Goal: Task Accomplishment & Management: Manage account settings

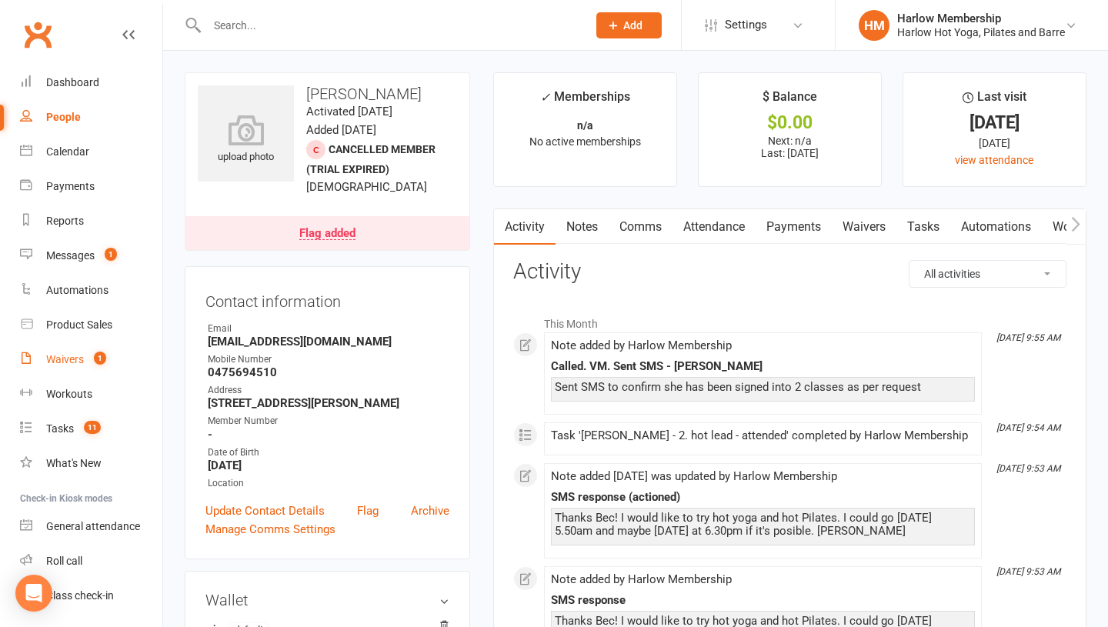
click at [84, 352] on link "Waivers 1" at bounding box center [91, 359] width 142 height 35
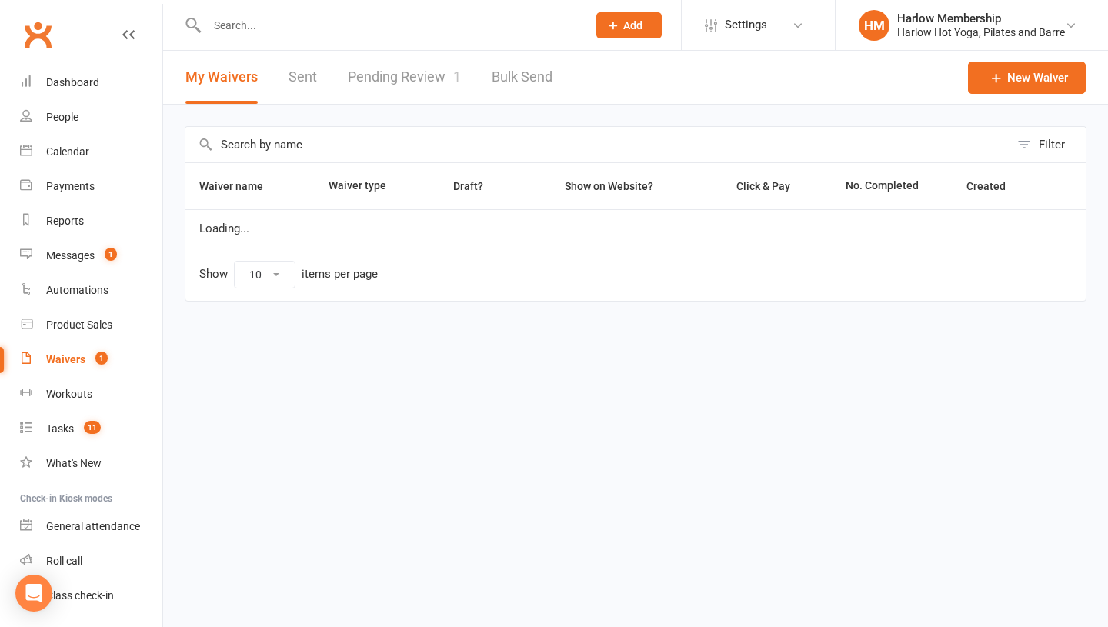
select select "100"
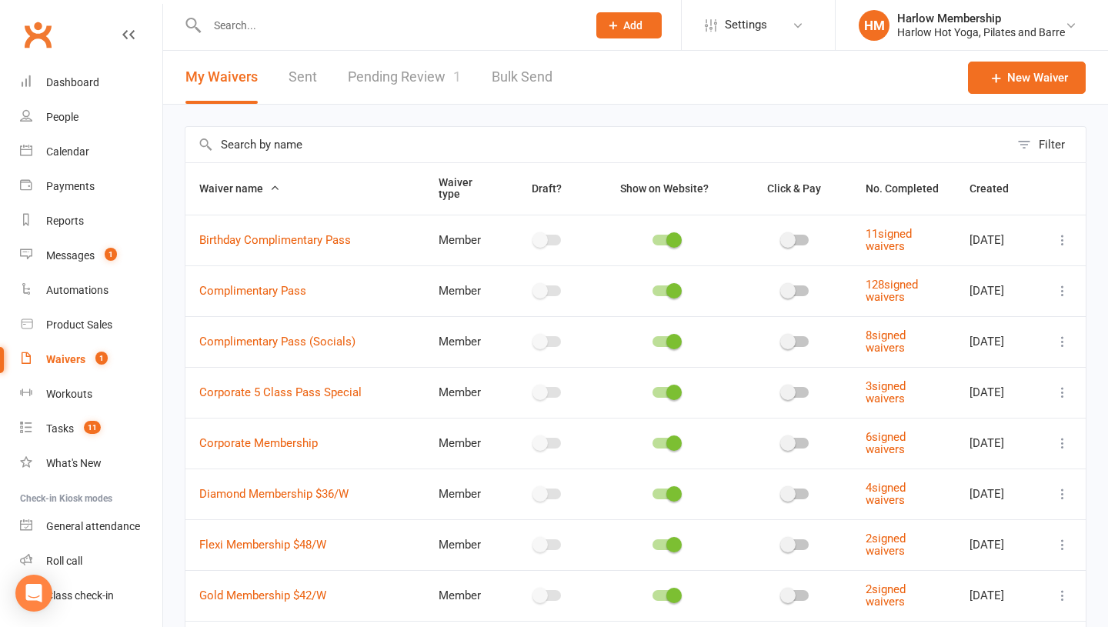
click at [360, 75] on link "Pending Review 1" at bounding box center [404, 77] width 113 height 53
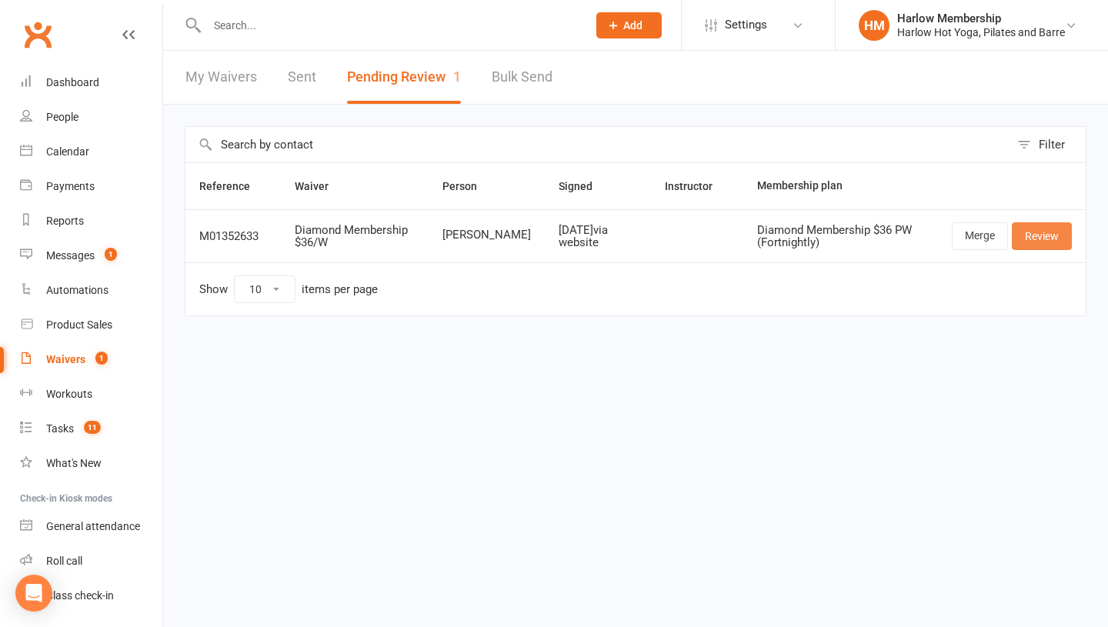
click at [1021, 240] on link "Review" at bounding box center [1042, 236] width 60 height 28
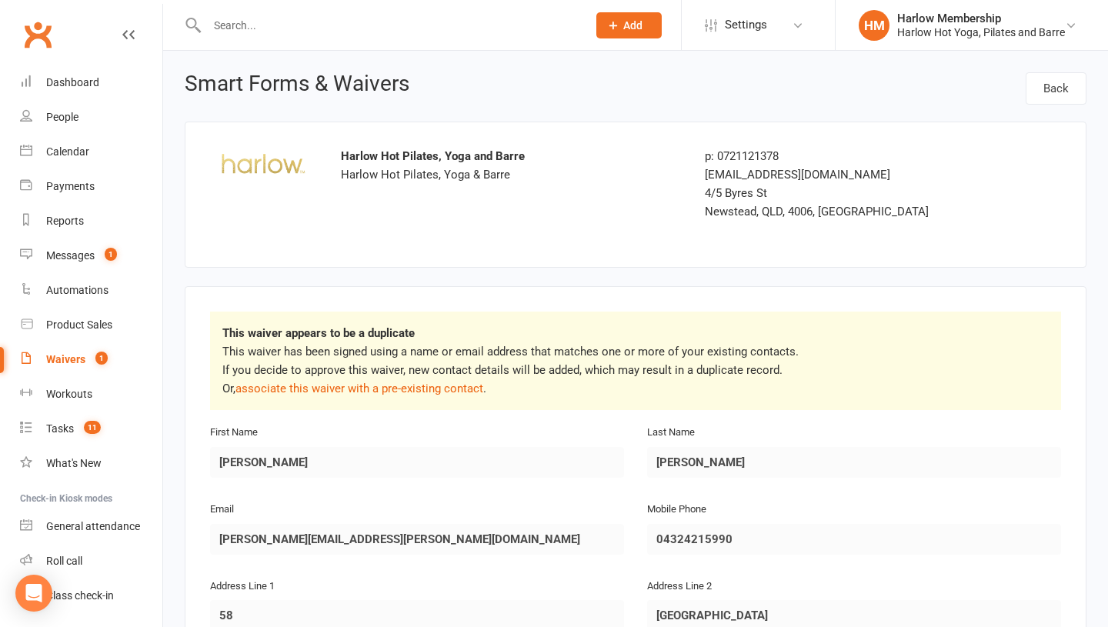
scroll to position [35, 0]
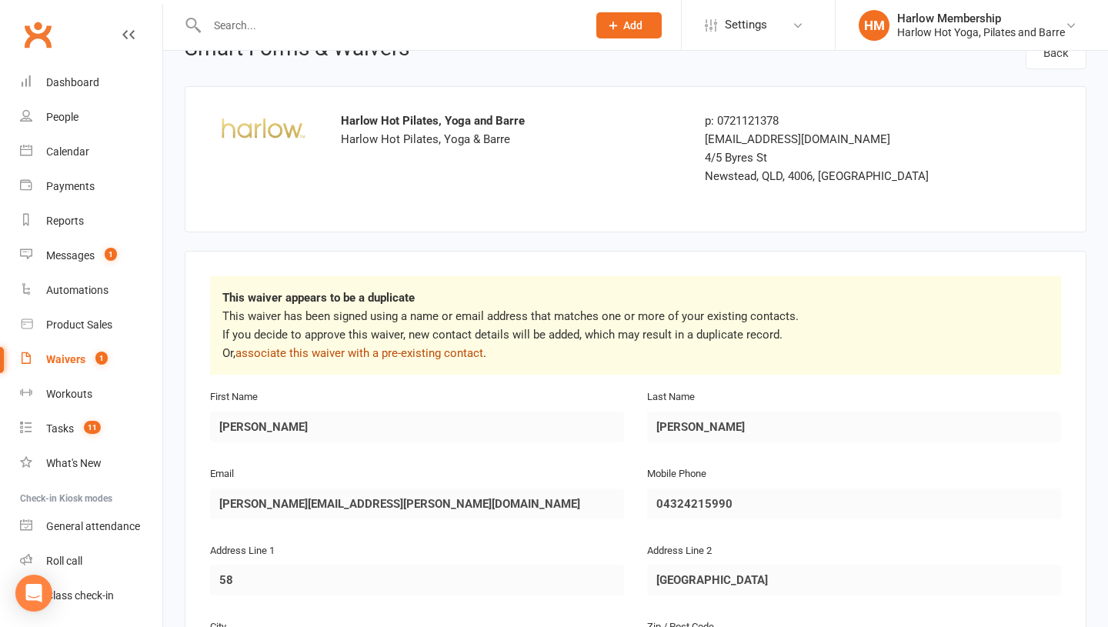
click at [383, 356] on link "associate this waiver with a pre-existing contact" at bounding box center [360, 353] width 248 height 14
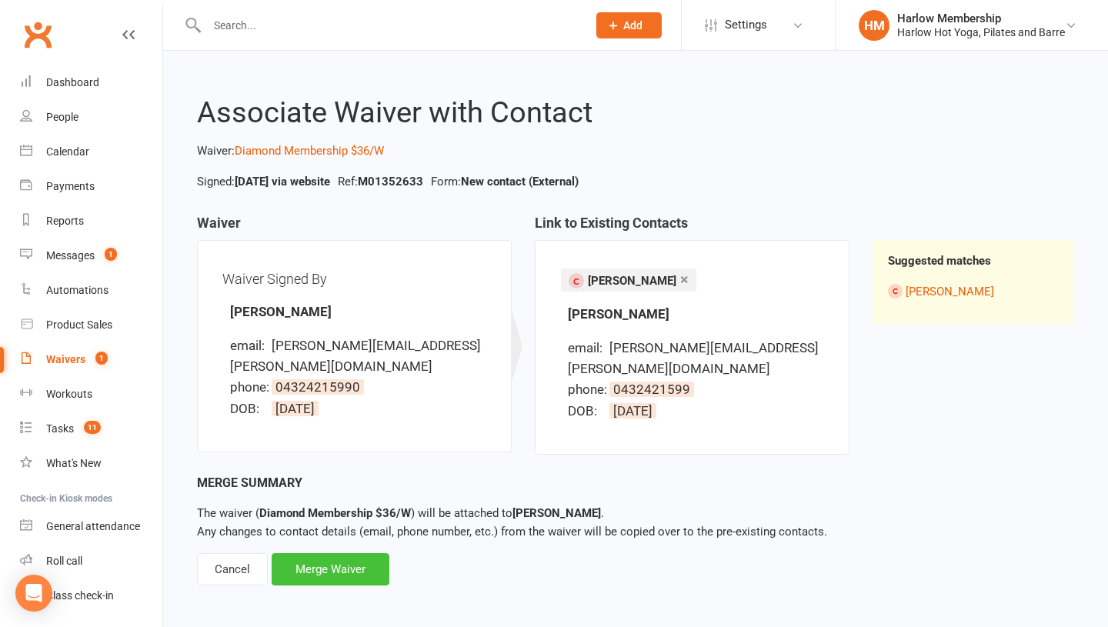
click at [324, 553] on div "Merge Waiver" at bounding box center [331, 569] width 118 height 32
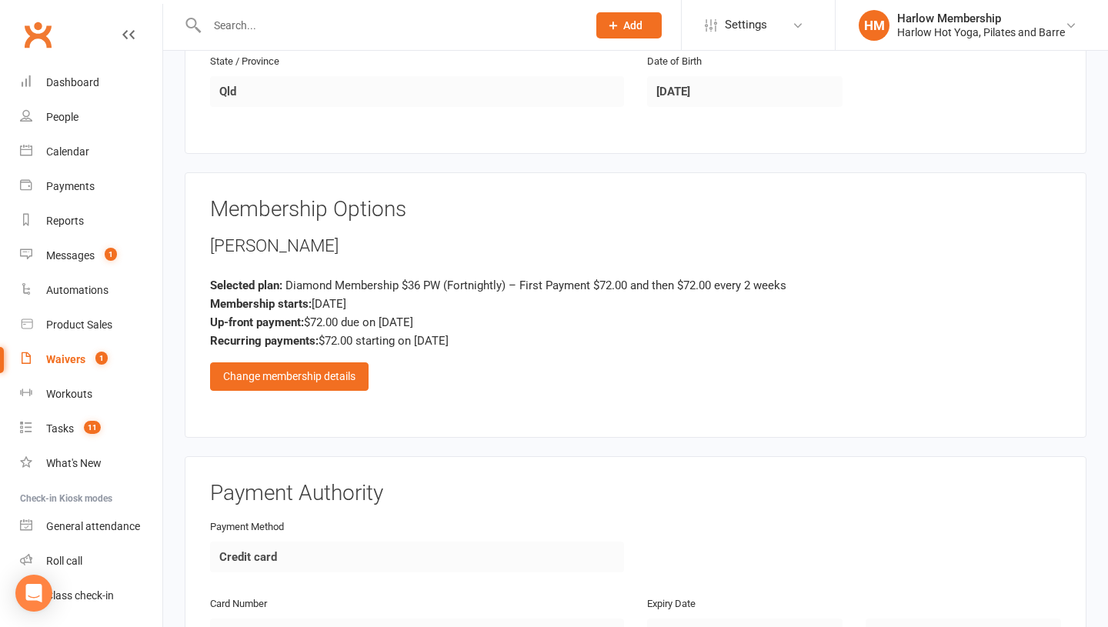
scroll to position [566, 0]
click at [289, 368] on div "Change membership details" at bounding box center [289, 378] width 159 height 28
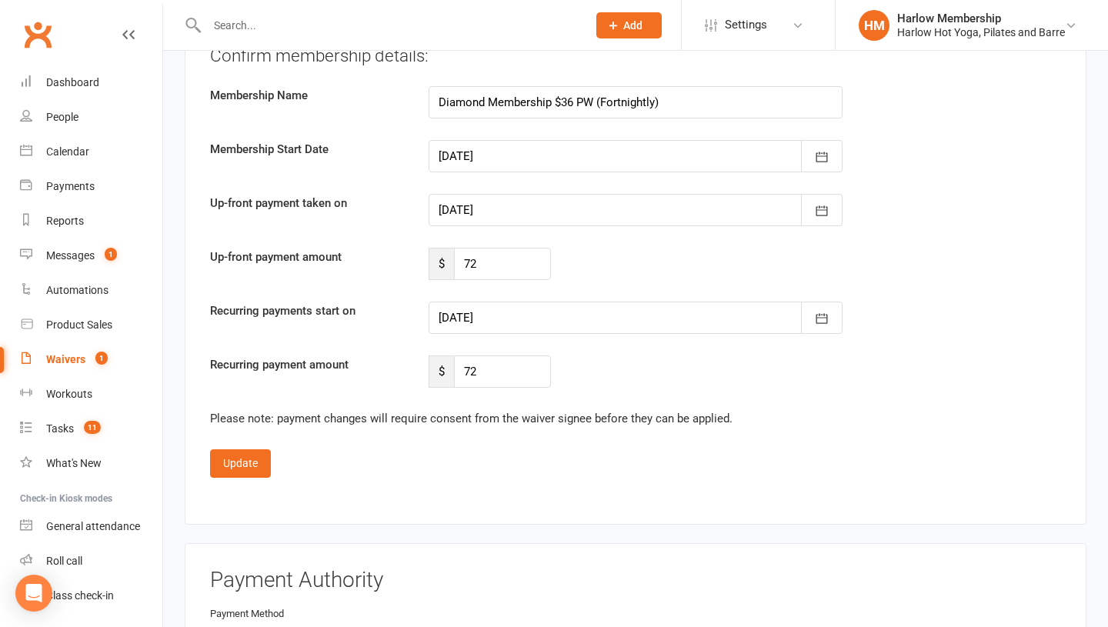
scroll to position [1856, 0]
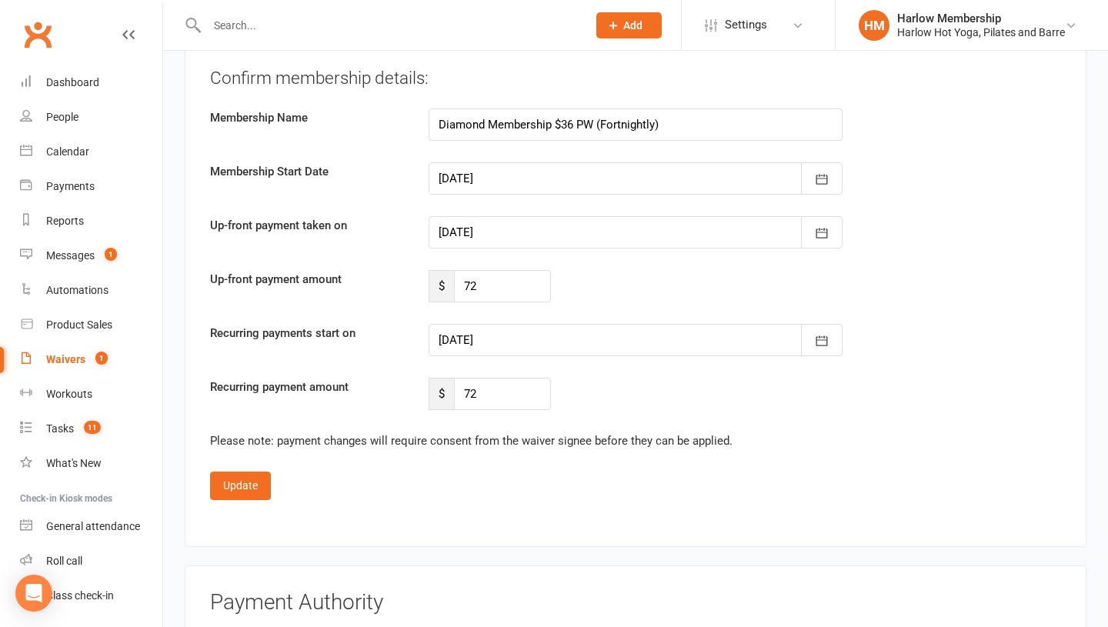
click at [492, 182] on div at bounding box center [636, 178] width 414 height 32
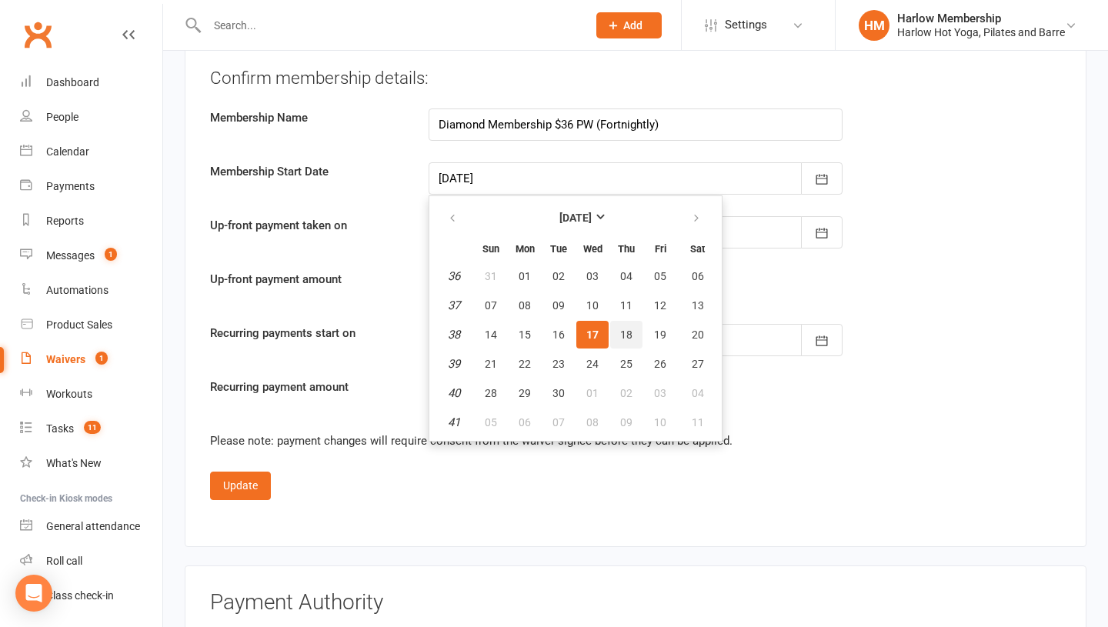
click at [628, 324] on button "18" at bounding box center [626, 335] width 32 height 28
type input "[DATE]"
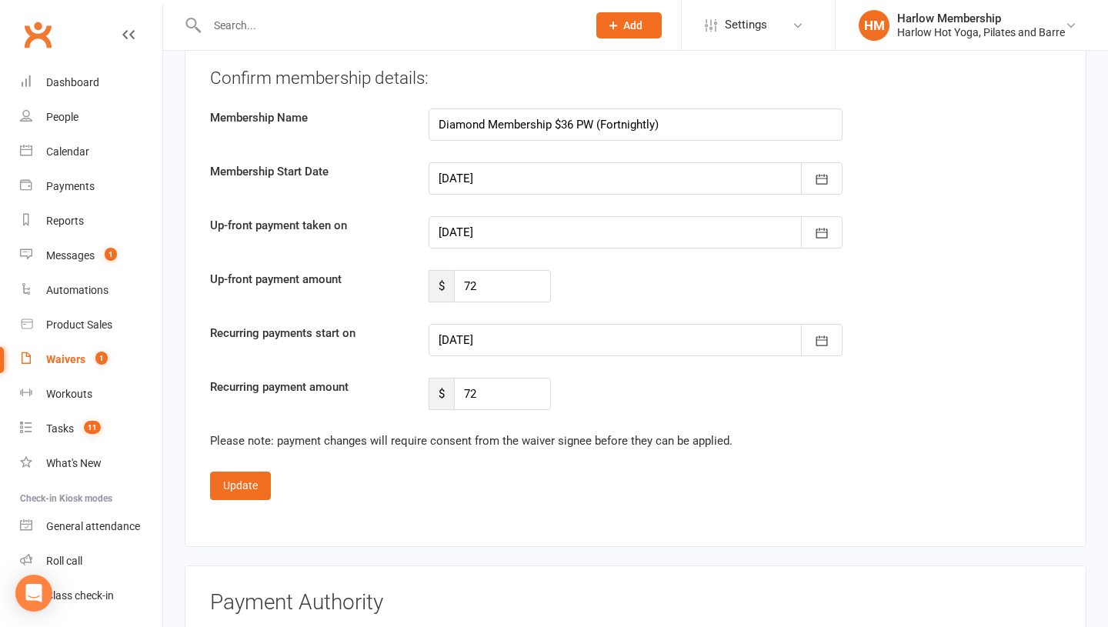
type input "[DATE]"
type input "02 Oct 2025"
click at [210, 488] on button "Update" at bounding box center [240, 486] width 61 height 28
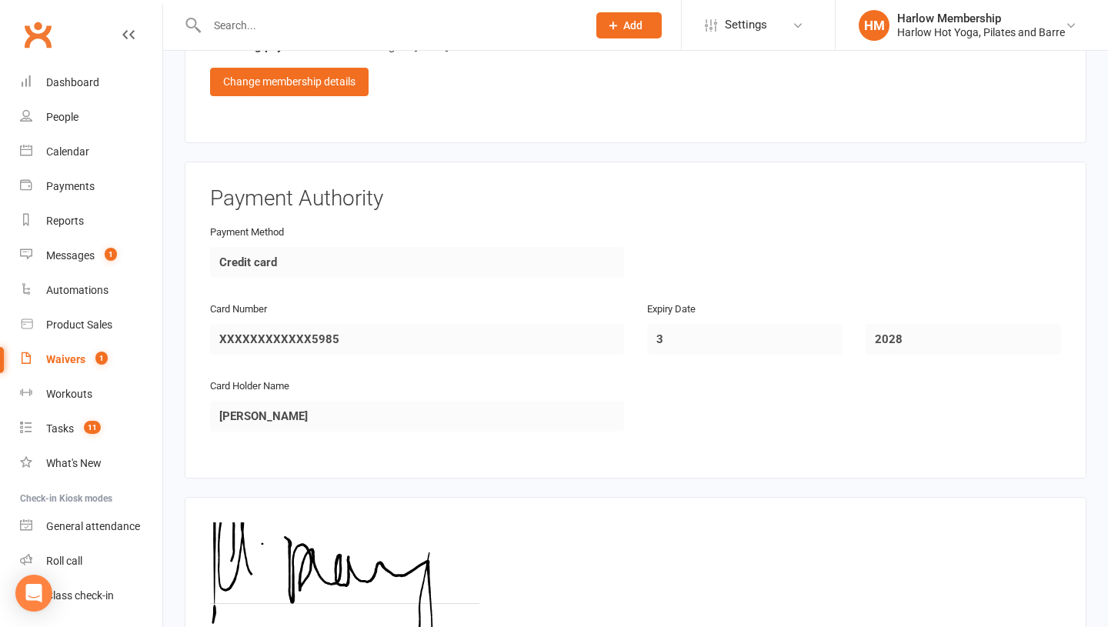
scroll to position [1023, 0]
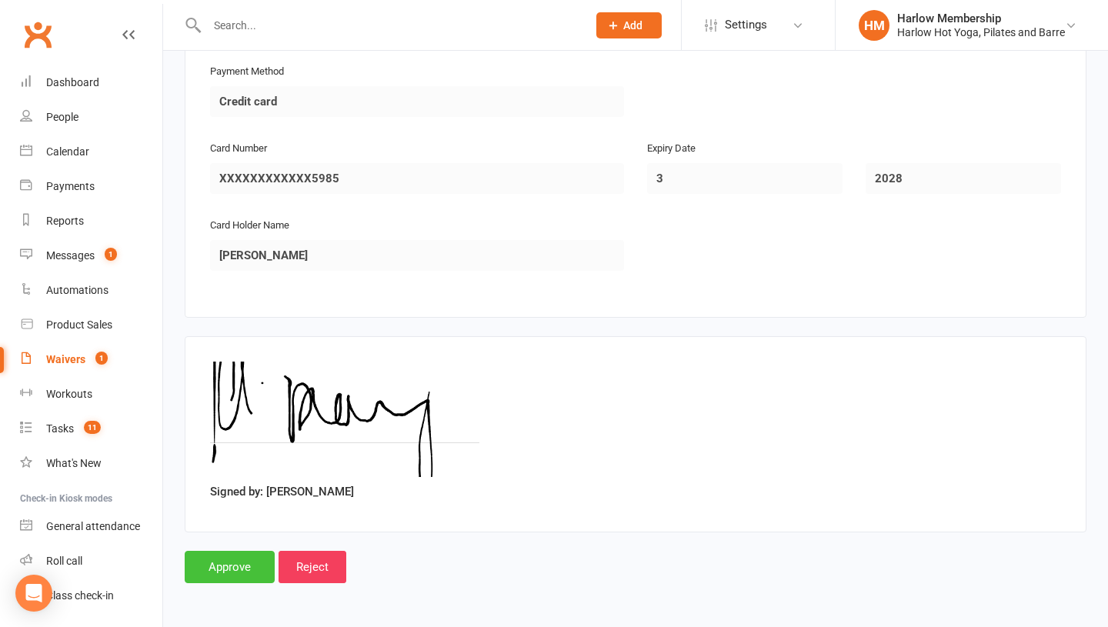
click at [229, 567] on input "Approve" at bounding box center [230, 567] width 90 height 32
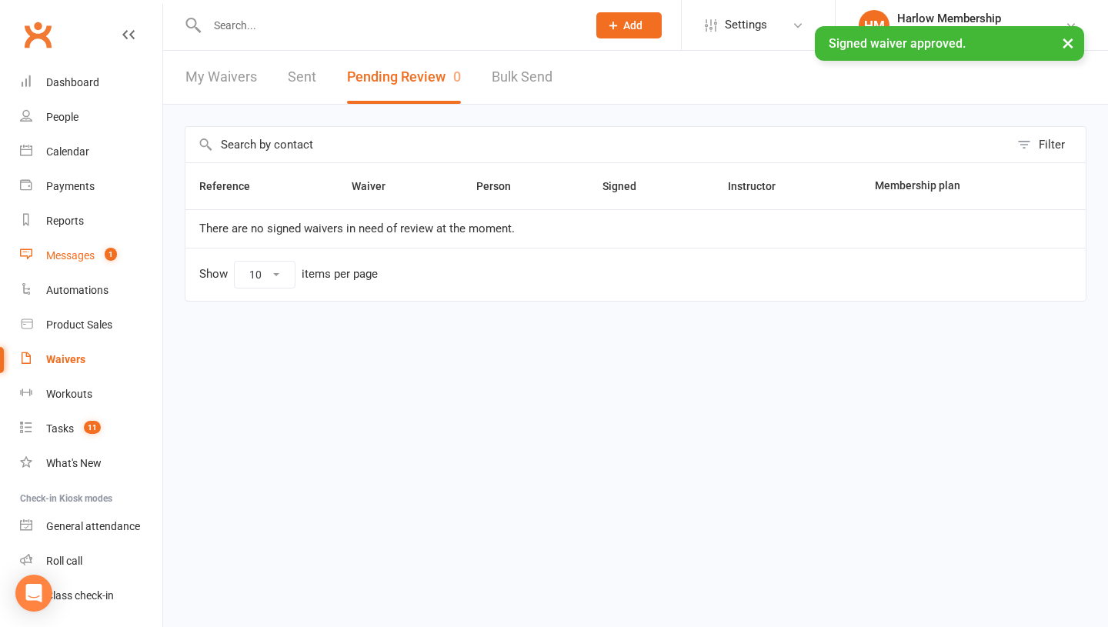
click at [107, 242] on link "Messages 1" at bounding box center [91, 256] width 142 height 35
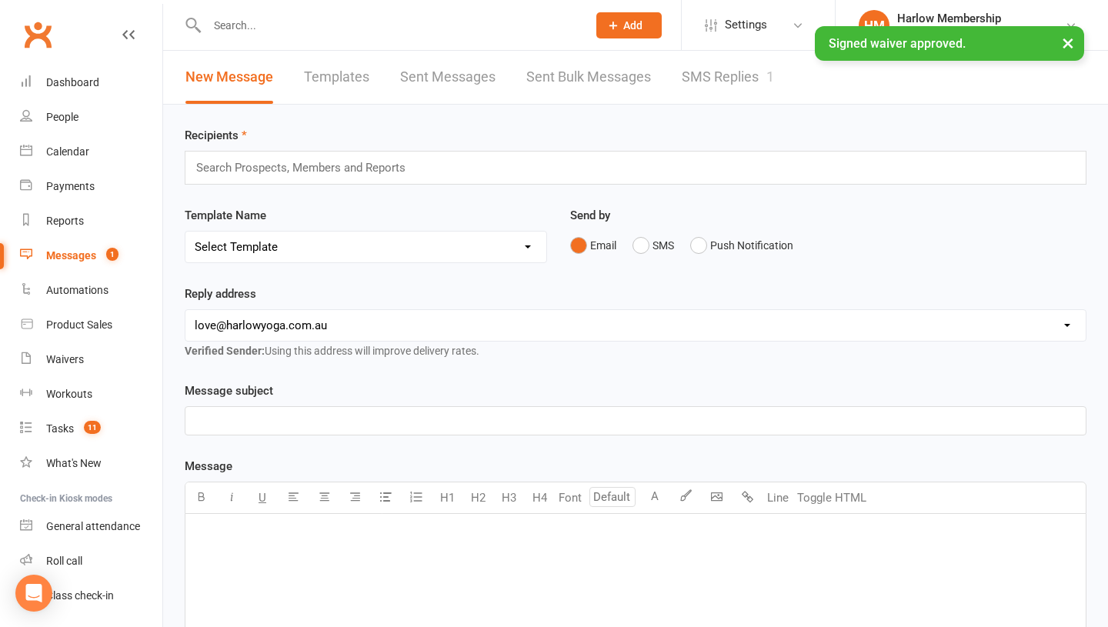
click at [727, 83] on link "SMS Replies 1" at bounding box center [728, 77] width 92 height 53
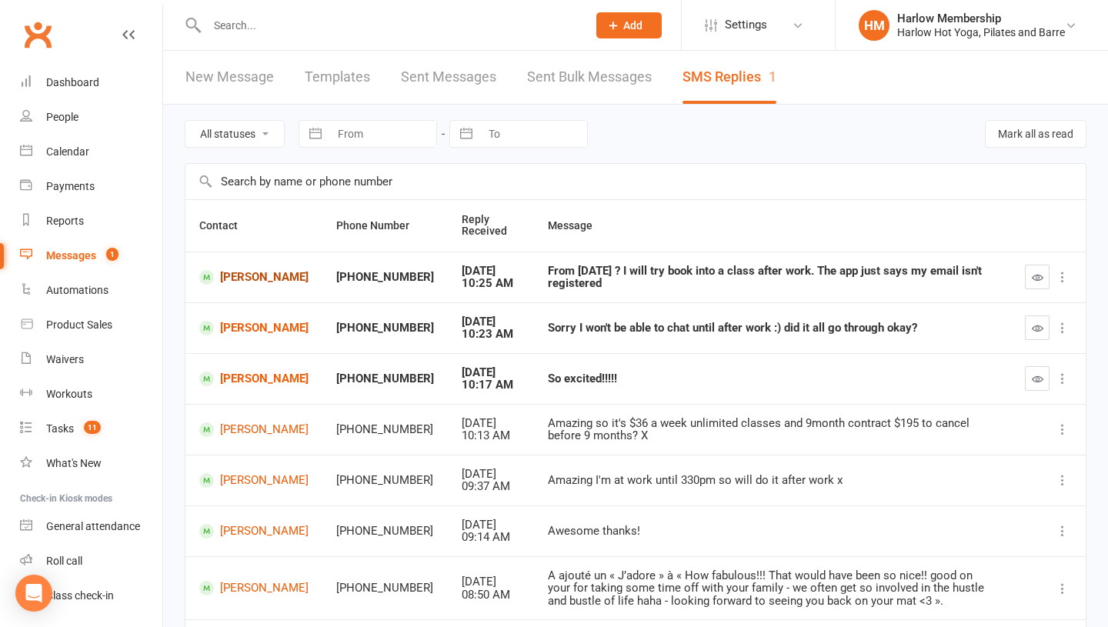
click at [249, 281] on link "[PERSON_NAME]" at bounding box center [253, 277] width 109 height 15
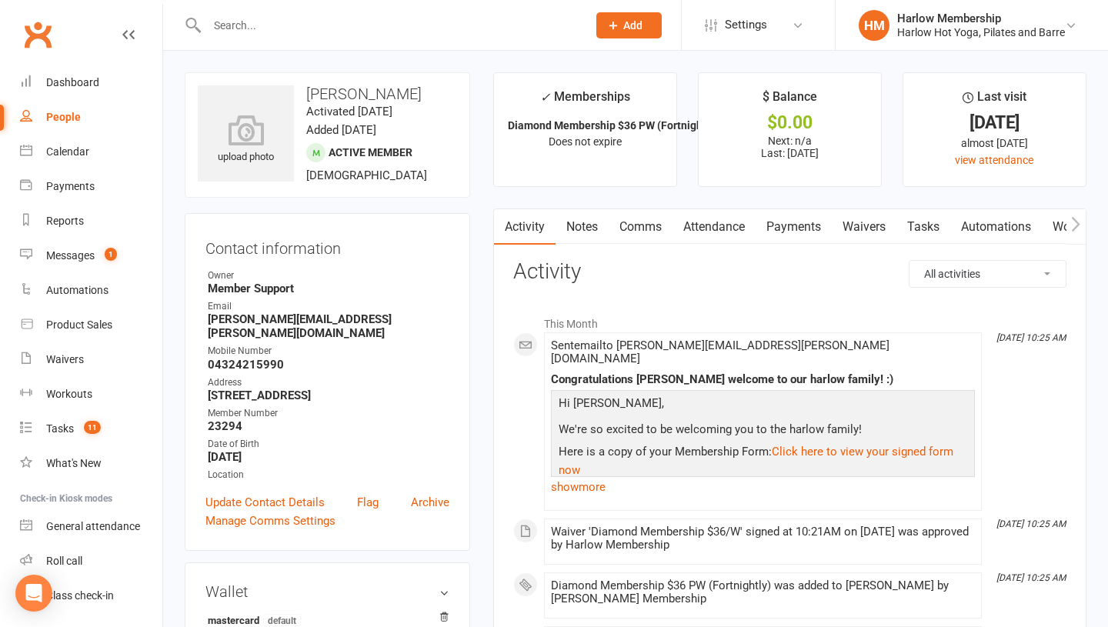
click at [642, 226] on link "Comms" at bounding box center [641, 226] width 64 height 35
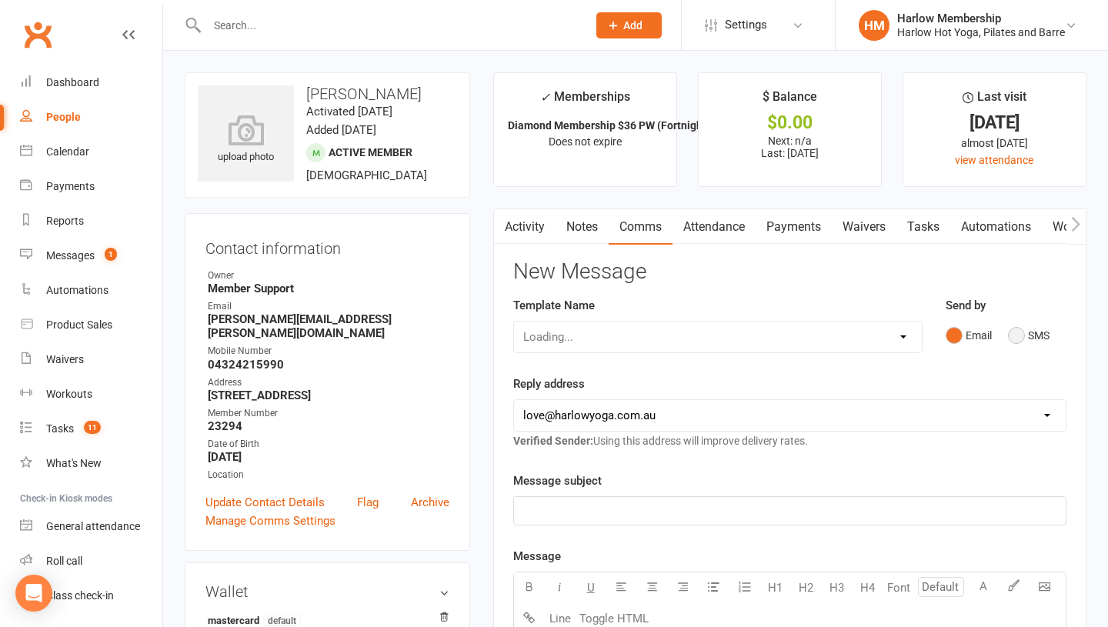
click at [1024, 342] on button "SMS" at bounding box center [1029, 335] width 42 height 29
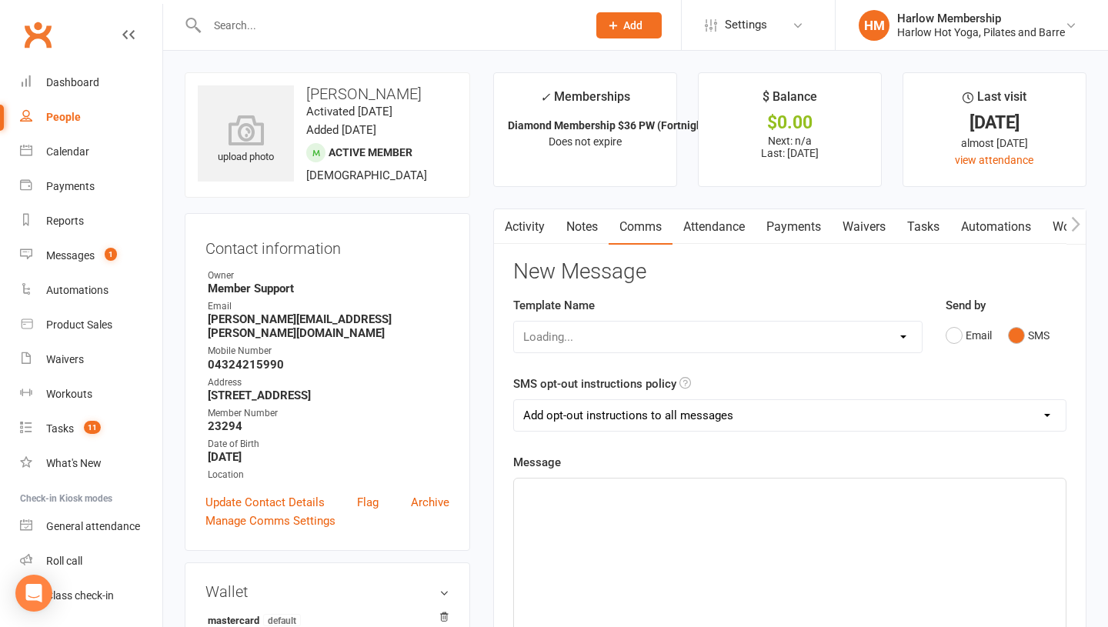
click at [605, 538] on div "﻿" at bounding box center [790, 594] width 552 height 231
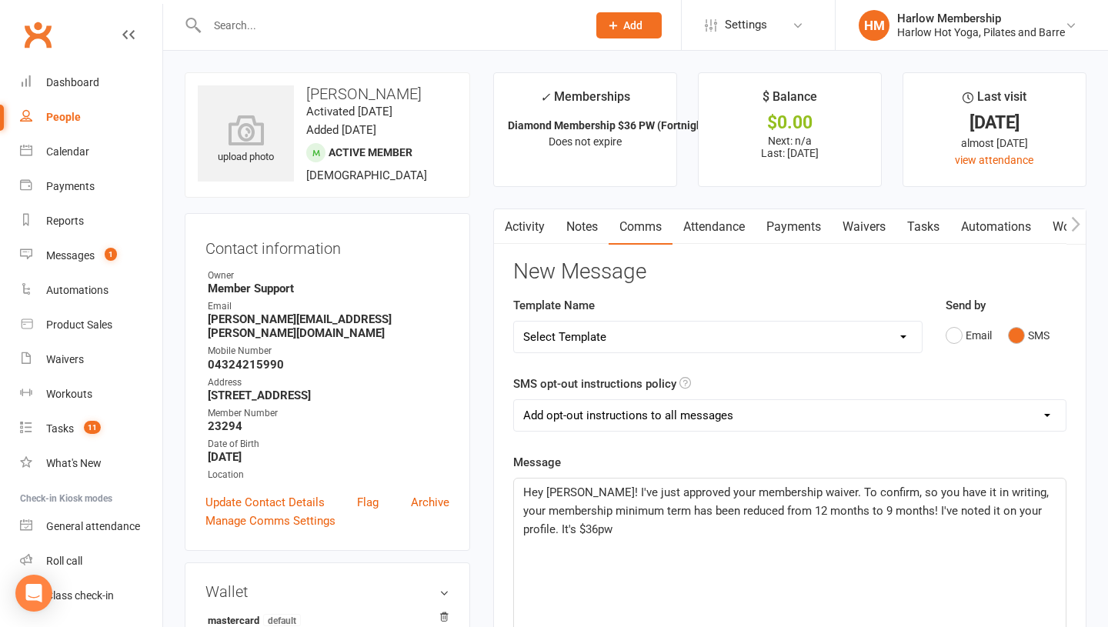
click at [786, 522] on p "Hey Alex! I've just approved your membership waiver. To confirm, so you have it…" at bounding box center [789, 510] width 533 height 55
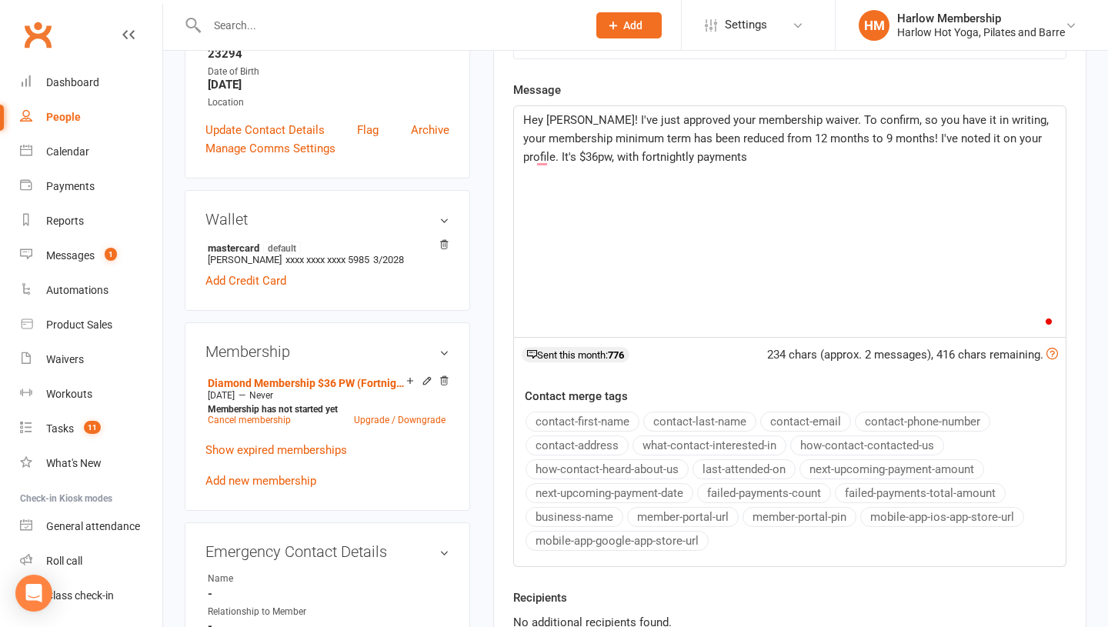
scroll to position [330, 0]
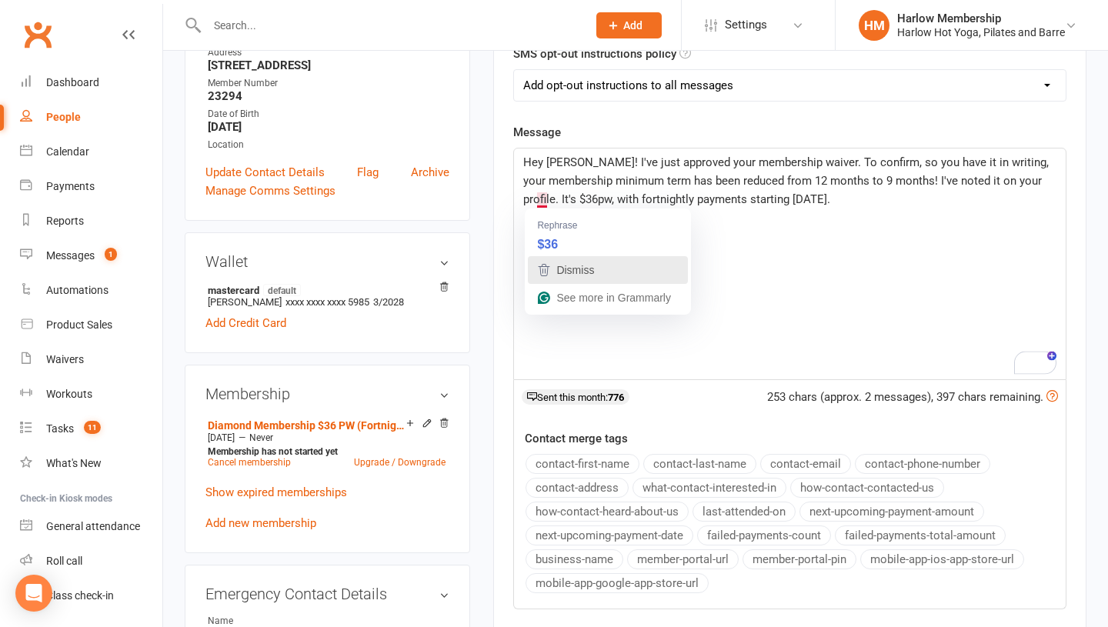
click at [550, 276] on icon "button" at bounding box center [544, 270] width 18 height 18
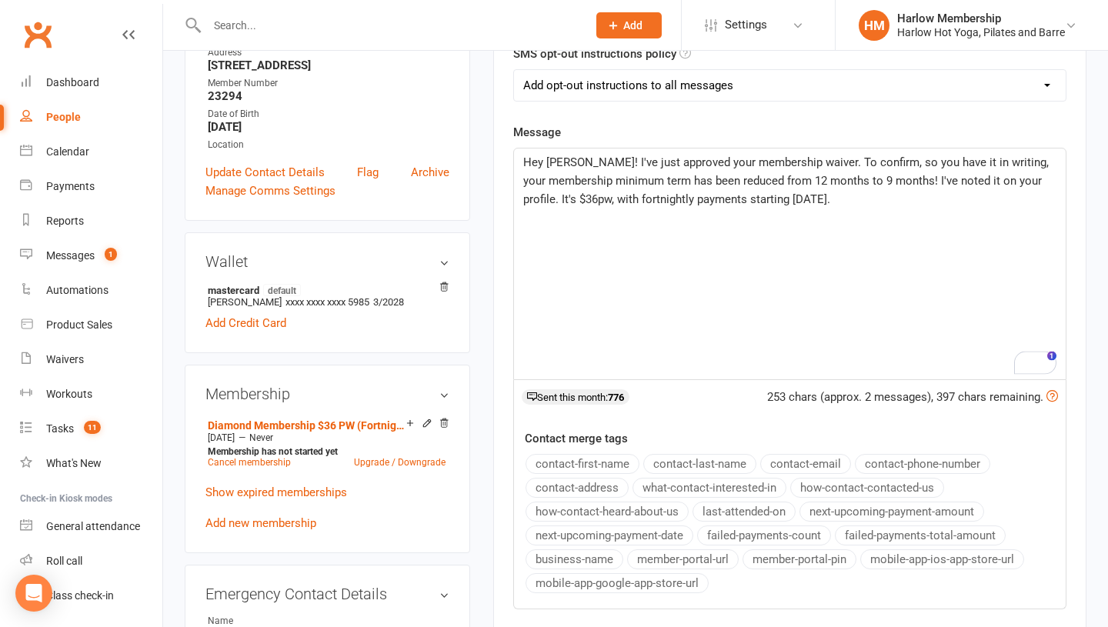
click at [550, 276] on div "Hey Alex! I've just approved your membership waiver. To confirm, so you have it…" at bounding box center [790, 264] width 552 height 231
click at [666, 176] on span "Hey Alex! I've just approved your membership waiver. To confirm, so you have it…" at bounding box center [787, 180] width 529 height 51
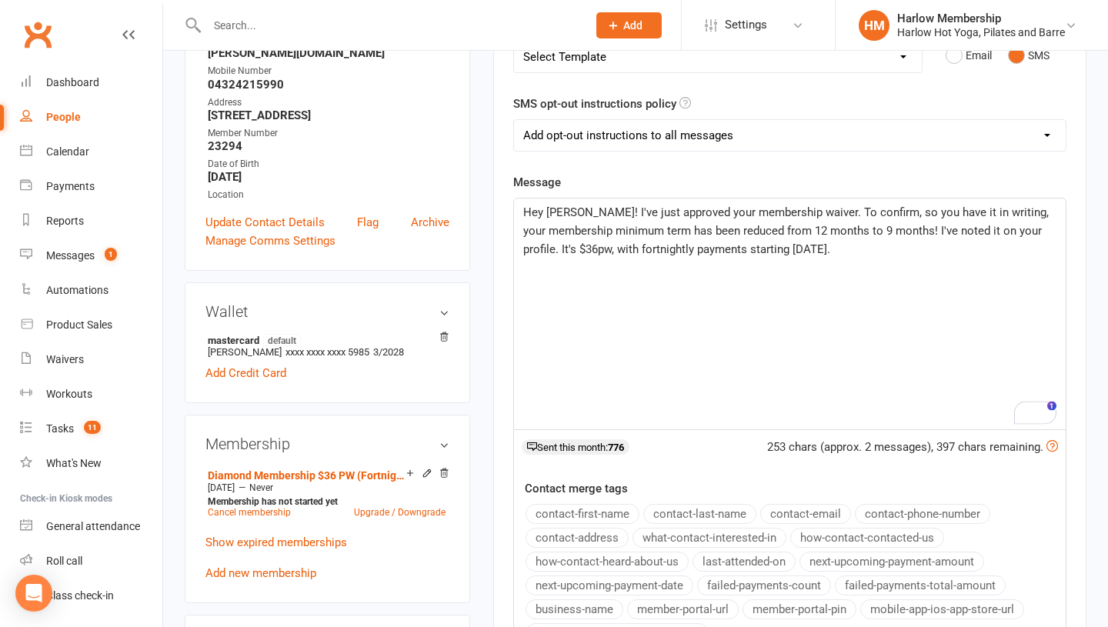
scroll to position [276, 0]
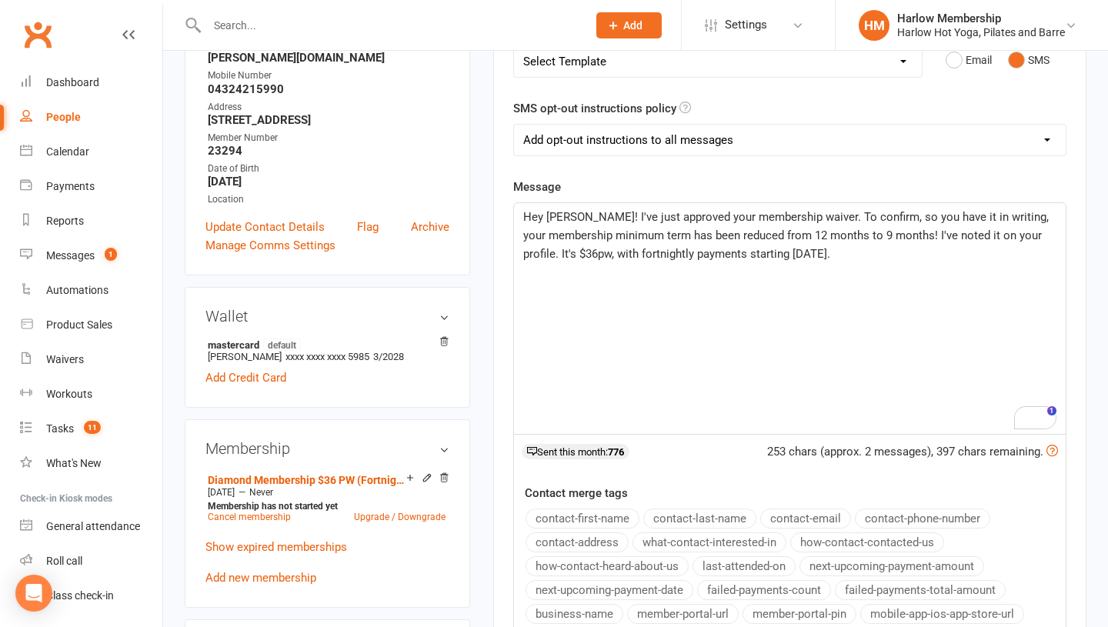
click at [820, 269] on div "Hey Alex! I've just approved your membership waiver. To confirm, so you have it…" at bounding box center [790, 318] width 552 height 231
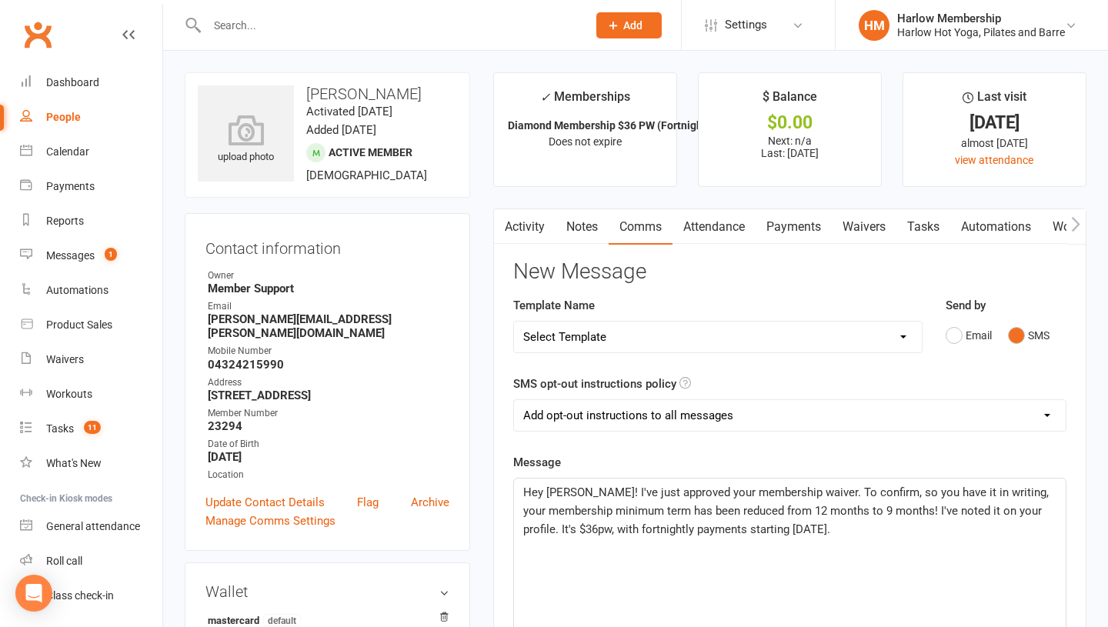
scroll to position [78, 0]
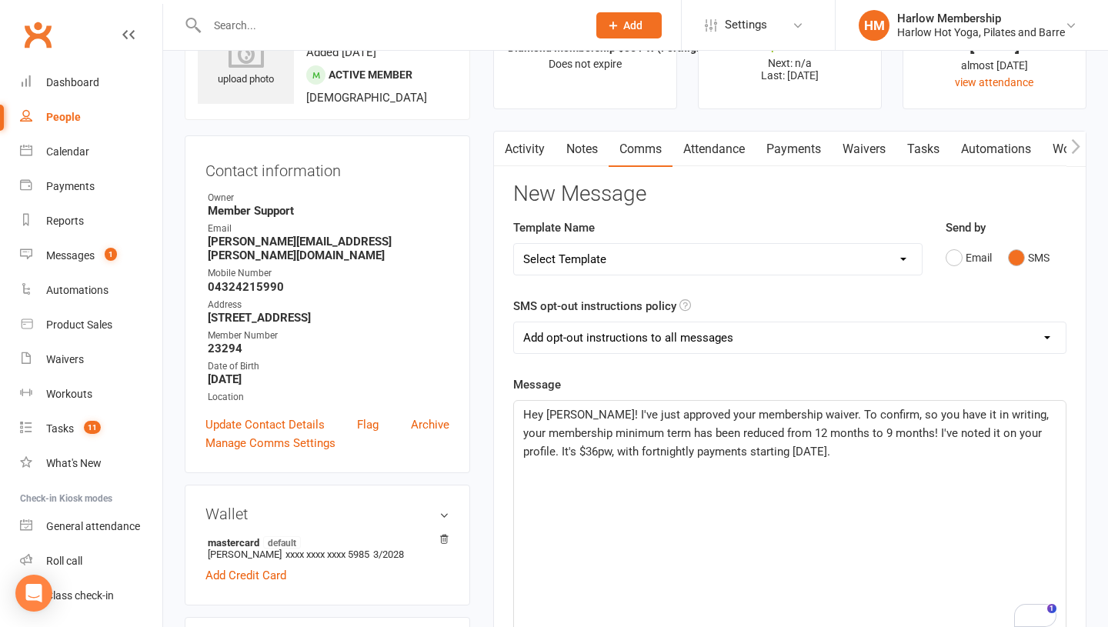
click at [1052, 435] on span "Hey Alex! I've just approved your membership waiver. To confirm, so you have it…" at bounding box center [787, 433] width 529 height 51
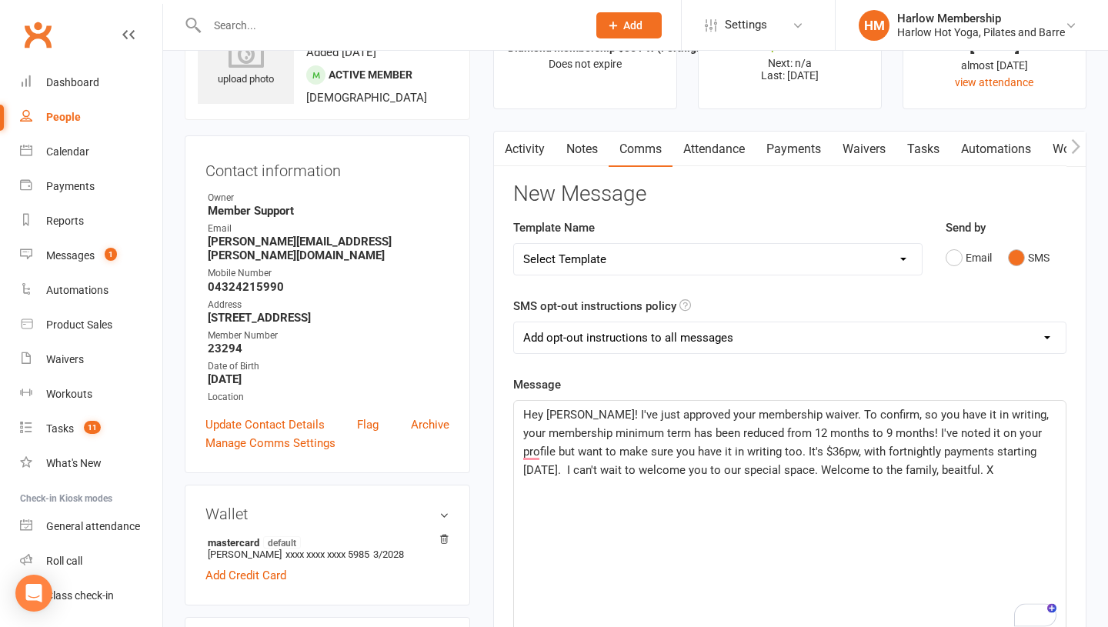
click at [914, 465] on span "Hey Alex! I've just approved your membership waiver. To confirm, so you have it…" at bounding box center [787, 442] width 529 height 69
click at [1004, 473] on p "Hey Alex! I've just approved your membership waiver. To confirm, so you have it…" at bounding box center [789, 443] width 533 height 74
click at [616, 454] on span "Hey Alex! I've just approved your membership waiver. To confirm, so you have it…" at bounding box center [787, 442] width 529 height 69
click at [910, 437] on span "Hey Alex! I've just approved your membership waiver. To confirm, so you have it…" at bounding box center [787, 442] width 529 height 69
click at [580, 429] on span "Hey Alex! I've just approved your membership waiver. To confirm, so you have it…" at bounding box center [787, 442] width 529 height 69
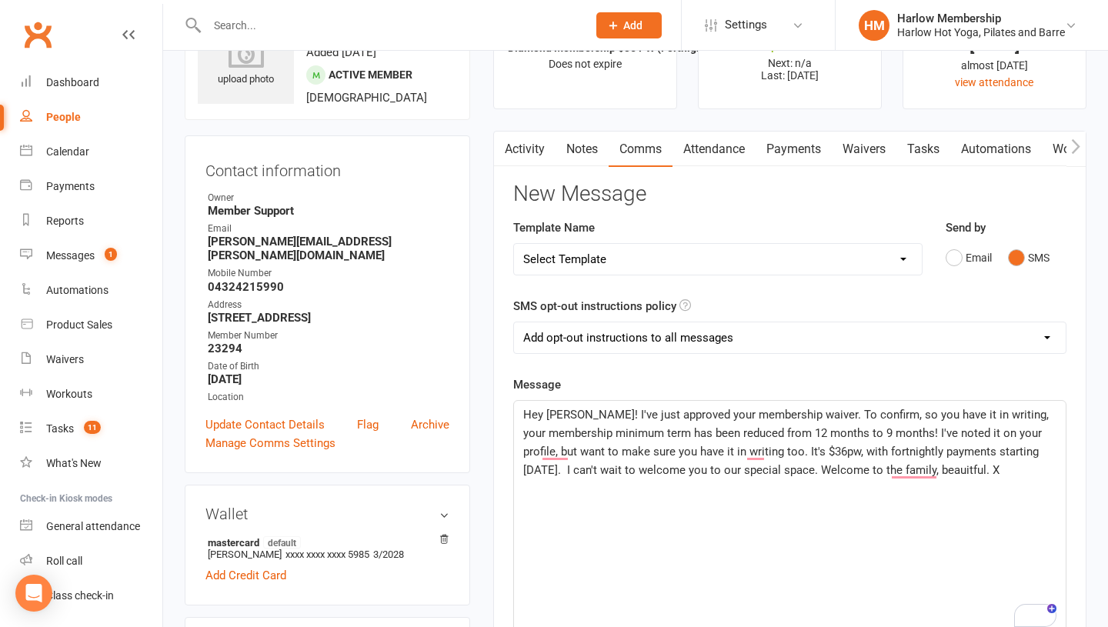
click at [1011, 418] on p "Hey Alex! I've just approved your membership waiver. To confirm, so you have it…" at bounding box center [789, 443] width 533 height 74
click at [887, 463] on span "Hey Alex! I've just approved your membership waiver. To confirm, so you have it…" at bounding box center [787, 442] width 529 height 69
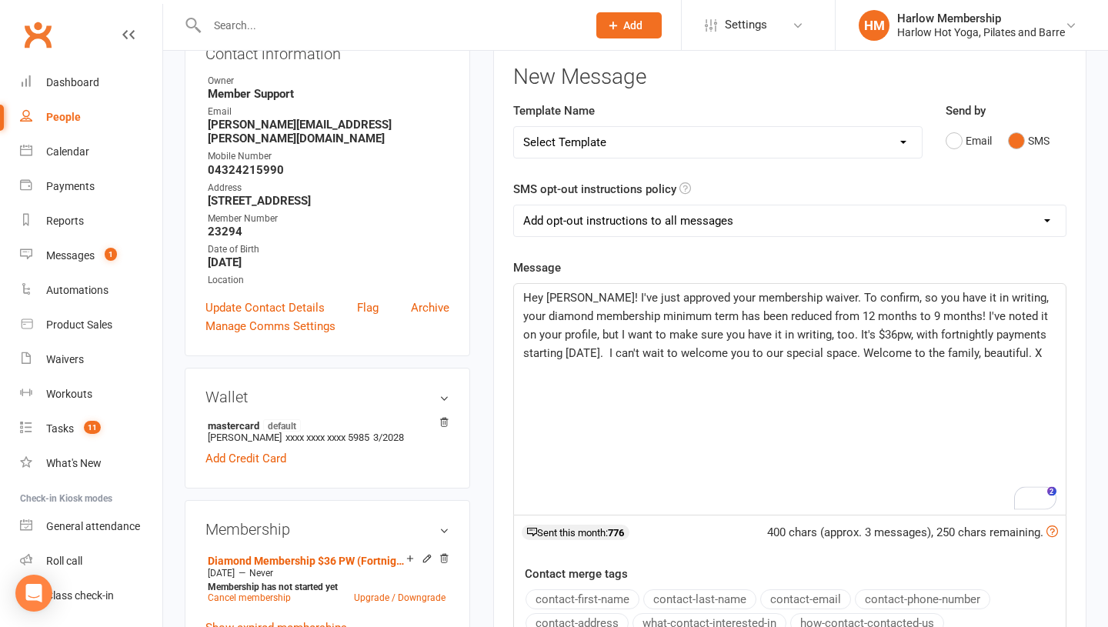
scroll to position [213, 0]
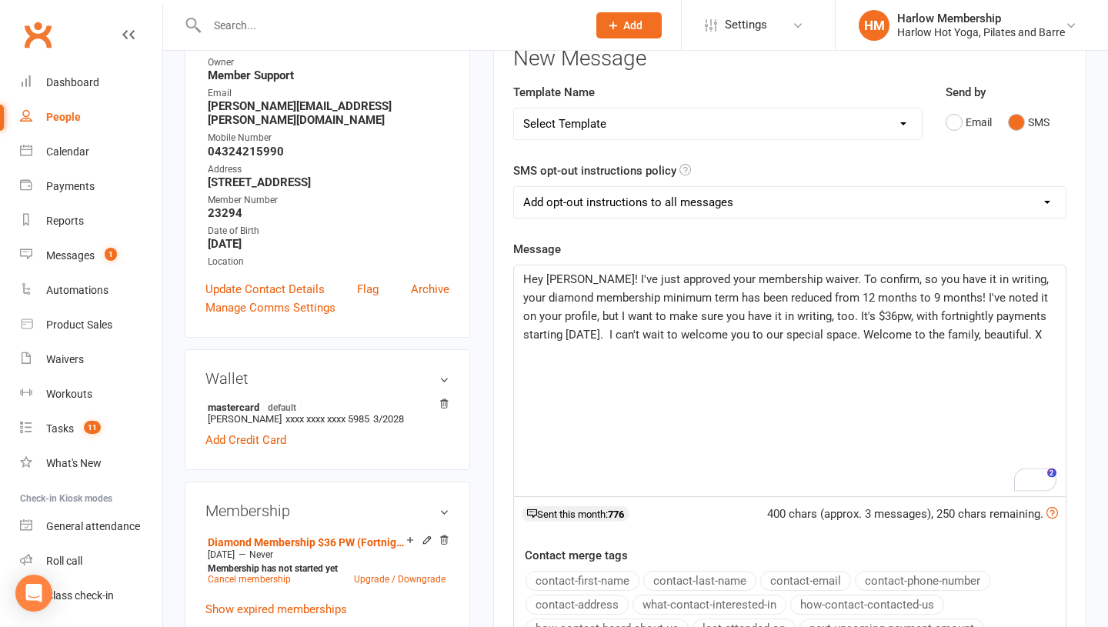
click at [605, 190] on select "Add opt-out instructions to all messages Add opt-out instructions for messages …" at bounding box center [790, 202] width 552 height 31
select select "2"
click at [591, 306] on p "Hey Alex! I've just approved your membership waiver. To confirm, so you have it…" at bounding box center [789, 307] width 533 height 74
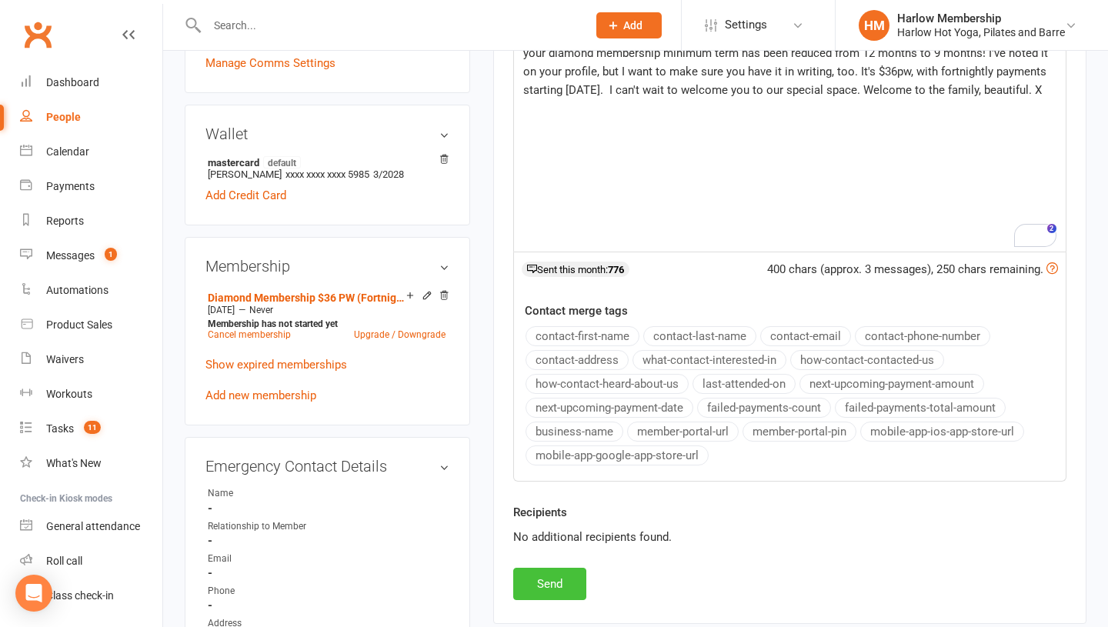
click at [530, 590] on button "Send" at bounding box center [549, 584] width 73 height 32
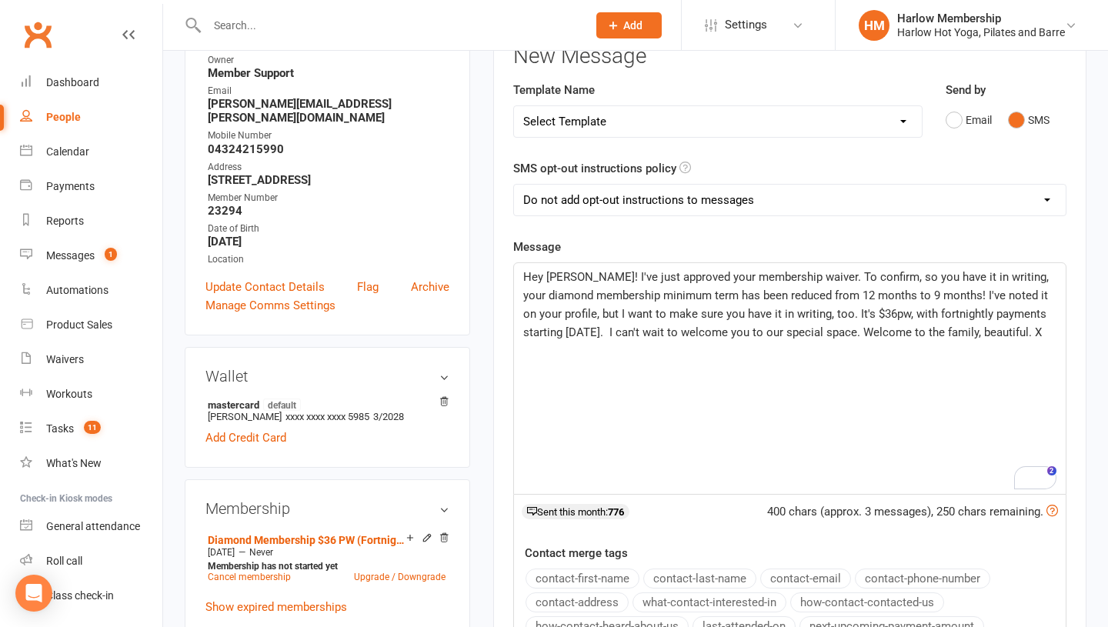
scroll to position [0, 0]
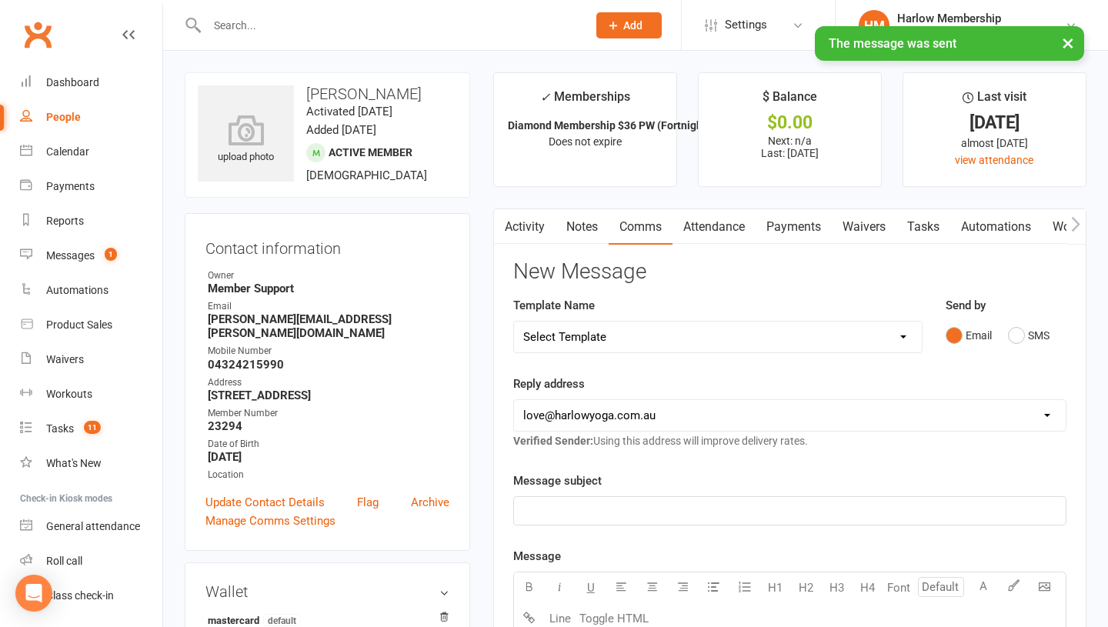
click at [933, 215] on link "Tasks" at bounding box center [924, 226] width 54 height 35
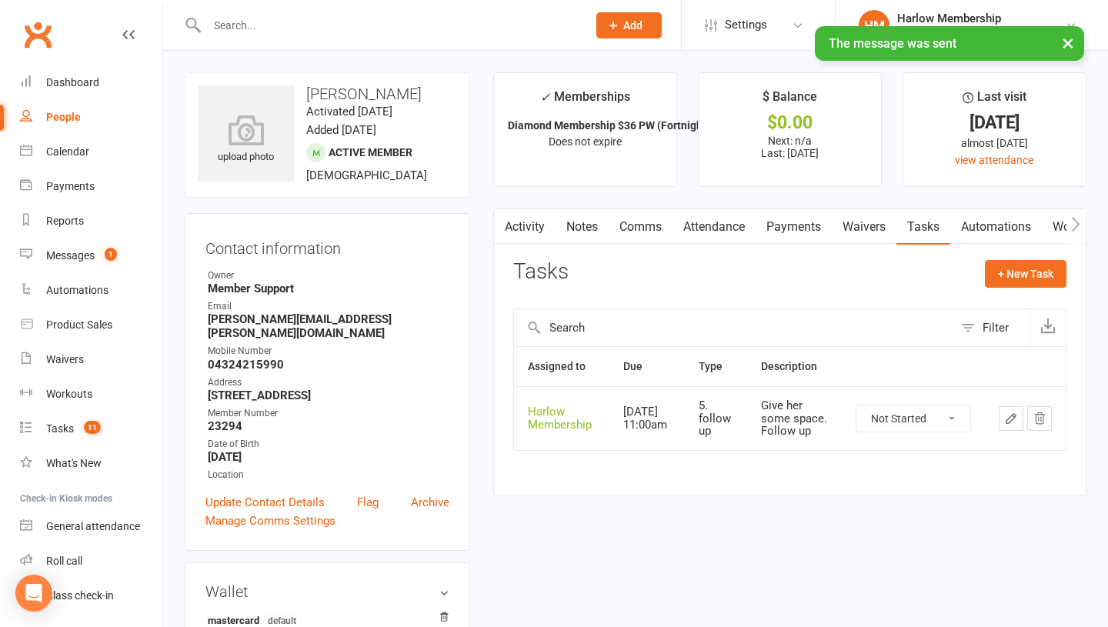
click at [900, 426] on select "Not Started In Progress Waiting Complete" at bounding box center [914, 419] width 114 height 26
select select "unstarted"
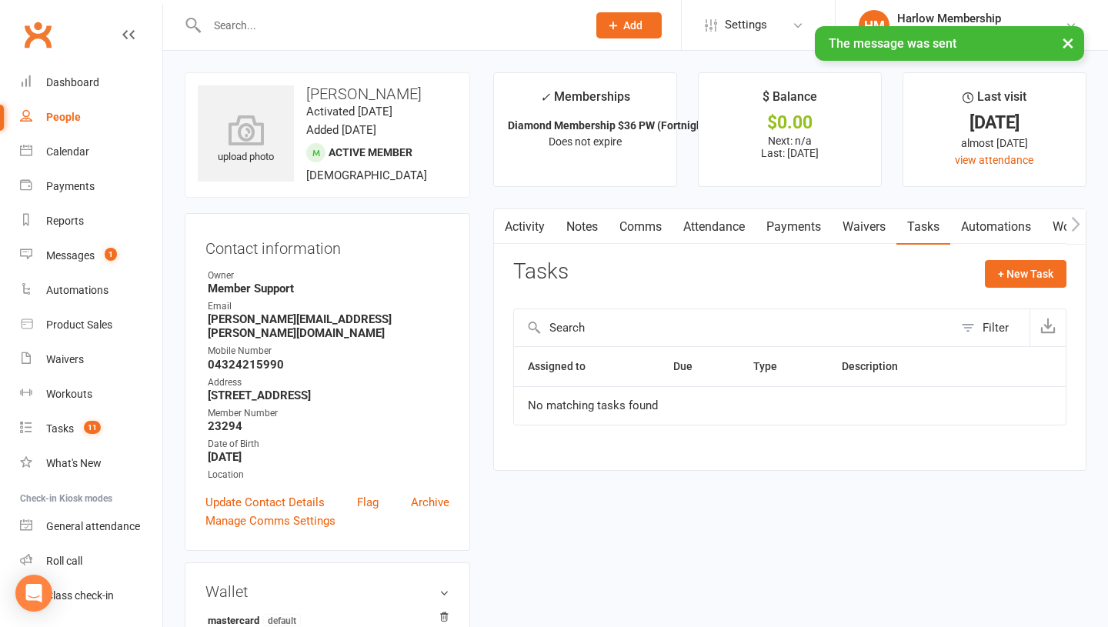
click at [1076, 222] on icon "button" at bounding box center [1076, 223] width 8 height 15
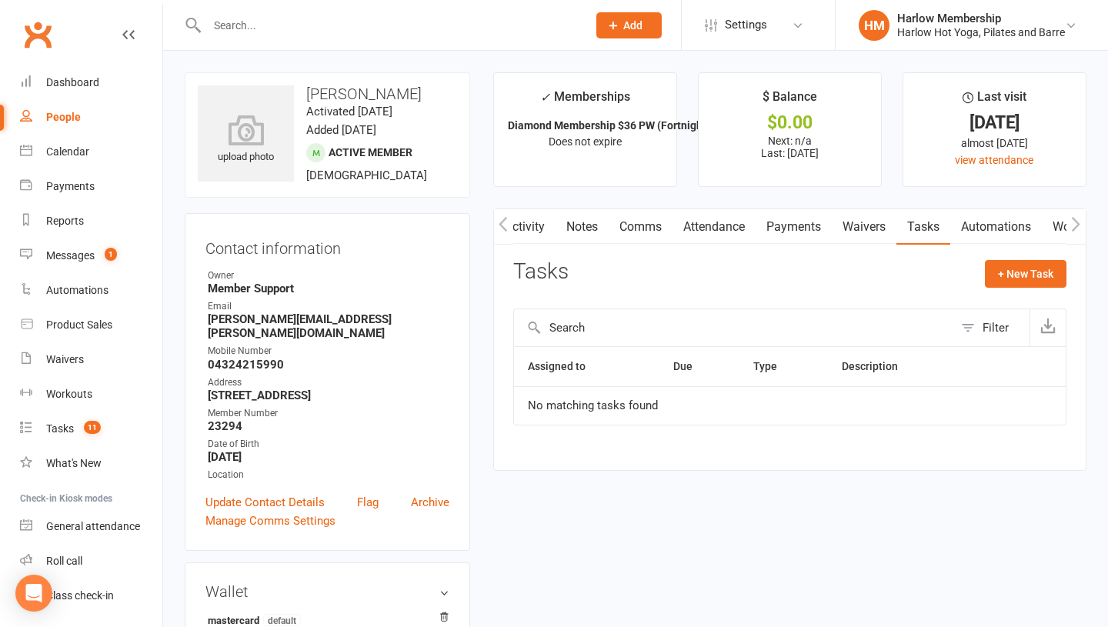
scroll to position [0, 115]
click at [1049, 227] on link "Mobile App" at bounding box center [1041, 226] width 83 height 35
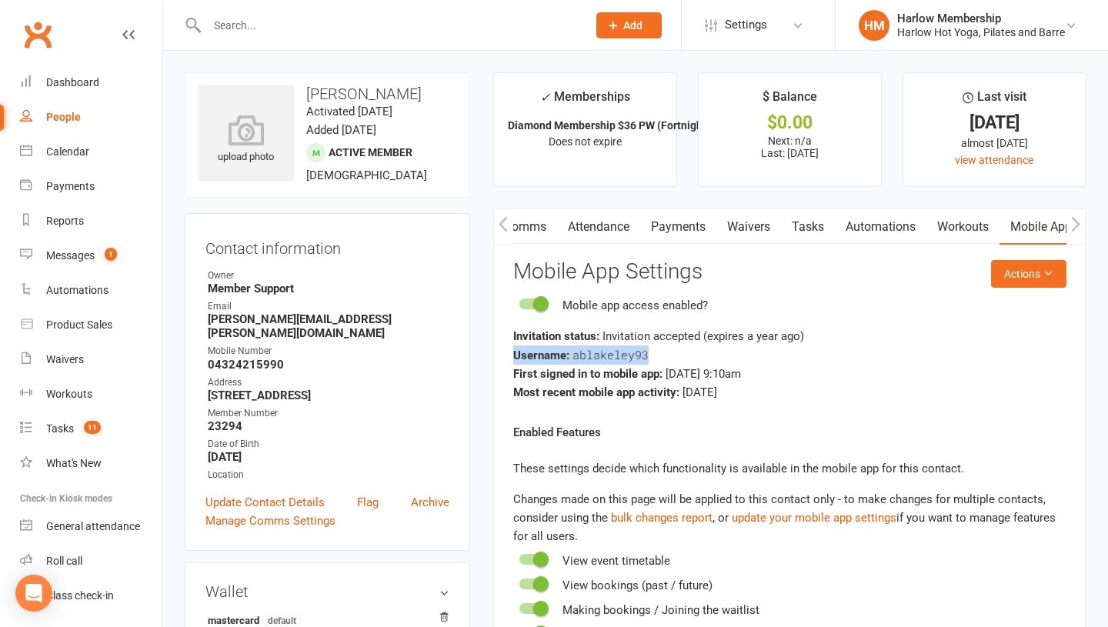
drag, startPoint x: 578, startPoint y: 351, endPoint x: 487, endPoint y: 352, distance: 90.8
click at [487, 352] on main "✓ Memberships Diamond Membership $36 PW (Fortnightly) Does not expire $ Balance…" at bounding box center [790, 561] width 616 height 979
copy div "Username: ablakeley93"
click at [1026, 285] on button "Actions" at bounding box center [1028, 274] width 75 height 28
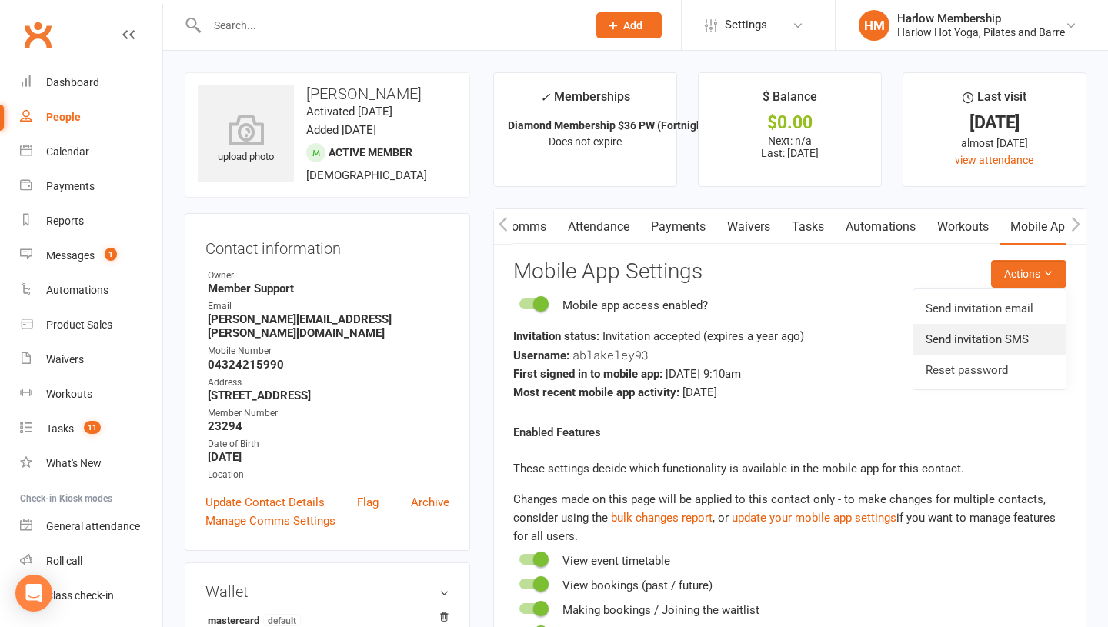
click at [997, 332] on link "Send invitation SMS" at bounding box center [990, 339] width 152 height 31
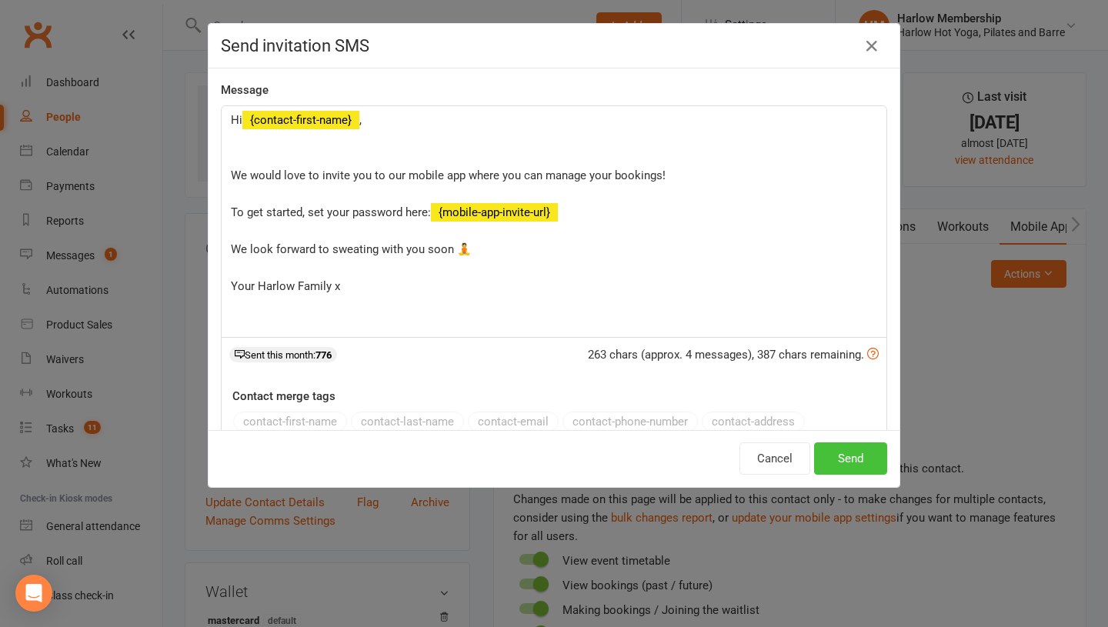
click at [848, 453] on button "Send" at bounding box center [850, 459] width 73 height 32
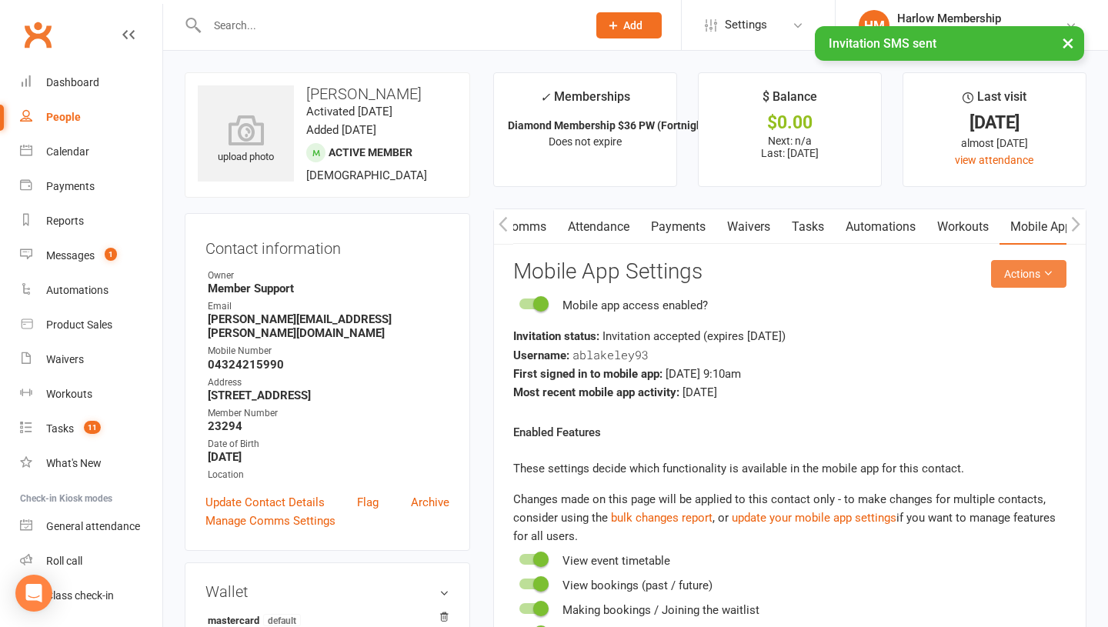
click at [1011, 276] on button "Actions" at bounding box center [1028, 274] width 75 height 28
click at [961, 372] on link "Reset password" at bounding box center [990, 370] width 152 height 31
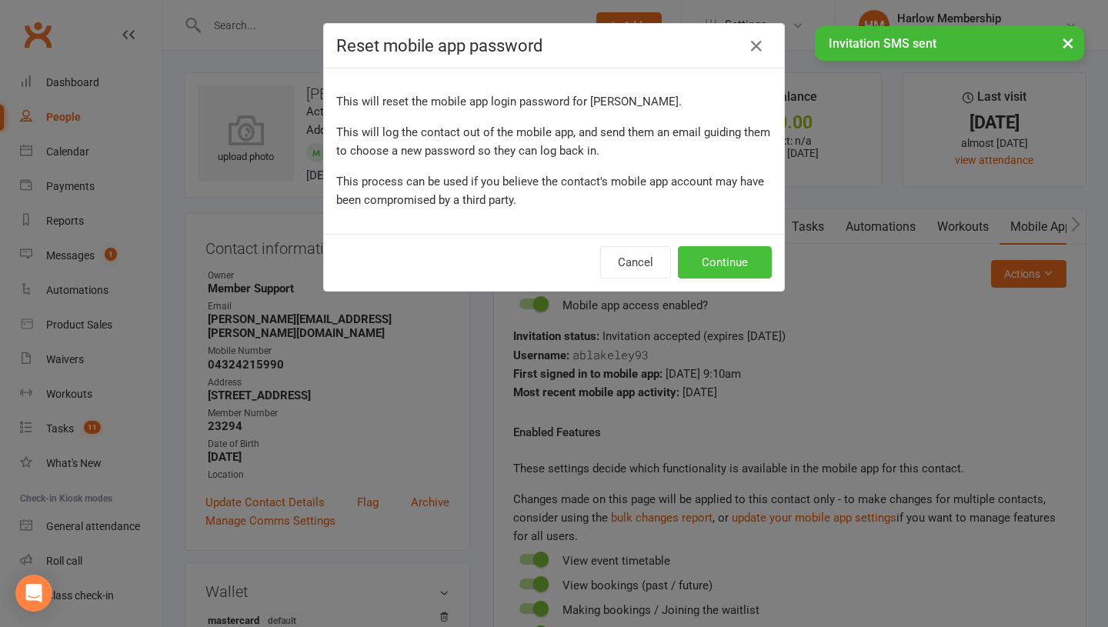
click at [713, 256] on button "Continue" at bounding box center [725, 262] width 94 height 32
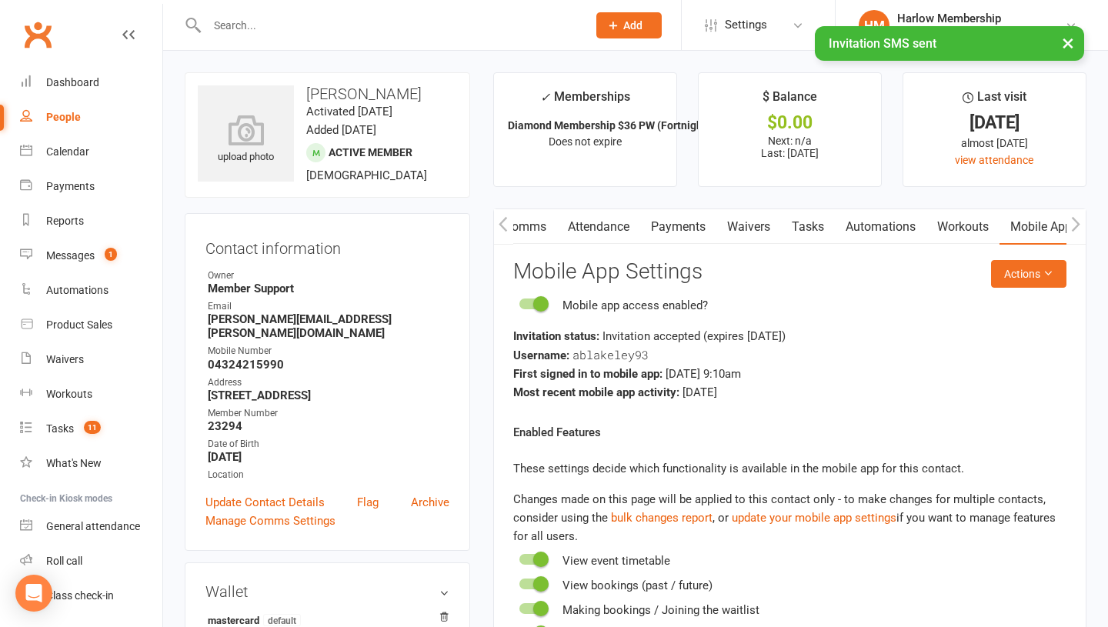
click at [580, 223] on link "Attendance" at bounding box center [598, 226] width 83 height 35
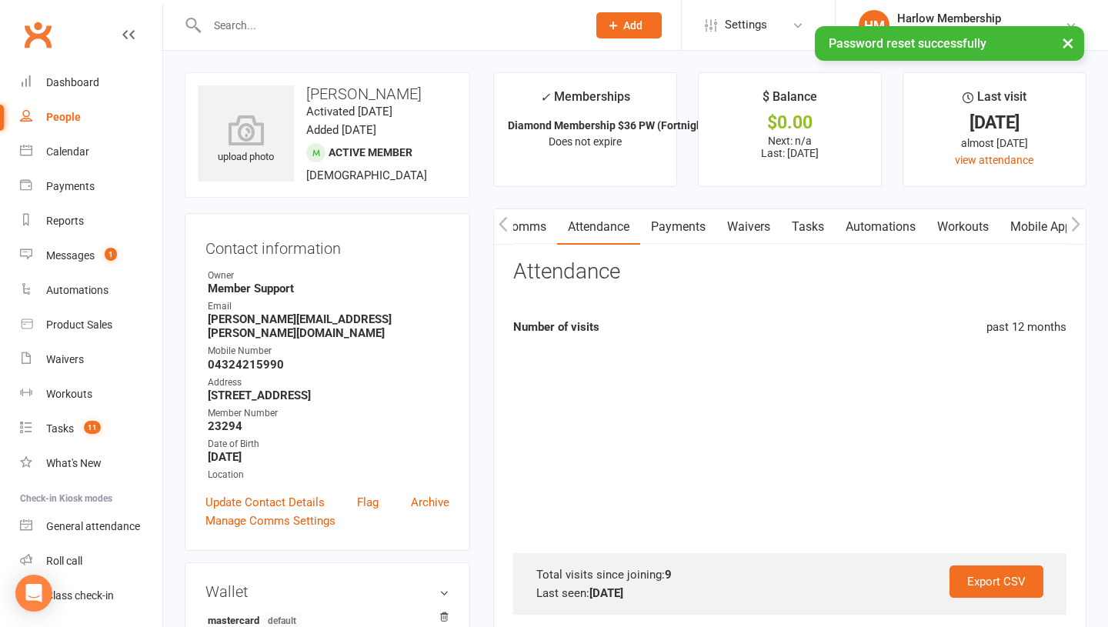
click at [522, 222] on link "Comms" at bounding box center [525, 226] width 64 height 35
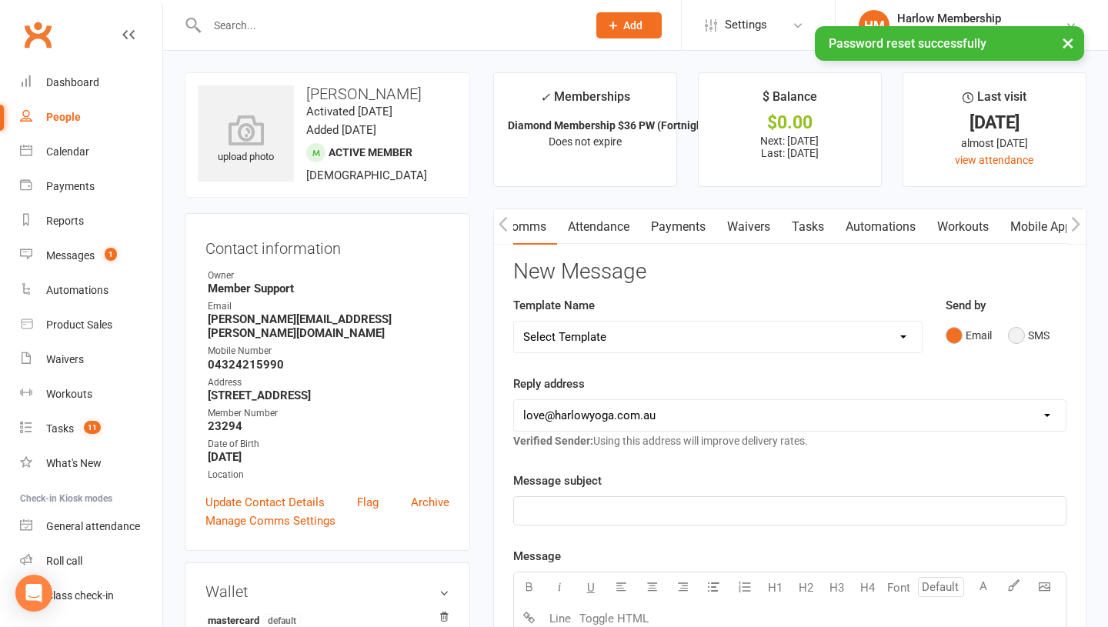
click at [1017, 332] on button "SMS" at bounding box center [1029, 335] width 42 height 29
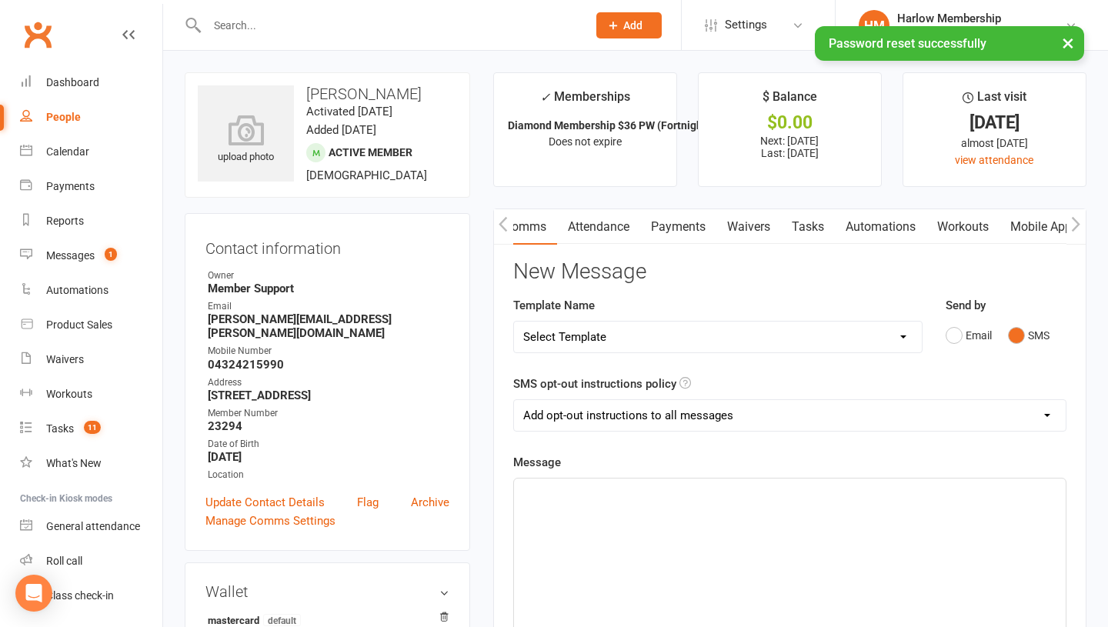
click at [804, 530] on div "﻿" at bounding box center [790, 594] width 552 height 231
paste div "To enrich screen reader interactions, please activate Accessibility in Grammarl…"
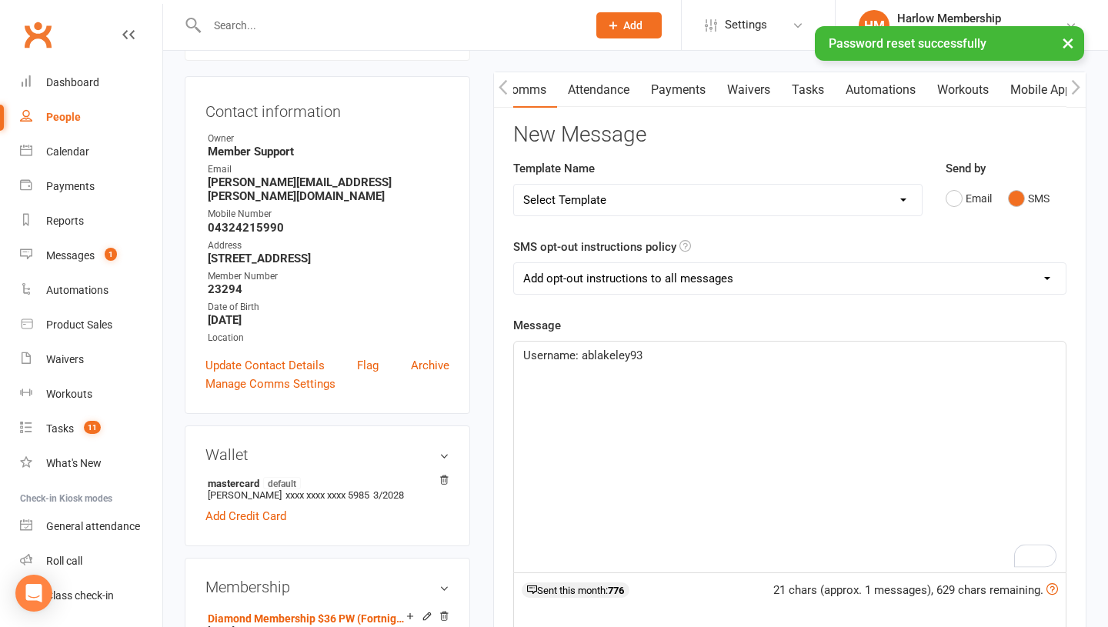
scroll to position [155, 0]
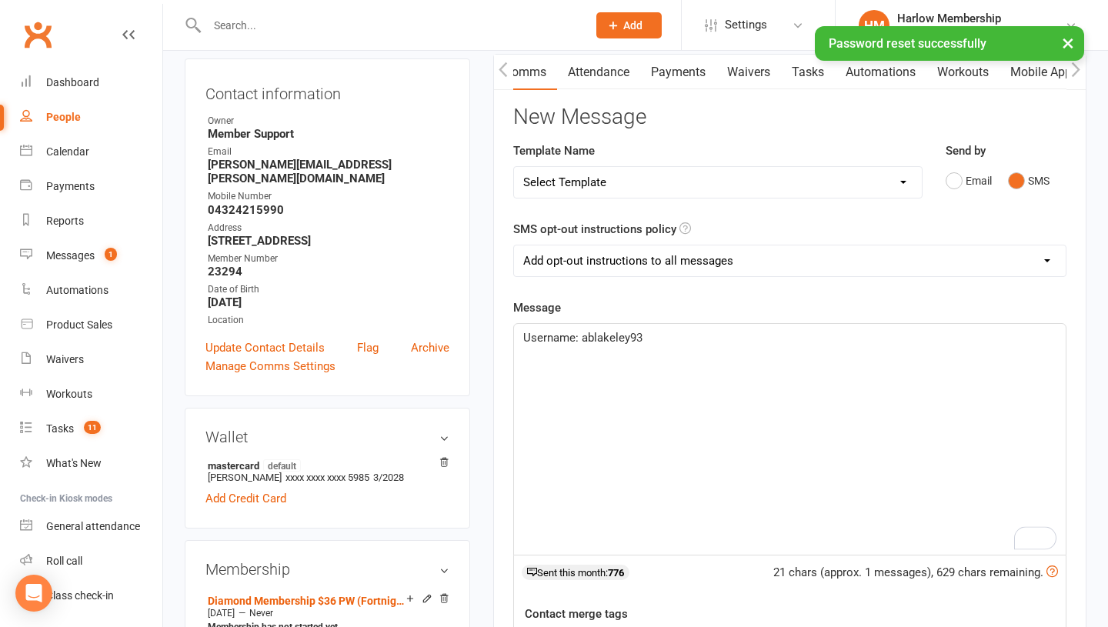
click at [519, 342] on div "Username: ablakeley93" at bounding box center [790, 439] width 552 height 231
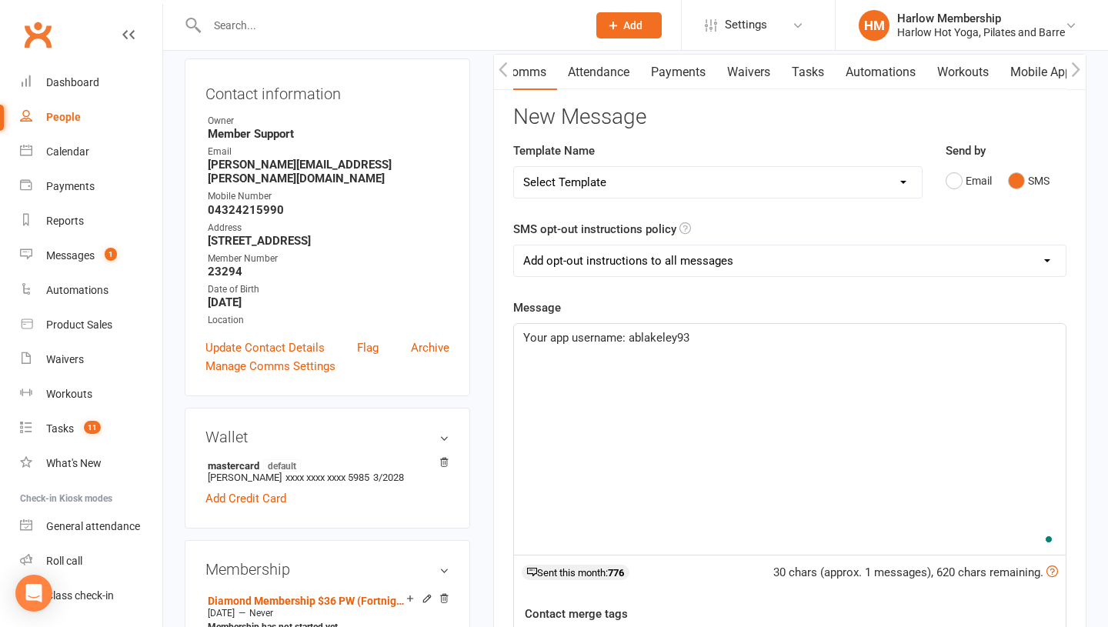
click at [629, 339] on span "Your app username: ablakeley93" at bounding box center [606, 338] width 166 height 14
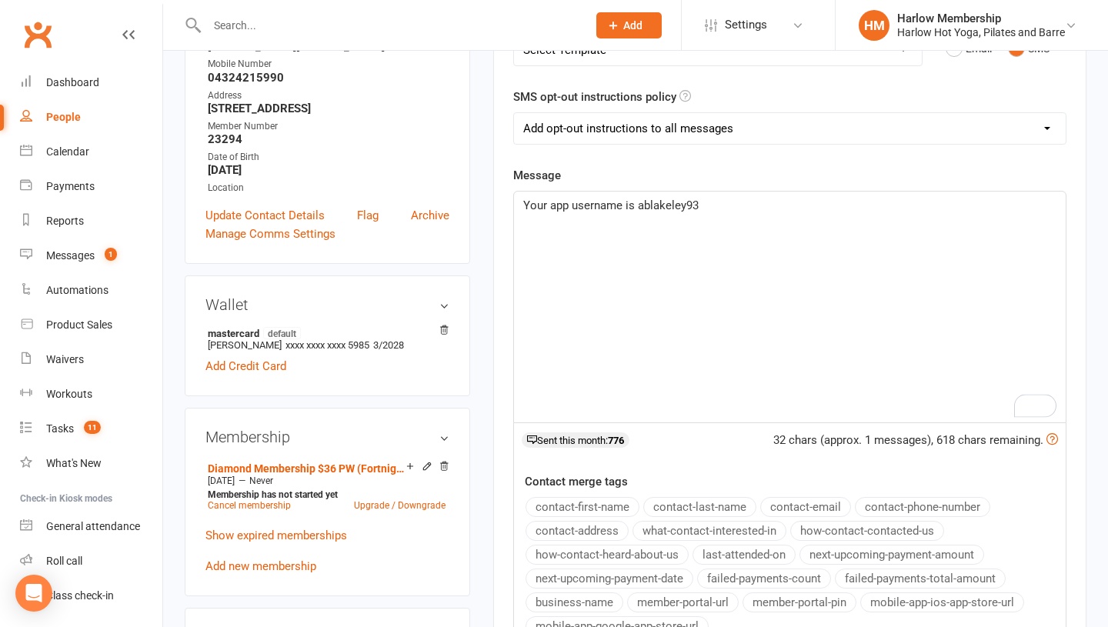
click at [581, 129] on select "Add opt-out instructions to all messages Add opt-out instructions for messages …" at bounding box center [790, 128] width 552 height 31
select select "2"
click at [551, 204] on span "Your app username is ablakeley93" at bounding box center [610, 206] width 175 height 14
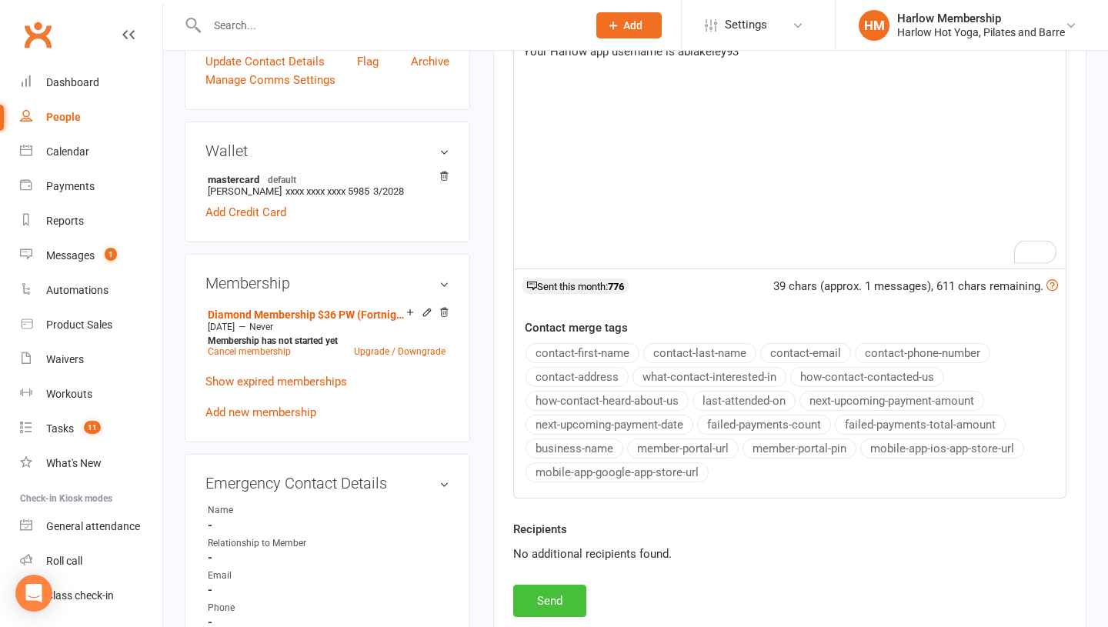
click at [547, 596] on button "Send" at bounding box center [549, 601] width 73 height 32
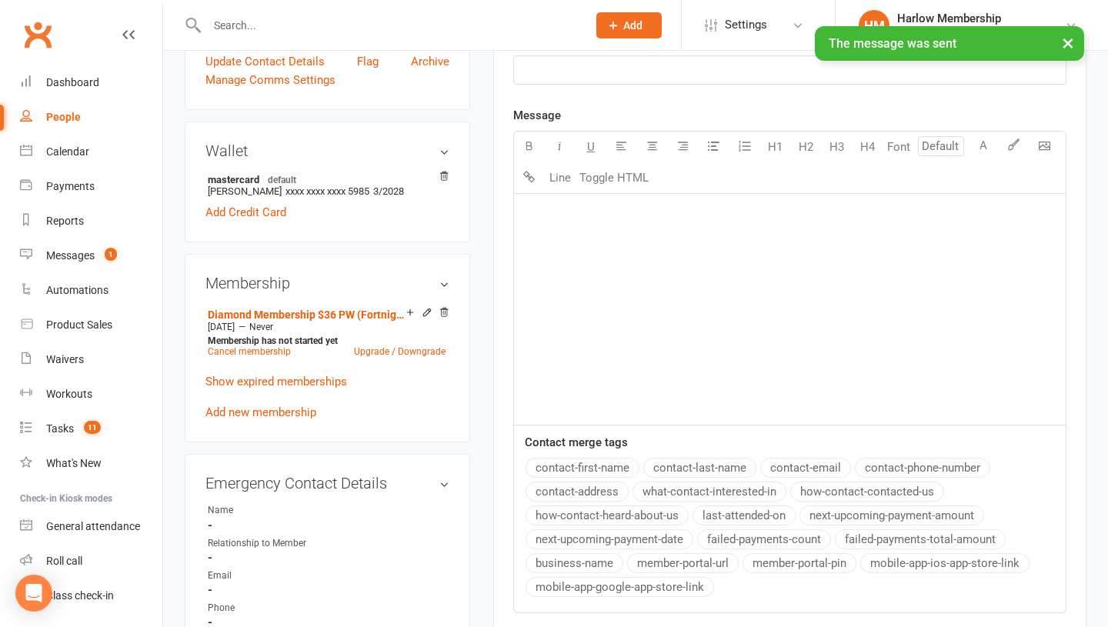
scroll to position [0, 0]
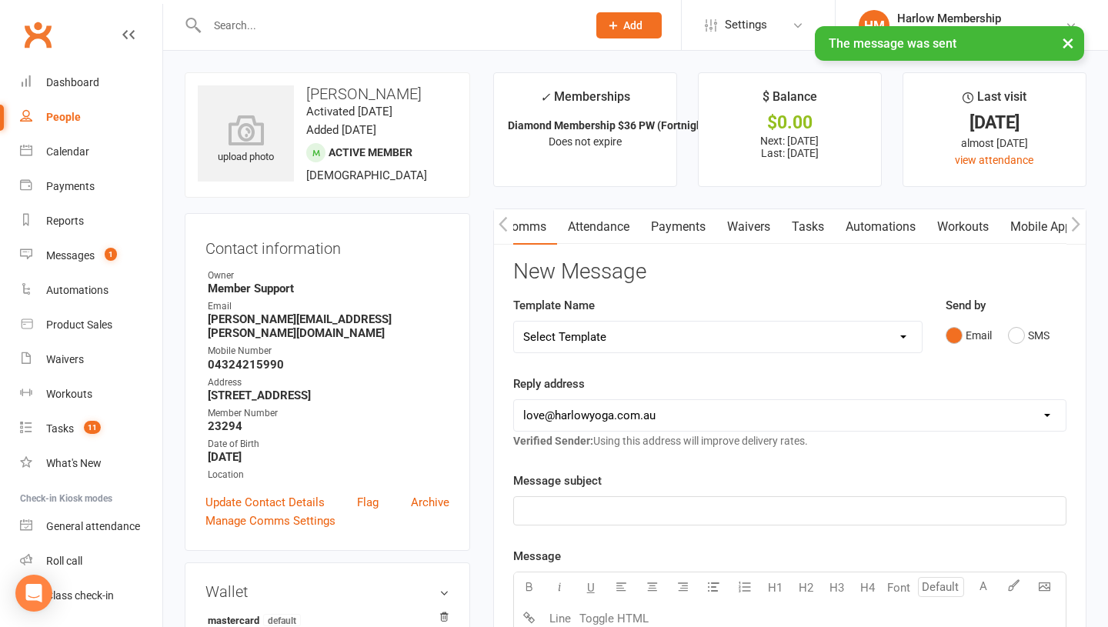
click at [608, 219] on link "Attendance" at bounding box center [598, 226] width 83 height 35
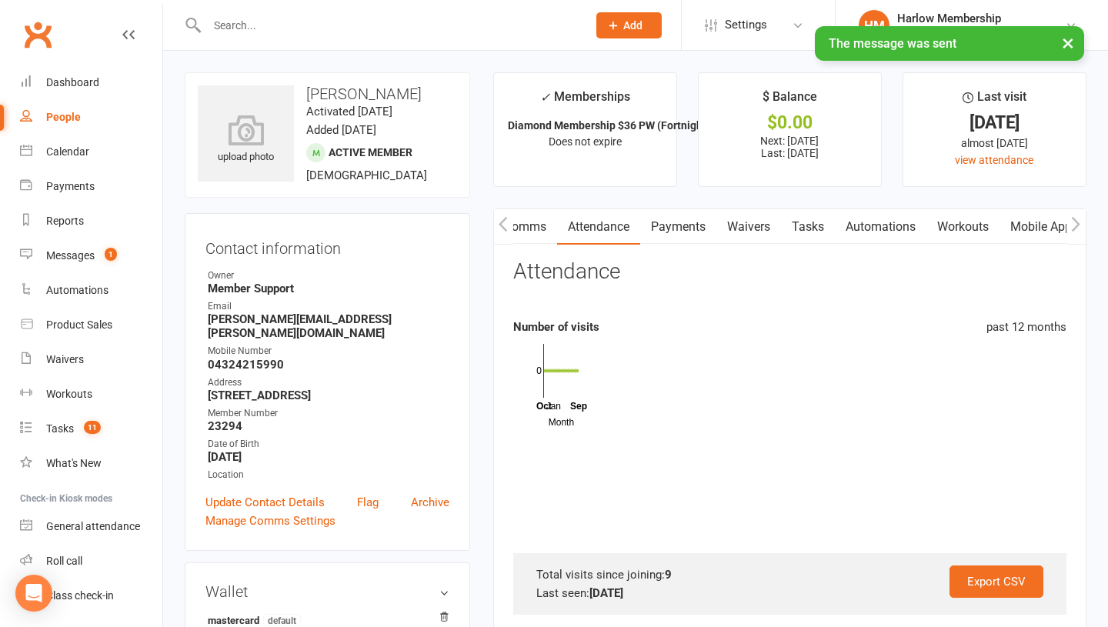
click at [500, 226] on icon "button" at bounding box center [503, 223] width 8 height 15
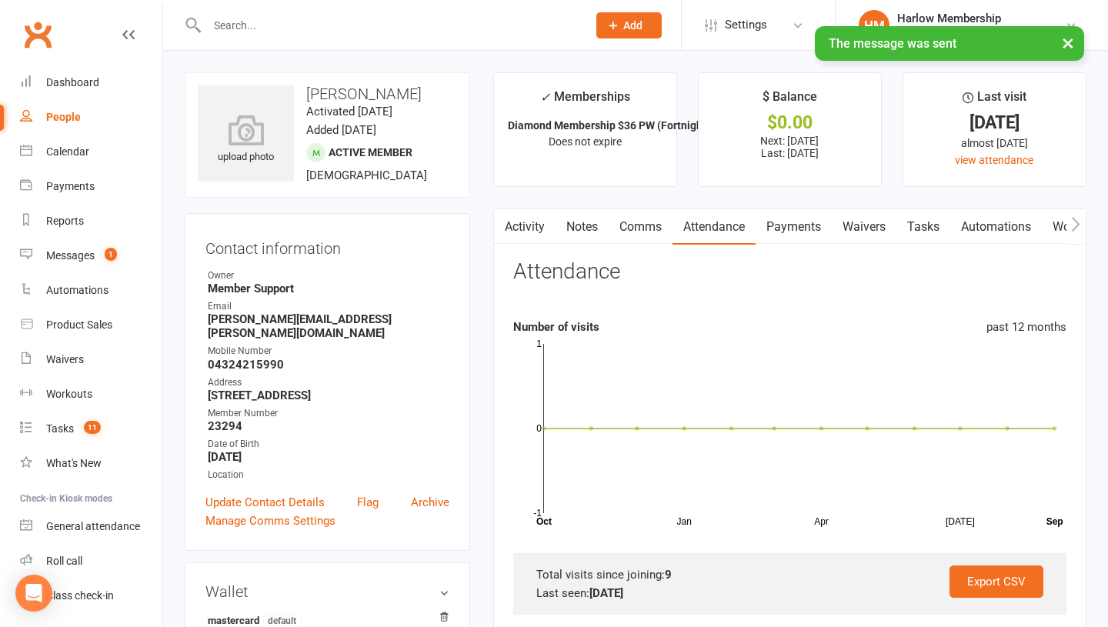
click at [549, 224] on link "Activity" at bounding box center [525, 226] width 62 height 35
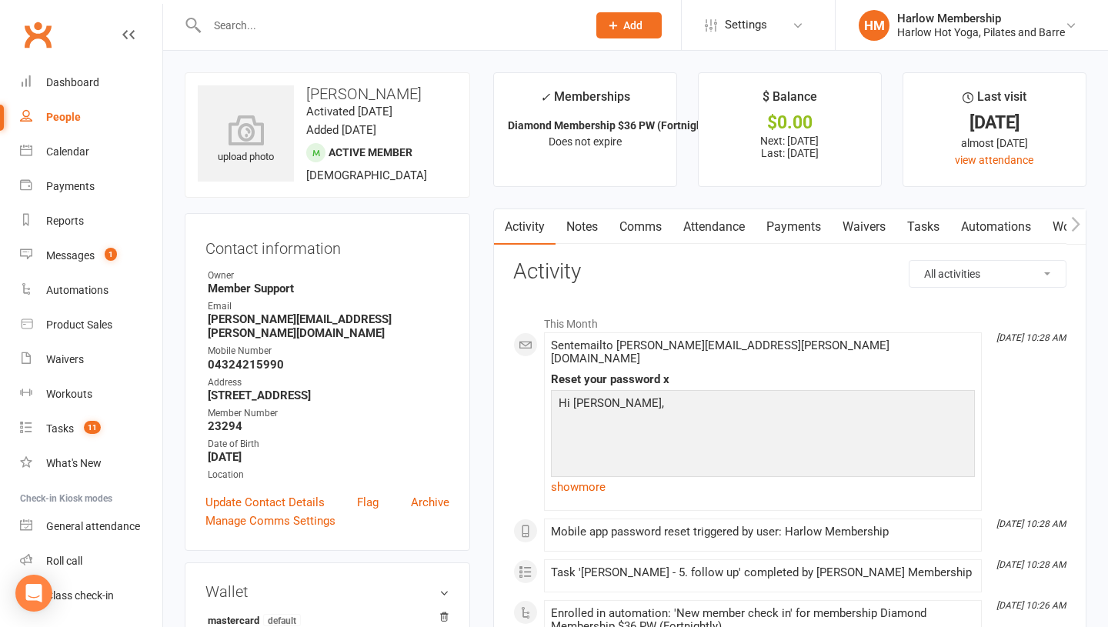
click at [590, 242] on link "Notes" at bounding box center [582, 226] width 53 height 35
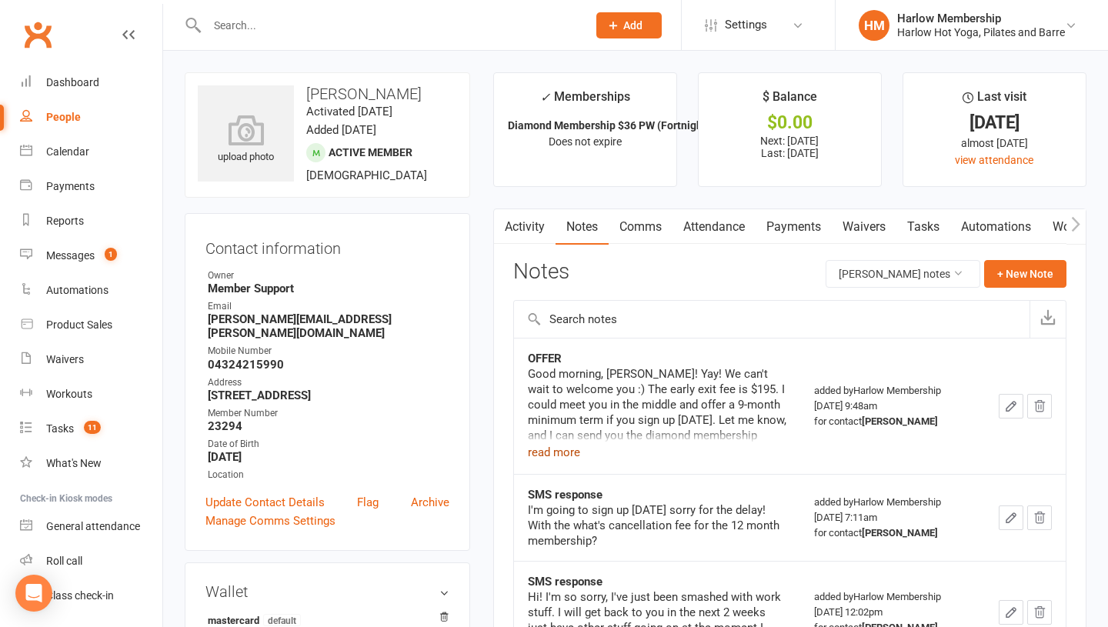
click at [570, 456] on button "read more" at bounding box center [554, 452] width 52 height 18
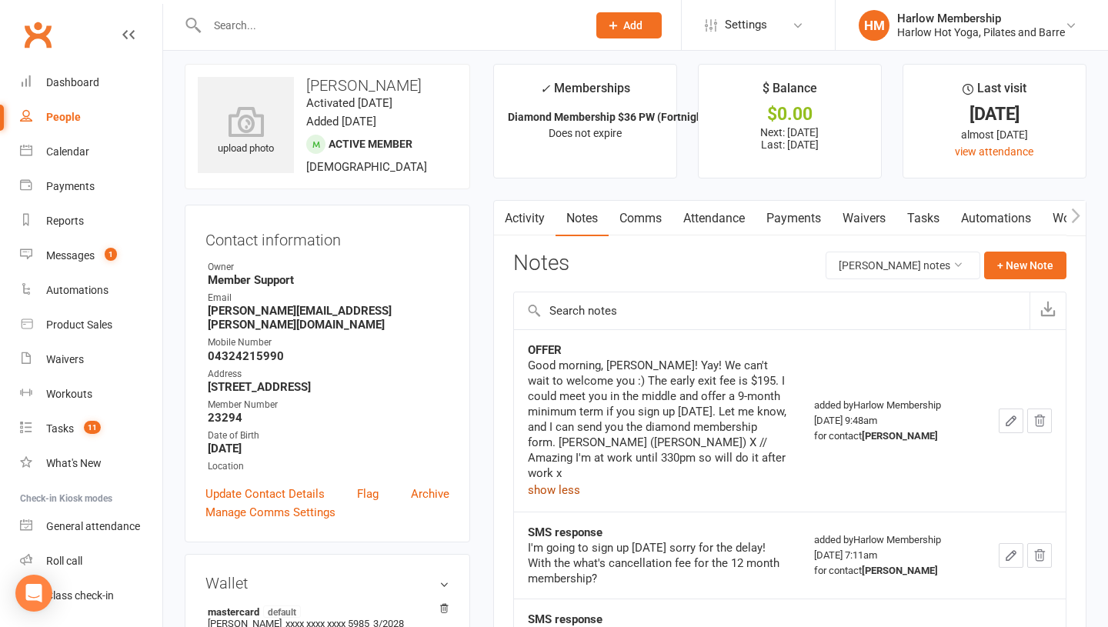
scroll to position [9, 0]
click at [1014, 421] on button "button" at bounding box center [1011, 420] width 25 height 25
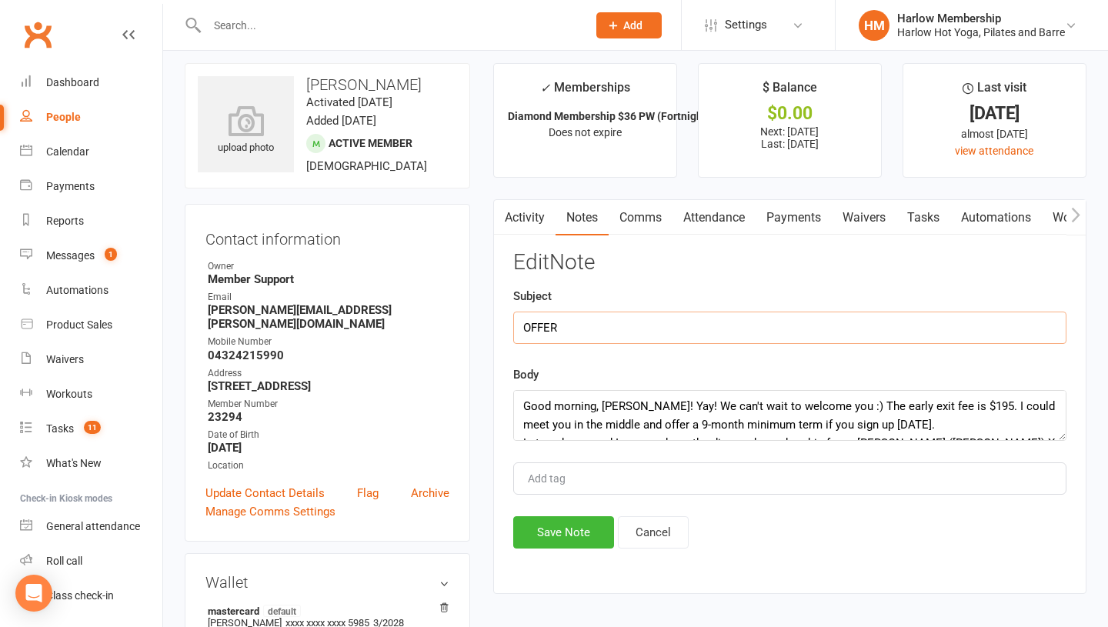
click at [581, 324] on input "OFFER" at bounding box center [789, 328] width 553 height 32
type input "OFFER: 9-month minimum term"
click at [533, 546] on button "Save Note" at bounding box center [563, 532] width 101 height 32
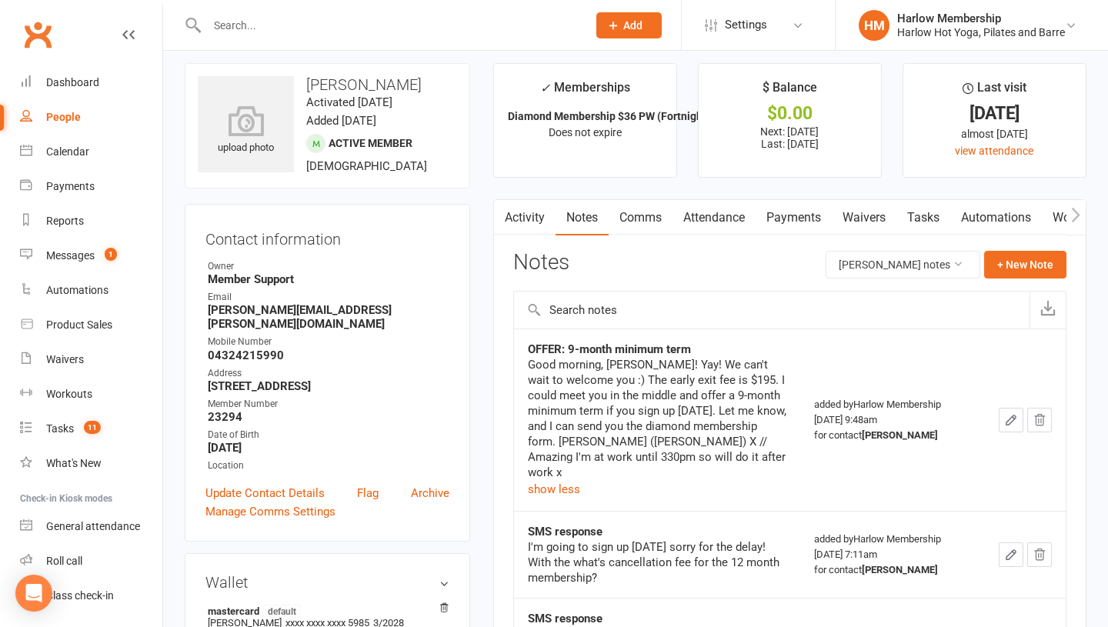
click at [533, 229] on link "Activity" at bounding box center [525, 217] width 62 height 35
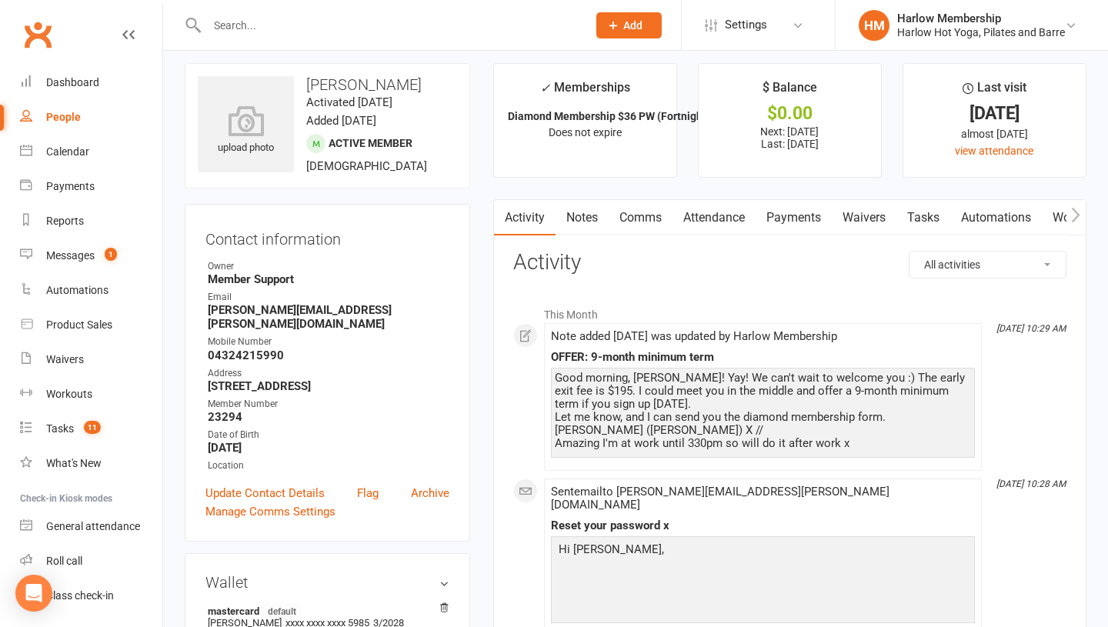
click at [576, 212] on link "Notes" at bounding box center [582, 217] width 53 height 35
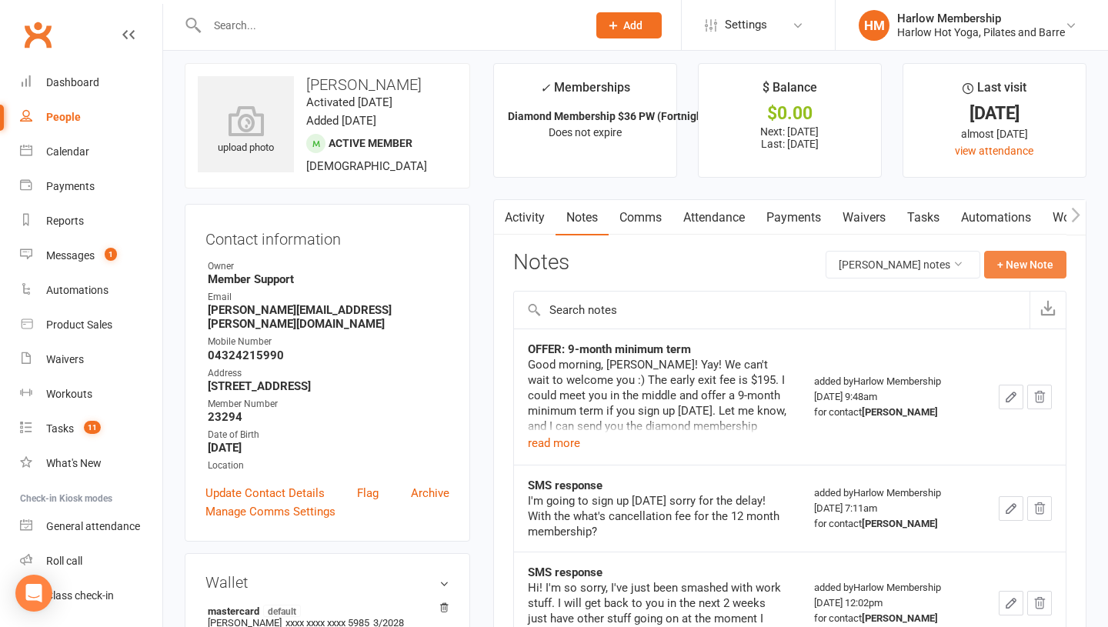
click at [1001, 263] on button "+ New Note" at bounding box center [1025, 265] width 82 height 28
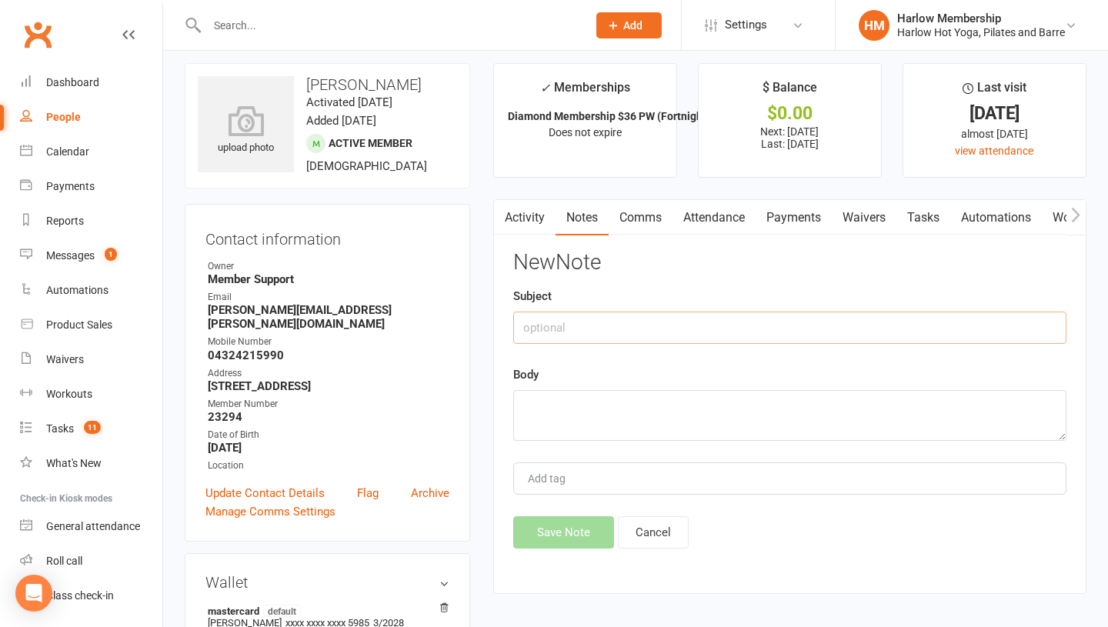
click at [599, 339] on input "text" at bounding box center [789, 328] width 553 height 32
type input "Purchased: Diamond unlimited with reduced minimum term"
click at [595, 426] on textarea at bounding box center [789, 415] width 553 height 51
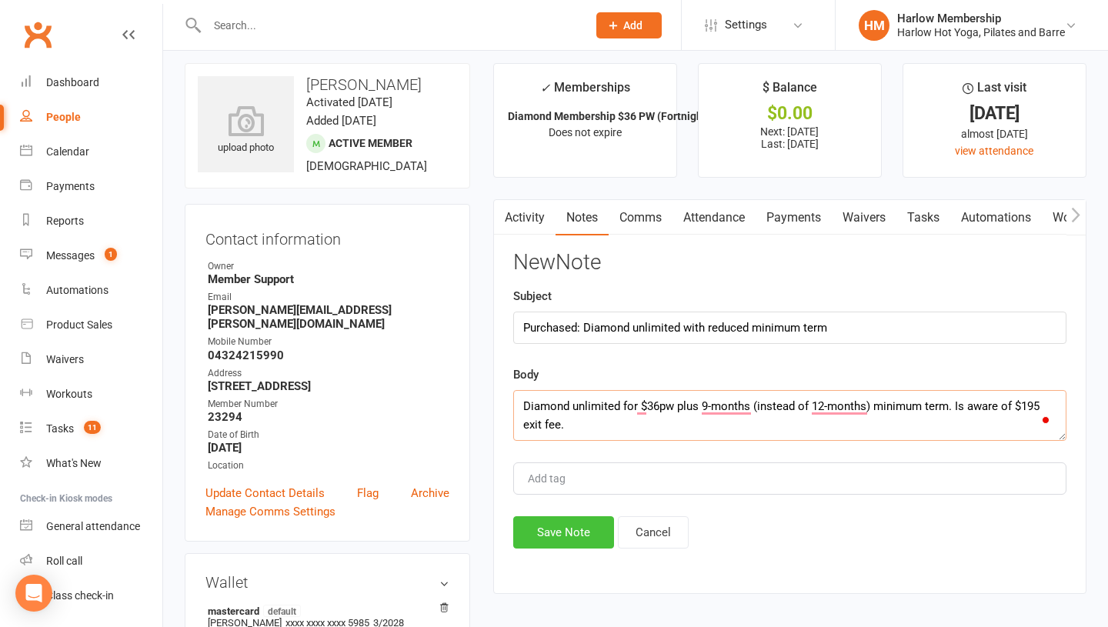
type textarea "Diamond unlimited for $36pw plus 9-months (instead of 12-months) minimum term. …"
click at [518, 527] on button "Save Note" at bounding box center [563, 532] width 101 height 32
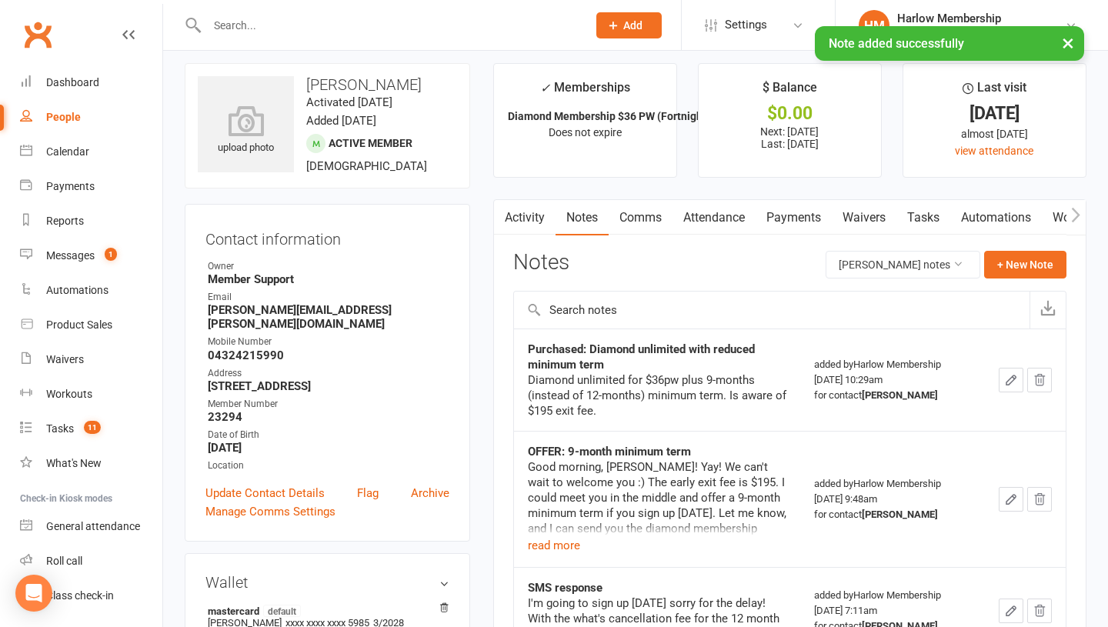
click at [1014, 392] on button "button" at bounding box center [1011, 380] width 25 height 25
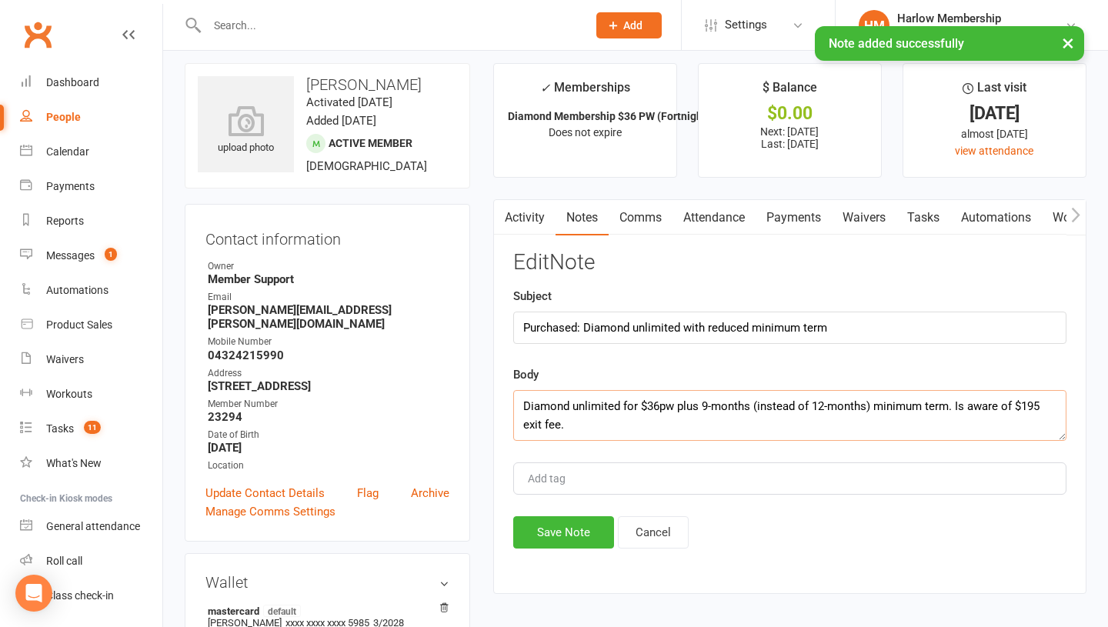
click at [564, 430] on textarea "Diamond unlimited for $36pw plus 9-months (instead of 12-months) minimum term. …" at bounding box center [789, 415] width 553 height 51
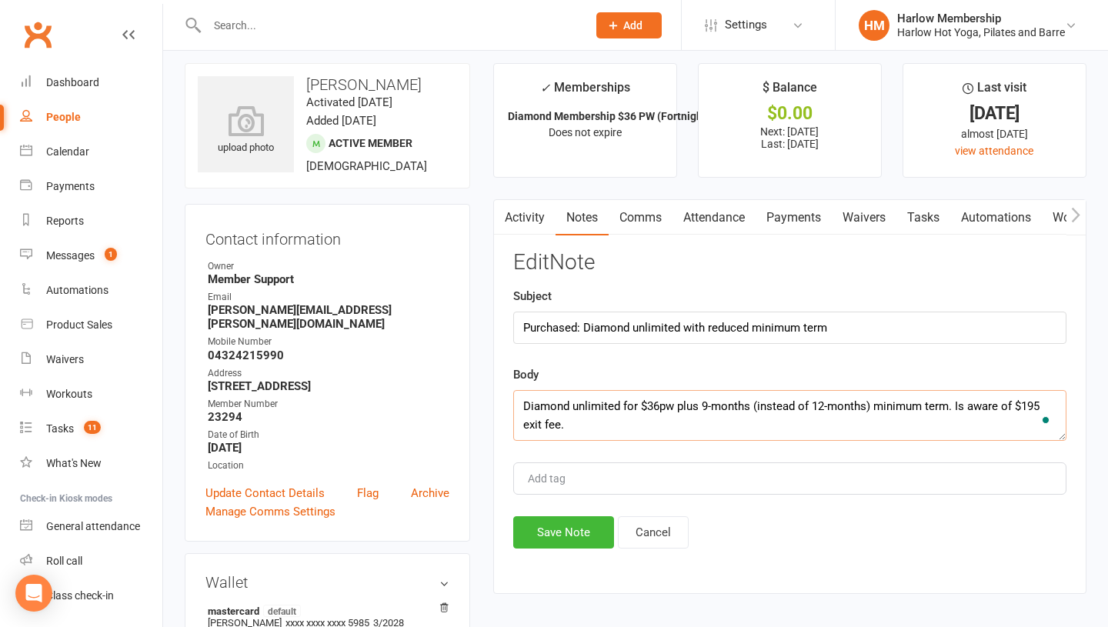
click at [537, 209] on link "Activity" at bounding box center [525, 217] width 62 height 35
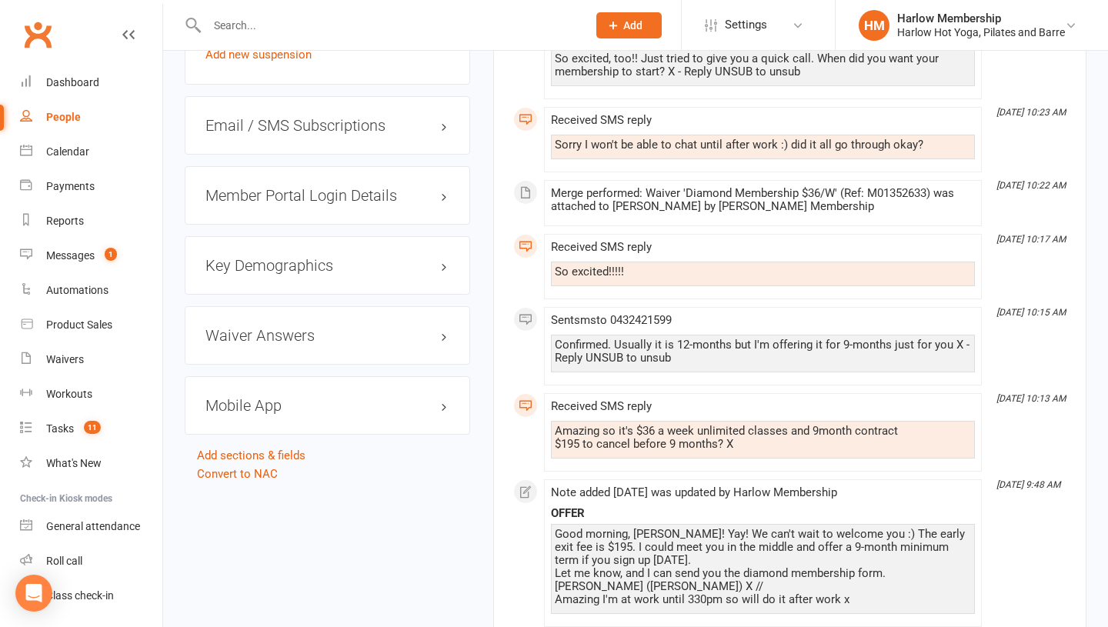
scroll to position [1368, 0]
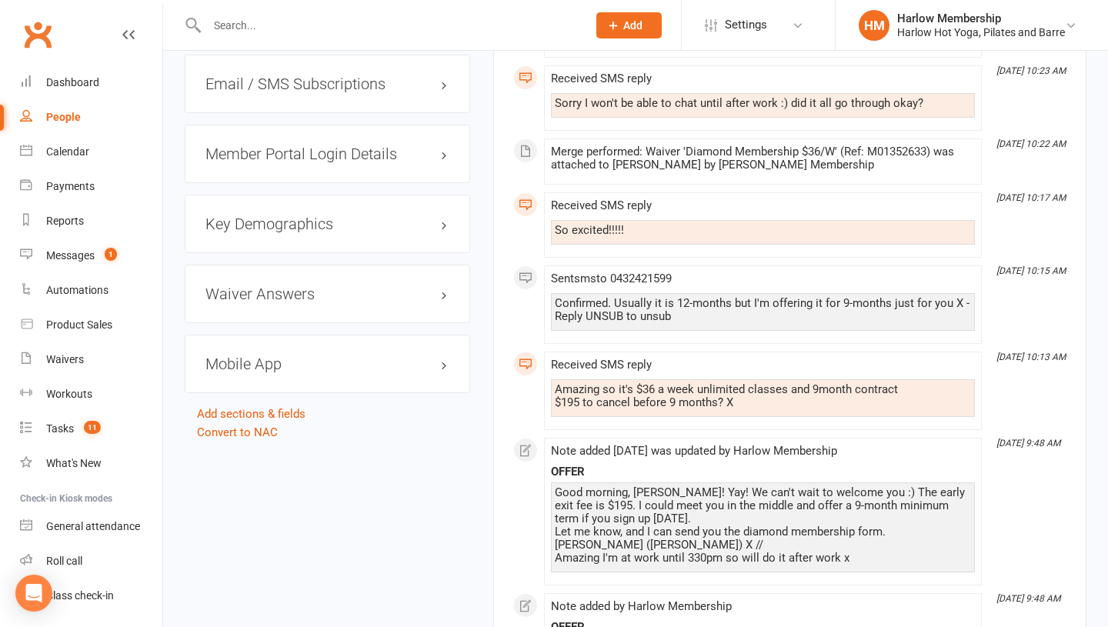
click at [568, 383] on div "Amazing so it's $36 a week unlimited classes and 9month contract $195 to cancel…" at bounding box center [763, 396] width 416 height 26
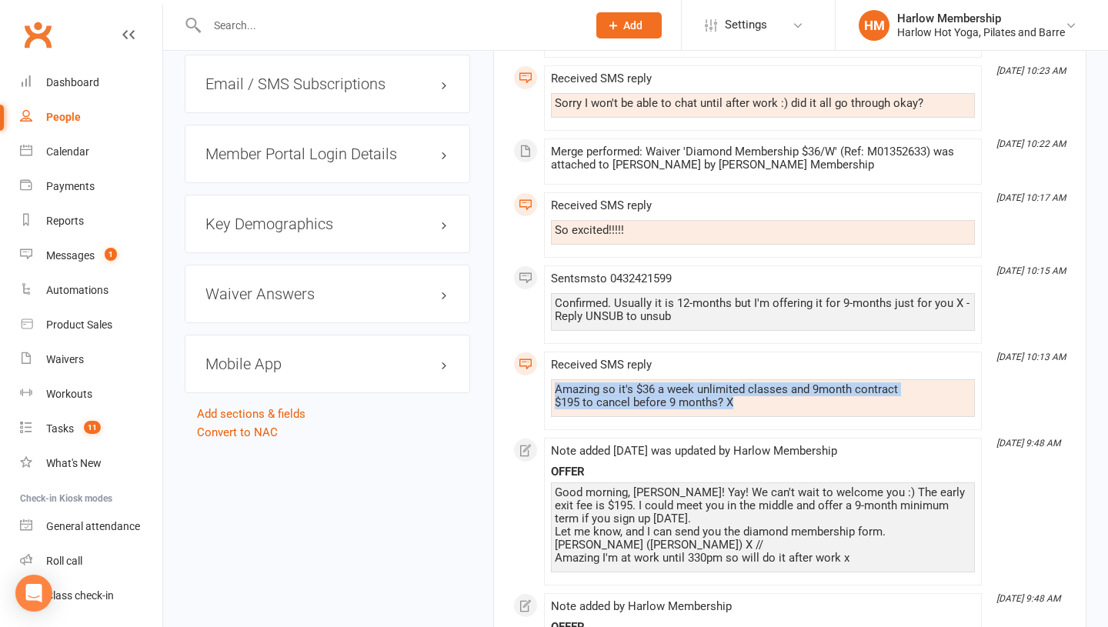
drag, startPoint x: 557, startPoint y: 366, endPoint x: 812, endPoint y: 385, distance: 255.4
click at [812, 385] on div "Amazing so it's $36 a week unlimited classes and 9month contract $195 to cancel…" at bounding box center [763, 398] width 424 height 38
copy div "Amazing so it's $36 a week unlimited classes and 9month contract $195 to cancel…"
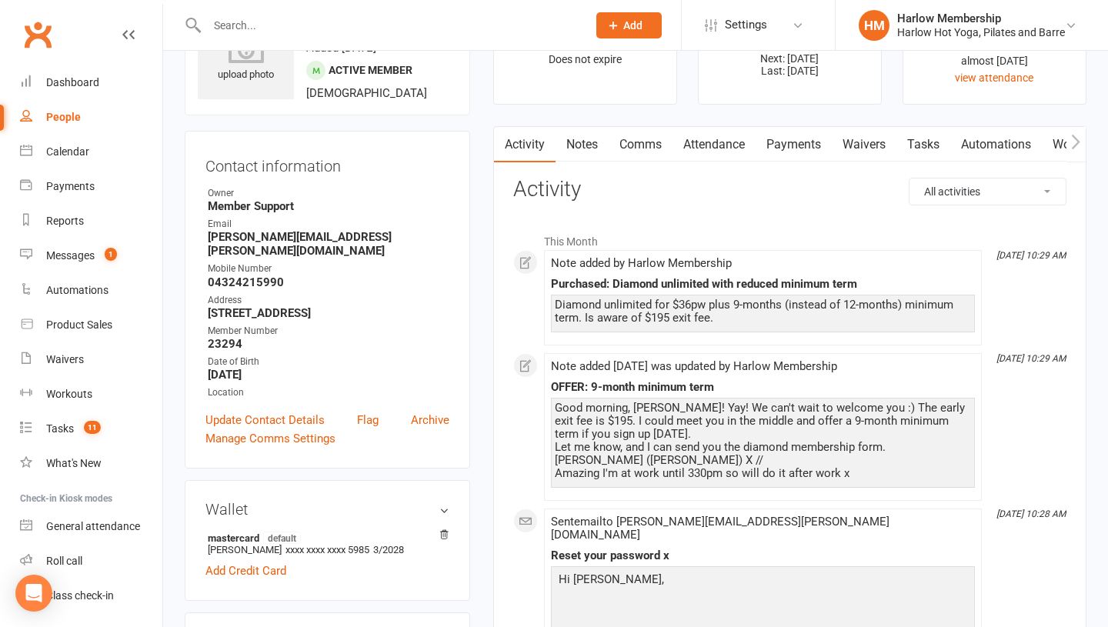
scroll to position [0, 0]
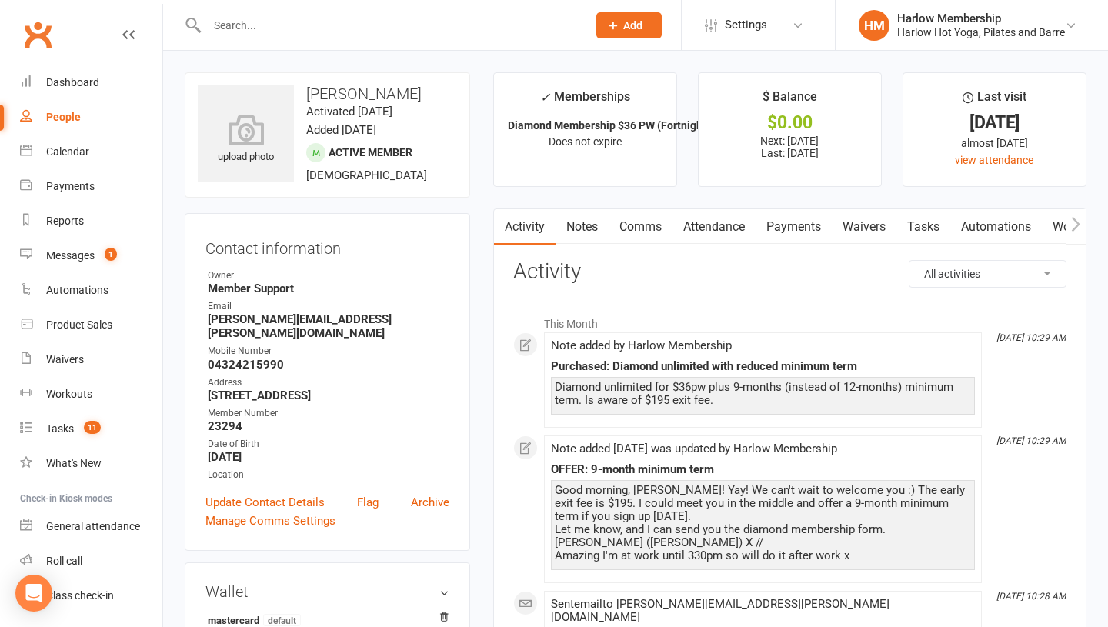
click at [595, 240] on link "Notes" at bounding box center [582, 226] width 53 height 35
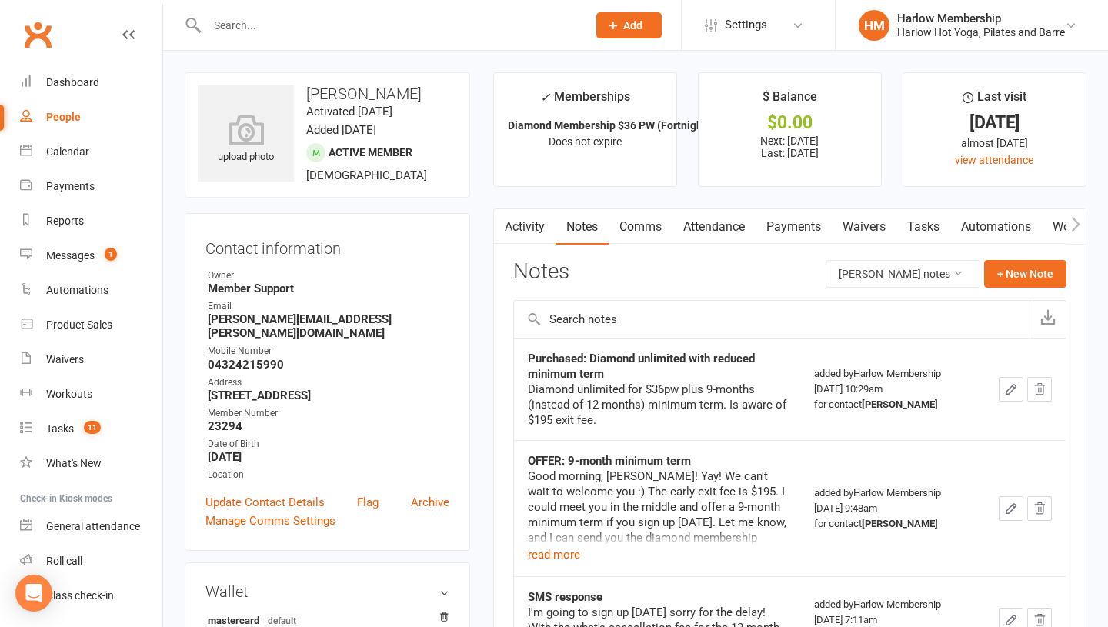
click at [1004, 393] on icon "button" at bounding box center [1011, 390] width 14 height 14
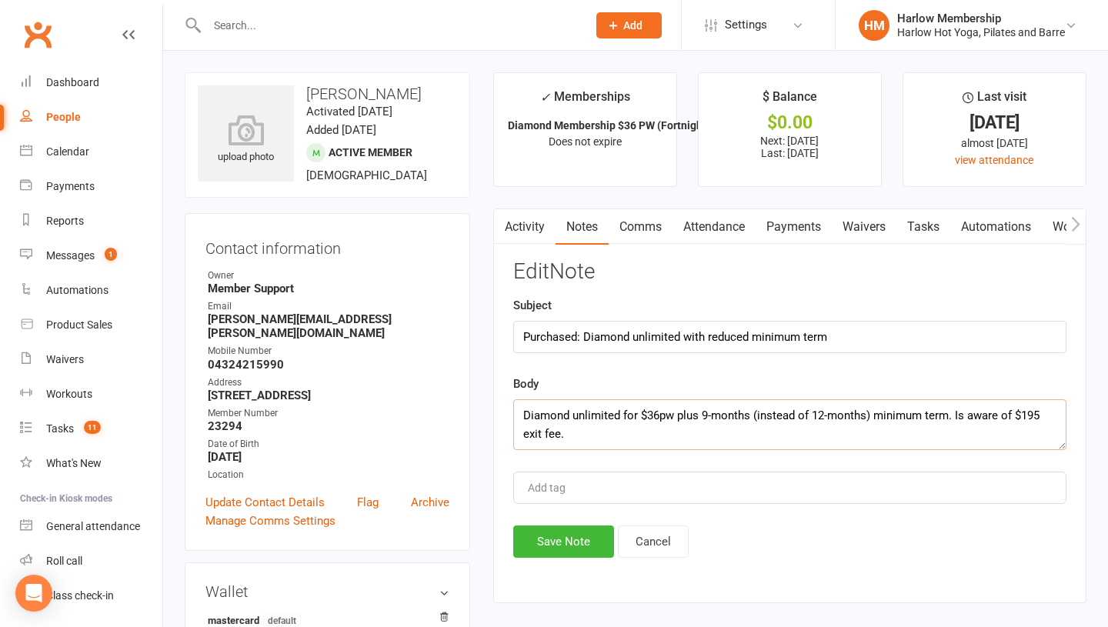
click at [703, 424] on textarea "Diamond unlimited for $36pw plus 9-months (instead of 12-months) minimum term. …" at bounding box center [789, 424] width 553 height 51
paste textarea "Amazing so it's $36 a week unlimited classes and 9month contract $195 to cancel…"
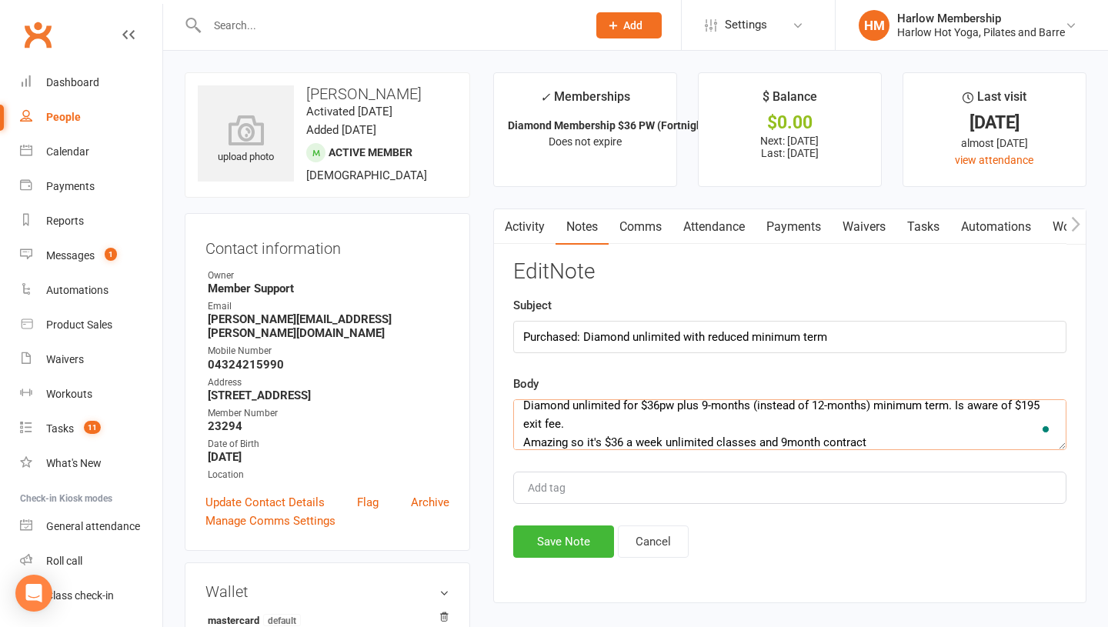
scroll to position [28, 0]
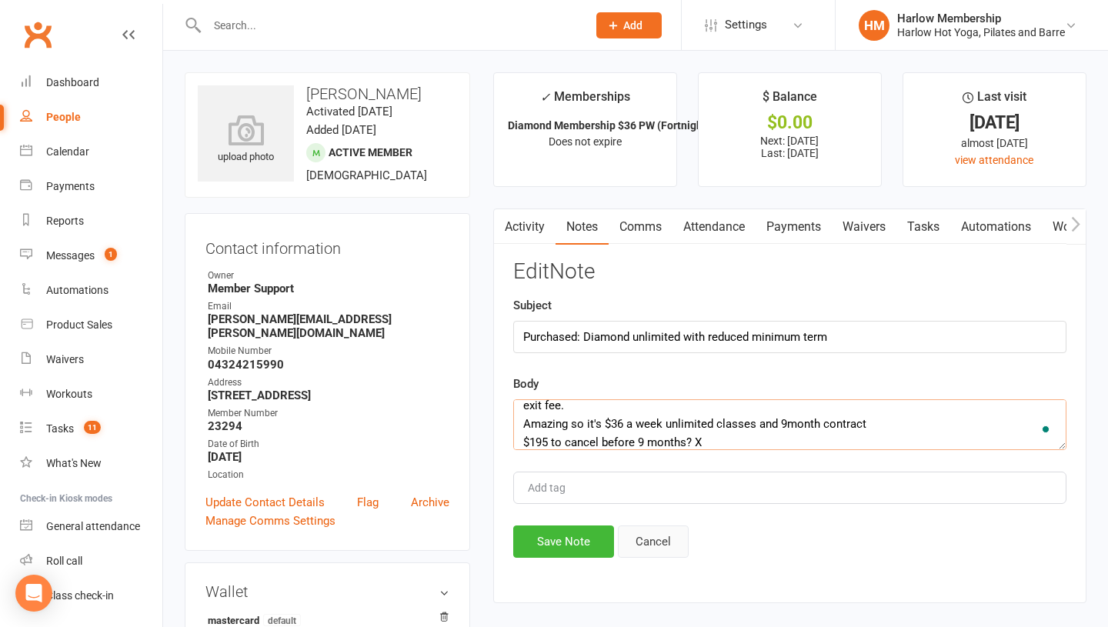
type textarea "Diamond unlimited for $36pw plus 9-months (instead of 12-months) minimum term. …"
click at [658, 546] on button "Cancel" at bounding box center [653, 542] width 71 height 32
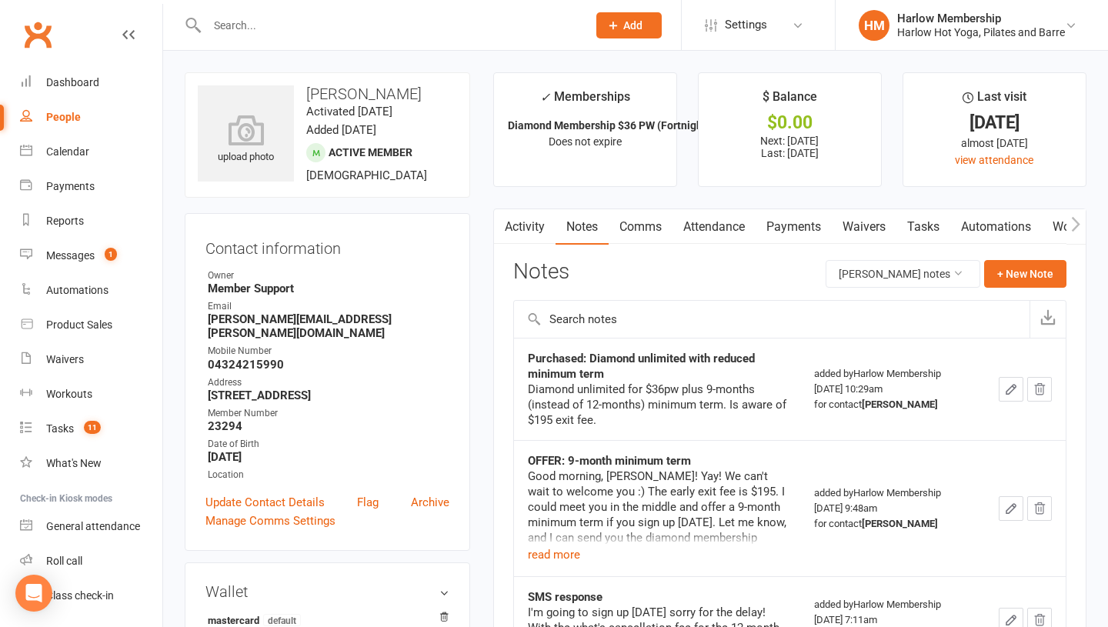
scroll to position [20, 0]
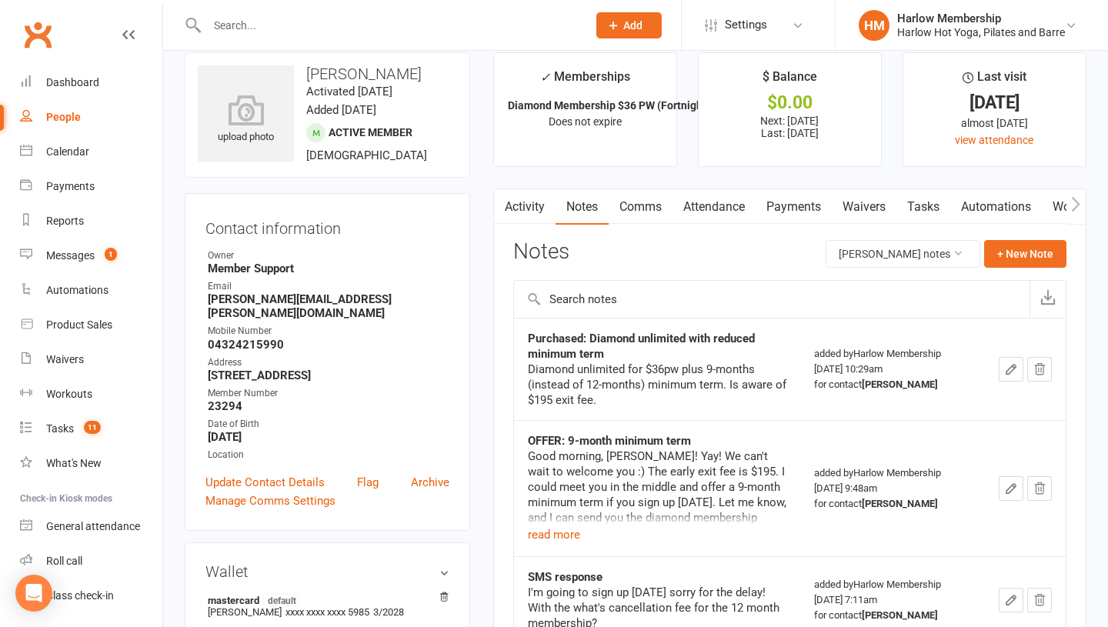
click at [1012, 493] on icon "button" at bounding box center [1011, 489] width 14 height 14
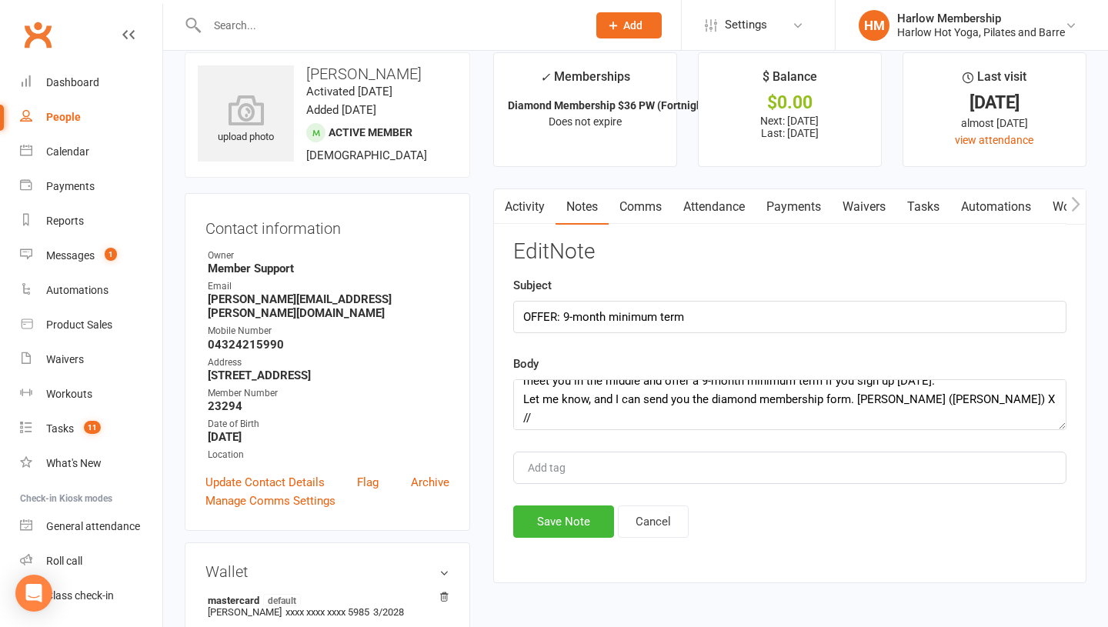
scroll to position [37, 0]
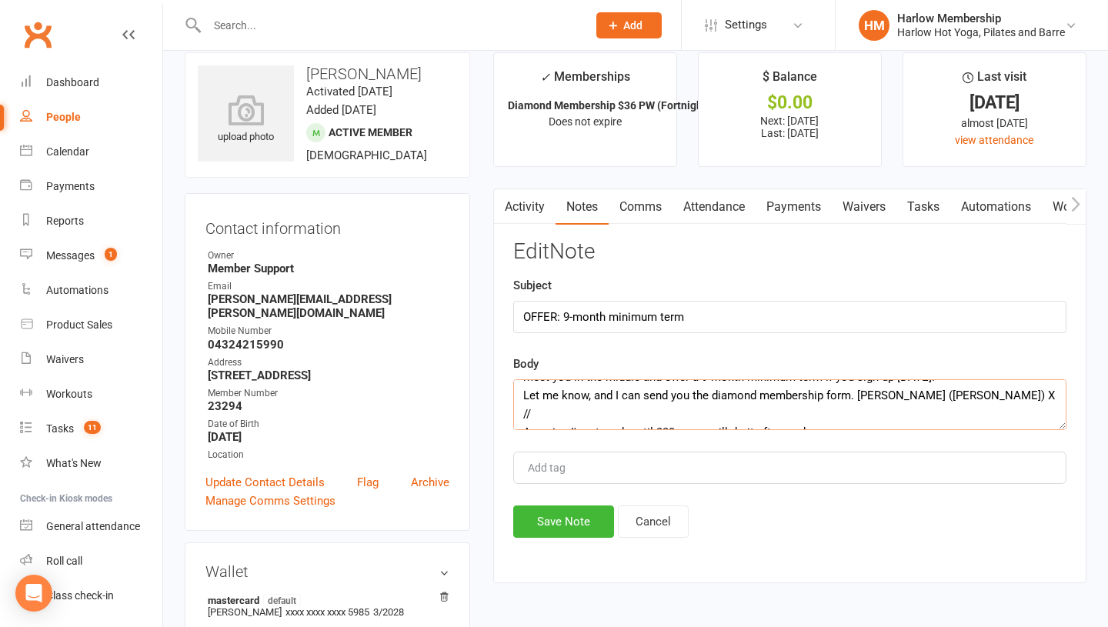
click at [850, 409] on textarea "Good morning, Alex! Yay! We can't wait to welcome you :) The early exit fee is …" at bounding box center [789, 404] width 553 height 51
paste textarea "Amazing so it's $36 a week unlimited classes and 9month contract $195 to cancel…"
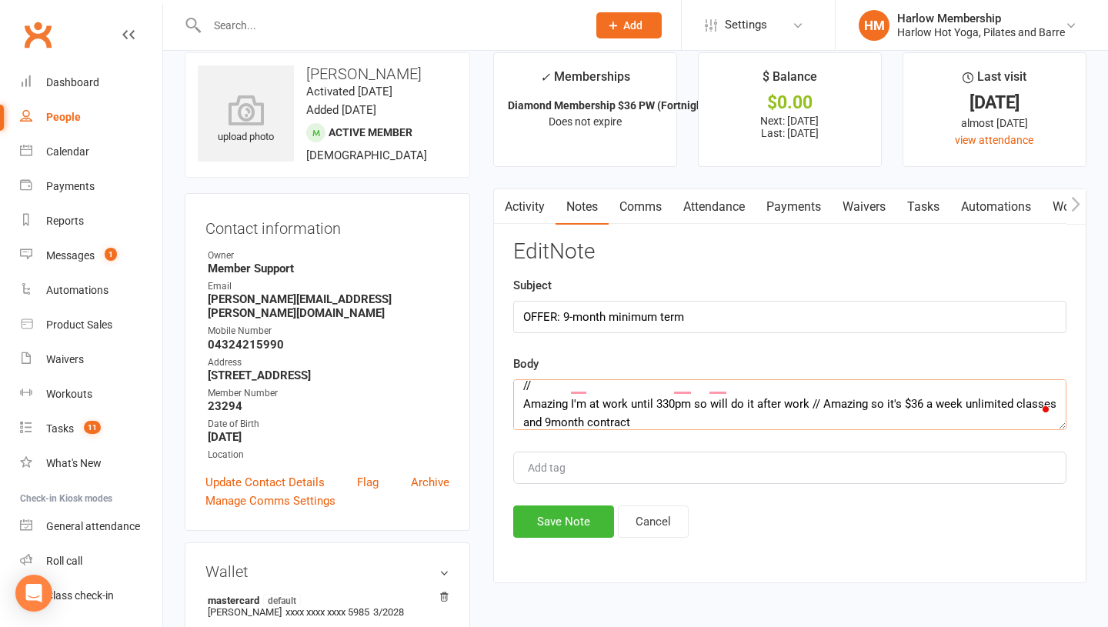
scroll to position [65, 0]
type textarea "Good morning, Alex! Yay! We can't wait to welcome you :) The early exit fee is …"
click at [574, 516] on button "Save Note" at bounding box center [563, 522] width 101 height 32
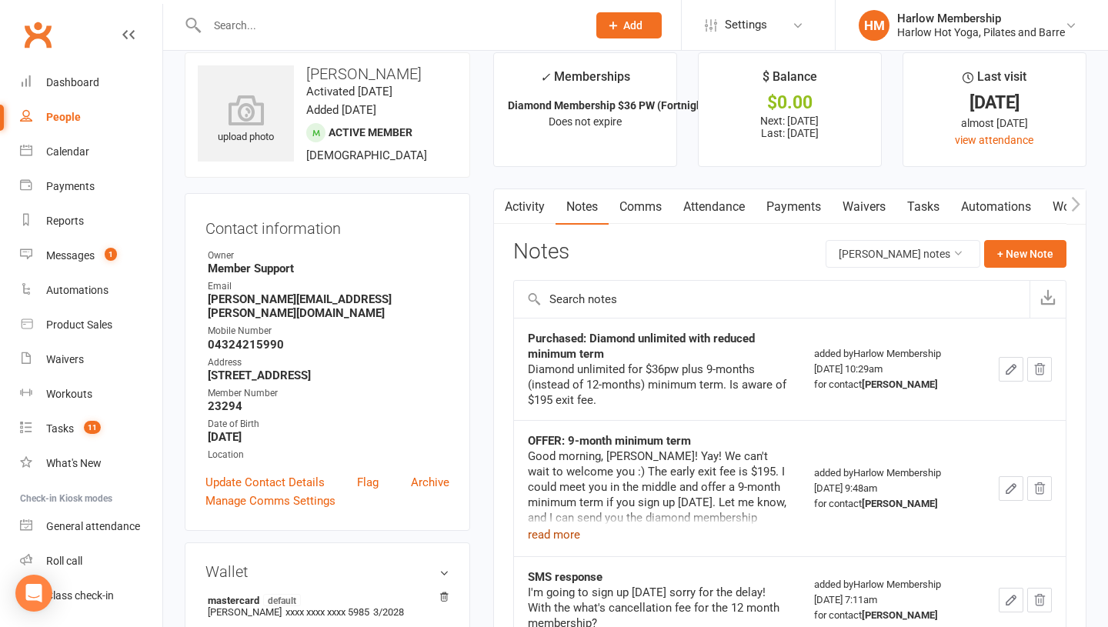
click at [566, 537] on button "read more" at bounding box center [554, 535] width 52 height 18
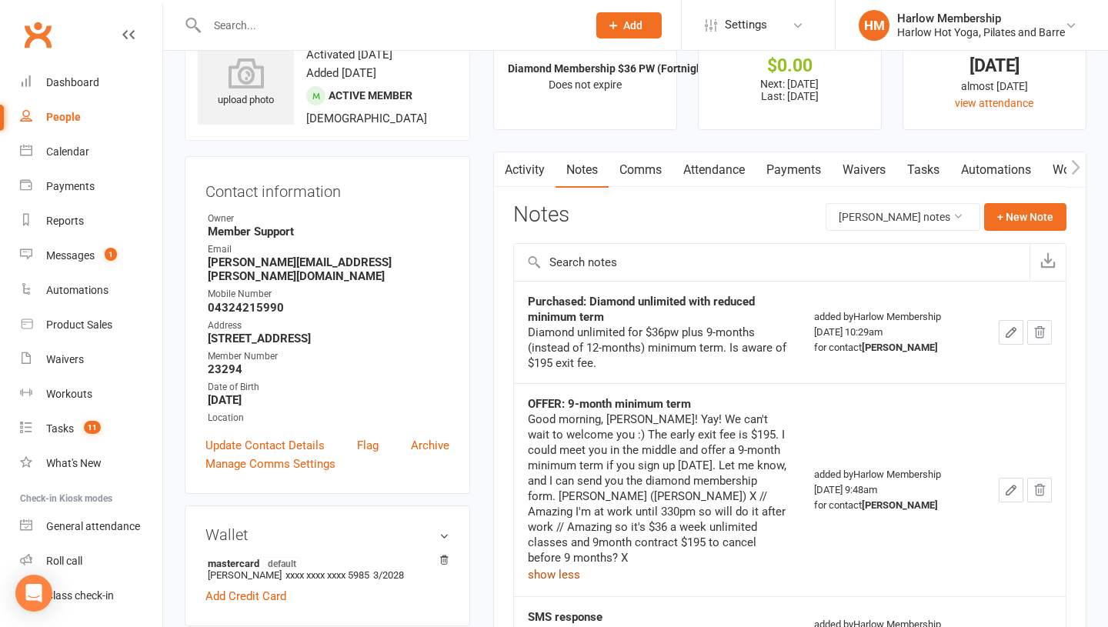
scroll to position [59, 0]
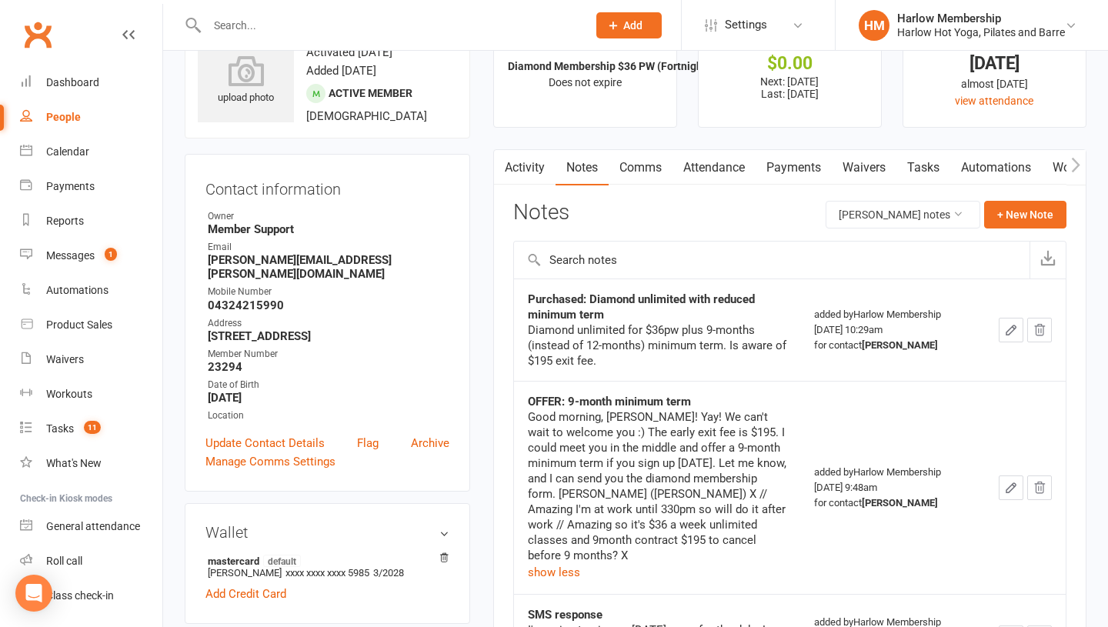
click at [1011, 483] on icon "button" at bounding box center [1011, 487] width 9 height 9
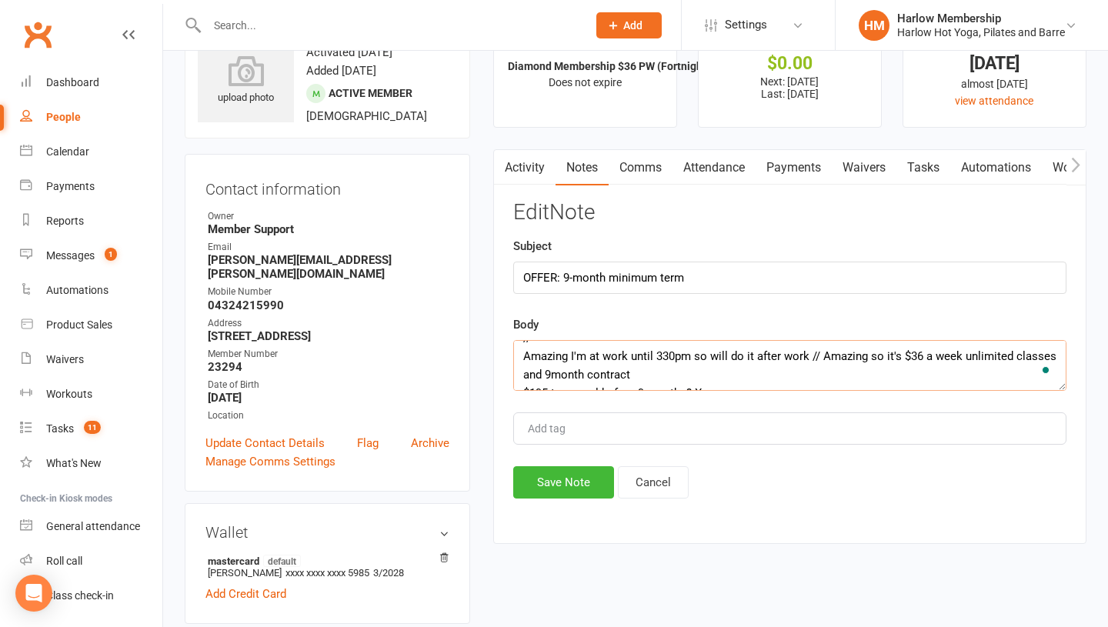
scroll to position [0, 0]
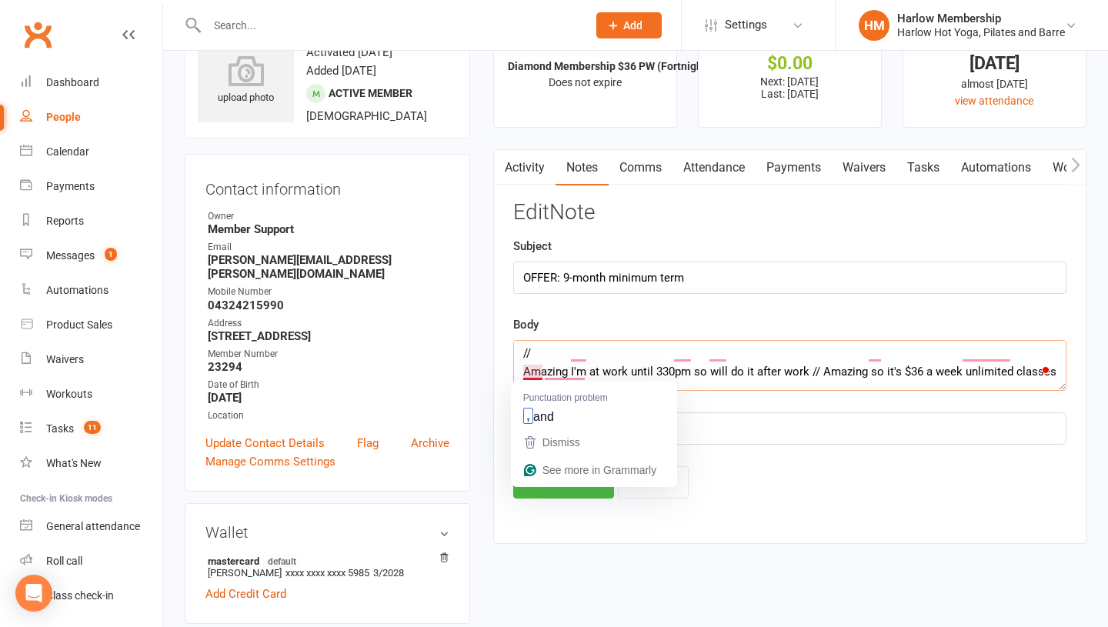
drag, startPoint x: 643, startPoint y: 352, endPoint x: 526, endPoint y: 359, distance: 117.2
click at [526, 359] on textarea "Good morning, Alex! Yay! We can't wait to welcome you :) The early exit fee is …" at bounding box center [789, 365] width 553 height 51
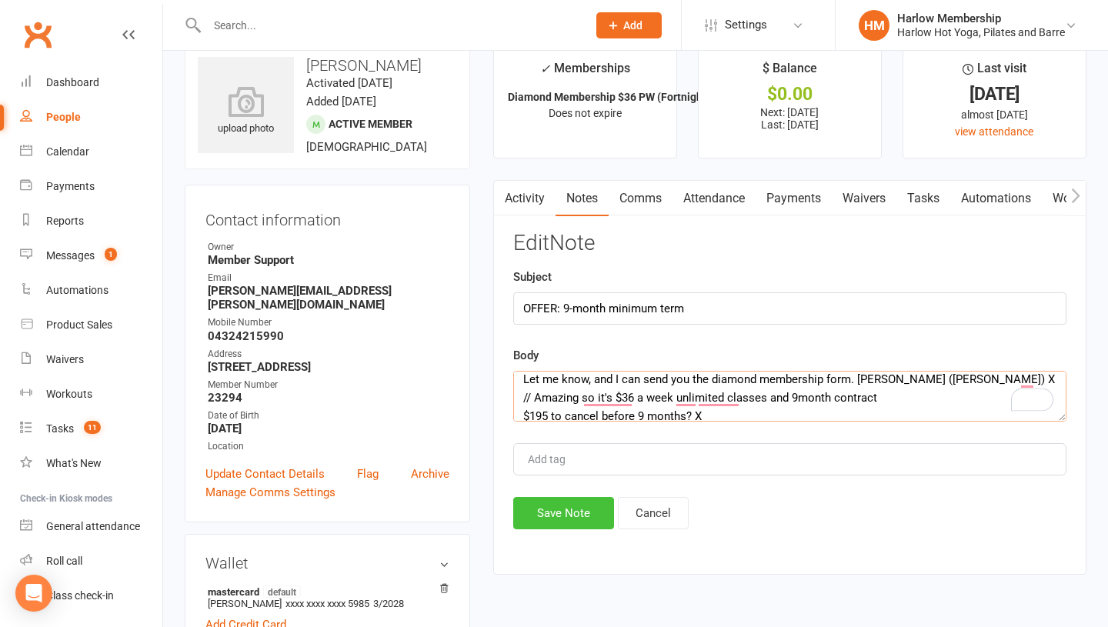
type textarea "Good morning, Alex! Yay! We can't wait to welcome you :) The early exit fee is …"
click at [570, 512] on button "Save Note" at bounding box center [563, 513] width 101 height 32
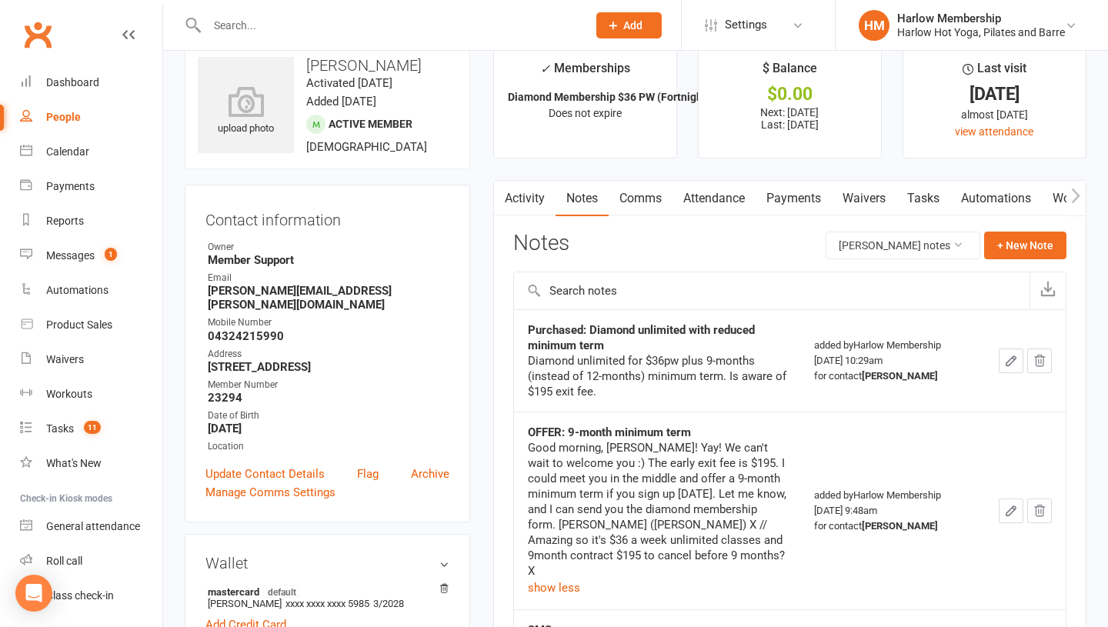
click at [923, 198] on link "Tasks" at bounding box center [924, 198] width 54 height 35
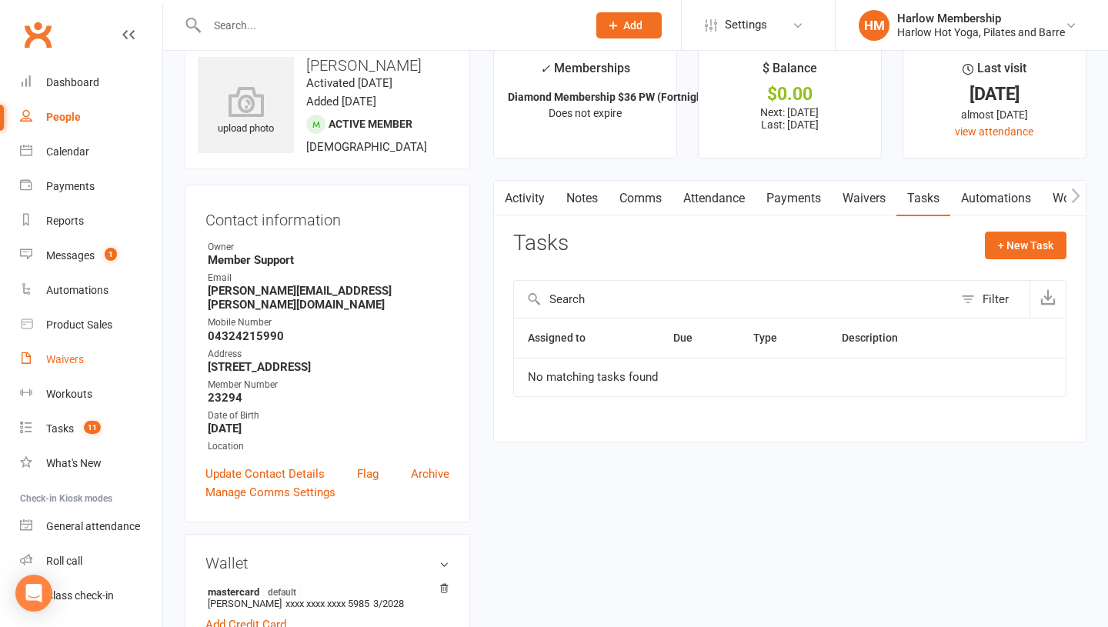
click at [68, 367] on link "Waivers" at bounding box center [91, 359] width 142 height 35
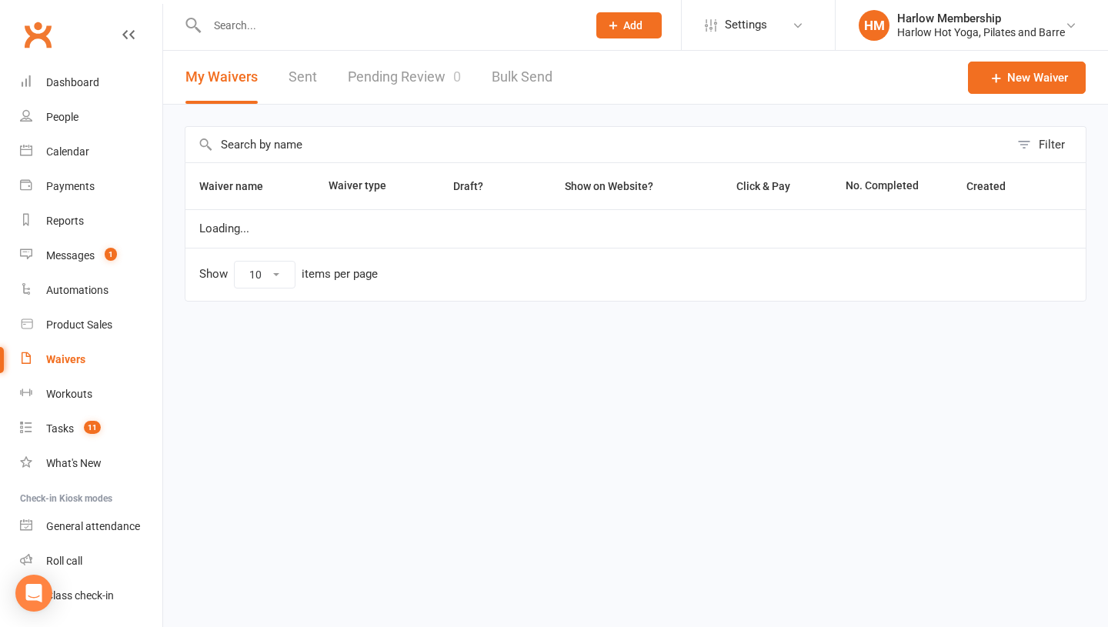
select select "100"
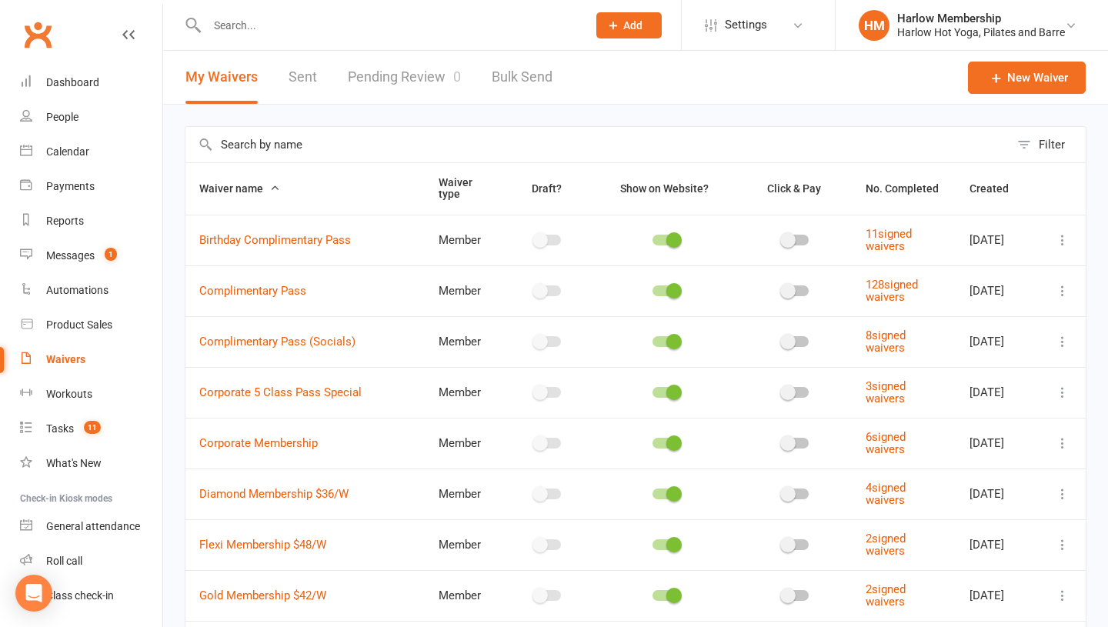
click at [299, 82] on link "Sent" at bounding box center [303, 77] width 28 height 53
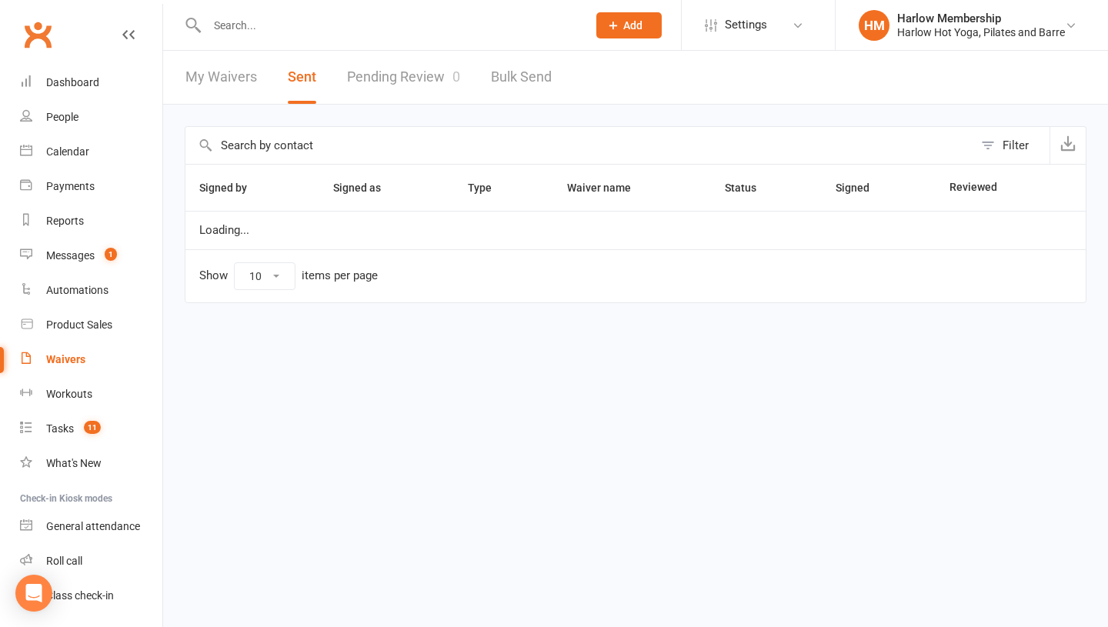
select select "100"
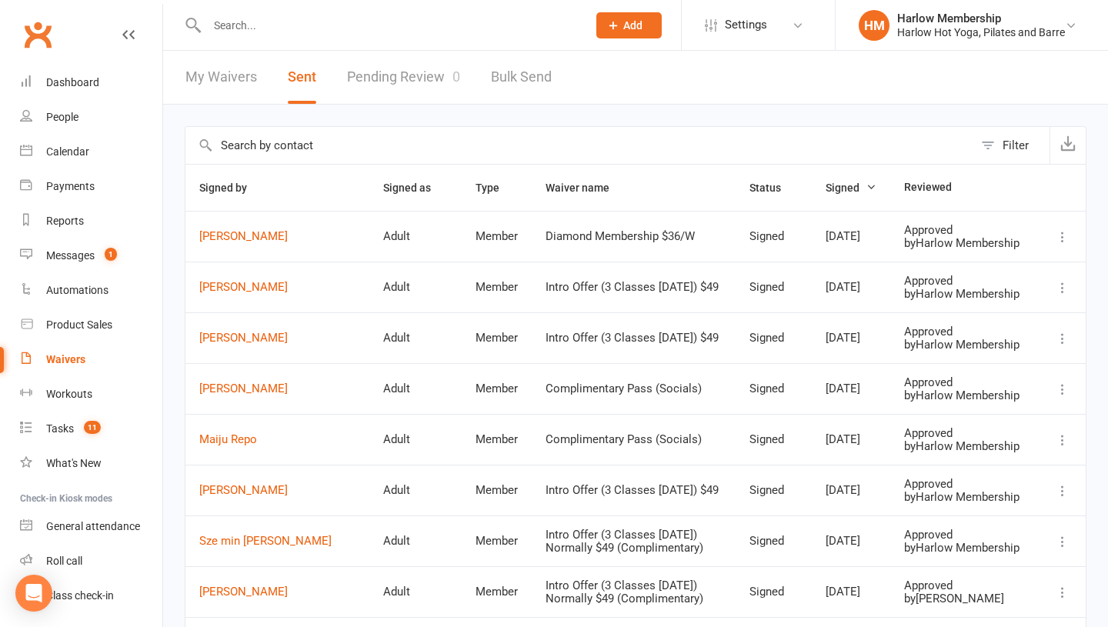
drag, startPoint x: 316, startPoint y: 246, endPoint x: 199, endPoint y: 249, distance: 116.3
click at [199, 249] on td "[PERSON_NAME]" at bounding box center [277, 236] width 184 height 51
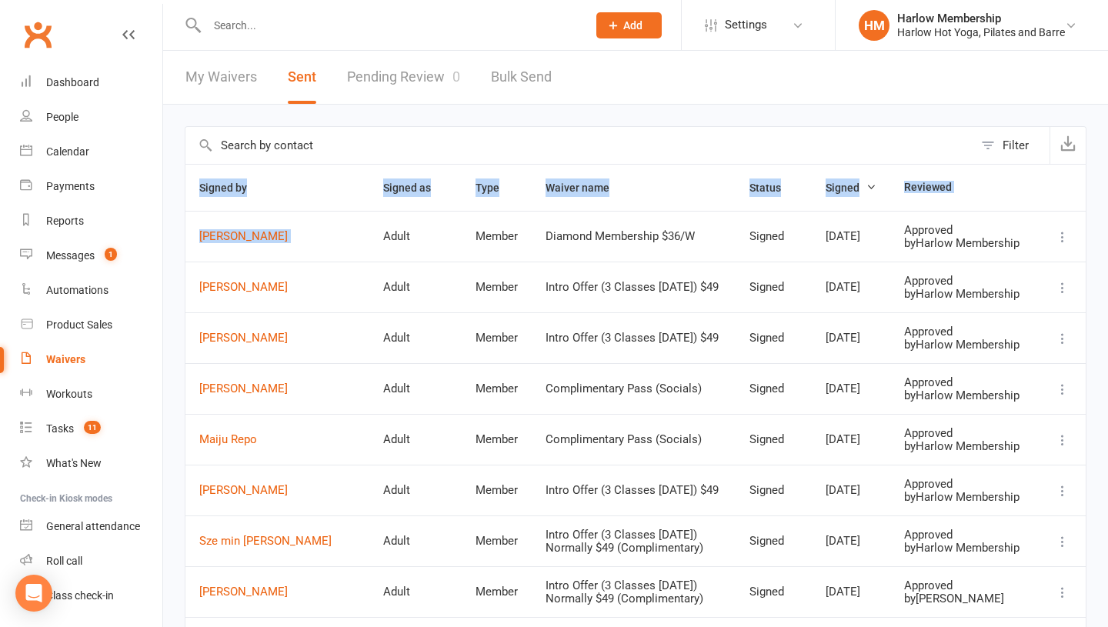
drag, startPoint x: 183, startPoint y: 236, endPoint x: 333, endPoint y: 242, distance: 150.2
drag, startPoint x: 332, startPoint y: 242, endPoint x: 193, endPoint y: 246, distance: 139.4
click at [193, 246] on tr "Alexandra Blakeley Adult Member Diamond Membership $36/W Signed Sep 17, 2025 Ap…" at bounding box center [635, 236] width 900 height 51
copy link "[PERSON_NAME]"
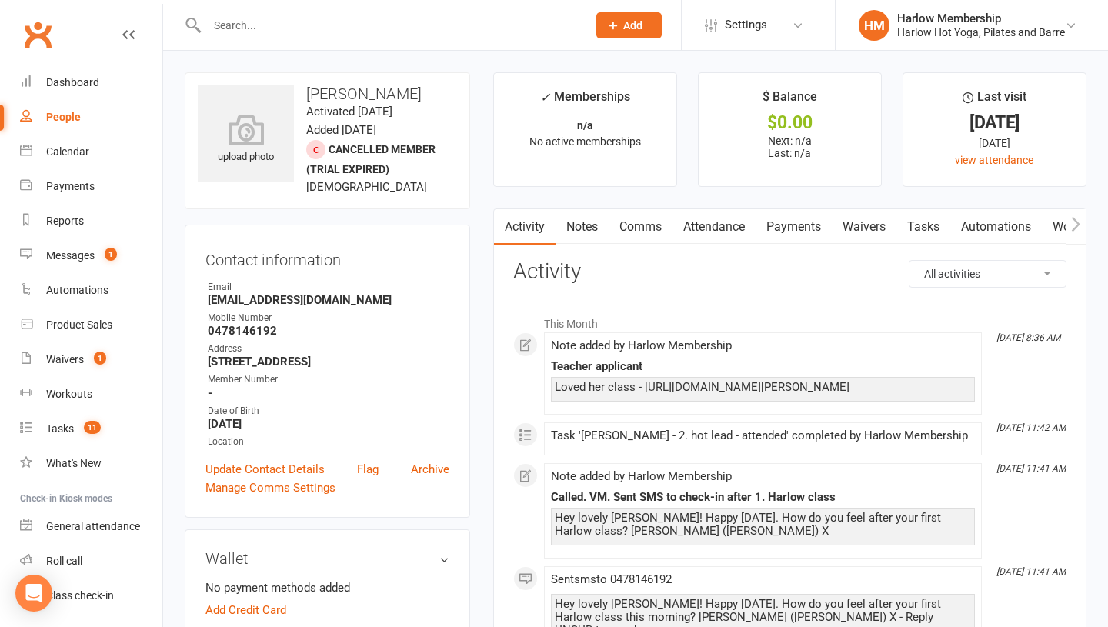
click at [253, 28] on input "text" at bounding box center [389, 26] width 374 height 22
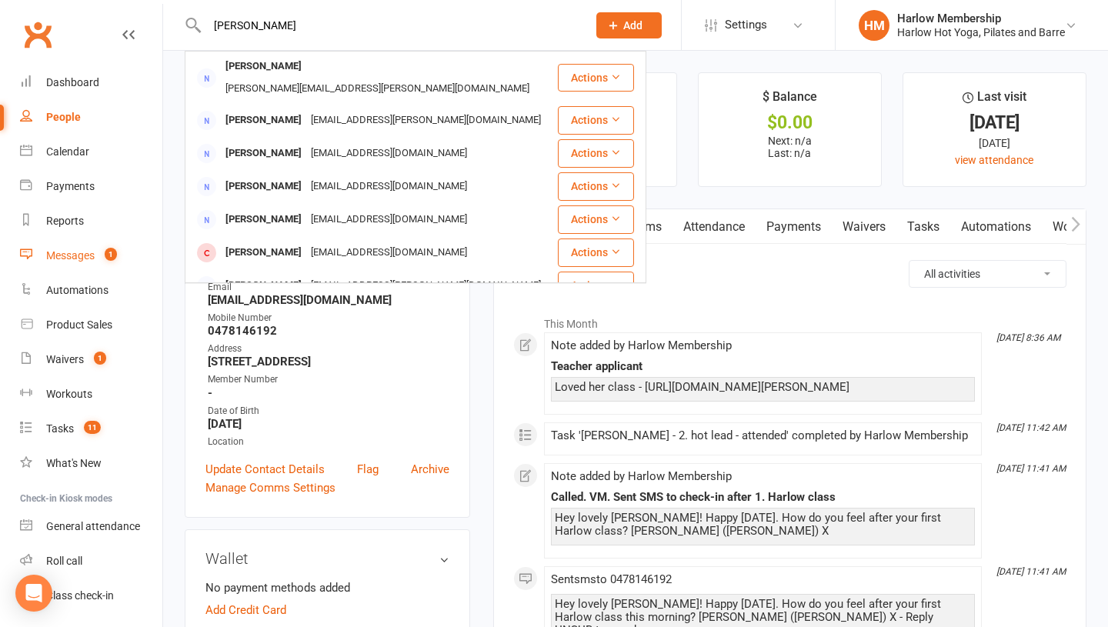
type input "alexandra"
click at [84, 251] on div "Messages" at bounding box center [70, 255] width 48 height 12
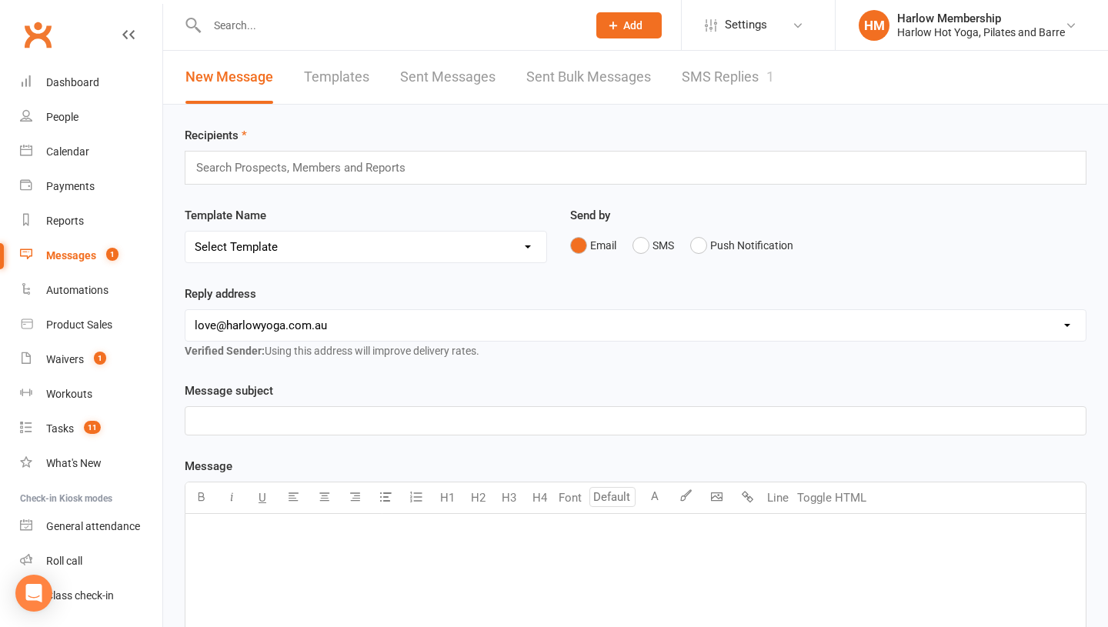
click at [709, 84] on link "SMS Replies 1" at bounding box center [728, 77] width 92 height 53
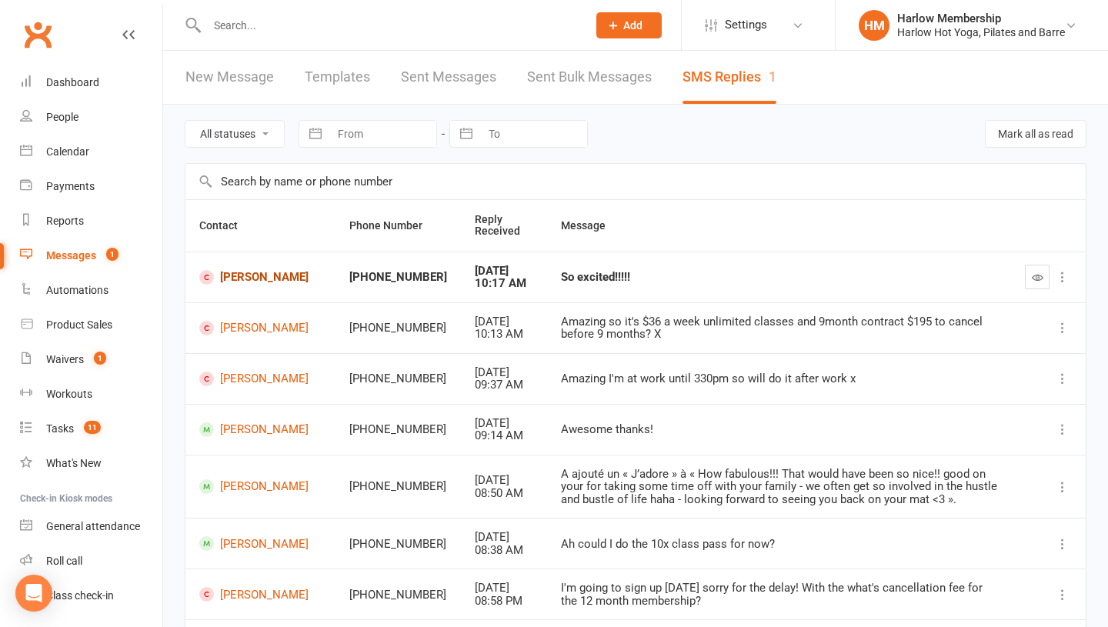
click at [246, 285] on link "[PERSON_NAME]" at bounding box center [260, 277] width 122 height 15
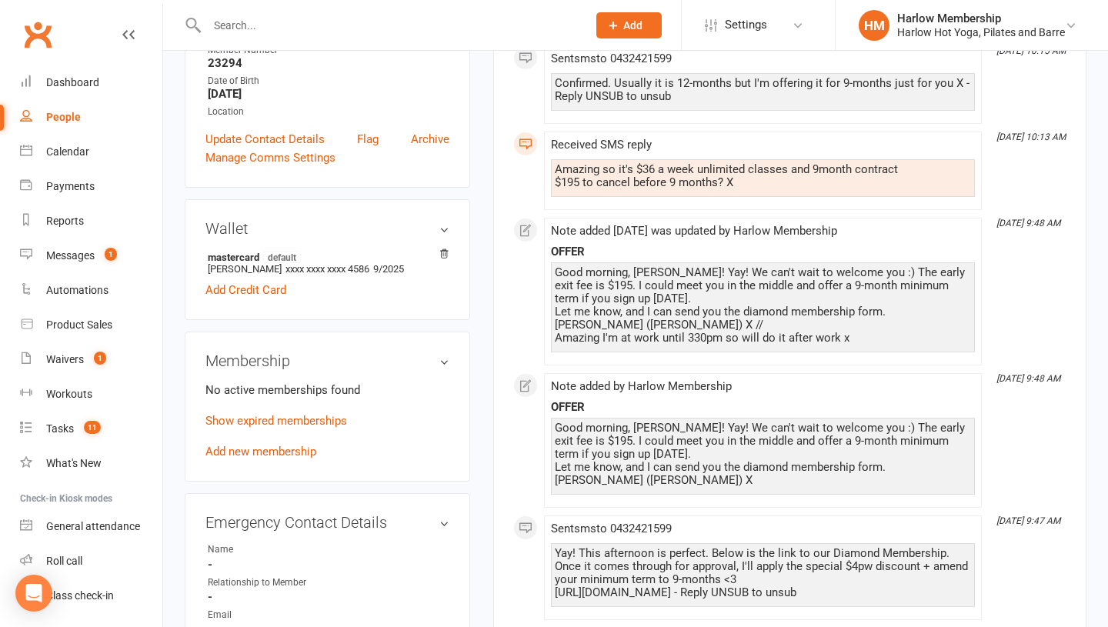
scroll to position [513, 0]
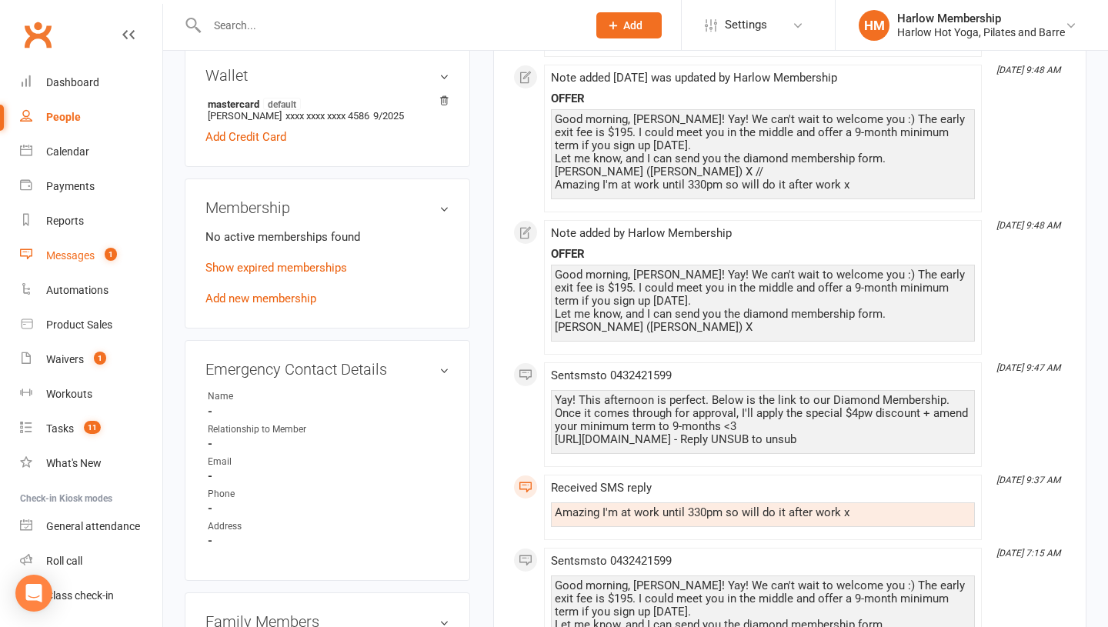
click at [44, 257] on link "Messages 1" at bounding box center [91, 256] width 142 height 35
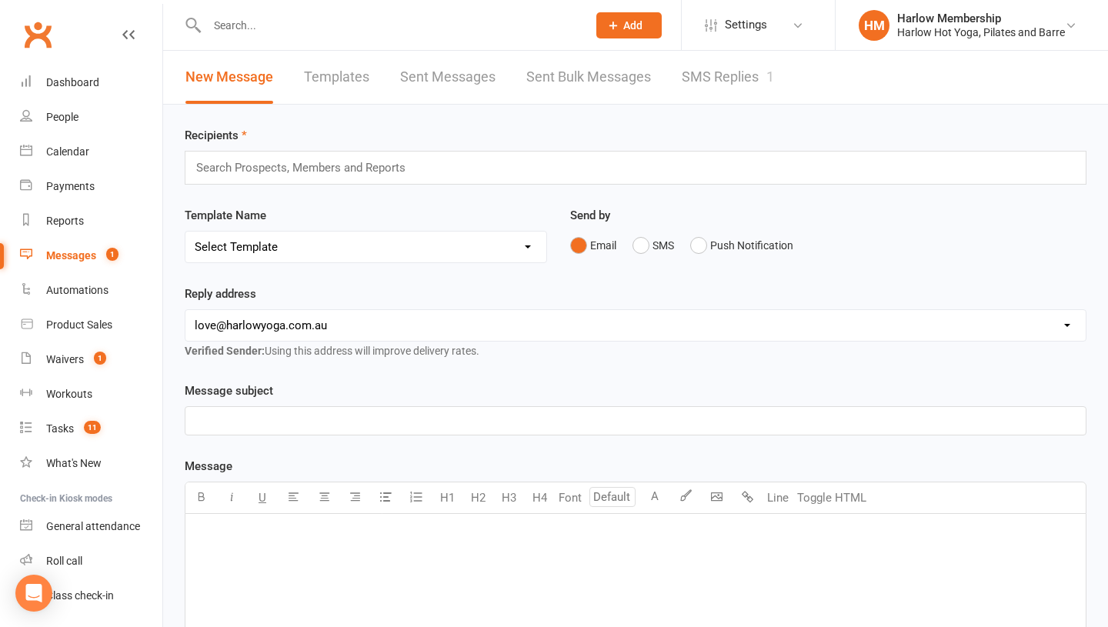
click at [711, 82] on link "SMS Replies 1" at bounding box center [728, 77] width 92 height 53
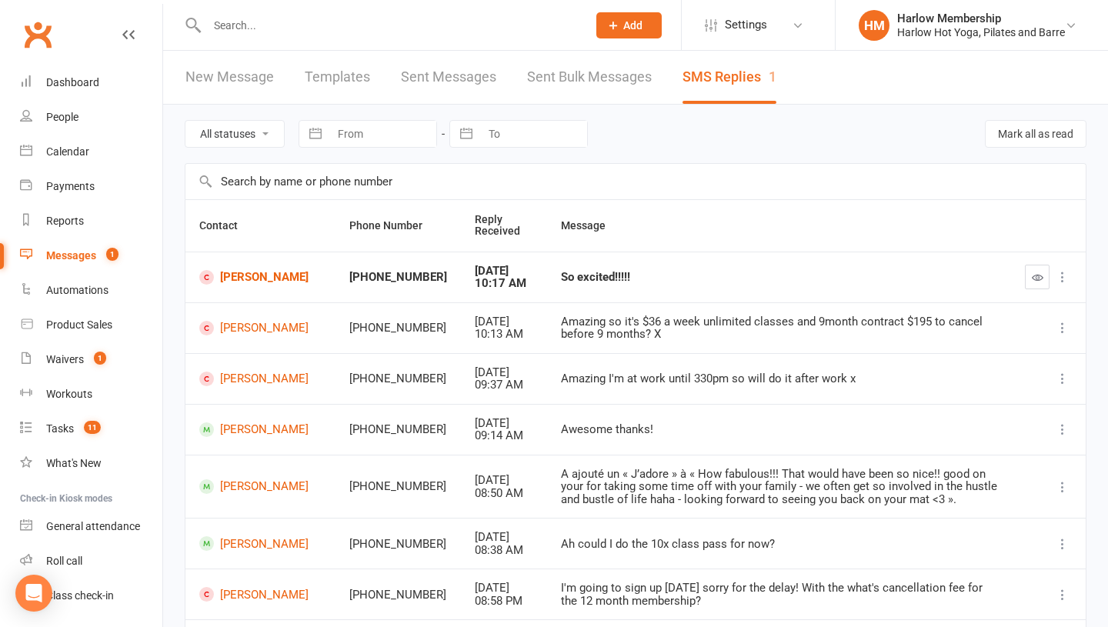
click at [251, 292] on td "[PERSON_NAME]" at bounding box center [260, 277] width 150 height 51
click at [250, 285] on link "[PERSON_NAME]" at bounding box center [260, 277] width 122 height 15
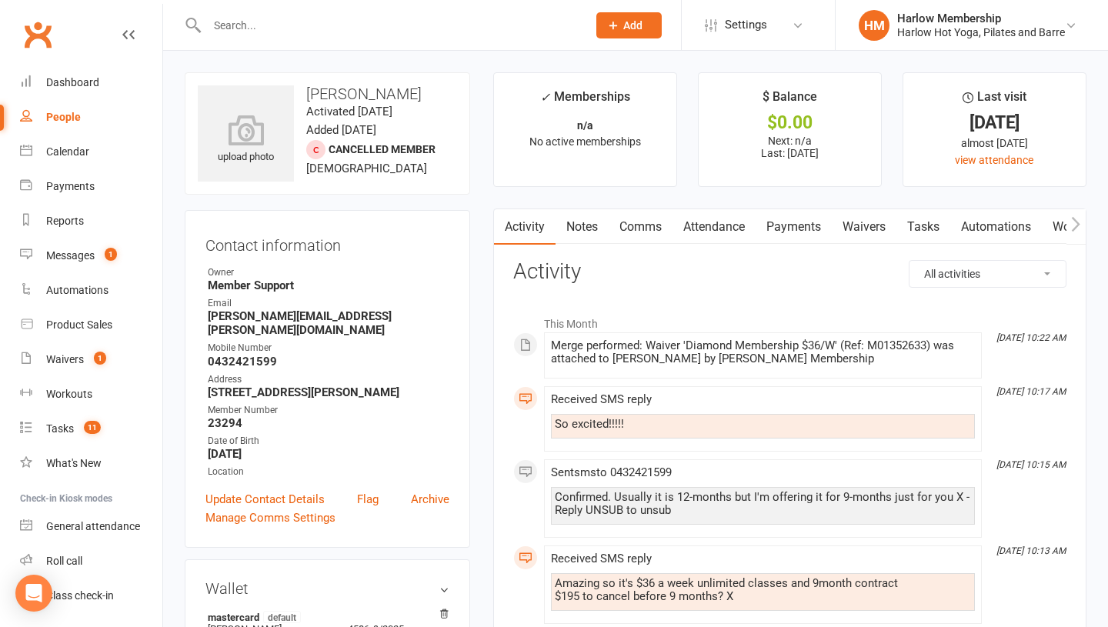
click at [639, 230] on link "Comms" at bounding box center [641, 226] width 64 height 35
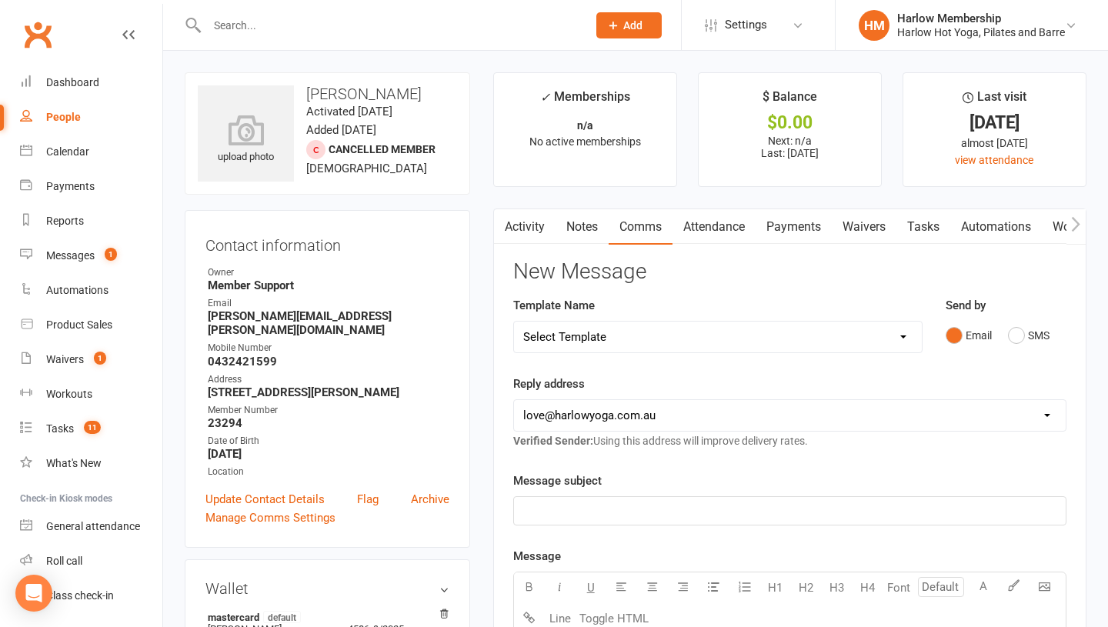
click at [518, 229] on link "Activity" at bounding box center [525, 226] width 62 height 35
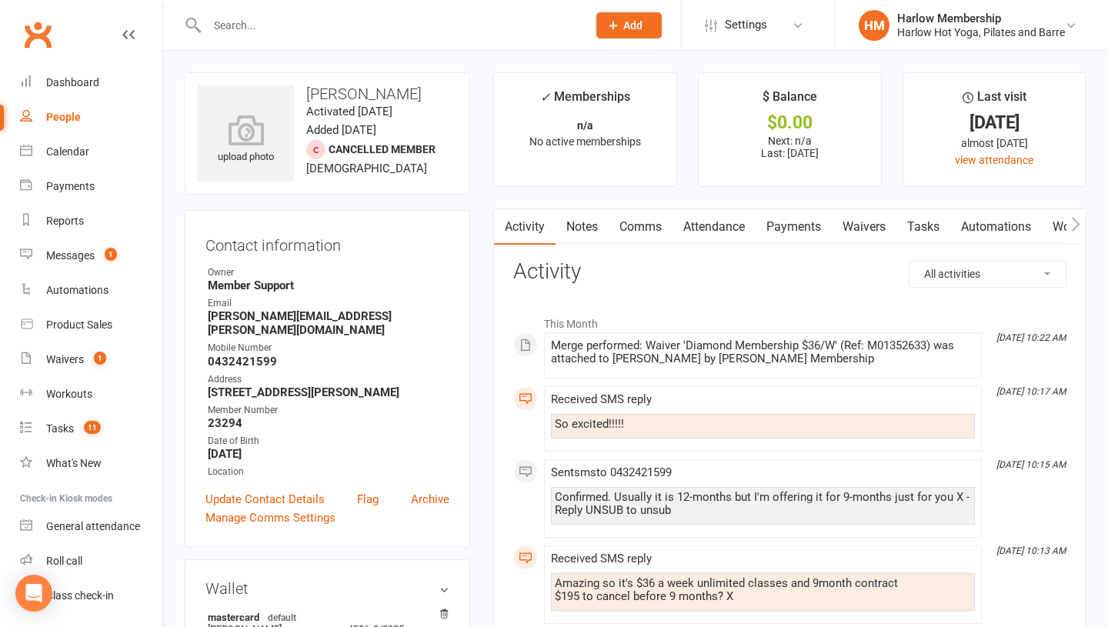
click at [640, 216] on link "Comms" at bounding box center [641, 226] width 64 height 35
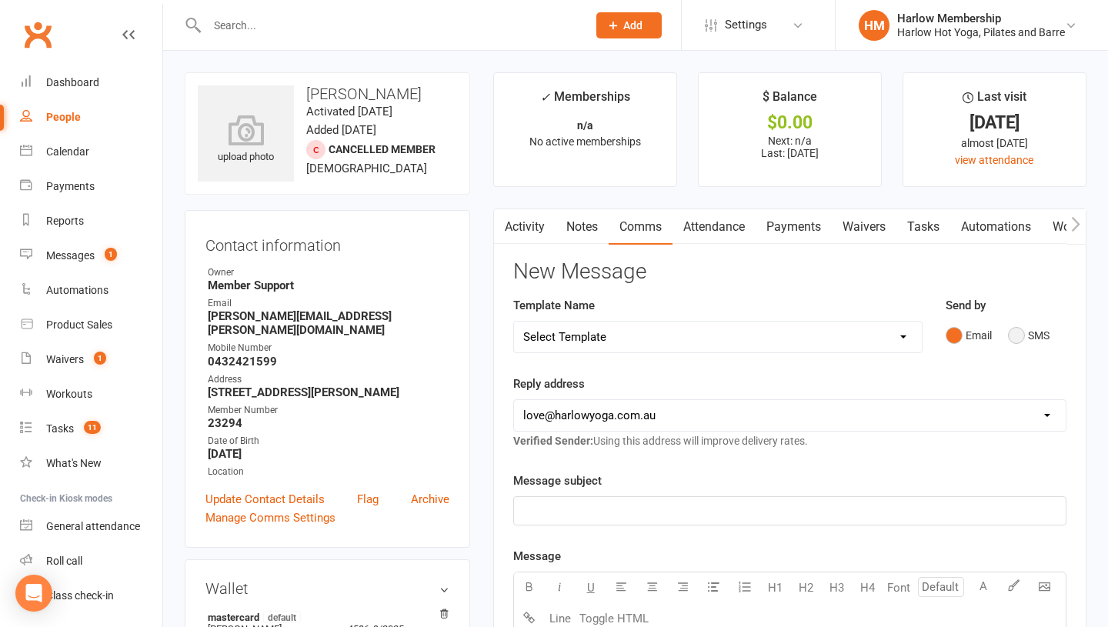
click at [1026, 344] on button "SMS" at bounding box center [1029, 335] width 42 height 29
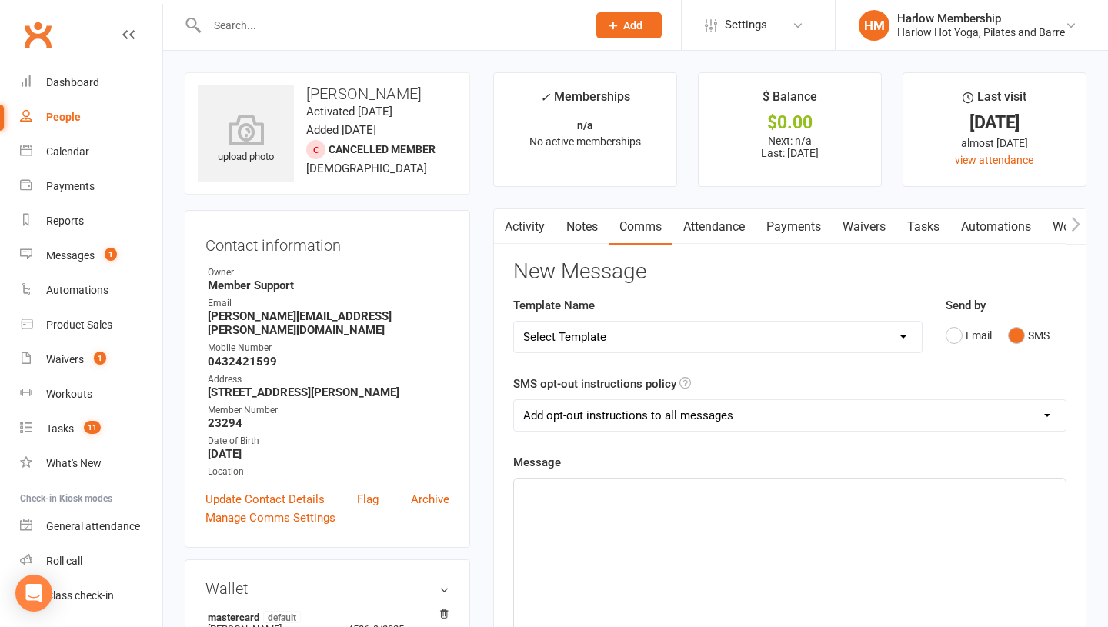
click at [713, 581] on div "﻿" at bounding box center [790, 594] width 552 height 231
click at [562, 496] on span "Me too! When did you want your" at bounding box center [605, 493] width 165 height 14
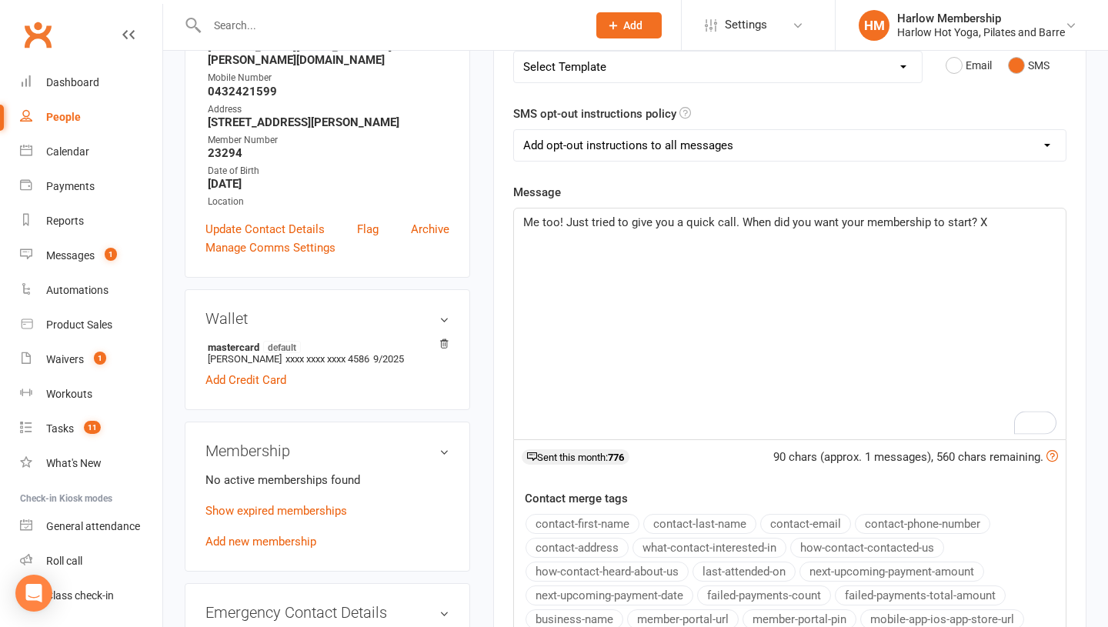
scroll to position [276, 0]
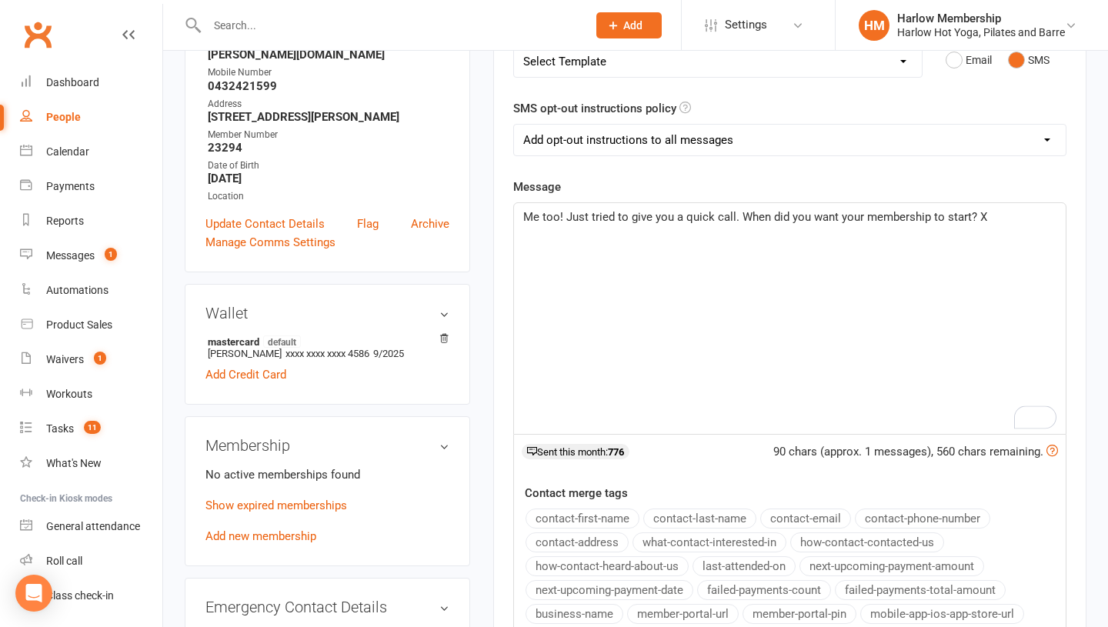
click at [567, 219] on span "Me too! Just tried to give you a quick call. When did you want your membership …" at bounding box center [755, 217] width 464 height 14
drag, startPoint x: 567, startPoint y: 219, endPoint x: 510, endPoint y: 217, distance: 57.0
click at [510, 217] on div "Activity Notes Comms Attendance Payments Waivers Tasks Automations Workouts Mob…" at bounding box center [789, 369] width 593 height 873
click at [576, 281] on div "So excited, too, ya!! Just tried to give you a quick call. When did you want yo…" at bounding box center [790, 318] width 552 height 231
click at [544, 255] on div "So excited, too, ya!! Just tried to give you a quick call. When did you want yo…" at bounding box center [790, 318] width 552 height 231
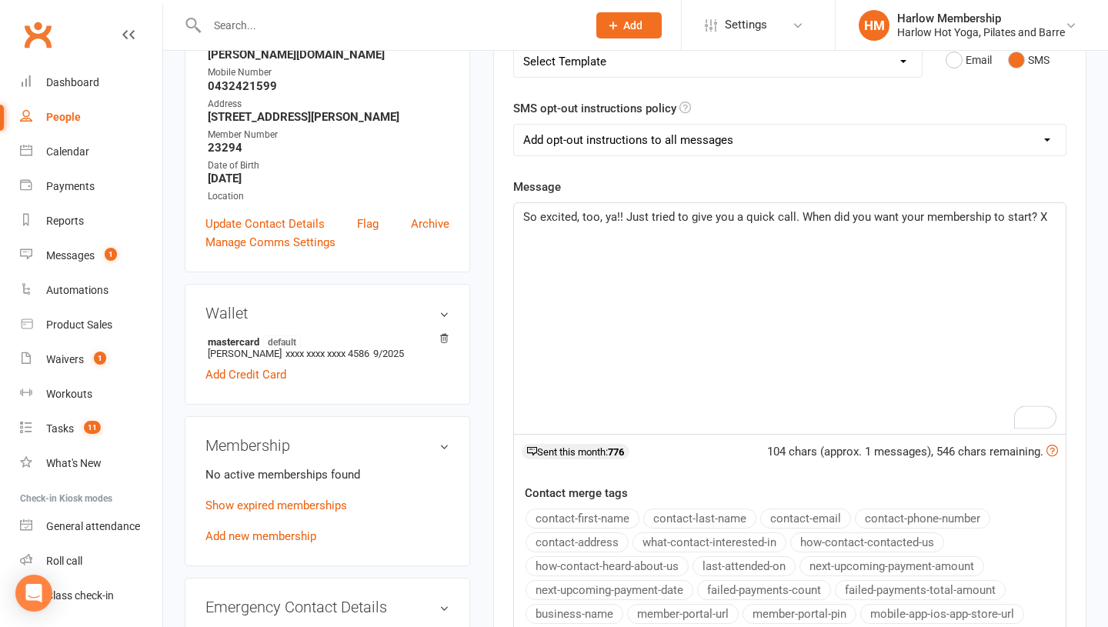
click at [572, 220] on span "So excited, too, ya!! Just tried to give you a quick call. When did you want yo…" at bounding box center [785, 217] width 524 height 14
click at [616, 216] on span "So excited, too, ya!! Just tried to give you a quick call. When did you want yo…" at bounding box center [785, 217] width 524 height 14
click at [606, 244] on div "So excited, too!! Just tried to give you a quick call. When did you want your m…" at bounding box center [790, 318] width 552 height 231
drag, startPoint x: 608, startPoint y: 214, endPoint x: 521, endPoint y: 219, distance: 87.1
click at [521, 219] on div "So excited, too!! Just tried to give you a quick call. When did you want your m…" at bounding box center [790, 318] width 552 height 231
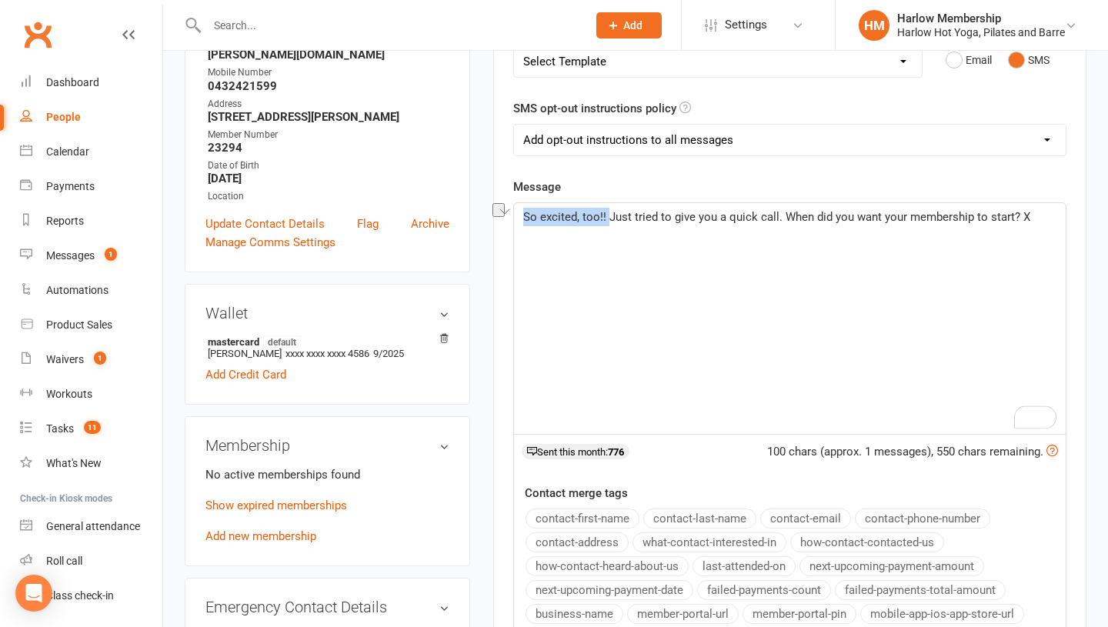
click at [566, 222] on span "So excited, too!! Just tried to give you a quick call. When did you want your m…" at bounding box center [776, 217] width 507 height 14
click at [606, 213] on span "So excited, too!! Just tried to give you a quick call. When did you want your m…" at bounding box center [776, 217] width 507 height 14
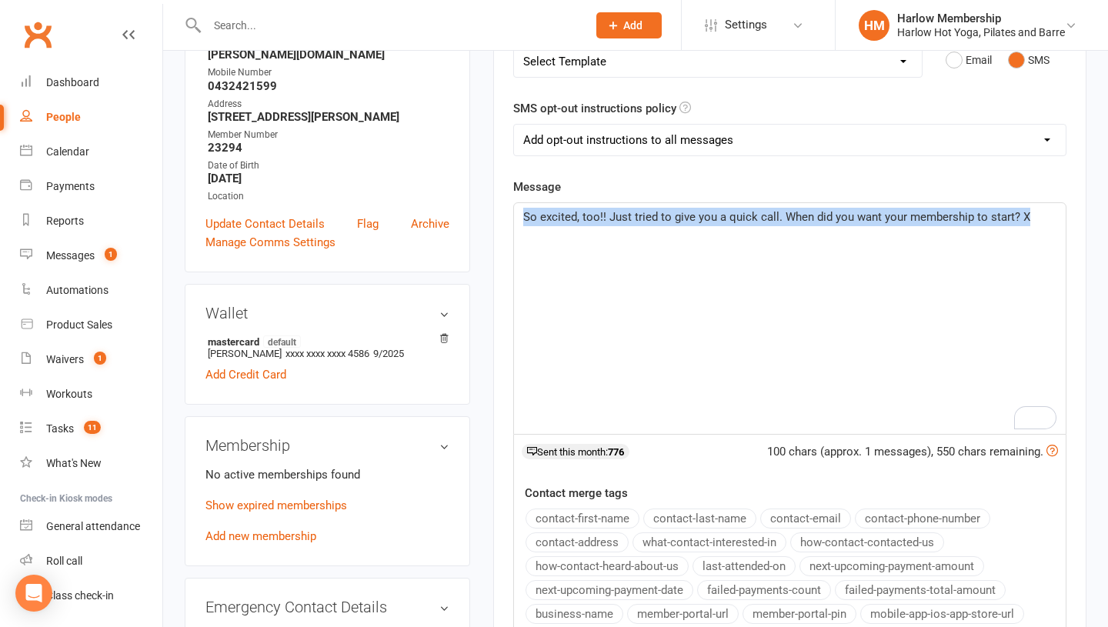
click at [606, 213] on span "So excited, too!! Just tried to give you a quick call. When did you want your m…" at bounding box center [776, 217] width 507 height 14
click at [611, 215] on span "So excited, too!! Just tried to give you a quick call. When did you want your m…" at bounding box center [776, 217] width 507 height 14
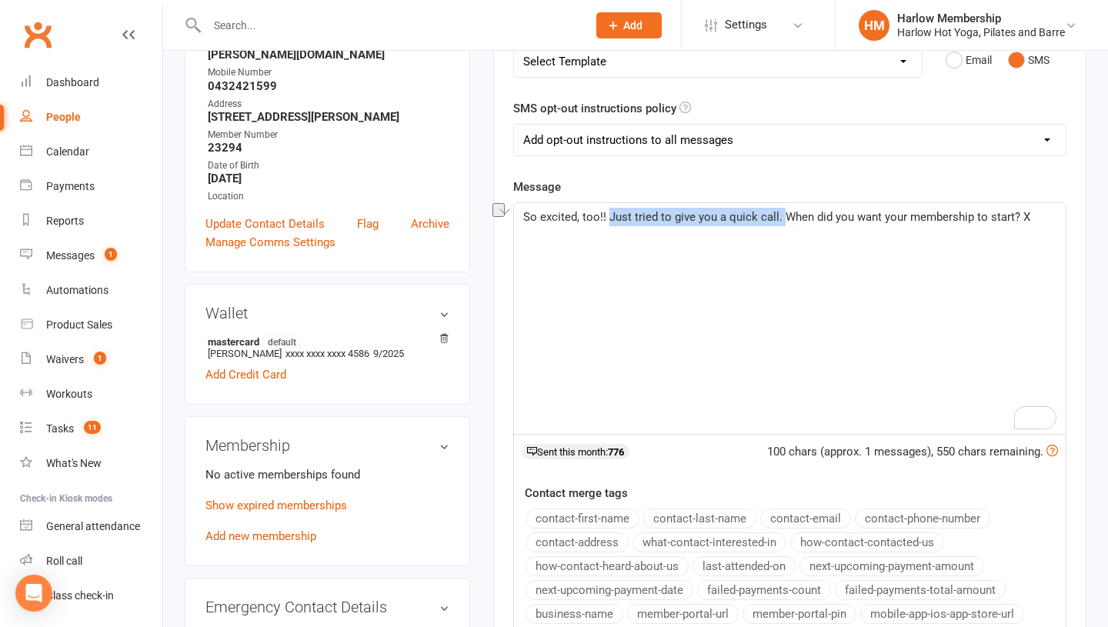
drag, startPoint x: 780, startPoint y: 215, endPoint x: 610, endPoint y: 213, distance: 170.9
click at [610, 213] on span "So excited, too!! Just tried to give you a quick call. When did you want your m…" at bounding box center [776, 217] width 507 height 14
click at [740, 232] on div "So excited, too!! Just tried to give you a quick call. When did you want your m…" at bounding box center [790, 318] width 552 height 231
click at [784, 217] on span "So excited, too!! Just tried to give you a quick call. When did you want your m…" at bounding box center [776, 217] width 507 height 14
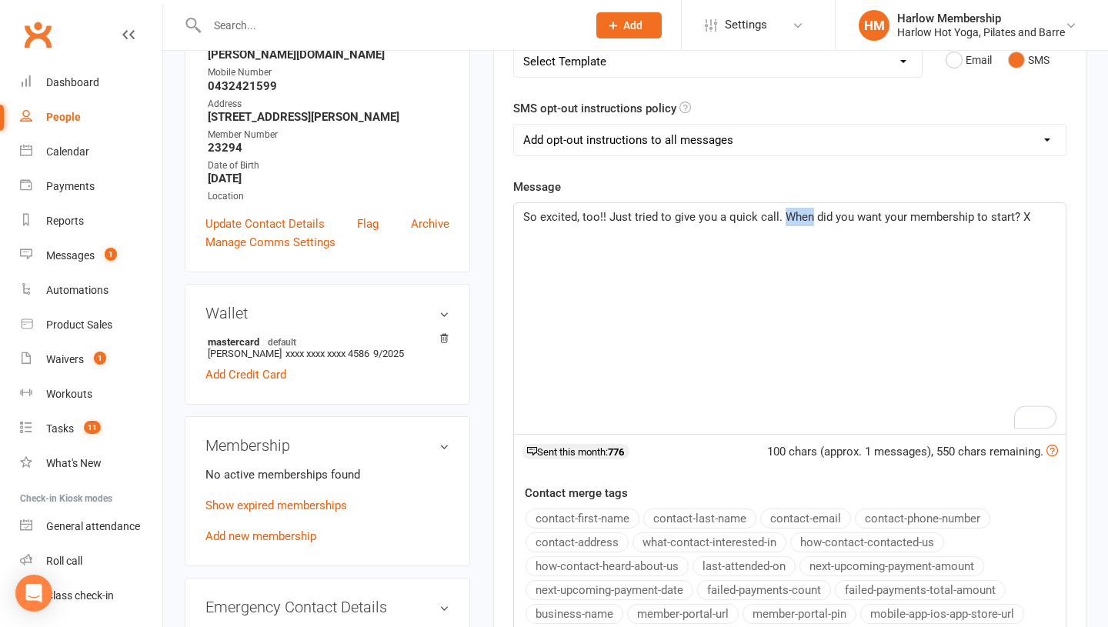
click at [737, 219] on span "So excited, too!! Just tried to give you a quick call. When did you want your m…" at bounding box center [776, 217] width 507 height 14
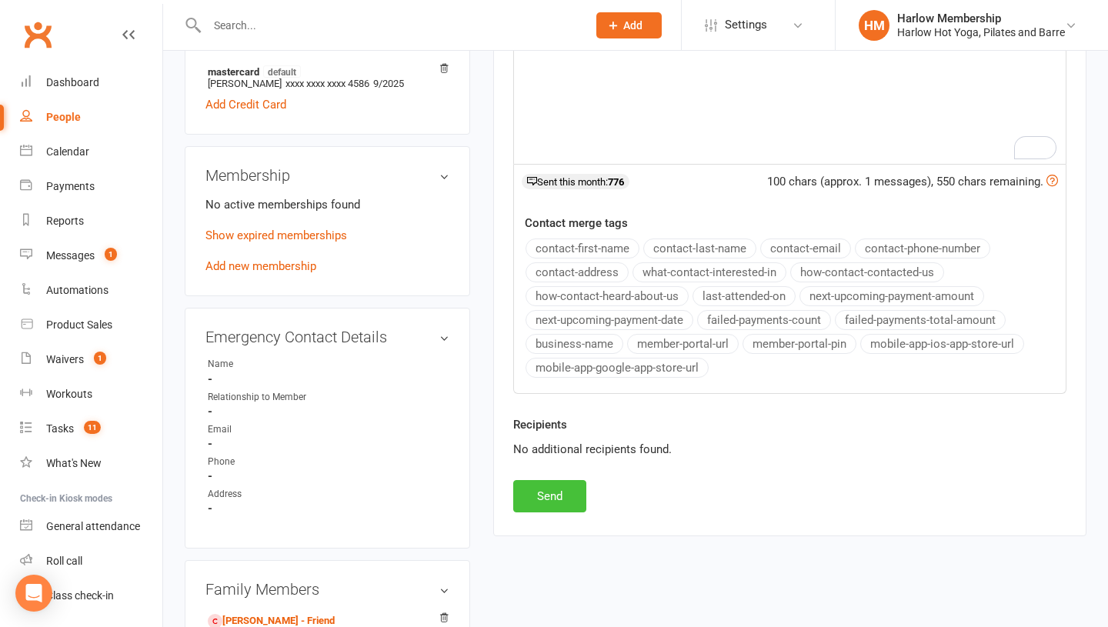
click at [553, 497] on button "Send" at bounding box center [549, 496] width 73 height 32
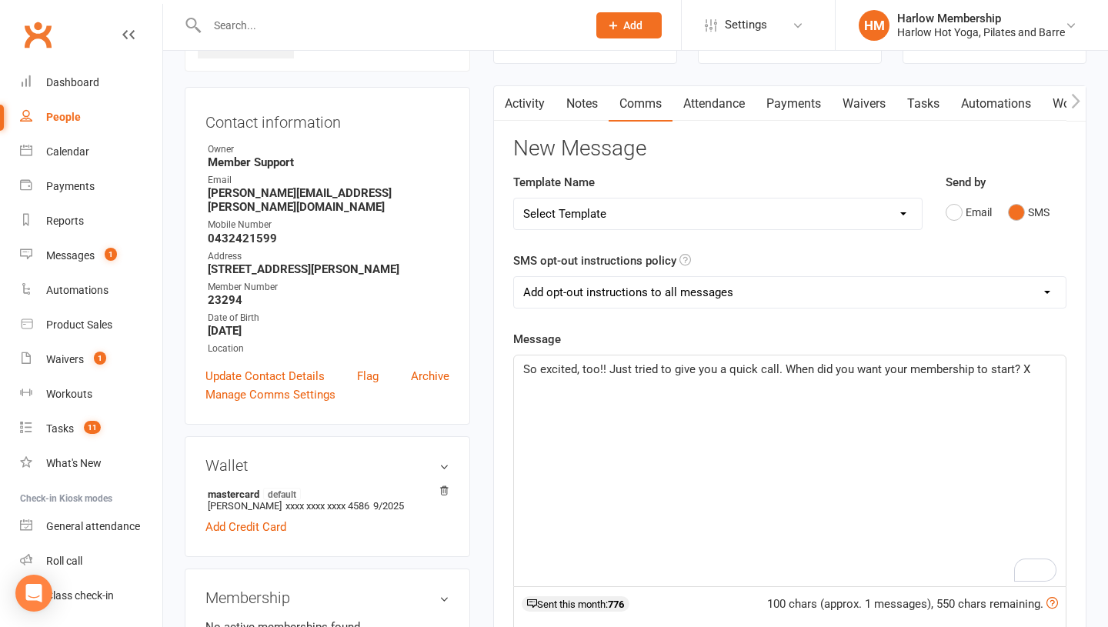
scroll to position [0, 0]
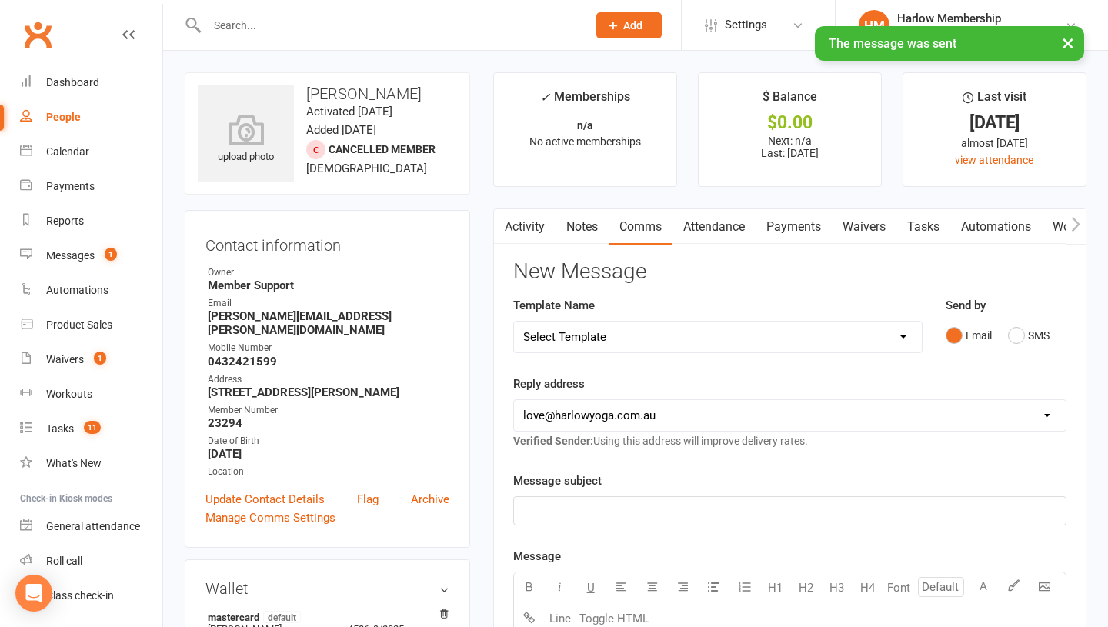
click at [574, 237] on link "Notes" at bounding box center [582, 226] width 53 height 35
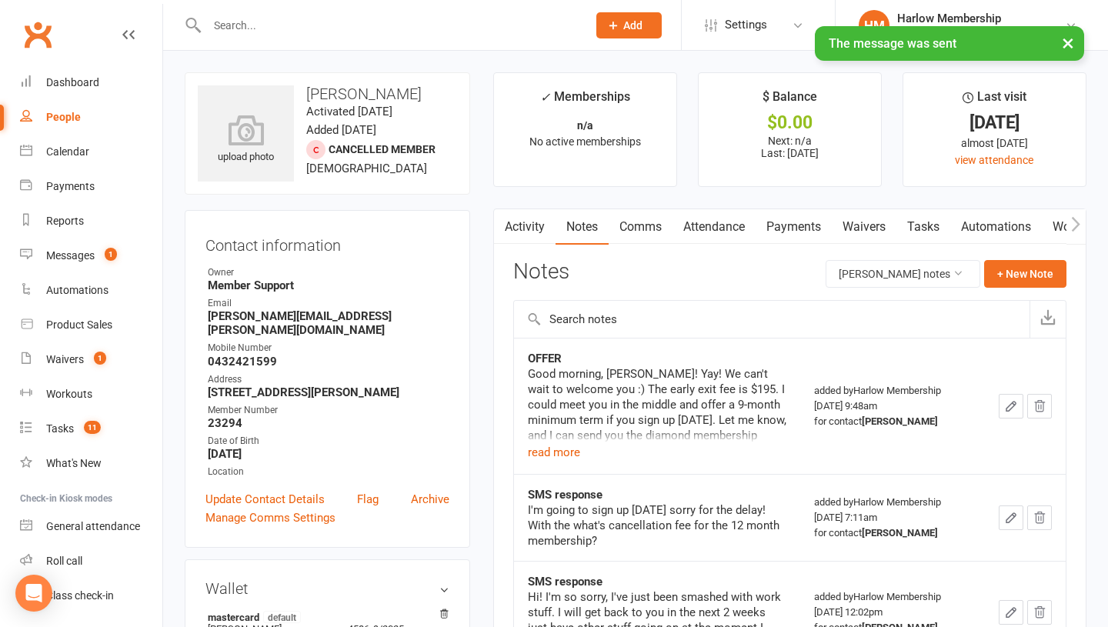
click at [533, 231] on link "Activity" at bounding box center [525, 226] width 62 height 35
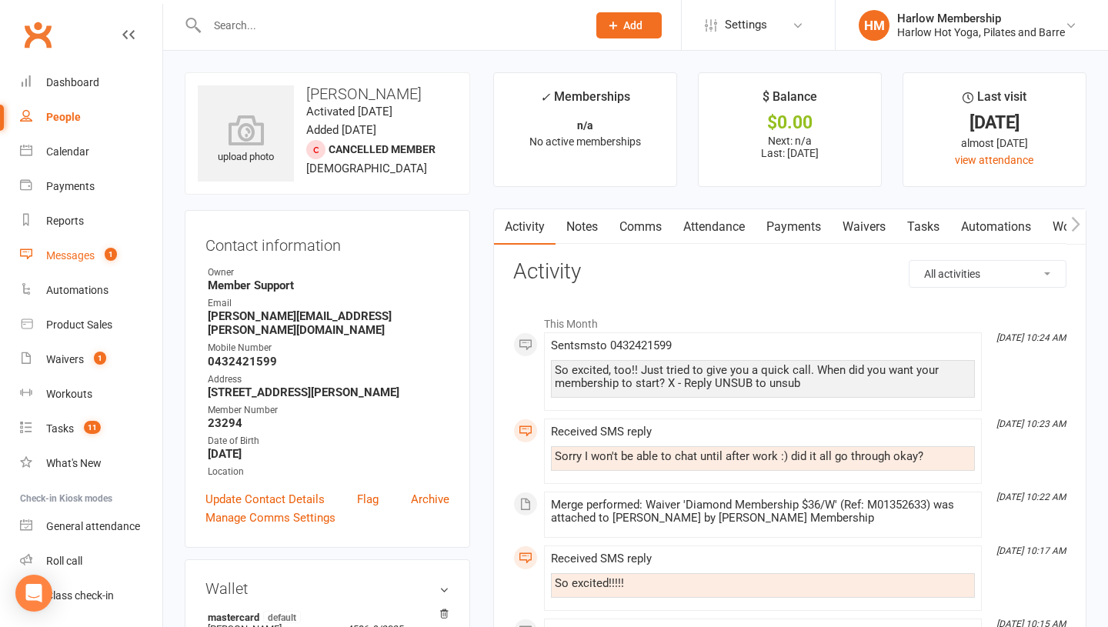
click at [79, 255] on div "Messages" at bounding box center [70, 255] width 48 height 12
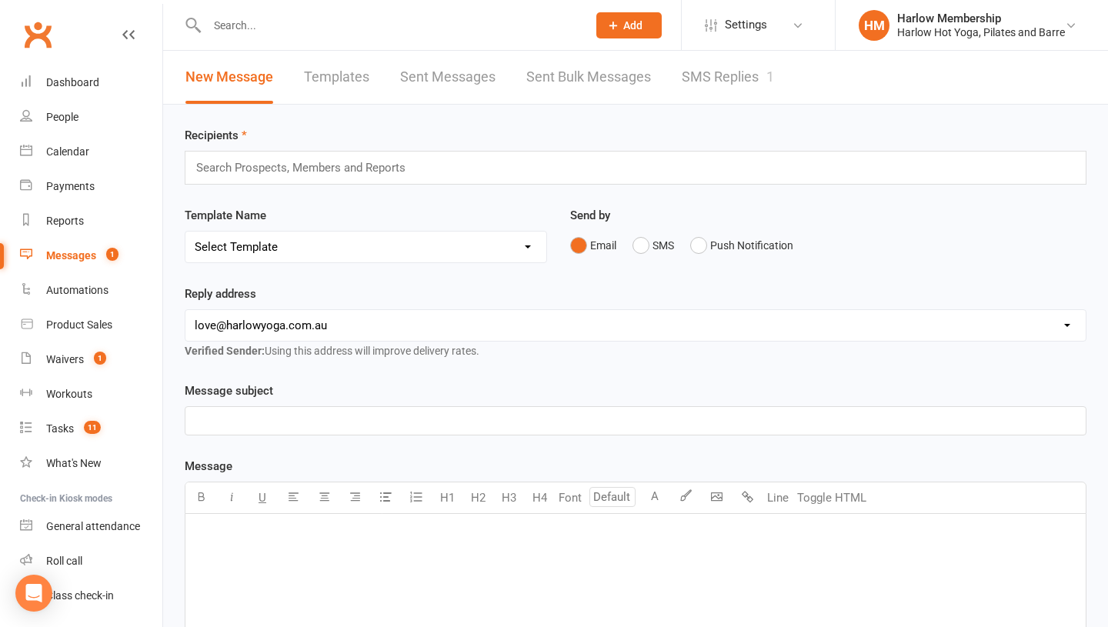
click at [746, 79] on link "SMS Replies 1" at bounding box center [728, 77] width 92 height 53
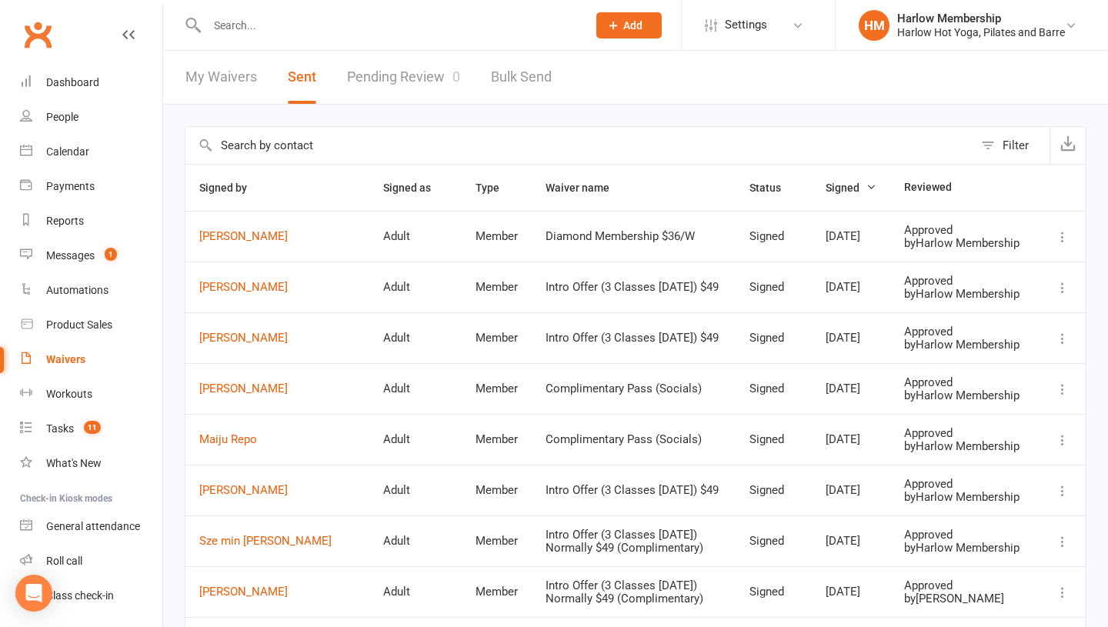
select select "100"
click at [102, 252] on count-badge "1" at bounding box center [107, 255] width 20 height 12
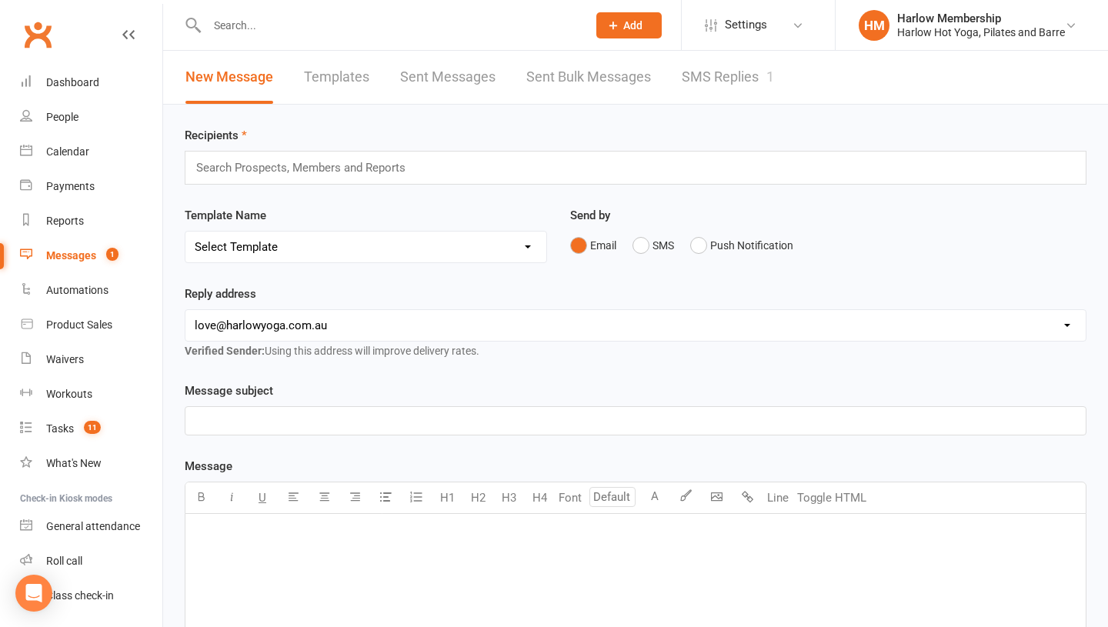
click at [751, 92] on link "SMS Replies 1" at bounding box center [728, 77] width 92 height 53
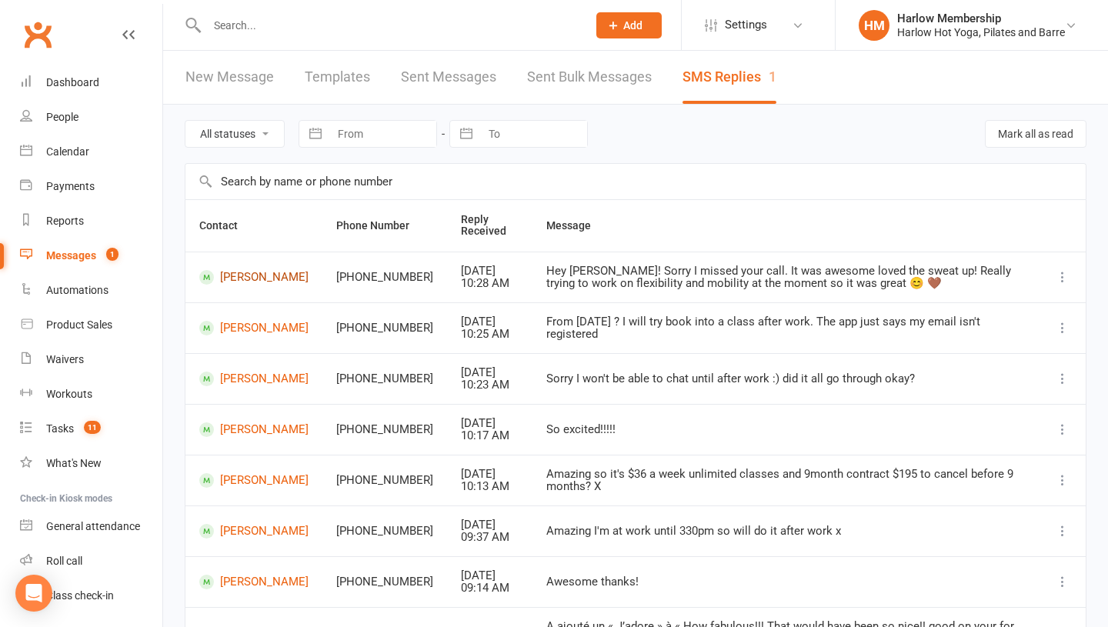
click at [241, 276] on link "[PERSON_NAME]" at bounding box center [253, 277] width 109 height 15
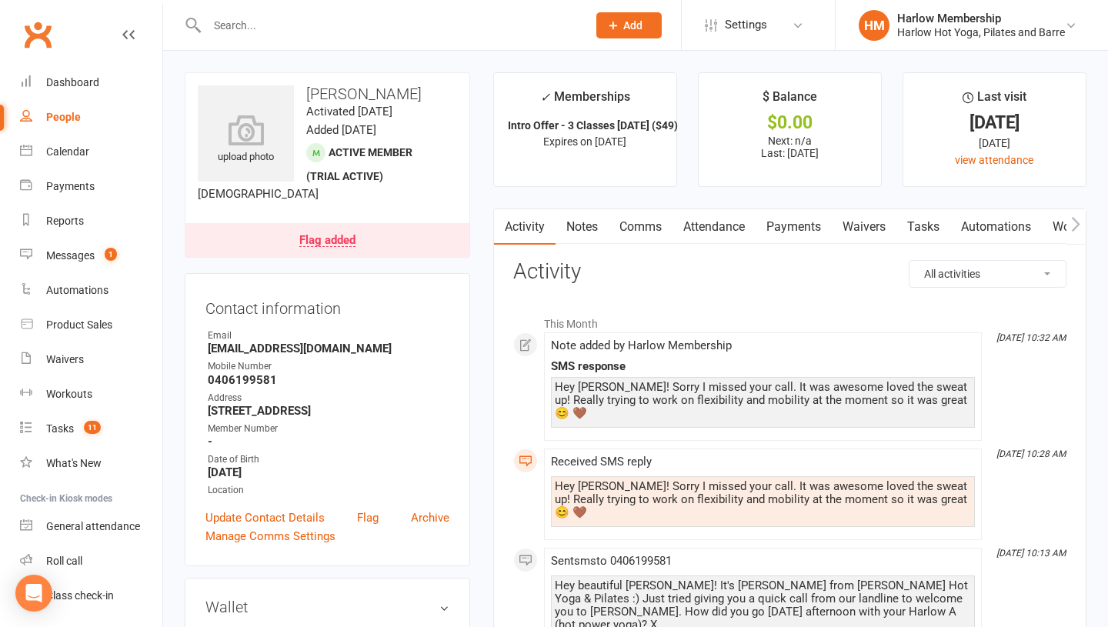
click at [631, 229] on link "Comms" at bounding box center [641, 226] width 64 height 35
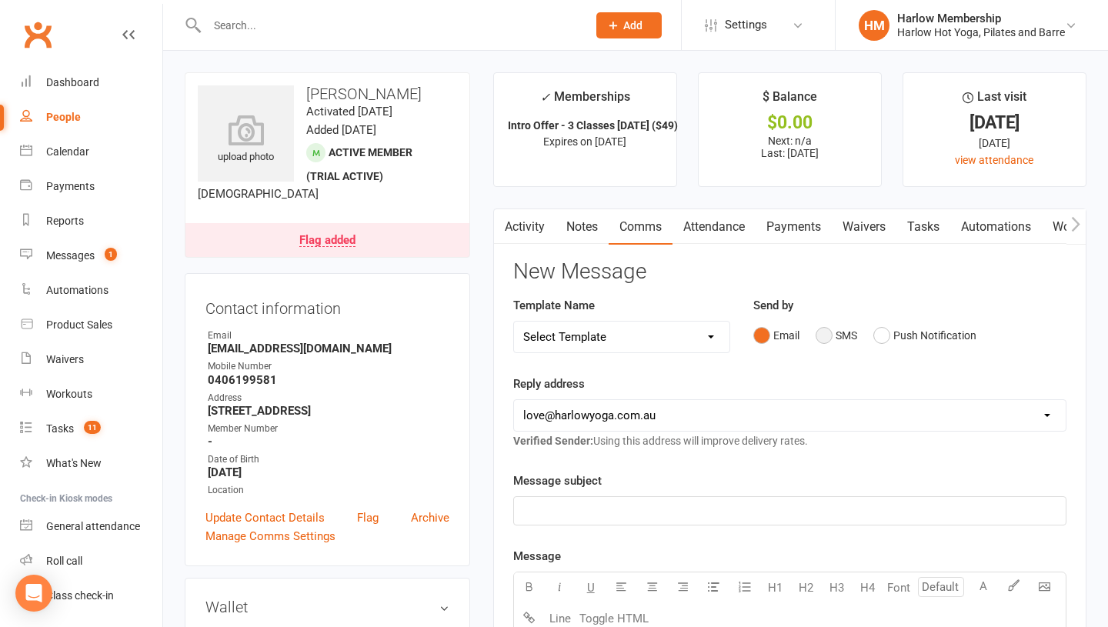
click at [826, 332] on button "SMS" at bounding box center [837, 335] width 42 height 29
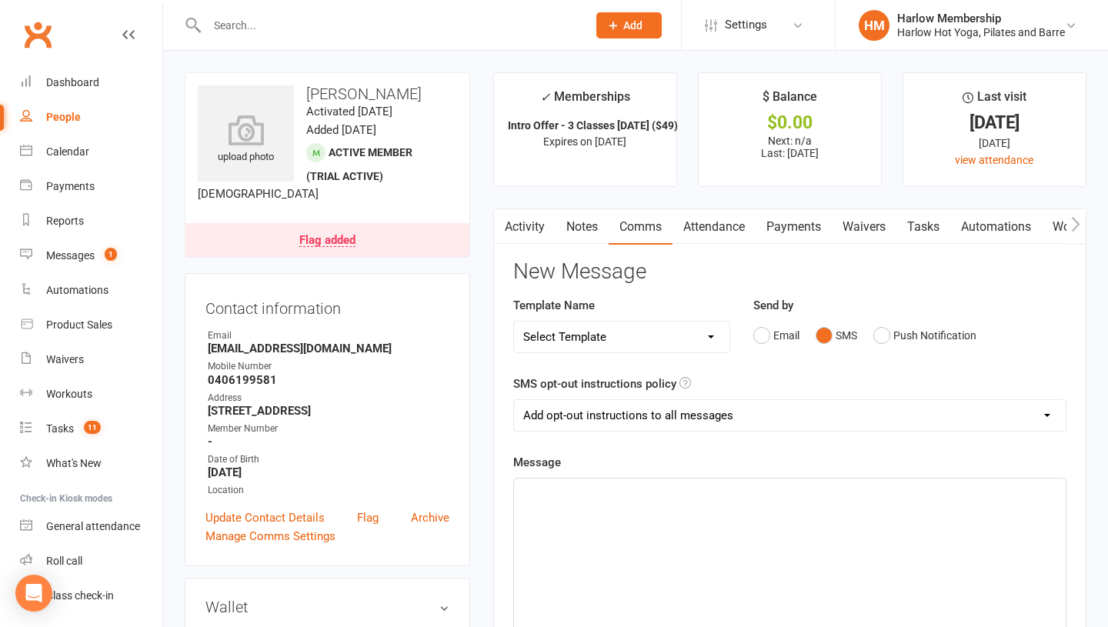
click at [658, 577] on div "﻿" at bounding box center [790, 594] width 552 height 231
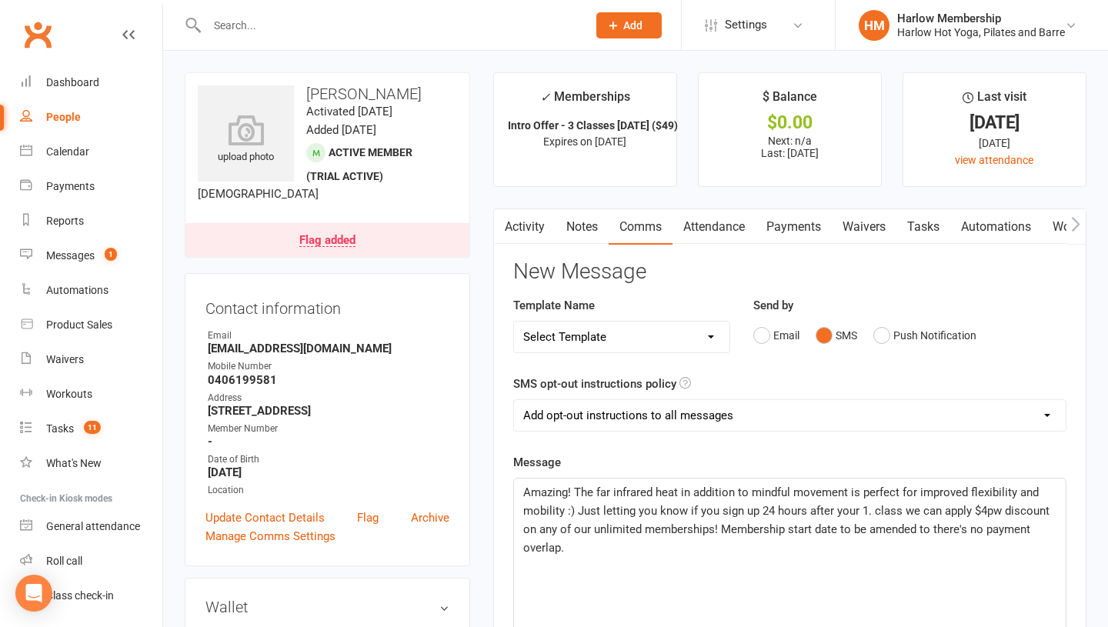
click at [616, 543] on p "Amazing! The far infrared heat in addition to mindful movement is perfect for i…" at bounding box center [789, 520] width 533 height 74
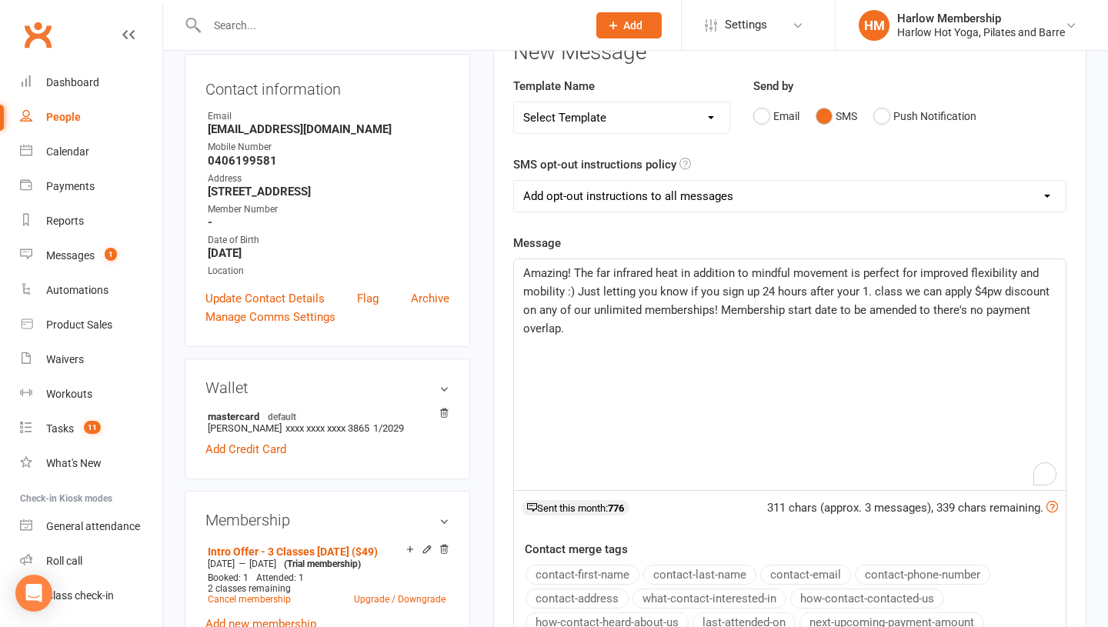
scroll to position [226, 0]
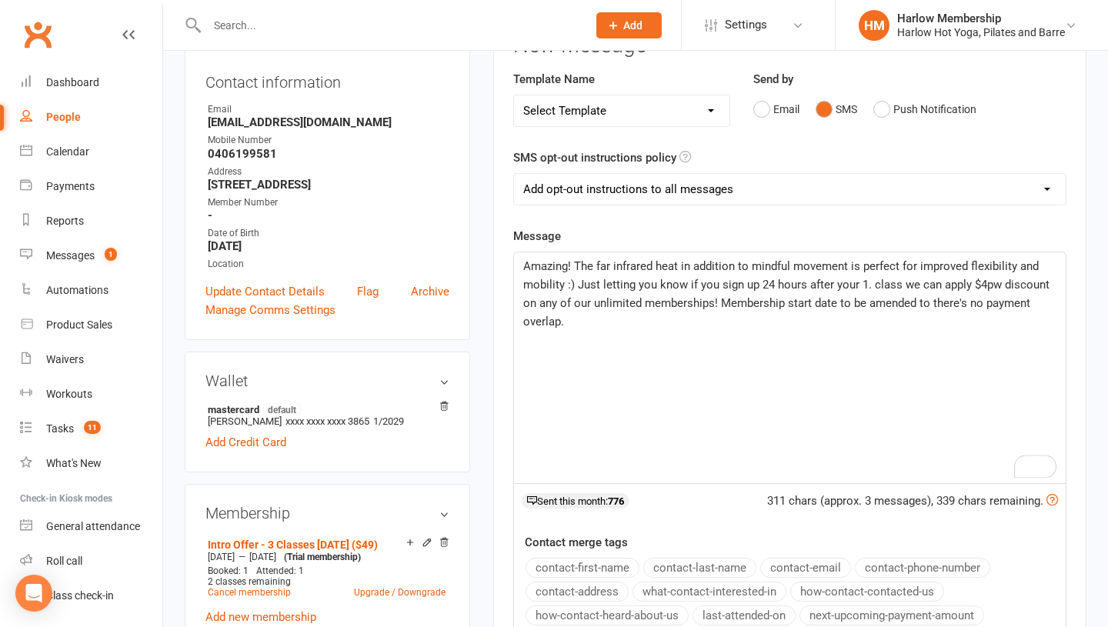
click at [616, 285] on span "Amazing! The far infrared heat in addition to mindful movement is perfect for i…" at bounding box center [788, 293] width 530 height 69
click at [649, 328] on p "Amazing! The far infrared heat, in addition to mindful movemen,t is perfect for…" at bounding box center [789, 294] width 533 height 74
click at [841, 259] on span "Amazing! The far infrared heat, in addition to mindful movemen,t is perfect for…" at bounding box center [788, 293] width 530 height 69
click at [849, 262] on span "Amazing! The far infrared heat, in addition to mindful movemen,t is perfect for…" at bounding box center [788, 293] width 530 height 69
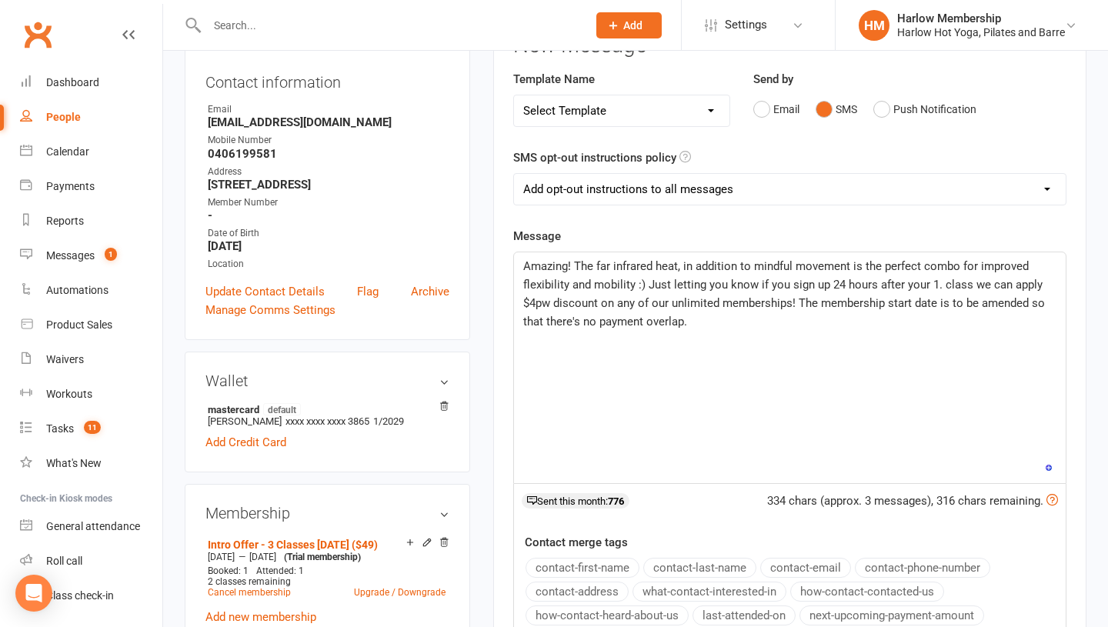
click at [678, 279] on span "Amazing! The far infrared heat, in addition to mindful movement is the perfect …" at bounding box center [785, 293] width 525 height 69
click at [640, 298] on span "Amazing! The far infrared heat, in addition to mindful movement is the perfect …" at bounding box center [785, 293] width 525 height 69
click at [747, 291] on span "Amazing! The far infrared heat, in addition to mindful movement is the perfect …" at bounding box center [785, 293] width 525 height 69
click at [790, 302] on span "Amazing! The far infrared heat, in addition to mindful movement is the perfect …" at bounding box center [785, 293] width 525 height 69
click at [806, 338] on div "Amazing! The far infrared heat, in addition to mindful movement, is the perfect…" at bounding box center [790, 367] width 552 height 231
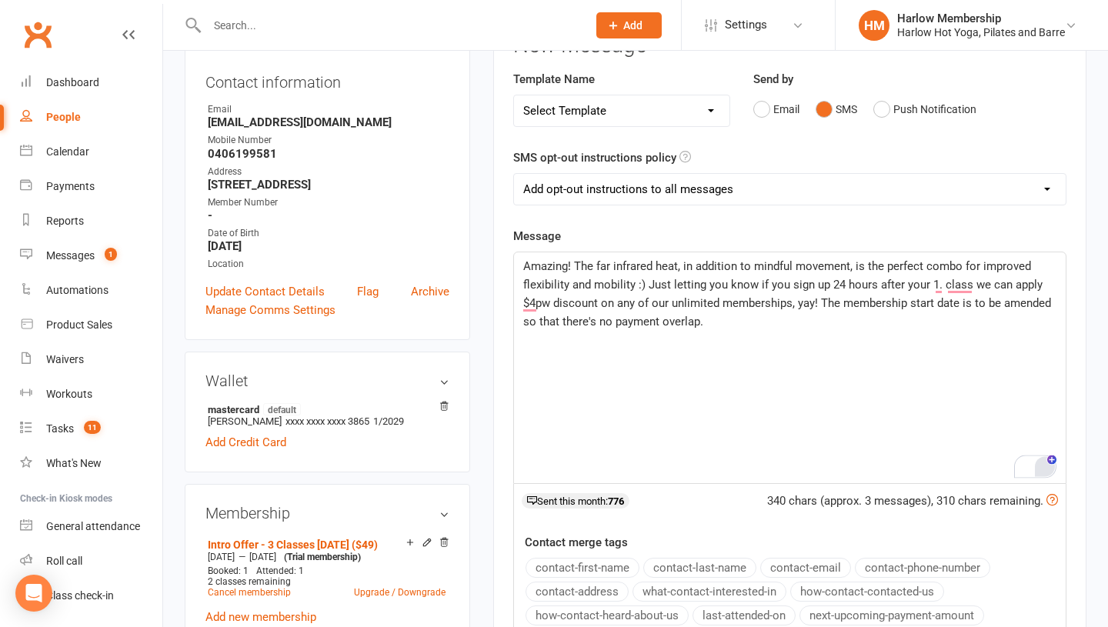
click at [839, 301] on span "Amazing! The far infrared heat, in addition to mindful movement, is the perfect…" at bounding box center [788, 293] width 531 height 69
click at [897, 324] on p "Amazing! The far infrared heat, in addition to mindful movement, is the perfect…" at bounding box center [789, 294] width 533 height 74
click at [967, 306] on span "Amazing! The far infrared heat, in addition to mindful movement, is the perfect…" at bounding box center [791, 293] width 536 height 69
click at [660, 303] on span "Amazing! The far infrared heat, in addition to mindful movement, is the perfect…" at bounding box center [788, 293] width 531 height 69
click at [737, 322] on p "Amazing! The far infrared heat, in addition to mindful movement, is the perfect…" at bounding box center [789, 294] width 533 height 74
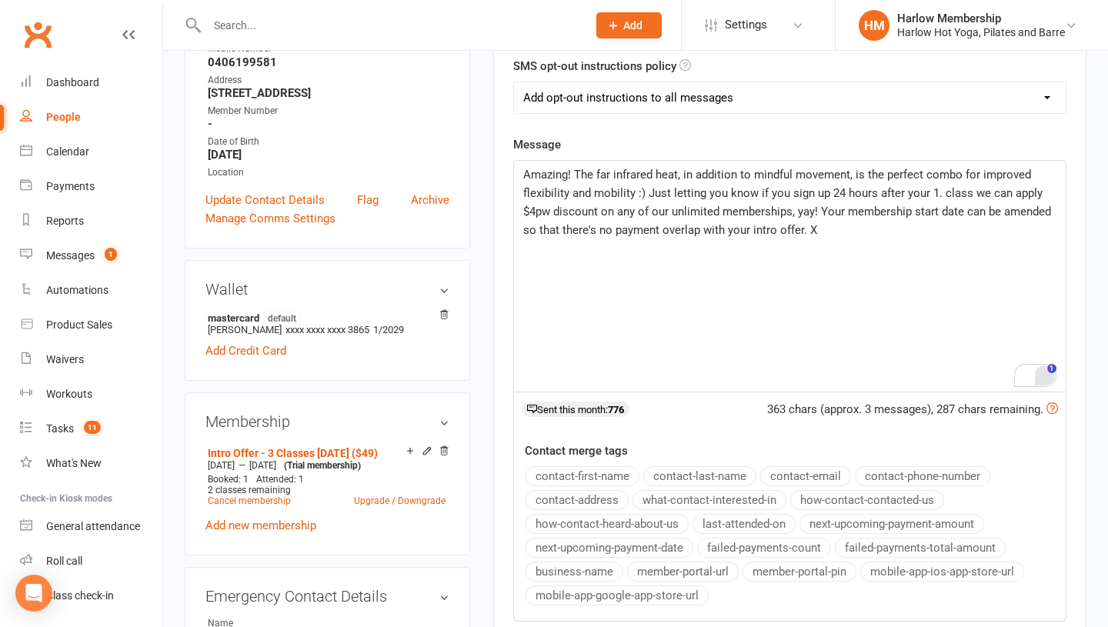
scroll to position [309, 0]
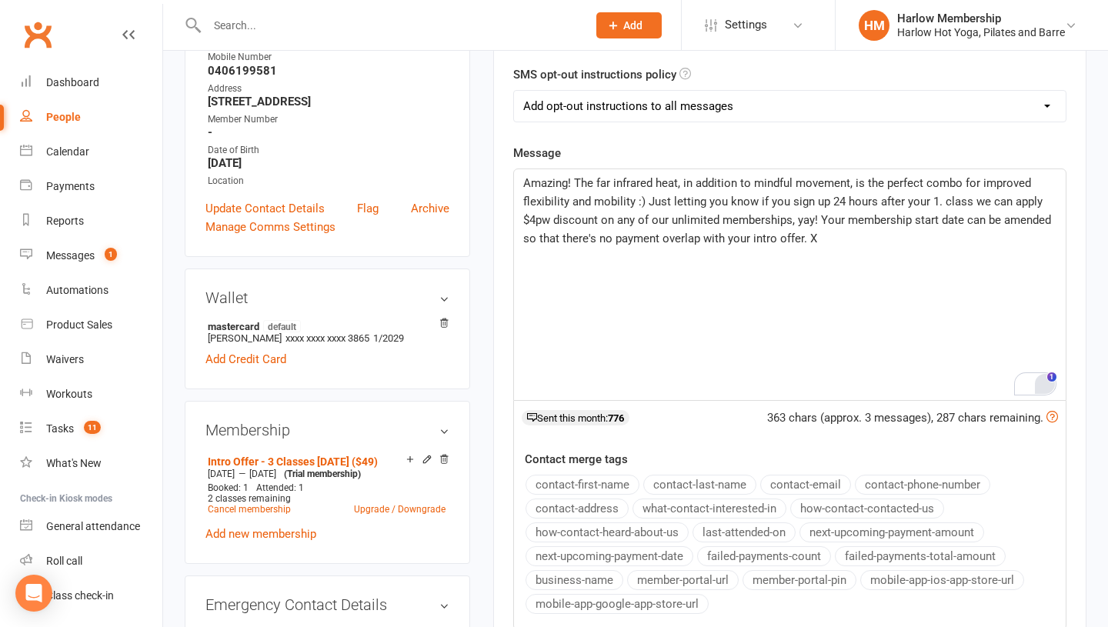
click at [666, 102] on select "Add opt-out instructions to all messages Add opt-out instructions for messages …" at bounding box center [790, 106] width 552 height 31
select select "2"
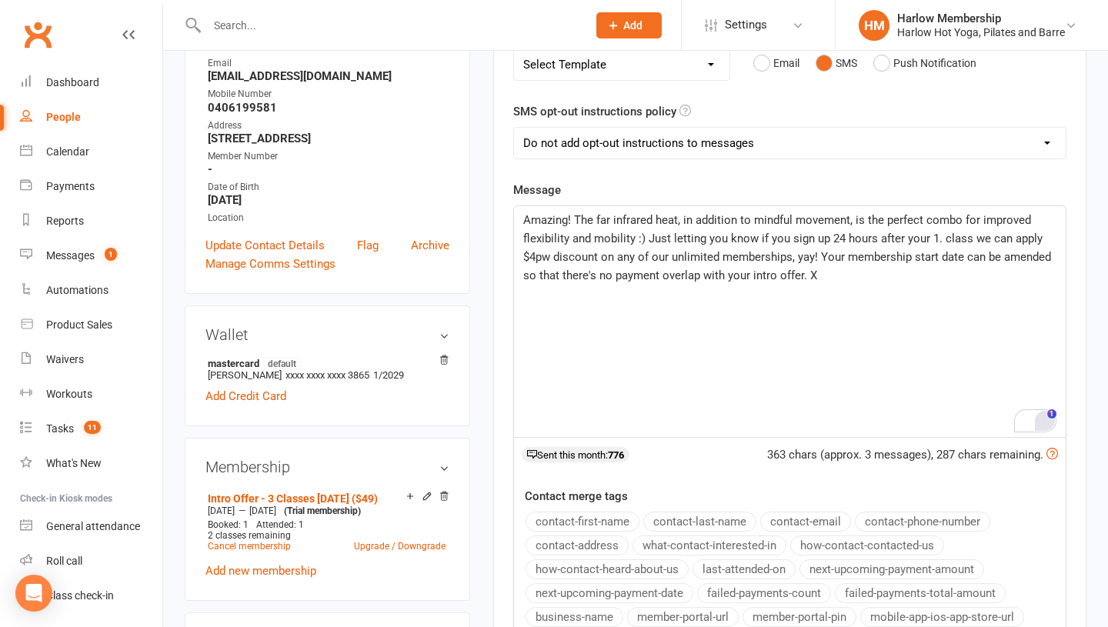
scroll to position [179, 0]
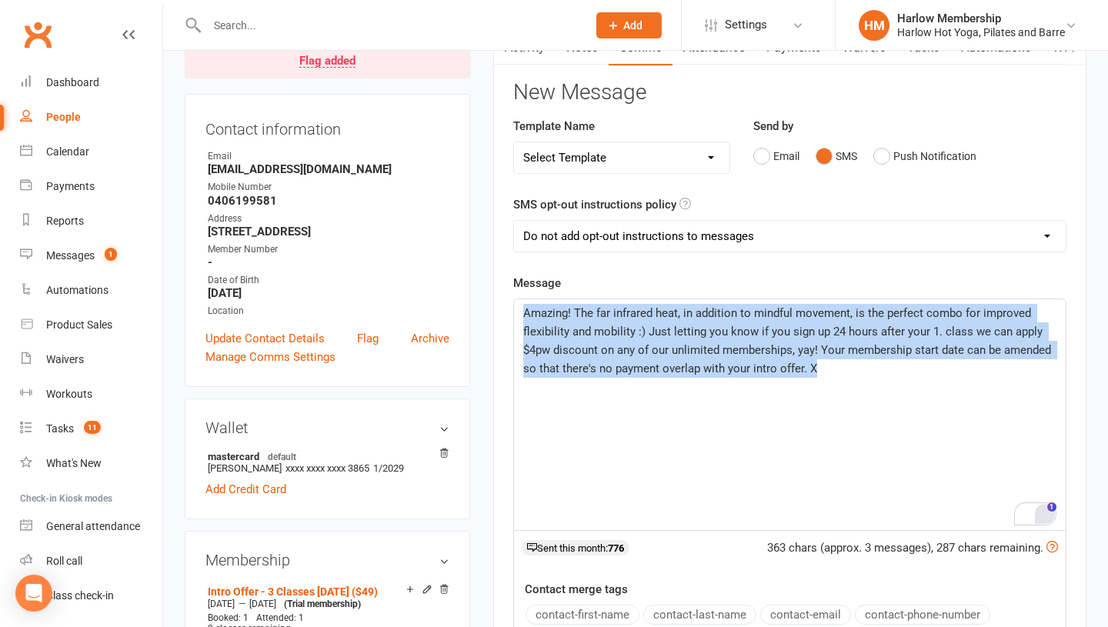
drag, startPoint x: 859, startPoint y: 381, endPoint x: 529, endPoint y: 300, distance: 339.9
click at [529, 300] on div "Amazing! The far infrared heat, in addition to mindful movement, is the perfect…" at bounding box center [790, 414] width 552 height 231
copy span "Amazing! The far infrared heat, in addition to mindful movement, is the perfect…"
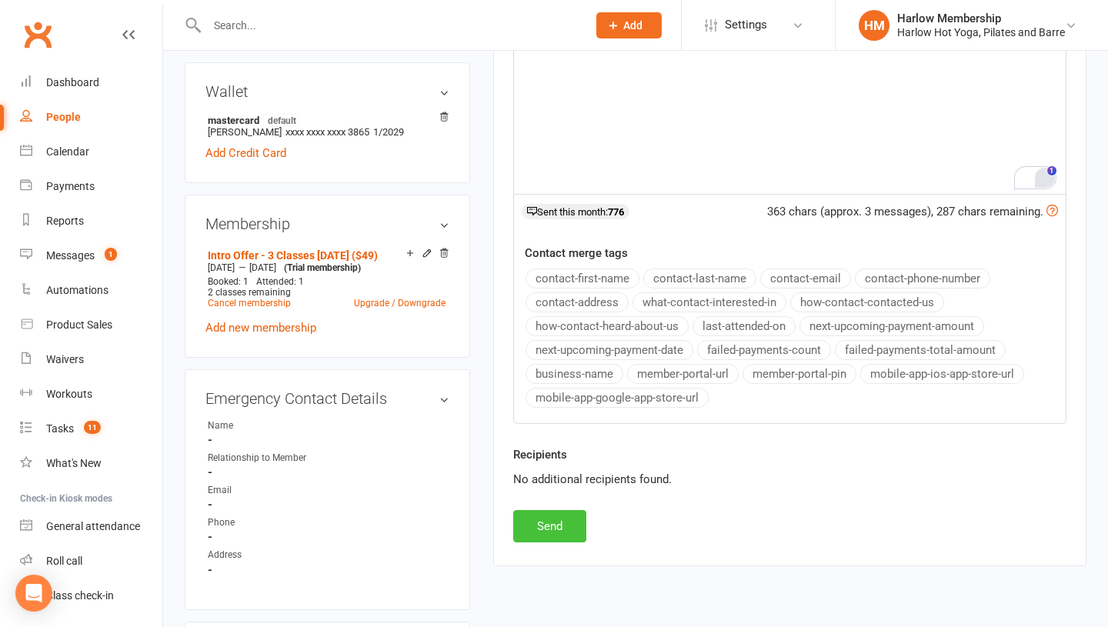
click at [540, 532] on button "Send" at bounding box center [549, 526] width 73 height 32
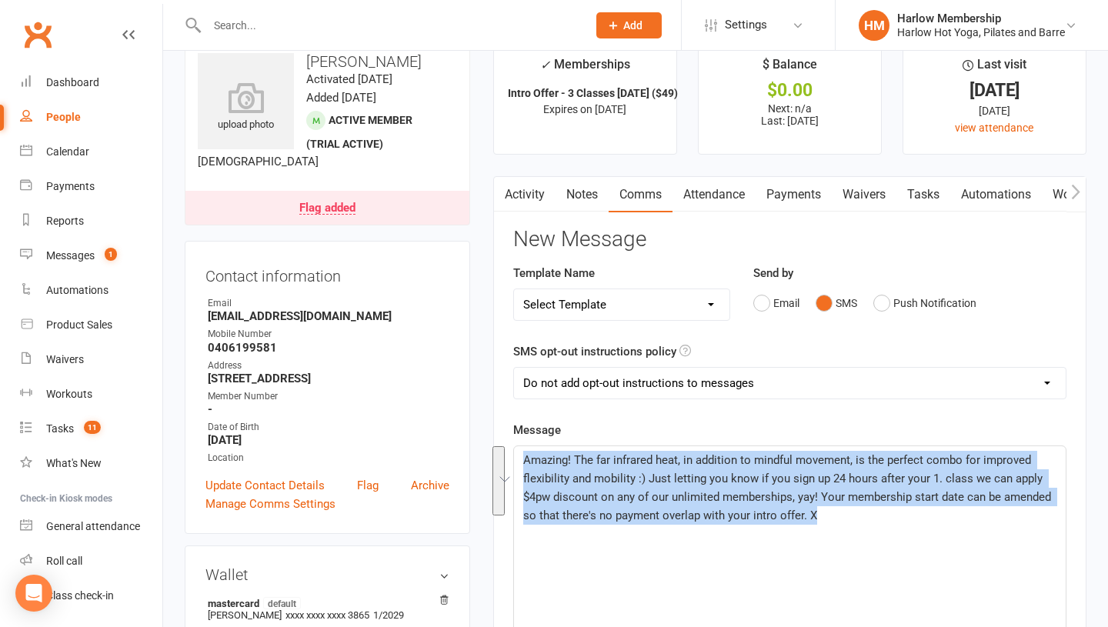
scroll to position [0, 0]
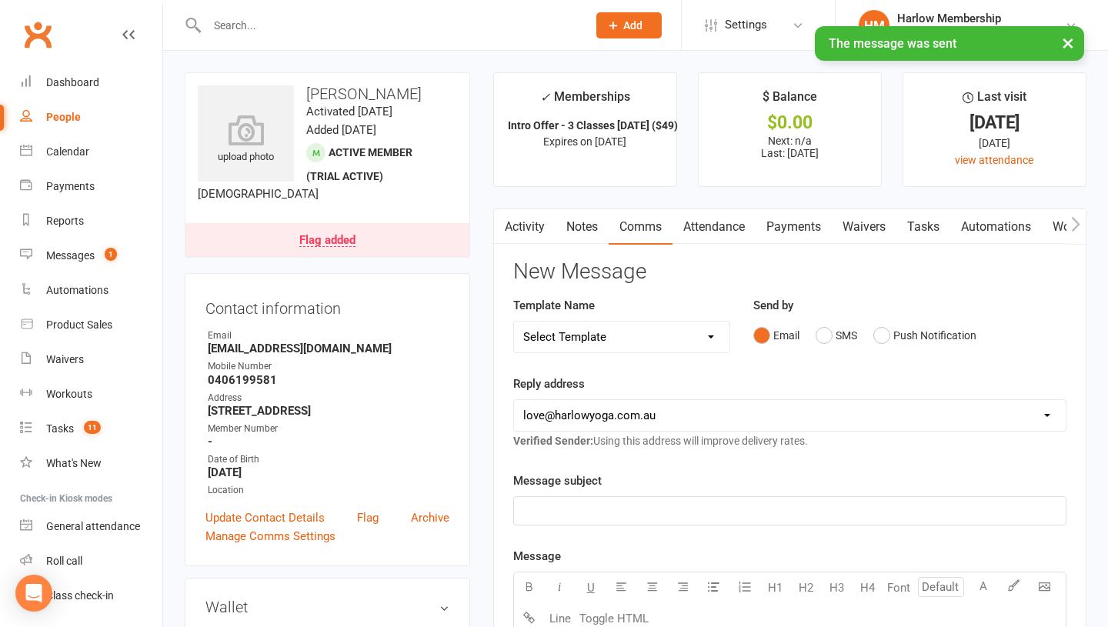
click at [581, 219] on link "Notes" at bounding box center [582, 226] width 53 height 35
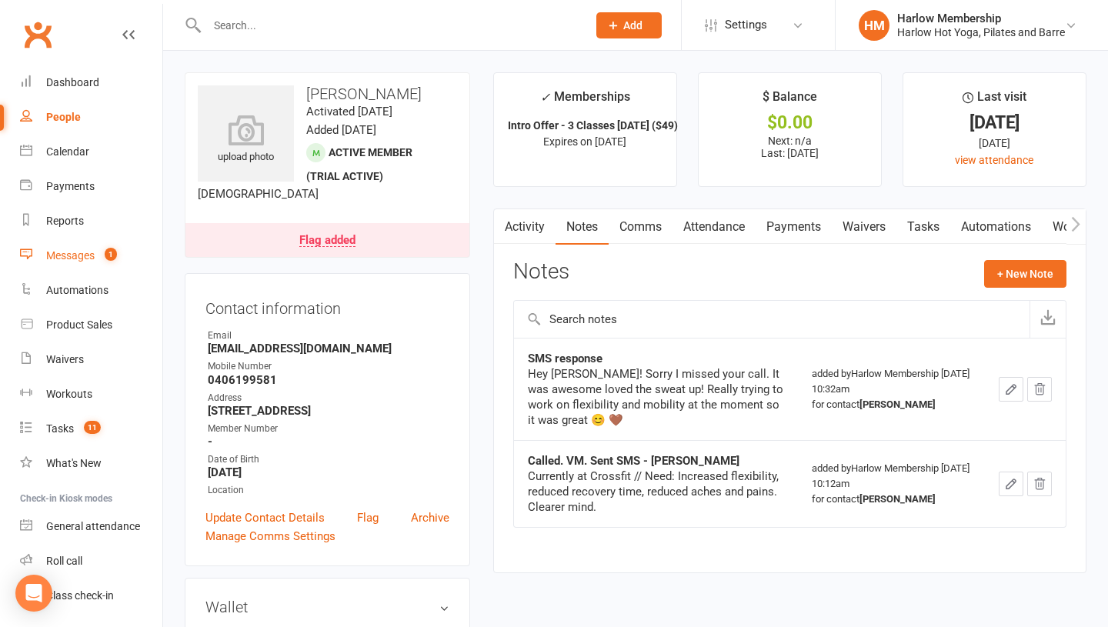
click at [90, 249] on div "Messages" at bounding box center [70, 255] width 48 height 12
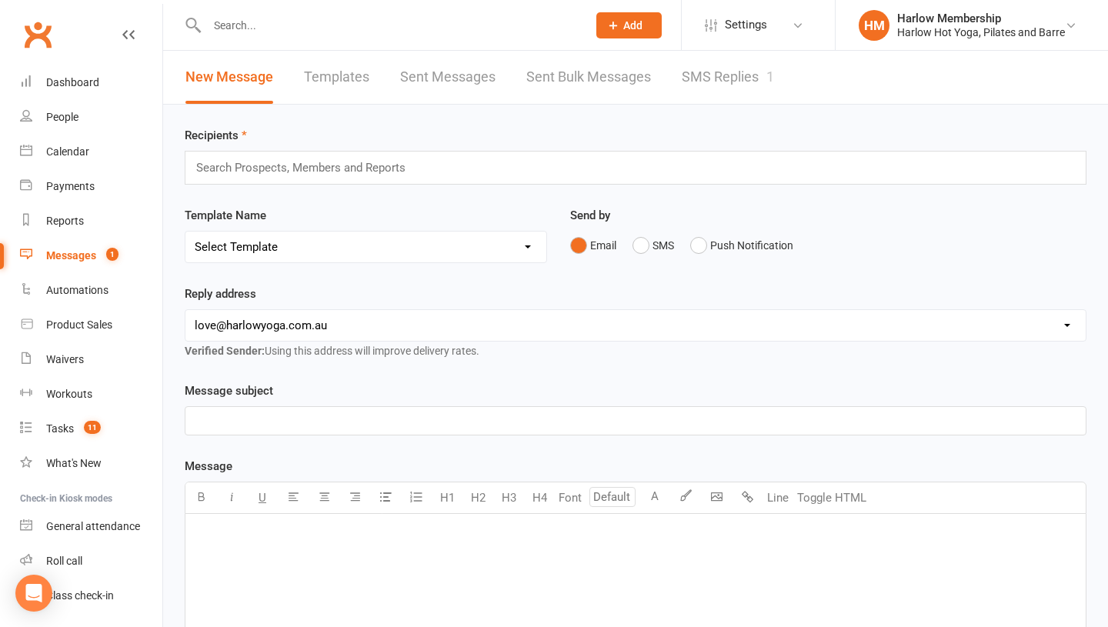
click at [734, 90] on link "SMS Replies 1" at bounding box center [728, 77] width 92 height 53
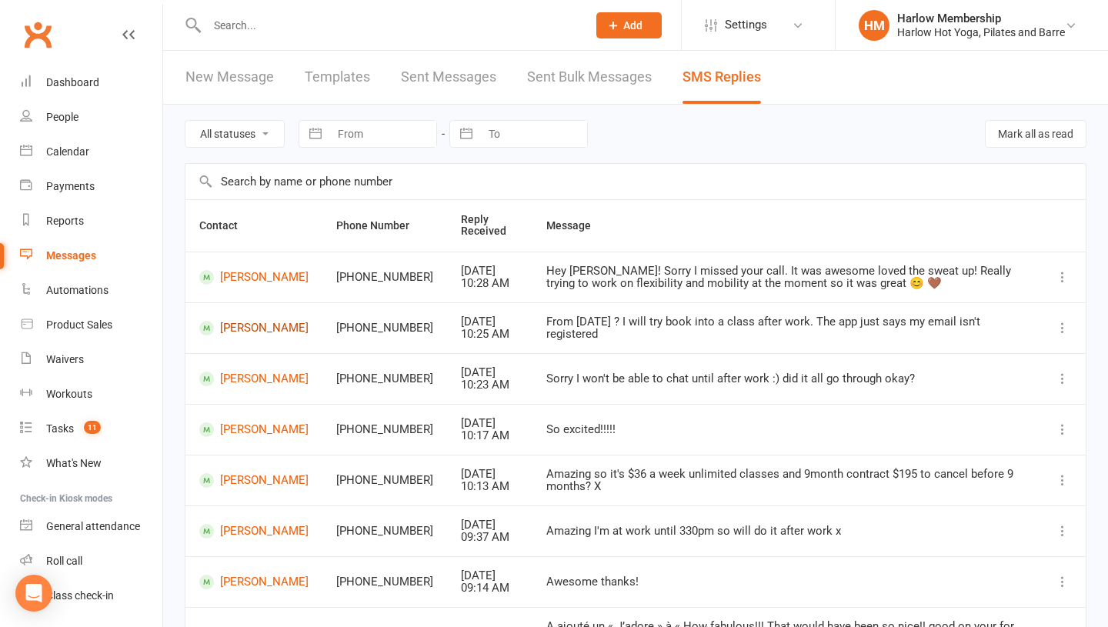
click at [246, 336] on link "[PERSON_NAME]" at bounding box center [253, 328] width 109 height 15
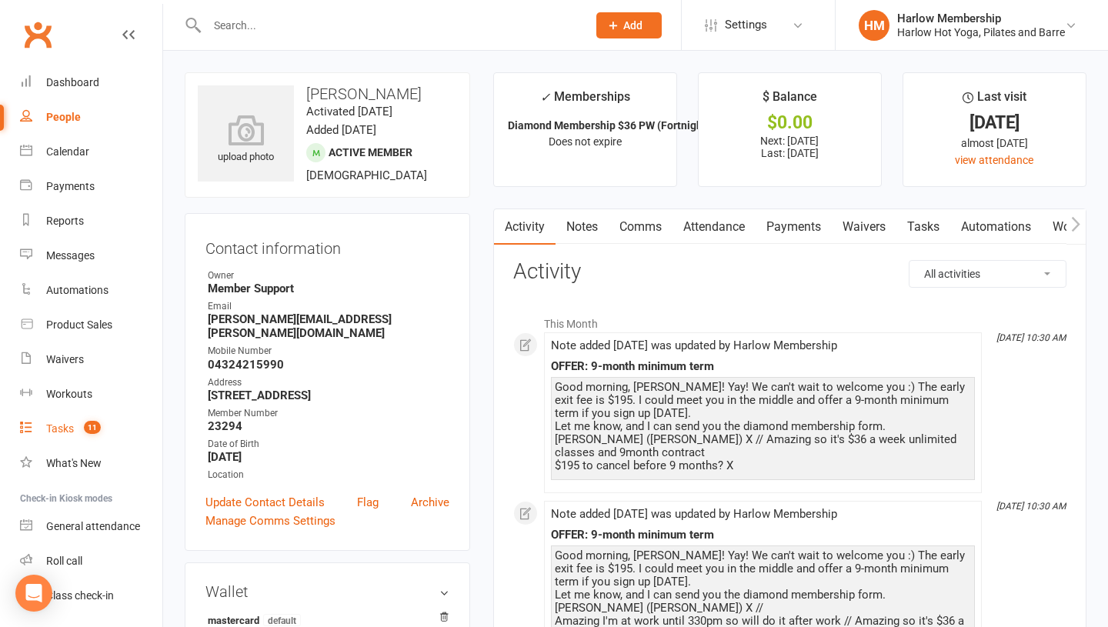
click at [68, 430] on div "Tasks" at bounding box center [60, 429] width 28 height 12
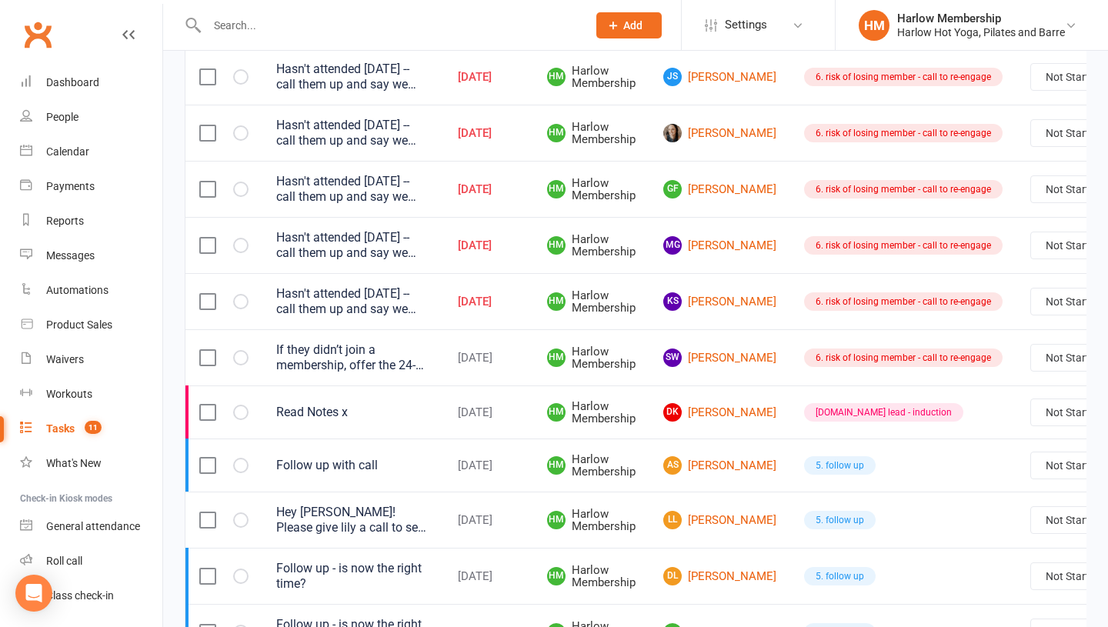
scroll to position [354, 0]
click at [710, 354] on link "SW Susan Wheeldon" at bounding box center [719, 357] width 113 height 18
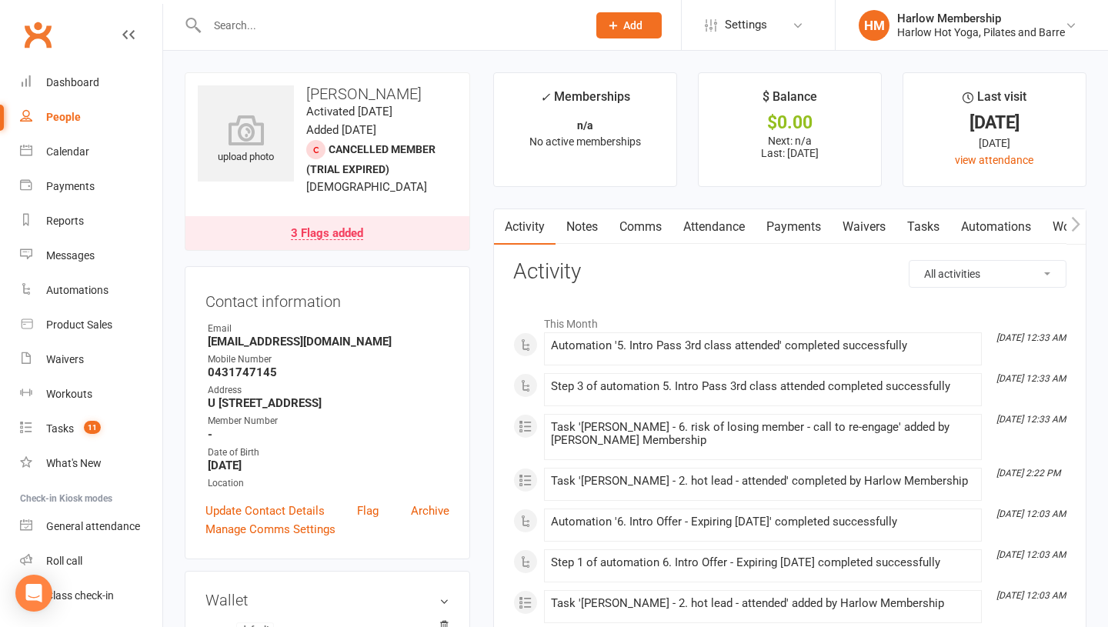
click at [924, 229] on link "Tasks" at bounding box center [924, 226] width 54 height 35
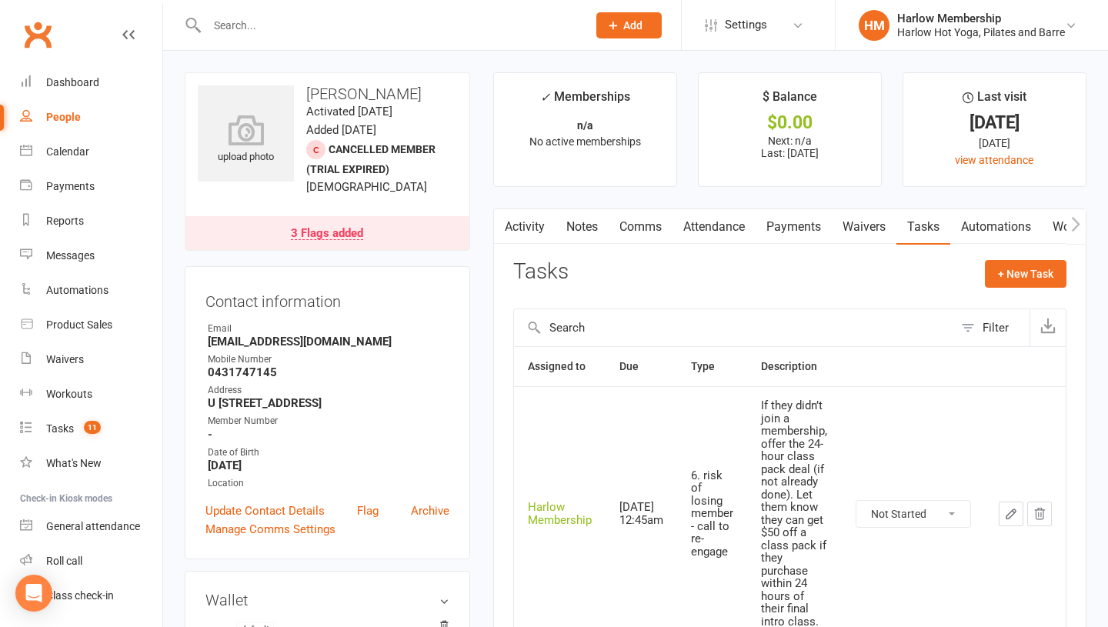
click at [882, 509] on select "Not Started In Progress Waiting Complete" at bounding box center [914, 514] width 114 height 26
select select "unstarted"
click at [52, 436] on link "Tasks 11" at bounding box center [91, 429] width 142 height 35
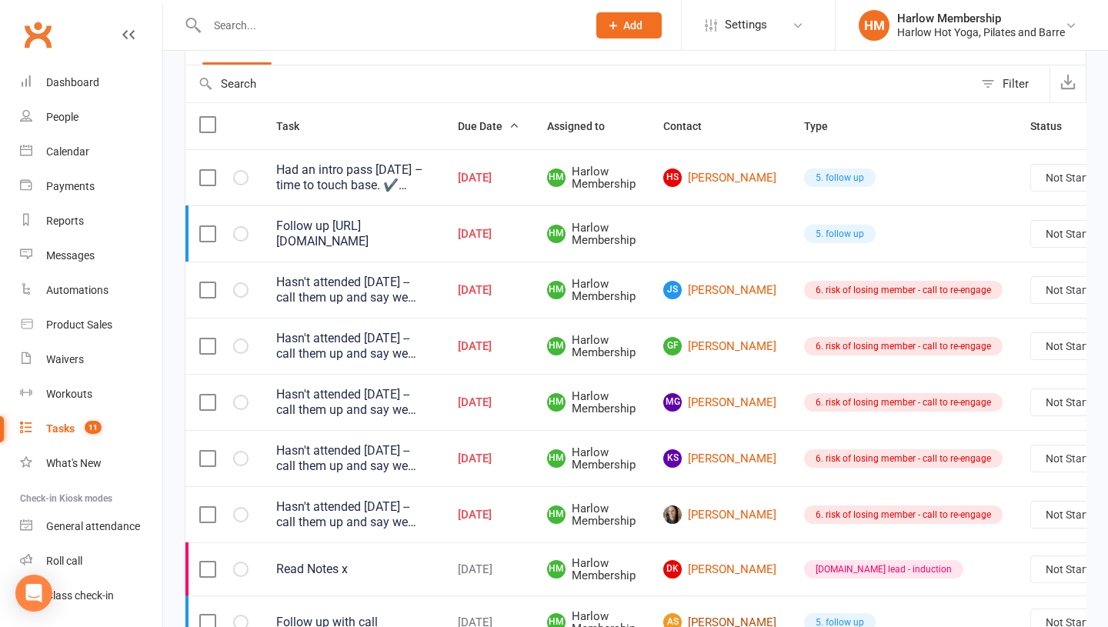
scroll to position [134, 0]
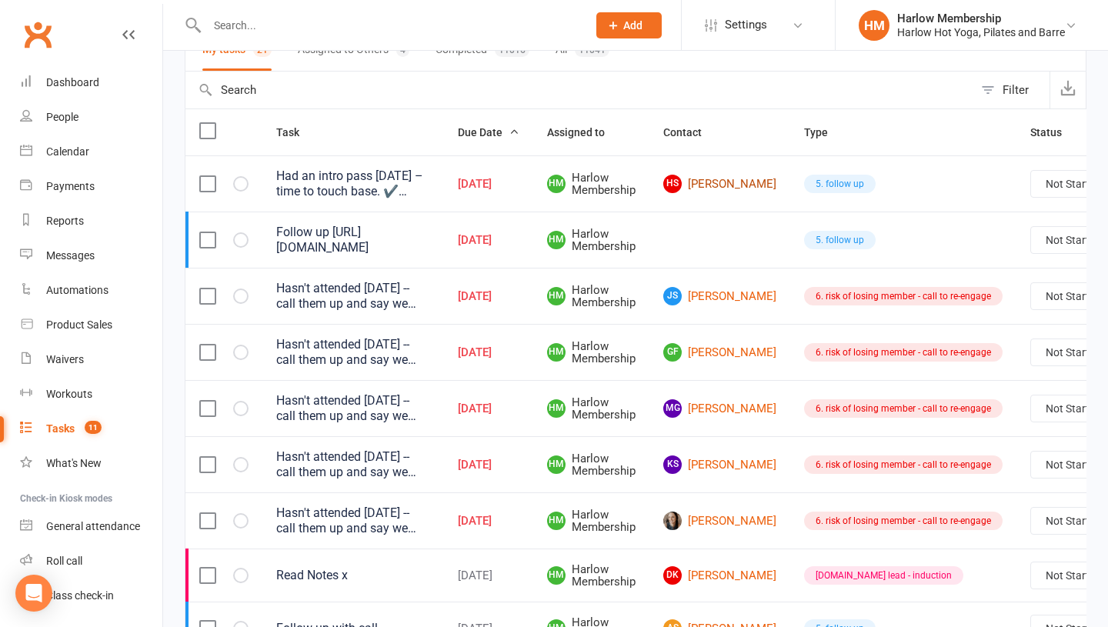
click at [698, 179] on link "HS Hannah Supper" at bounding box center [719, 184] width 113 height 18
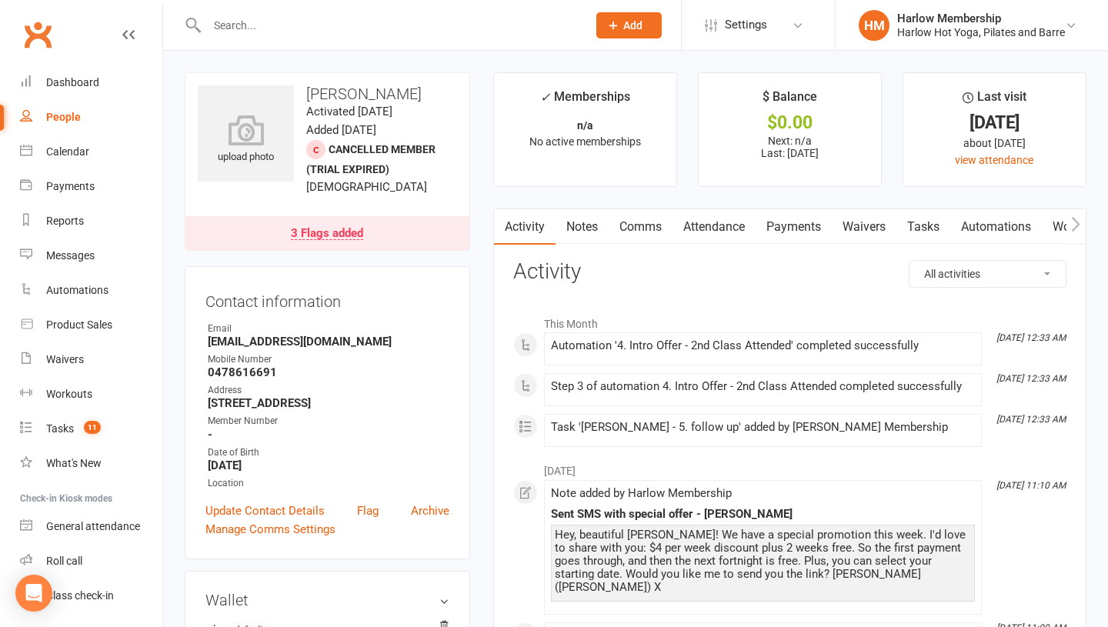
scroll to position [71, 0]
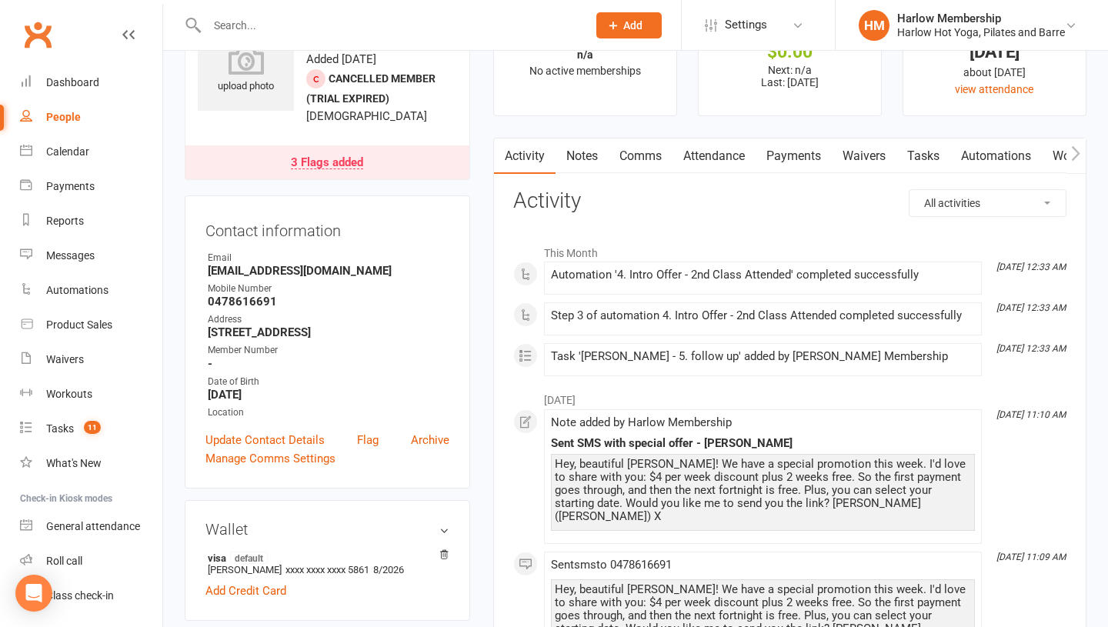
click at [581, 163] on link "Notes" at bounding box center [582, 156] width 53 height 35
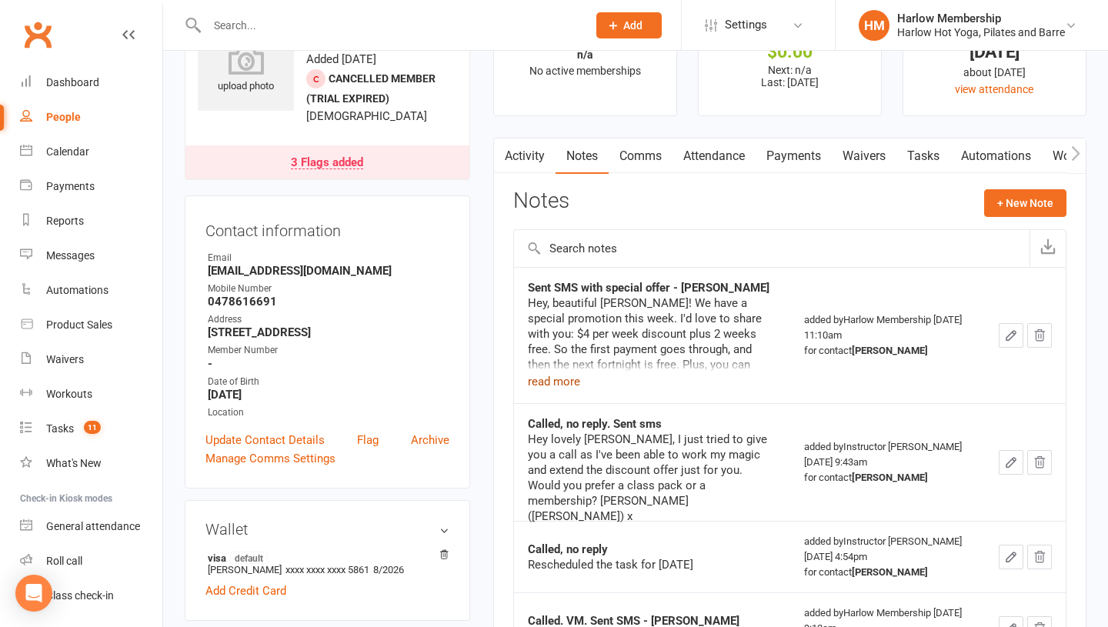
click at [553, 389] on button "read more" at bounding box center [554, 382] width 52 height 18
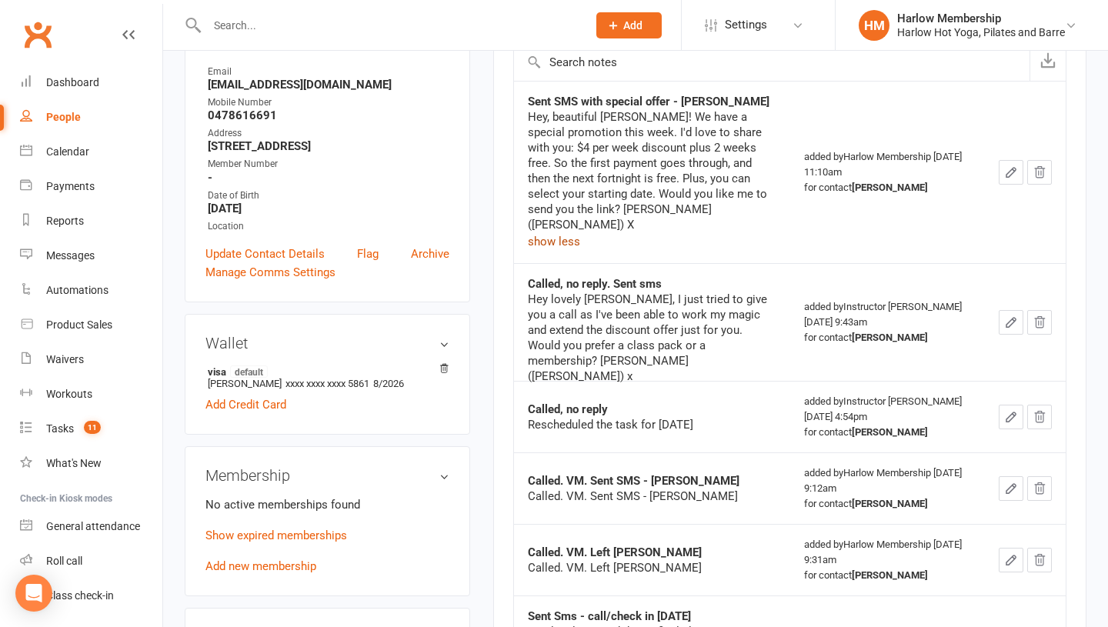
scroll to position [256, 0]
click at [301, 542] on p "Show expired memberships" at bounding box center [327, 537] width 244 height 18
click at [301, 544] on link "Show expired memberships" at bounding box center [276, 537] width 142 height 14
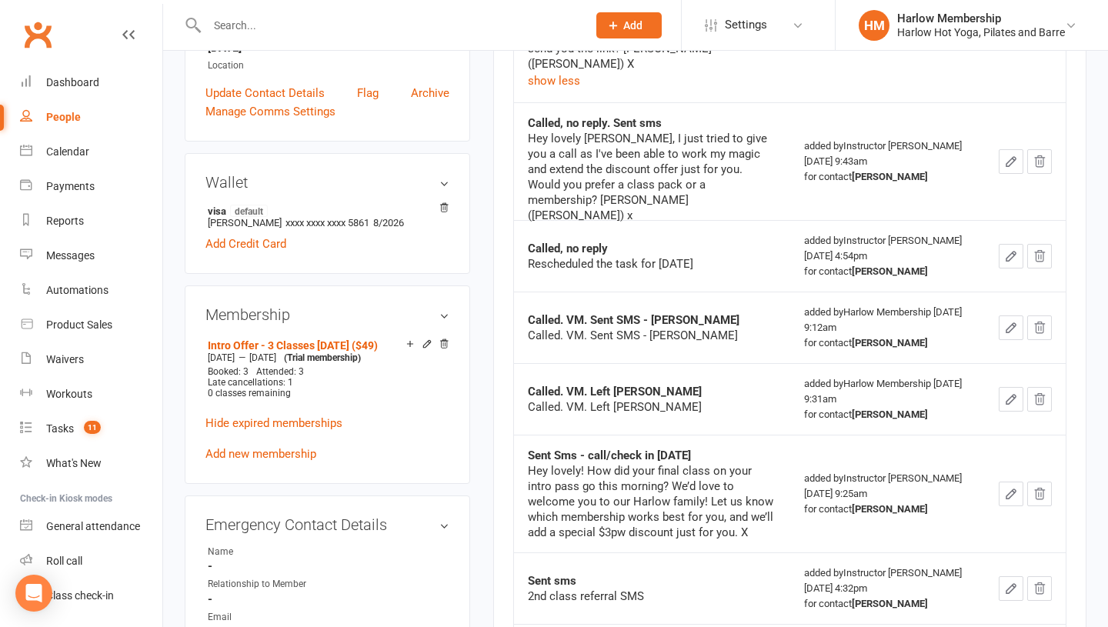
scroll to position [0, 0]
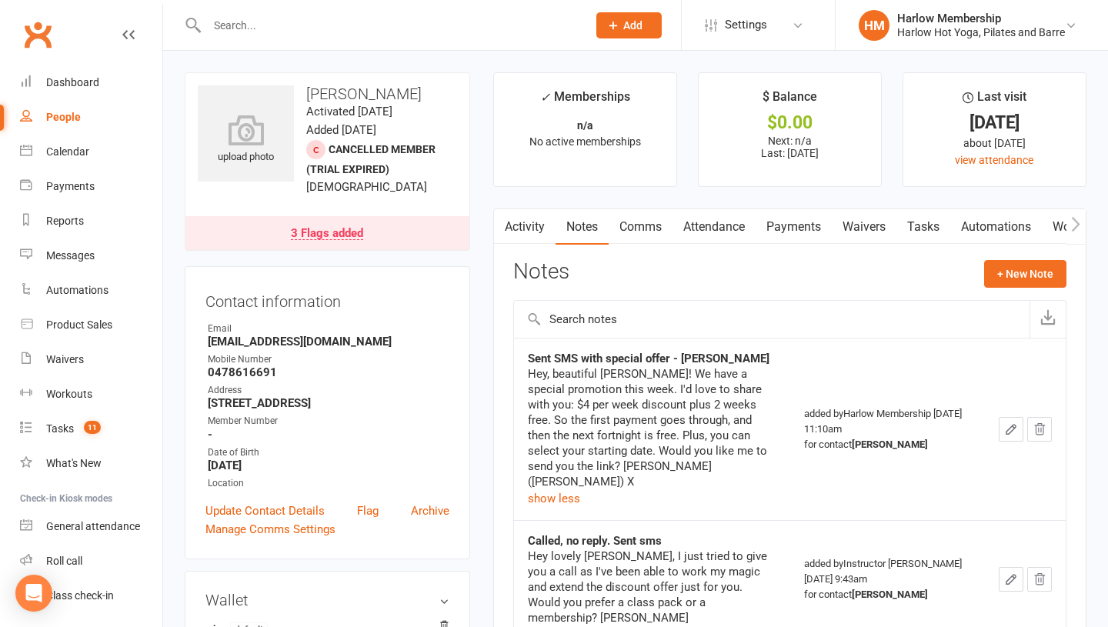
click at [916, 229] on link "Tasks" at bounding box center [924, 226] width 54 height 35
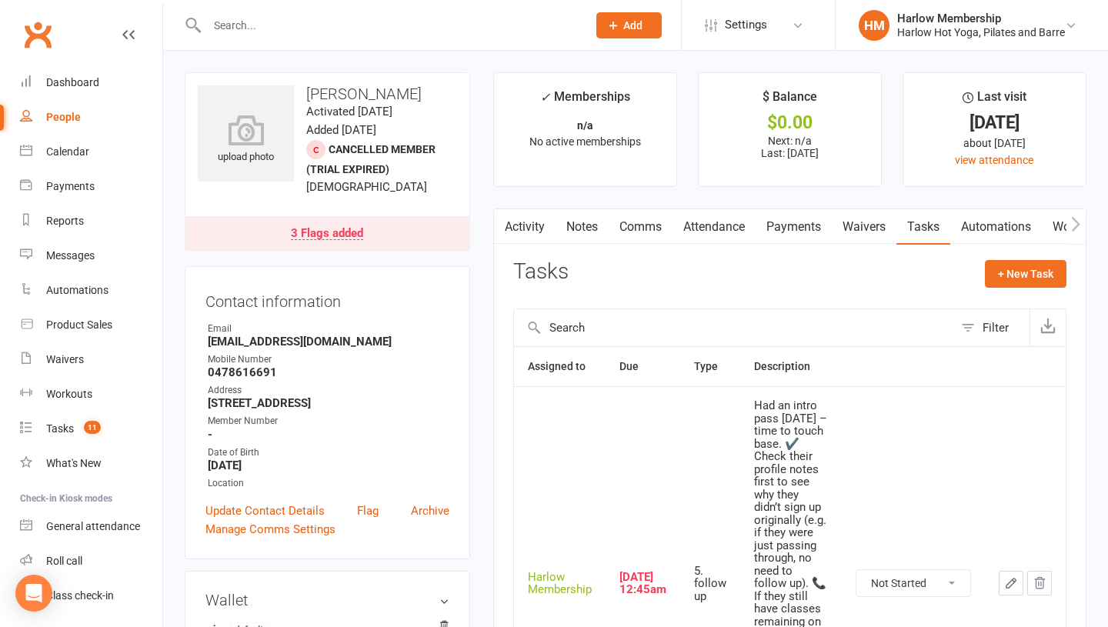
click at [1012, 590] on icon "button" at bounding box center [1011, 583] width 14 height 14
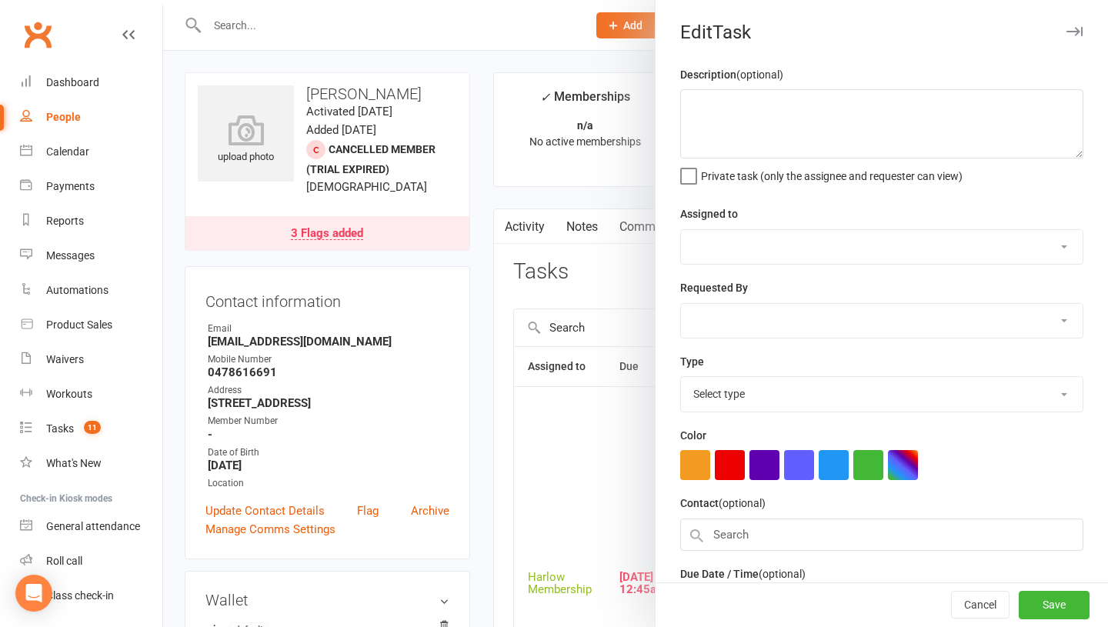
type textarea "Had an intro pass 2 months ago – time to touch base. ✔️ Check their profile not…"
select select "47368"
type input "[DATE]"
type input "12:45am"
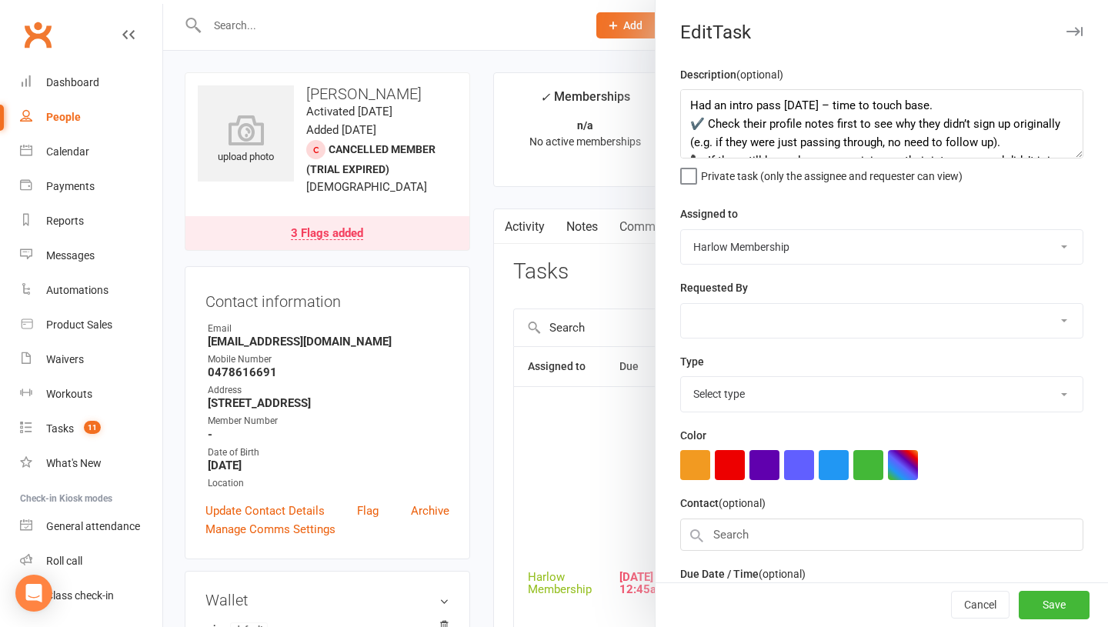
select select "27606"
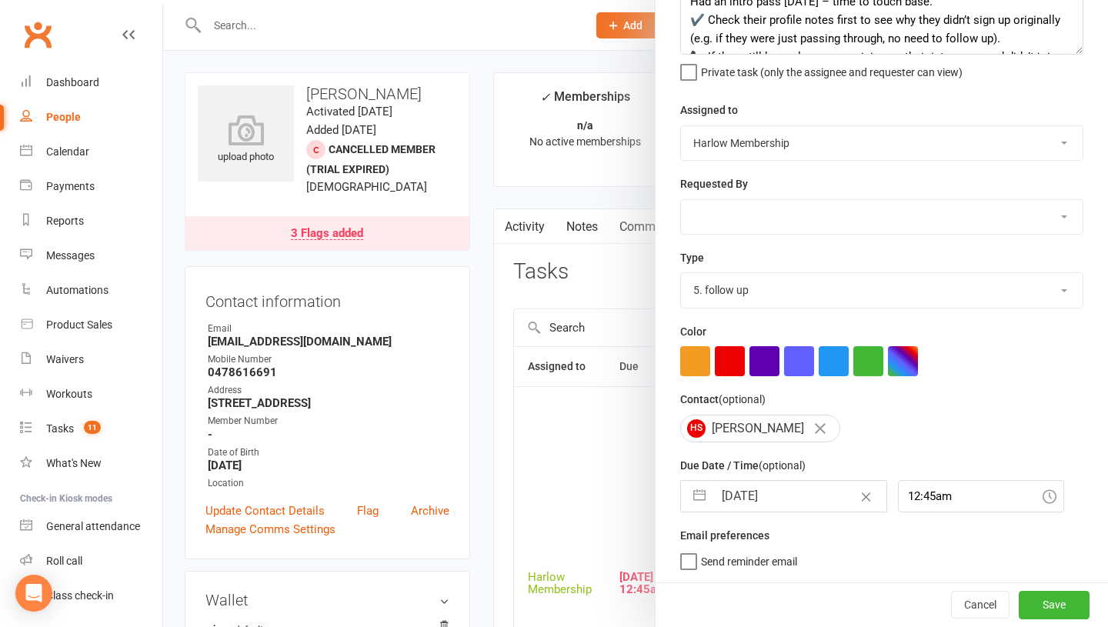
click at [747, 494] on input "17 Sep 2025" at bounding box center [799, 496] width 173 height 31
select select "7"
select select "2025"
select select "8"
select select "2025"
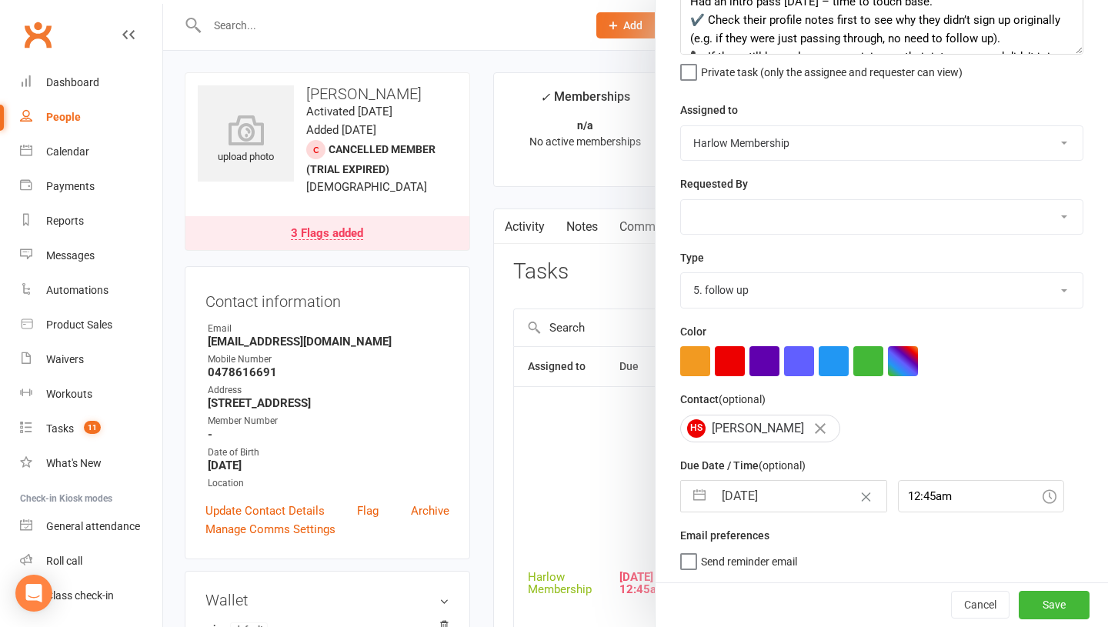
select select "9"
select select "2025"
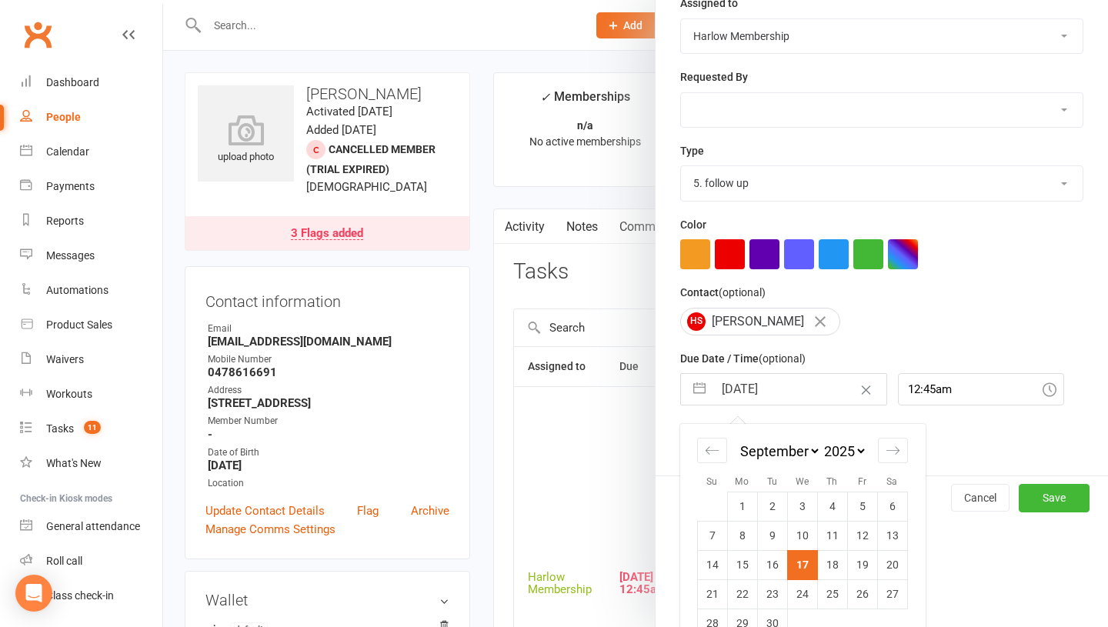
scroll to position [213, 0]
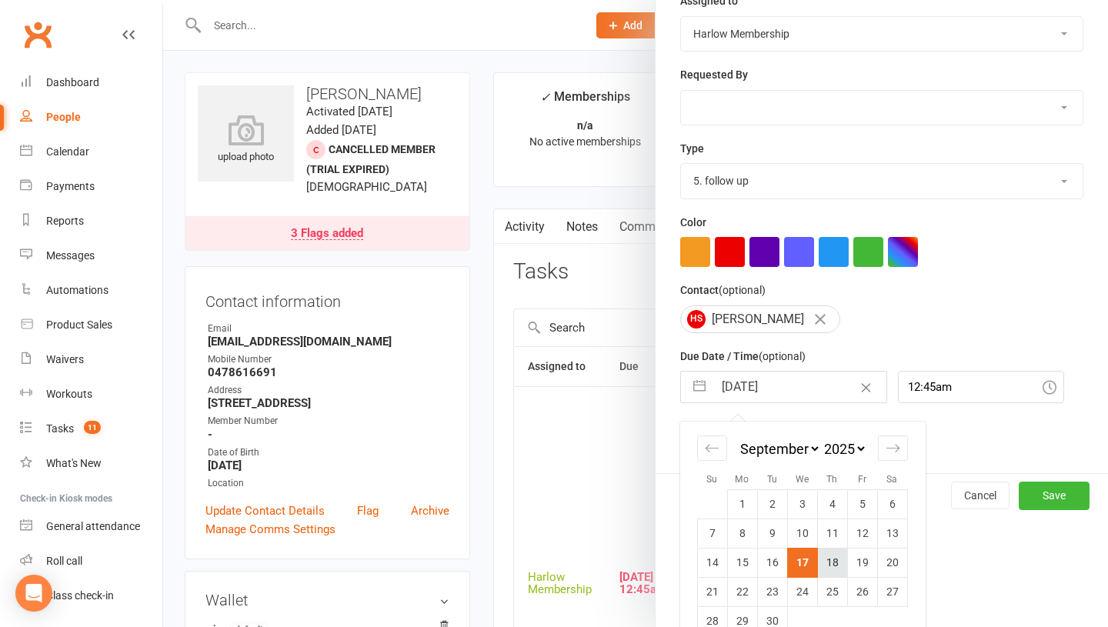
click at [839, 561] on td "18" at bounding box center [832, 562] width 30 height 29
type input "18 Sep 2025"
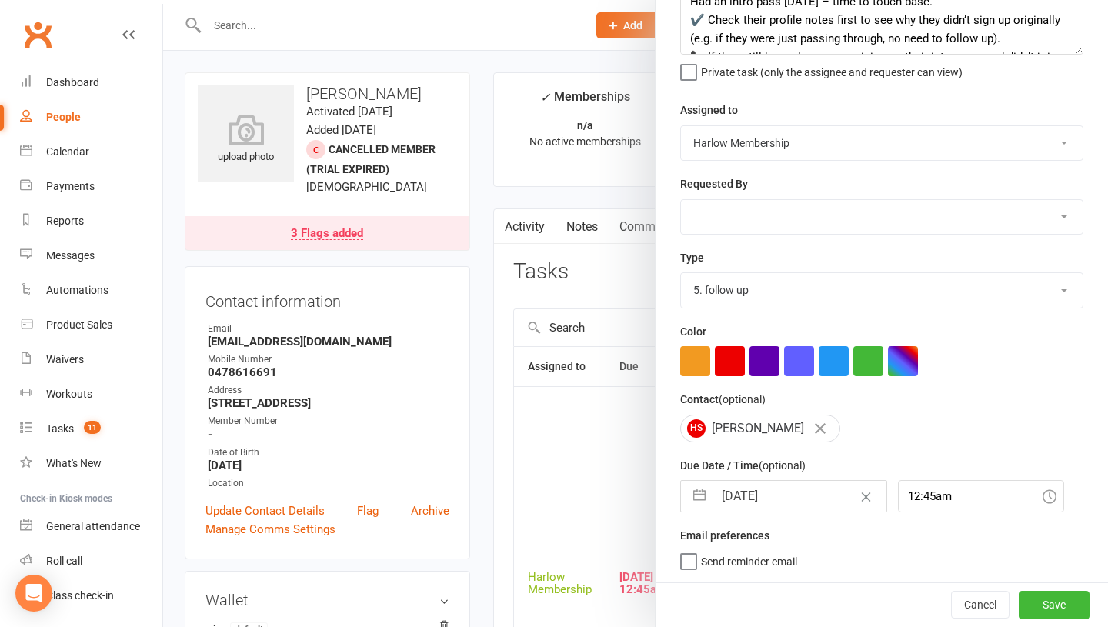
scroll to position [104, 0]
click at [1043, 603] on button "Save" at bounding box center [1054, 605] width 71 height 28
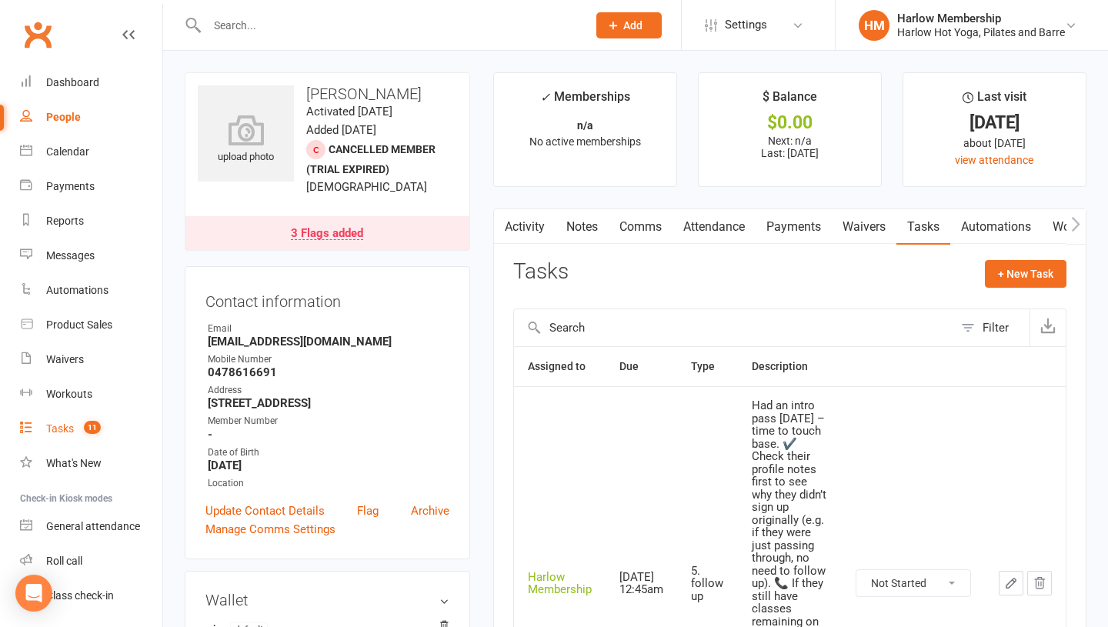
click at [62, 433] on div "Tasks" at bounding box center [60, 429] width 28 height 12
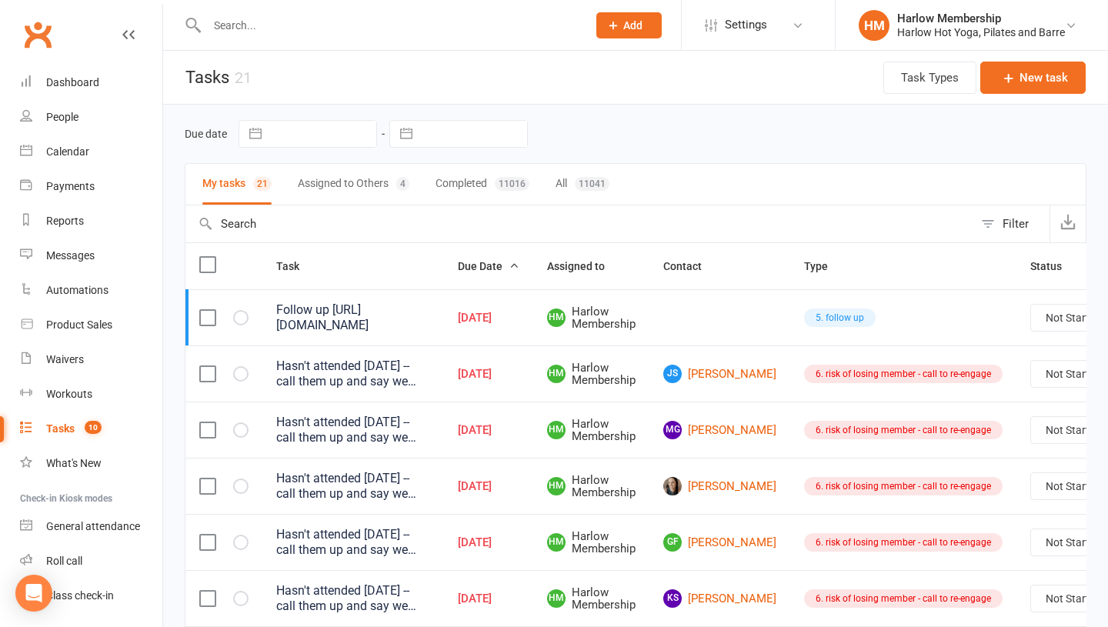
click at [340, 324] on div "Follow up https://mail.google.com/mail/u/0/#inbox/FMfcgzQcpdrwFfDkGPXVdLnhphHpW…" at bounding box center [353, 317] width 154 height 31
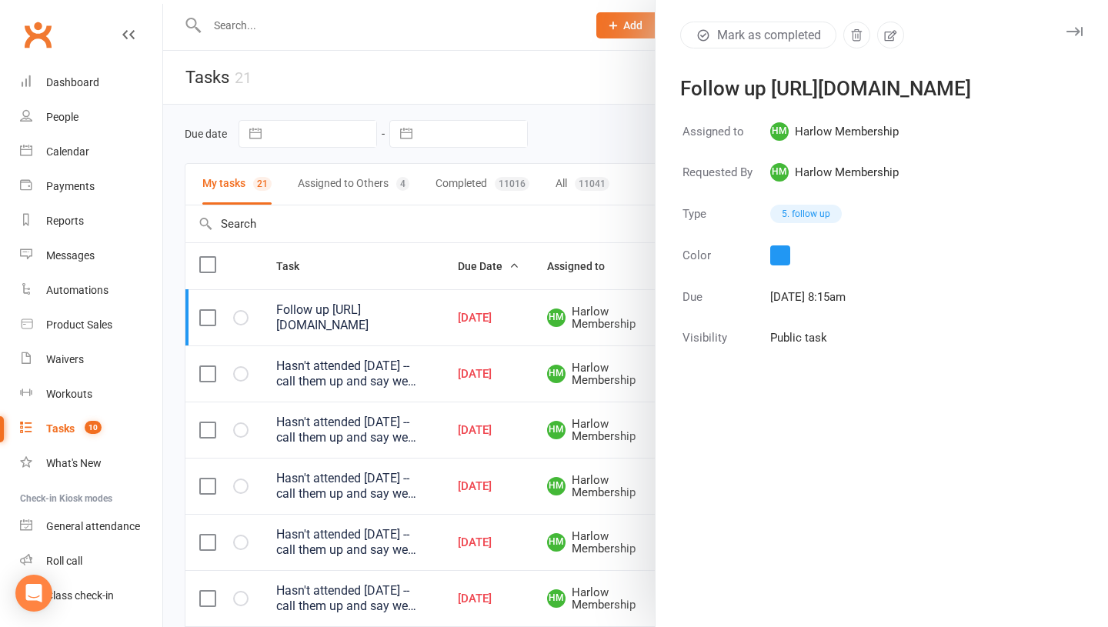
click at [948, 98] on div "Follow up https://mail.google.com/mail/u/0/#inbox/FMfcgzQcpdrwFfDkGPXVdLnhphHpW…" at bounding box center [872, 88] width 384 height 18
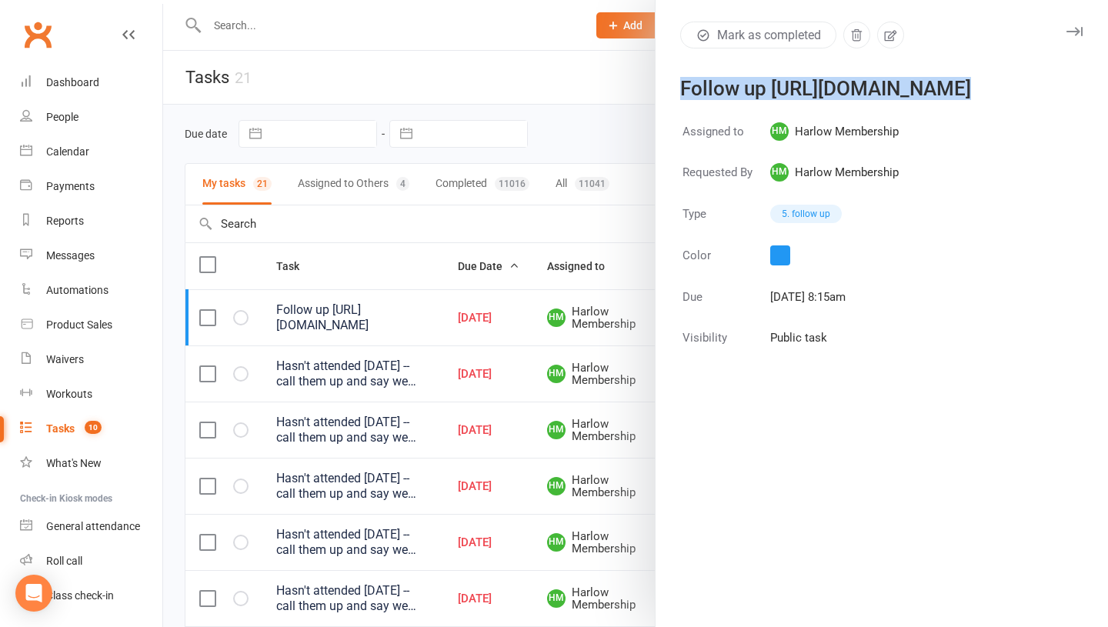
drag, startPoint x: 679, startPoint y: 102, endPoint x: 1108, endPoint y: 114, distance: 428.8
copy div "https://mail.google.com/mail/u/0/#inbox/FMfcgzQcpdrwFfDkGPXVdLnhphHpWJnJ"
click at [503, 246] on div at bounding box center [635, 313] width 945 height 627
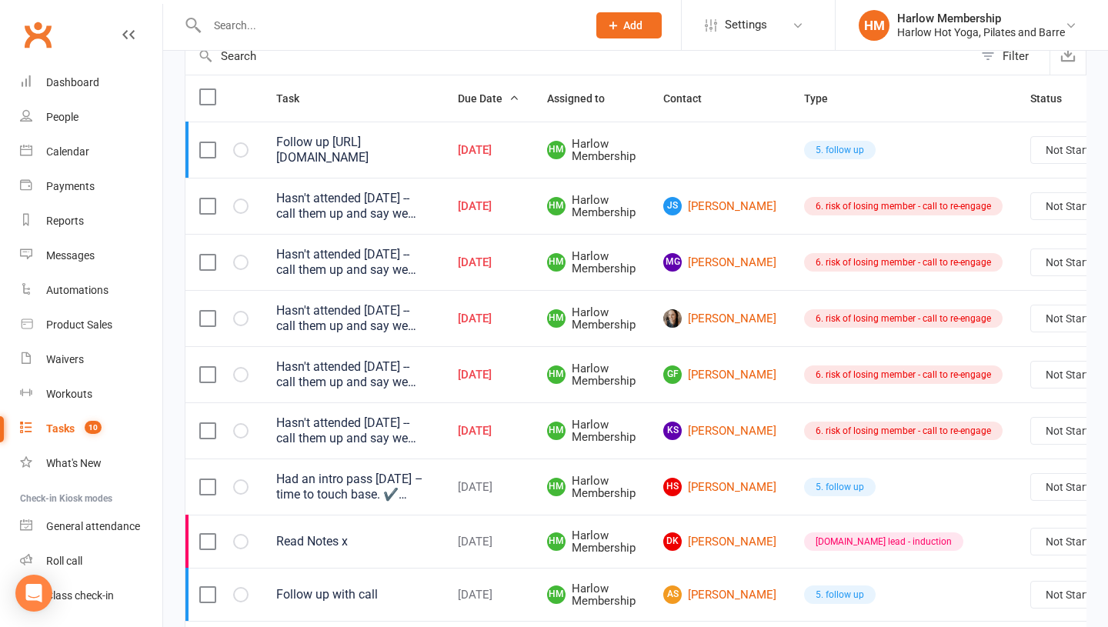
scroll to position [0, 79]
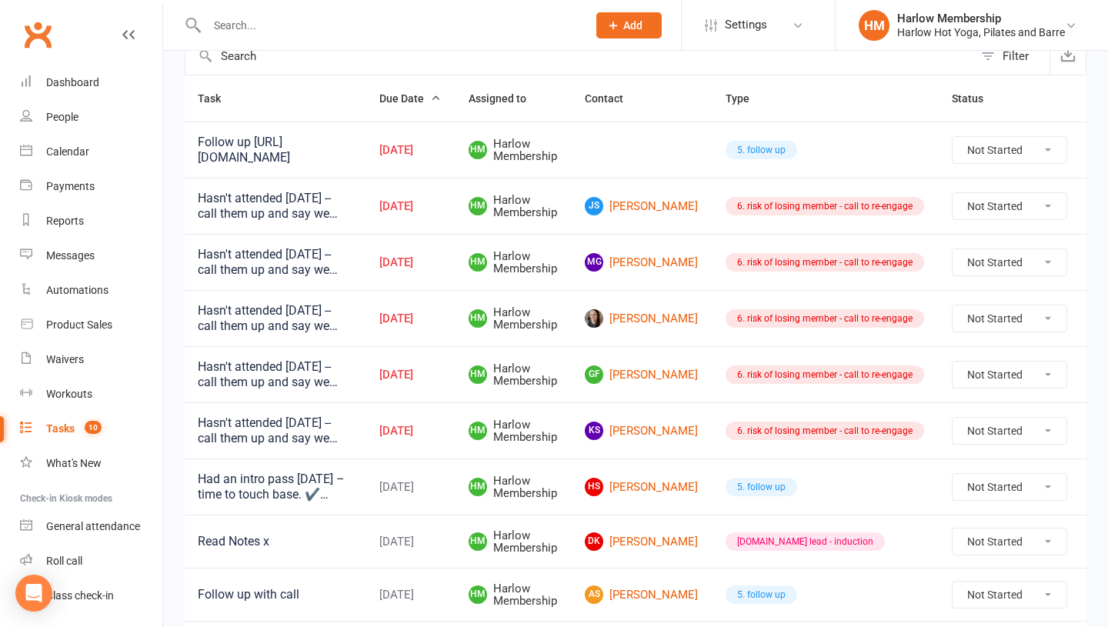
click at [1097, 150] on icon at bounding box center [1104, 149] width 15 height 15
click at [974, 222] on link "Edit" at bounding box center [995, 210] width 152 height 31
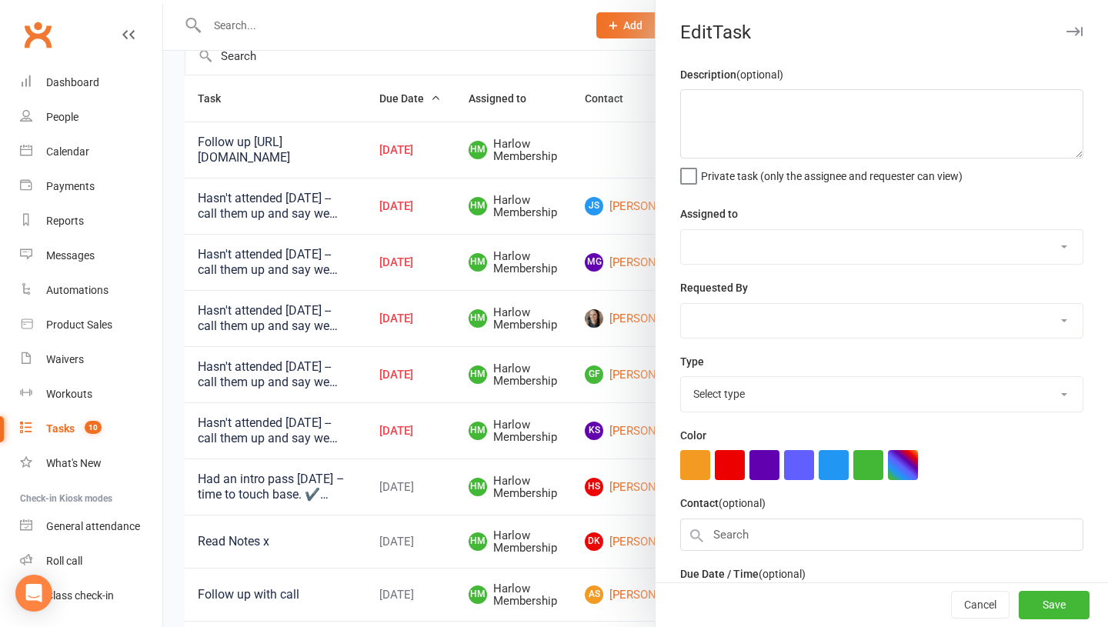
type textarea "Follow up https://mail.google.com/mail/u/0/#inbox/FMfcgzQcpdrwFfDkGPXVdLnhphHpW…"
select select "47368"
type input "17 Sep 2025"
type input "8:15am"
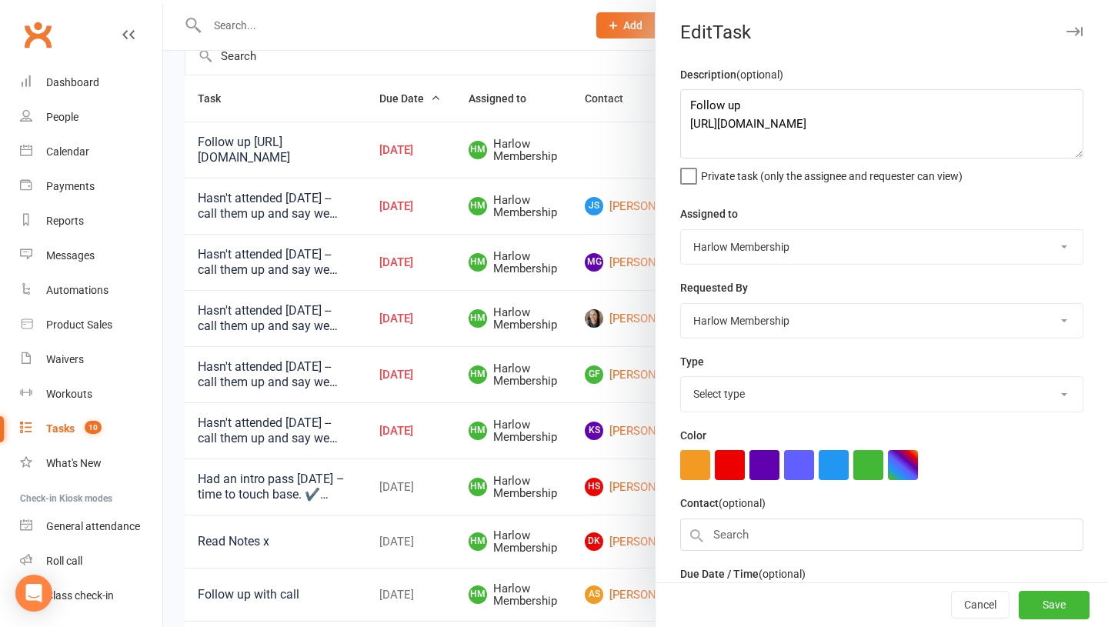
select select "27606"
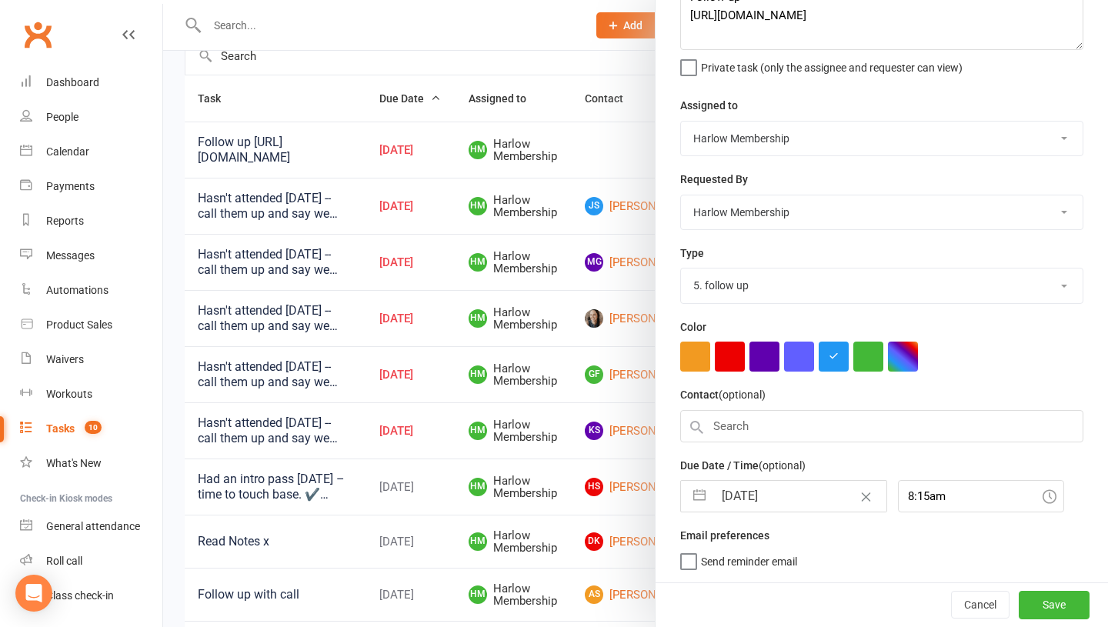
click at [731, 500] on input "17 Sep 2025" at bounding box center [799, 496] width 173 height 31
select select "7"
select select "2025"
select select "8"
select select "2025"
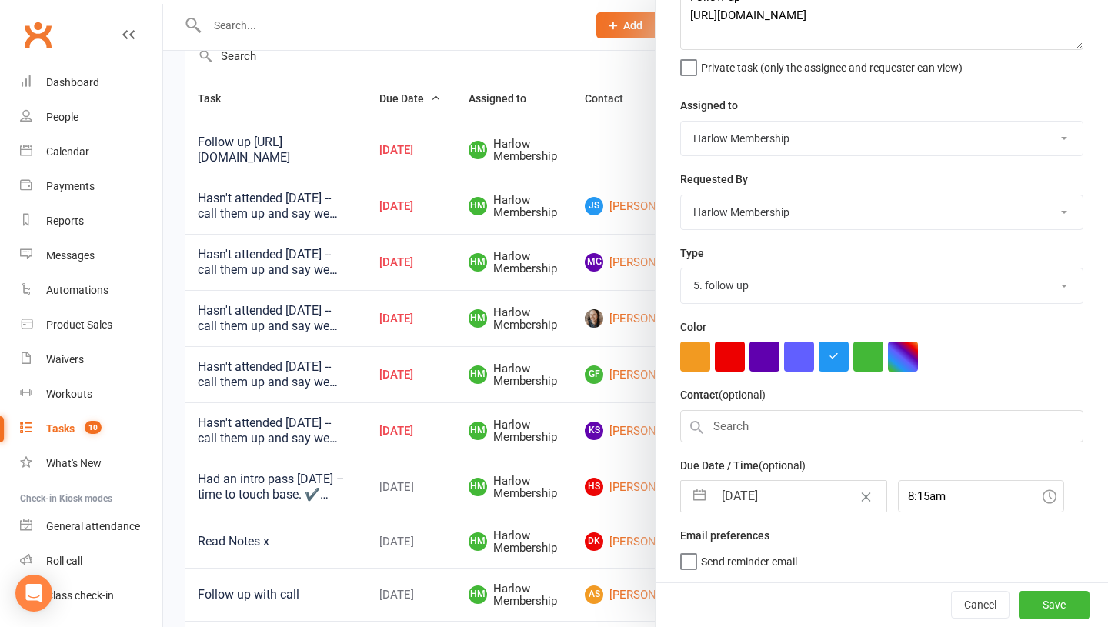
select select "9"
select select "2025"
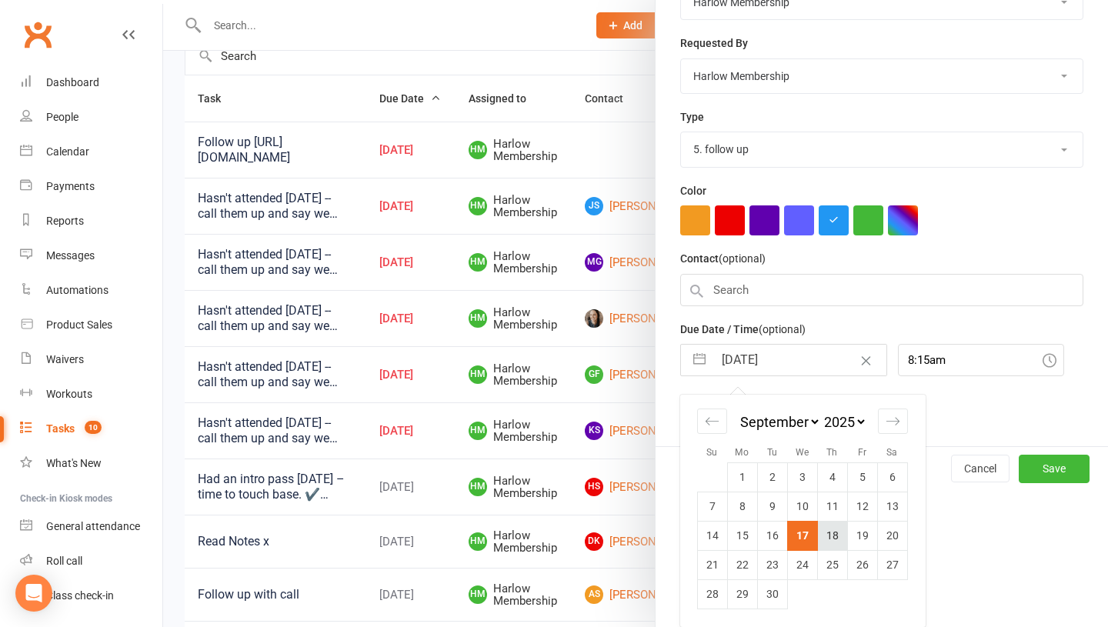
click at [830, 537] on td "18" at bounding box center [832, 535] width 30 height 29
type input "18 Sep 2025"
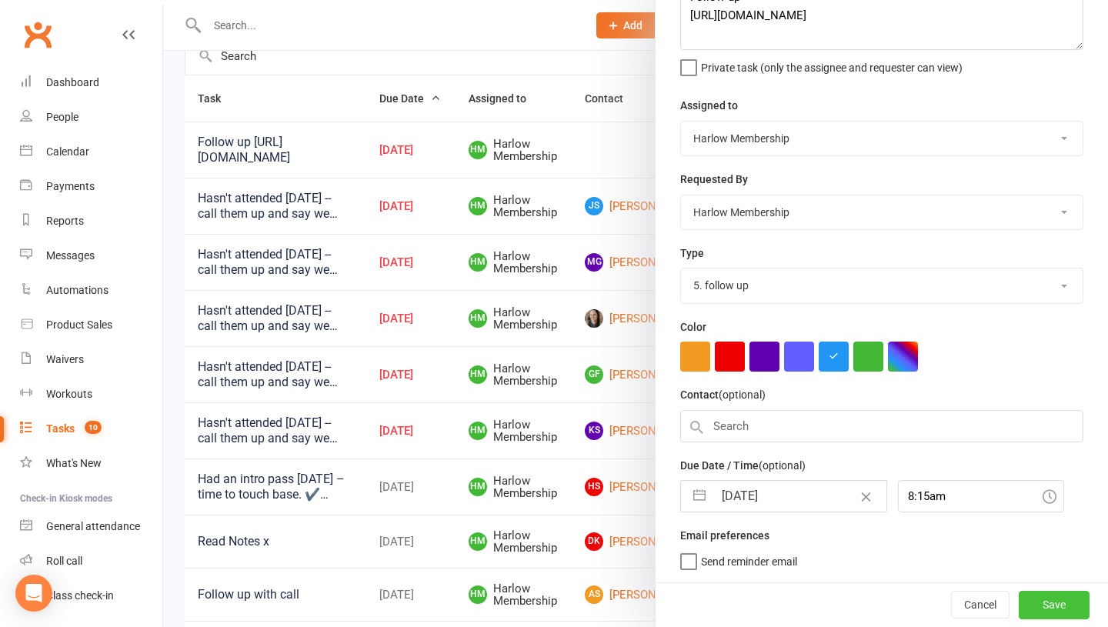
click at [1035, 607] on button "Save" at bounding box center [1054, 605] width 71 height 28
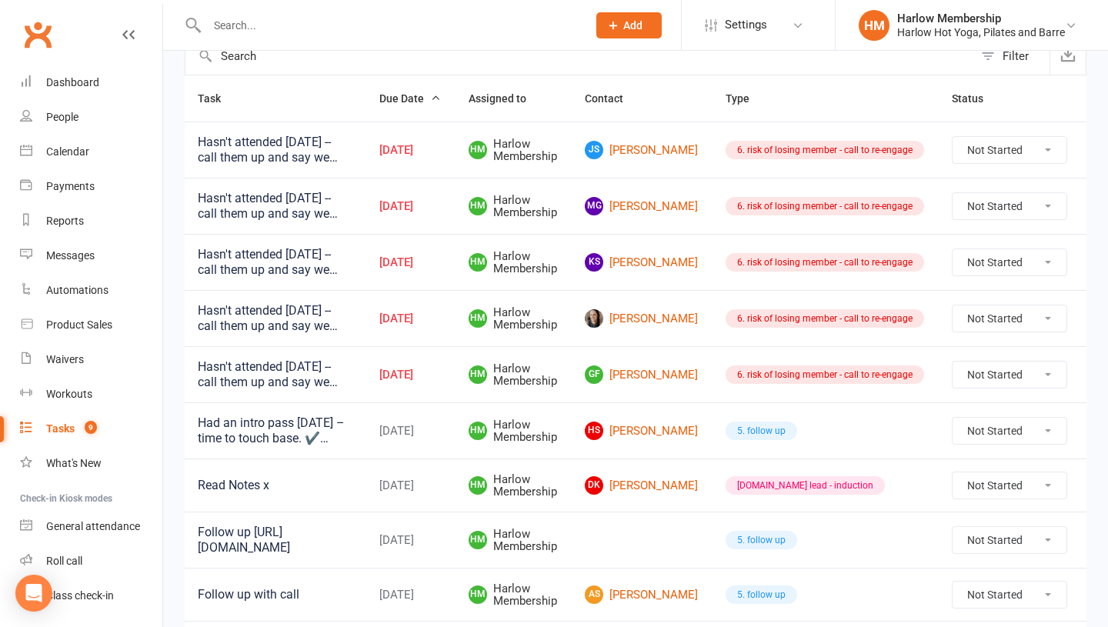
scroll to position [0, 0]
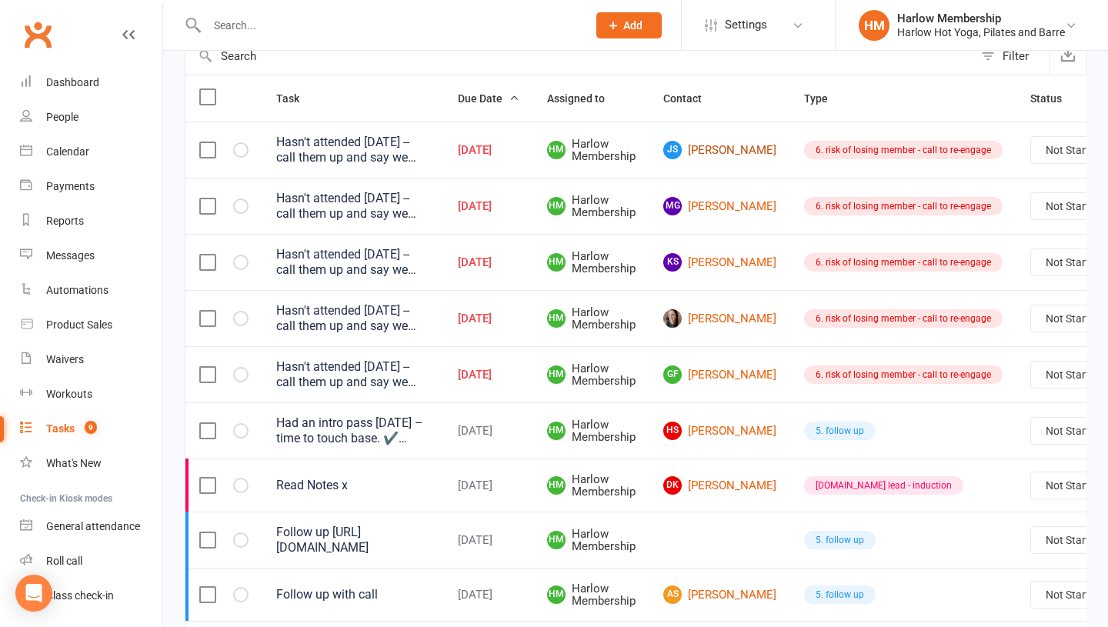
click at [713, 156] on link "JS Joel Smith" at bounding box center [719, 150] width 113 height 18
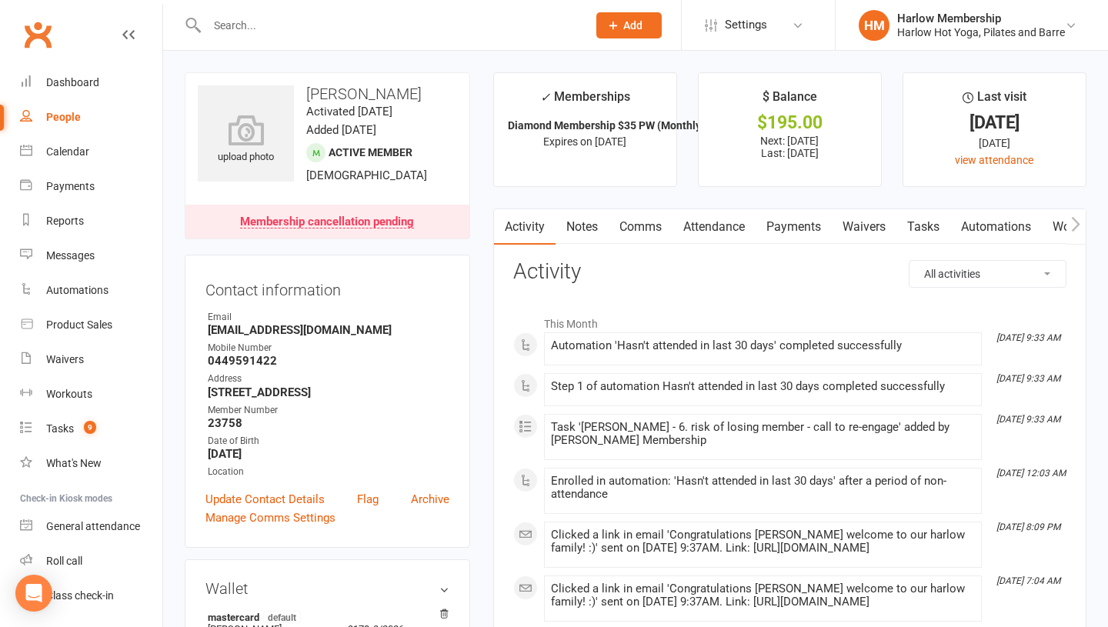
click at [589, 227] on link "Notes" at bounding box center [582, 226] width 53 height 35
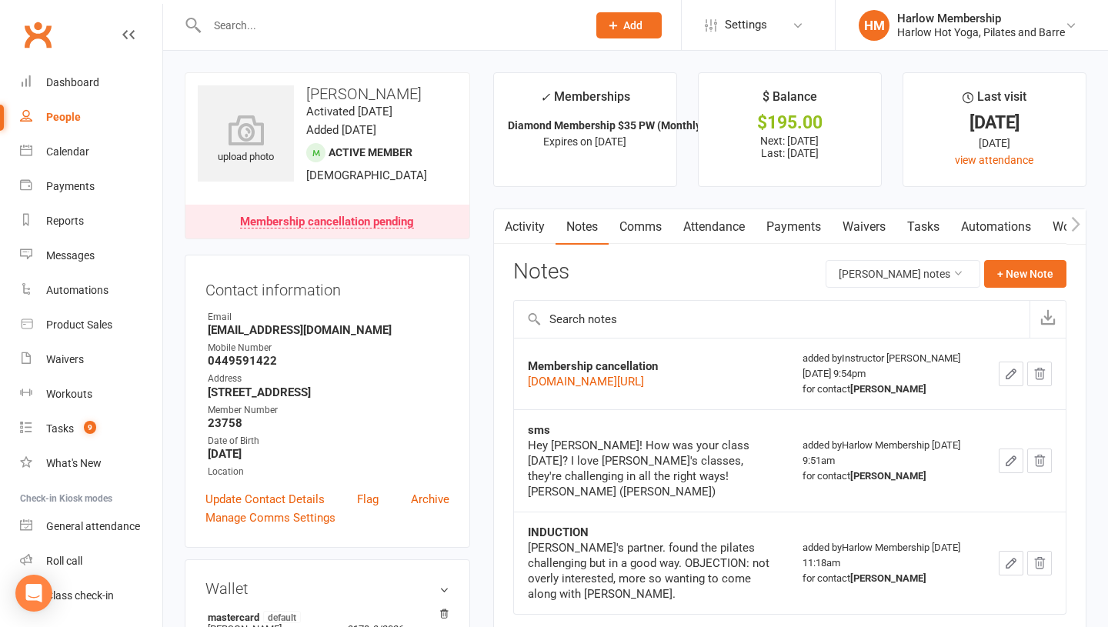
click at [641, 236] on link "Comms" at bounding box center [641, 226] width 64 height 35
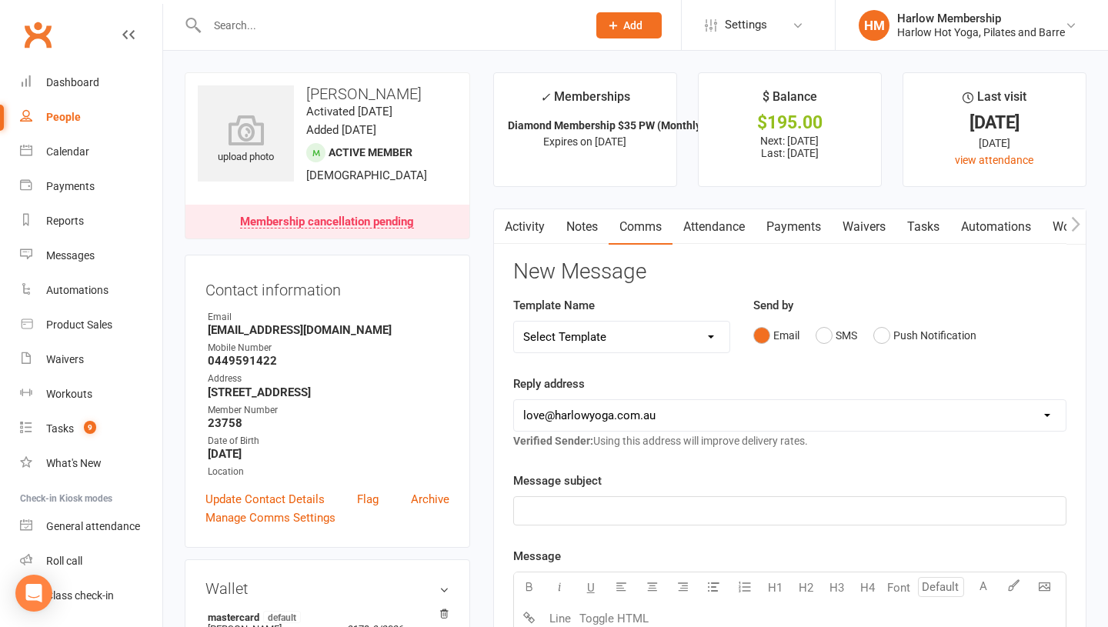
click at [585, 227] on link "Notes" at bounding box center [582, 226] width 53 height 35
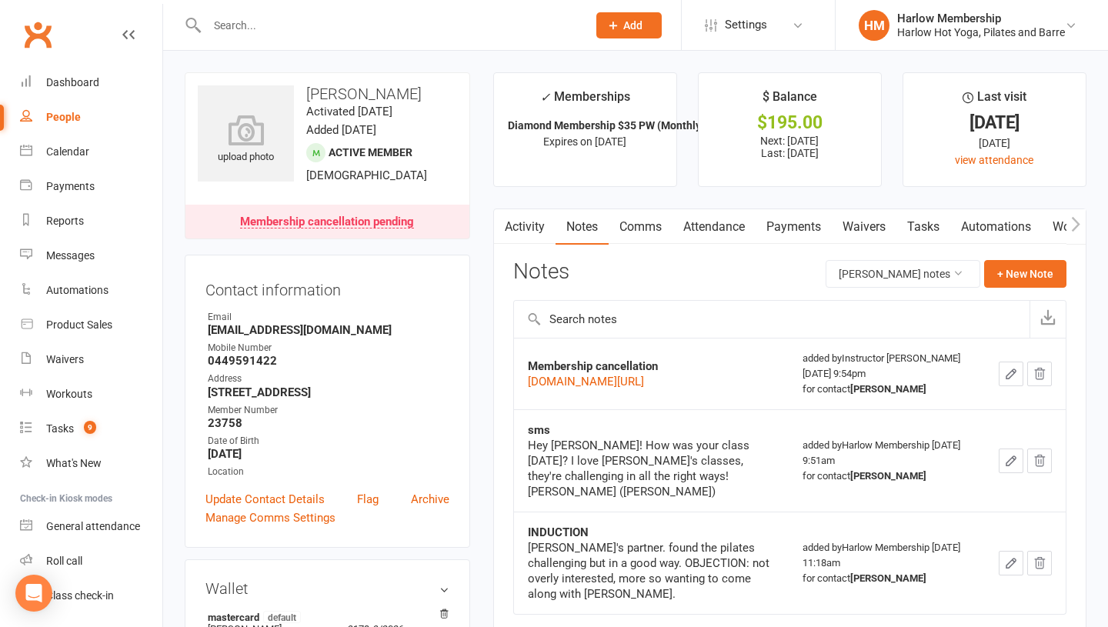
drag, startPoint x: 550, startPoint y: 423, endPoint x: 526, endPoint y: 405, distance: 29.7
click at [526, 405] on td "Membership cancellation mail.google.com/mail/u/0/#inbox/FMfcgzQcpdgZGmgQBhvLlXS…" at bounding box center [651, 374] width 275 height 72
copy link "mail.google.com/mail/u/0/#inbox/FMfcgzQcpdgZGmgQBhvLlXSntjMGtNfp"
click at [629, 224] on link "Comms" at bounding box center [641, 226] width 64 height 35
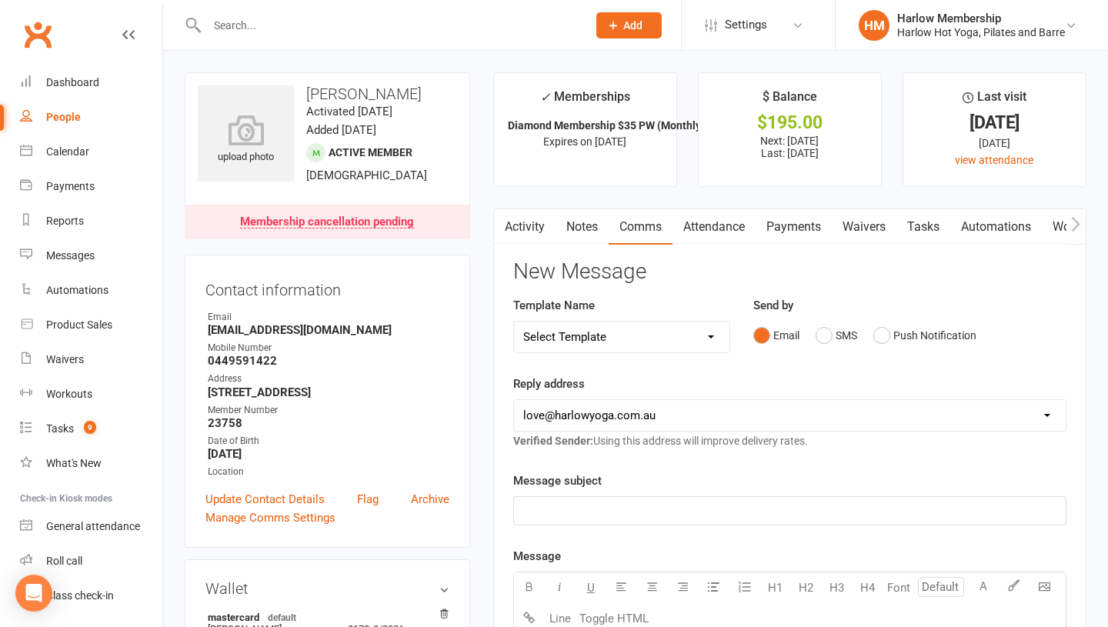
click at [578, 328] on select "Select Template [Email] Birthday Comp Pass [Push Notification] Booking Created …" at bounding box center [621, 337] width 215 height 31
click at [590, 330] on select "Select Template [Email] Birthday Comp Pass [Push Notification] Booking Created …" at bounding box center [621, 337] width 215 height 31
click at [929, 236] on link "Tasks" at bounding box center [924, 226] width 54 height 35
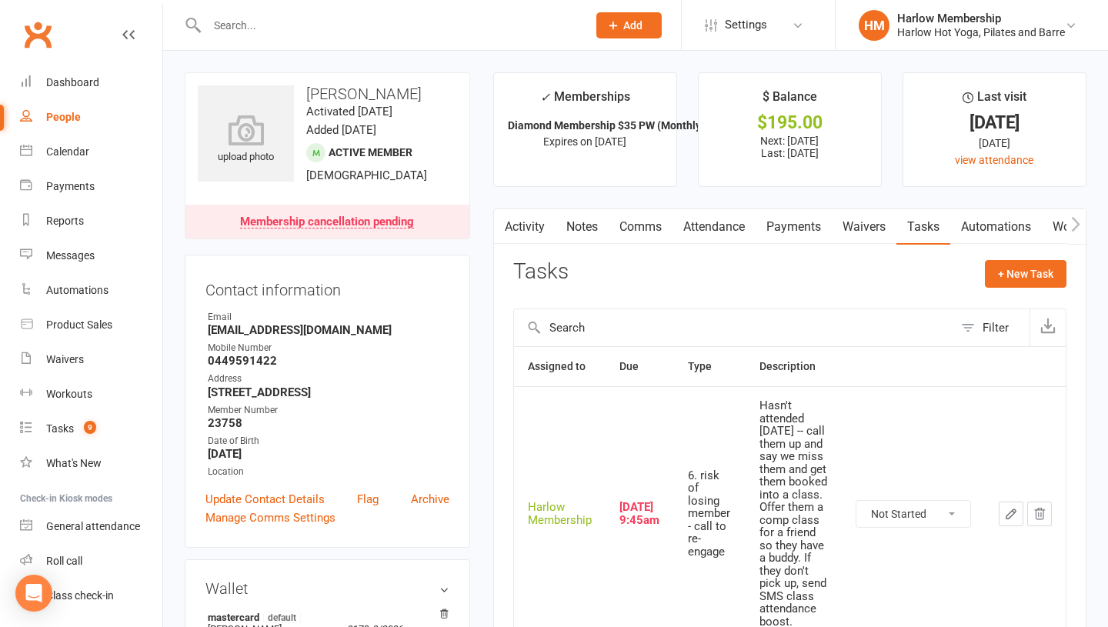
scroll to position [48, 0]
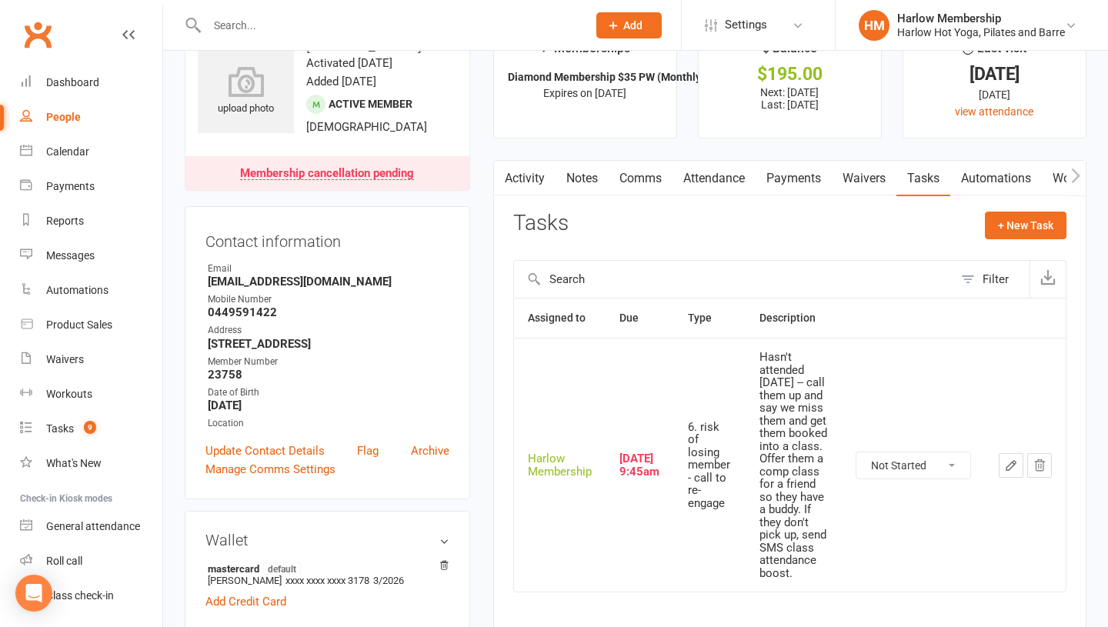
click at [889, 469] on select "Not Started In Progress Waiting Complete" at bounding box center [914, 466] width 114 height 26
select select "unstarted"
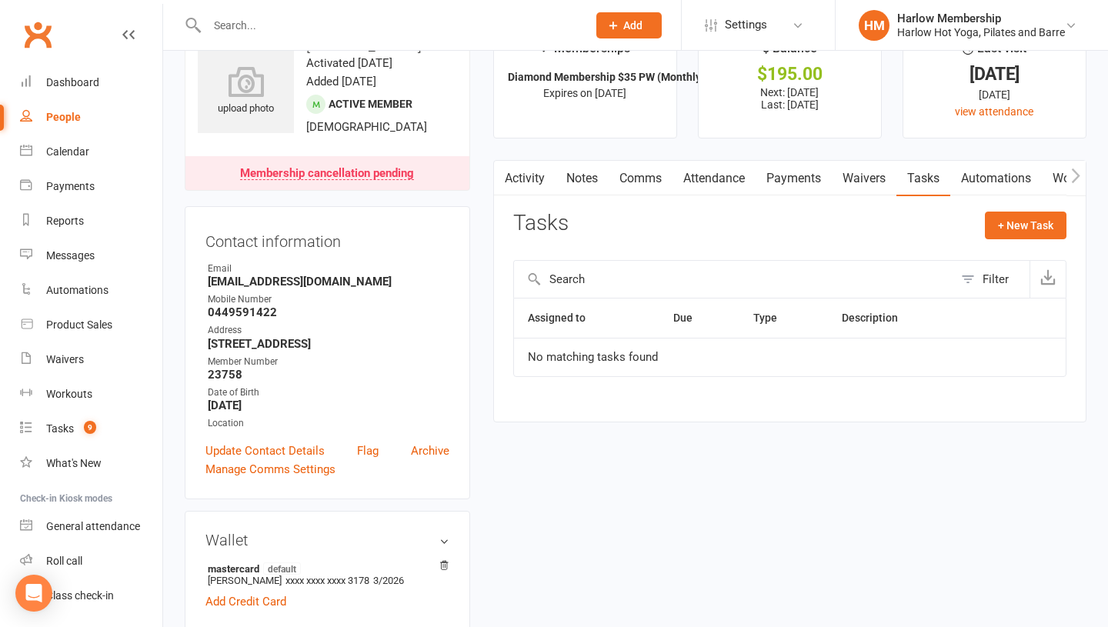
click at [577, 182] on link "Notes" at bounding box center [582, 178] width 53 height 35
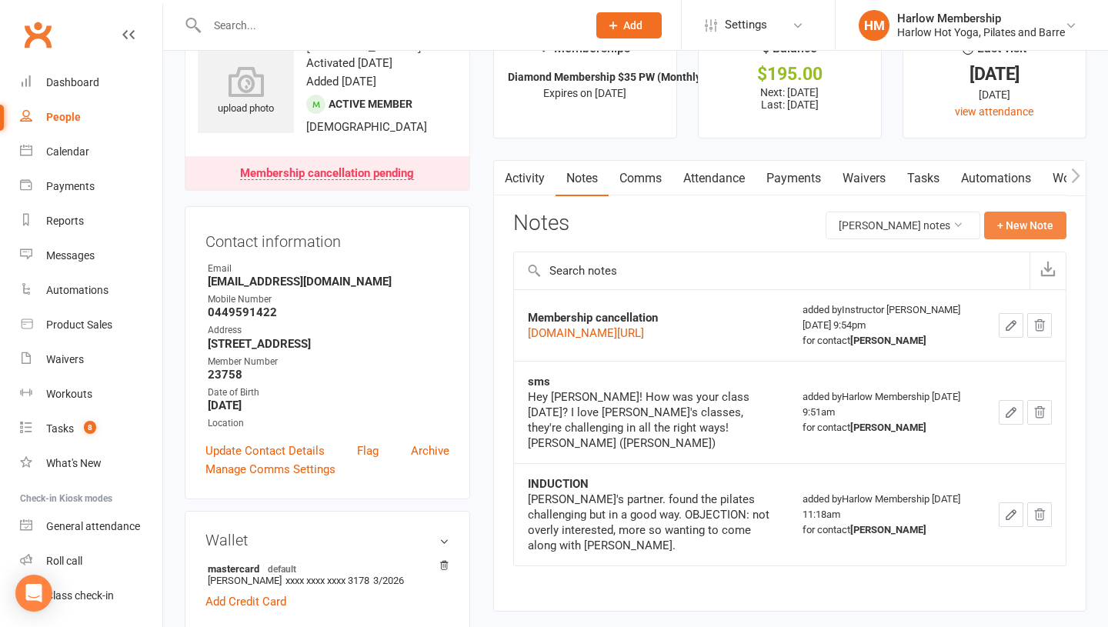
click at [1004, 232] on button "+ New Note" at bounding box center [1025, 226] width 82 height 28
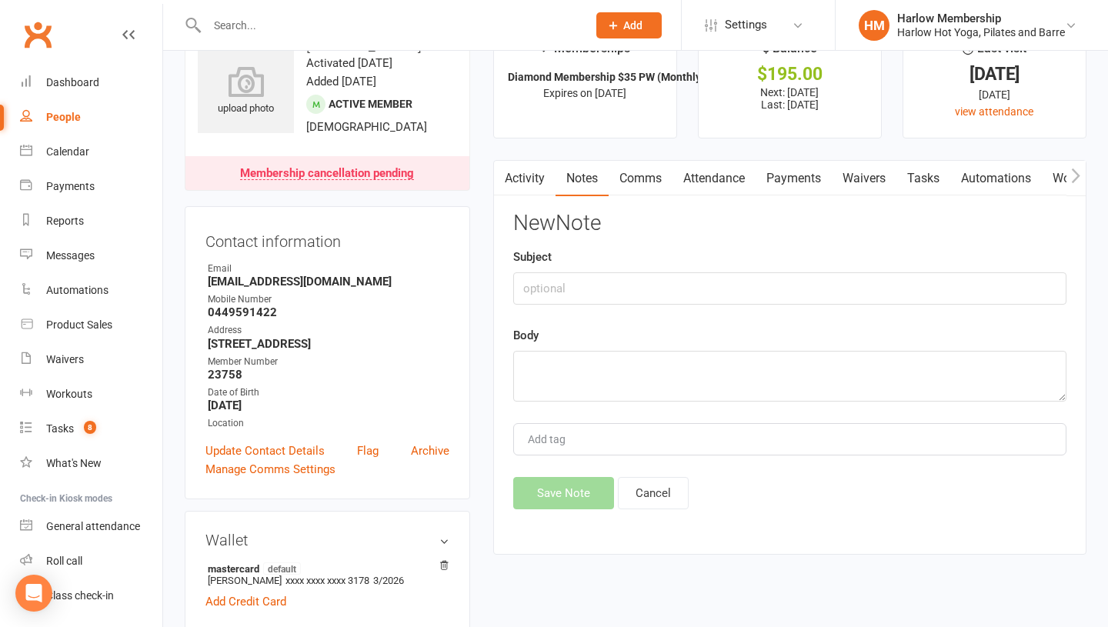
click at [545, 315] on div "New Note Subject Body Add tag Save Note Cancel" at bounding box center [789, 361] width 553 height 298
click at [565, 289] on input "text" at bounding box center [789, 288] width 553 height 32
click at [533, 376] on textarea at bounding box center [789, 376] width 553 height 51
type textarea "Hasn't attended in 3 weeks"
click at [550, 281] on input "text" at bounding box center [789, 288] width 553 height 32
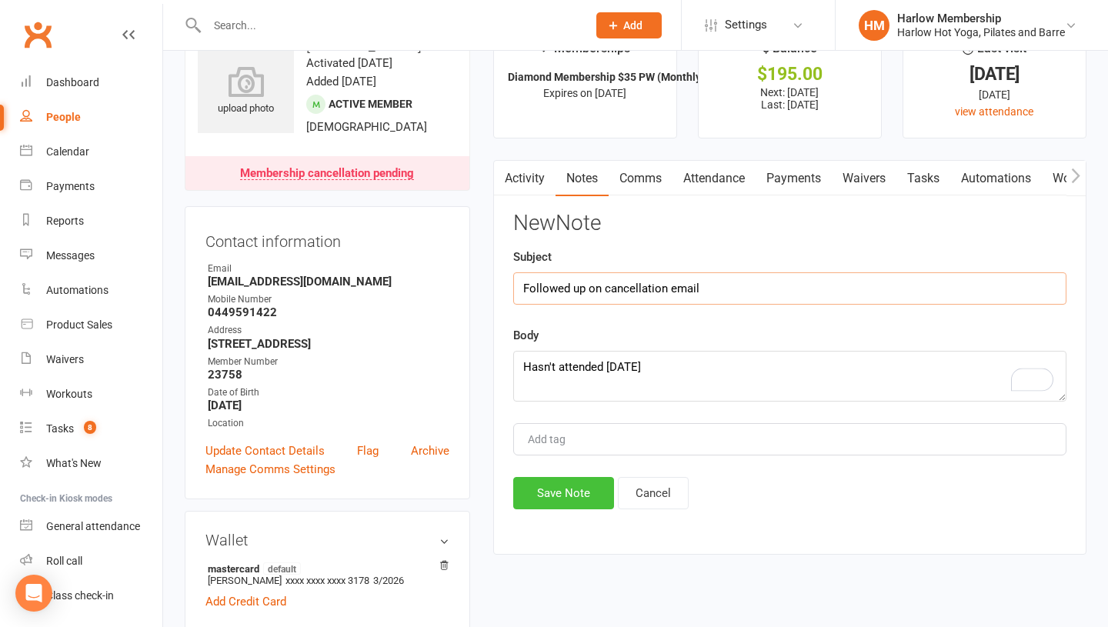
type input "Followed up on cancellation email"
click at [545, 483] on button "Save Note" at bounding box center [563, 493] width 101 height 32
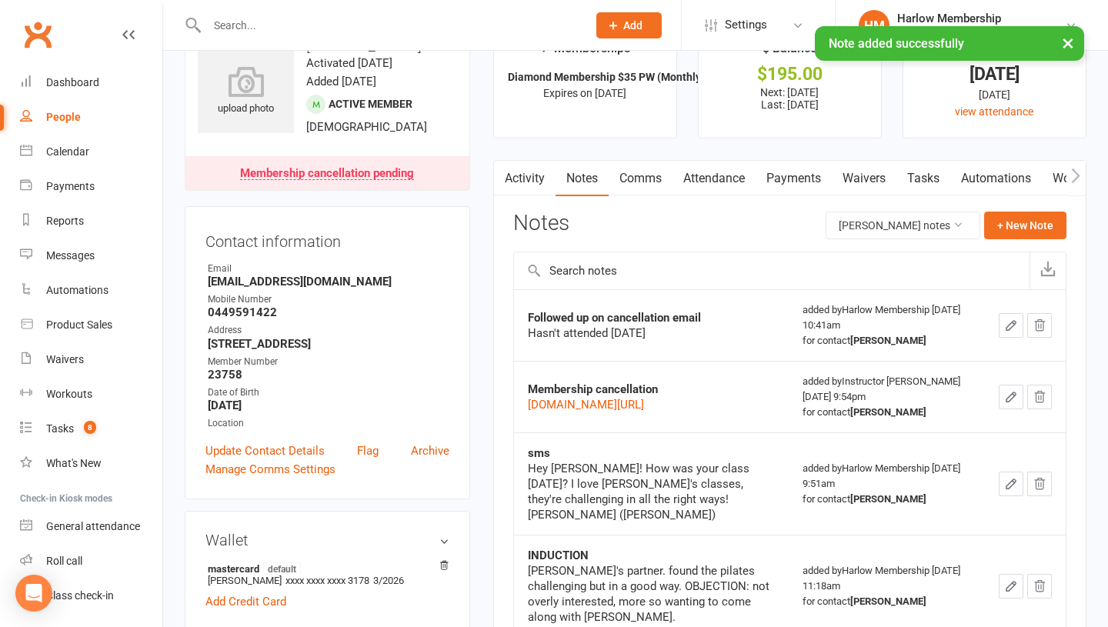
click at [920, 182] on link "Tasks" at bounding box center [924, 178] width 54 height 35
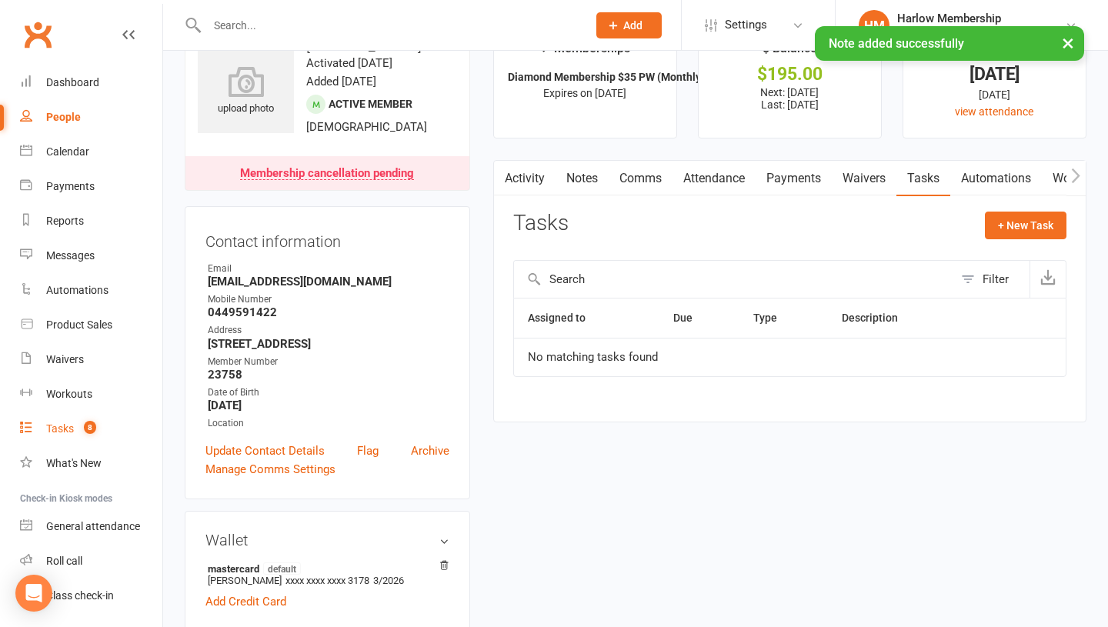
click at [55, 433] on div "Tasks" at bounding box center [60, 429] width 28 height 12
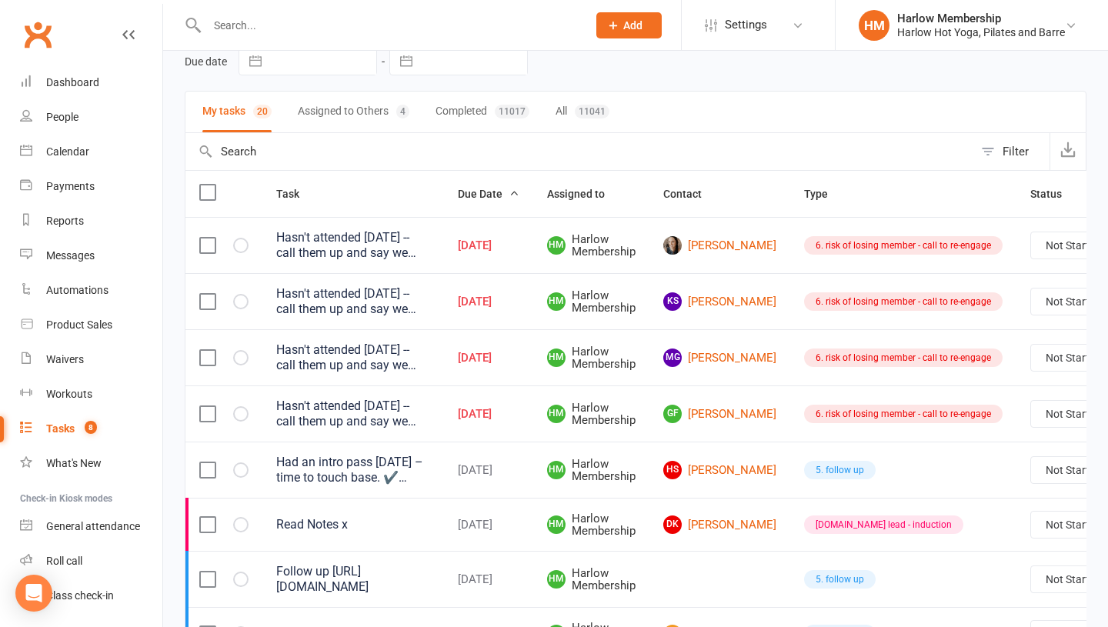
scroll to position [75, 0]
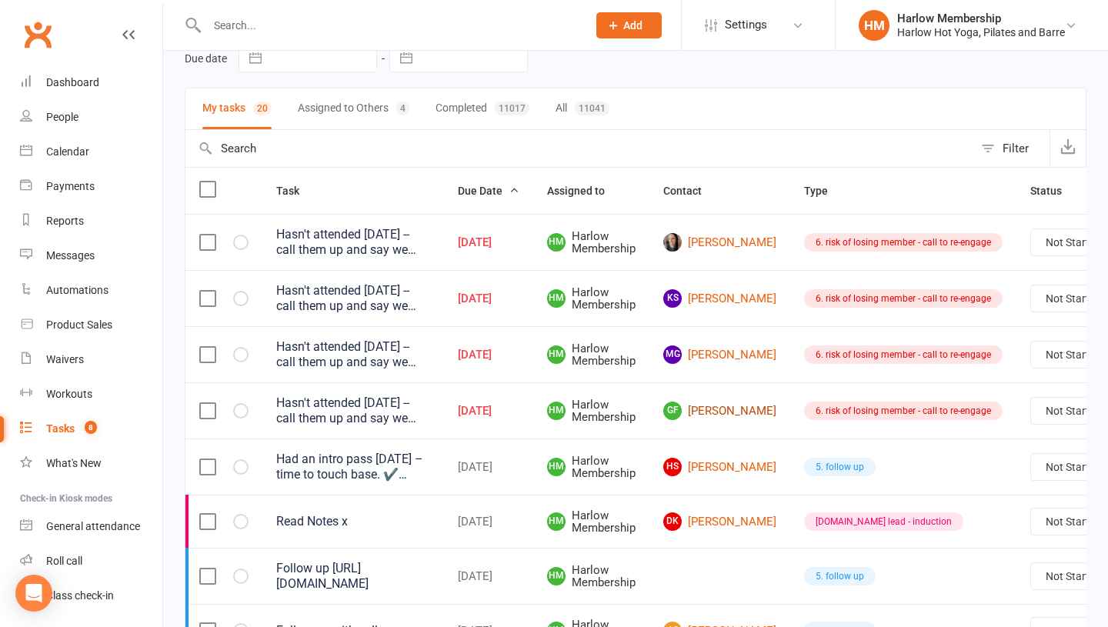
click at [689, 412] on link "GF Gabrielle Florian" at bounding box center [719, 411] width 113 height 18
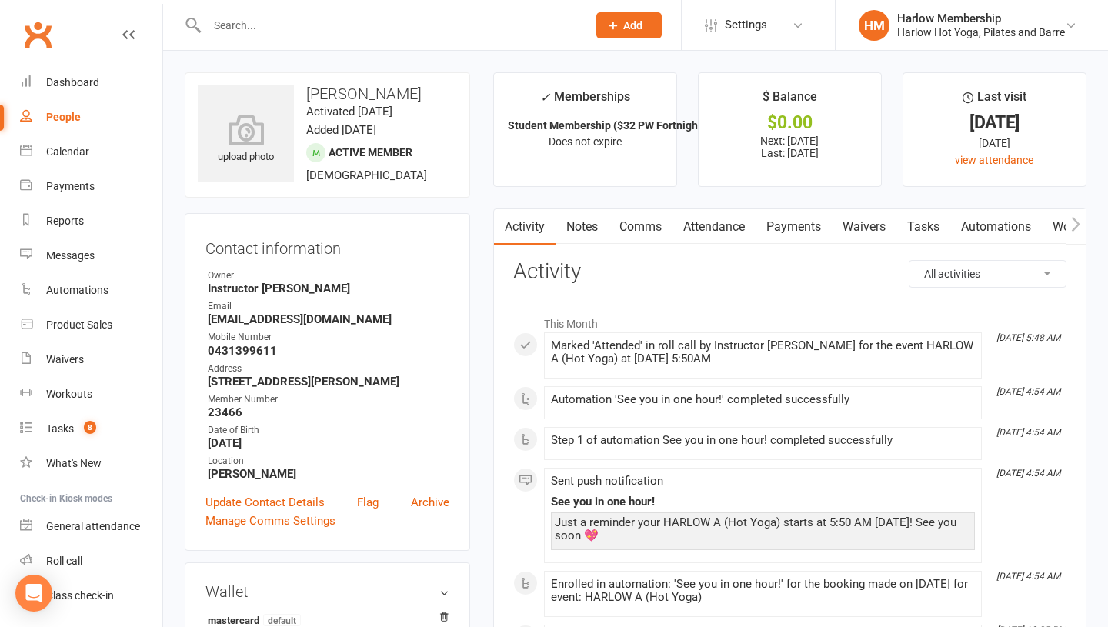
click at [590, 236] on link "Notes" at bounding box center [582, 226] width 53 height 35
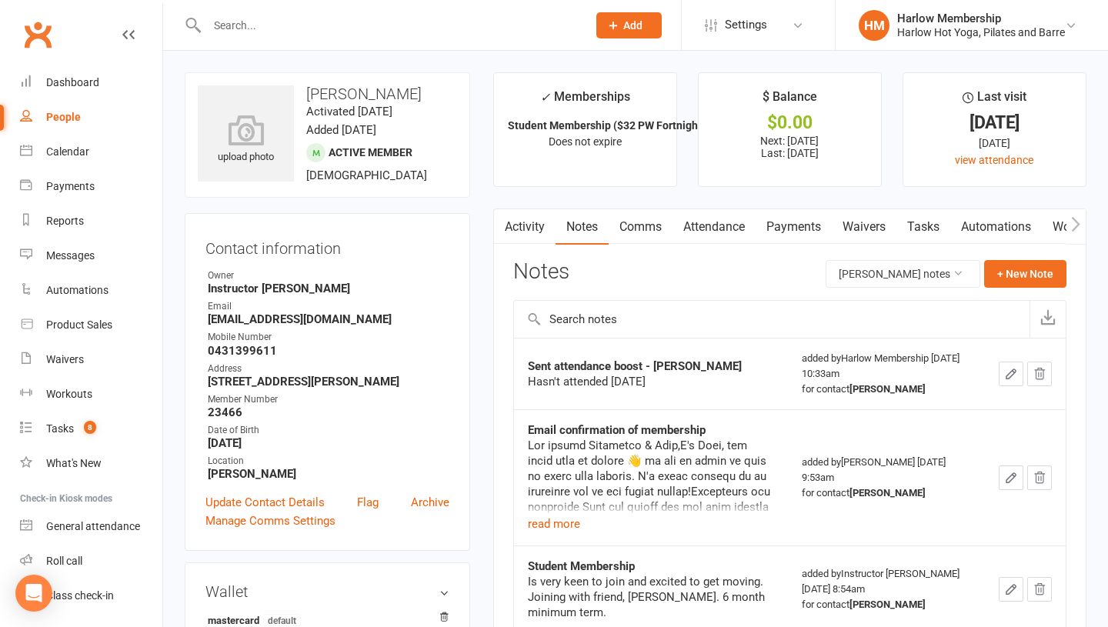
click at [931, 226] on link "Tasks" at bounding box center [924, 226] width 54 height 35
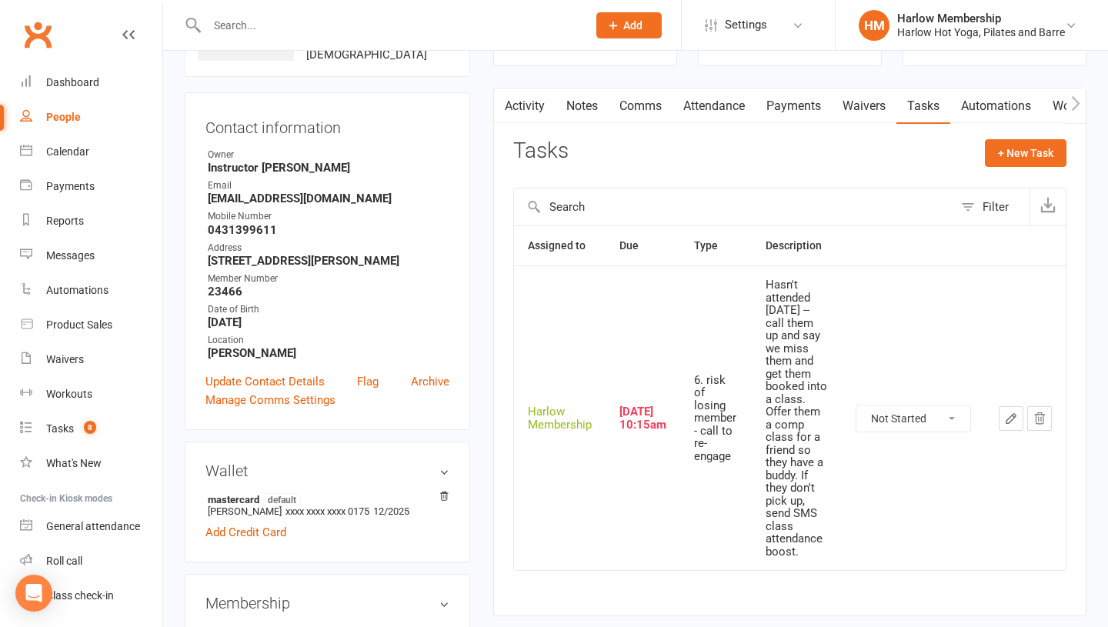
scroll to position [129, 0]
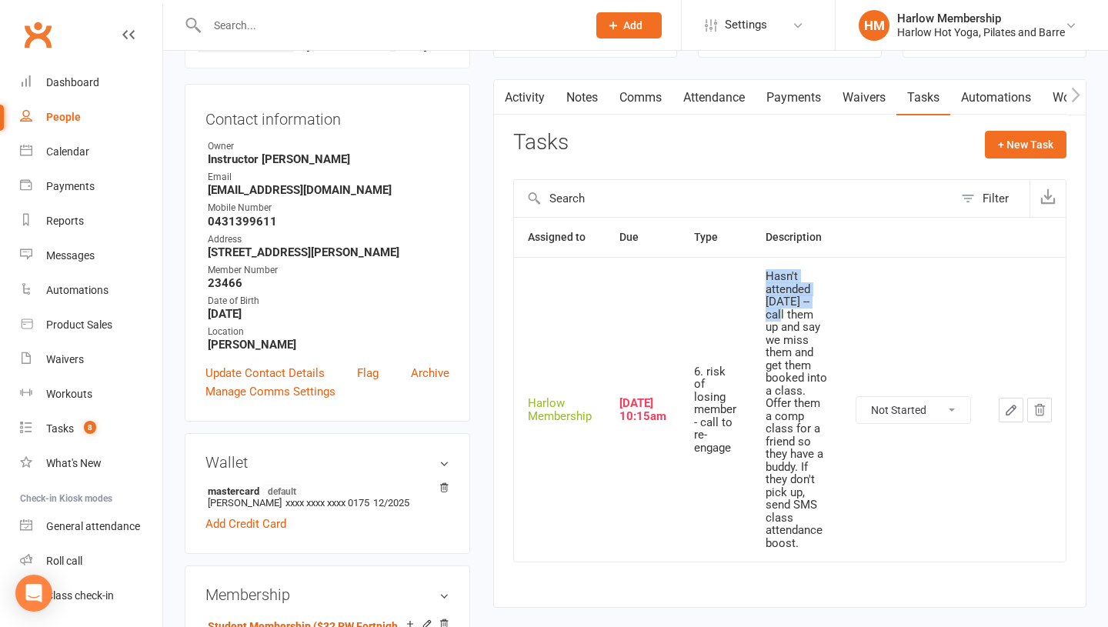
drag, startPoint x: 763, startPoint y: 272, endPoint x: 820, endPoint y: 304, distance: 65.1
click at [820, 304] on td "Hasn't attended in 3 weeks -- call them up and say we miss them and get them bo…" at bounding box center [797, 409] width 90 height 305
copy div "Hasn't attended in 3 weeks --"
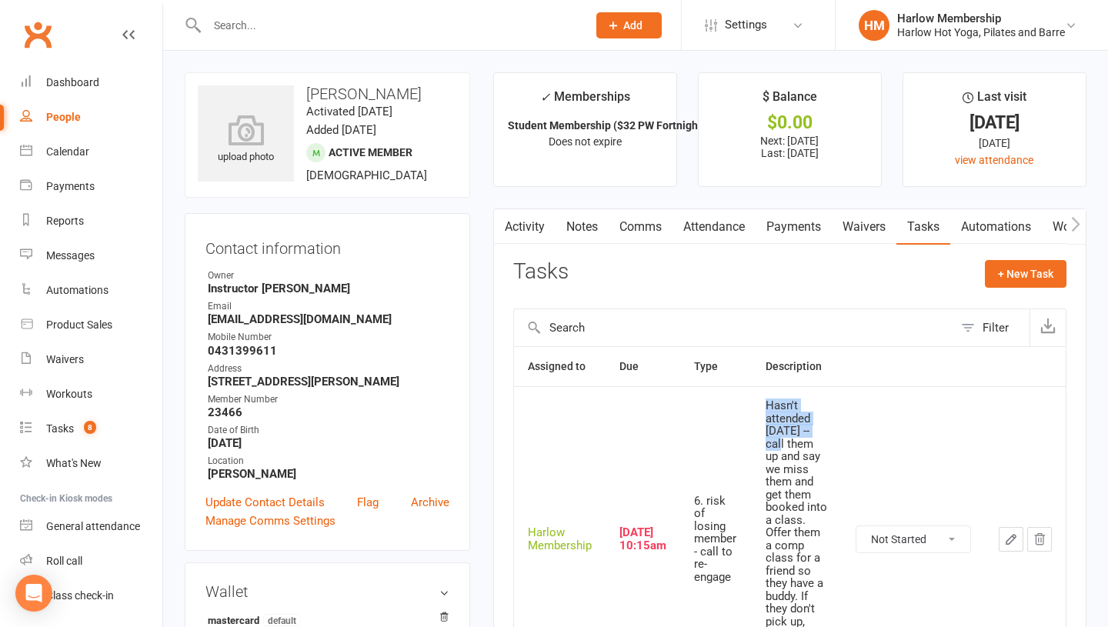
click at [634, 227] on link "Comms" at bounding box center [641, 226] width 64 height 35
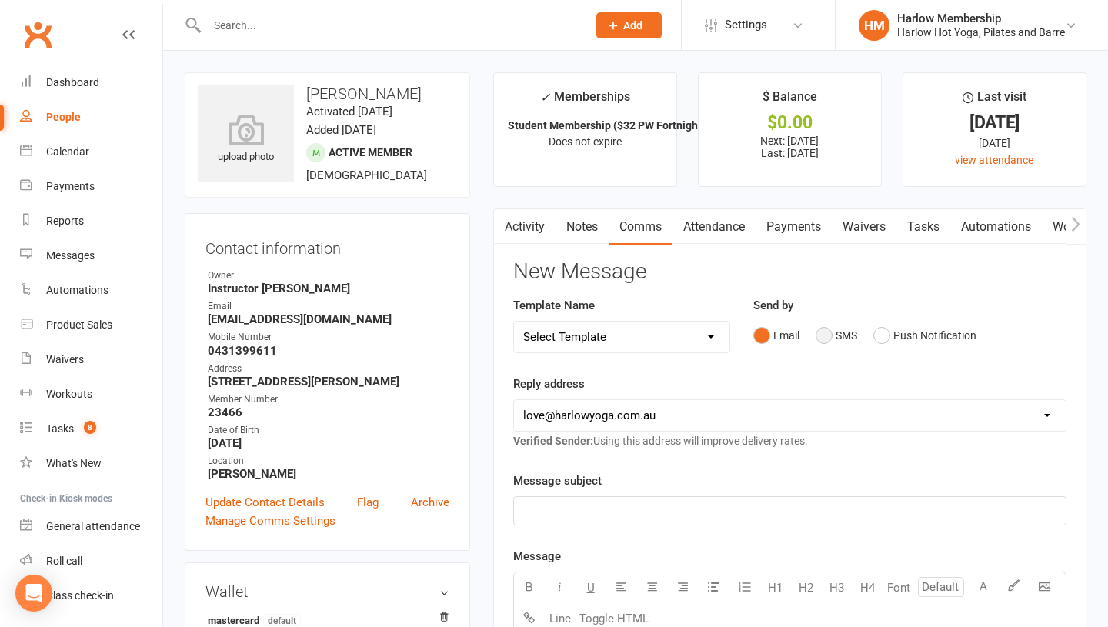
click at [835, 336] on button "SMS" at bounding box center [837, 335] width 42 height 29
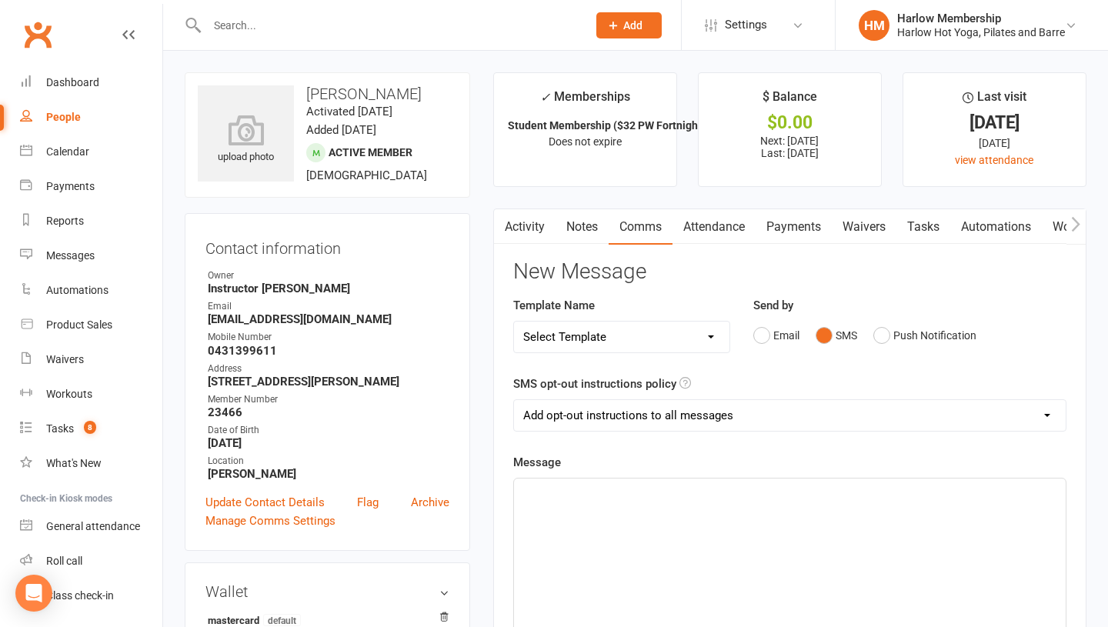
click at [665, 570] on div "﻿" at bounding box center [790, 594] width 552 height 231
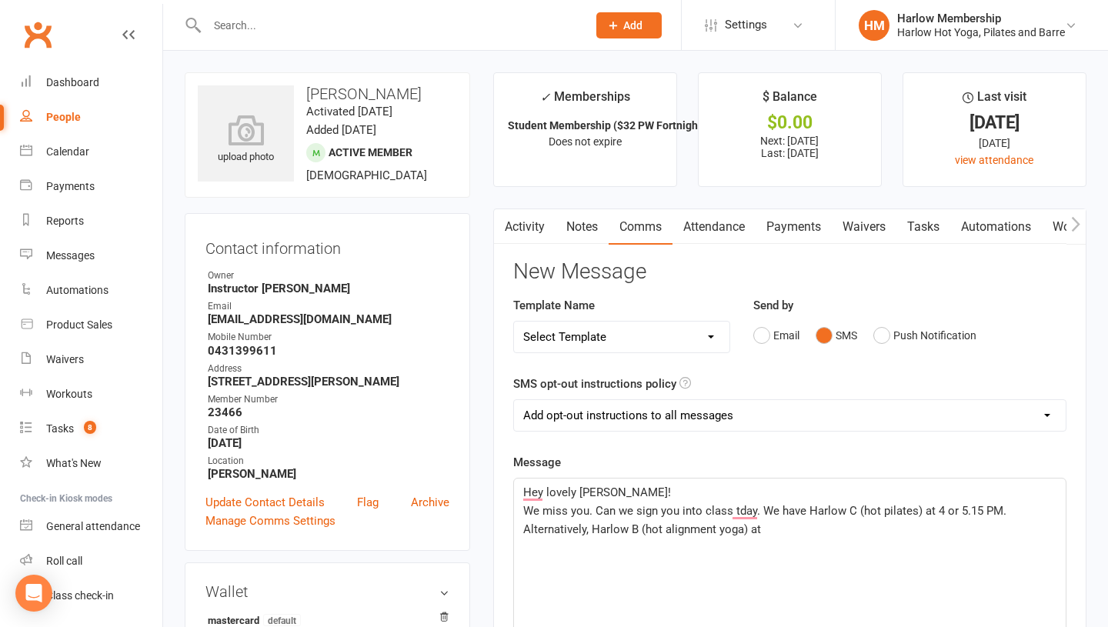
click at [927, 222] on link "Tasks" at bounding box center [924, 226] width 54 height 35
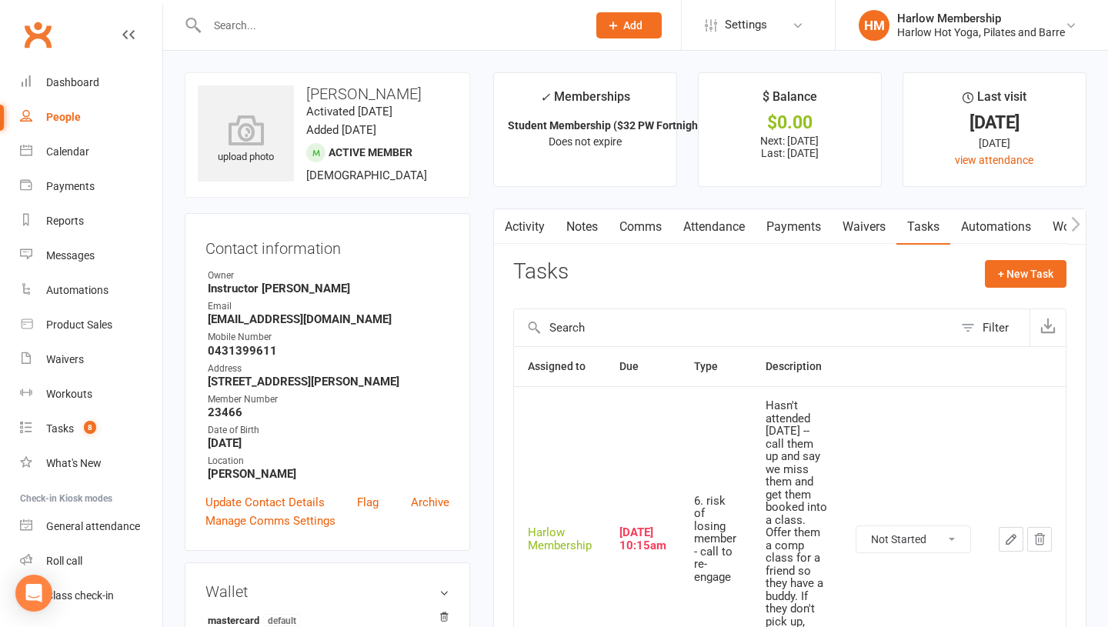
click at [893, 529] on select "Not Started In Progress Waiting Complete" at bounding box center [914, 539] width 114 height 26
select select "unstarted"
click at [65, 423] on div "Tasks" at bounding box center [60, 429] width 28 height 12
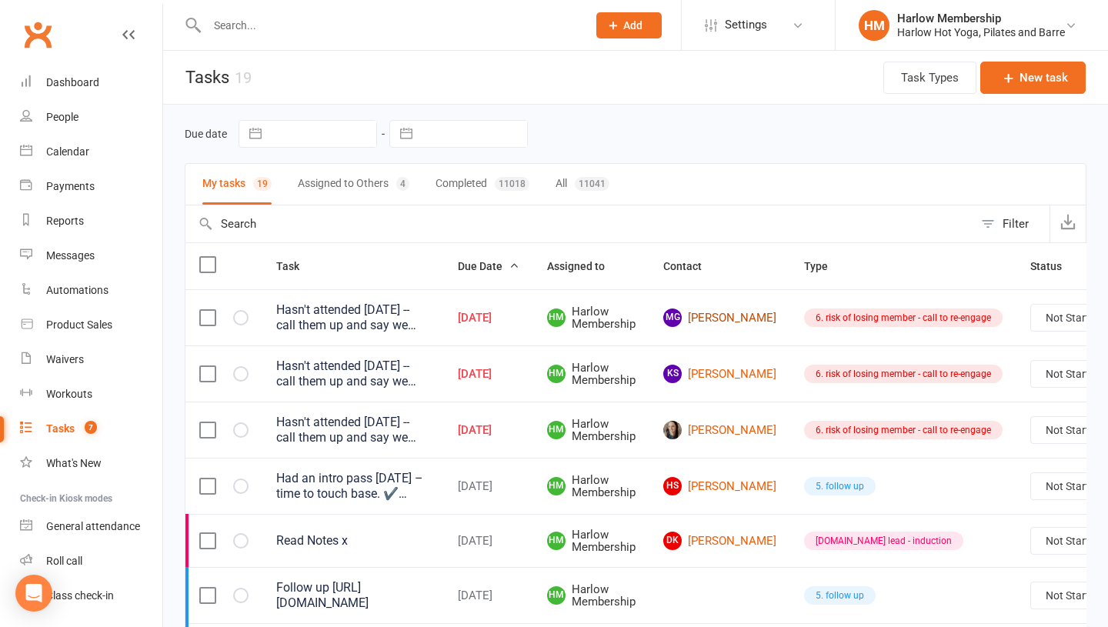
click at [694, 318] on link "MG Majella Gillen" at bounding box center [719, 318] width 113 height 18
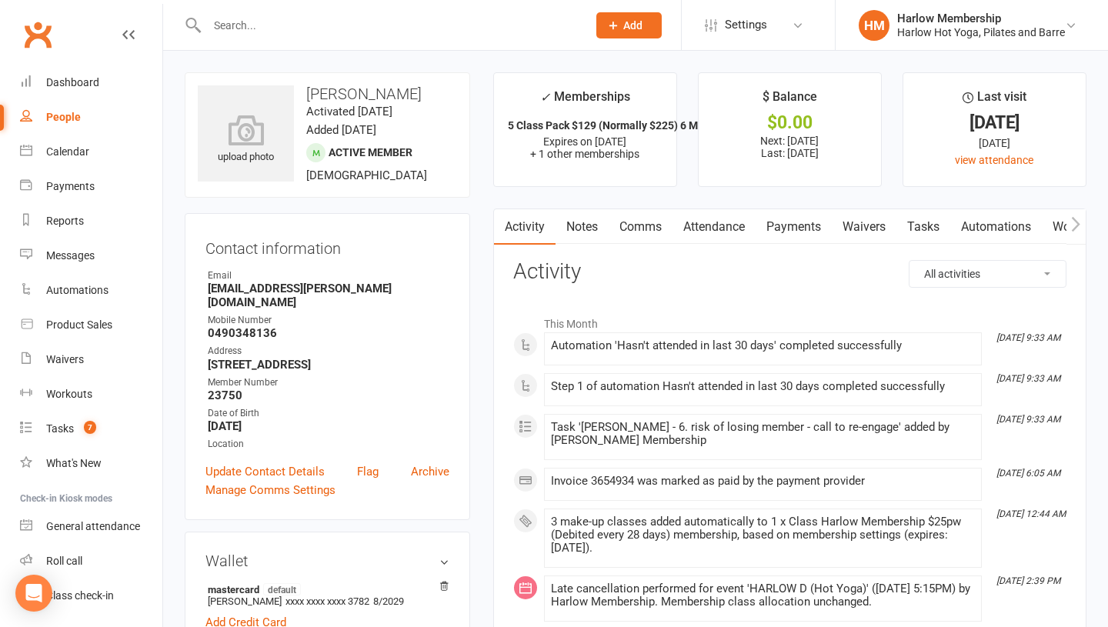
scroll to position [17, 0]
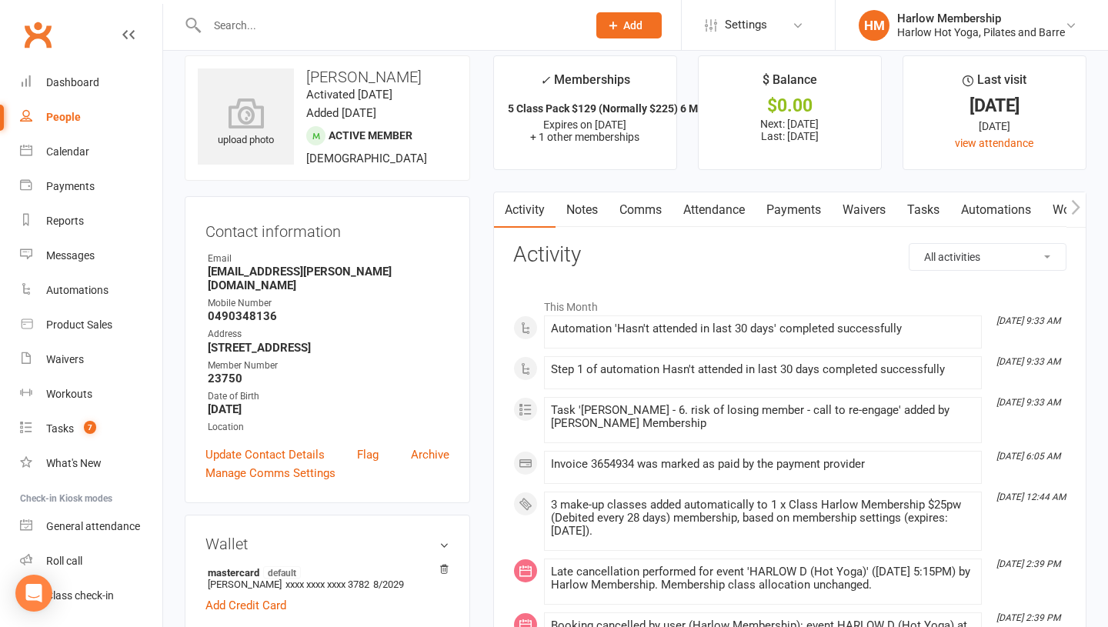
click at [590, 211] on link "Notes" at bounding box center [582, 209] width 53 height 35
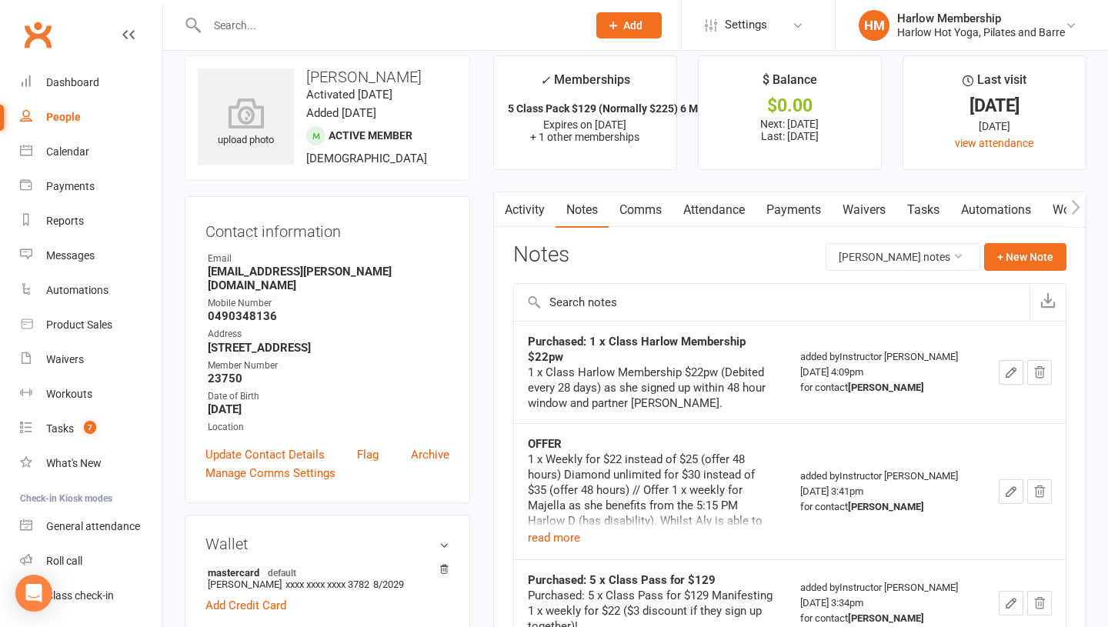
click at [934, 213] on link "Tasks" at bounding box center [924, 209] width 54 height 35
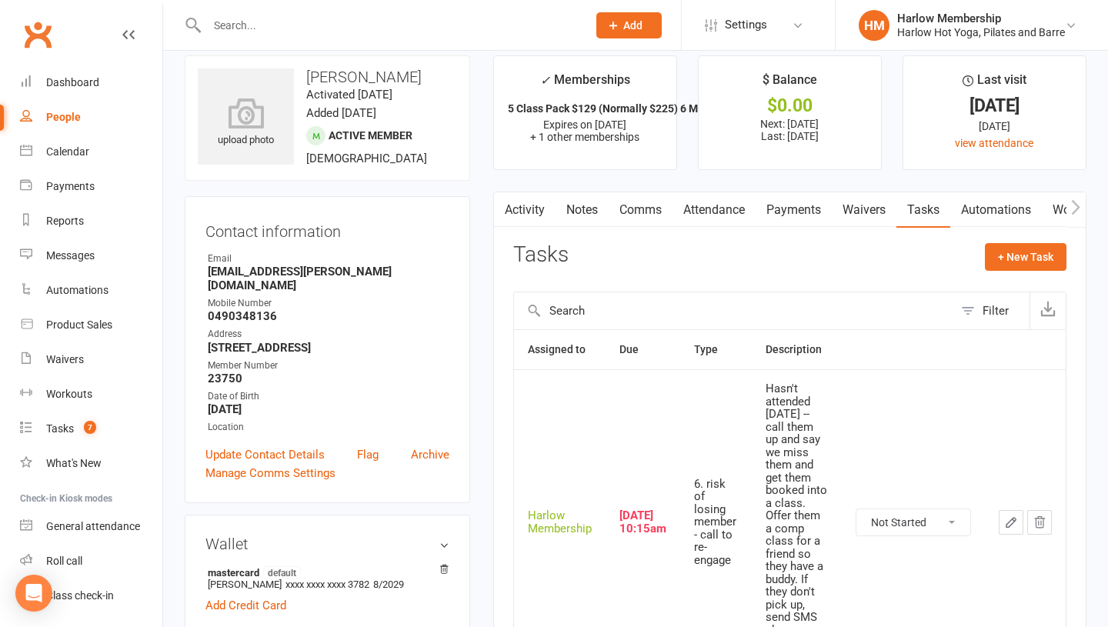
click at [889, 523] on select "Not Started In Progress Waiting Complete" at bounding box center [914, 523] width 114 height 26
select select "unstarted"
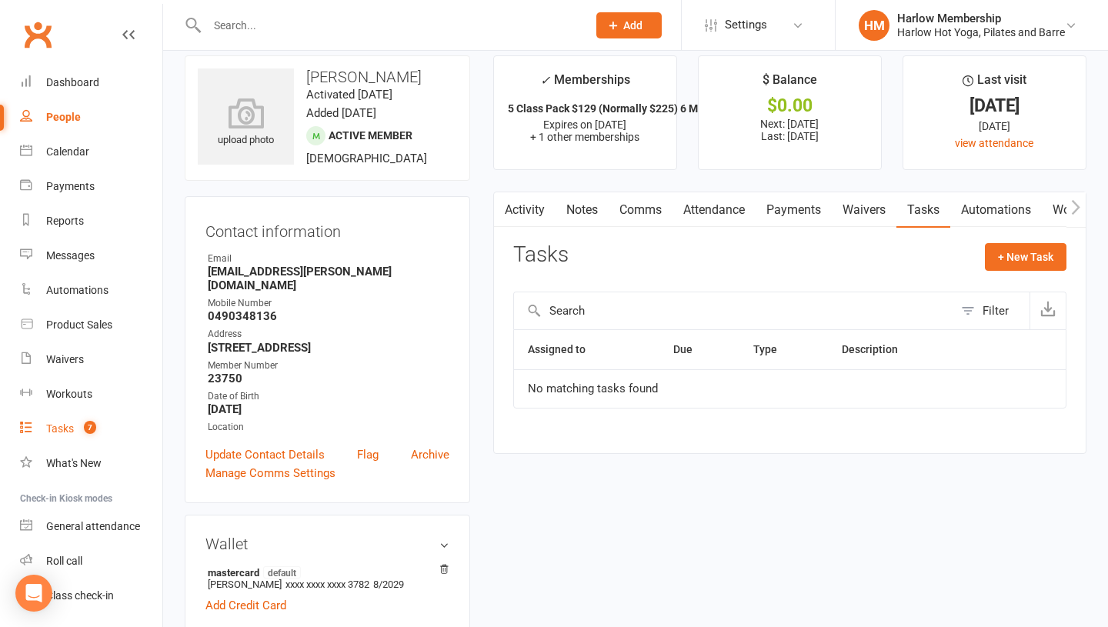
click at [72, 429] on div "Tasks" at bounding box center [60, 429] width 28 height 12
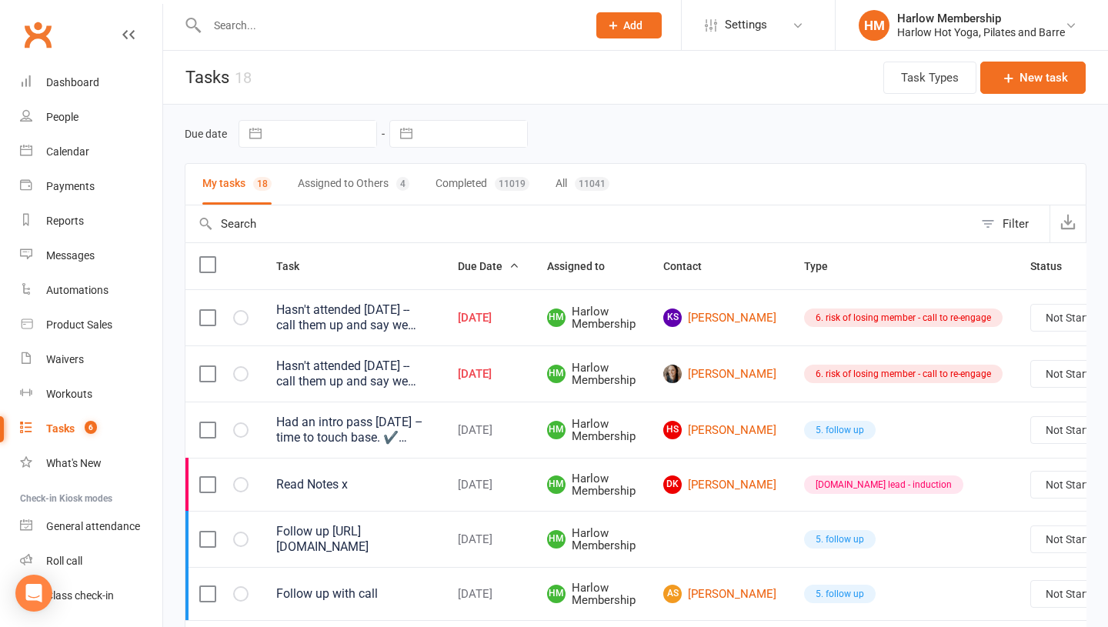
scroll to position [31, 0]
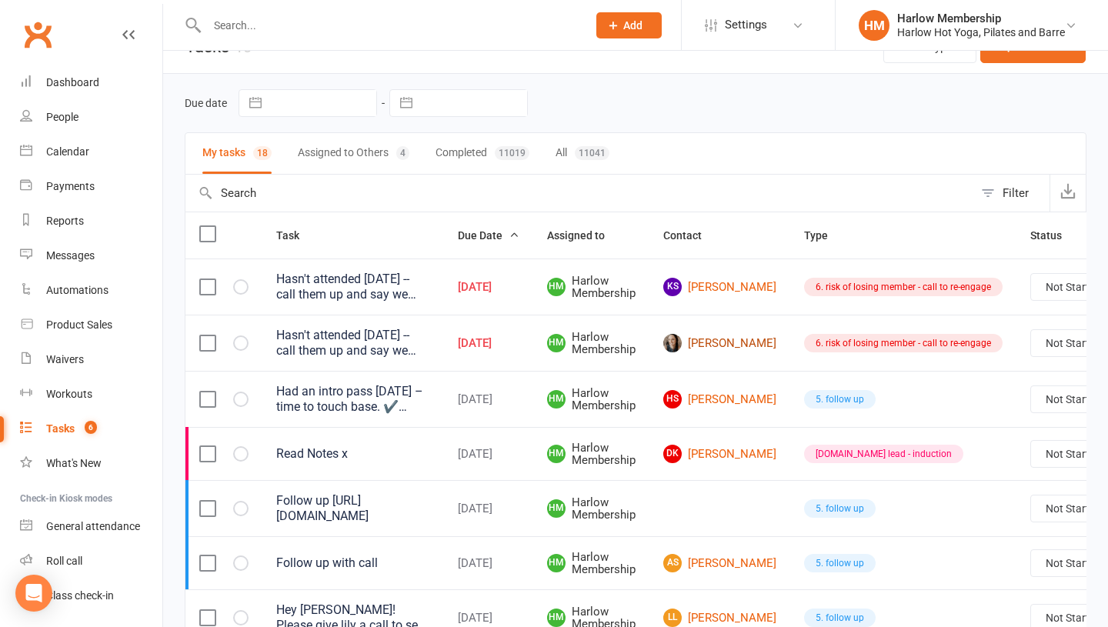
click at [699, 340] on link "Sara Bennett" at bounding box center [719, 343] width 113 height 18
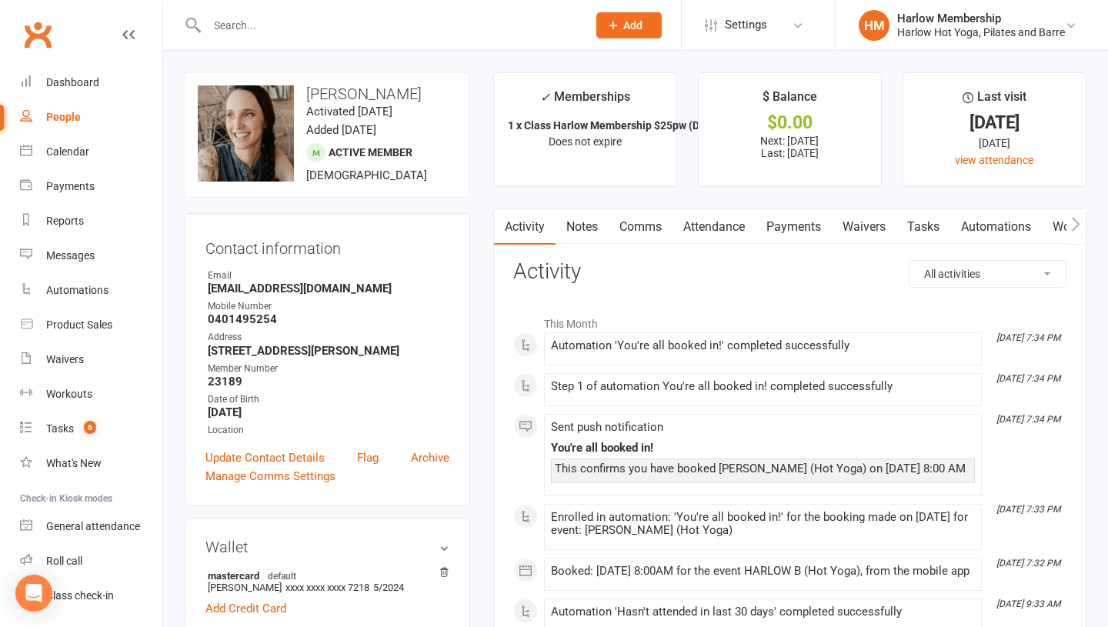
click at [601, 229] on link "Notes" at bounding box center [582, 226] width 53 height 35
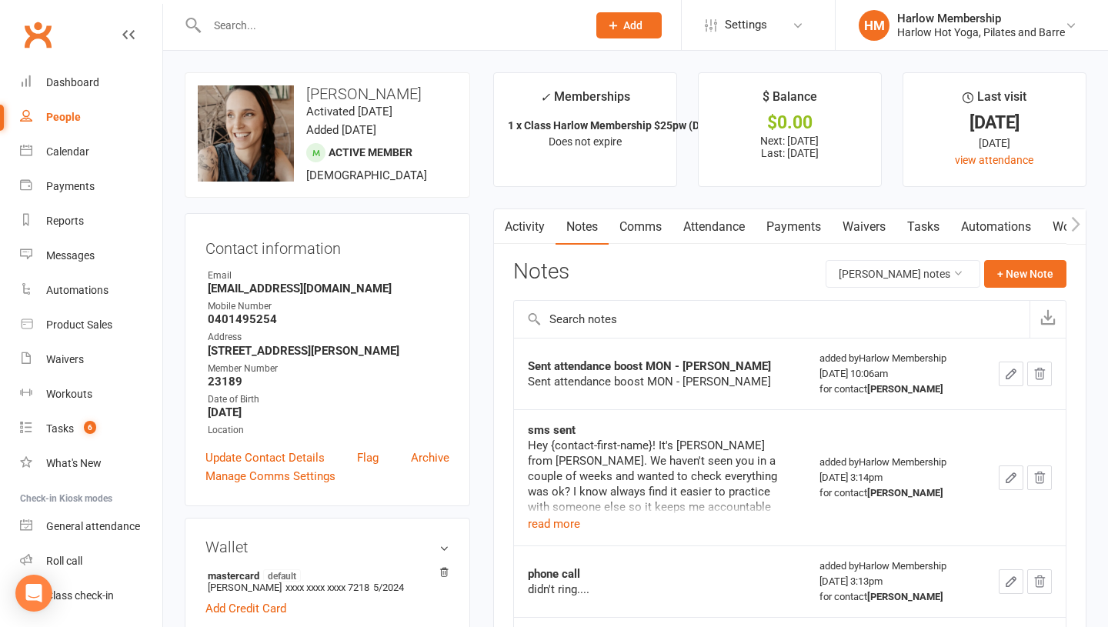
click at [650, 222] on link "Comms" at bounding box center [641, 226] width 64 height 35
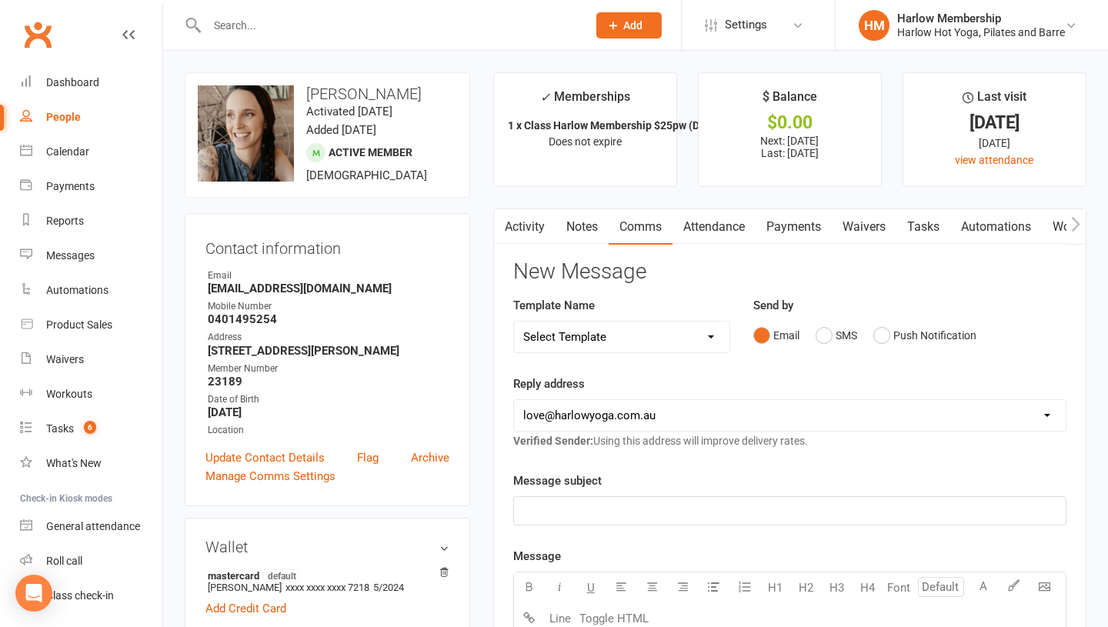
click at [719, 326] on select "Select Template [Email] Birthday Comp Pass [Push Notification] Booking Created …" at bounding box center [621, 337] width 215 height 31
select select "57"
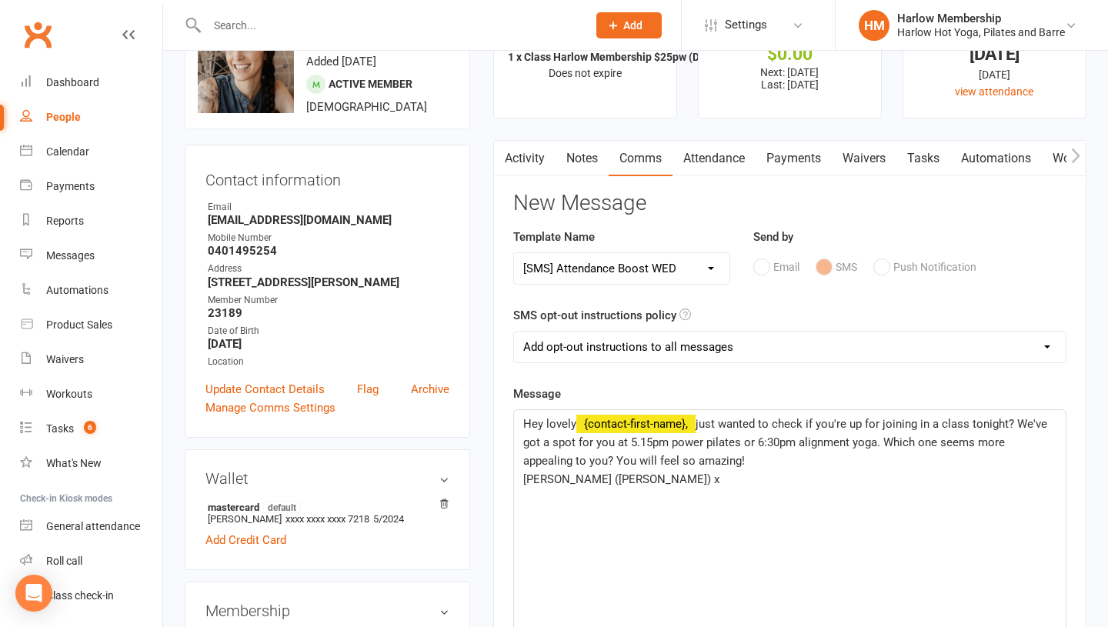
scroll to position [79, 0]
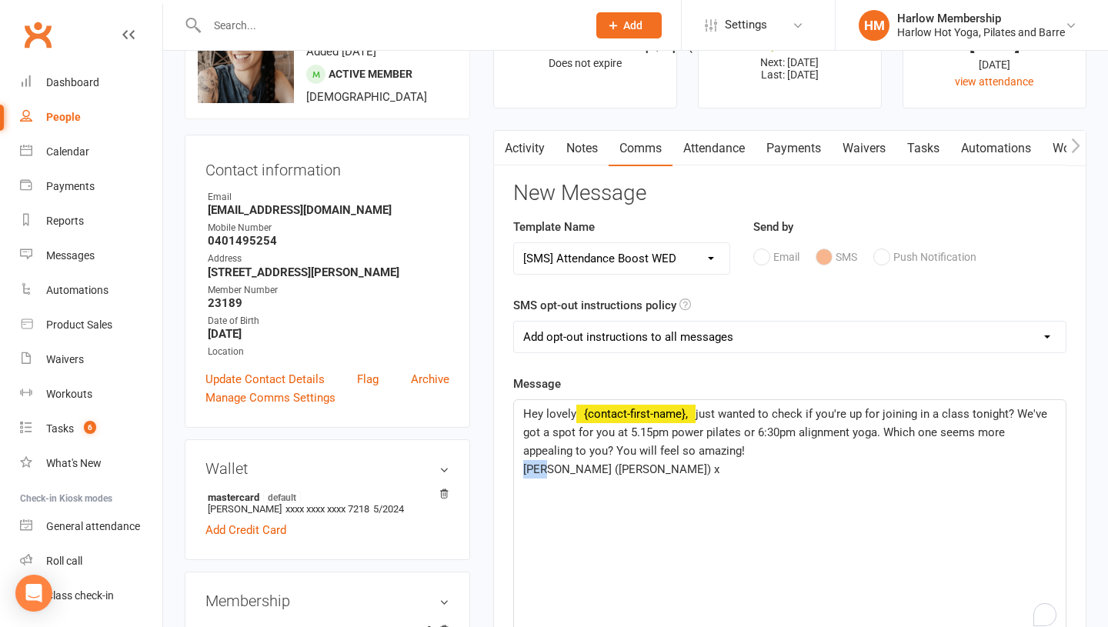
drag, startPoint x: 534, startPoint y: 468, endPoint x: 521, endPoint y: 468, distance: 13.1
click at [521, 468] on div "Hey lovely ﻿ {contact-first-name}, just wanted to check if you're up for joinin…" at bounding box center [790, 515] width 552 height 231
click at [653, 464] on p "Krystyna (Harlow) x" at bounding box center [789, 469] width 533 height 18
click at [731, 447] on p "Hey lovely ﻿ {contact-first-name}, just wanted to check if you're up for joinin…" at bounding box center [789, 432] width 533 height 55
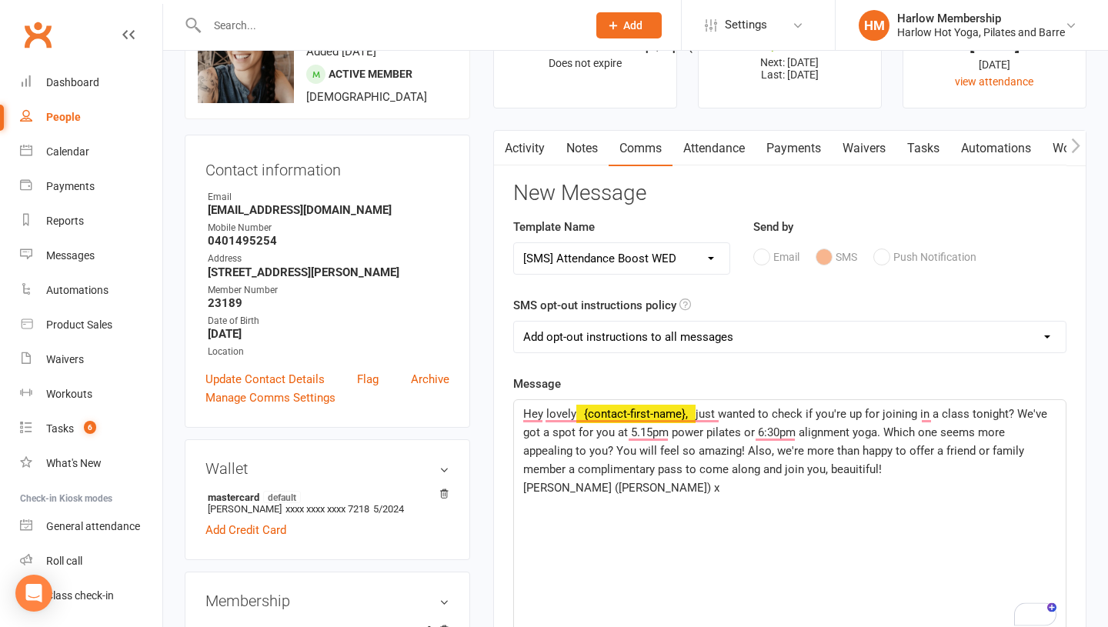
click at [802, 472] on span "just wanted to check if you're up for joining in a class tonight? We've got a s…" at bounding box center [786, 441] width 527 height 69
click at [766, 493] on p "Krystyna (Harlow) x" at bounding box center [789, 488] width 533 height 18
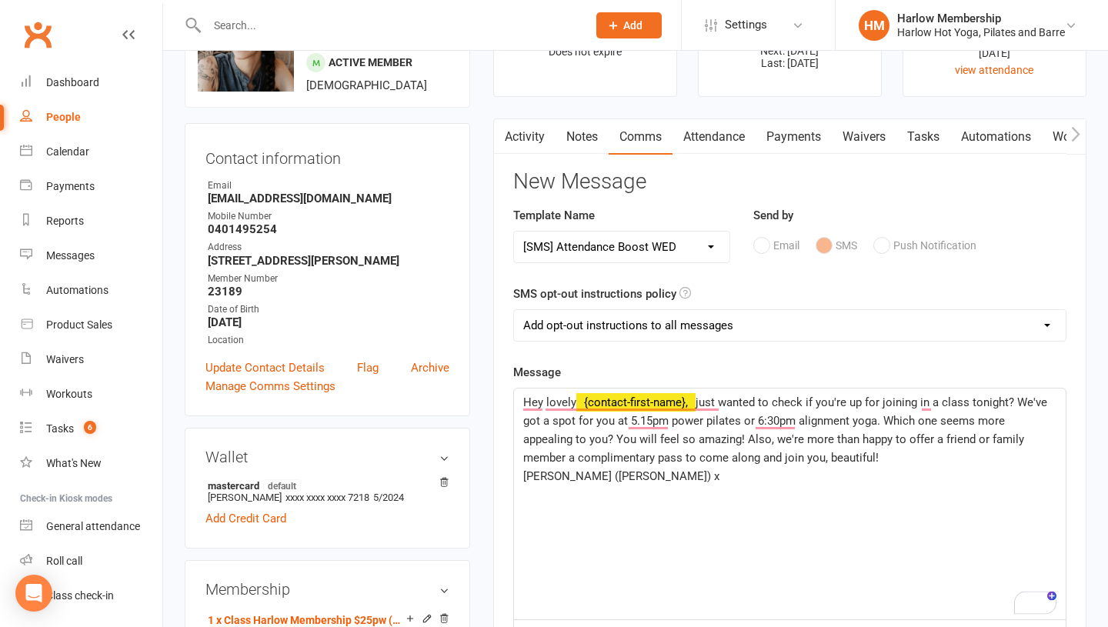
scroll to position [106, 0]
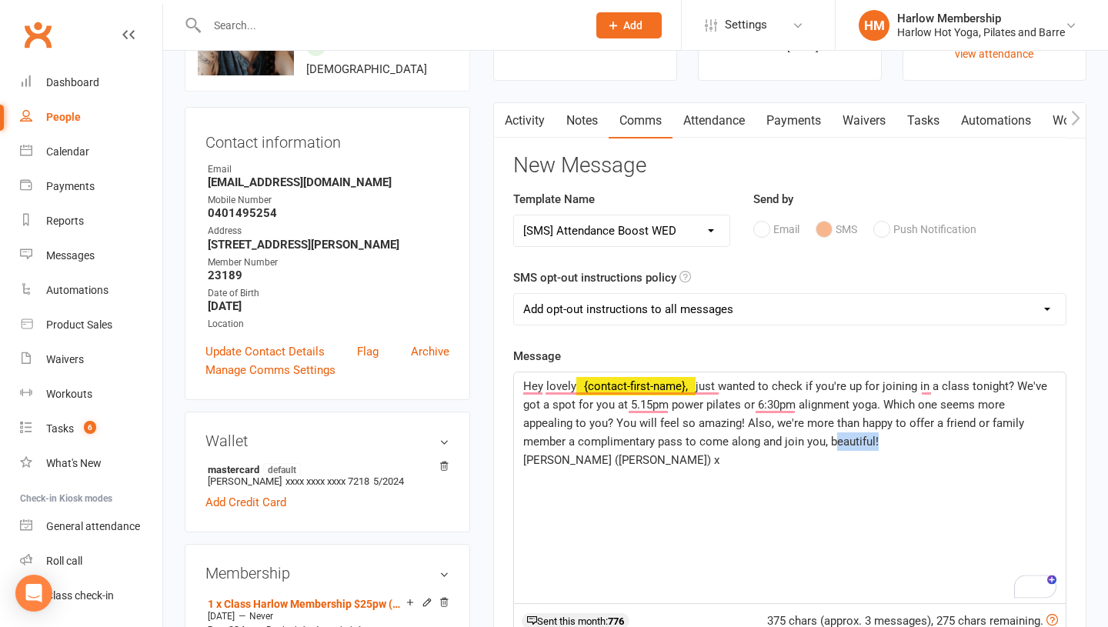
drag, startPoint x: 819, startPoint y: 441, endPoint x: 775, endPoint y: 441, distance: 43.9
click at [775, 441] on span "just wanted to check if you're up for joining in a class tonight? We've got a s…" at bounding box center [786, 413] width 527 height 69
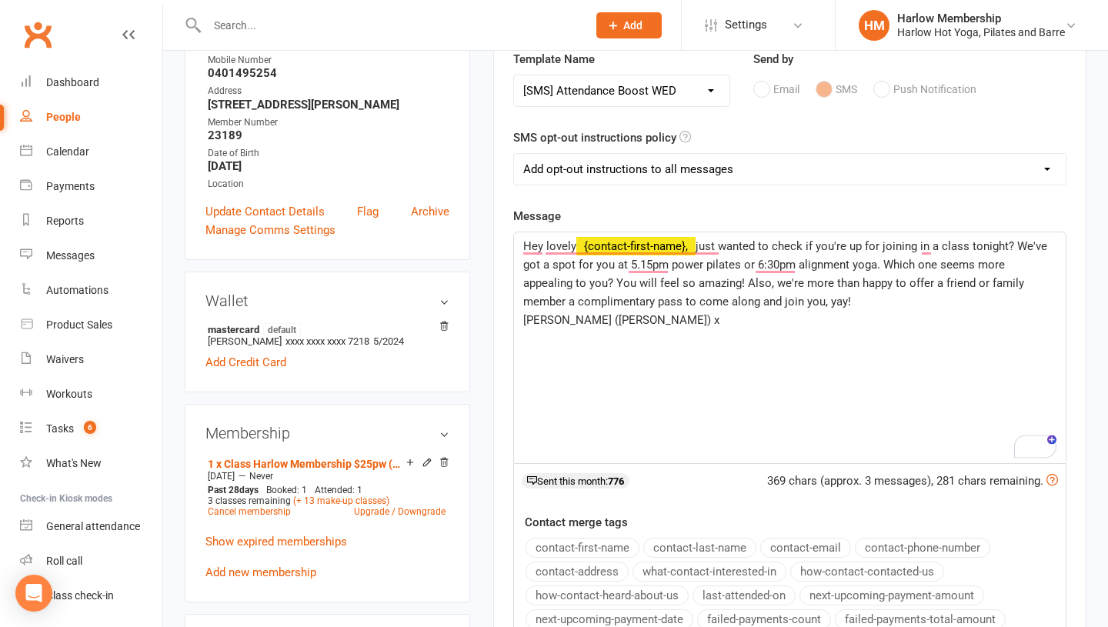
scroll to position [252, 0]
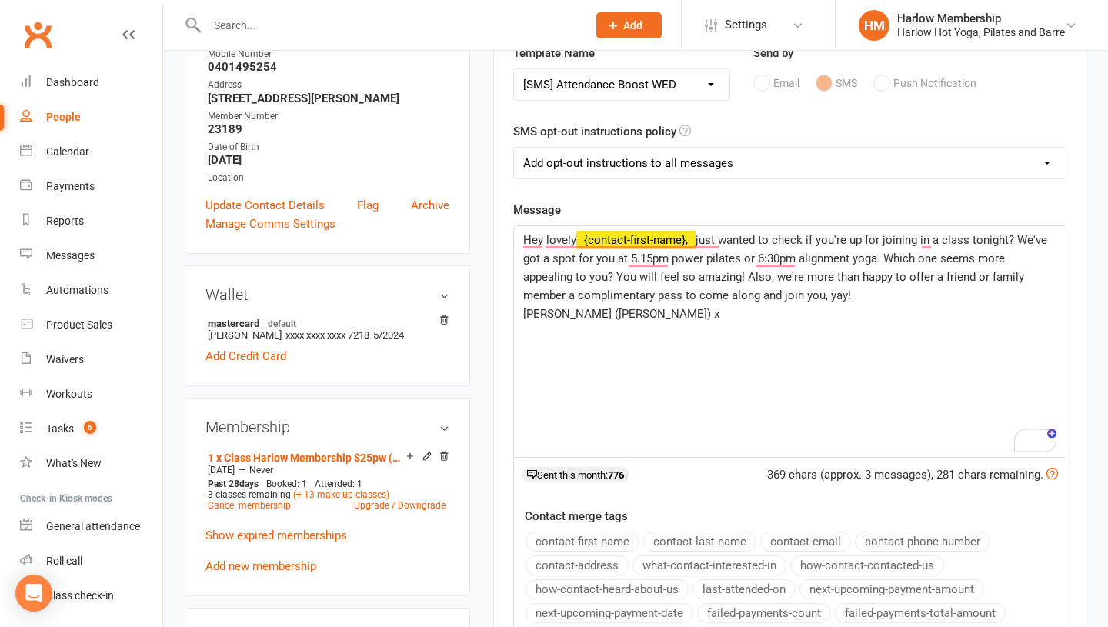
click at [668, 172] on select "Add opt-out instructions to all messages Add opt-out instructions for messages …" at bounding box center [790, 163] width 552 height 31
select select "2"
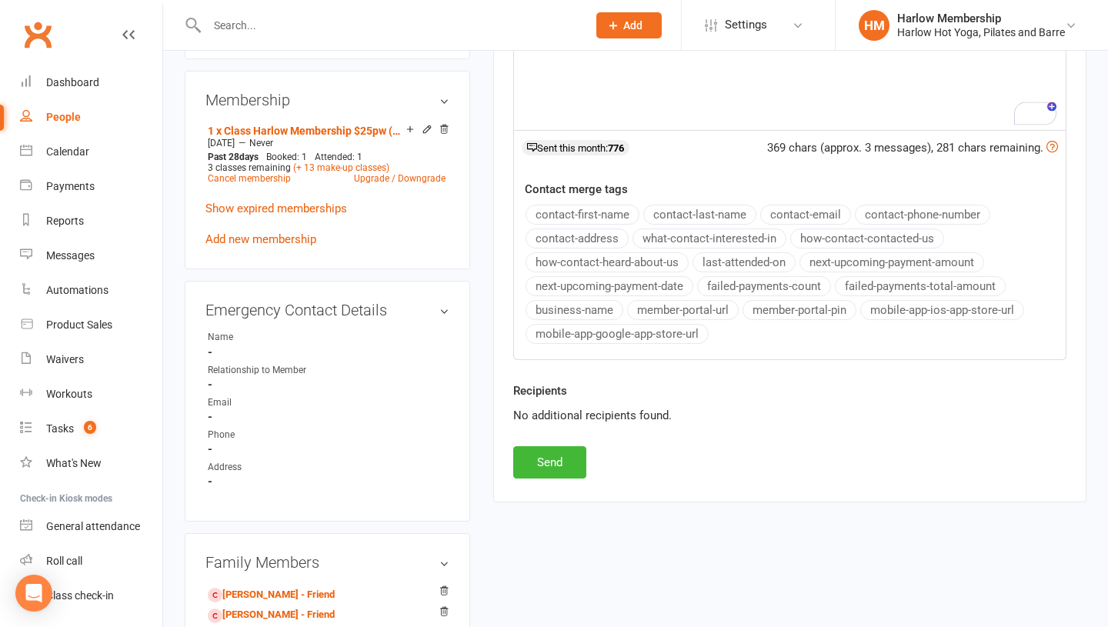
scroll to position [613, 0]
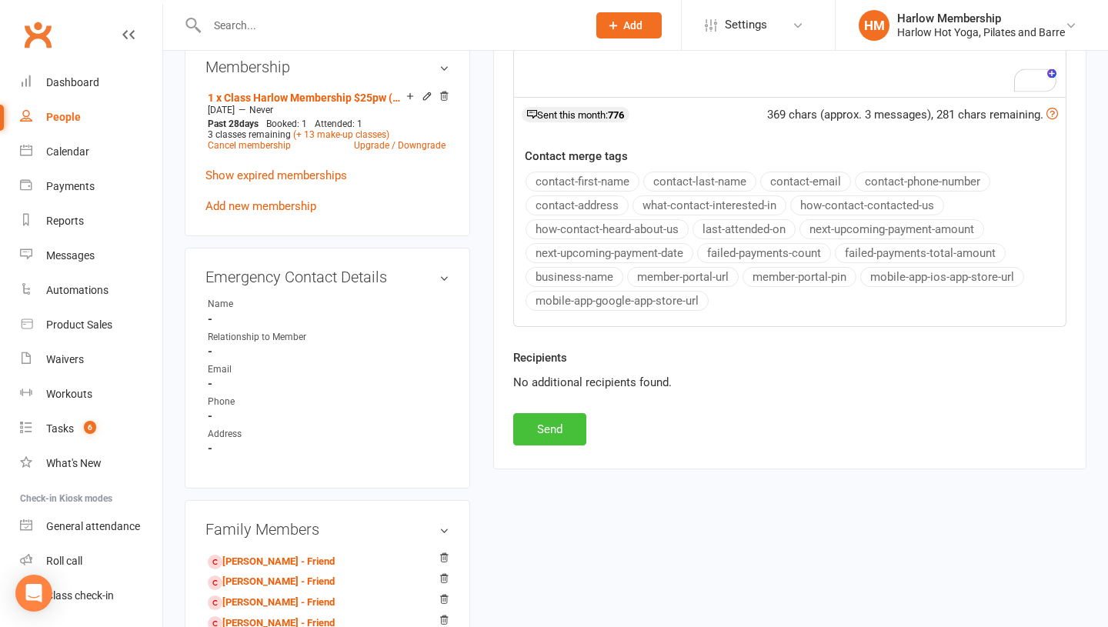
click at [545, 432] on button "Send" at bounding box center [549, 429] width 73 height 32
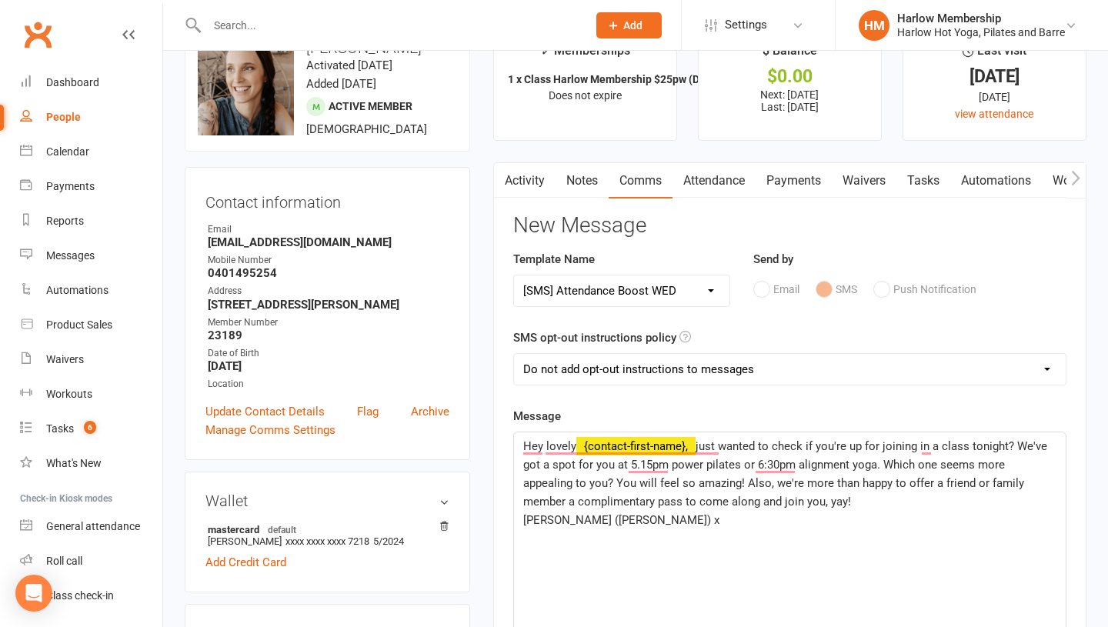
scroll to position [0, 0]
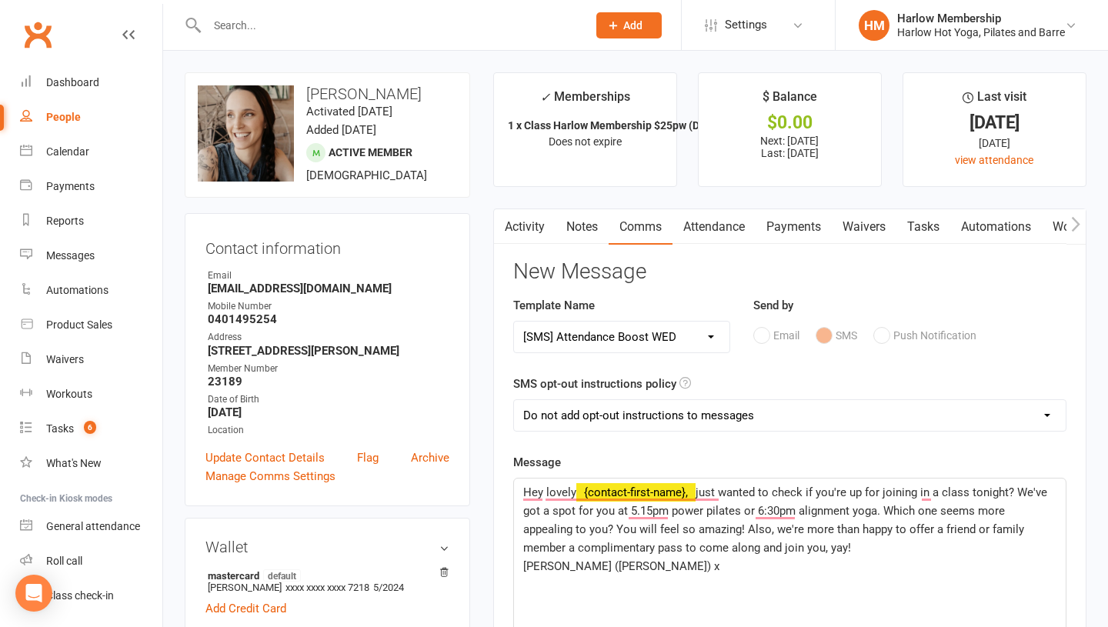
select select
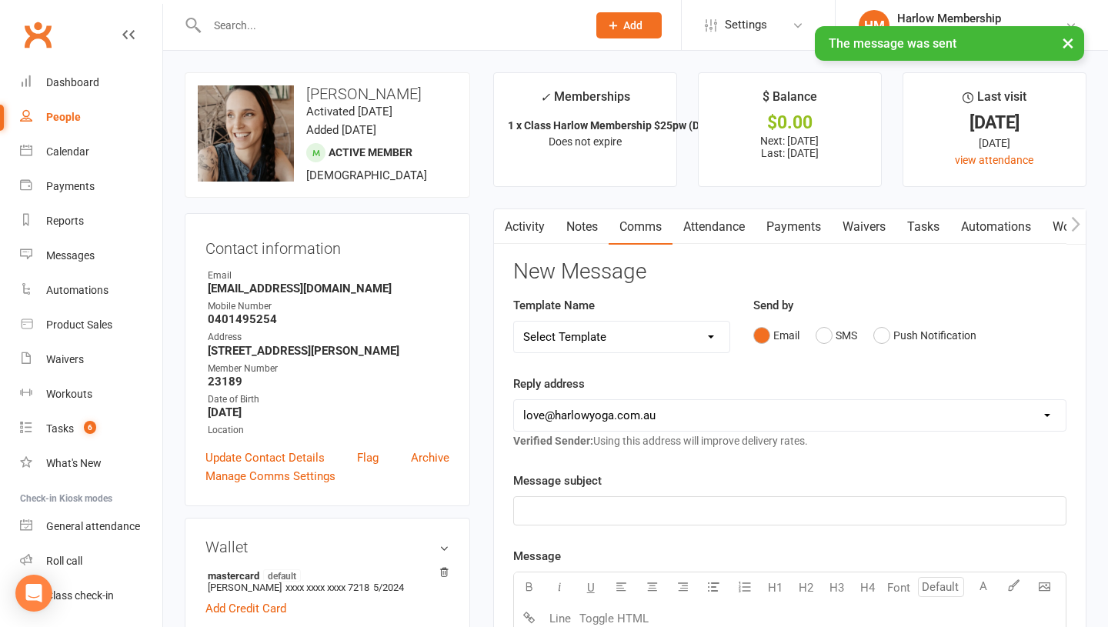
click at [584, 220] on link "Notes" at bounding box center [582, 226] width 53 height 35
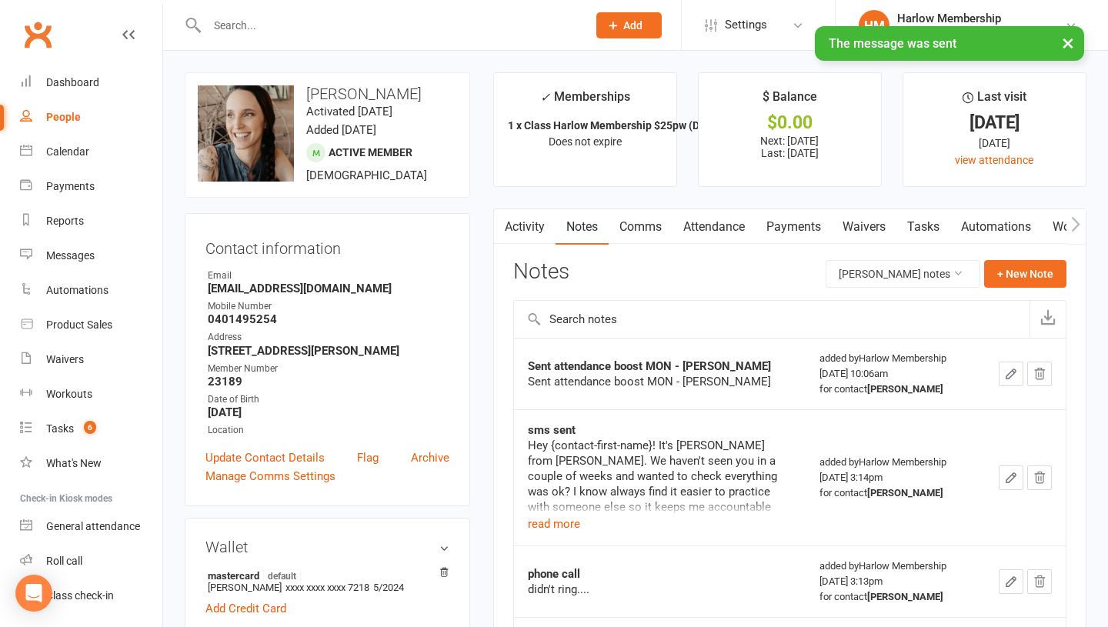
click at [934, 228] on link "Tasks" at bounding box center [924, 226] width 54 height 35
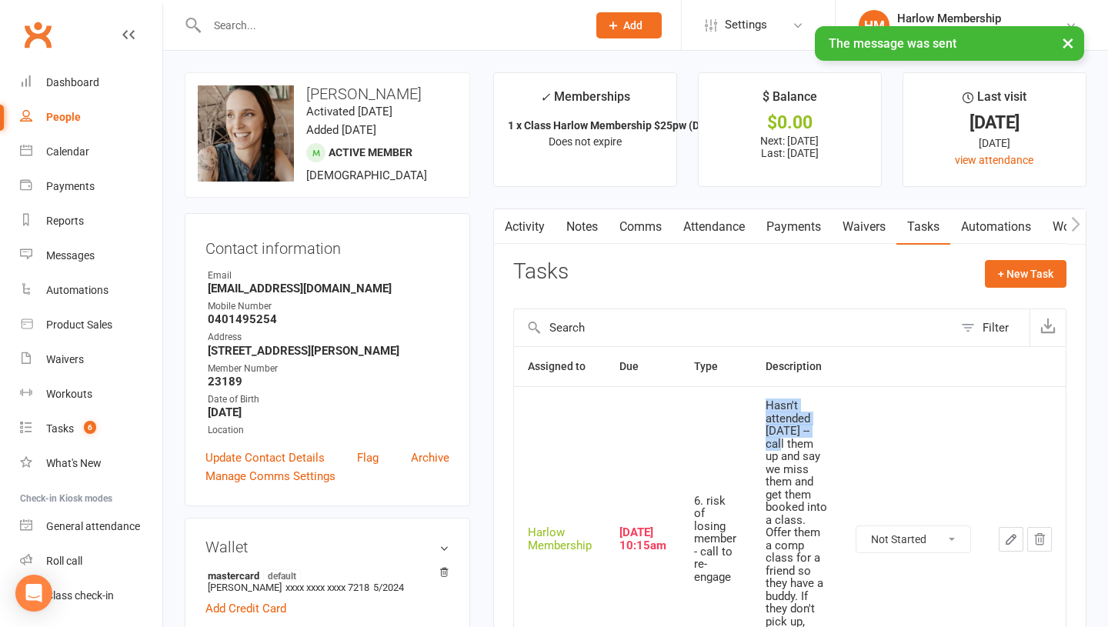
drag, startPoint x: 768, startPoint y: 404, endPoint x: 823, endPoint y: 436, distance: 63.1
click at [823, 436] on div "Hasn't attended in 3 weeks -- call them up and say we miss them and get them bo…" at bounding box center [797, 538] width 62 height 279
copy div "Hasn't attended in 3 weeks --"
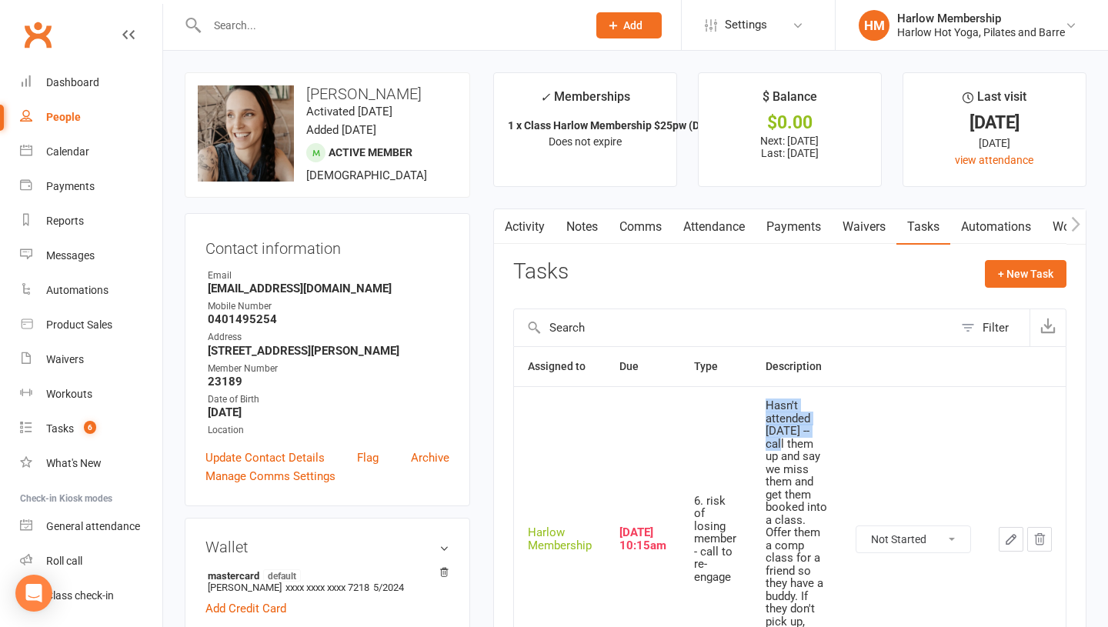
click at [583, 232] on link "Notes" at bounding box center [582, 226] width 53 height 35
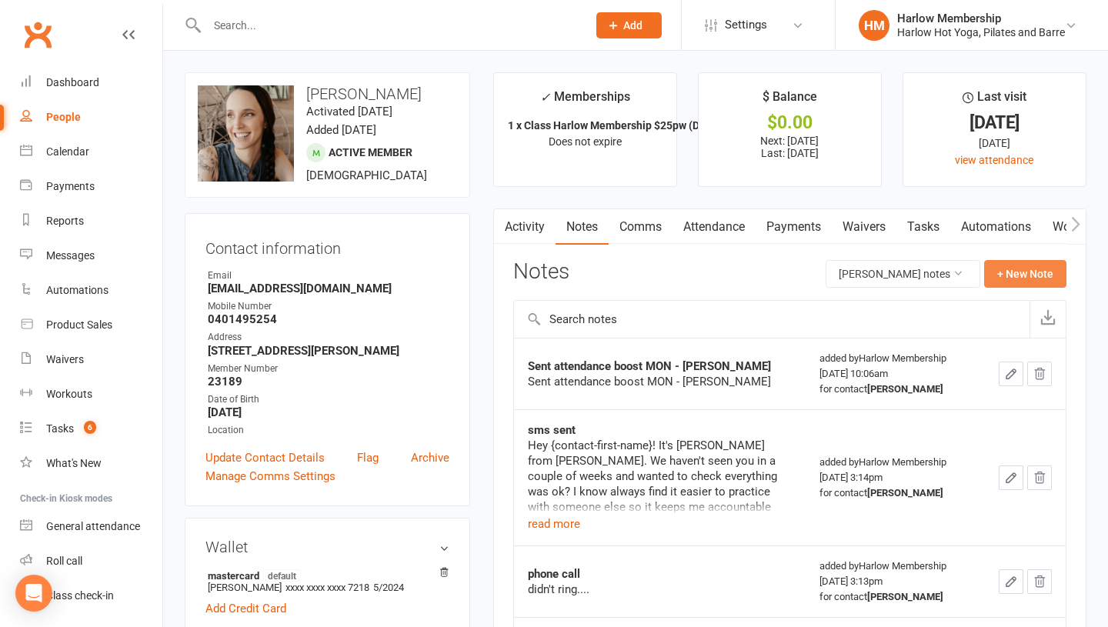
click at [1021, 284] on button "+ New Note" at bounding box center [1025, 274] width 82 height 28
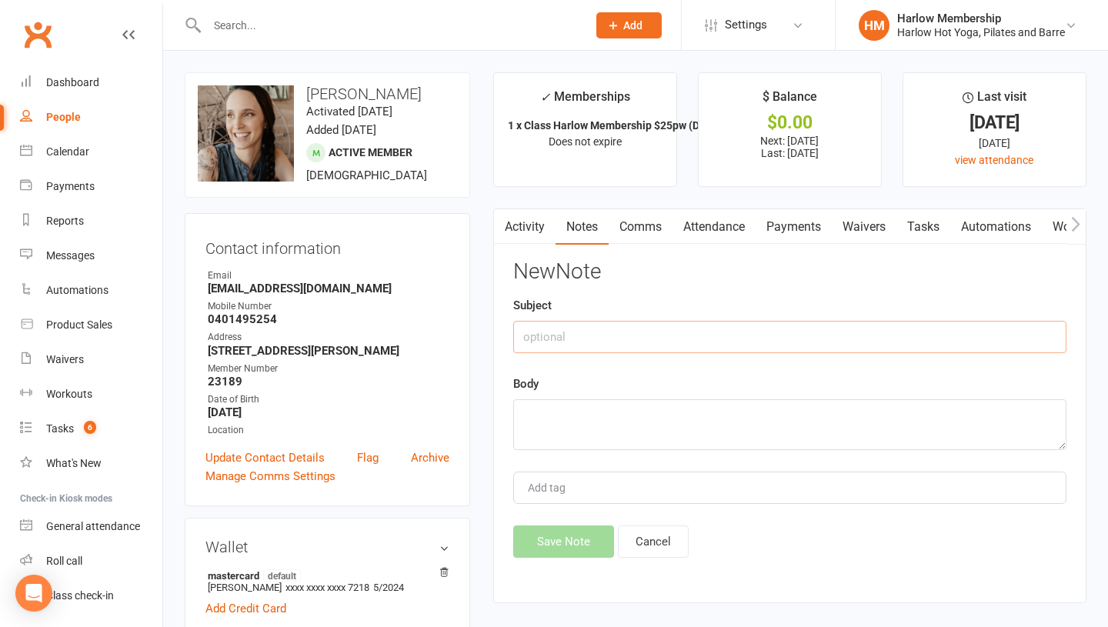
click at [562, 339] on input "text" at bounding box center [789, 337] width 553 height 32
type input "Sent attendance boost WED + complimentary pass for friend - Krystyna"
click at [546, 403] on textarea at bounding box center [789, 424] width 553 height 51
paste textarea "Hasn't attended in 3 weeks --"
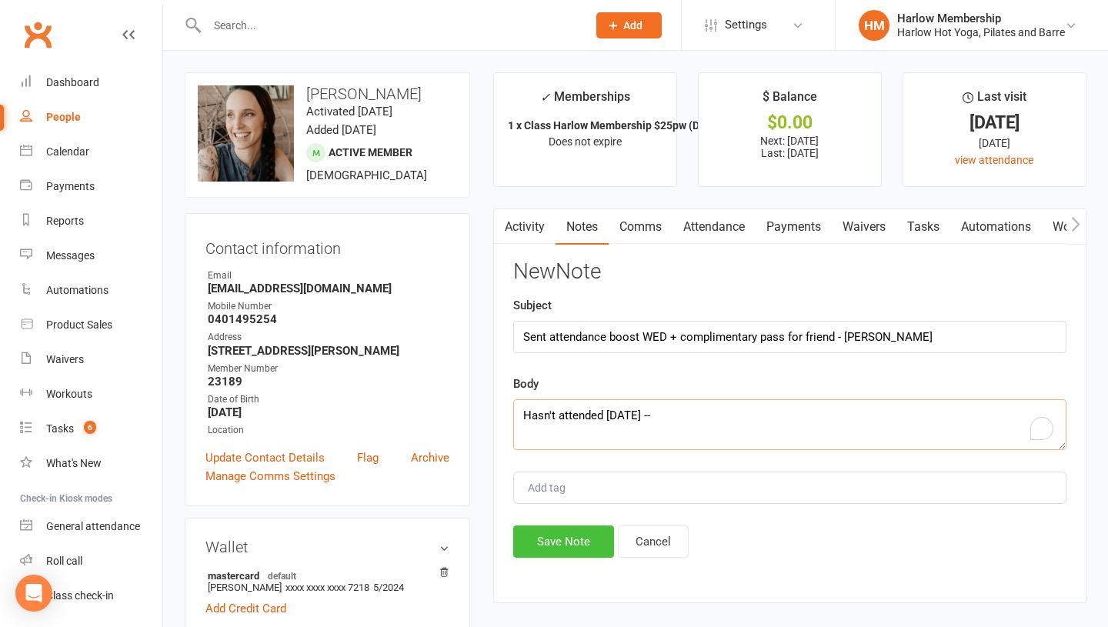
type textarea "Hasn't attended in 3 weeks --"
click at [557, 553] on button "Save Note" at bounding box center [563, 542] width 101 height 32
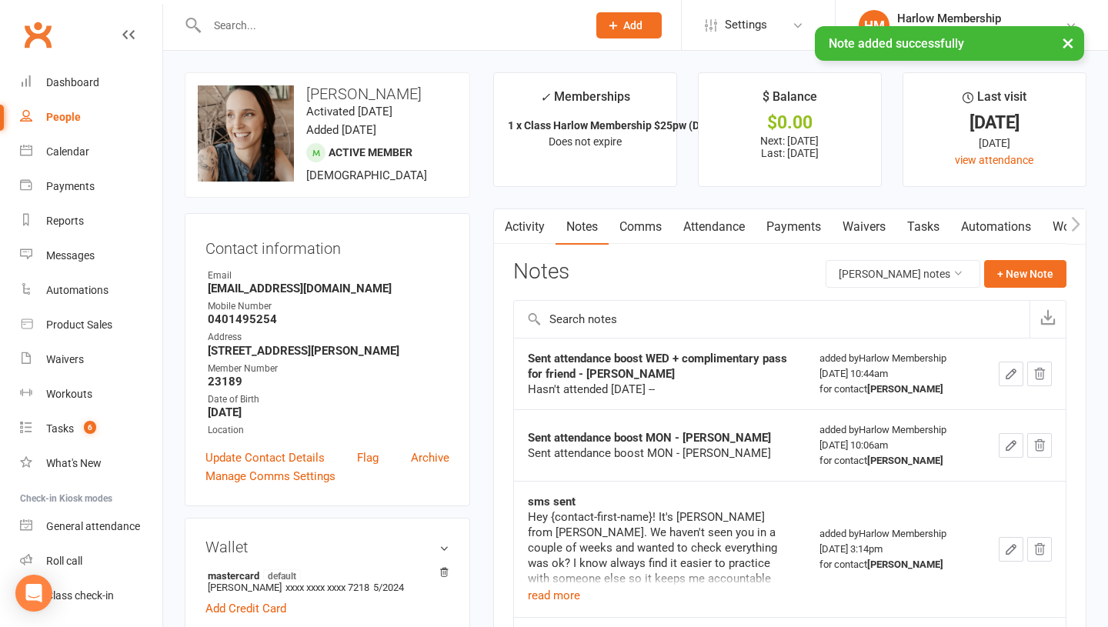
click at [1001, 443] on button "button" at bounding box center [1011, 445] width 25 height 25
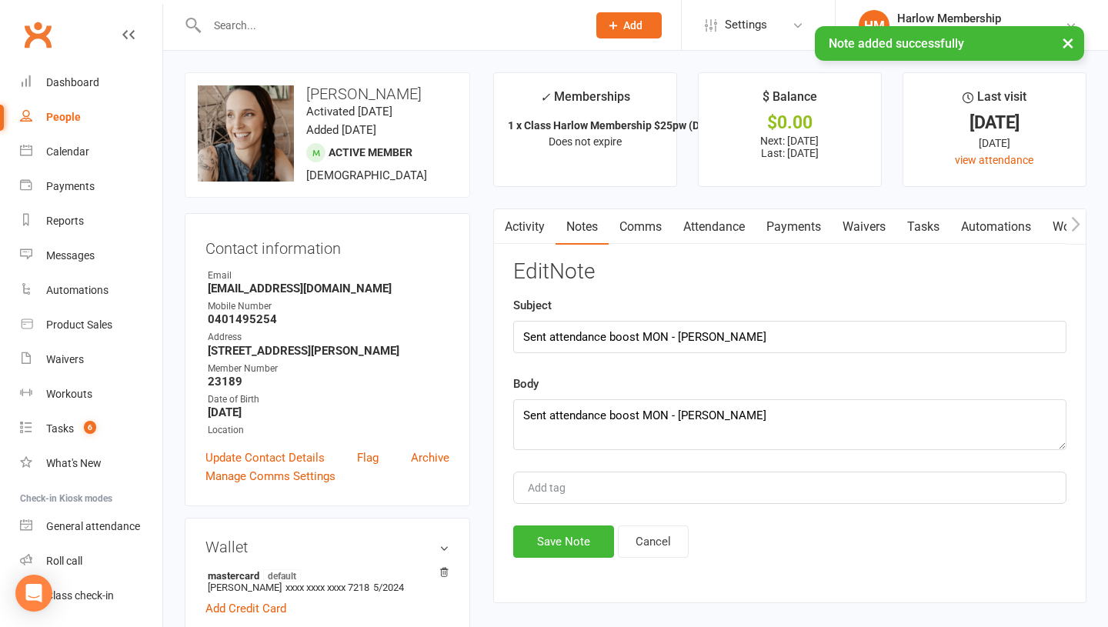
drag, startPoint x: 616, startPoint y: 383, endPoint x: 615, endPoint y: 403, distance: 20.8
click at [616, 384] on div "Body Sent attendance boost MON - Krystyna" at bounding box center [789, 412] width 553 height 75
click at [613, 411] on textarea "Sent attendance boost MON - Krystyna" at bounding box center [789, 424] width 553 height 51
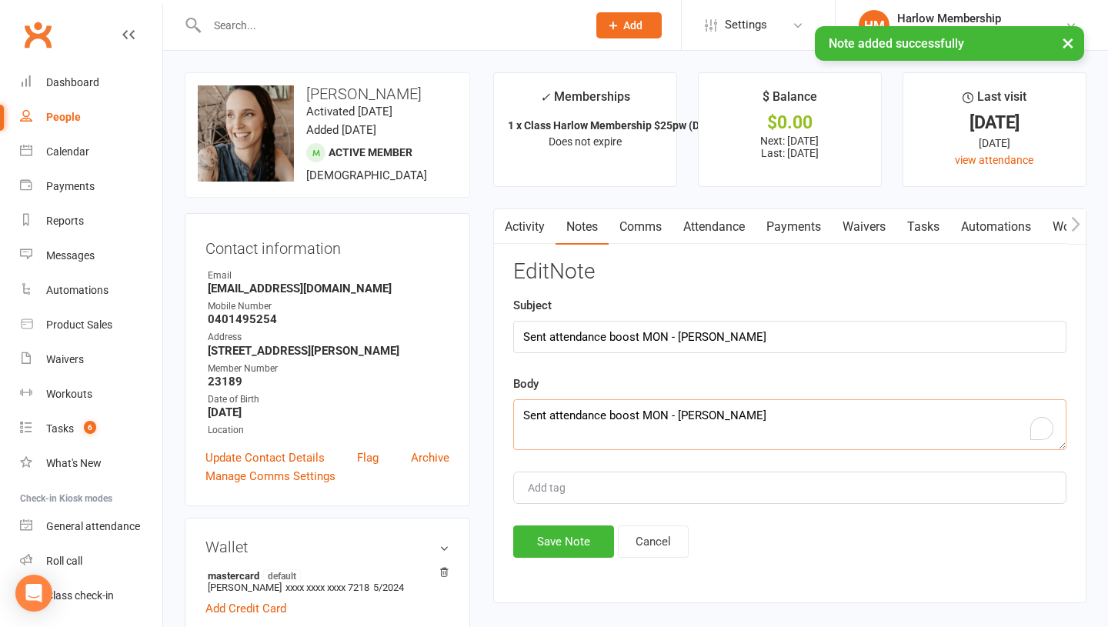
click at [613, 411] on textarea "Sent attendance boost MON - Krystyna" at bounding box center [789, 424] width 553 height 51
paste textarea "Hasn't attended in 3 weeks --"
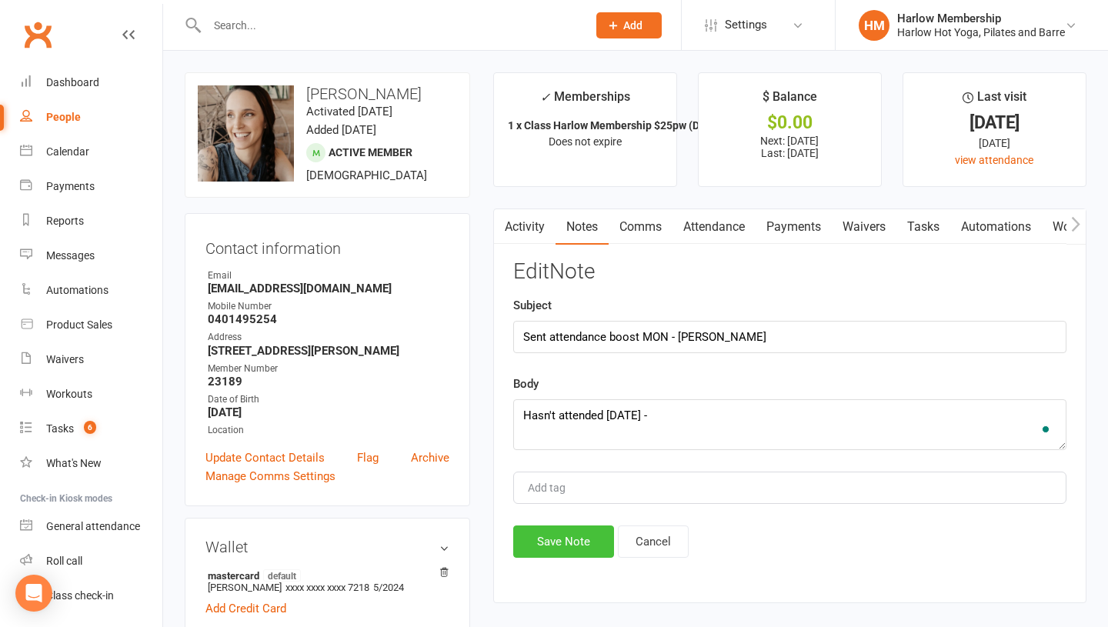
click at [574, 526] on div "Edit Note Subject Sent attendance boost MON - Krystyna Body Hasn't attended in …" at bounding box center [789, 409] width 553 height 298
click at [687, 432] on textarea "Hasn't attended in 3 weeks -" at bounding box center [789, 424] width 553 height 51
type textarea "Hasn't attended in 3 weeks"
click at [576, 520] on div "Edit Note Subject Sent attendance boost MON - Krystyna Body Hasn't attended in …" at bounding box center [789, 409] width 553 height 298
click at [561, 543] on button "Save Note" at bounding box center [563, 542] width 101 height 32
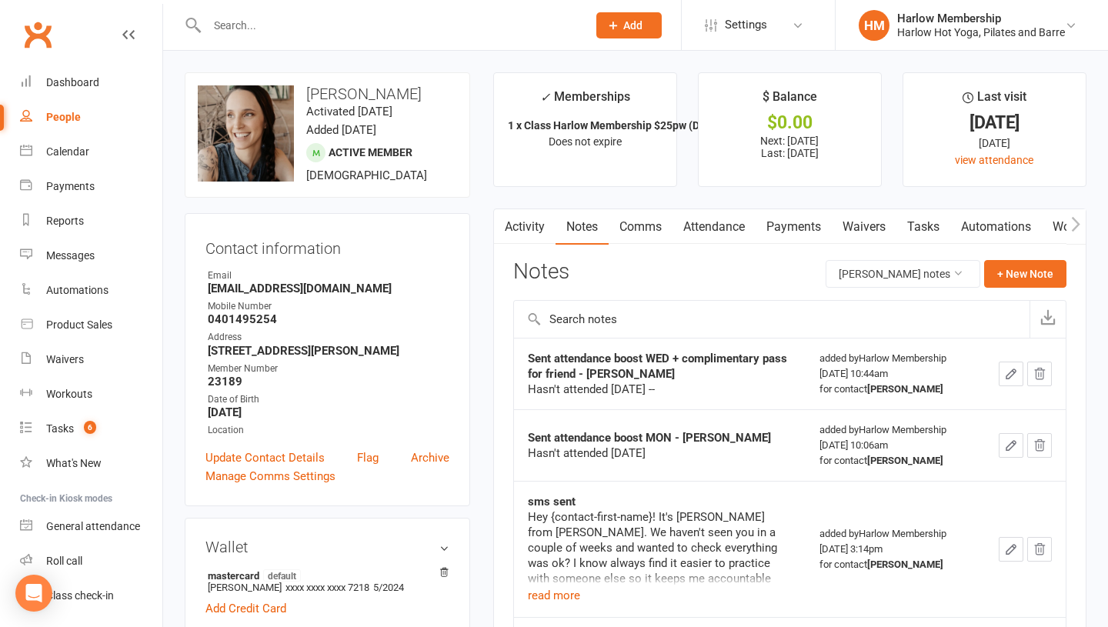
click at [1014, 379] on icon "button" at bounding box center [1011, 374] width 14 height 14
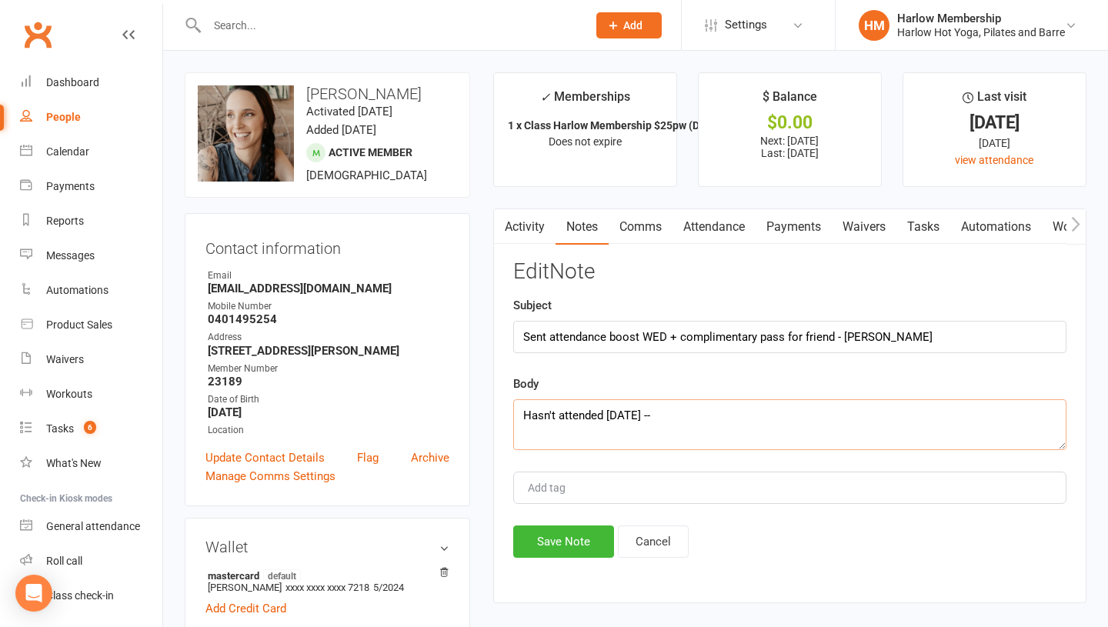
click at [730, 413] on textarea "Hasn't attended in 3 weeks --" at bounding box center [789, 424] width 553 height 51
type textarea "Hasn't attended in 3 weeks"
click at [566, 534] on button "Save Note" at bounding box center [563, 542] width 101 height 32
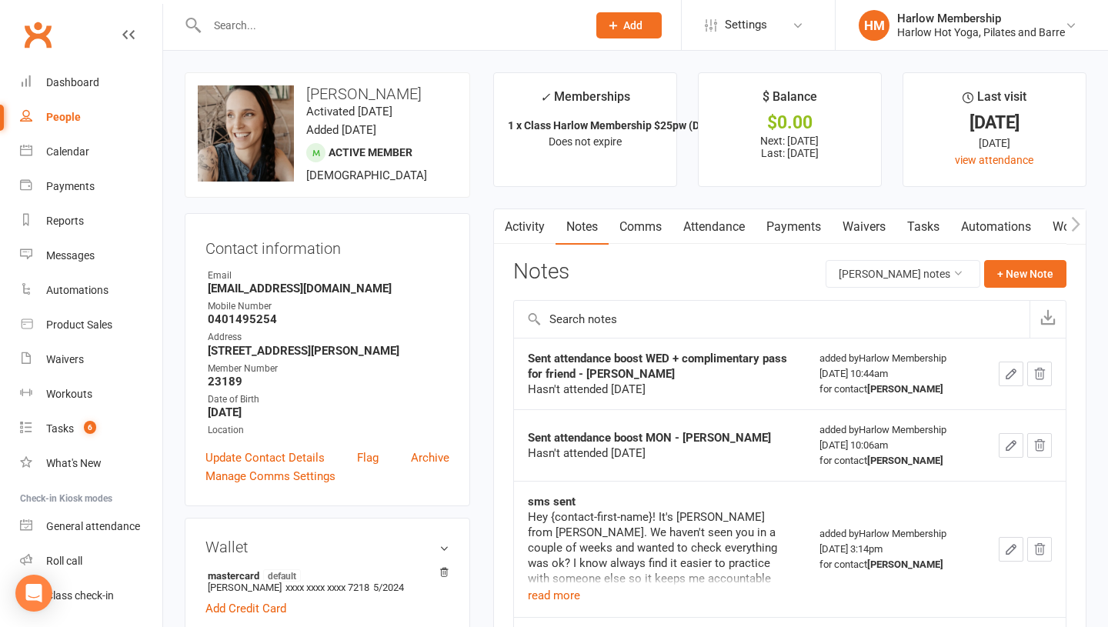
click at [1009, 379] on icon "button" at bounding box center [1011, 373] width 9 height 9
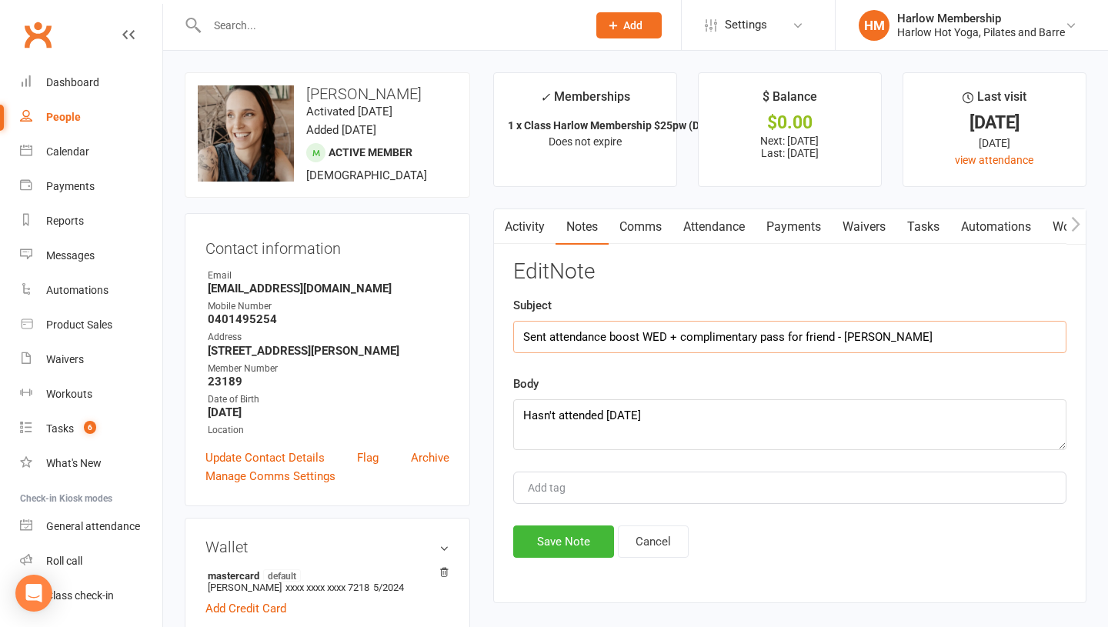
drag, startPoint x: 840, startPoint y: 336, endPoint x: 803, endPoint y: 336, distance: 37.0
click at [803, 336] on input "Sent attendance boost WED + complimentary pass for friend - Krystyna" at bounding box center [789, 337] width 553 height 32
type input "Sent attendance boost WED + complimentary pass for BAF - Krystyna"
click at [547, 550] on button "Save Note" at bounding box center [563, 542] width 101 height 32
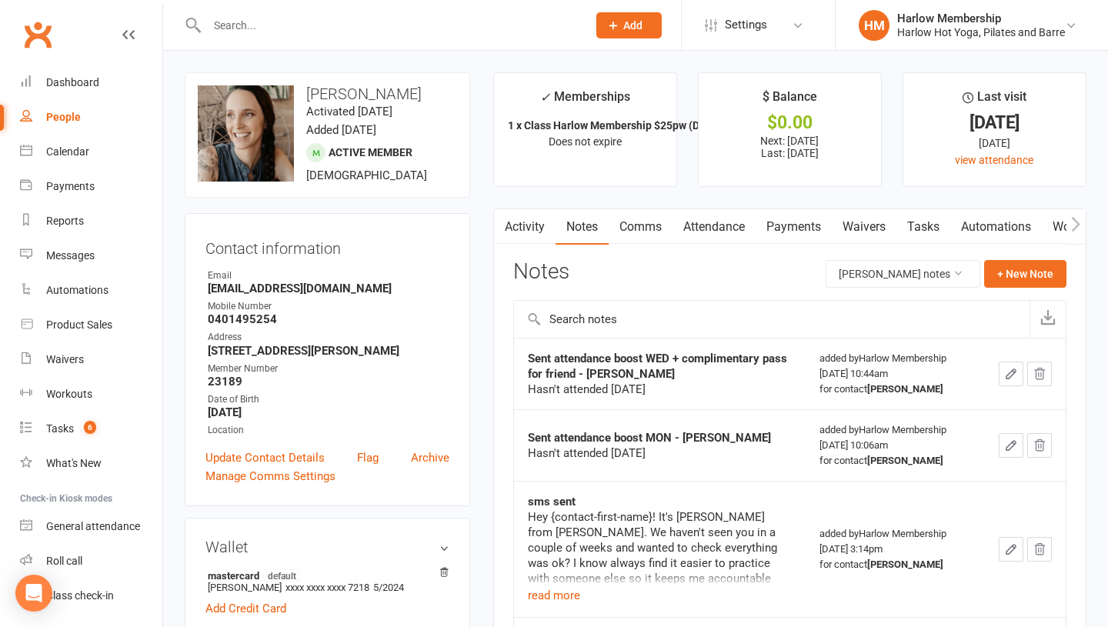
click at [933, 229] on link "Tasks" at bounding box center [924, 226] width 54 height 35
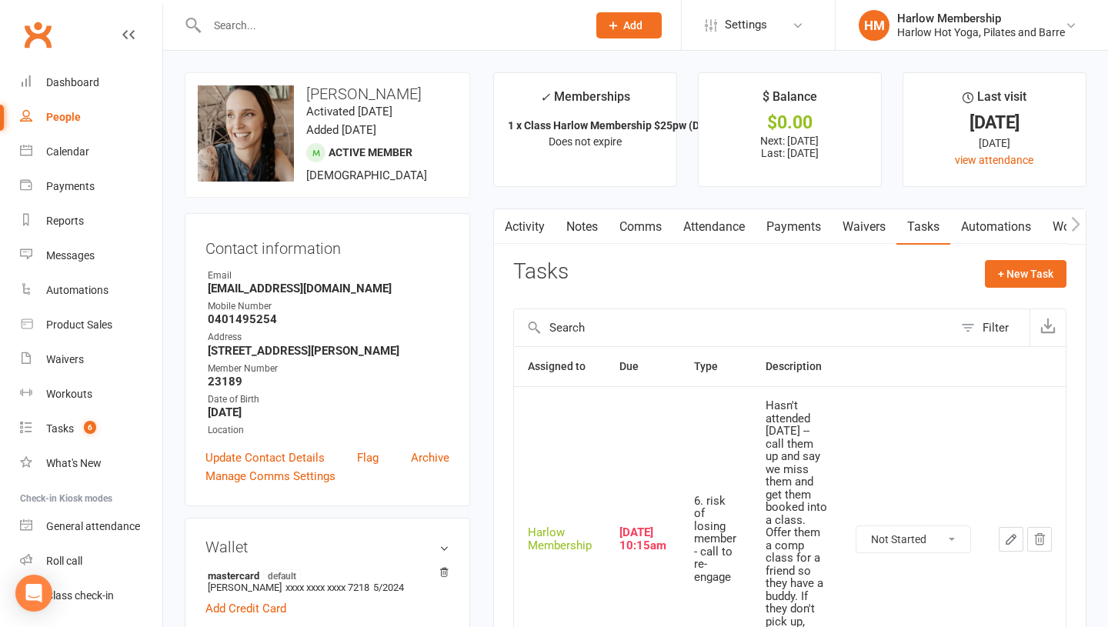
click at [897, 540] on select "Not Started In Progress Waiting Complete" at bounding box center [914, 539] width 114 height 26
select select "unstarted"
click at [102, 432] on link "Tasks 6" at bounding box center [91, 429] width 142 height 35
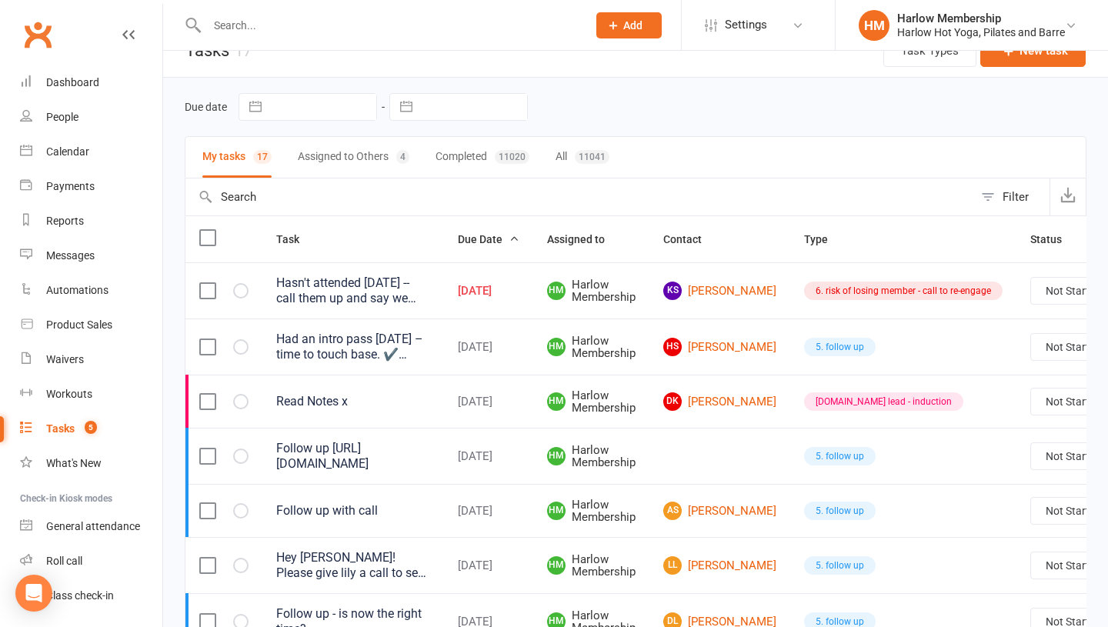
scroll to position [35, 0]
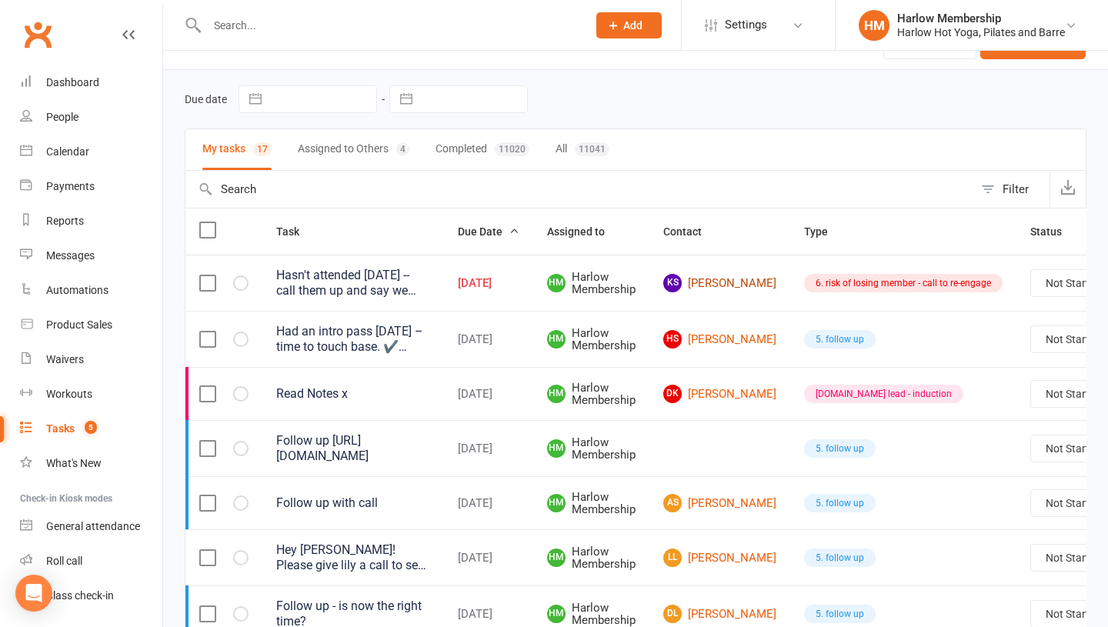
click at [713, 282] on link "KS Kirstie Spicer" at bounding box center [719, 283] width 113 height 18
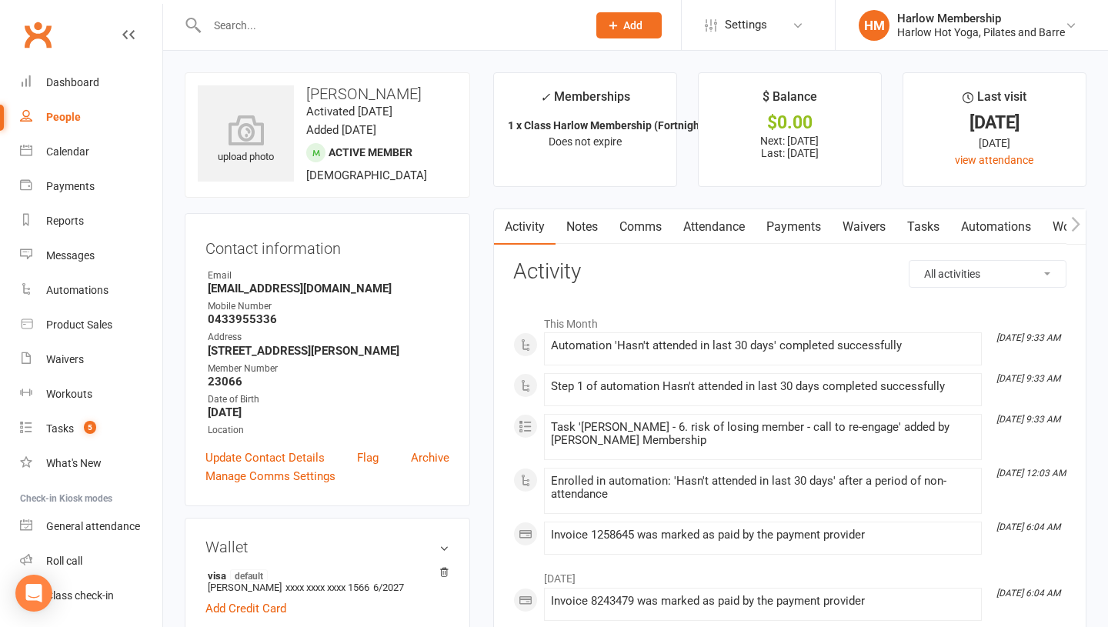
click at [589, 238] on link "Notes" at bounding box center [582, 226] width 53 height 35
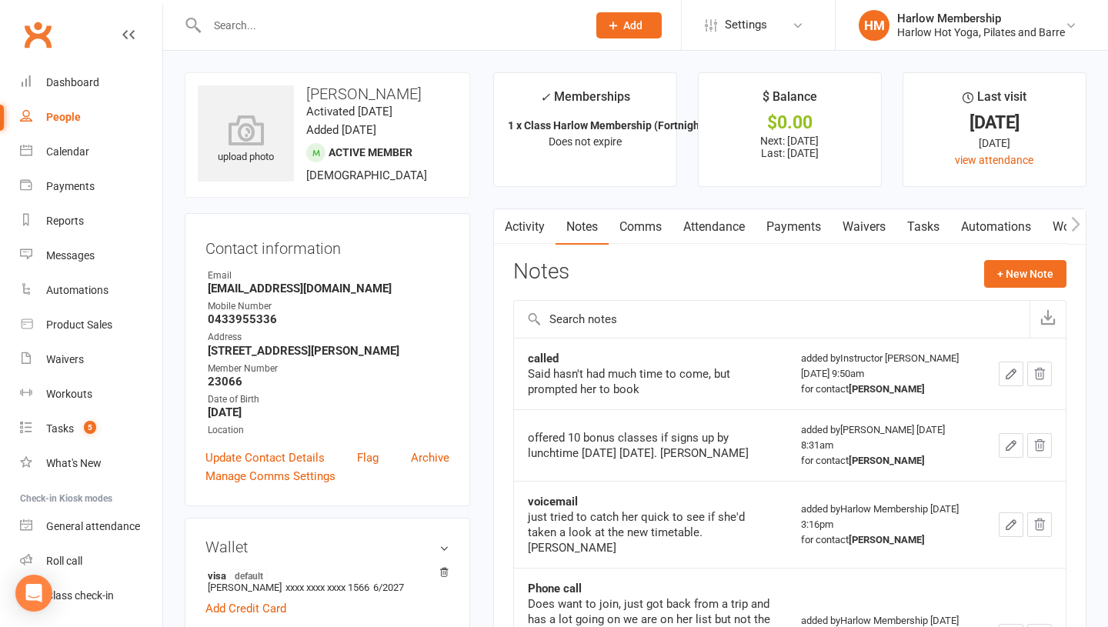
click at [713, 218] on link "Attendance" at bounding box center [714, 226] width 83 height 35
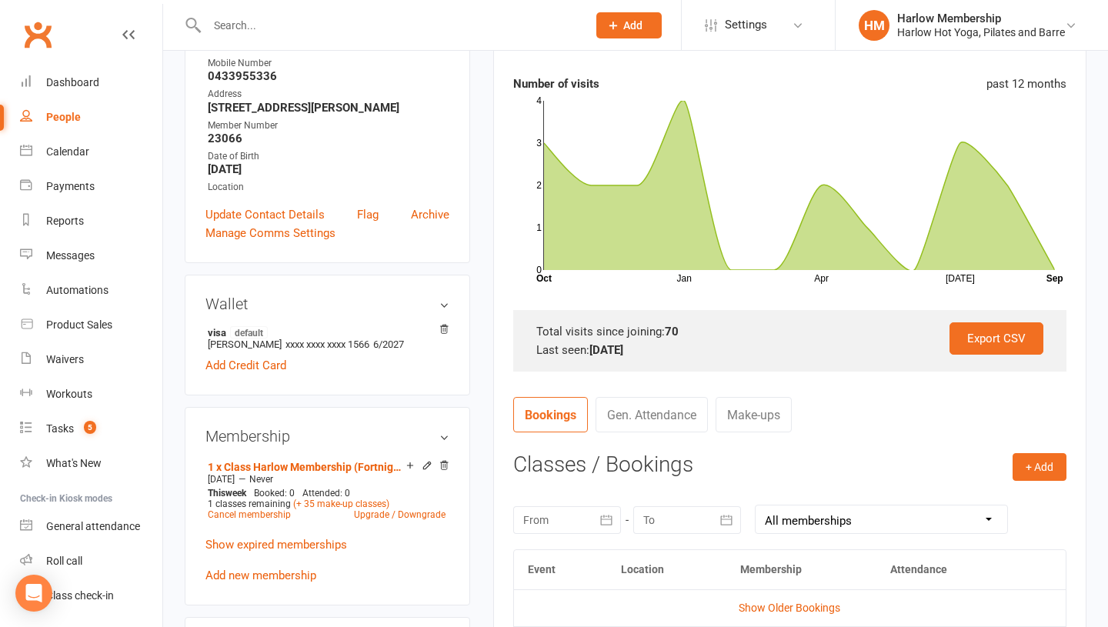
scroll to position [259, 0]
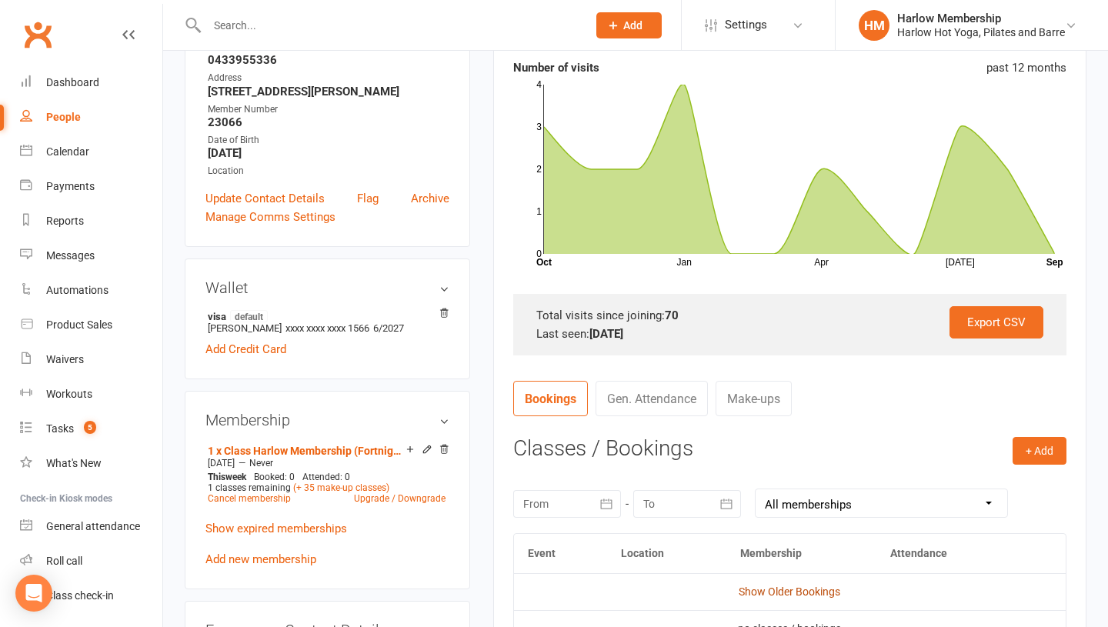
click at [780, 591] on link "Show Older Bookings" at bounding box center [790, 592] width 102 height 12
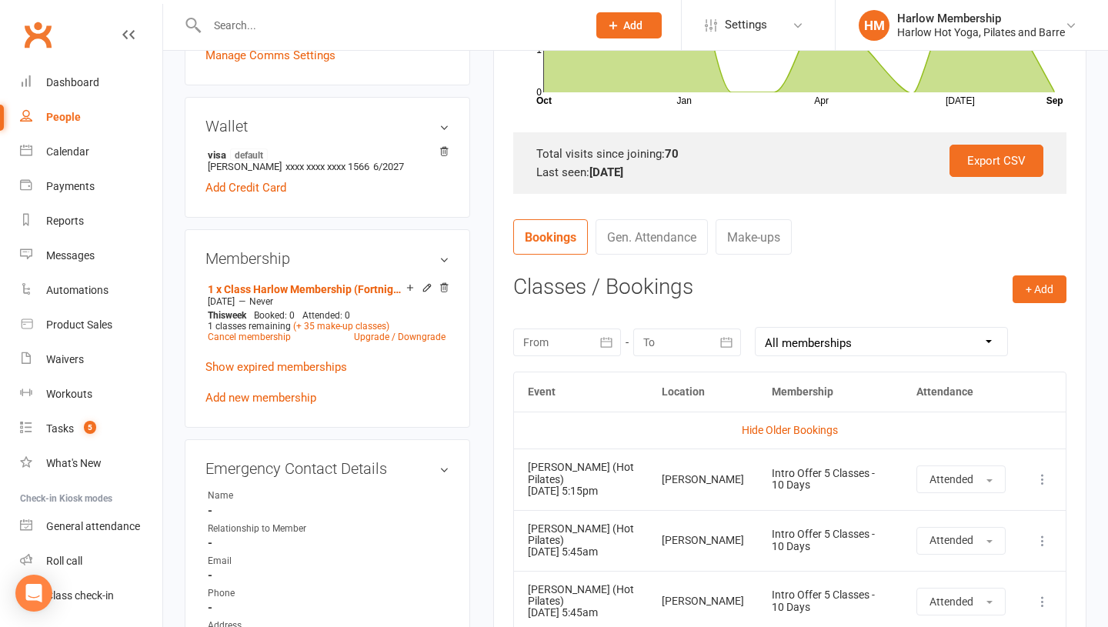
scroll to position [0, 0]
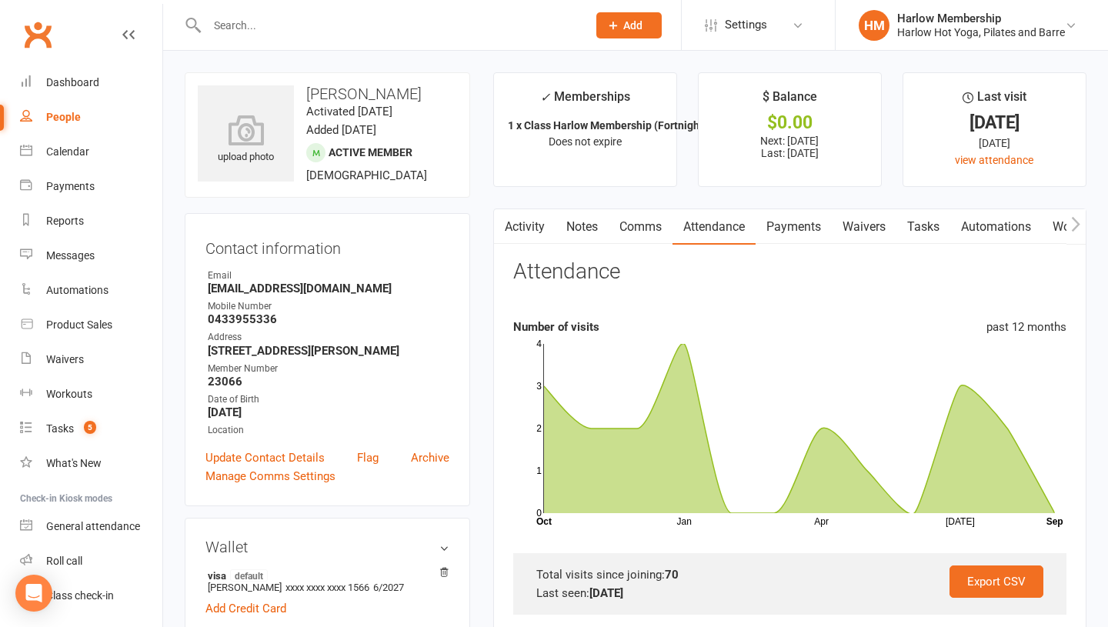
click at [931, 225] on link "Tasks" at bounding box center [924, 226] width 54 height 35
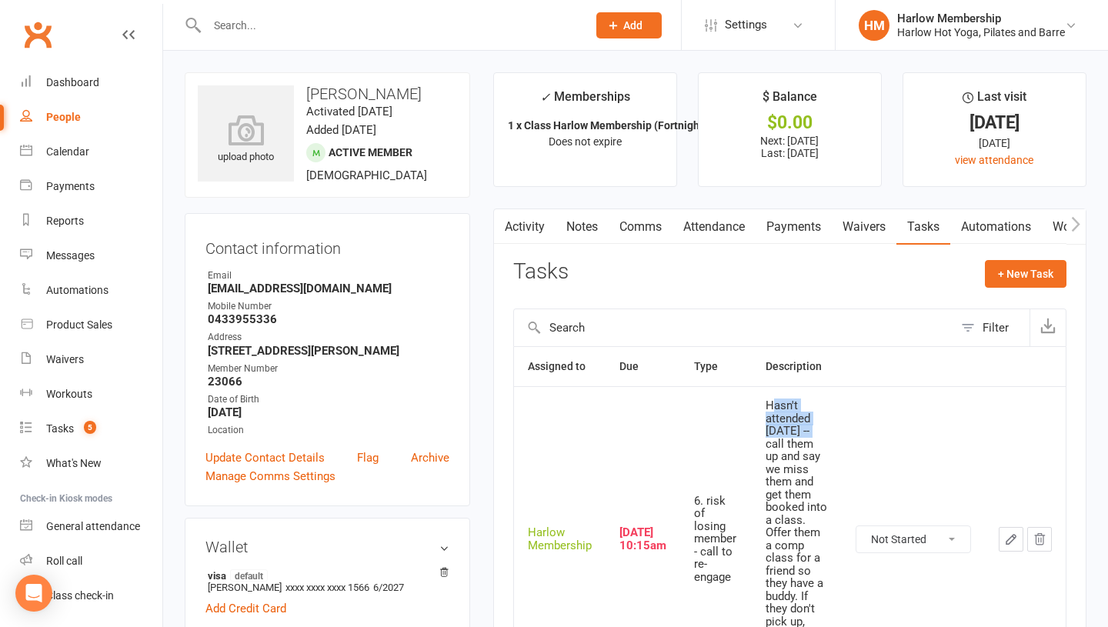
drag, startPoint x: 770, startPoint y: 402, endPoint x: 807, endPoint y: 429, distance: 45.1
click at [807, 429] on div "Hasn't attended in 3 weeks -- call them up and say we miss them and get them bo…" at bounding box center [797, 538] width 62 height 279
drag, startPoint x: 804, startPoint y: 432, endPoint x: 757, endPoint y: 410, distance: 51.7
click at [757, 410] on td "Hasn't attended in 3 weeks -- call them up and say we miss them and get them bo…" at bounding box center [797, 538] width 90 height 305
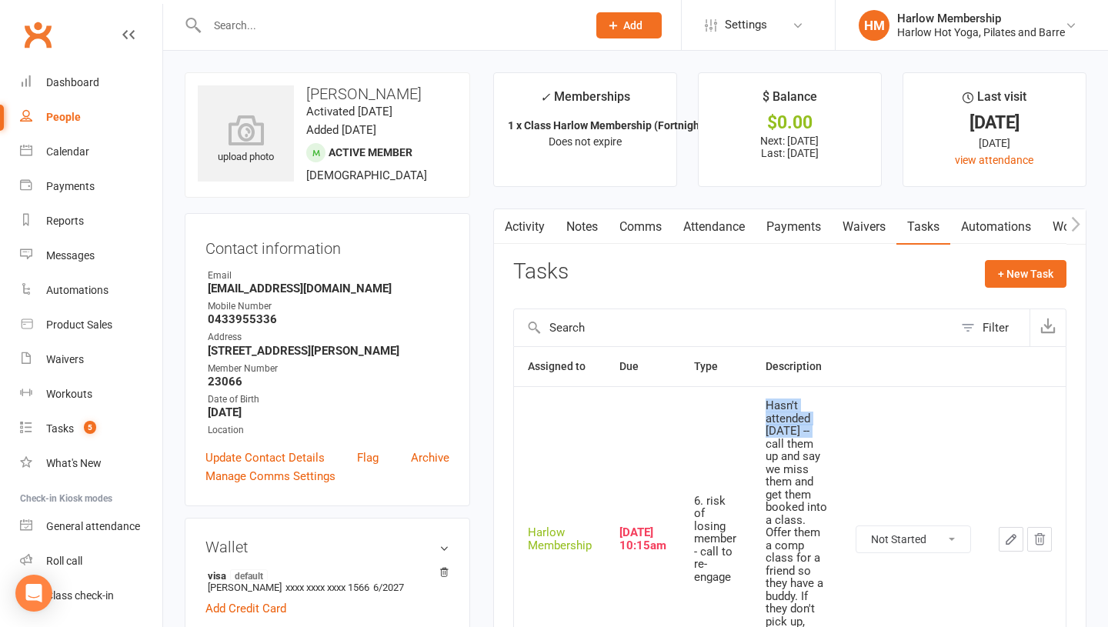
copy div "Hasn't attended in 3 weeks"
click at [660, 236] on link "Comms" at bounding box center [641, 226] width 64 height 35
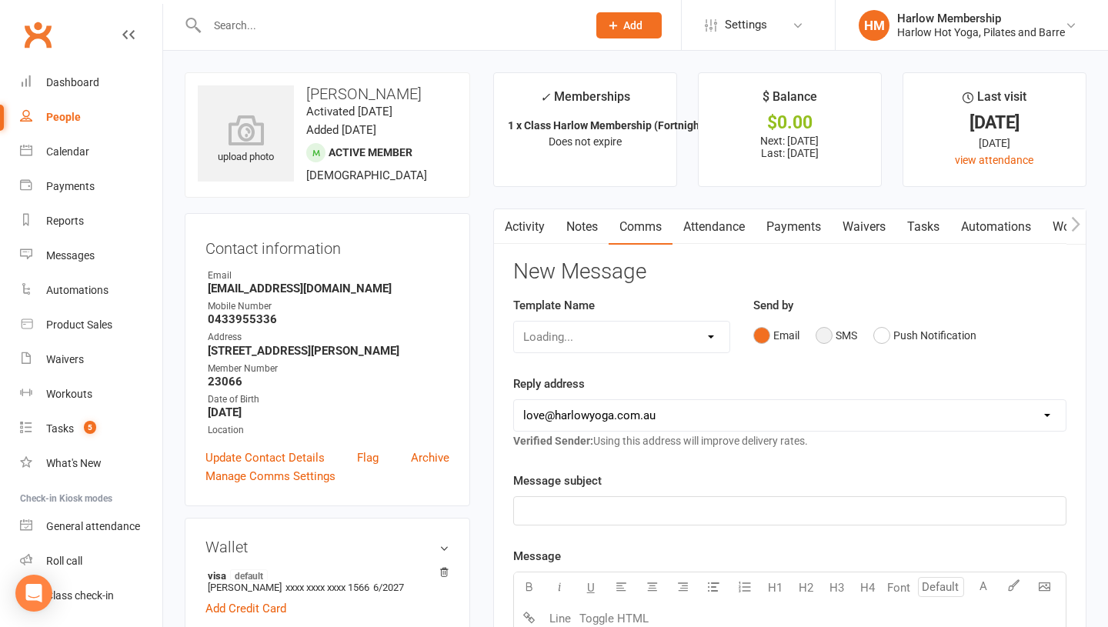
click at [845, 332] on button "SMS" at bounding box center [837, 335] width 42 height 29
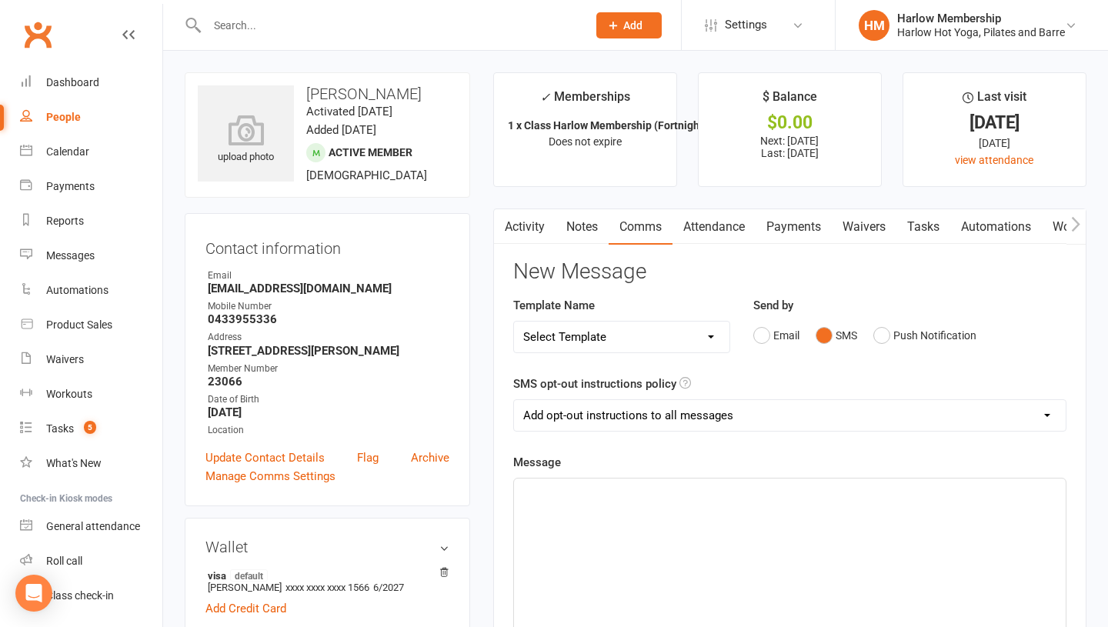
click at [678, 494] on p "﻿" at bounding box center [789, 492] width 533 height 18
click at [646, 329] on select "Select Template [Email] Birthday Comp Pass [Push Notification] Booking Created …" at bounding box center [621, 337] width 215 height 31
select select "57"
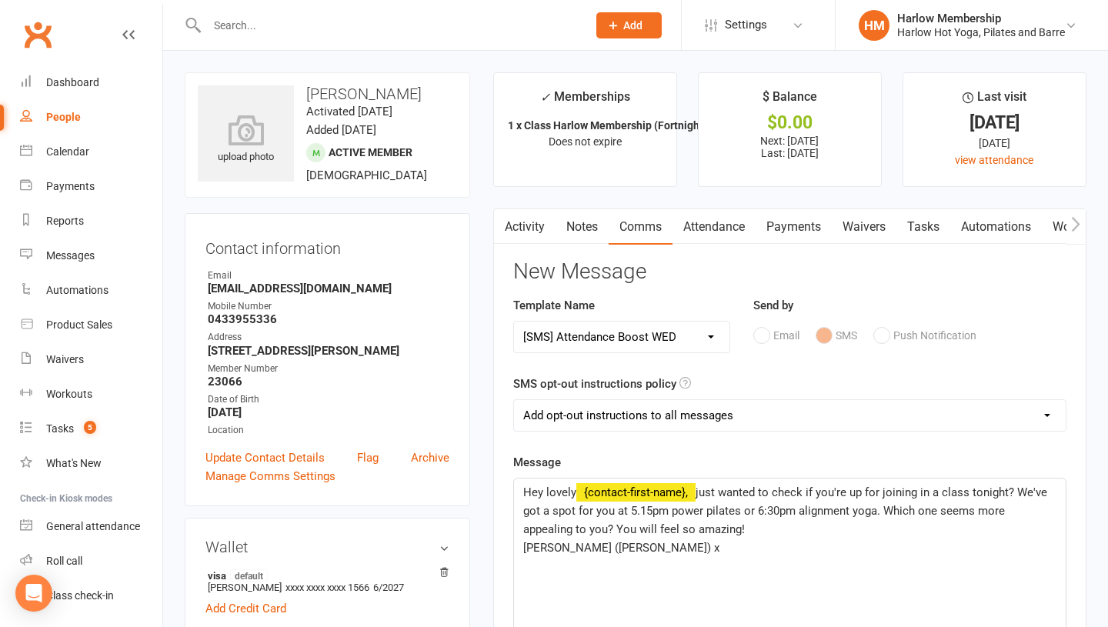
scroll to position [54, 0]
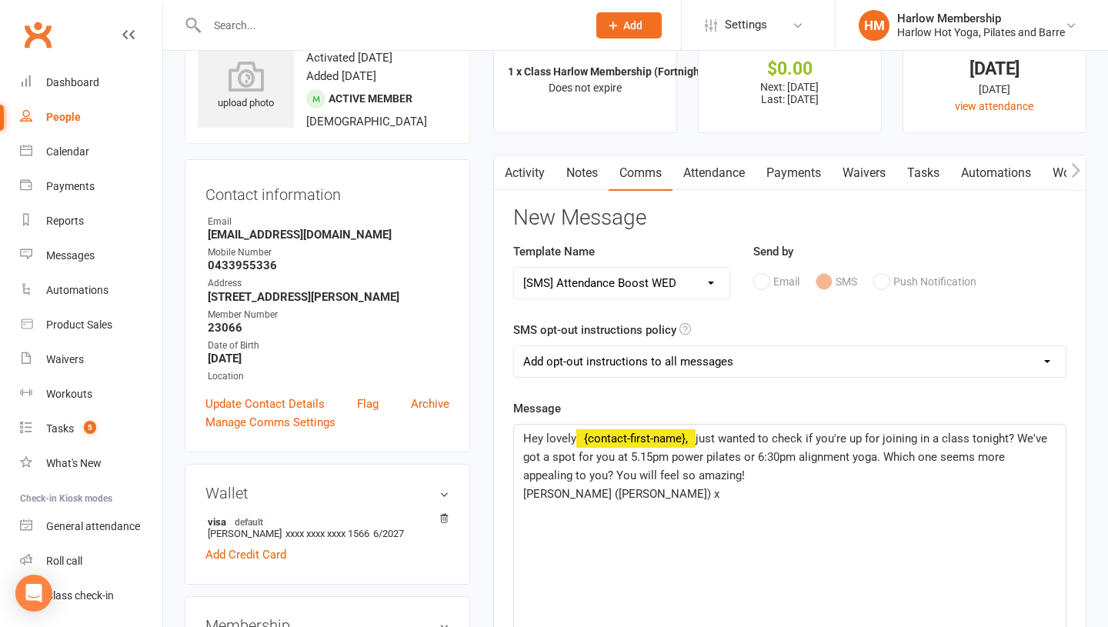
click at [705, 440] on span "just wanted to check if you're up for joining in a class tonight? We've got a s…" at bounding box center [786, 457] width 527 height 51
click at [698, 523] on div "Hey lovely ﻿ {contact-first-name}, we miss you! just wanted to check if you're …" at bounding box center [790, 540] width 552 height 231
drag, startPoint x: 549, startPoint y: 492, endPoint x: 513, endPoint y: 492, distance: 36.2
click at [513, 492] on div "Hey lovely ﻿ {contact-first-name}, we miss you! just wanted to check if you're …" at bounding box center [789, 540] width 553 height 232
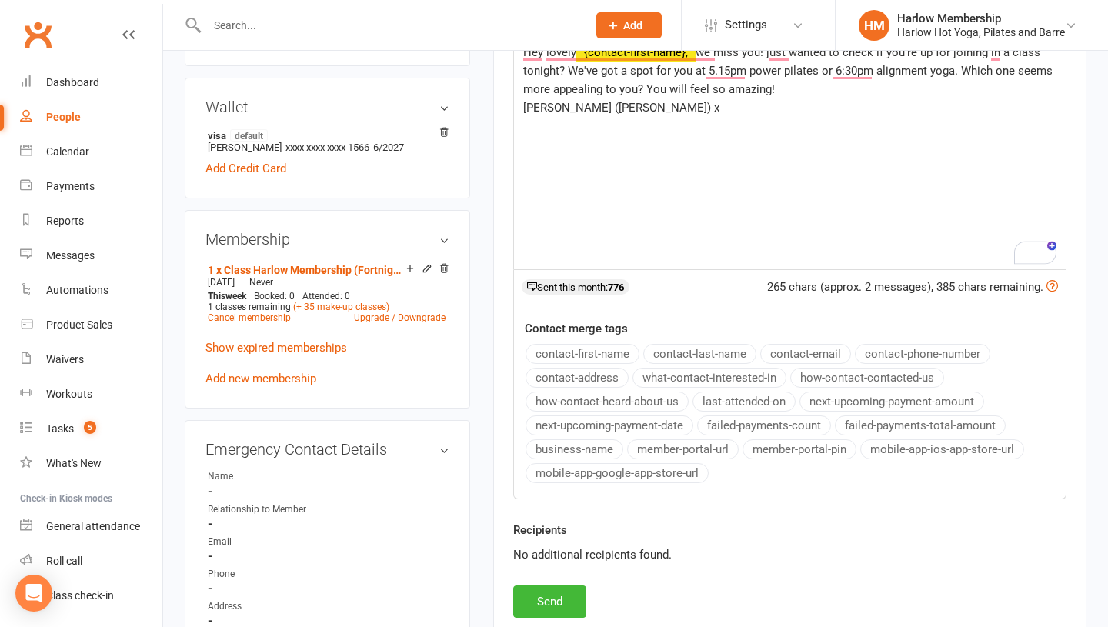
scroll to position [504, 0]
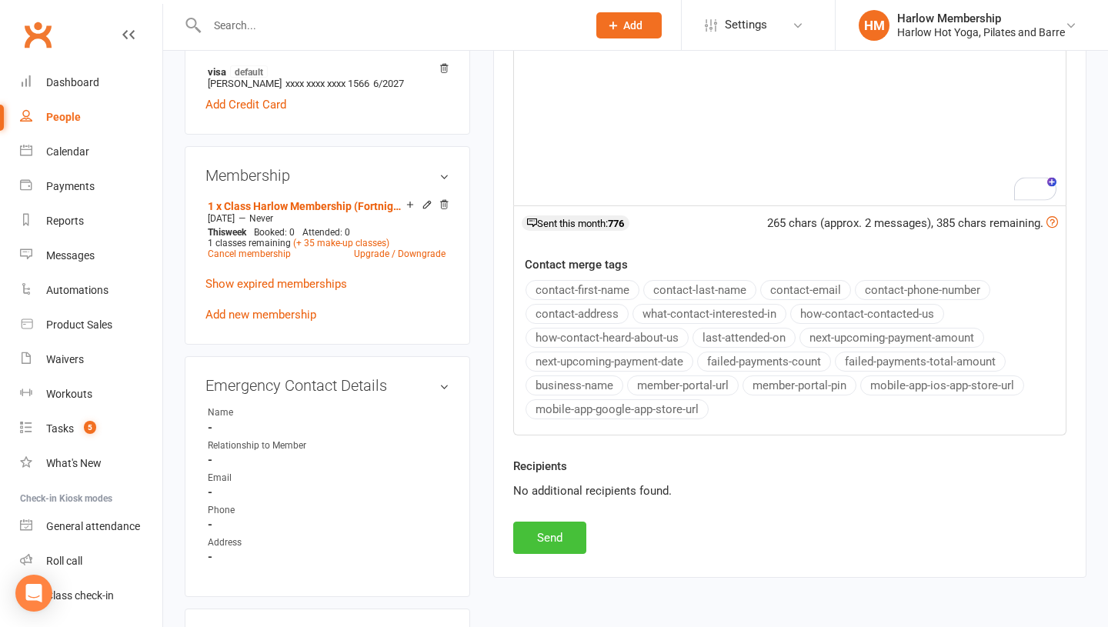
click at [550, 540] on button "Send" at bounding box center [549, 538] width 73 height 32
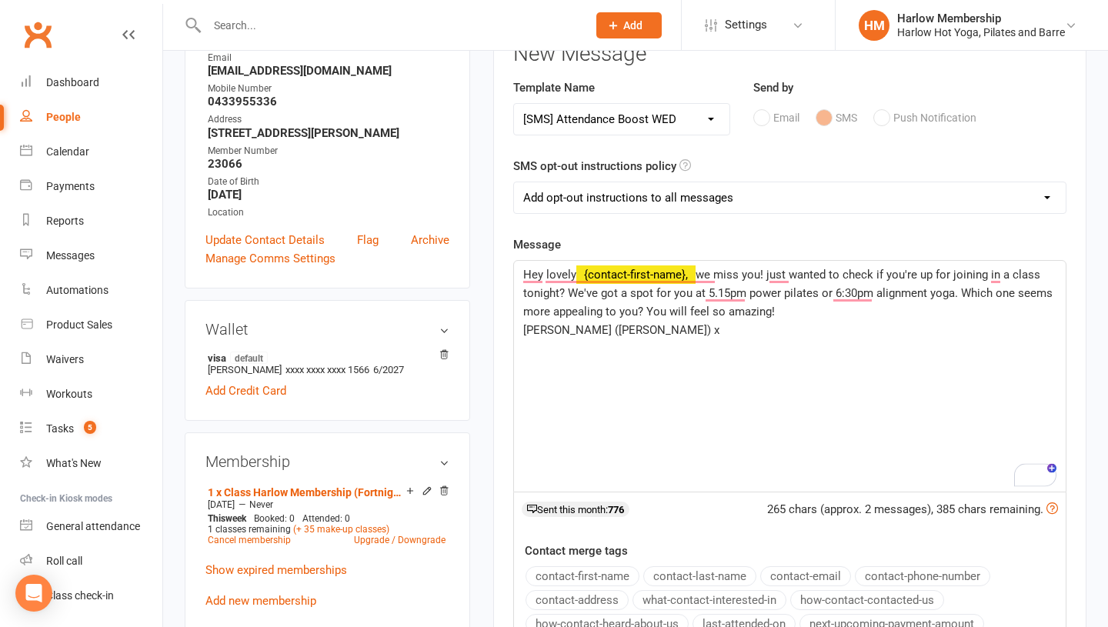
scroll to position [6, 0]
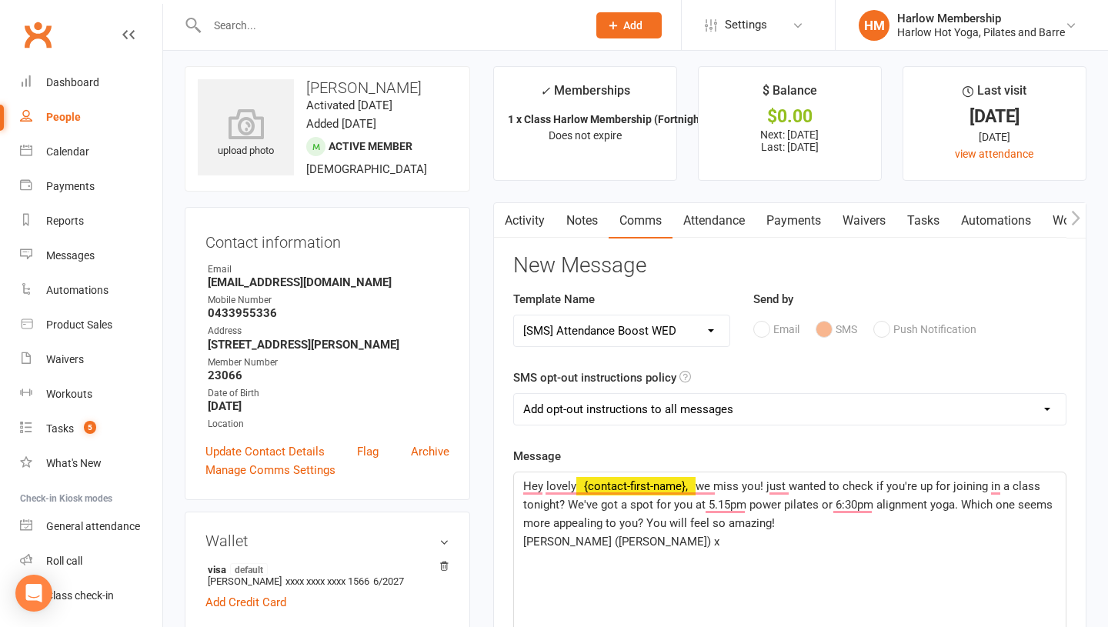
select select
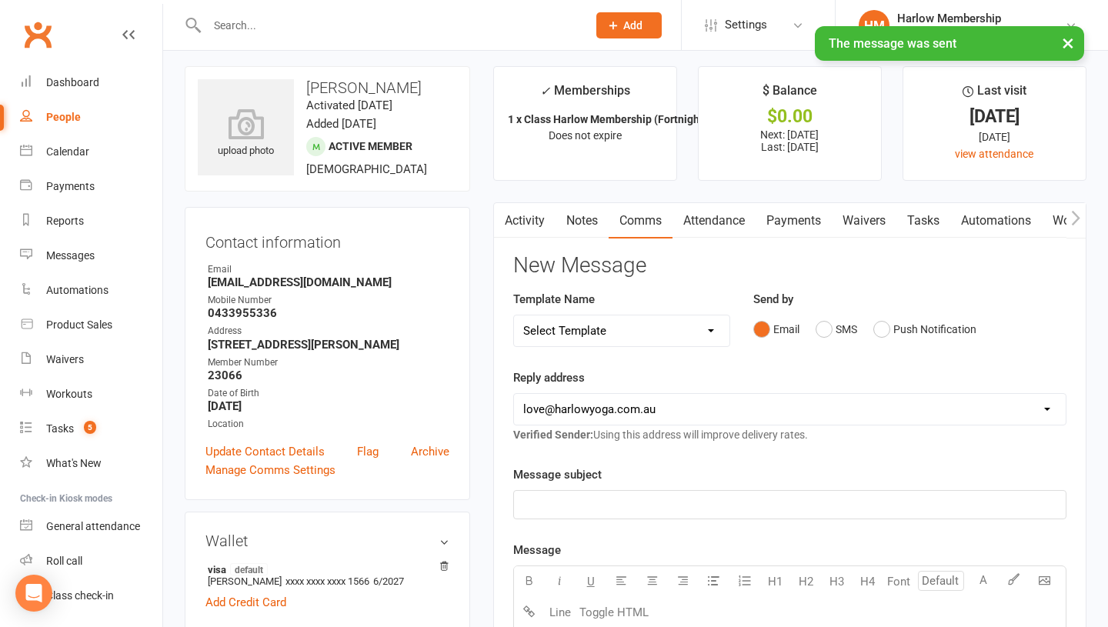
click at [564, 214] on link "Notes" at bounding box center [582, 220] width 53 height 35
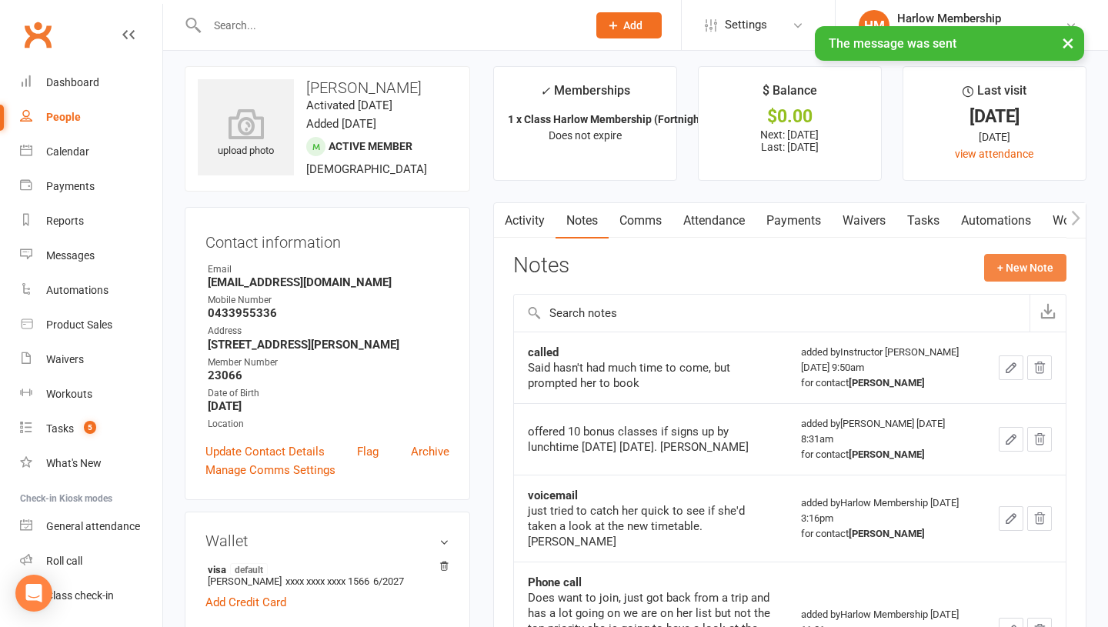
click at [1024, 266] on button "+ New Note" at bounding box center [1025, 268] width 82 height 28
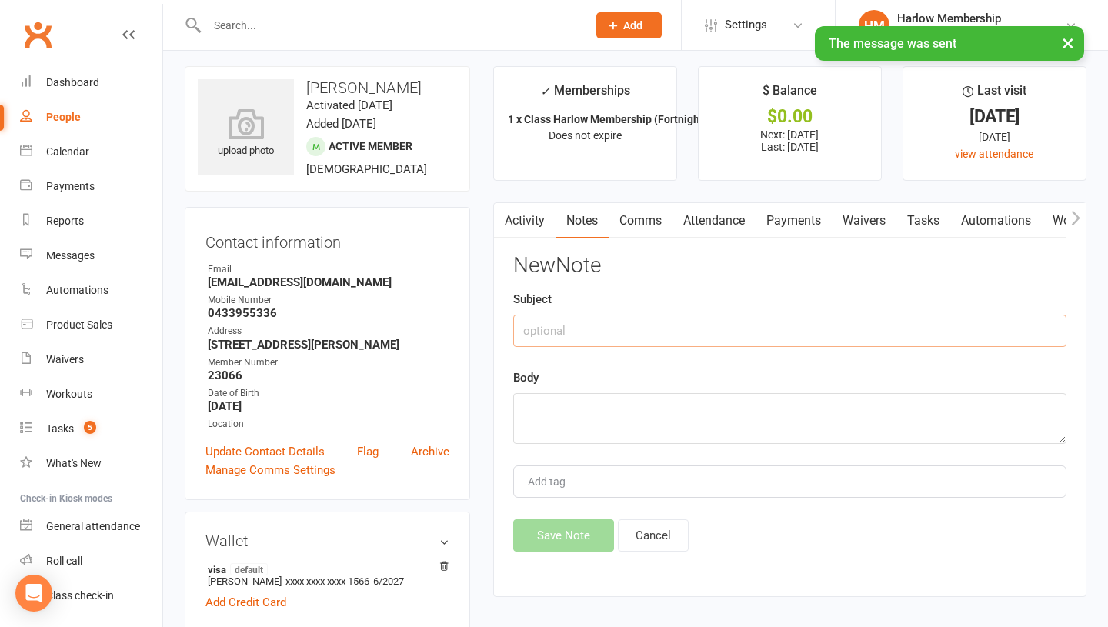
click at [677, 315] on input "text" at bounding box center [789, 331] width 553 height 32
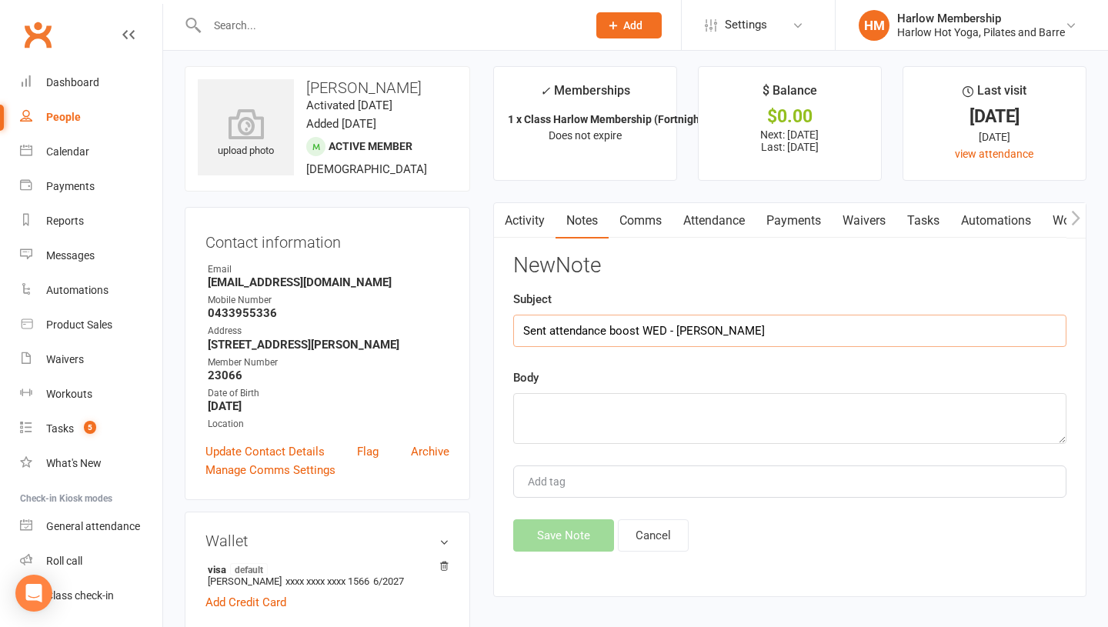
type input "Sent attendance boost WED - Krystyna"
click at [654, 408] on textarea at bounding box center [789, 418] width 553 height 51
paste textarea "Hasn't attended in 3 weeks"
type textarea "Hasn't attended in 3 weeks"
click at [556, 540] on button "Save Note" at bounding box center [563, 536] width 101 height 32
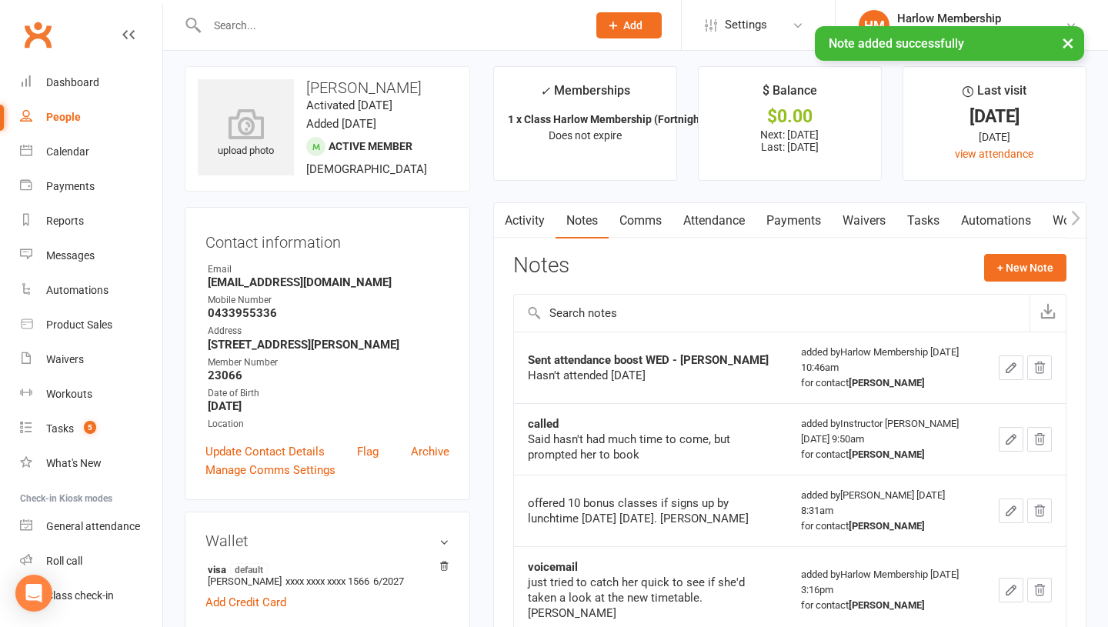
click at [926, 215] on link "Tasks" at bounding box center [924, 220] width 54 height 35
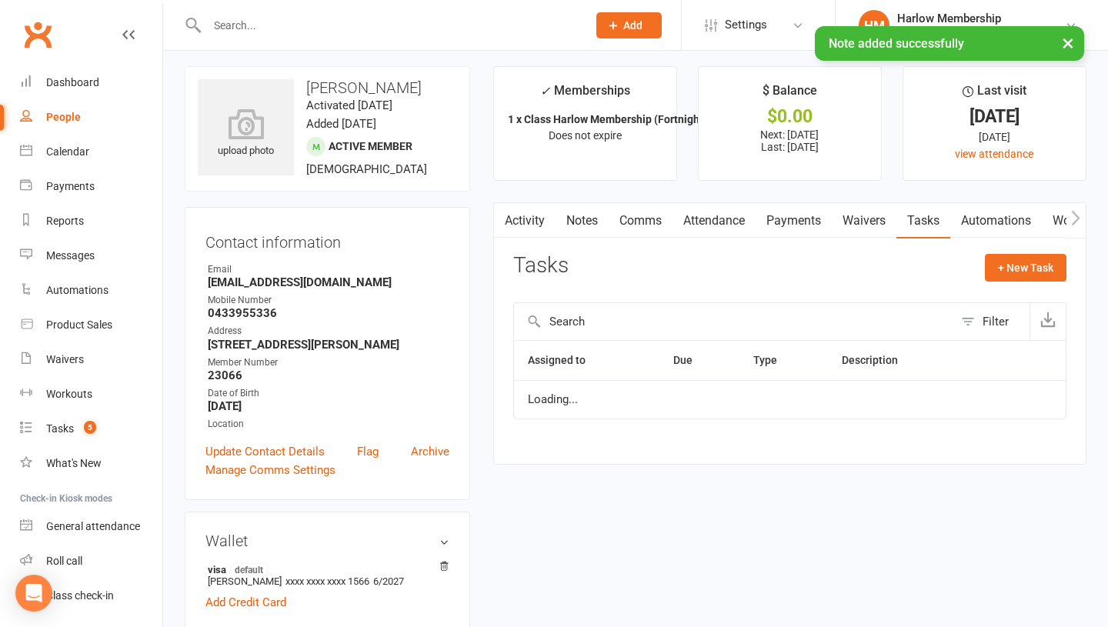
click at [519, 222] on link "Activity" at bounding box center [525, 220] width 62 height 35
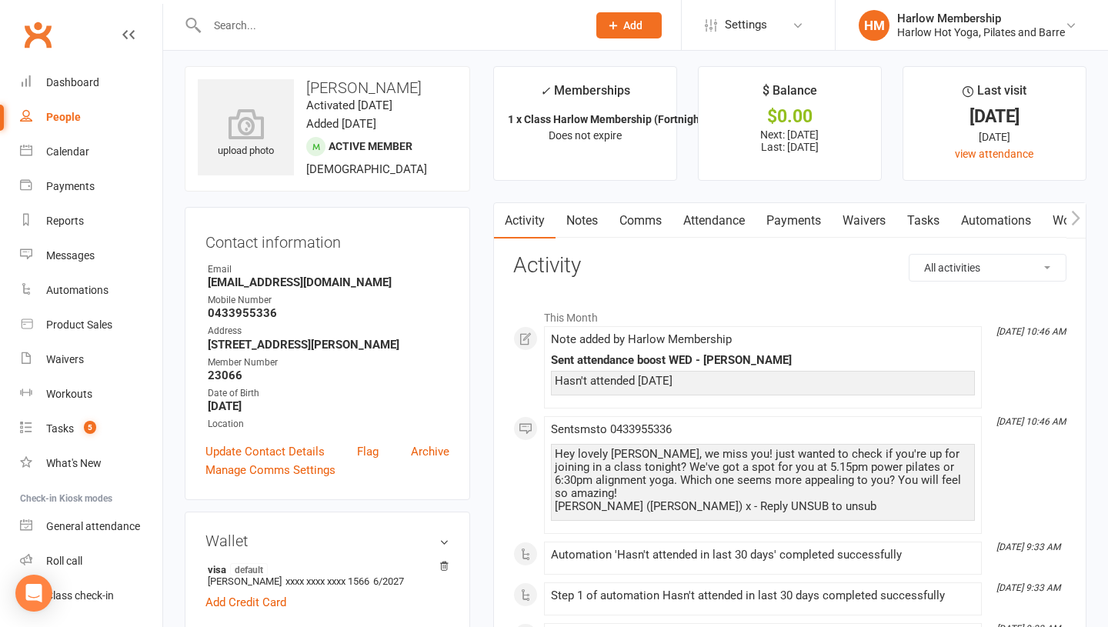
click at [630, 229] on link "Comms" at bounding box center [641, 220] width 64 height 35
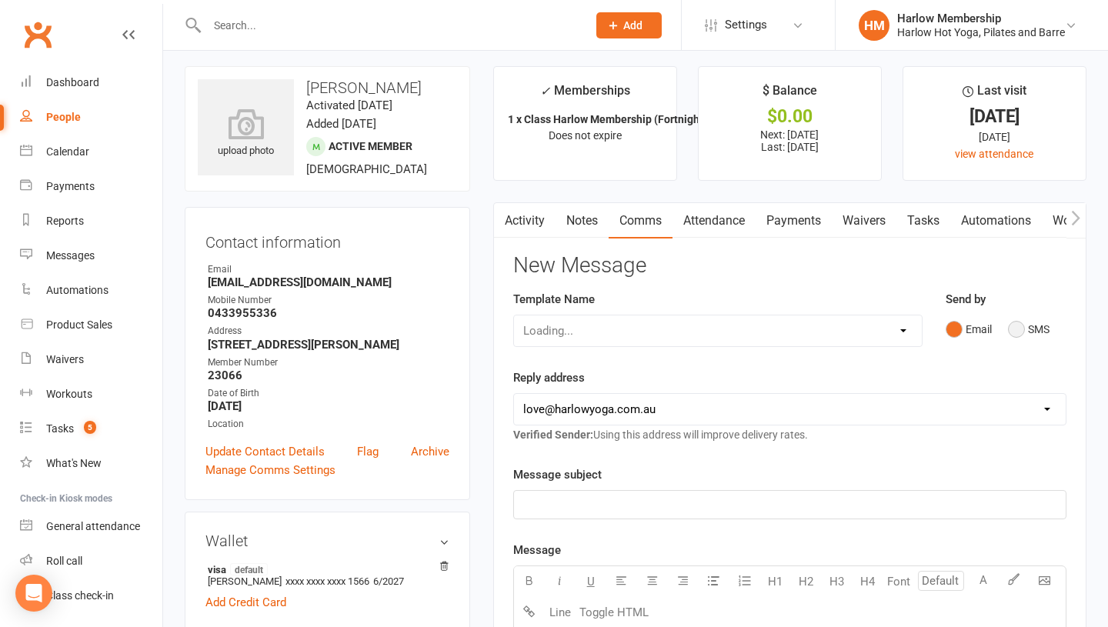
click at [1021, 329] on button "SMS" at bounding box center [1029, 329] width 42 height 29
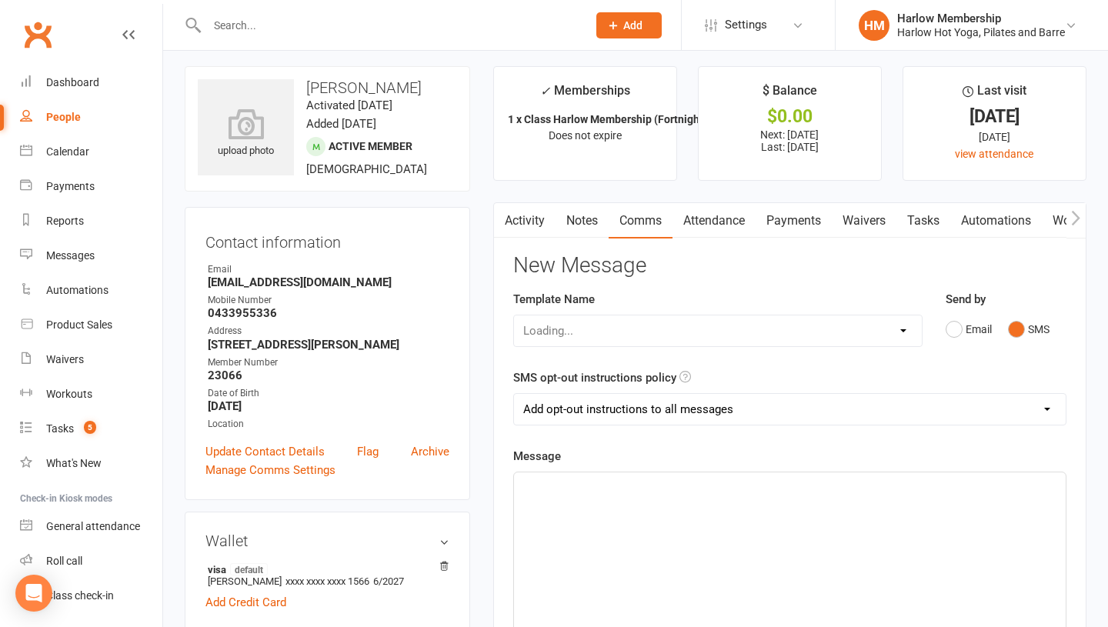
click at [709, 477] on p "﻿" at bounding box center [789, 486] width 533 height 18
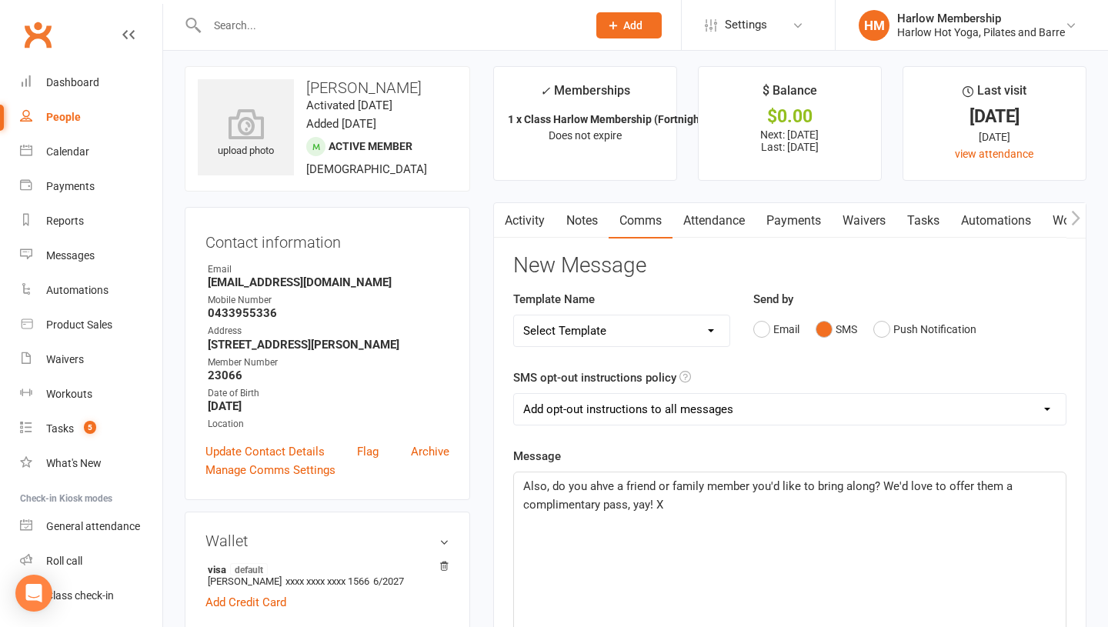
click at [605, 484] on span "Also, do you ahve a friend or family member you'd like to bring along? We'd lov…" at bounding box center [769, 495] width 493 height 32
click at [587, 422] on select "Add opt-out instructions to all messages Add opt-out instructions for messages …" at bounding box center [790, 409] width 552 height 31
select select "2"
click at [604, 532] on div "Also, do you have a friend or family member you'd like to bring along? We'd lov…" at bounding box center [790, 588] width 552 height 231
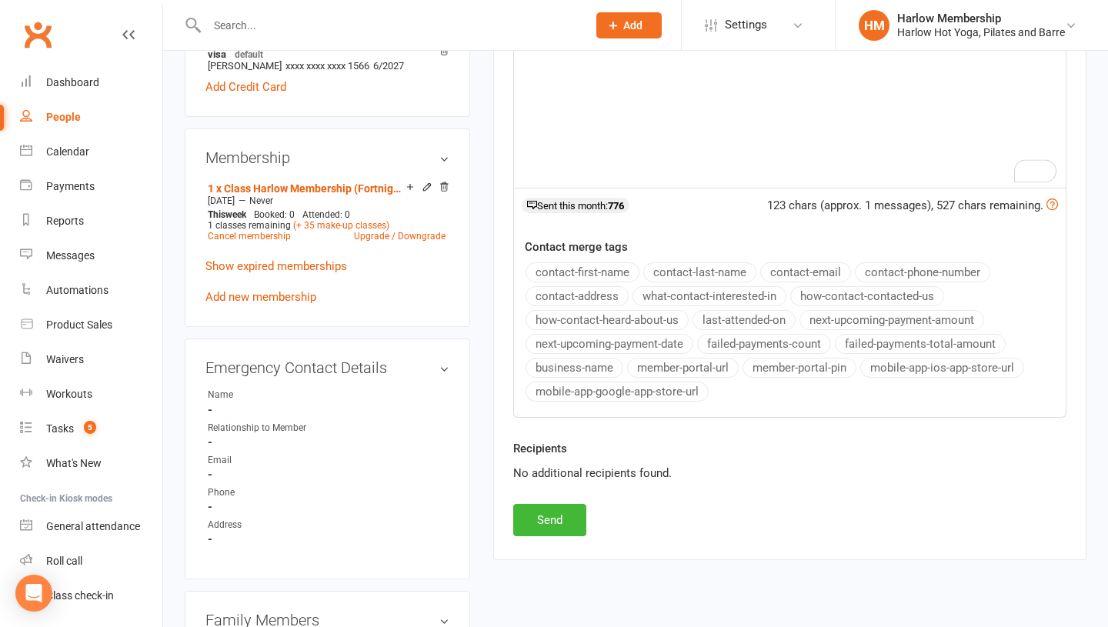
scroll to position [543, 0]
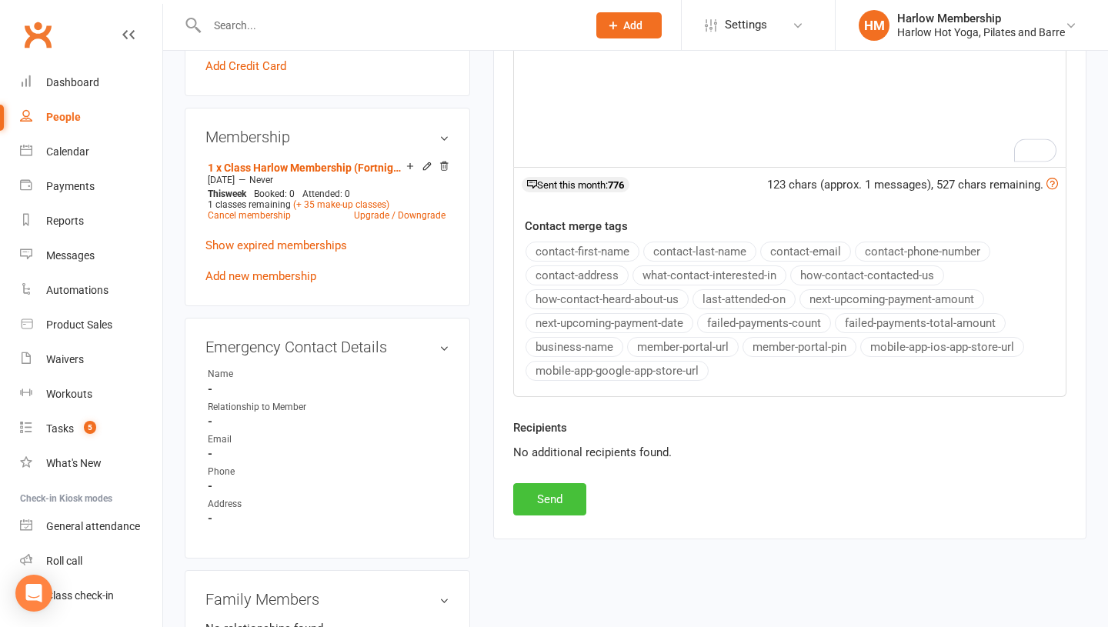
click at [542, 493] on button "Send" at bounding box center [549, 499] width 73 height 32
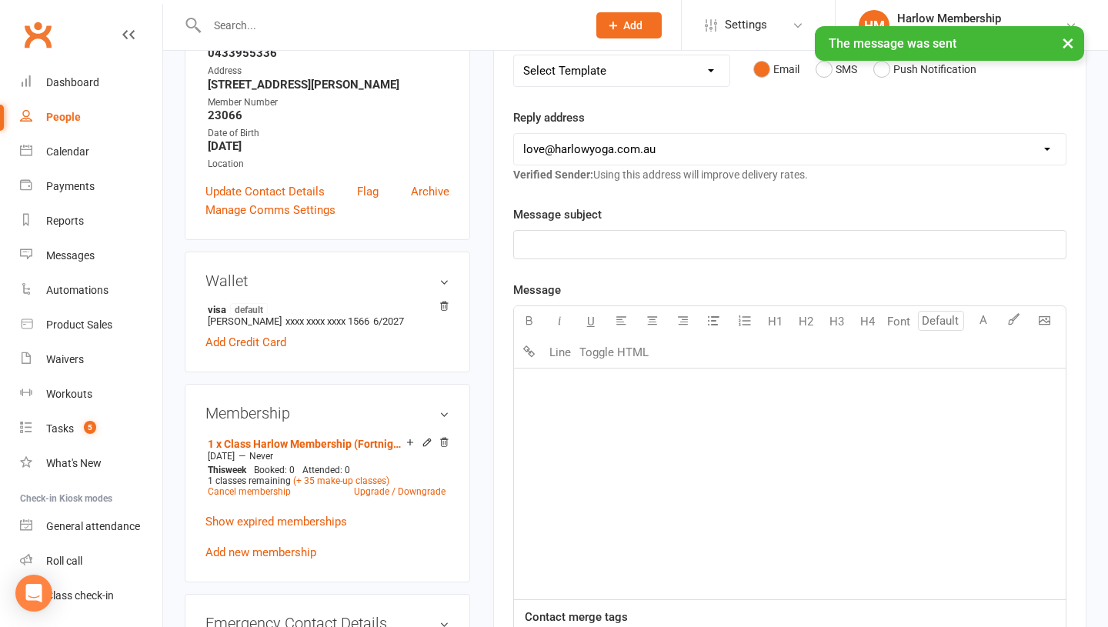
scroll to position [0, 0]
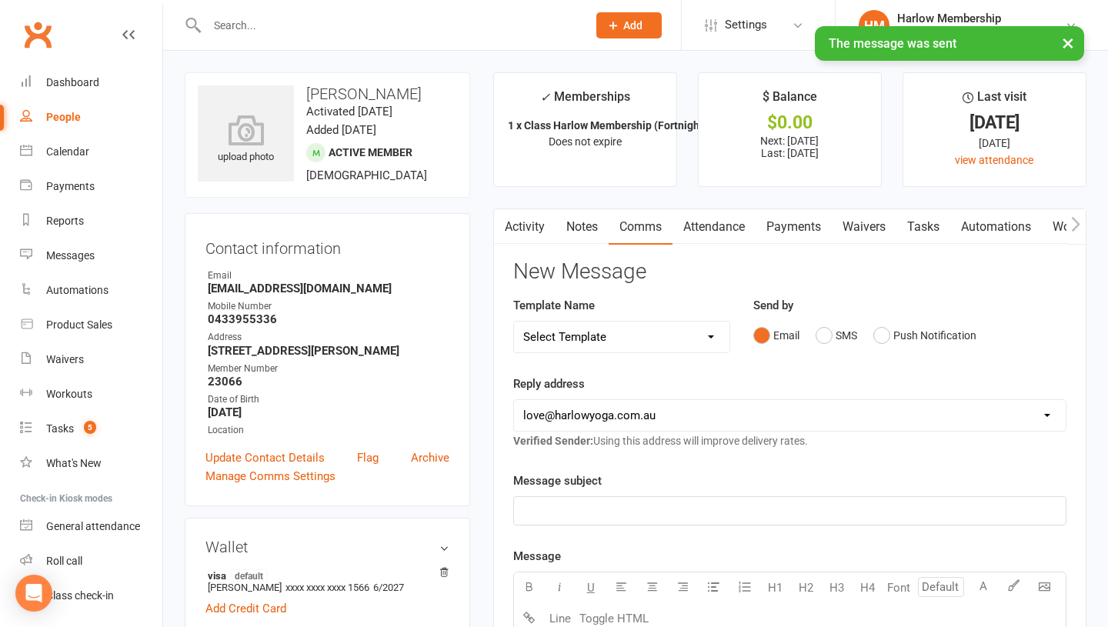
click at [525, 229] on link "Activity" at bounding box center [525, 226] width 62 height 35
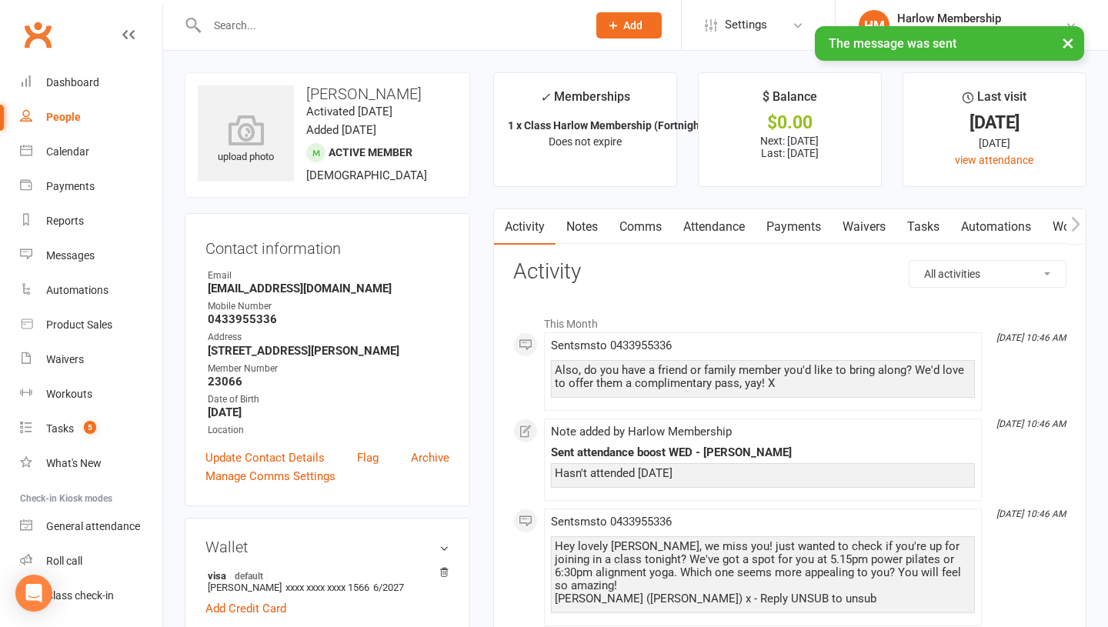
click at [576, 215] on link "Notes" at bounding box center [582, 226] width 53 height 35
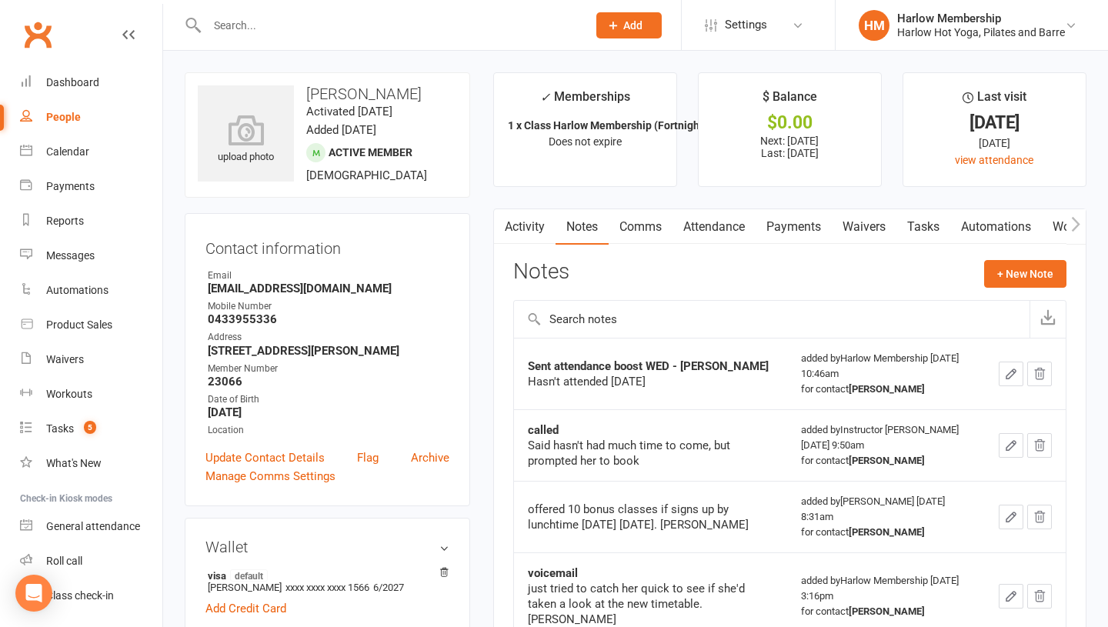
click at [1005, 377] on icon "button" at bounding box center [1011, 374] width 14 height 14
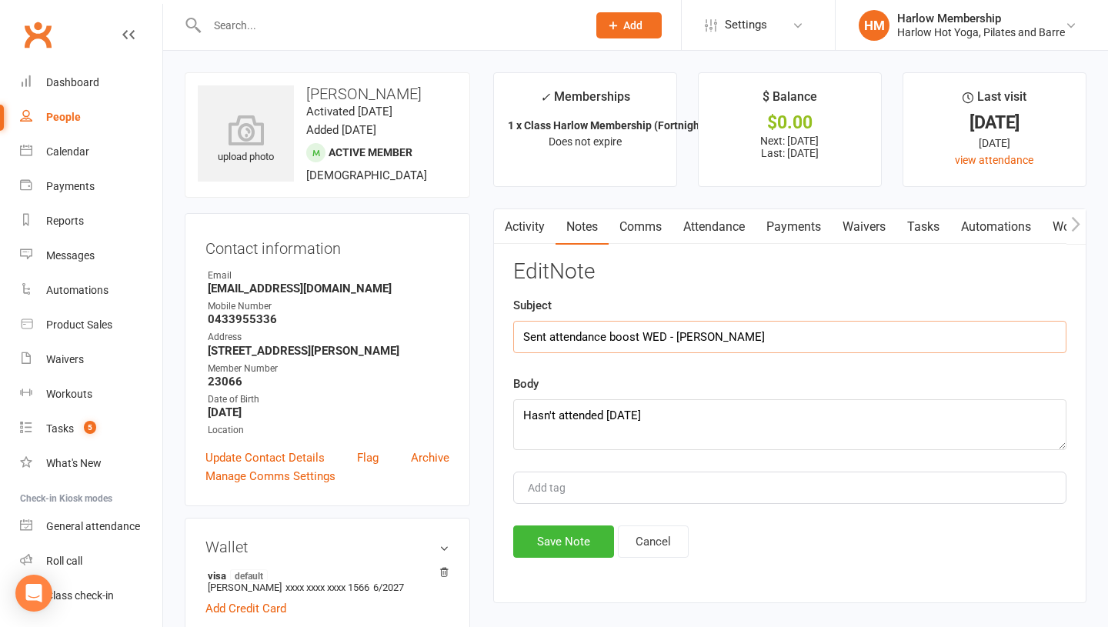
click at [668, 336] on input "Sent attendance boost WED - Krystyna" at bounding box center [789, 337] width 553 height 32
type input "Sent attendance boost WED + BAF - Krystyna"
click at [551, 556] on button "Save Note" at bounding box center [563, 542] width 101 height 32
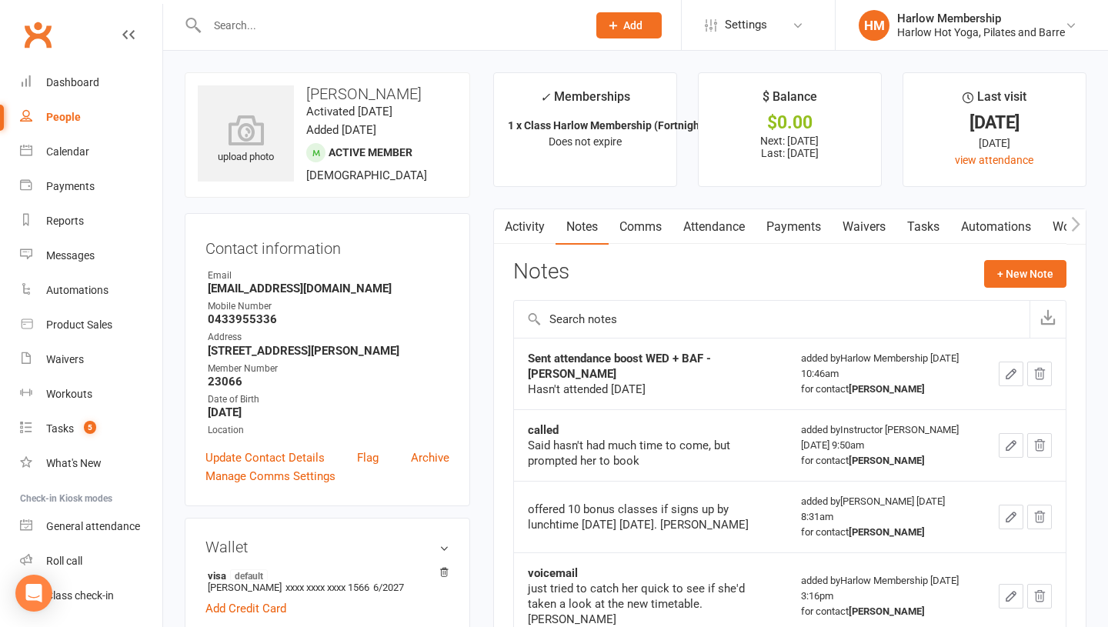
click at [939, 217] on link "Tasks" at bounding box center [924, 226] width 54 height 35
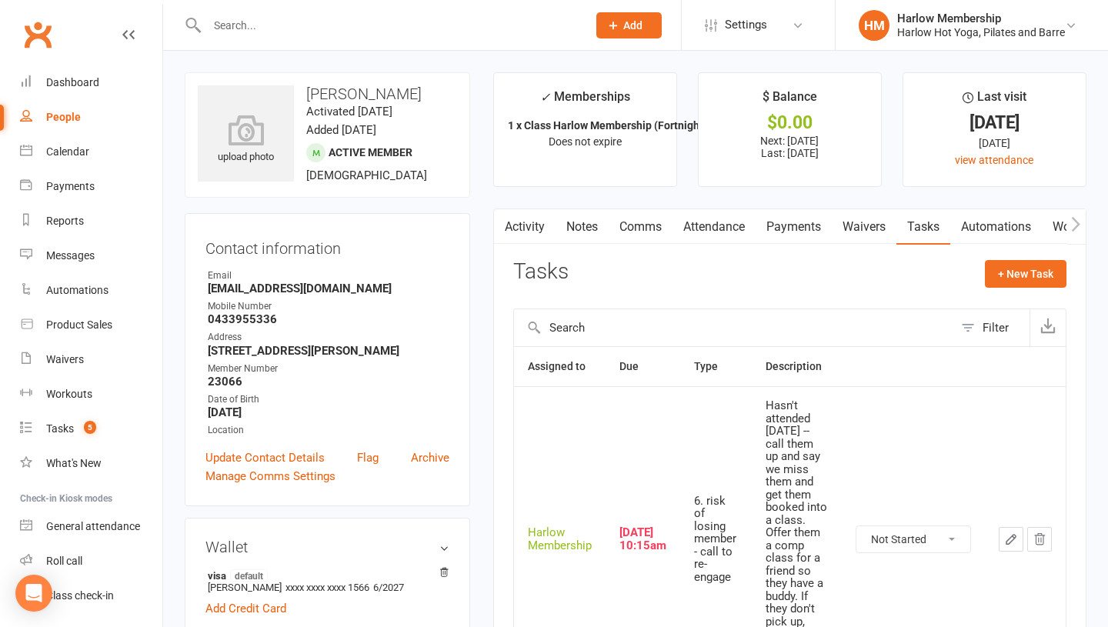
click at [906, 556] on td "Not Started In Progress Waiting Complete" at bounding box center [913, 538] width 143 height 305
click at [887, 536] on select "Not Started In Progress Waiting Complete" at bounding box center [914, 539] width 114 height 26
select select "unstarted"
click at [55, 433] on div "Tasks" at bounding box center [60, 429] width 28 height 12
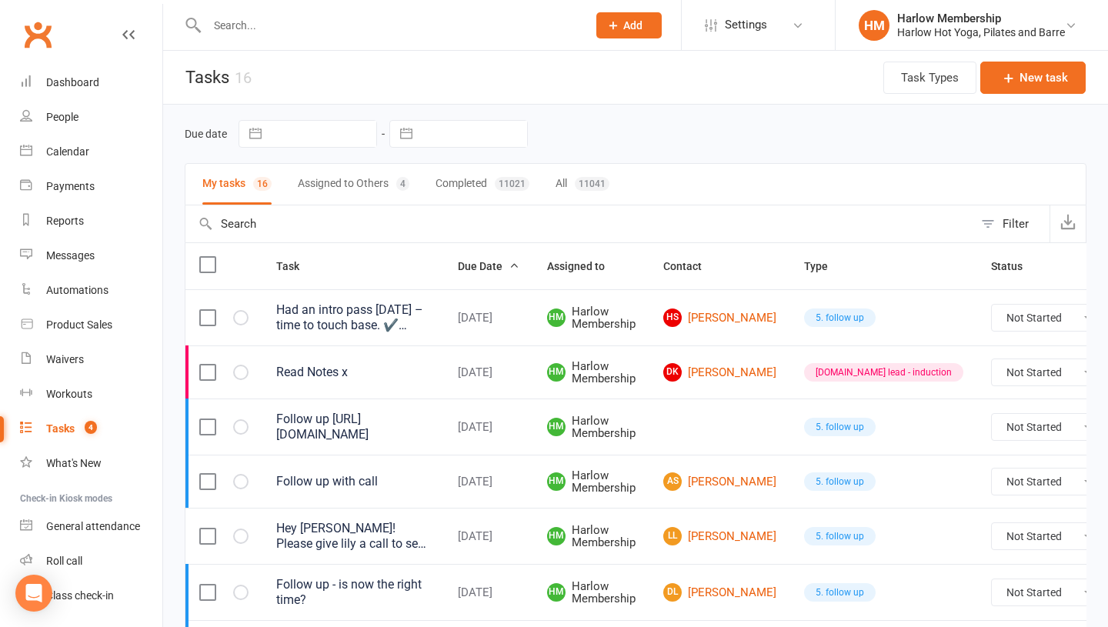
click at [313, 180] on button "Assigned to Others 4" at bounding box center [354, 184] width 112 height 41
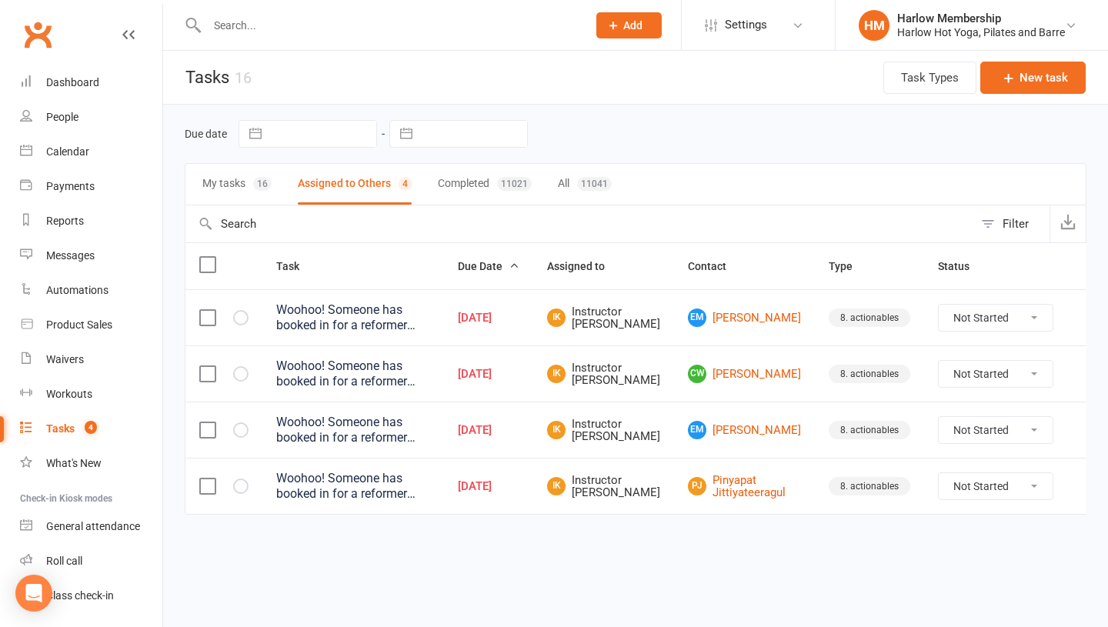
click at [259, 180] on div "16" at bounding box center [262, 184] width 18 height 14
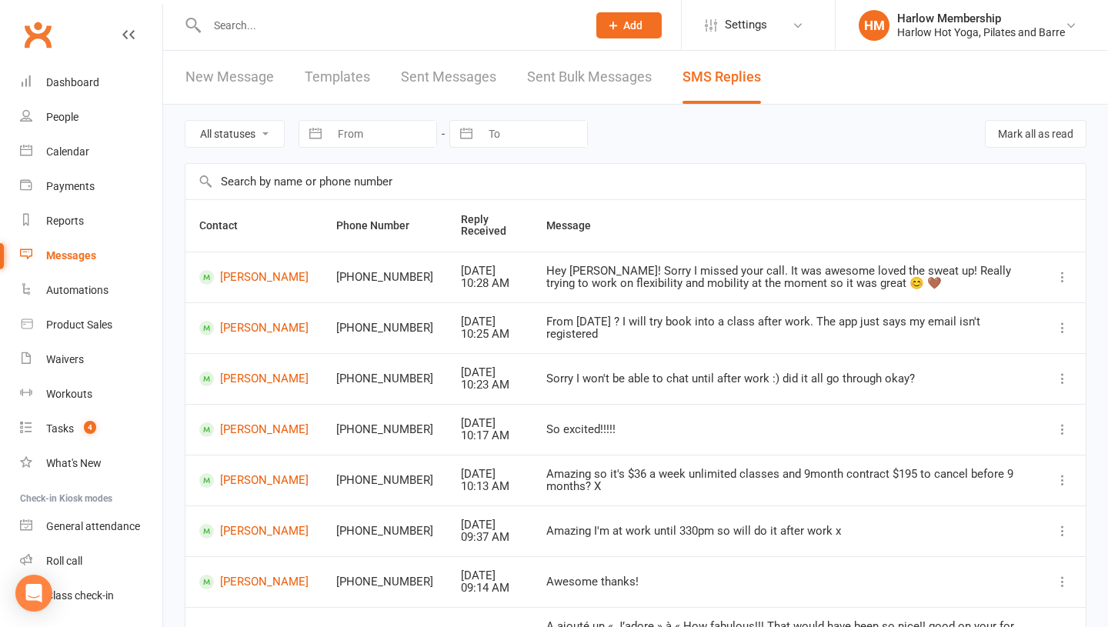
click at [230, 12] on div at bounding box center [381, 25] width 392 height 50
click at [229, 19] on input "text" at bounding box center [389, 26] width 374 height 22
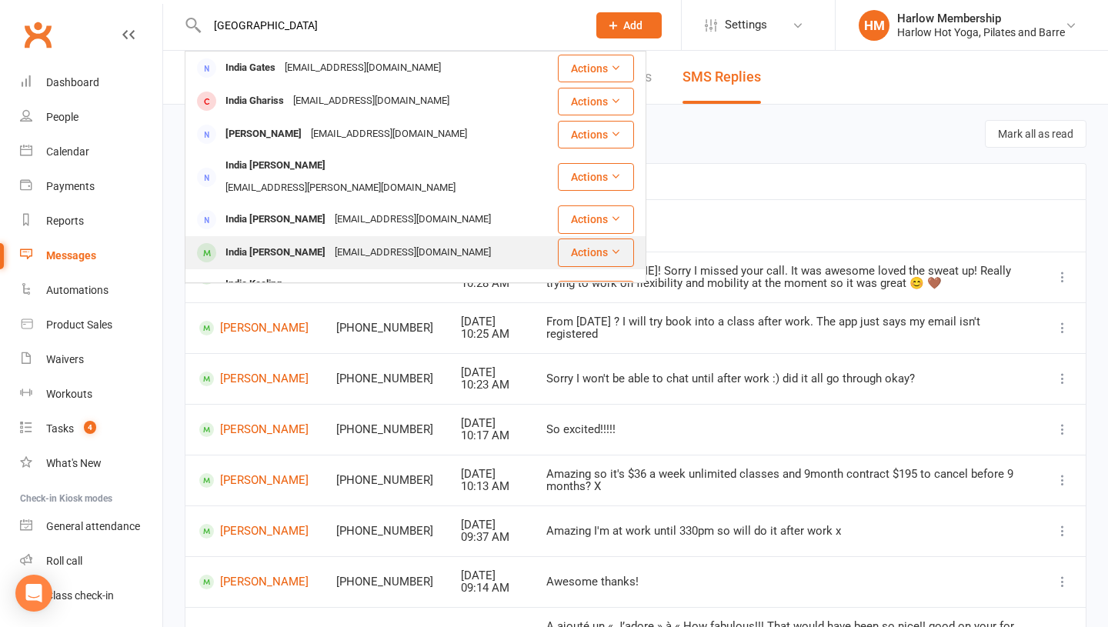
type input "India"
click at [239, 242] on div "India [PERSON_NAME]" at bounding box center [275, 253] width 109 height 22
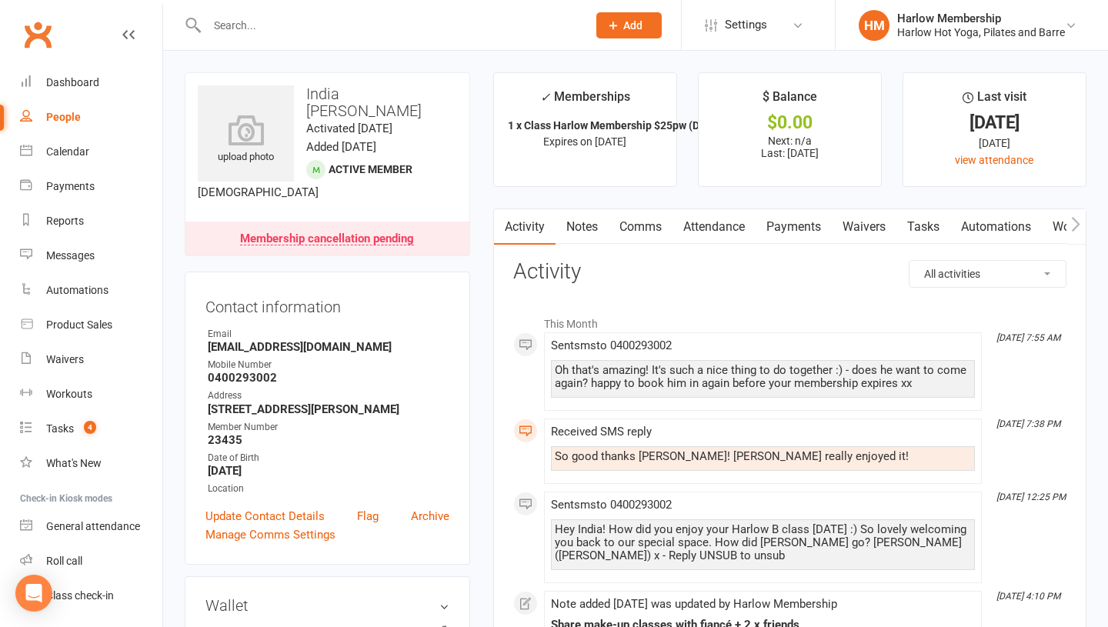
click at [578, 227] on link "Notes" at bounding box center [582, 226] width 53 height 35
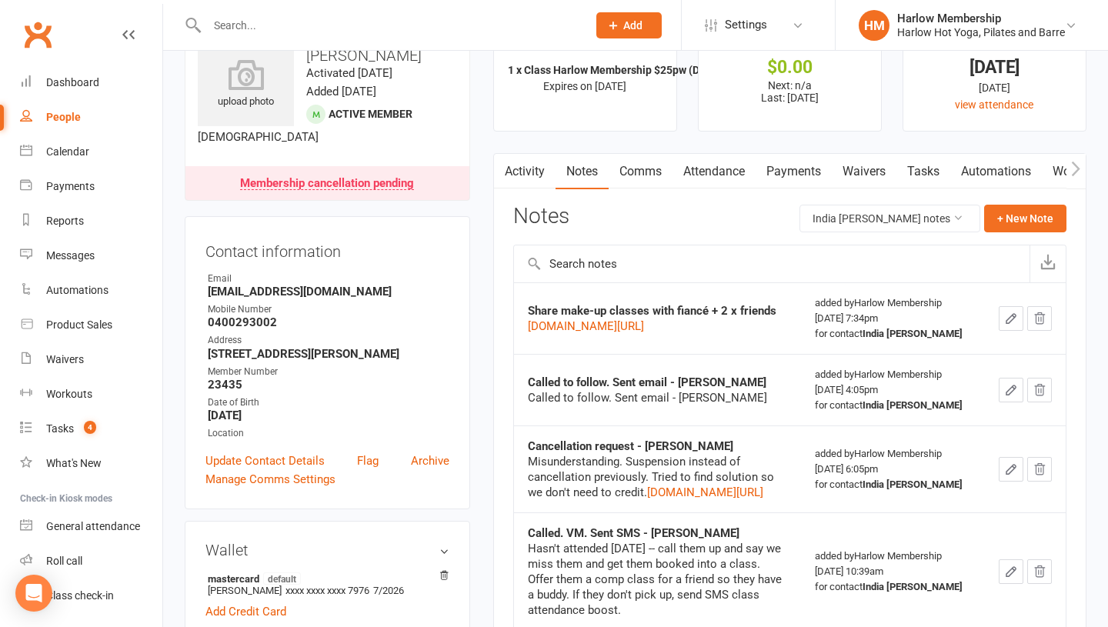
scroll to position [58, 0]
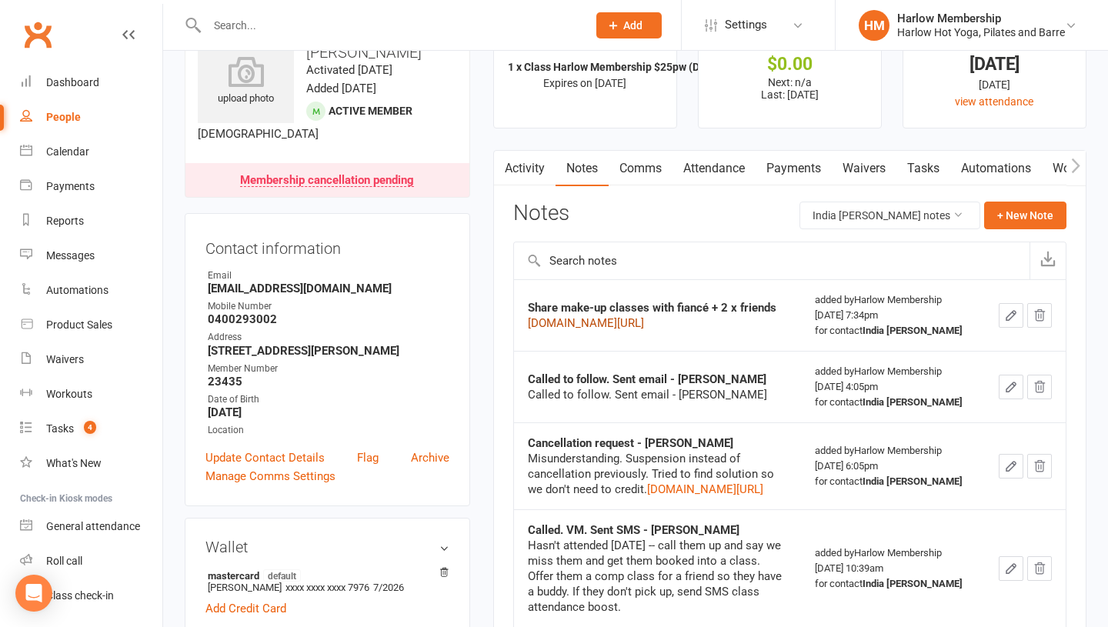
drag, startPoint x: 590, startPoint y: 390, endPoint x: 527, endPoint y: 364, distance: 68.3
click at [527, 351] on td "Share make-up classes with fiancé + 2 x friends mail.google.com/mail/u/0/#inbox…" at bounding box center [658, 315] width 288 height 72
copy link "[DOMAIN_NAME][URL]"
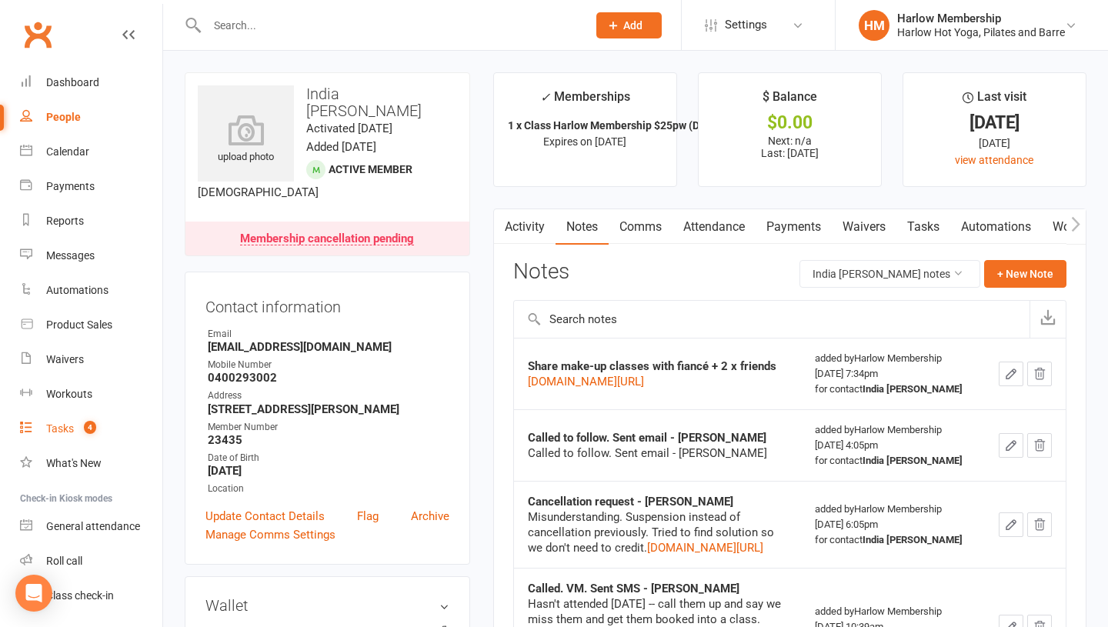
click at [70, 420] on link "Tasks 4" at bounding box center [91, 429] width 142 height 35
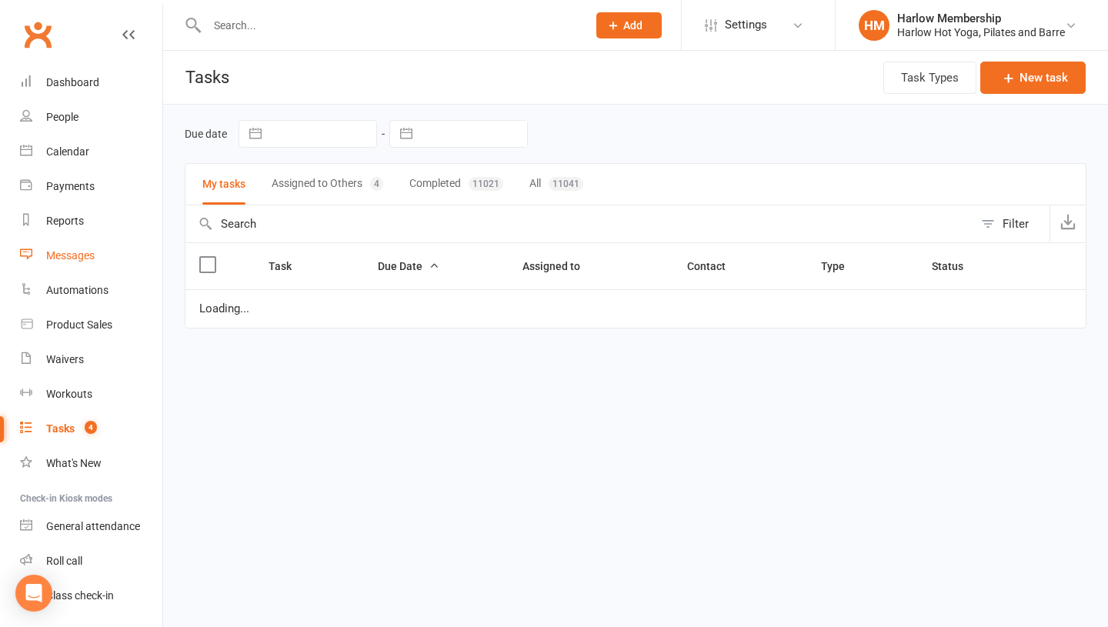
click at [68, 263] on link "Messages" at bounding box center [91, 256] width 142 height 35
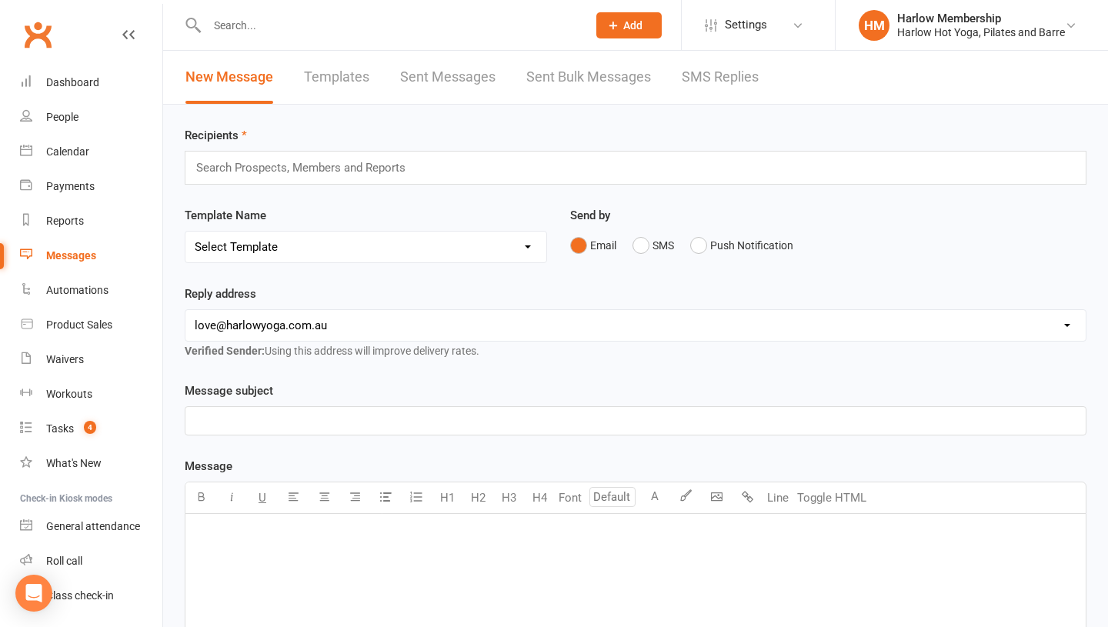
click at [439, 85] on link "Sent Messages" at bounding box center [447, 77] width 95 height 53
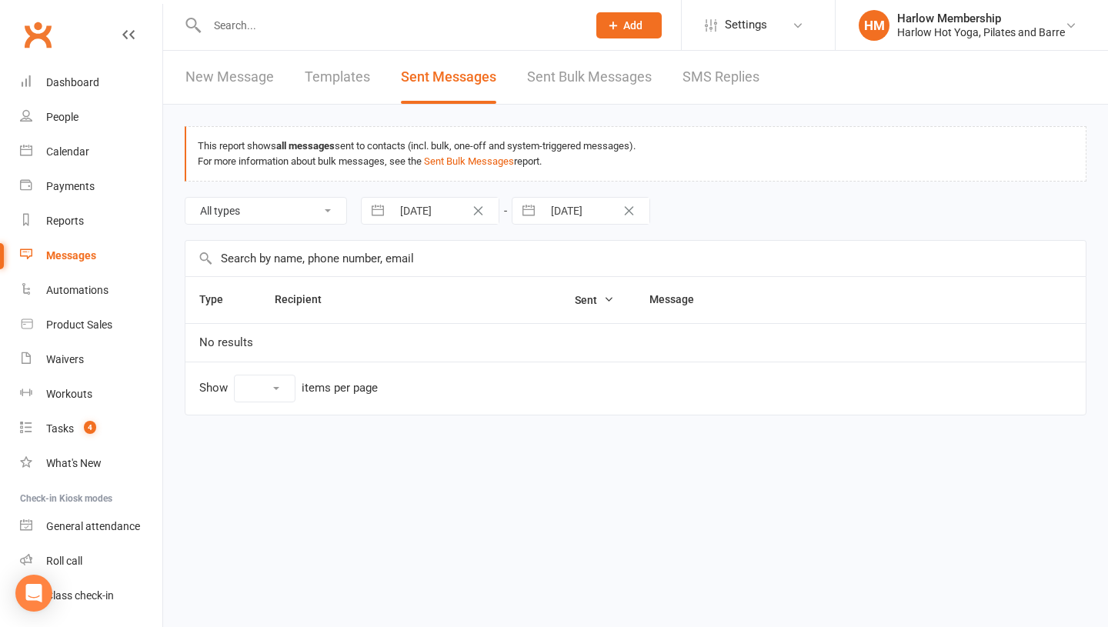
select select "10"
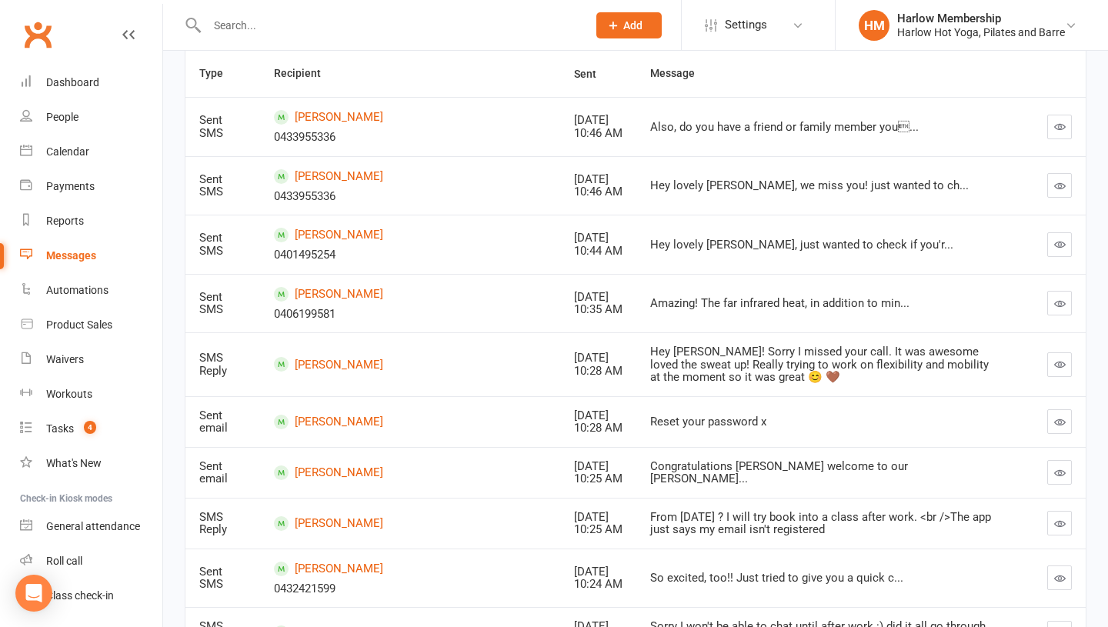
scroll to position [245, 0]
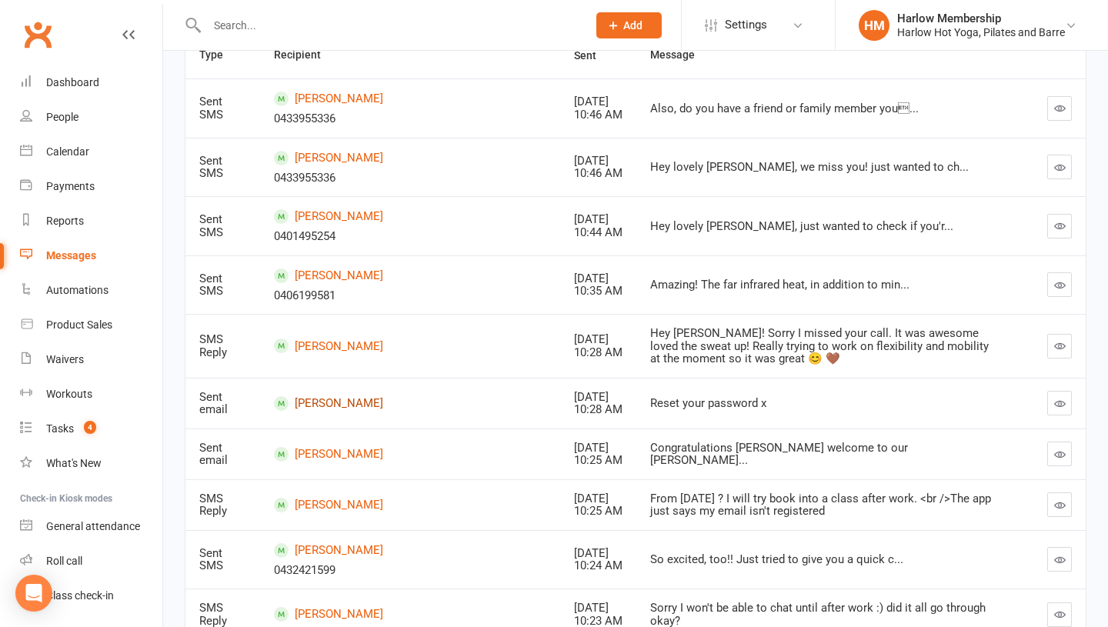
click at [364, 399] on link "[PERSON_NAME]" at bounding box center [410, 403] width 272 height 15
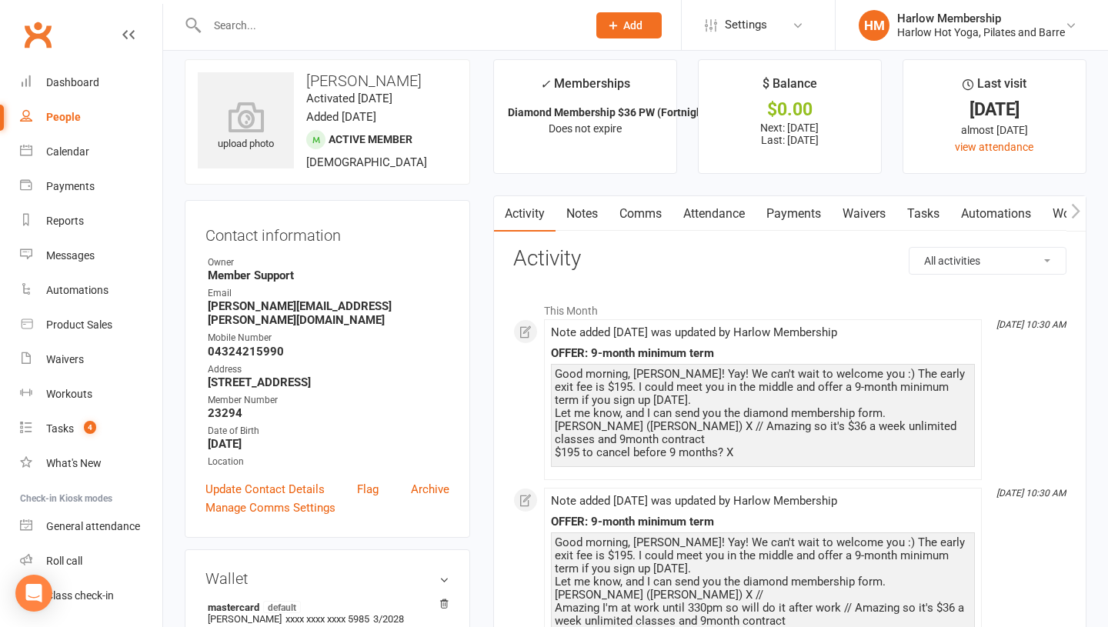
scroll to position [17, 0]
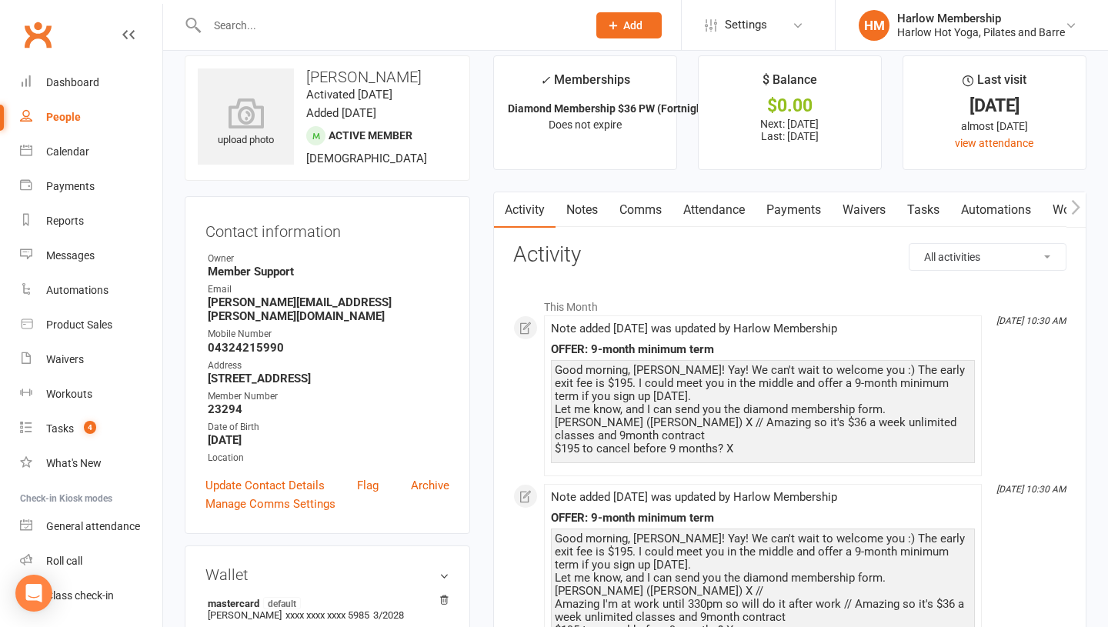
click at [564, 196] on link "Notes" at bounding box center [582, 209] width 53 height 35
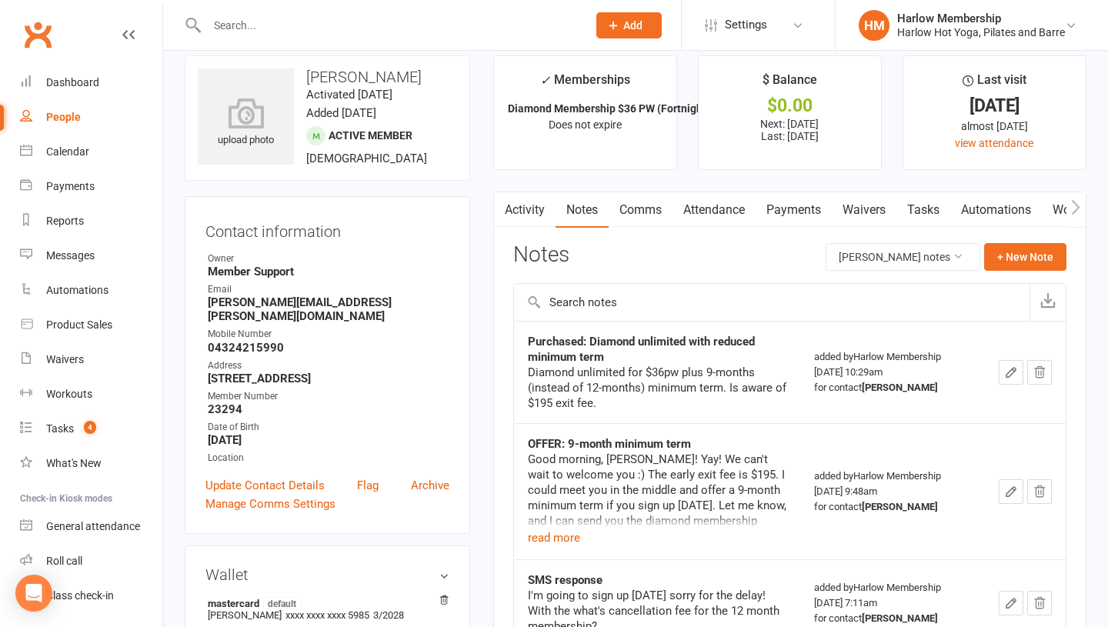
click at [538, 207] on link "Activity" at bounding box center [525, 209] width 62 height 35
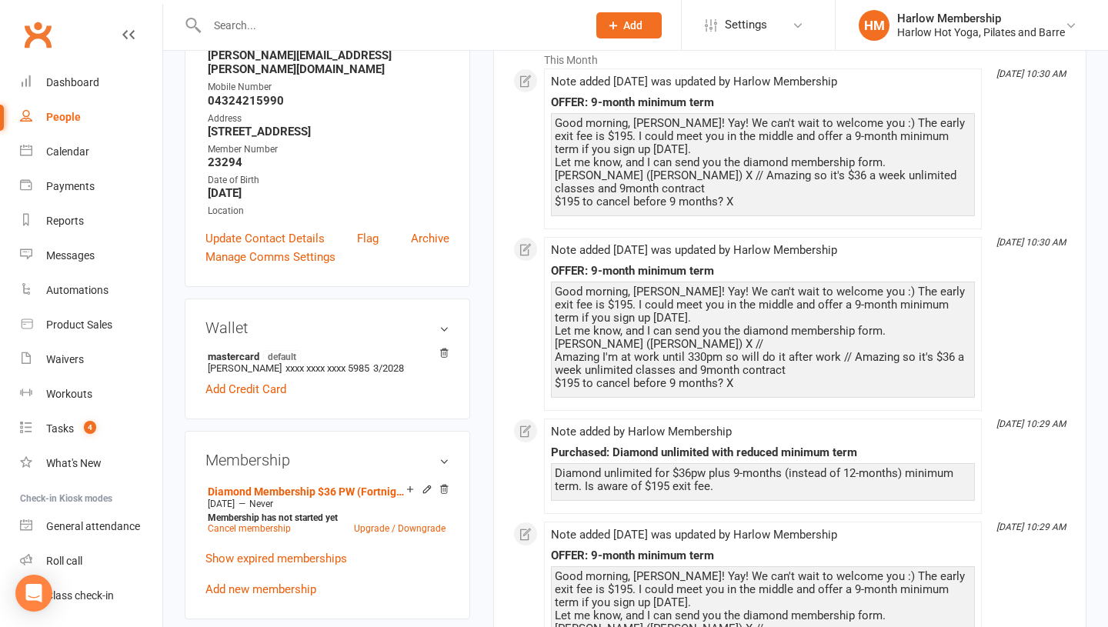
scroll to position [268, 0]
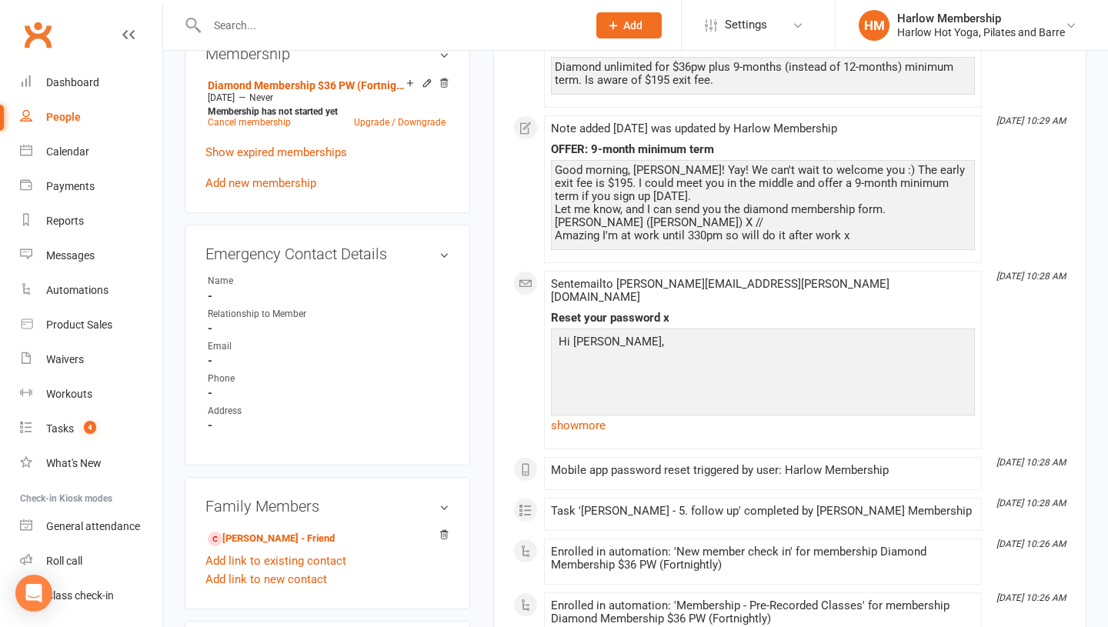
scroll to position [636, 0]
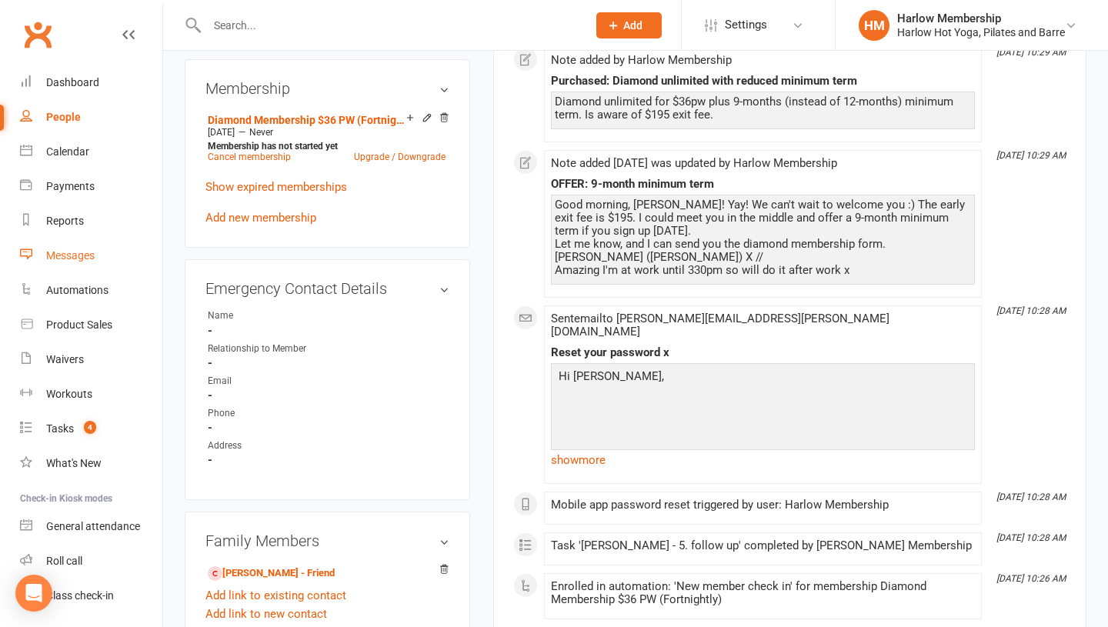
click at [82, 257] on div "Messages" at bounding box center [70, 255] width 48 height 12
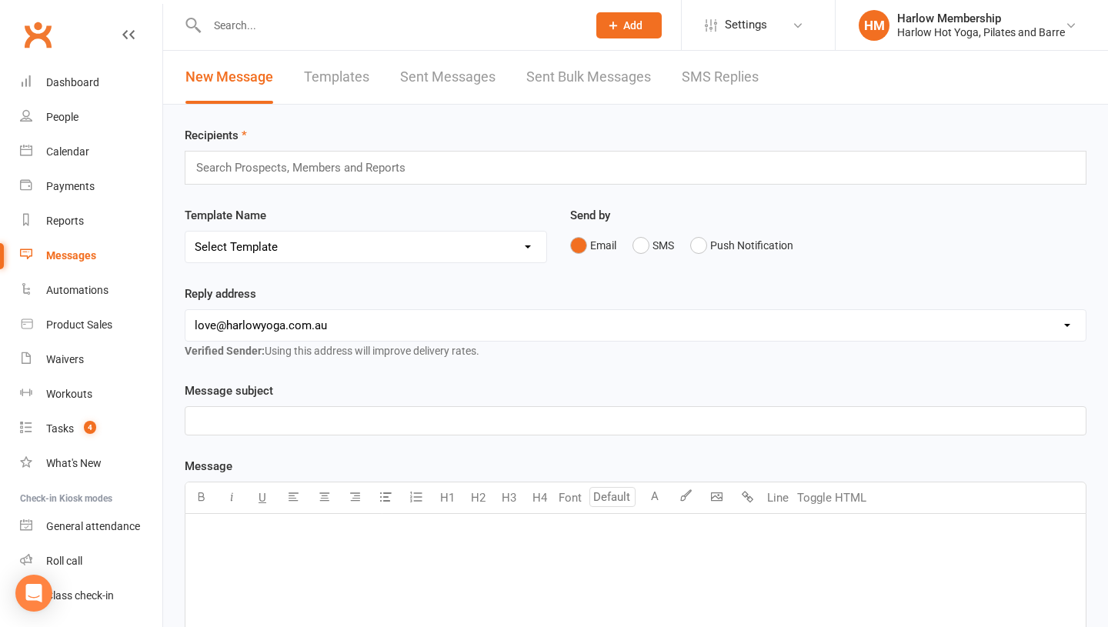
click at [475, 90] on link "Sent Messages" at bounding box center [447, 77] width 95 height 53
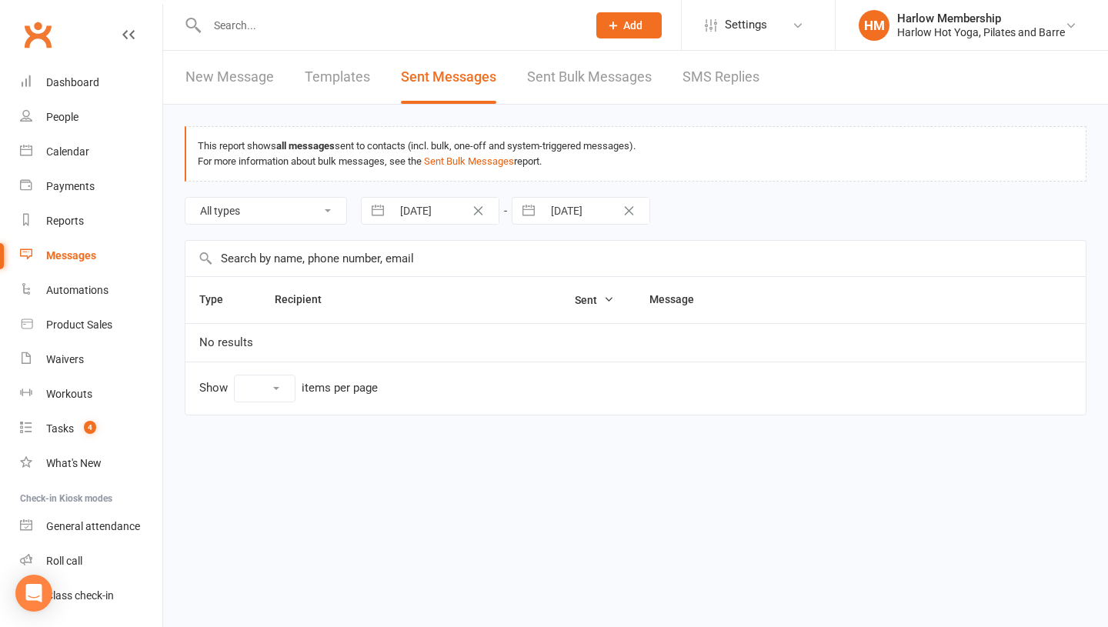
select select "10"
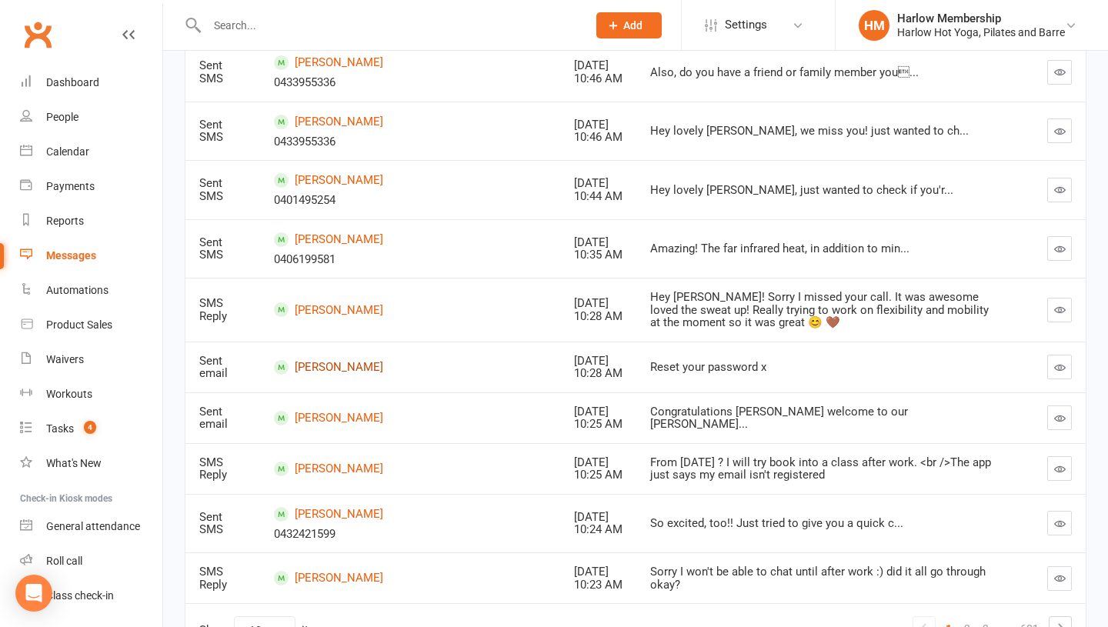
scroll to position [282, 0]
click at [321, 356] on td "Alexandra Blakeley" at bounding box center [409, 365] width 299 height 51
click at [321, 367] on link "Alexandra Blakeley" at bounding box center [410, 366] width 272 height 15
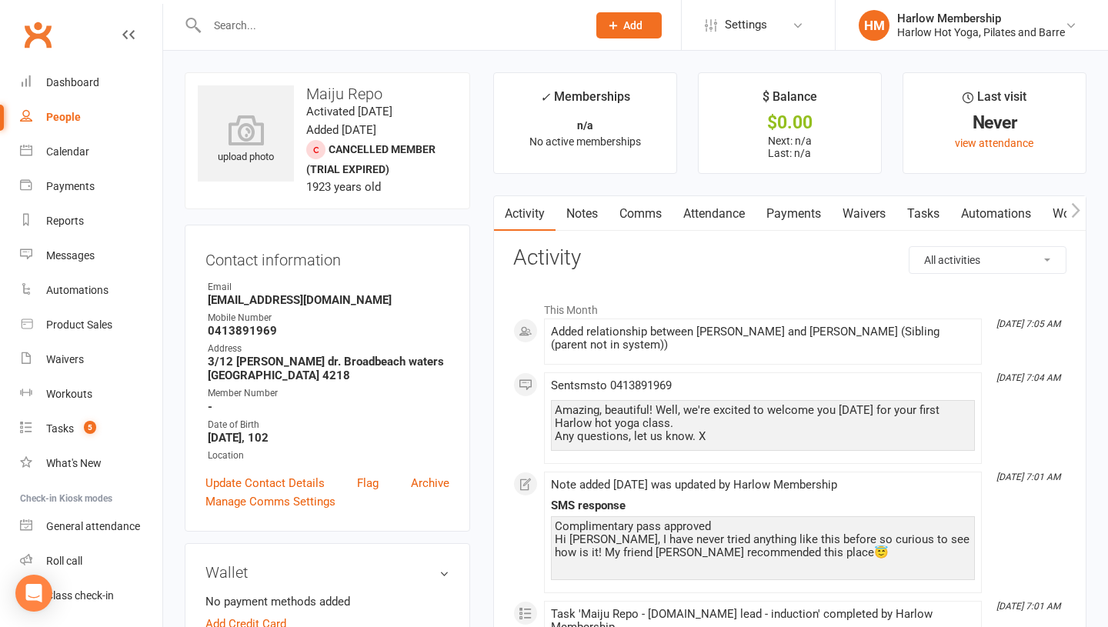
click at [582, 209] on link "Notes" at bounding box center [582, 213] width 53 height 35
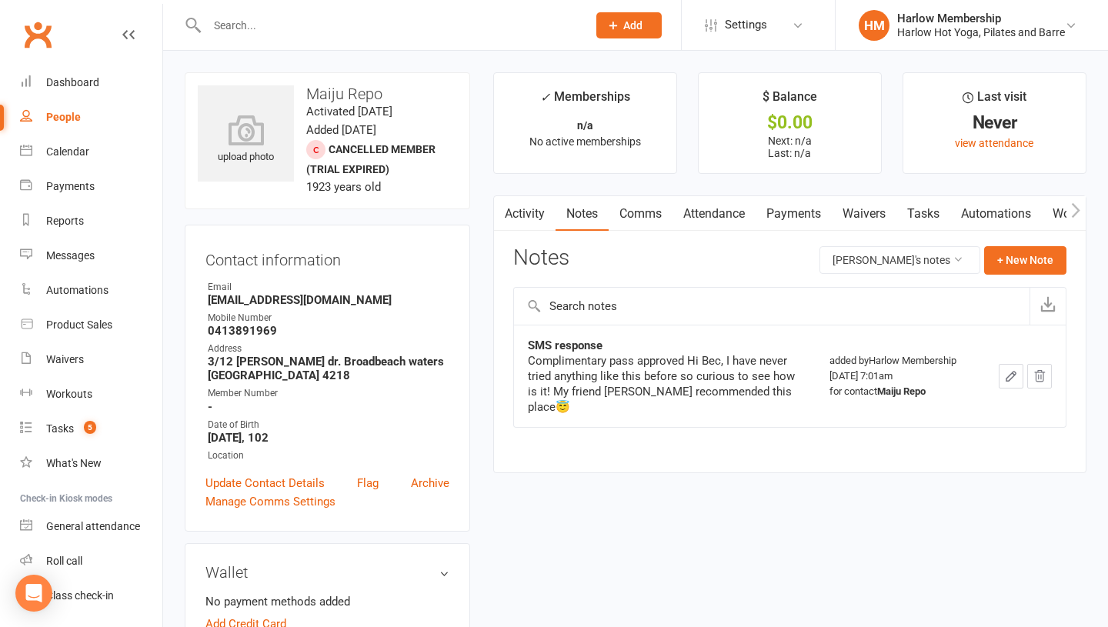
click at [526, 221] on link "Activity" at bounding box center [525, 213] width 62 height 35
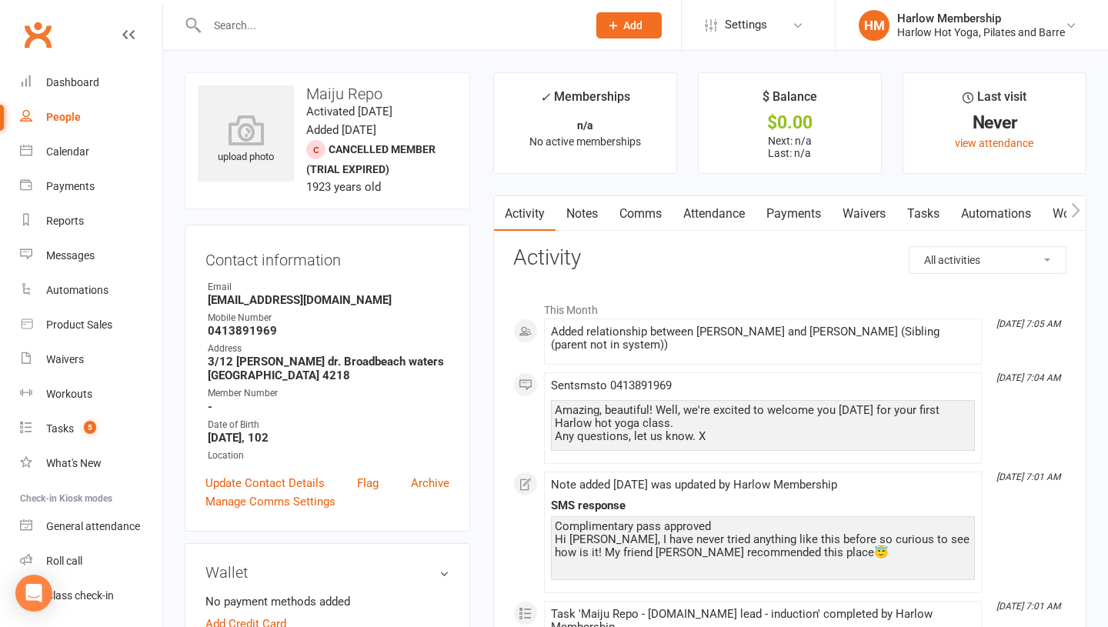
click at [683, 210] on link "Attendance" at bounding box center [714, 213] width 83 height 35
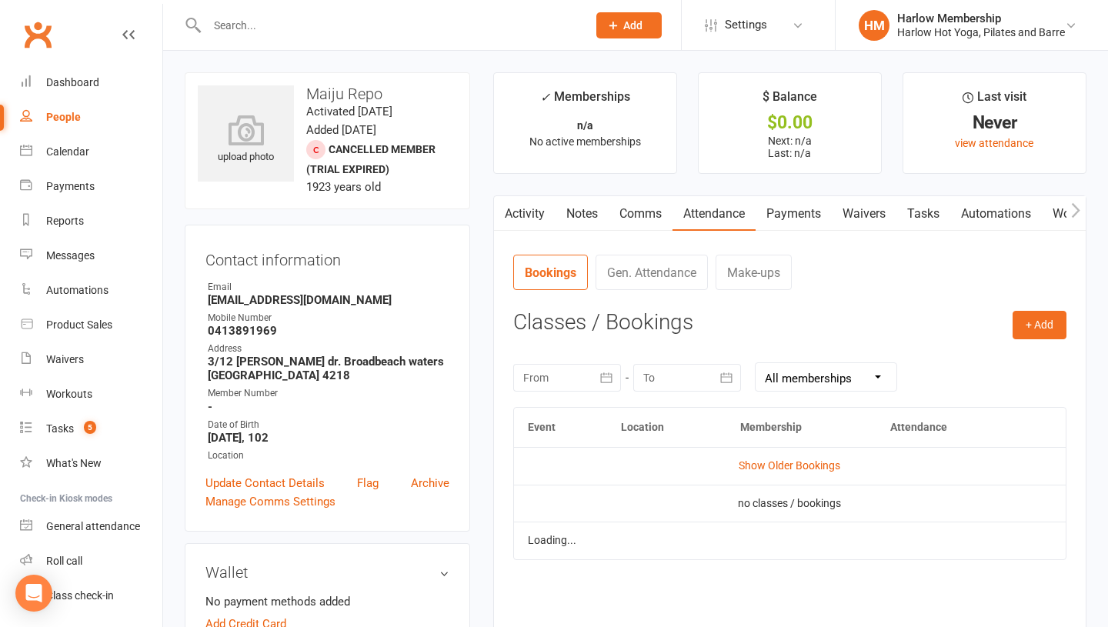
click at [638, 207] on link "Comms" at bounding box center [641, 213] width 64 height 35
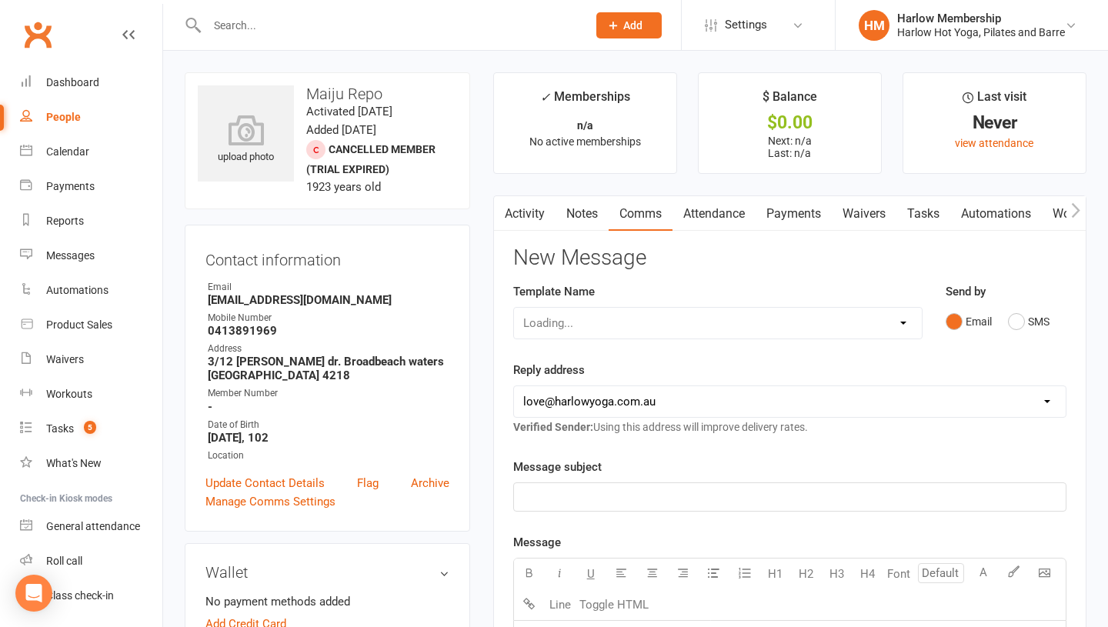
click at [542, 211] on link "Activity" at bounding box center [525, 213] width 62 height 35
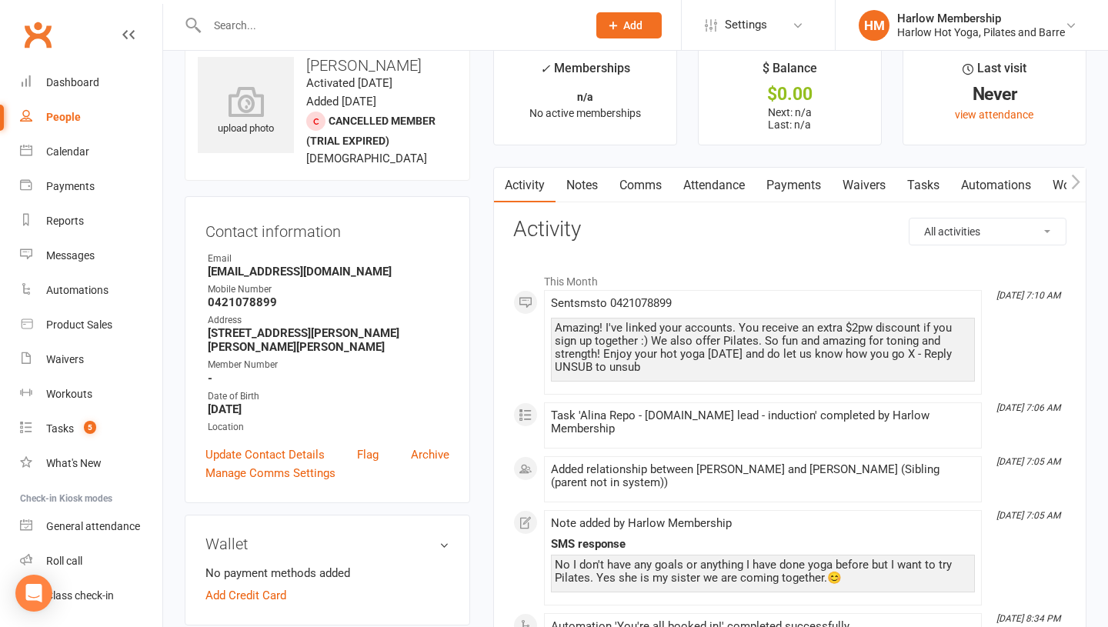
scroll to position [31, 0]
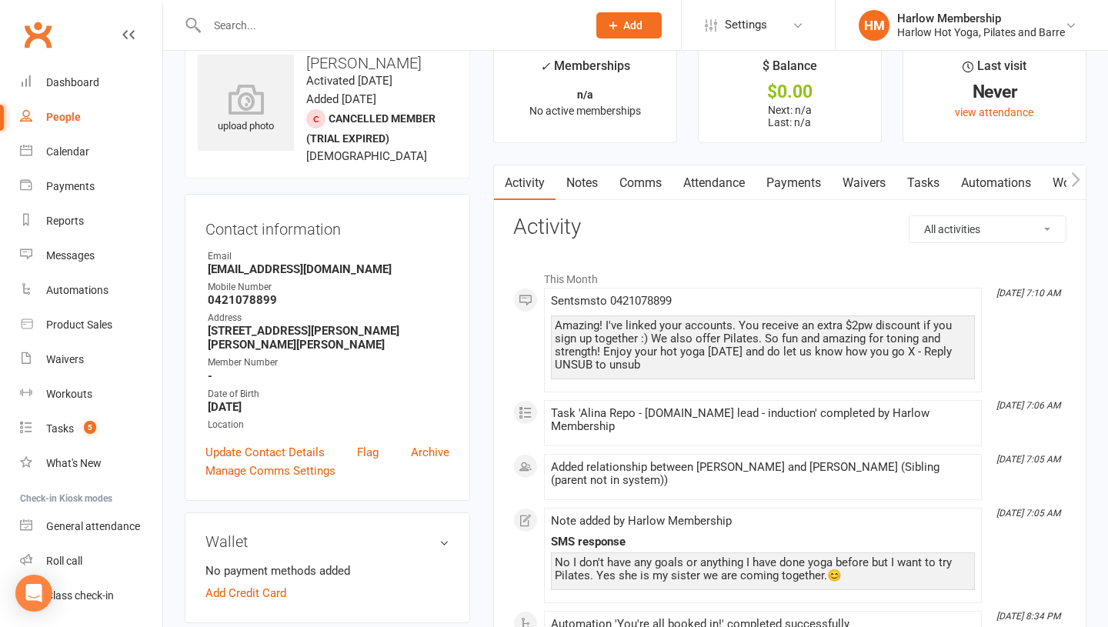
click at [591, 192] on link "Notes" at bounding box center [582, 182] width 53 height 35
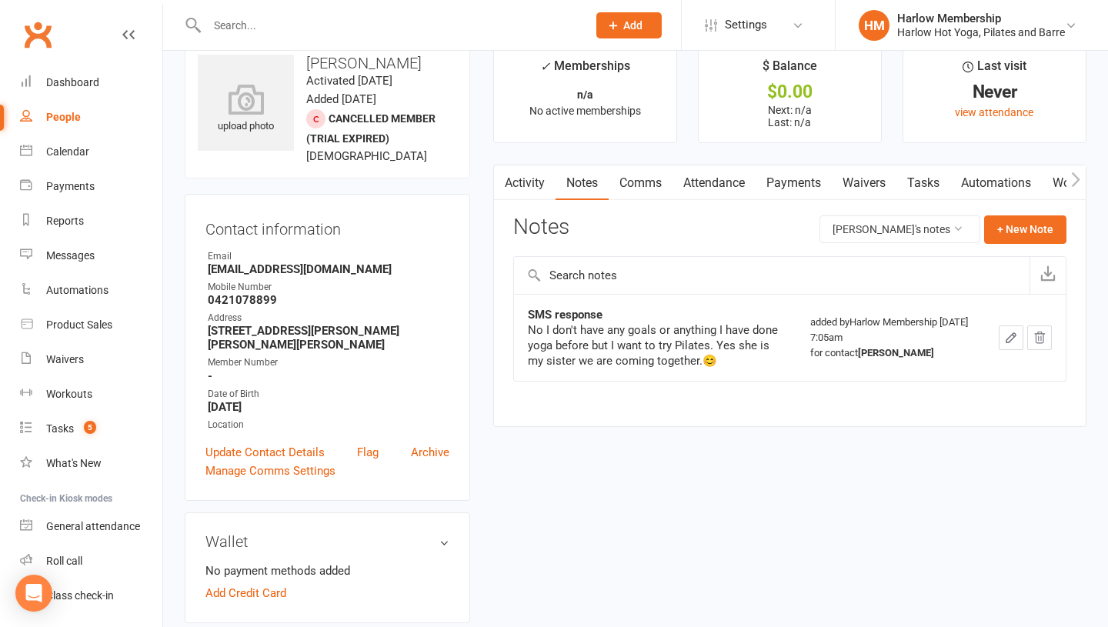
click at [546, 189] on link "Activity" at bounding box center [525, 182] width 62 height 35
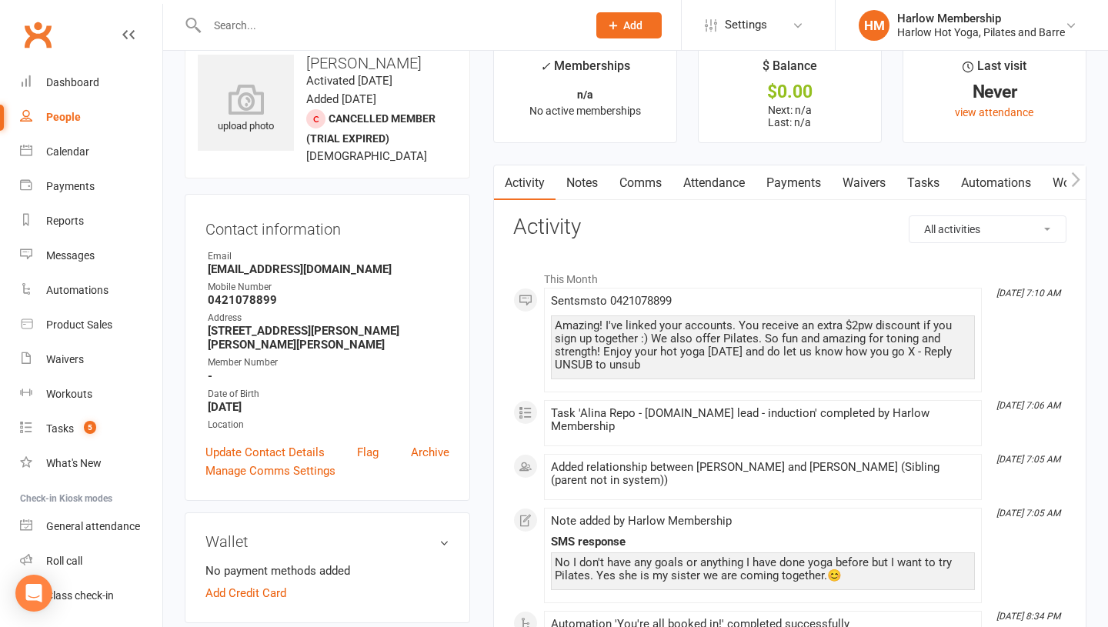
click at [555, 344] on div "Amazing! I've linked your accounts. You receive an extra $2pw discount if you s…" at bounding box center [763, 345] width 416 height 52
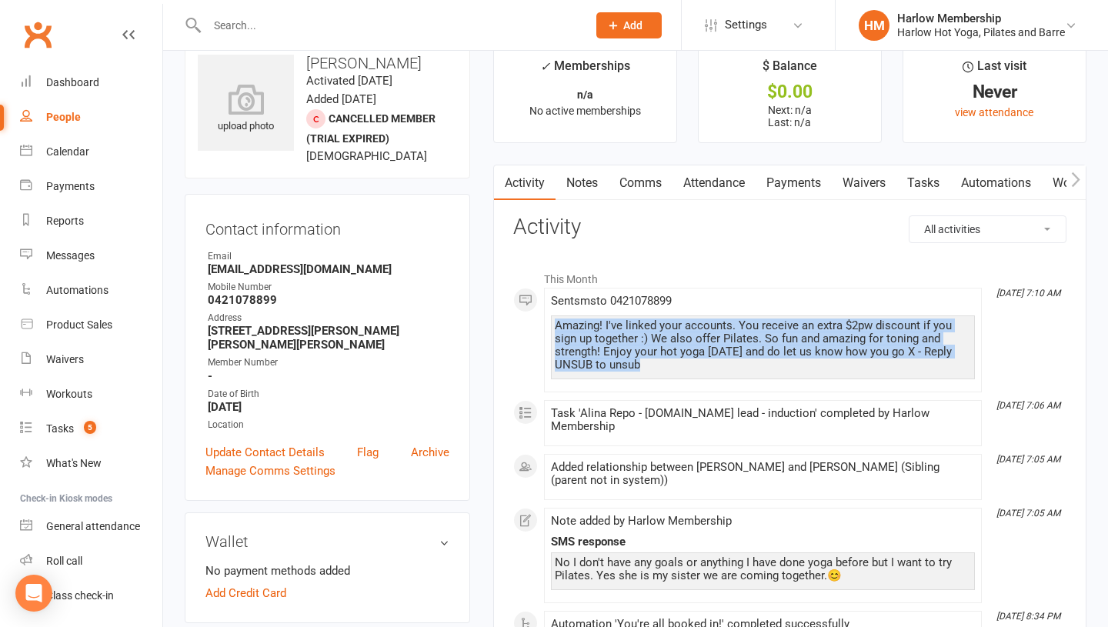
click at [555, 344] on div "Amazing! I've linked your accounts. You receive an extra $2pw discount if you s…" at bounding box center [763, 345] width 416 height 52
copy div "Amazing! I've linked your accounts. You receive an extra $2pw discount if you s…"
click at [586, 183] on link "Notes" at bounding box center [582, 182] width 53 height 35
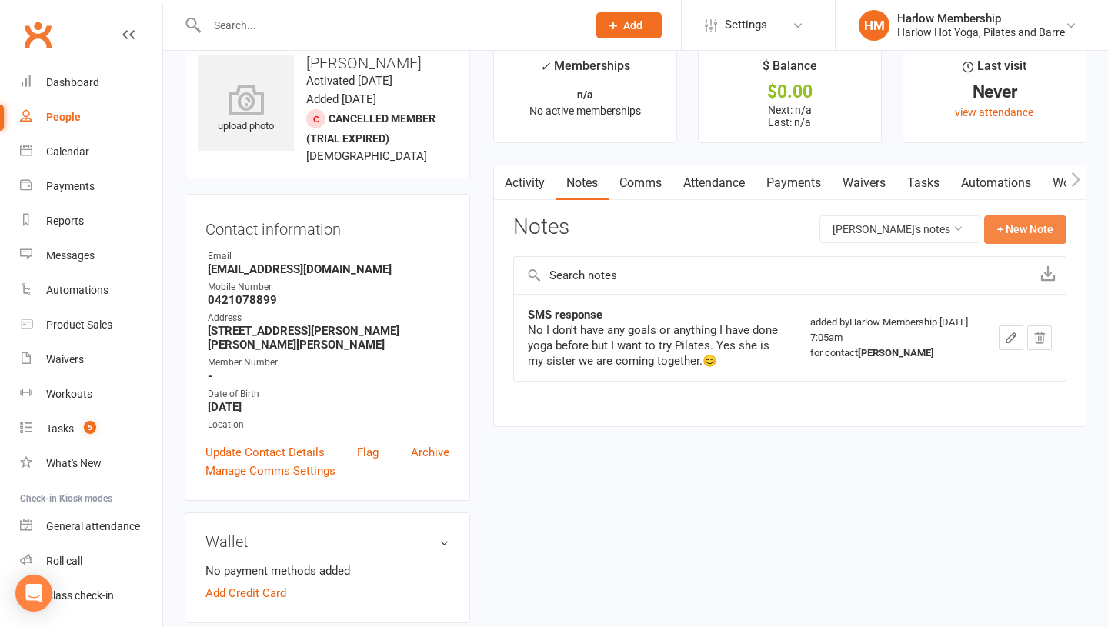
click at [1018, 235] on button "+ New Note" at bounding box center [1025, 229] width 82 height 28
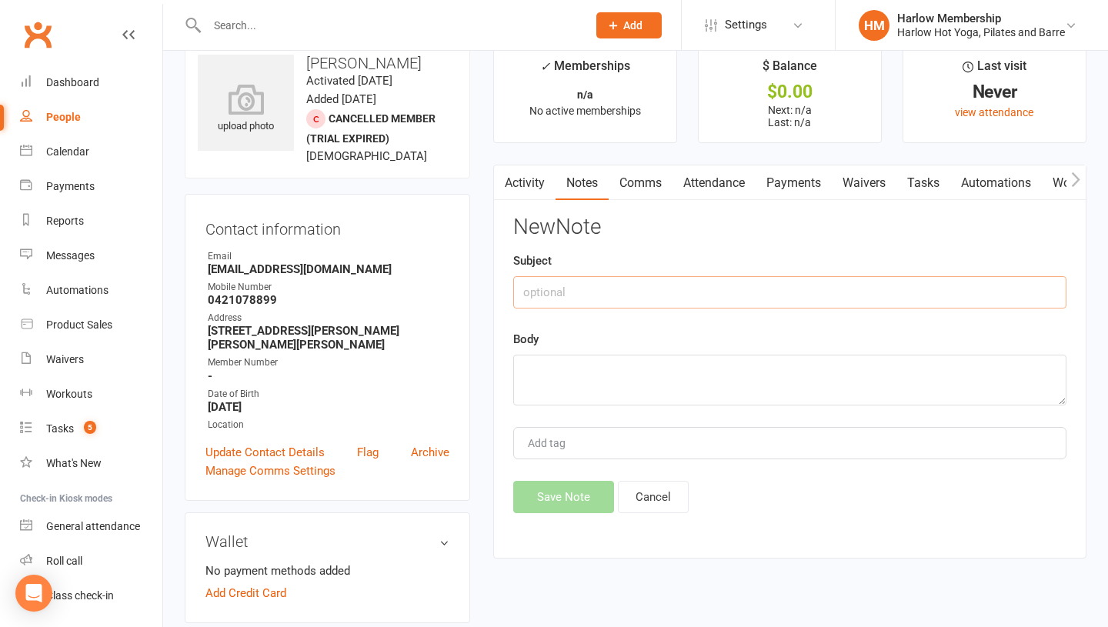
click at [571, 286] on input "text" at bounding box center [789, 292] width 553 height 32
type input "Sent SMS"
click at [538, 367] on textarea at bounding box center [789, 380] width 553 height 51
paste textarea "Amazing! I've linked your accounts. You receive an extra $2pw discount if you s…"
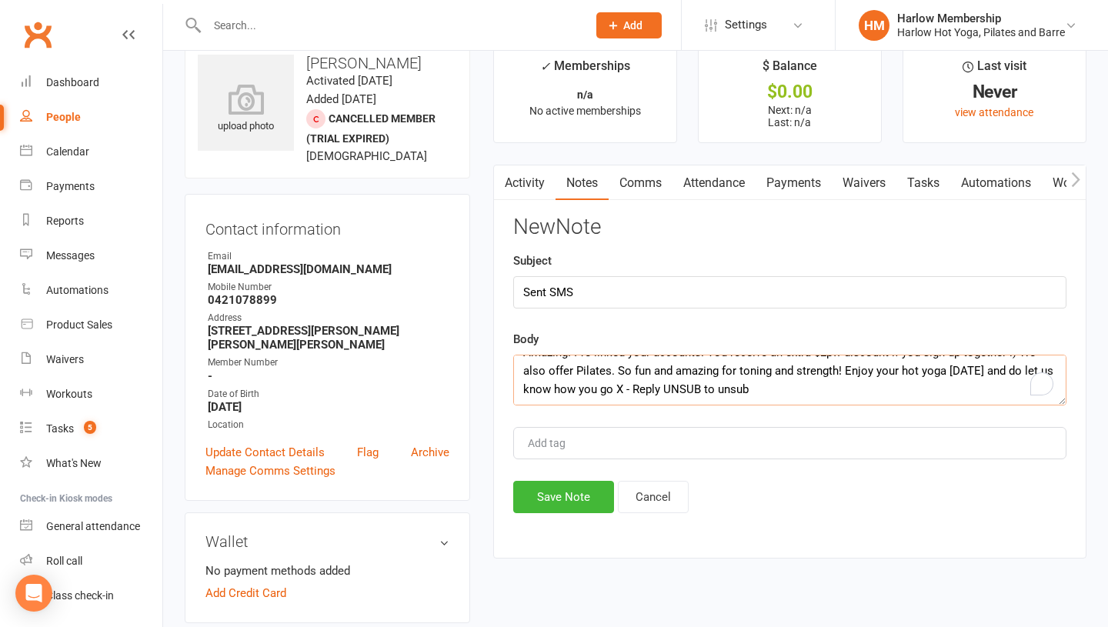
scroll to position [28, 0]
drag, startPoint x: 794, startPoint y: 379, endPoint x: 655, endPoint y: 374, distance: 138.6
click at [655, 374] on textarea "Amazing! I've linked your accounts. You receive an extra $2pw discount if you s…" at bounding box center [789, 380] width 553 height 51
click at [583, 401] on textarea "Amazing! I've linked your accounts. You receive an extra $2pw discount if you s…" at bounding box center [789, 380] width 553 height 51
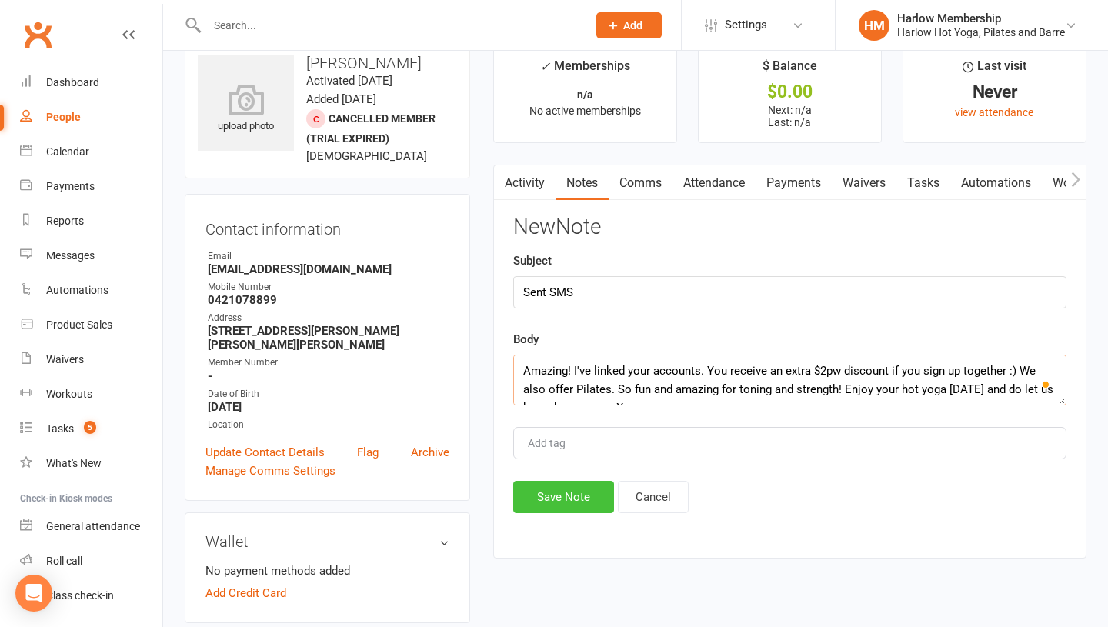
type textarea "Amazing! I've linked your accounts. You receive an extra $2pw discount if you s…"
click at [531, 498] on button "Save Note" at bounding box center [563, 497] width 101 height 32
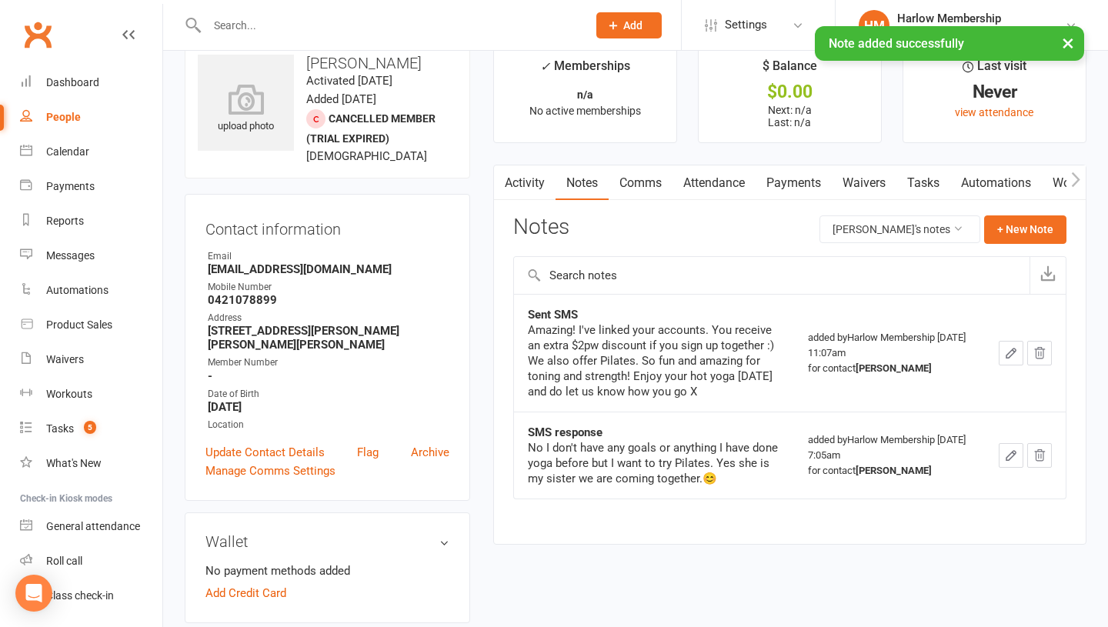
click at [934, 178] on link "Tasks" at bounding box center [924, 182] width 54 height 35
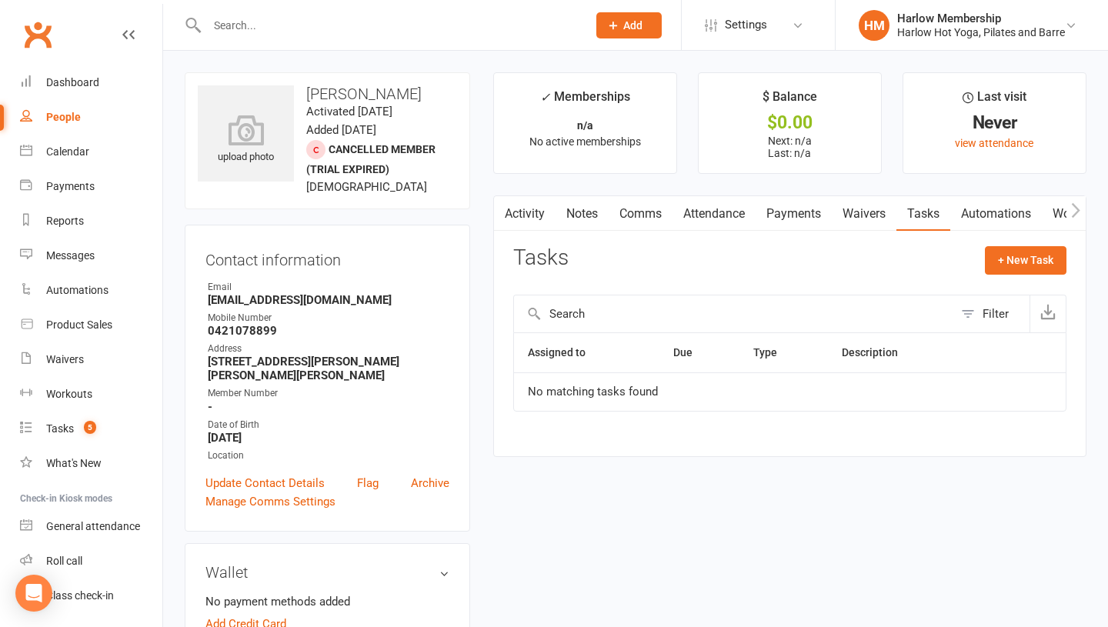
click at [596, 205] on link "Notes" at bounding box center [582, 213] width 53 height 35
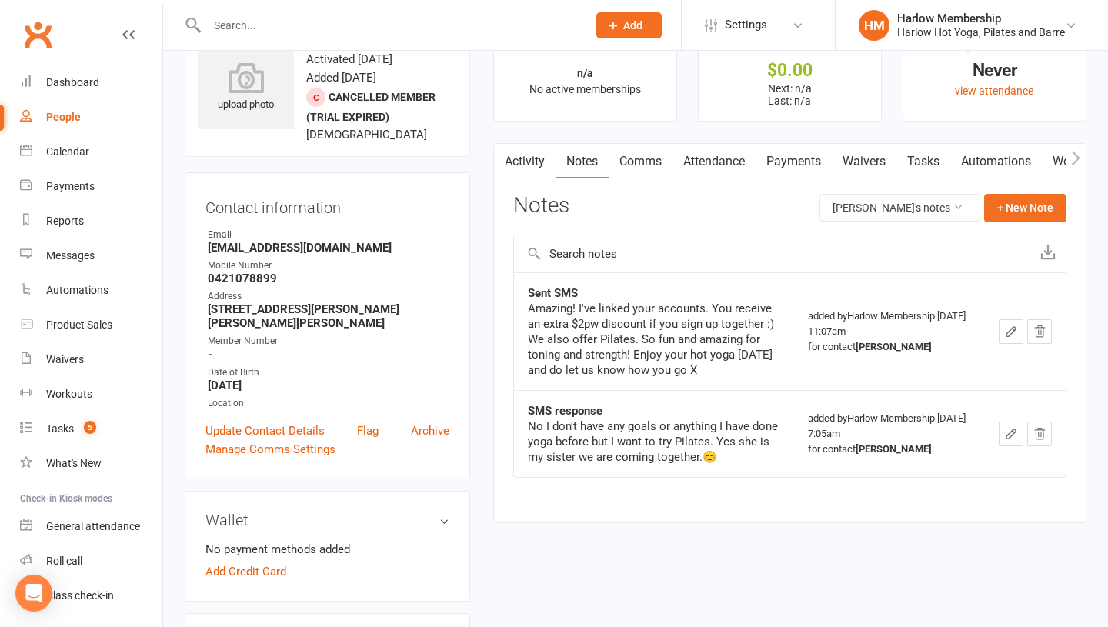
scroll to position [56, 0]
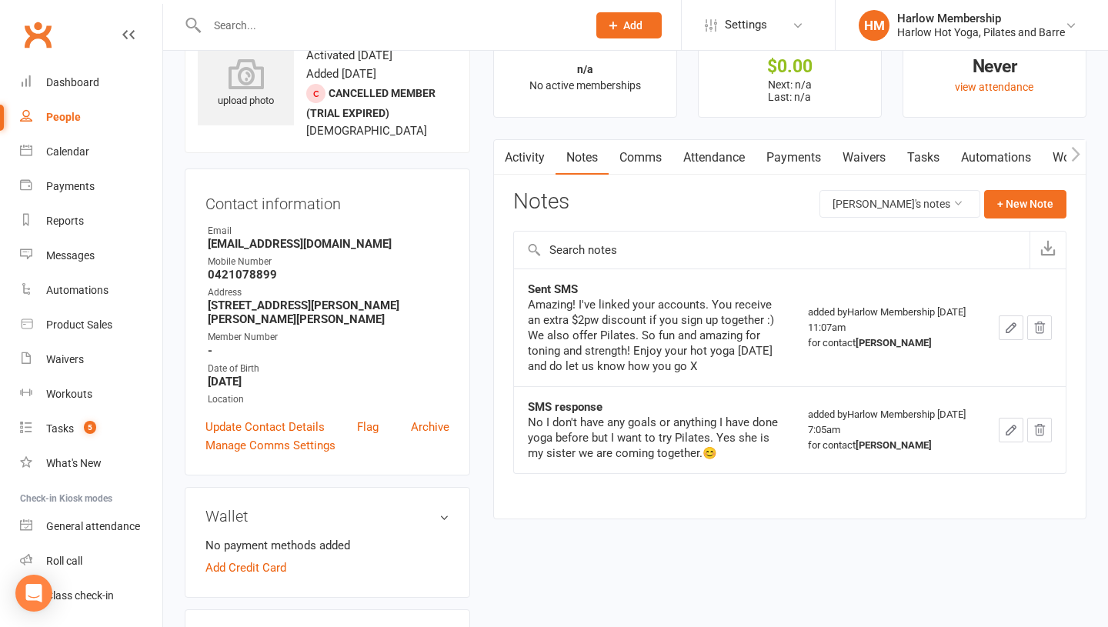
click at [1015, 325] on icon "button" at bounding box center [1011, 327] width 9 height 9
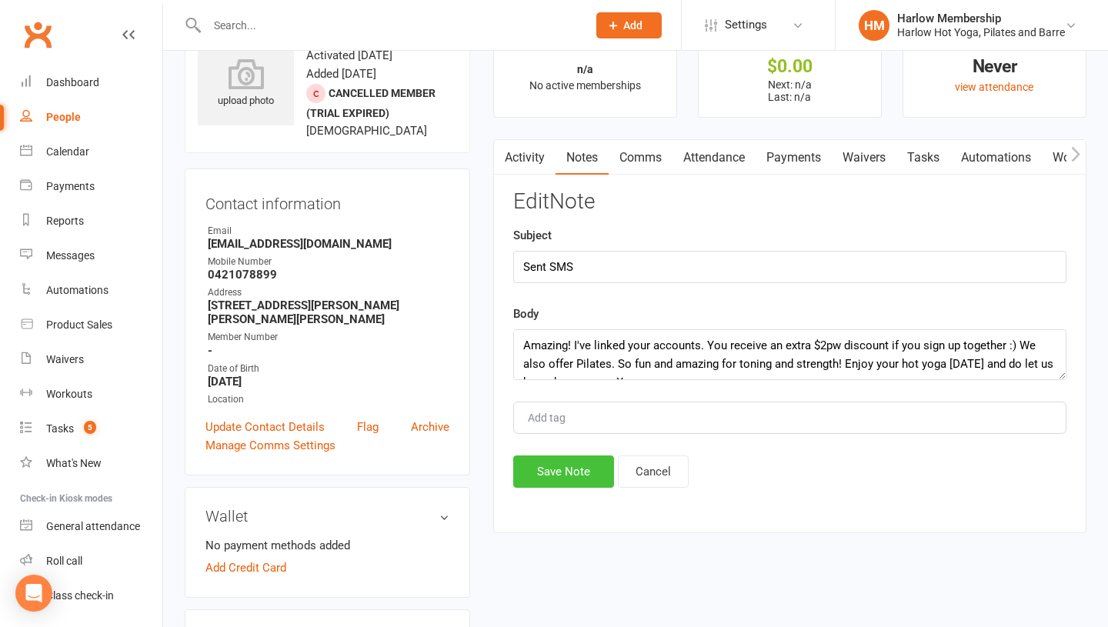
click at [586, 466] on button "Save Note" at bounding box center [563, 472] width 101 height 32
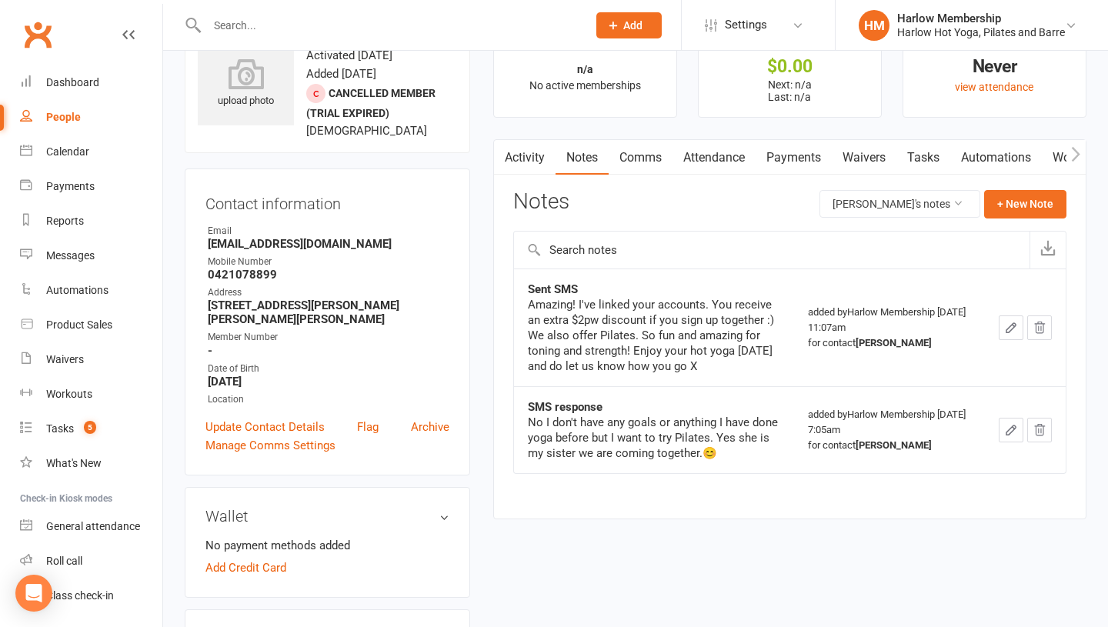
click at [921, 158] on link "Tasks" at bounding box center [924, 157] width 54 height 35
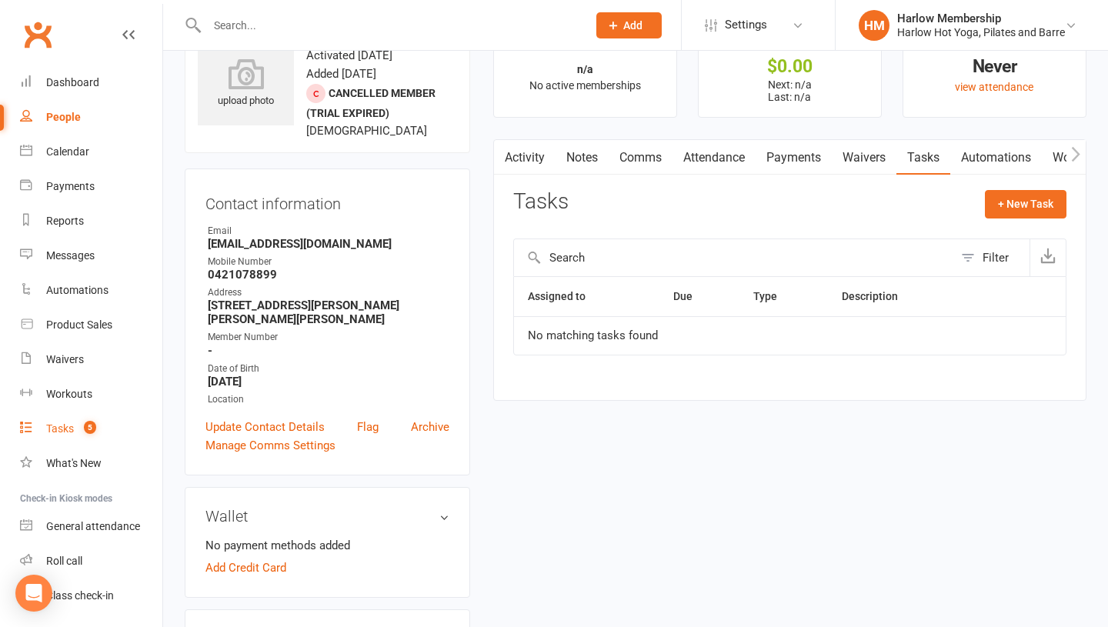
click at [55, 426] on div "Tasks" at bounding box center [60, 429] width 28 height 12
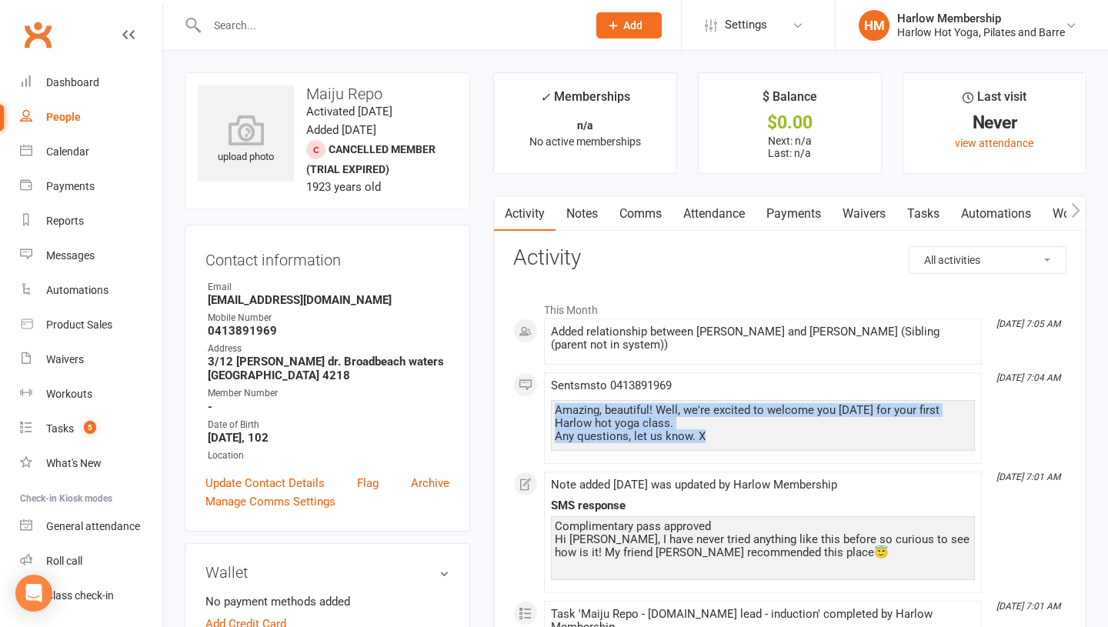
drag, startPoint x: 553, startPoint y: 407, endPoint x: 707, endPoint y: 438, distance: 157.7
click at [707, 438] on div "Amazing, beautiful! Well, we're excited to welcome you on Saturday for your fir…" at bounding box center [763, 425] width 424 height 51
copy div "Amazing, beautiful! Well, we're excited to welcome you on Saturday for your fir…"
click at [590, 223] on link "Notes" at bounding box center [582, 213] width 53 height 35
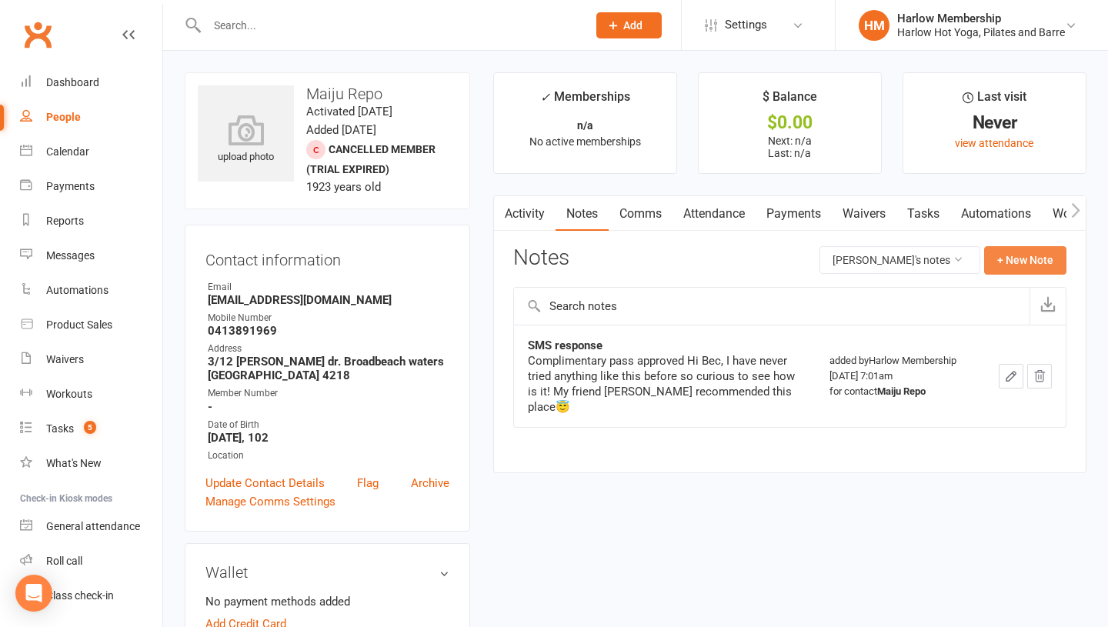
click at [1025, 263] on button "+ New Note" at bounding box center [1025, 260] width 82 height 28
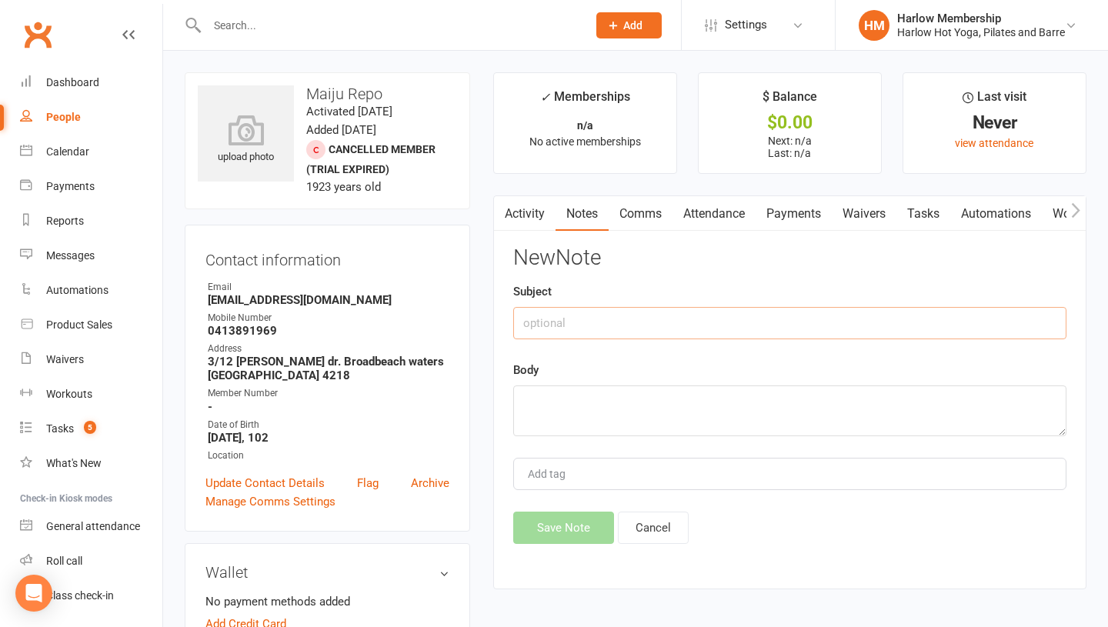
click at [586, 315] on input "text" at bounding box center [789, 323] width 553 height 32
click at [558, 399] on textarea at bounding box center [789, 411] width 553 height 51
paste textarea "Amazing, beautiful! Well, we're excited to welcome you on Saturday for your fir…"
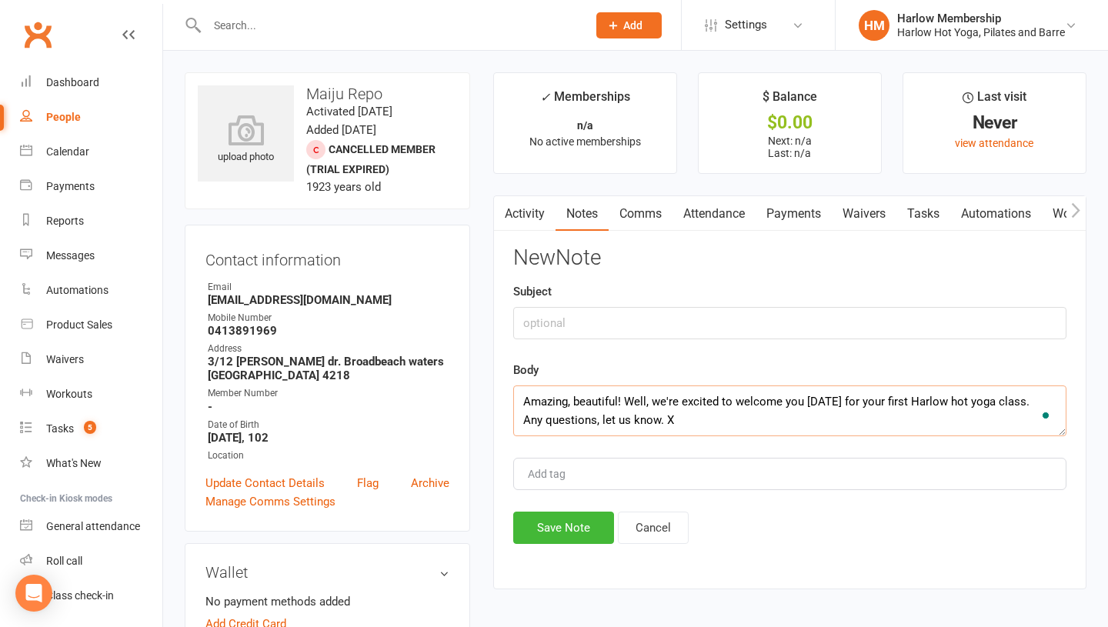
type textarea "Amazing, beautiful! Well, we're excited to welcome you on Saturday for your fir…"
click at [571, 326] on input "text" at bounding box center [789, 323] width 553 height 32
click at [520, 323] on input "Sent SMS" at bounding box center [789, 323] width 553 height 32
type input "Sent SMS"
click at [555, 526] on button "Save Note" at bounding box center [563, 528] width 101 height 32
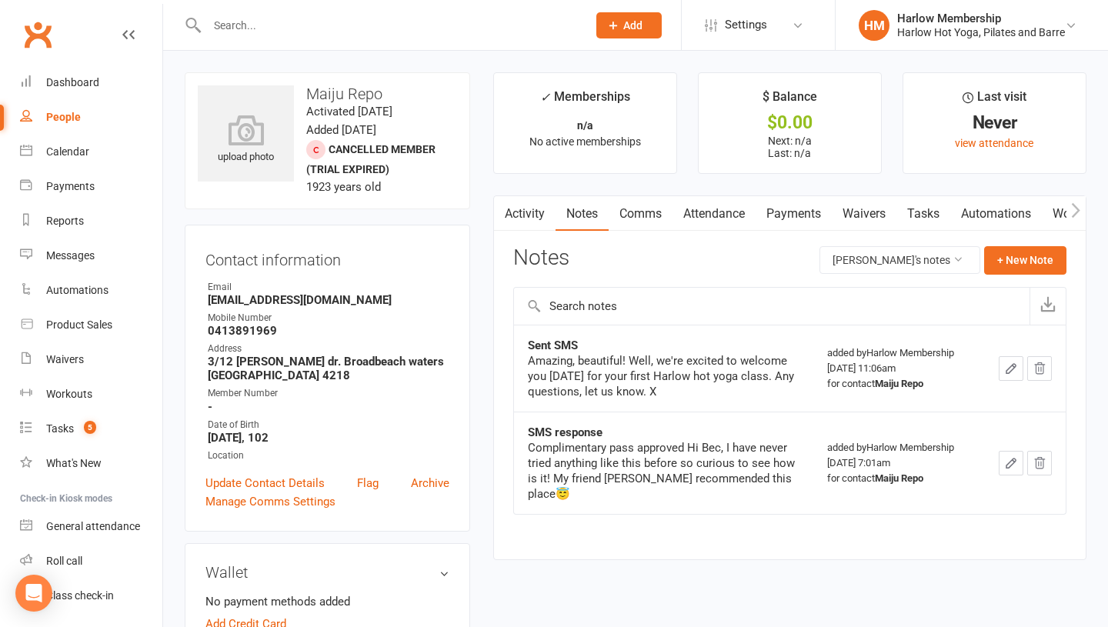
click at [924, 226] on link "Tasks" at bounding box center [924, 213] width 54 height 35
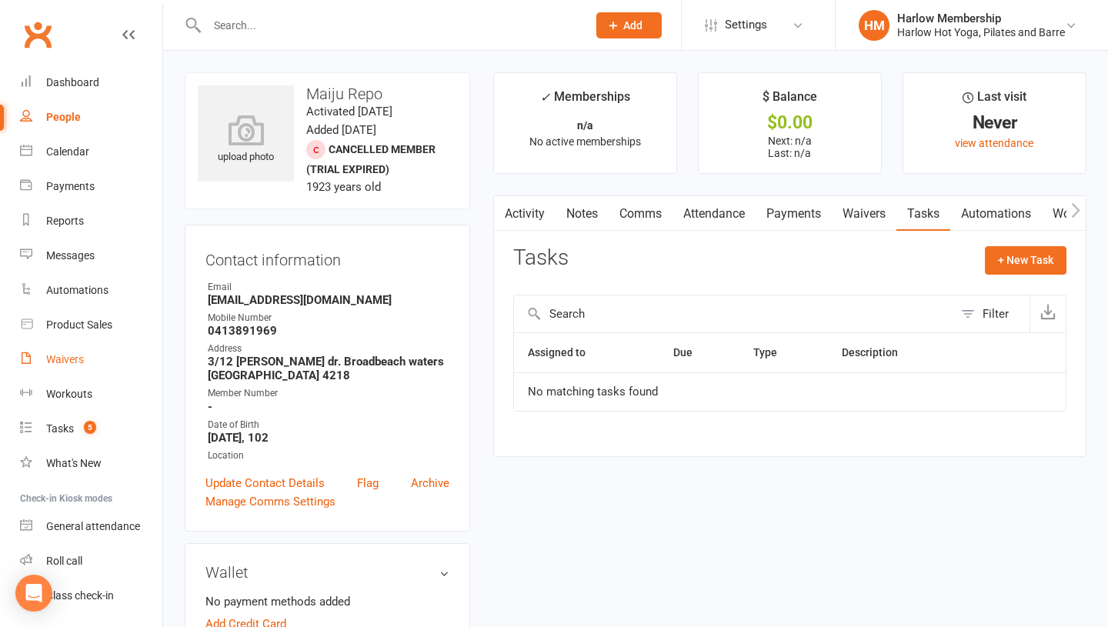
click at [41, 362] on link "Waivers" at bounding box center [91, 359] width 142 height 35
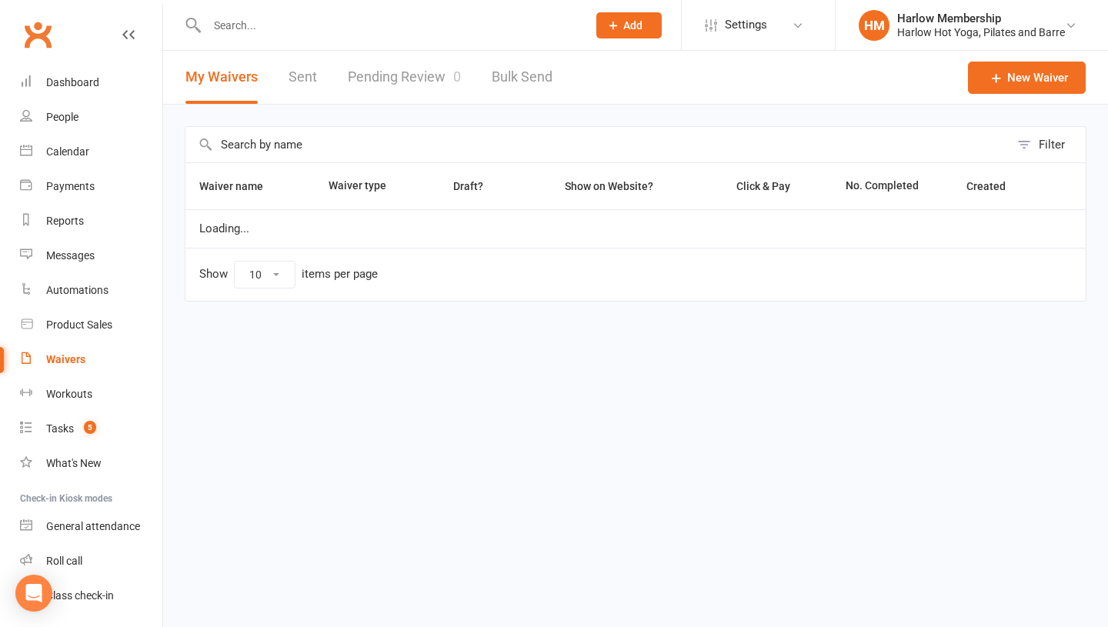
select select "100"
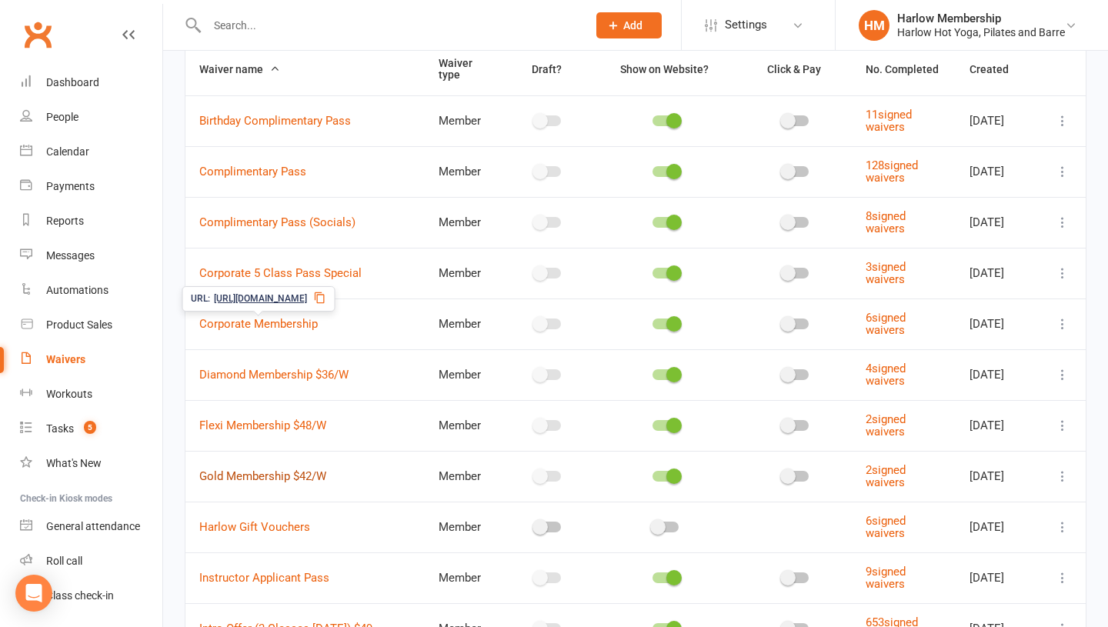
scroll to position [122, 0]
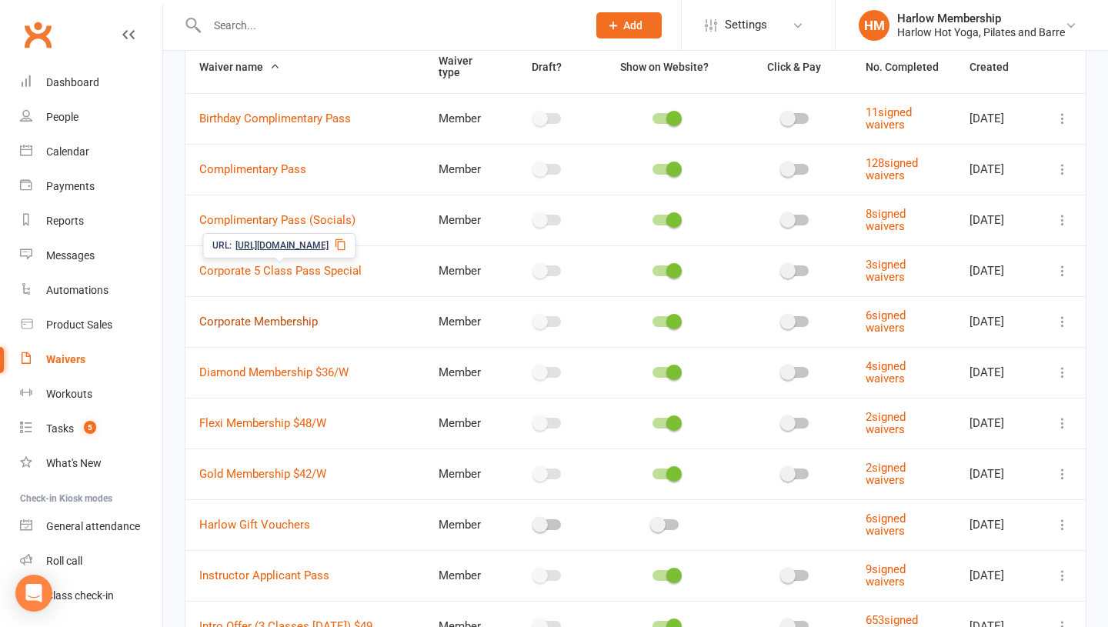
click at [256, 316] on link "Corporate Membership" at bounding box center [258, 322] width 119 height 14
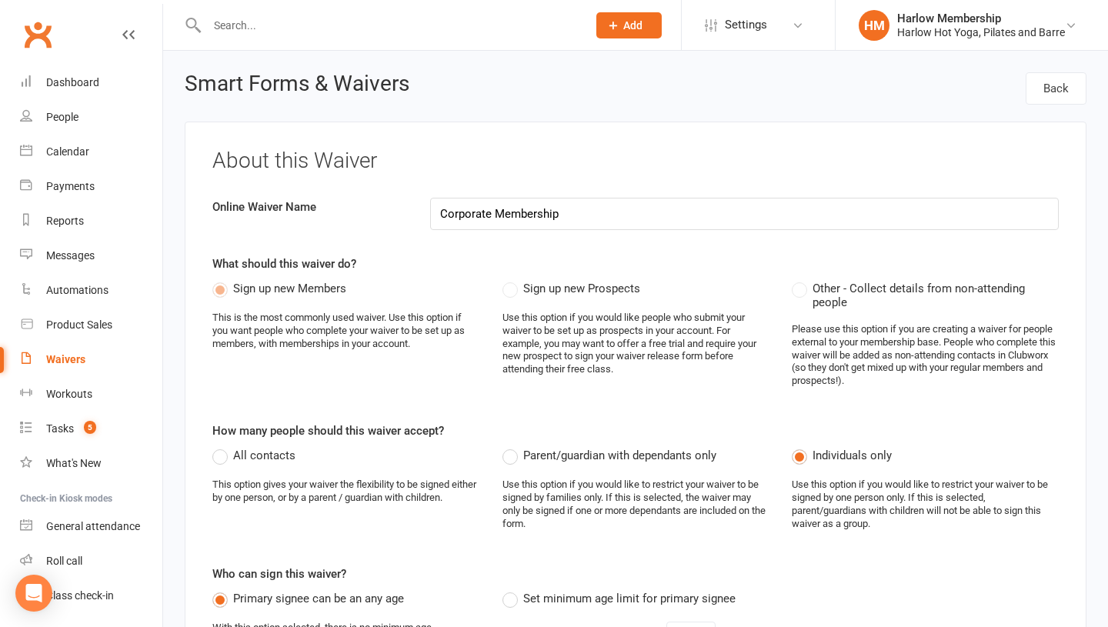
select select "select"
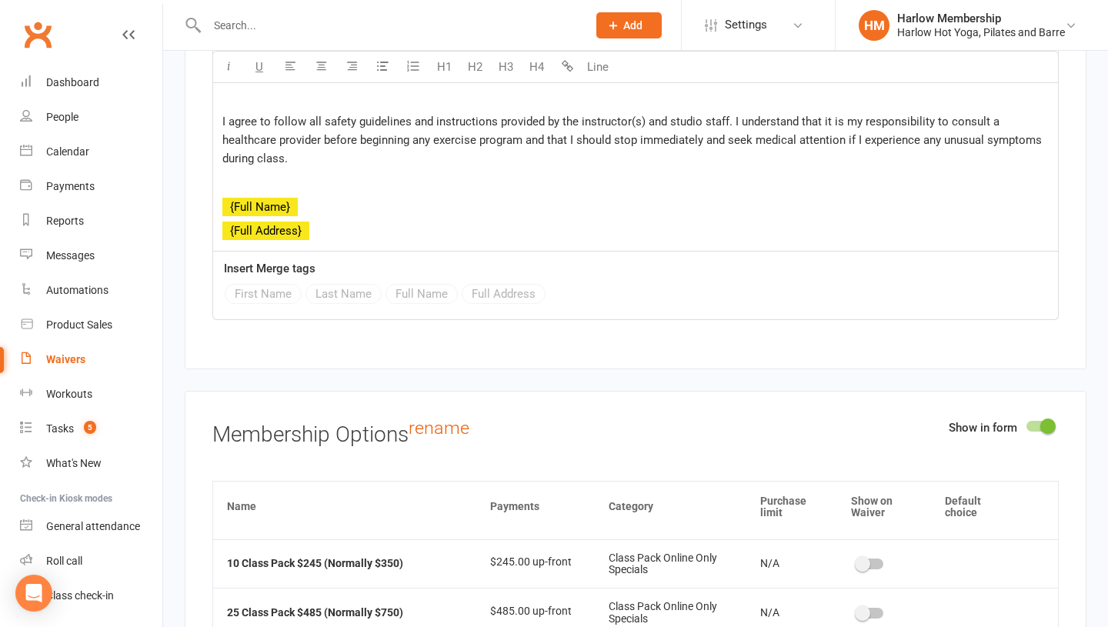
scroll to position [8, 0]
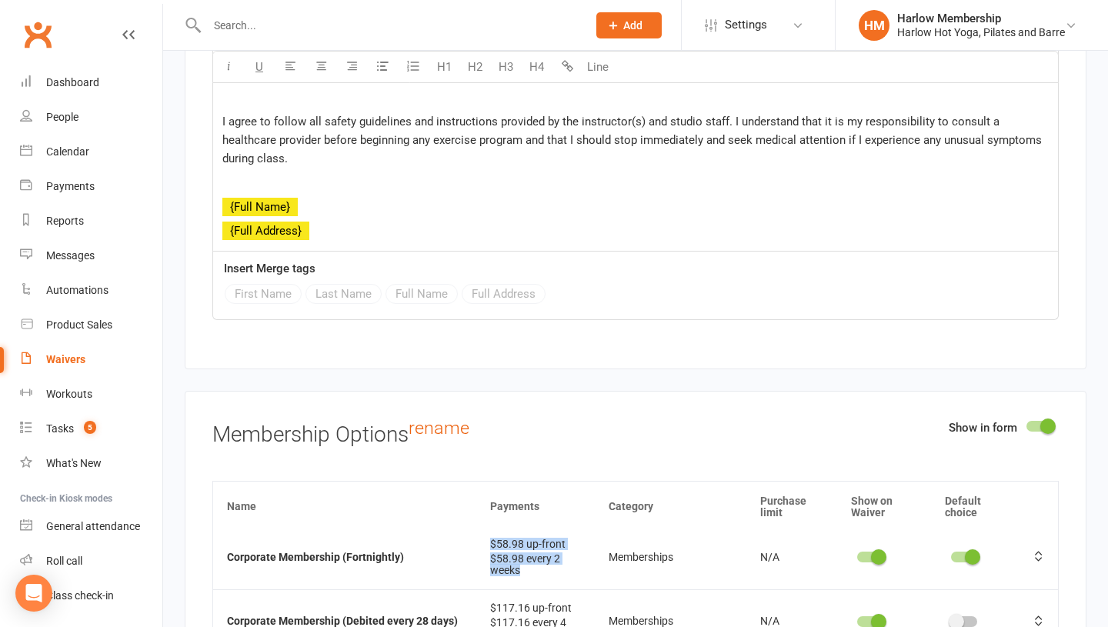
drag, startPoint x: 539, startPoint y: 537, endPoint x: 487, endPoint y: 502, distance: 62.5
click at [487, 526] on td "$58.98 up-front $58.98 every 2 weeks" at bounding box center [535, 558] width 119 height 64
copy td "$58.98 up-front $58.98 every 2 weeks"
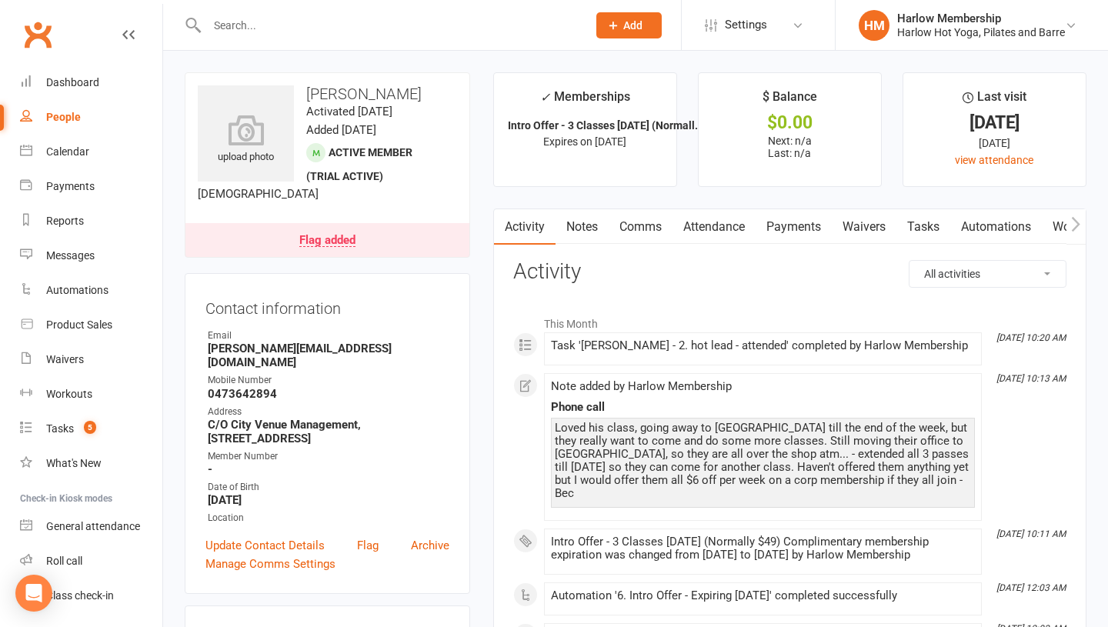
click at [926, 226] on link "Tasks" at bounding box center [924, 226] width 54 height 35
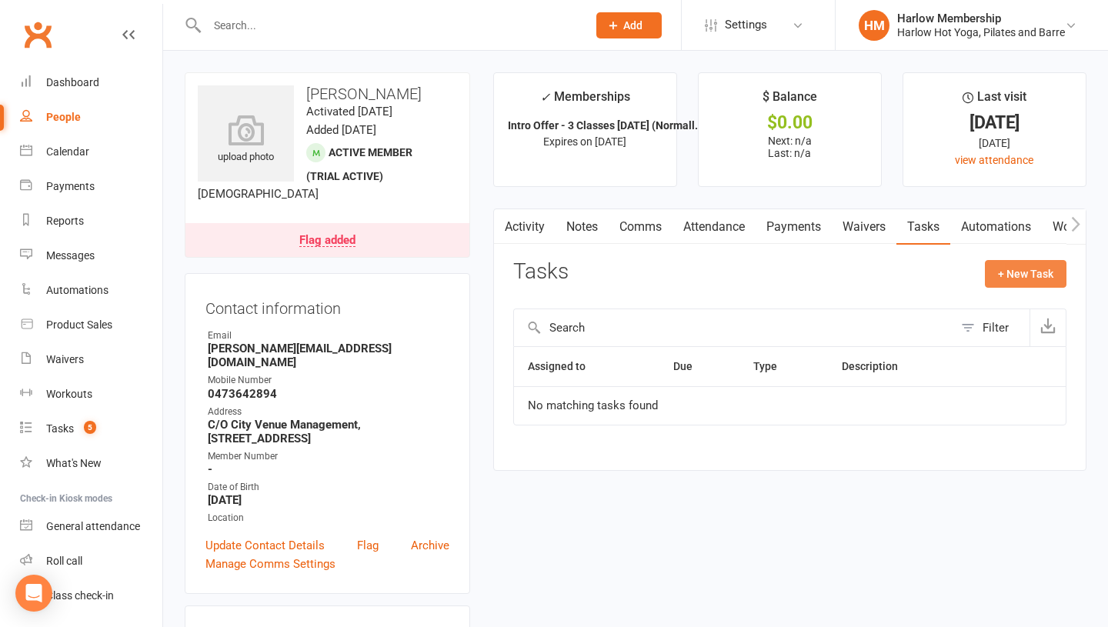
click at [1001, 276] on button "+ New Task" at bounding box center [1026, 274] width 82 height 28
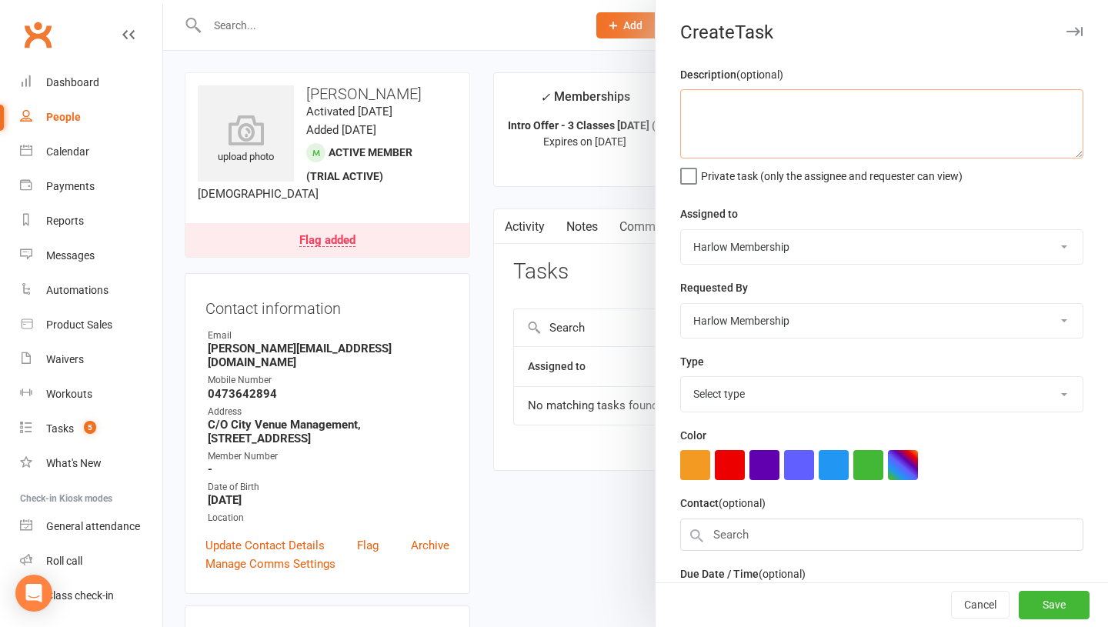
click at [757, 122] on textarea at bounding box center [881, 123] width 403 height 69
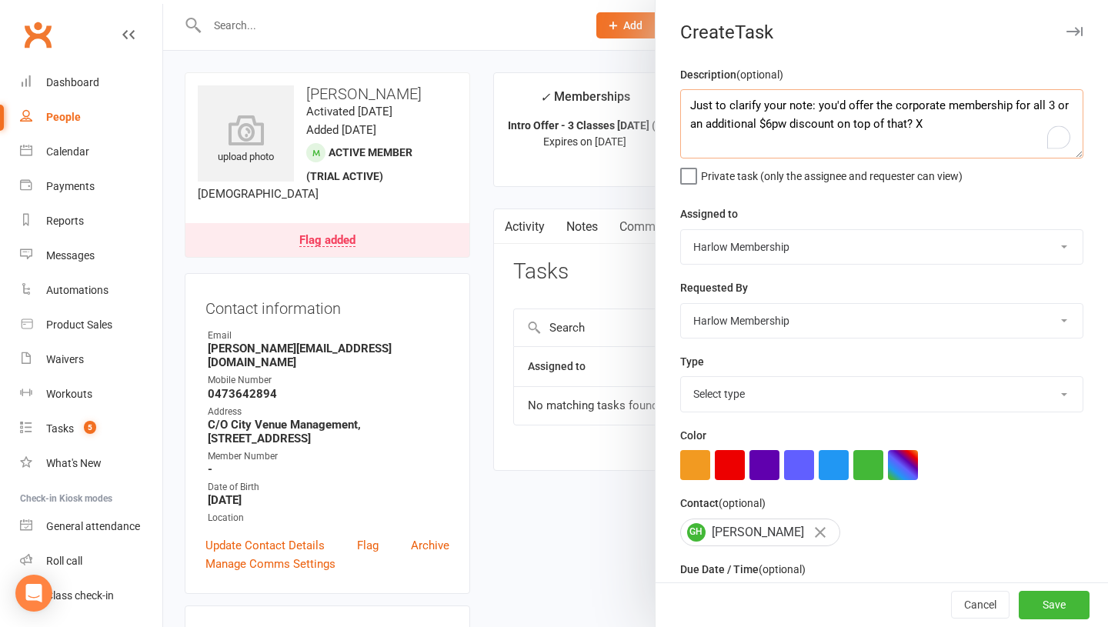
type textarea "Just to clarify your note: you'd offer the corporate membership for all 3 or an…"
click at [727, 255] on select "Harlow Membership Instructor [US_STATE] Instructor [PERSON_NAME] Accounts Instr…" at bounding box center [882, 247] width 402 height 34
select select "53337"
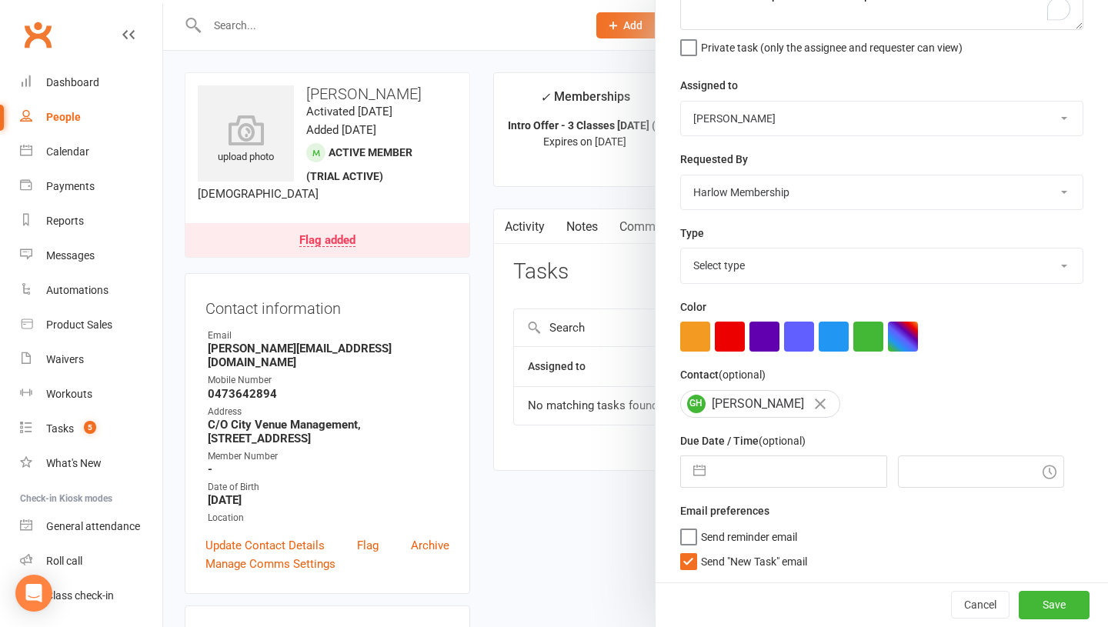
click at [736, 467] on input "text" at bounding box center [799, 471] width 173 height 31
select select "7"
select select "2025"
select select "8"
select select "2025"
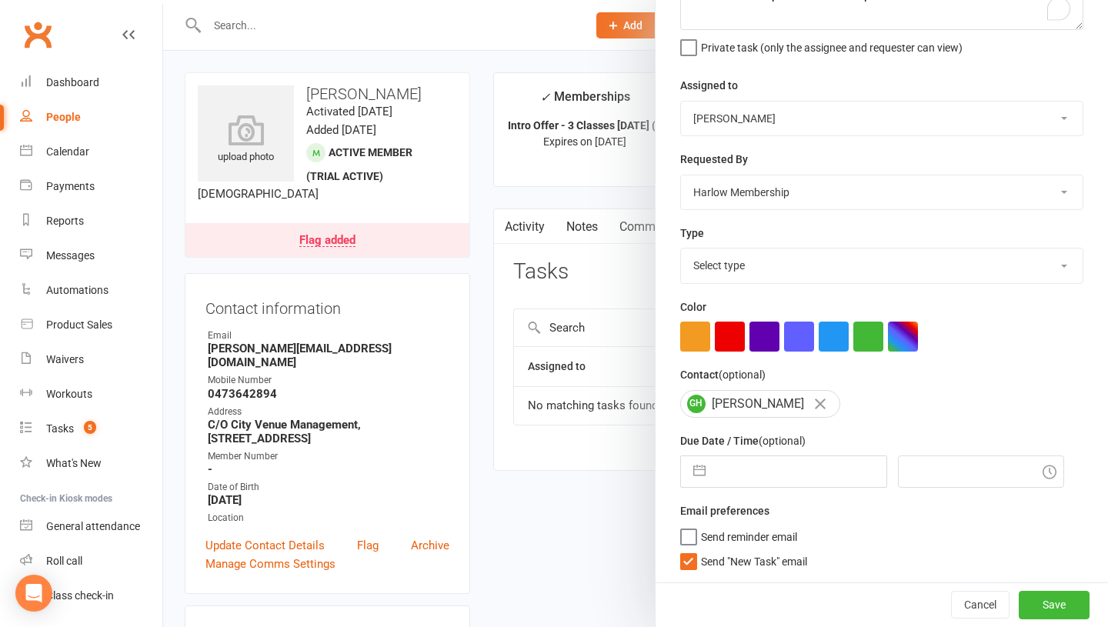
select select "9"
select select "2025"
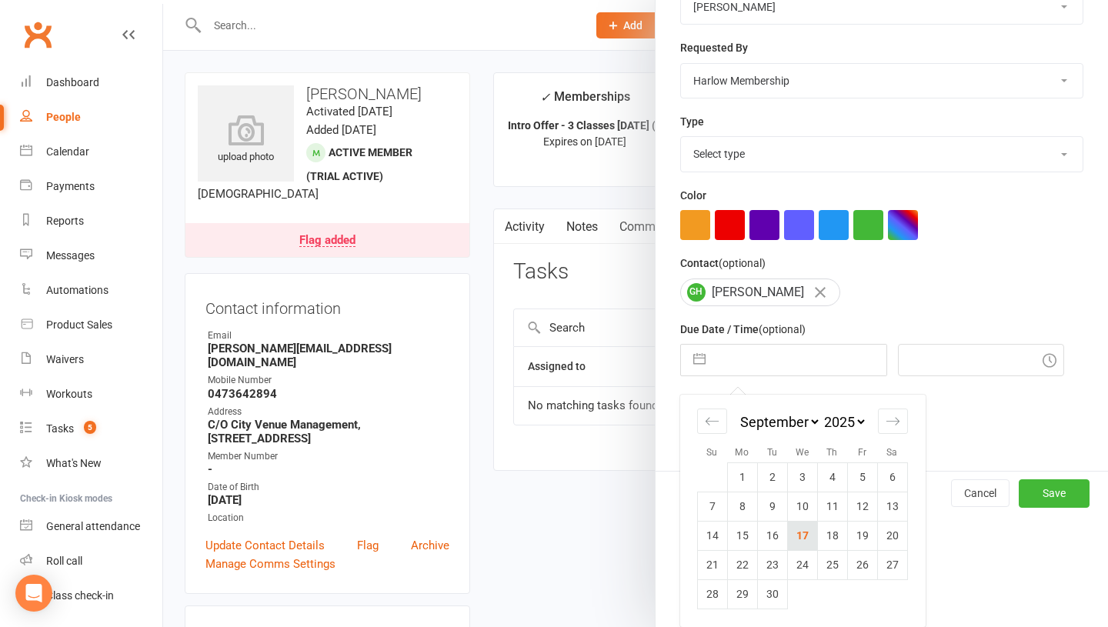
click at [807, 536] on td "17" at bounding box center [802, 535] width 30 height 29
type input "17 Sep 2025"
type input "11:15am"
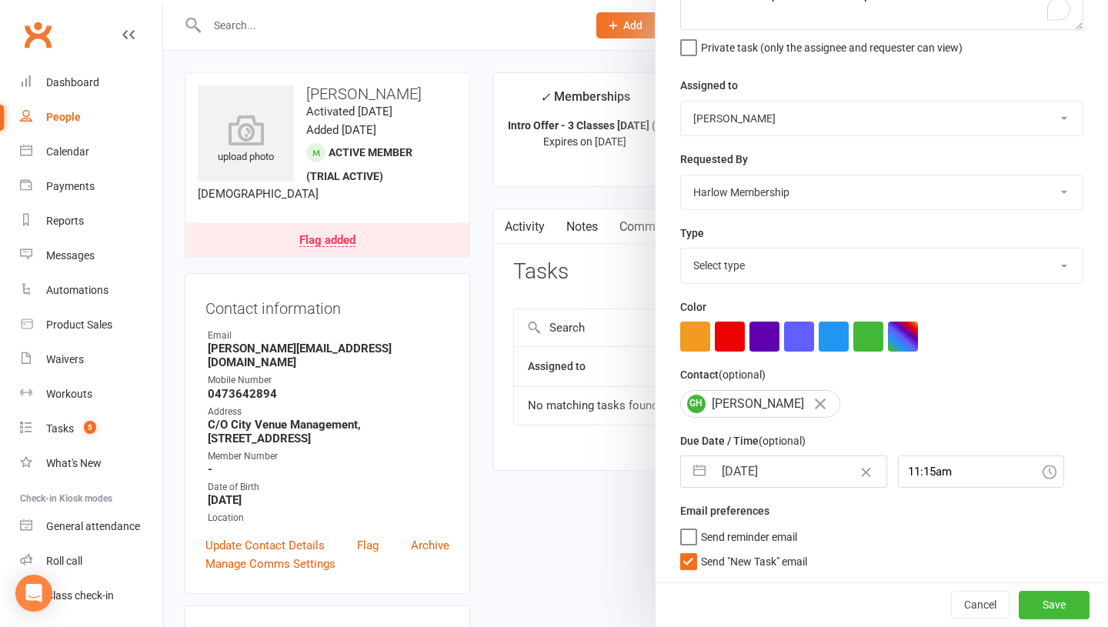
scroll to position [129, 0]
click at [1067, 610] on button "Save" at bounding box center [1054, 605] width 71 height 28
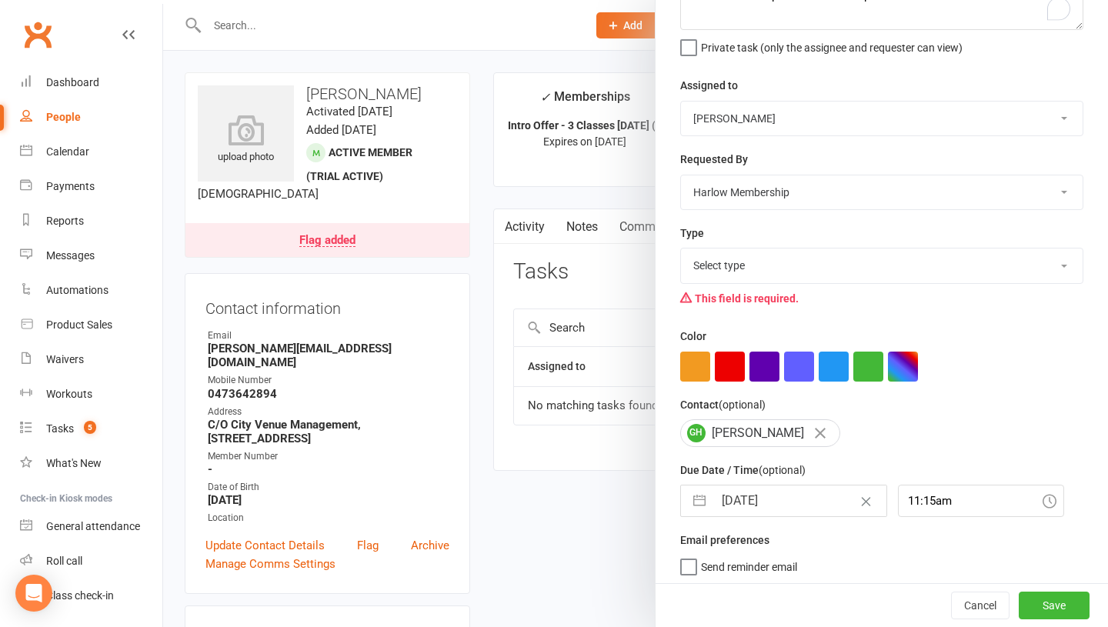
click at [773, 269] on select "Select type 1.new lead - induction 1. won membership 2. hot lead - attended 3. …" at bounding box center [882, 266] width 402 height 34
select select "27606"
click at [1042, 600] on button "Save" at bounding box center [1054, 606] width 71 height 28
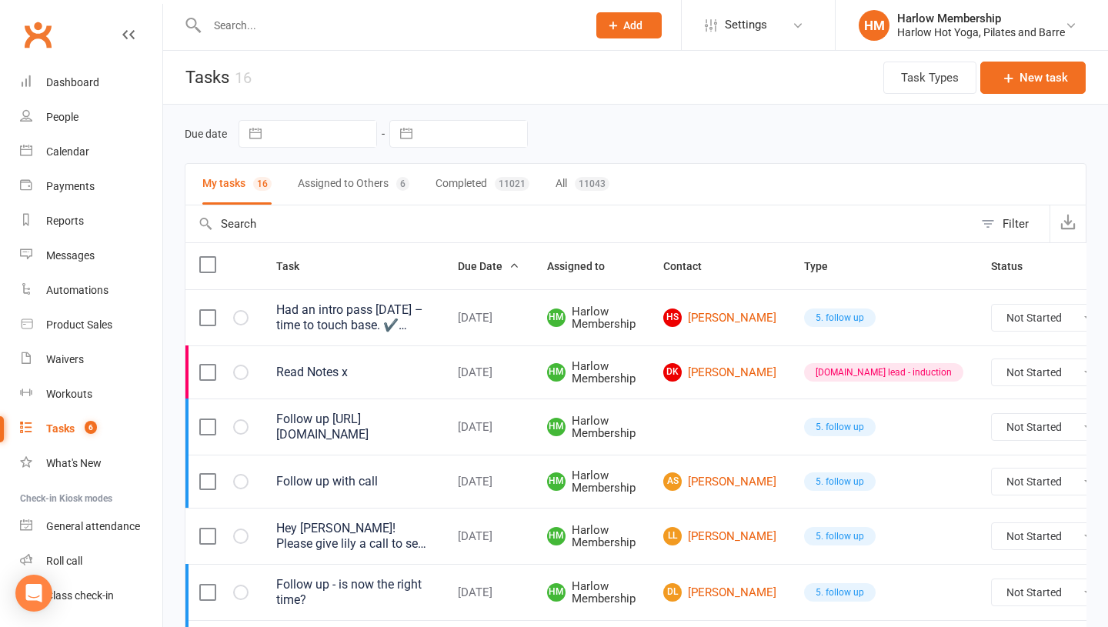
click at [328, 189] on button "Assigned to Others 6" at bounding box center [354, 184] width 112 height 41
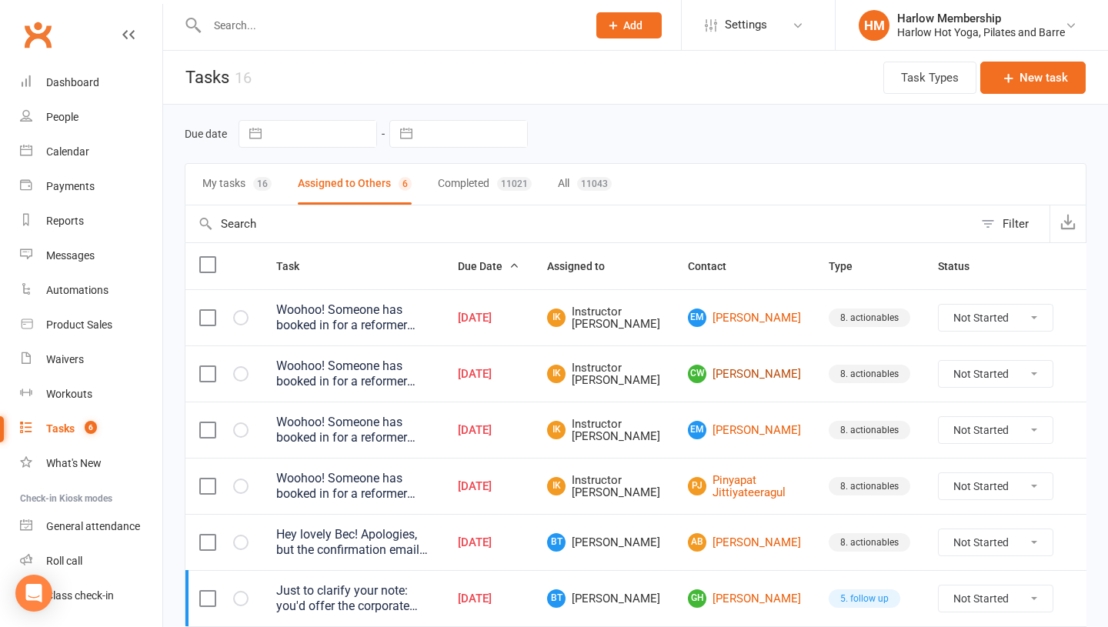
scroll to position [65, 0]
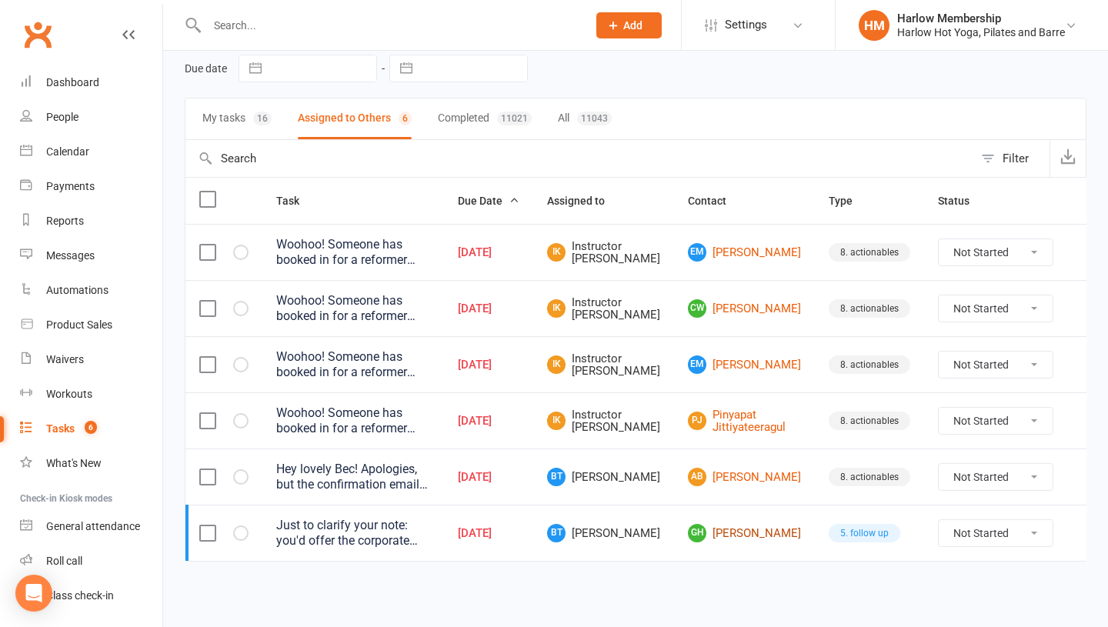
click at [717, 538] on link "GH Glen Heidke" at bounding box center [744, 533] width 113 height 18
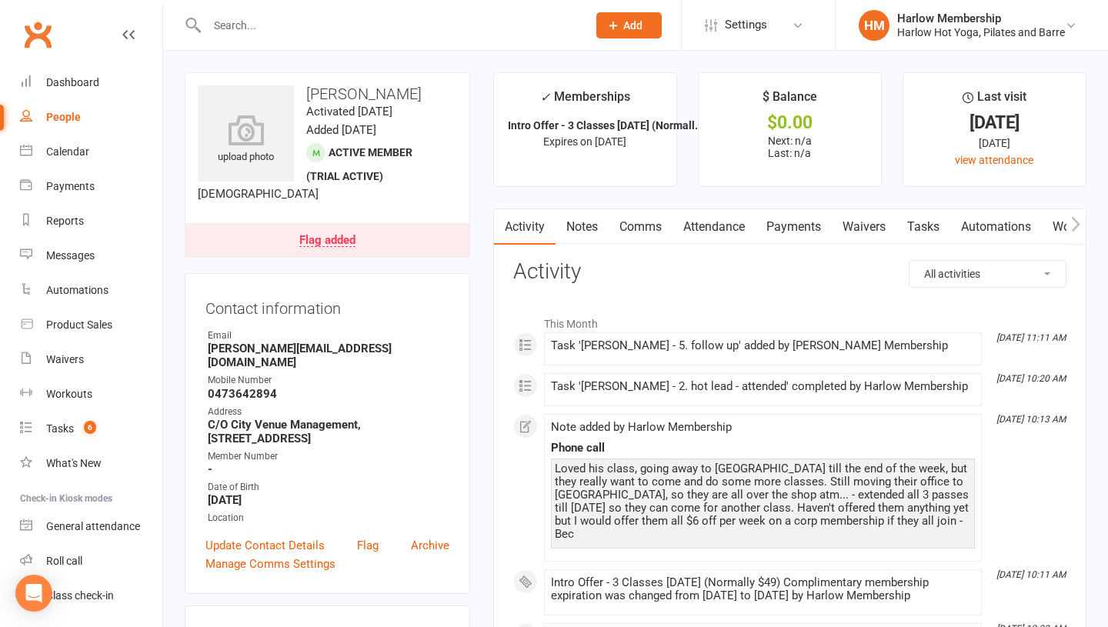
click at [914, 226] on link "Tasks" at bounding box center [924, 226] width 54 height 35
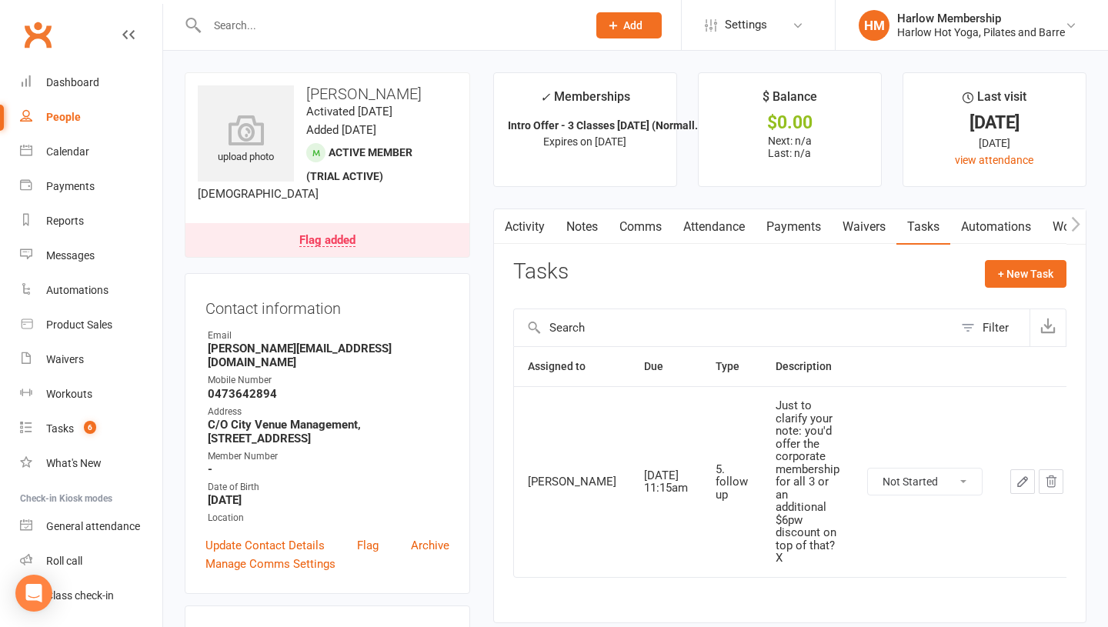
click at [1016, 475] on icon "button" at bounding box center [1023, 482] width 14 height 14
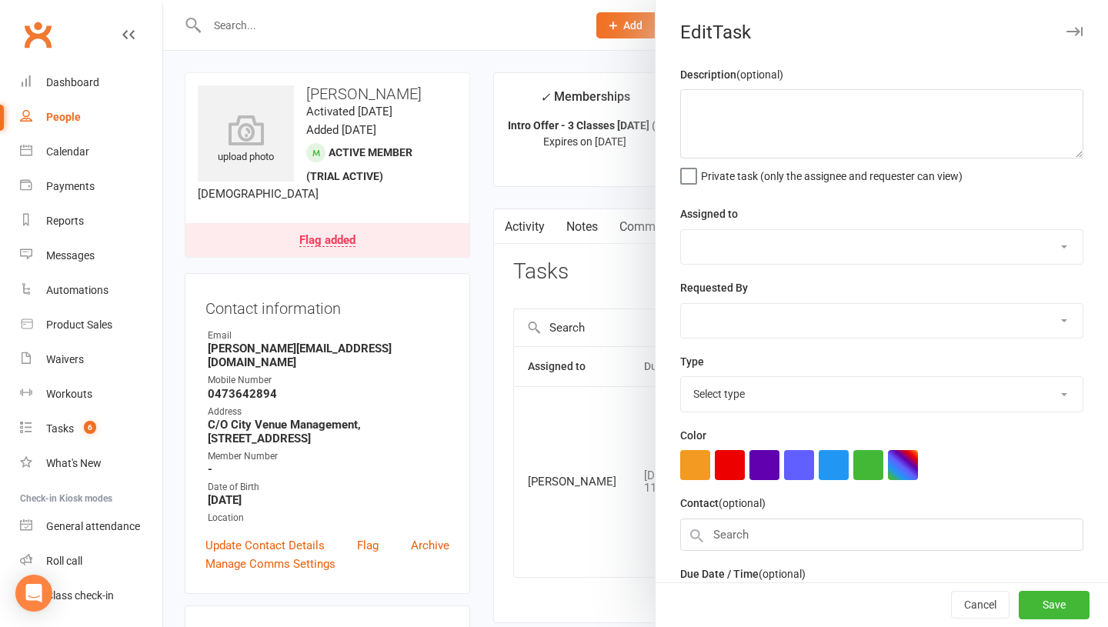
type textarea "Just to clarify your note: you'd offer the corporate membership for all 3 or an…"
select select "53337"
select select "47368"
type input "17 Sep 2025"
type input "11:15am"
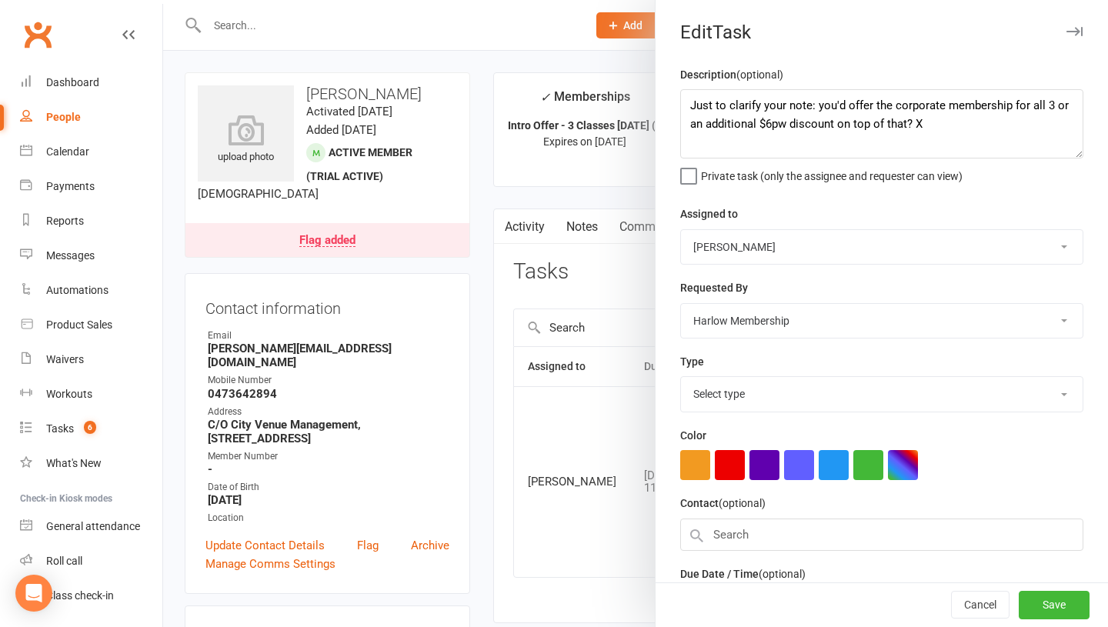
select select "27606"
click at [957, 127] on textarea "Just to clarify your note: you'd offer the corporate membership for all 3 or an…" at bounding box center [881, 123] width 403 height 69
click at [914, 122] on textarea "Just to clarify your note: you'd offer the corporate membership for all 3 or an…" at bounding box center [881, 123] width 403 height 69
paste textarea "$58.98 up-front $58.98 every 2 weeks"
click at [914, 122] on textarea "Just to clarify your note: you'd offer the corporate membership for all 3 or an…" at bounding box center [881, 123] width 403 height 69
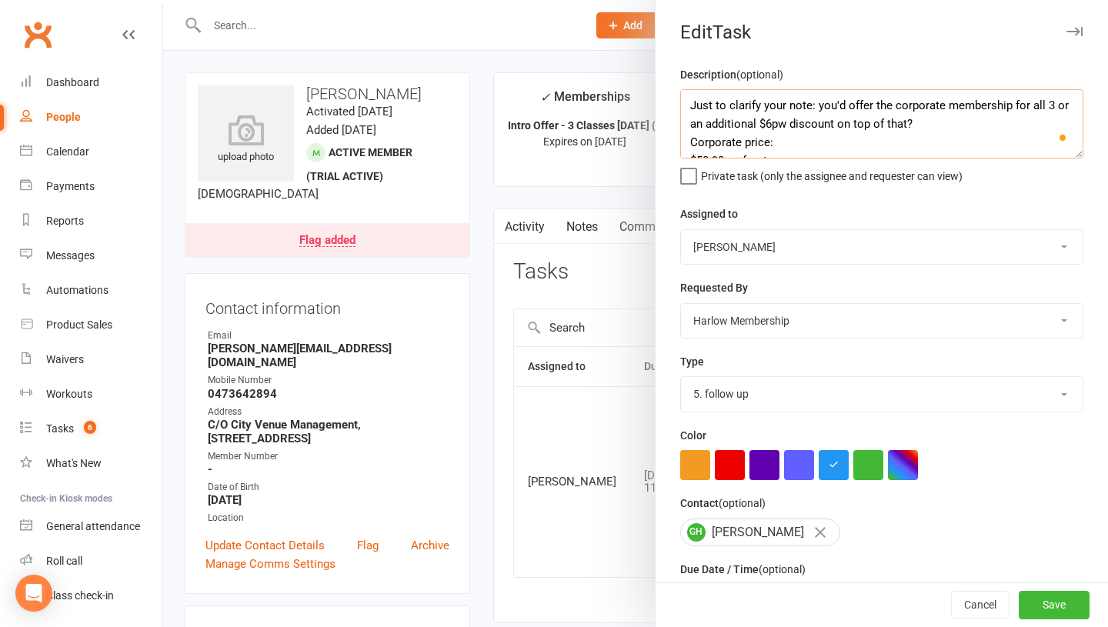
scroll to position [11, 0]
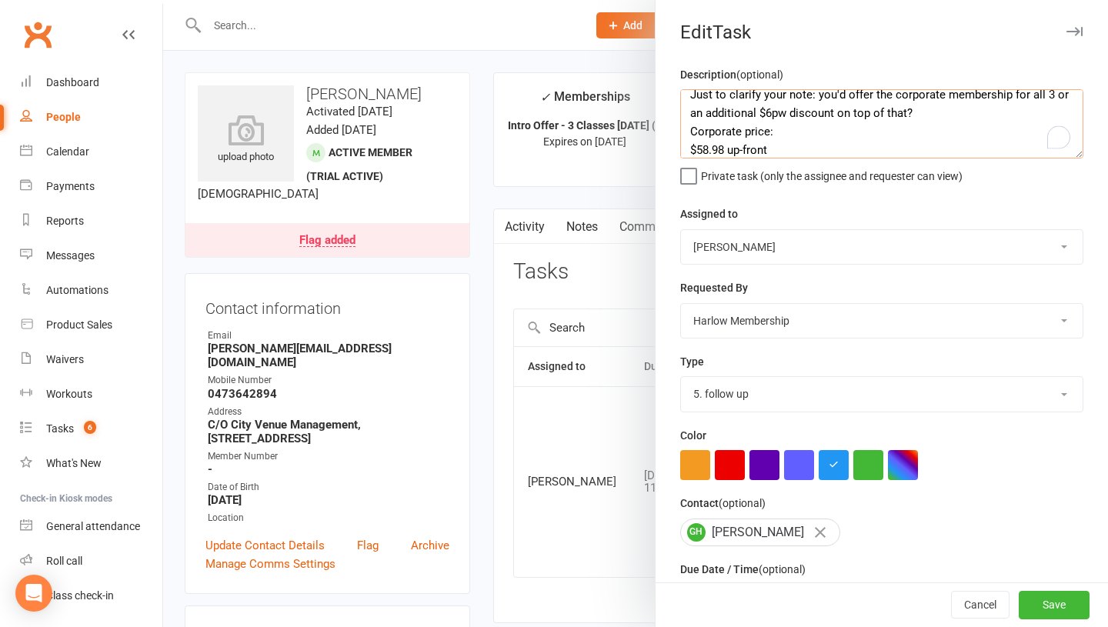
click at [743, 129] on textarea "Just to clarify your note: you'd offer the corporate membership for all 3 or an…" at bounding box center [881, 123] width 403 height 69
type textarea "Just to clarify your note: you'd offer the corporate membership for all 3 or an…"
click at [1040, 599] on button "Save" at bounding box center [1054, 606] width 71 height 28
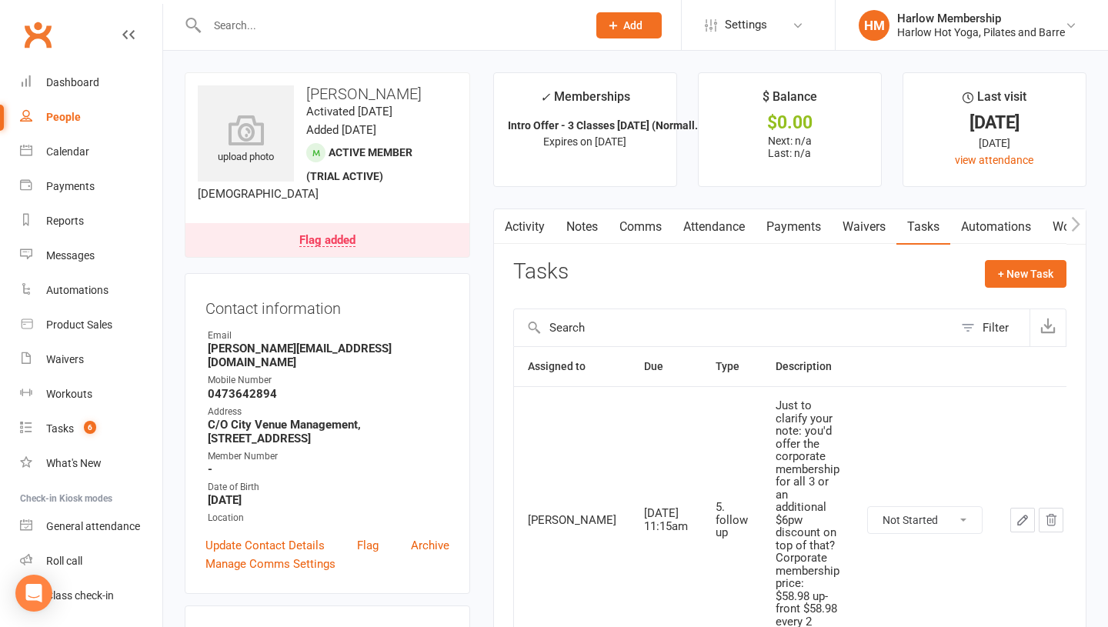
click at [1016, 513] on icon "button" at bounding box center [1023, 520] width 14 height 14
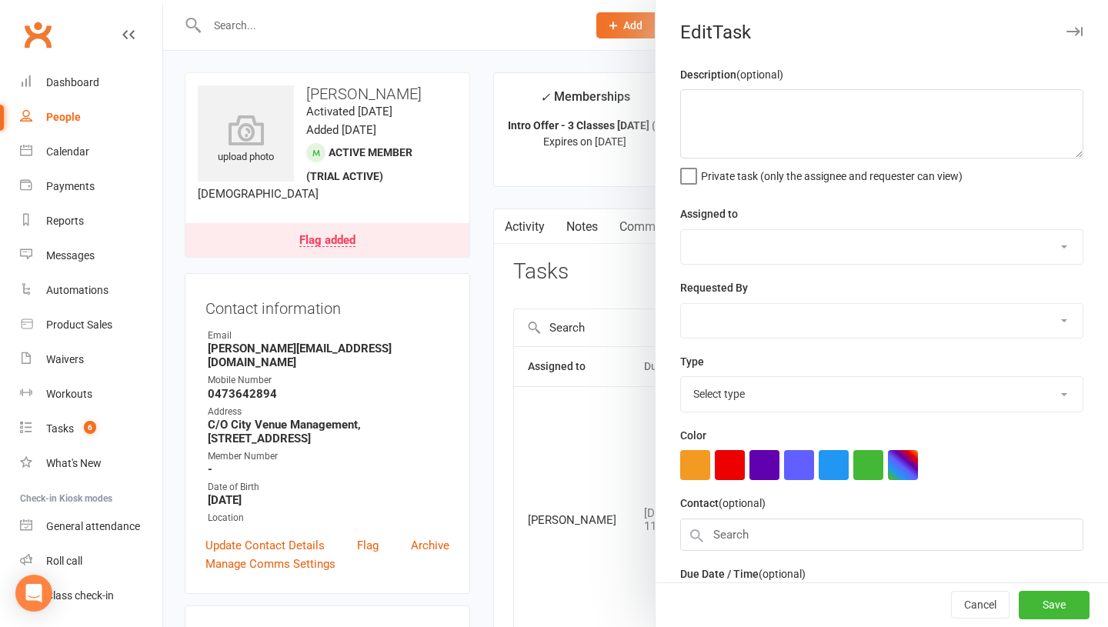
type textarea "Just to clarify your note: you'd offer the corporate membership for all 3 or an…"
select select "53337"
select select "47368"
type input "17 Sep 2025"
type input "11:15am"
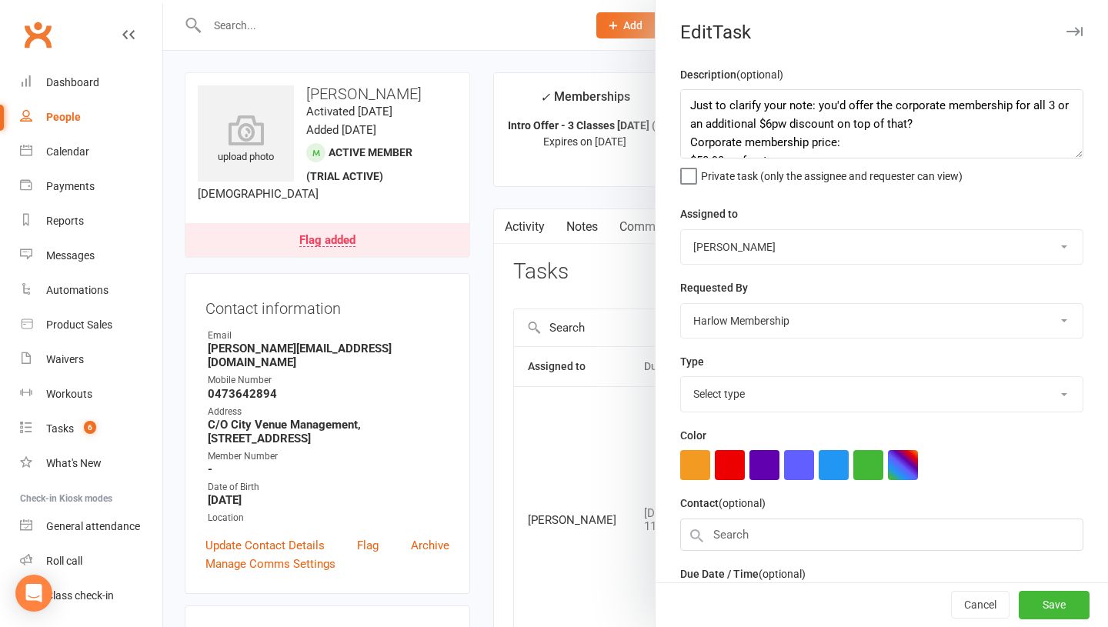
select select "27606"
click at [828, 139] on textarea "Just to clarify your note: you'd offer the corporate membership for all 3 or an…" at bounding box center [881, 123] width 403 height 69
type textarea "Just to clarify your note: you'd offer the corporate membership for all 3 or an…"
click at [1061, 614] on button "Save" at bounding box center [1054, 606] width 71 height 28
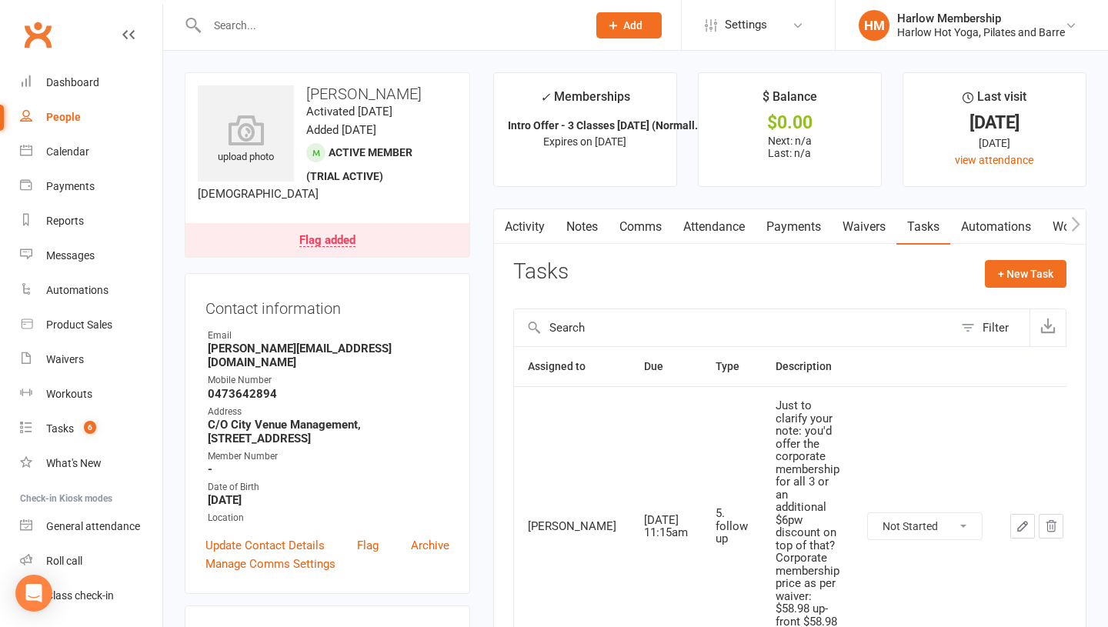
scroll to position [55, 0]
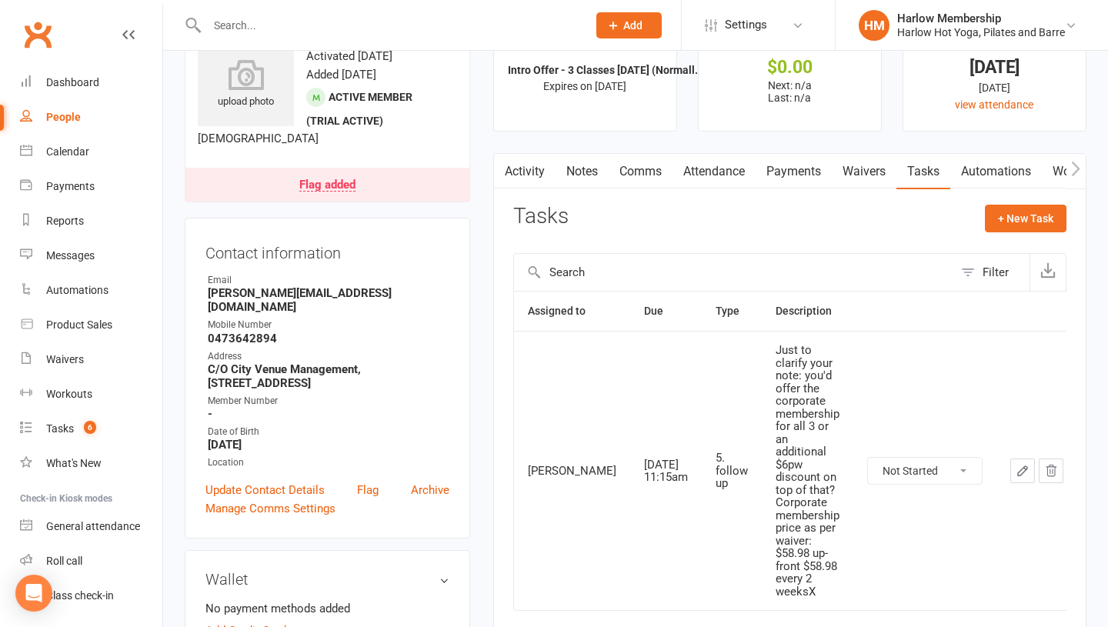
click at [1016, 464] on icon "button" at bounding box center [1023, 471] width 14 height 14
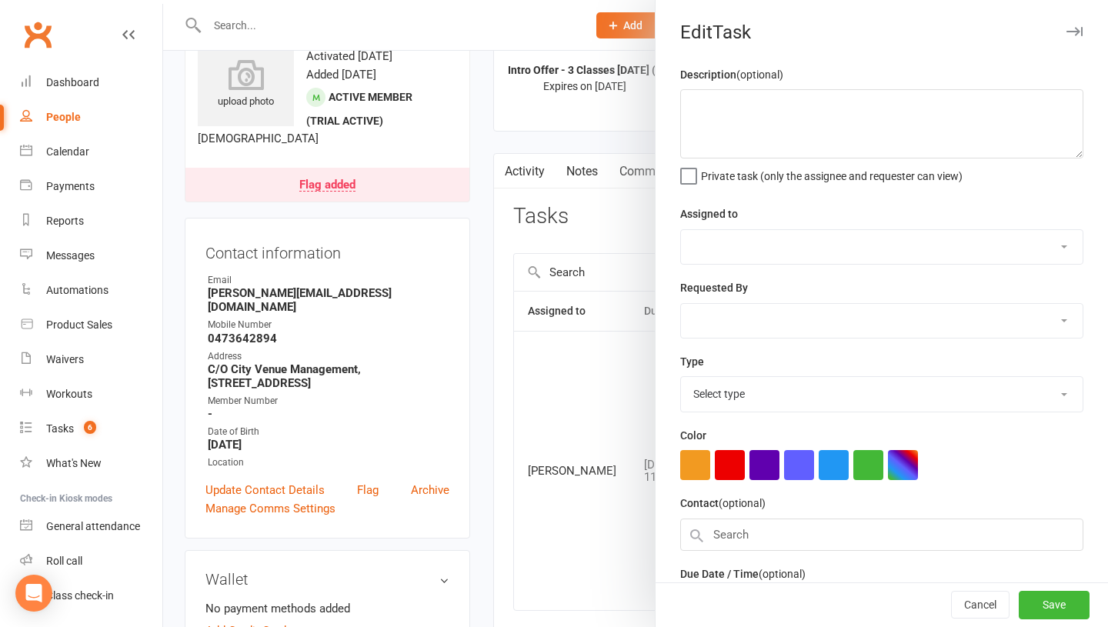
type textarea "Just to clarify your note: you'd offer the corporate membership for all 3 or an…"
select select "53337"
select select "47368"
type input "[DATE]"
type input "11:15am"
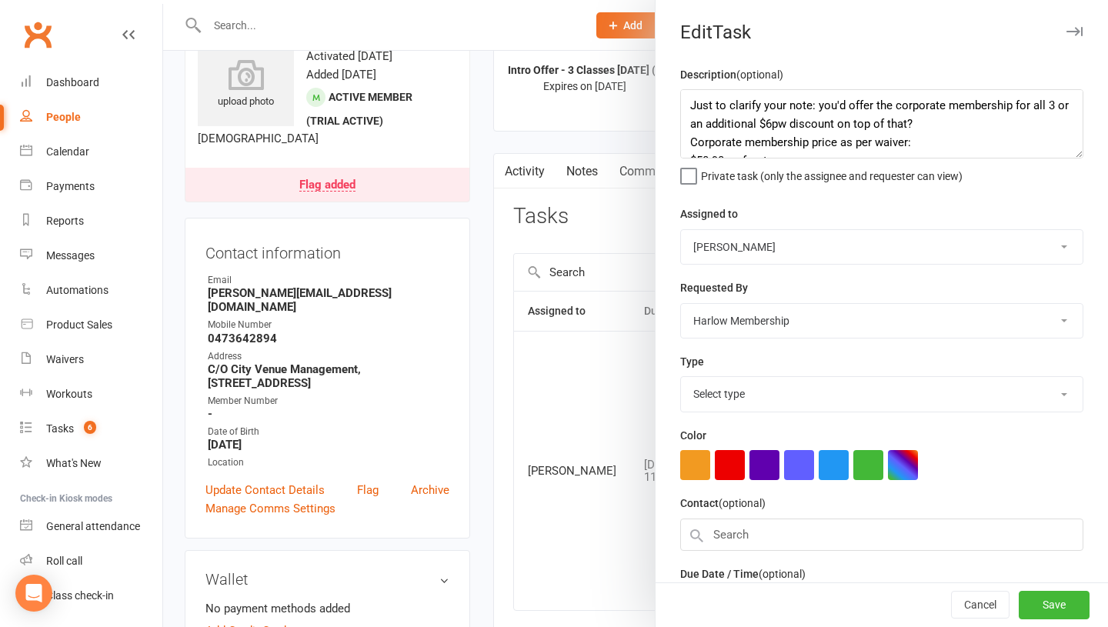
select select "27606"
click at [796, 118] on textarea "Just to clarify your note: you'd offer the corporate membership for all 3 or an…" at bounding box center [881, 123] width 403 height 69
click at [907, 110] on textarea "Just to clarify your note: you'd offer the corporate membership for all 3 or an…" at bounding box center [881, 123] width 403 height 69
click at [1050, 102] on textarea "Just to clarify your note: you'd offer the corporate membership for all 3 or an…" at bounding box center [881, 123] width 403 height 69
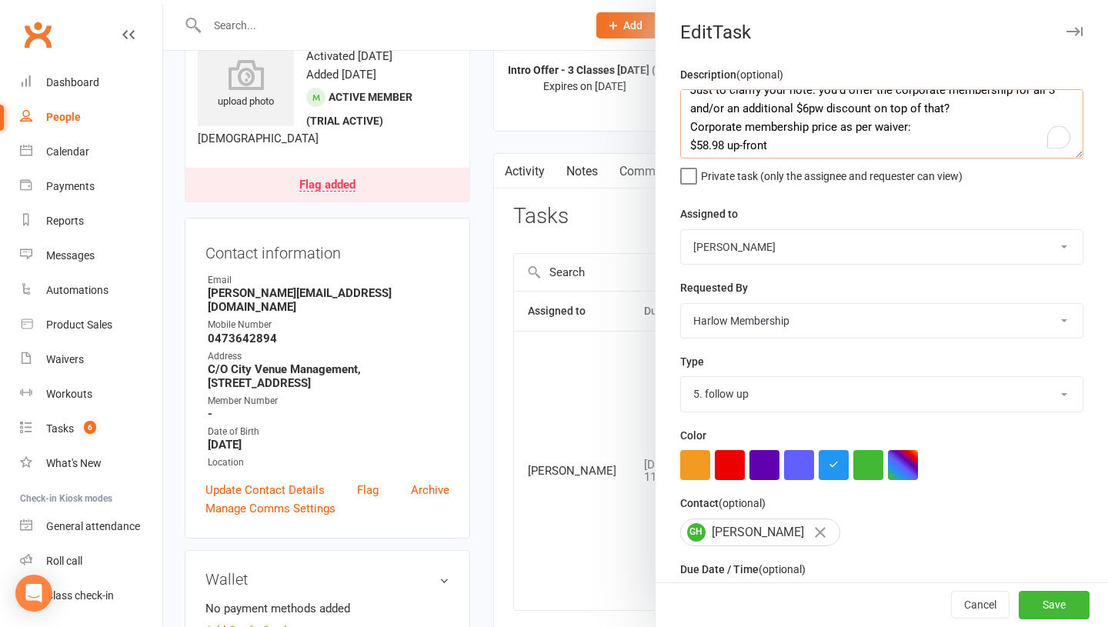
scroll to position [16, 0]
type textarea "Just to clarify your note: you'd offer the corporate membership for all 3 and/o…"
click at [1044, 606] on button "Save" at bounding box center [1054, 606] width 71 height 28
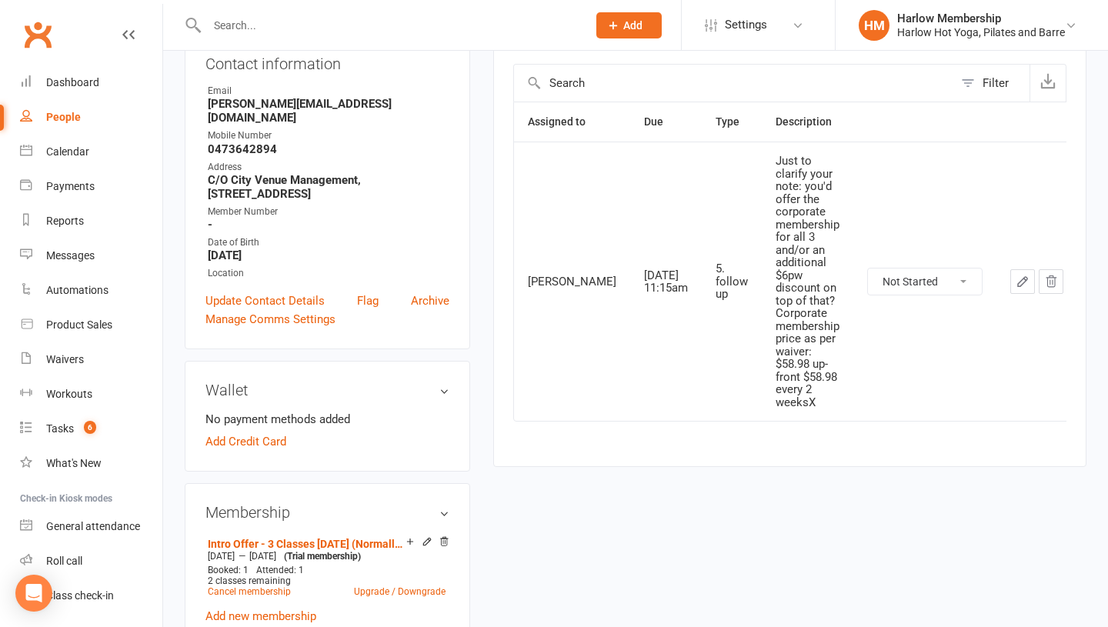
scroll to position [0, 0]
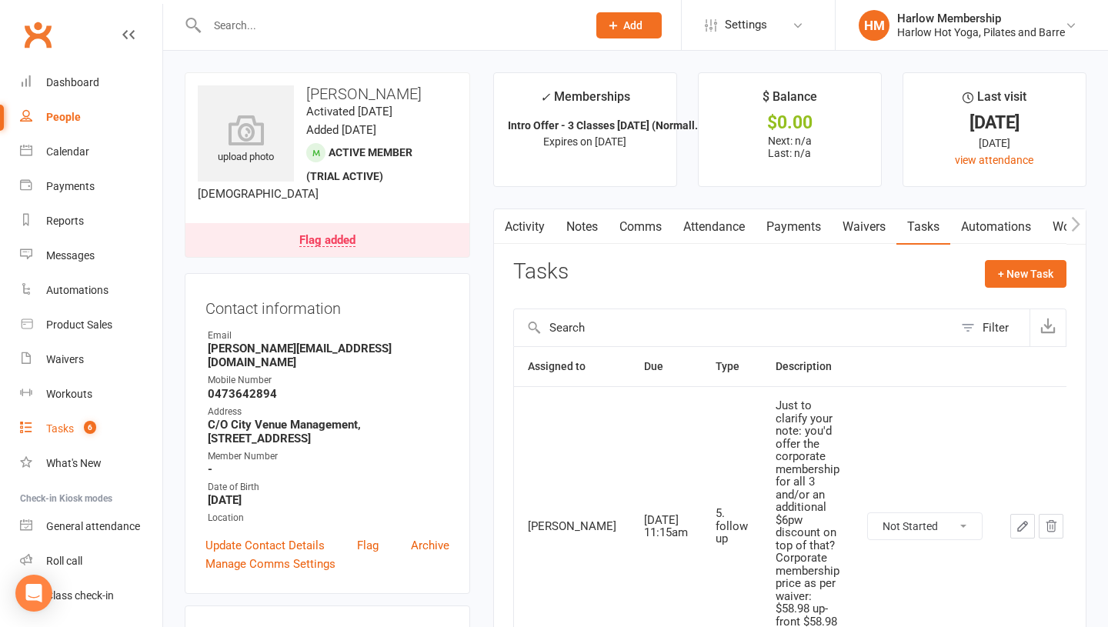
click at [66, 426] on div "Tasks" at bounding box center [60, 429] width 28 height 12
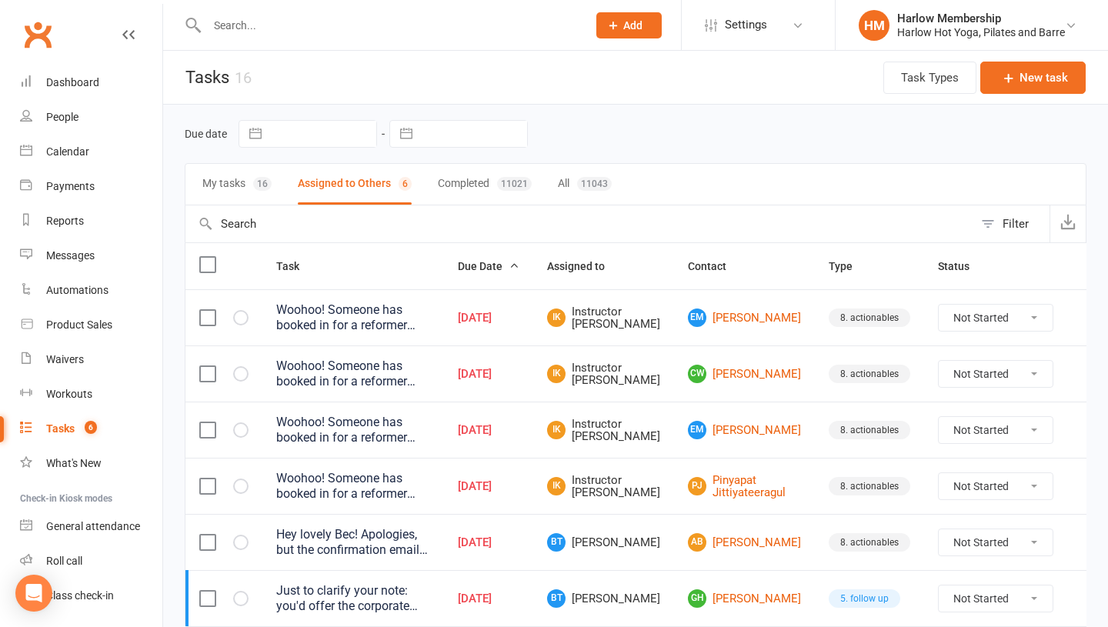
scroll to position [65, 0]
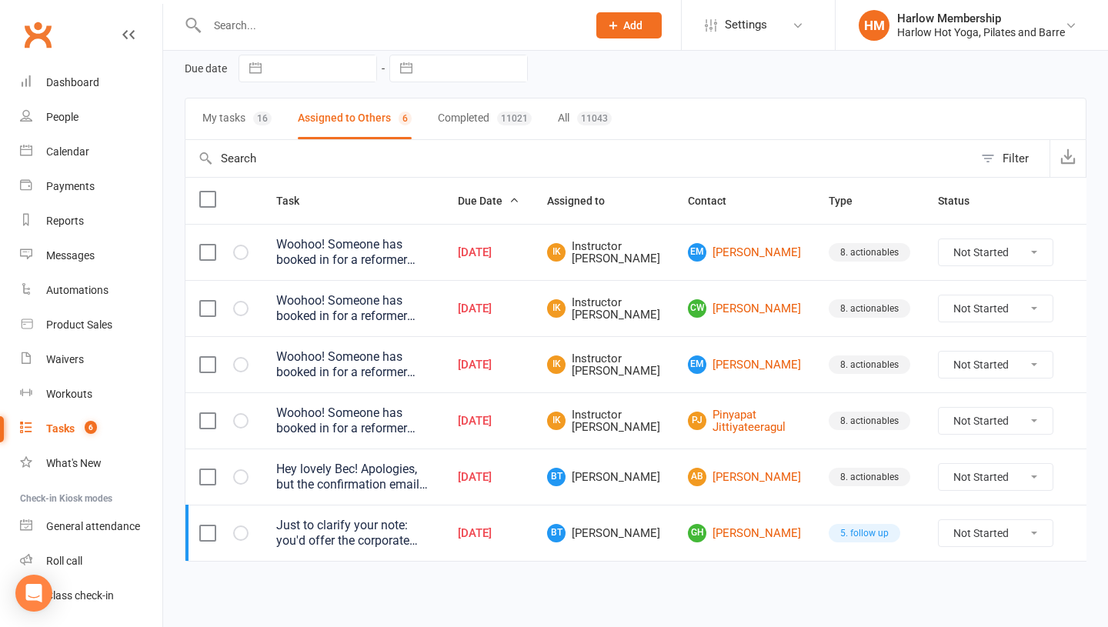
click at [369, 469] on div "Hey lovely Bec! Apologies, but the confirmation email that goes out to confirm …" at bounding box center [353, 477] width 154 height 31
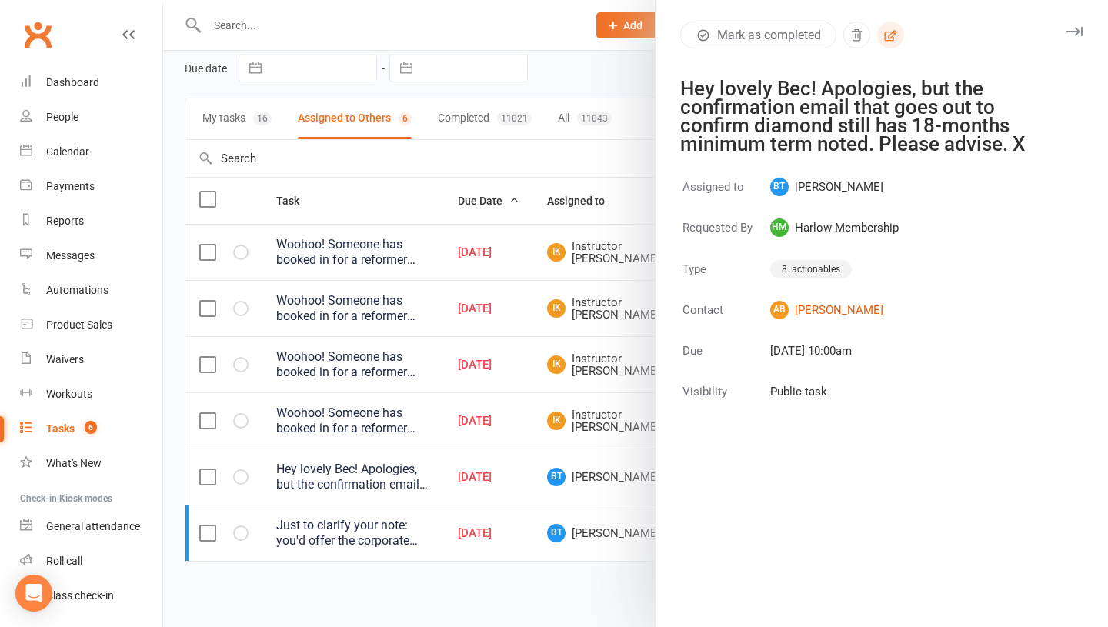
click at [896, 27] on button "button" at bounding box center [890, 35] width 27 height 27
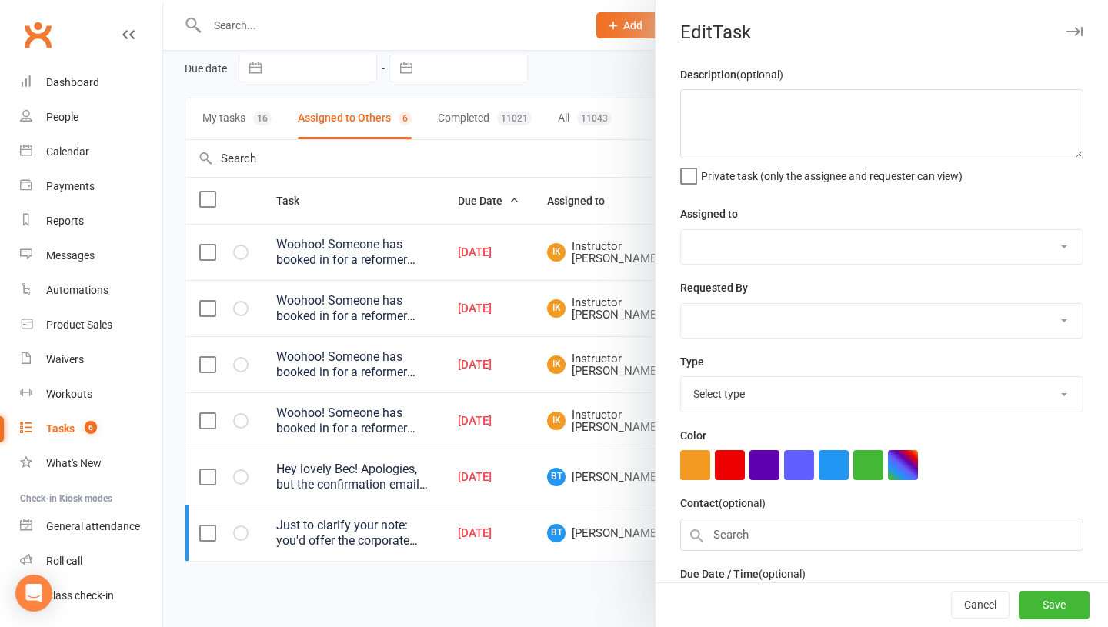
type textarea "Hey lovely Bec! Apologies, but the confirmation email that goes out to confirm …"
select select "53337"
select select "47368"
type input "[DATE]"
type input "10:00am"
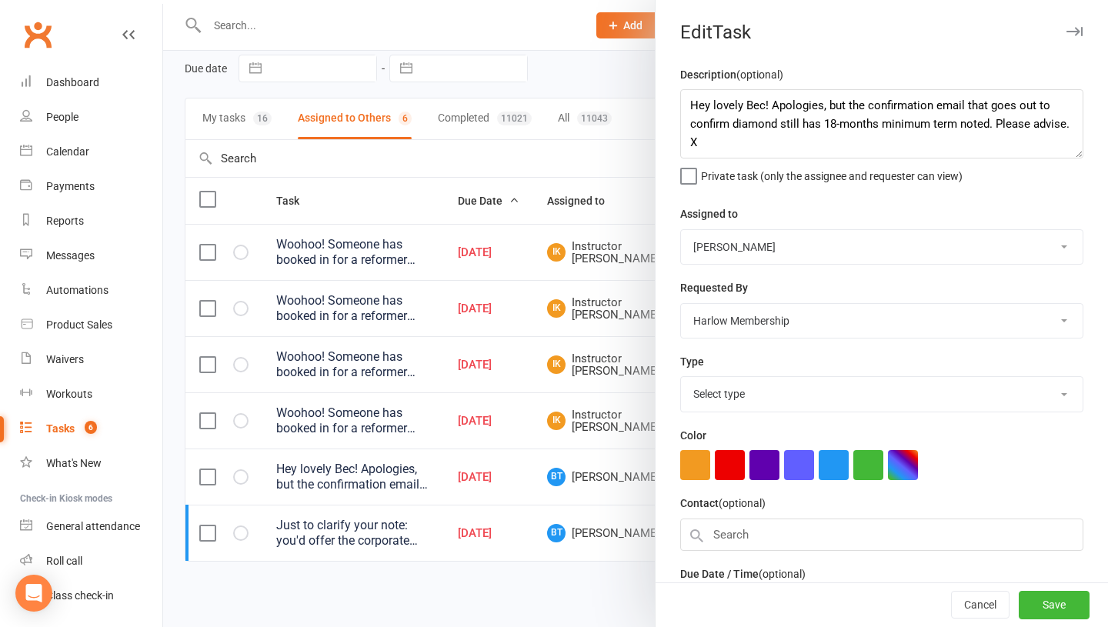
select select "30986"
click at [997, 117] on textarea "Hey lovely Bec! Apologies, but the confirmation email that goes out to confirm …" at bounding box center [881, 123] width 403 height 69
click at [1067, 121] on textarea "Hey lovely Bec! Apologies, but the confirmation email that goes out to confirm …" at bounding box center [881, 123] width 403 height 69
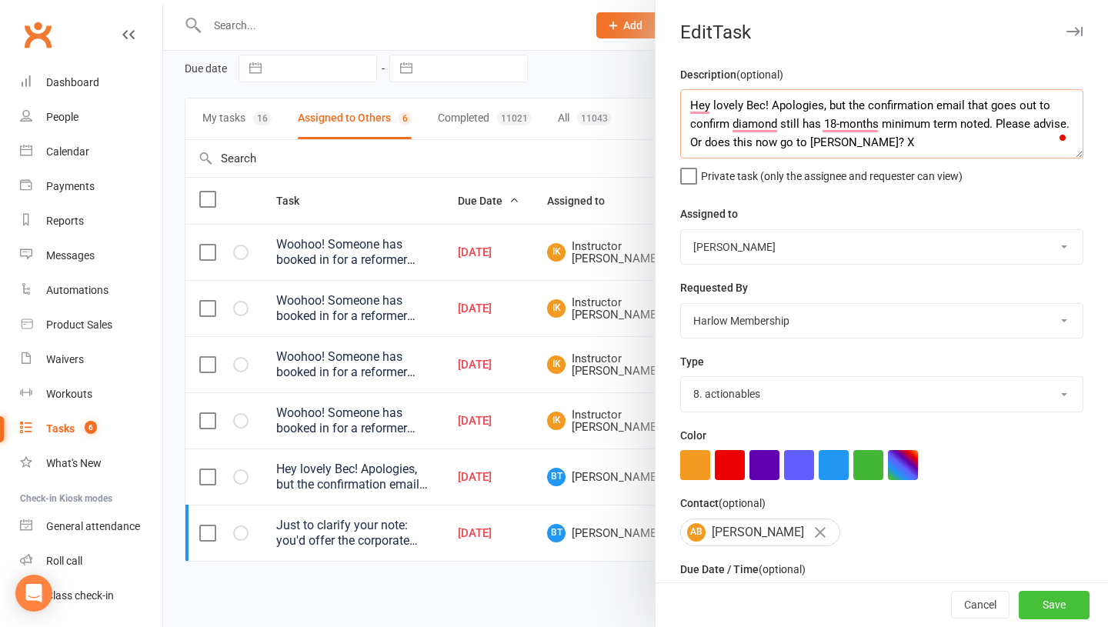
type textarea "Hey lovely Bec! Apologies, but the confirmation email that goes out to confirm …"
click at [1048, 606] on button "Save" at bounding box center [1054, 606] width 71 height 28
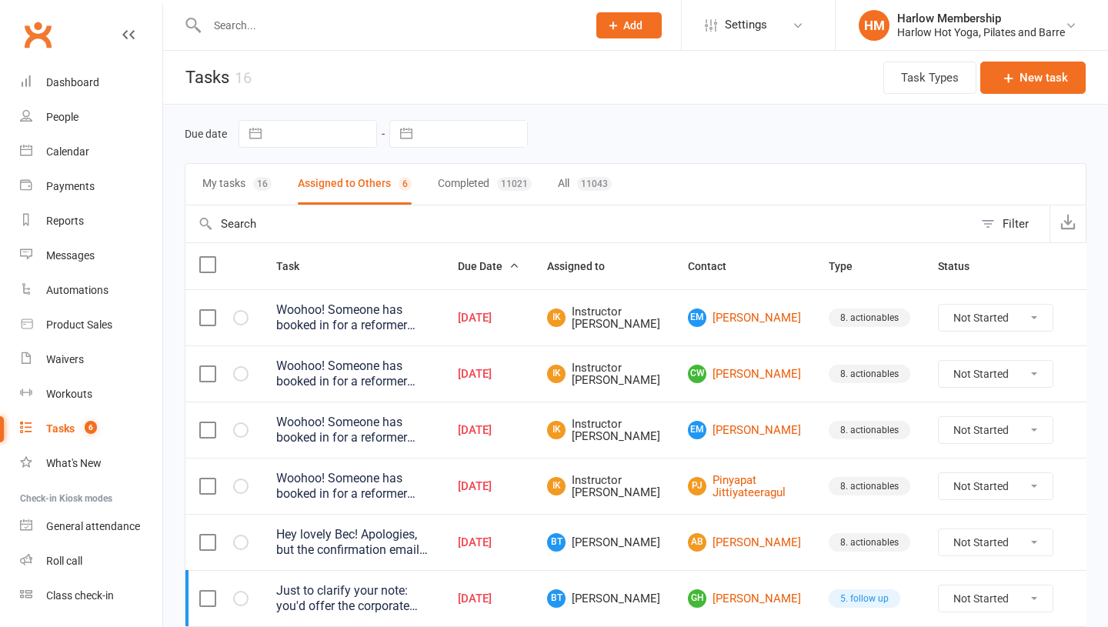
scroll to position [48, 0]
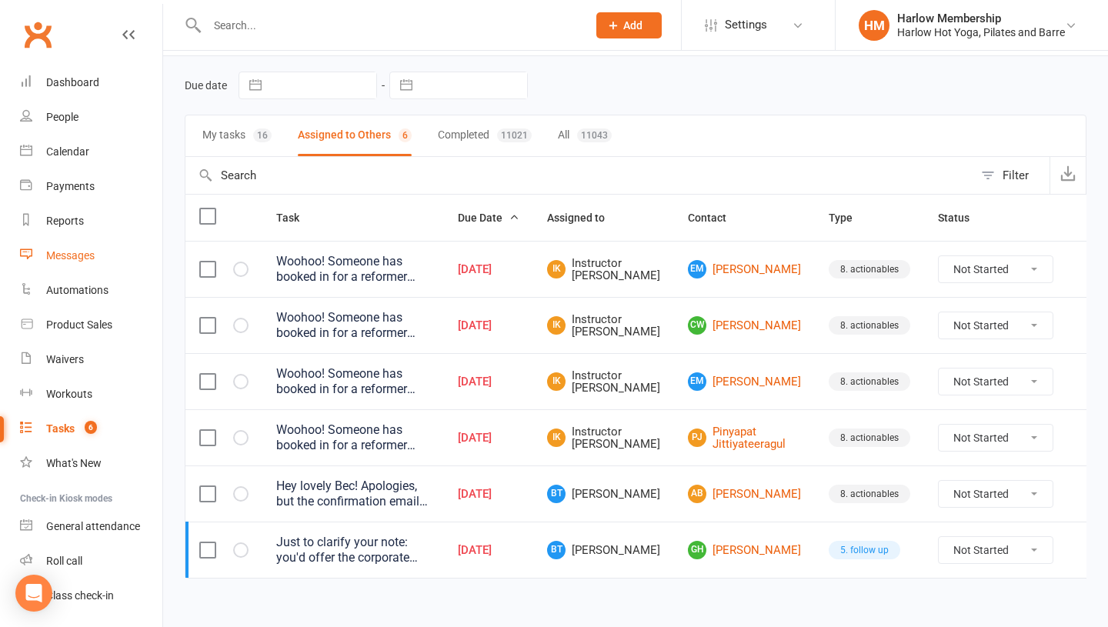
click at [69, 250] on div "Messages" at bounding box center [70, 255] width 48 height 12
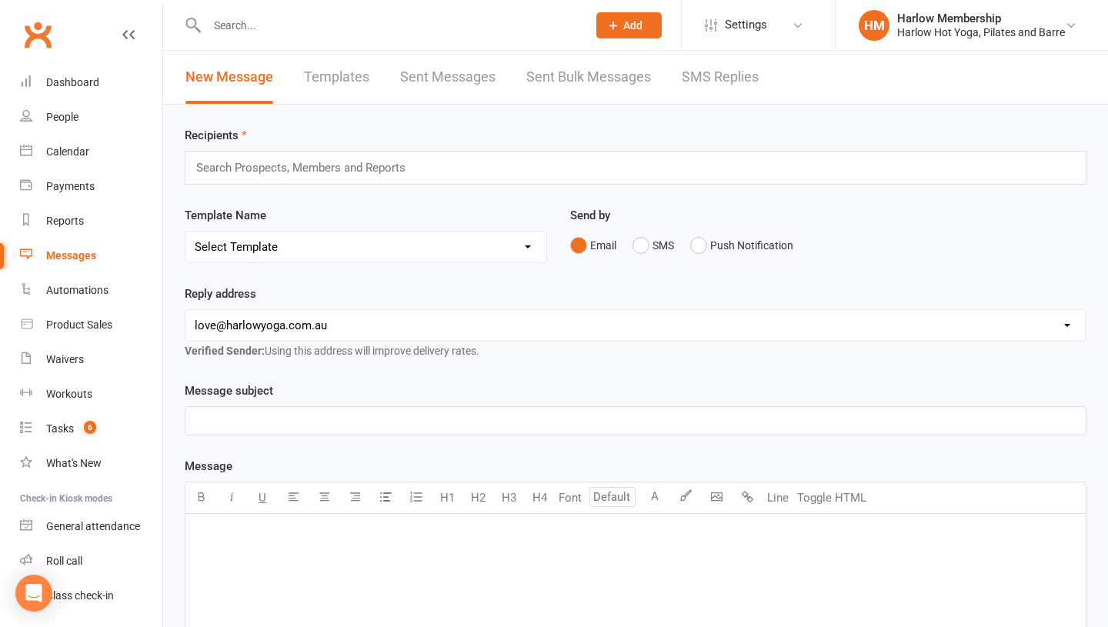
click at [695, 99] on link "SMS Replies" at bounding box center [720, 77] width 77 height 53
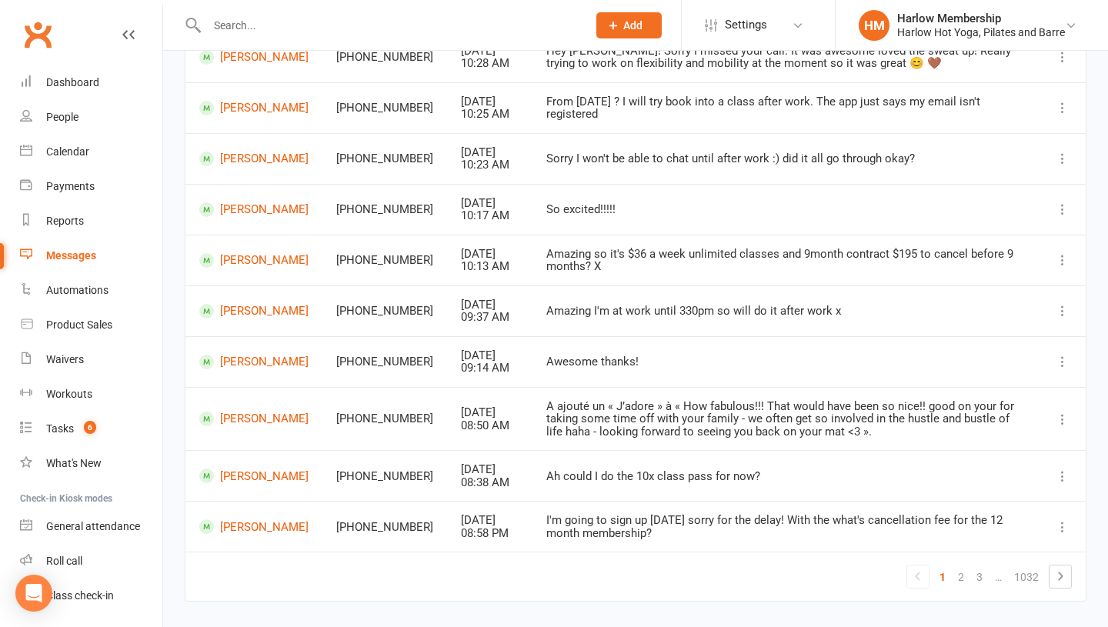
scroll to position [215, 0]
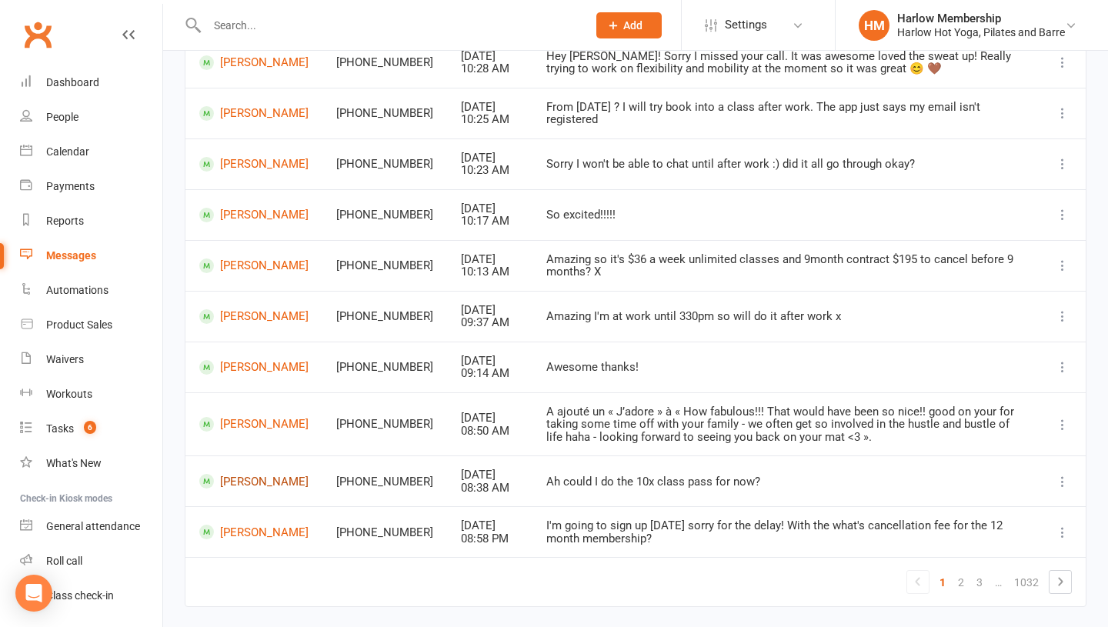
click at [233, 479] on link "[PERSON_NAME]" at bounding box center [253, 481] width 109 height 15
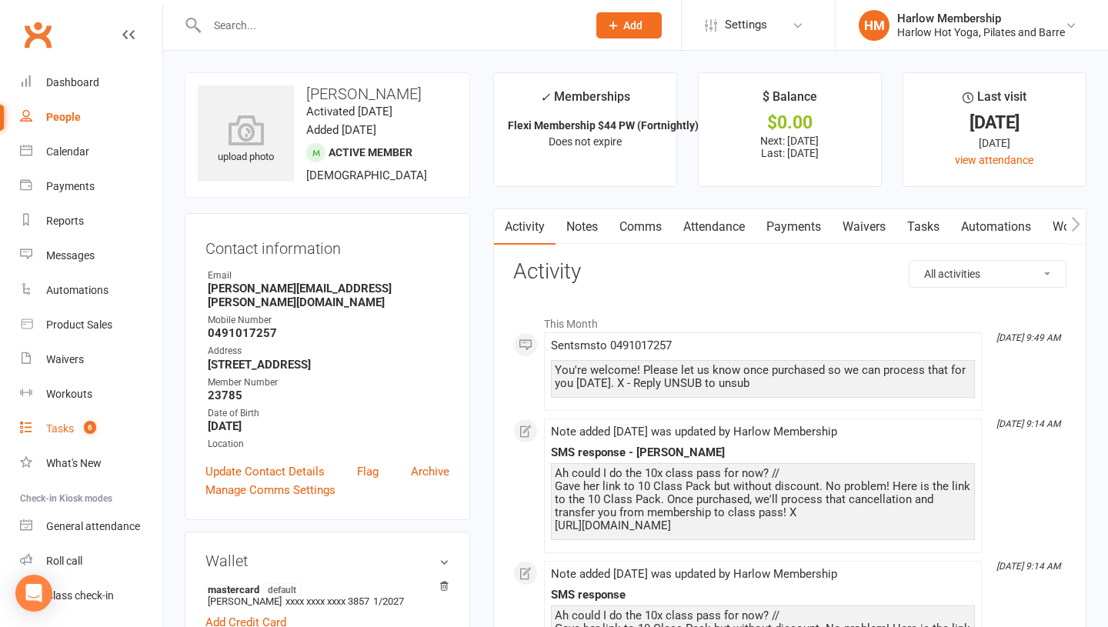
click at [61, 423] on div "Tasks" at bounding box center [60, 429] width 28 height 12
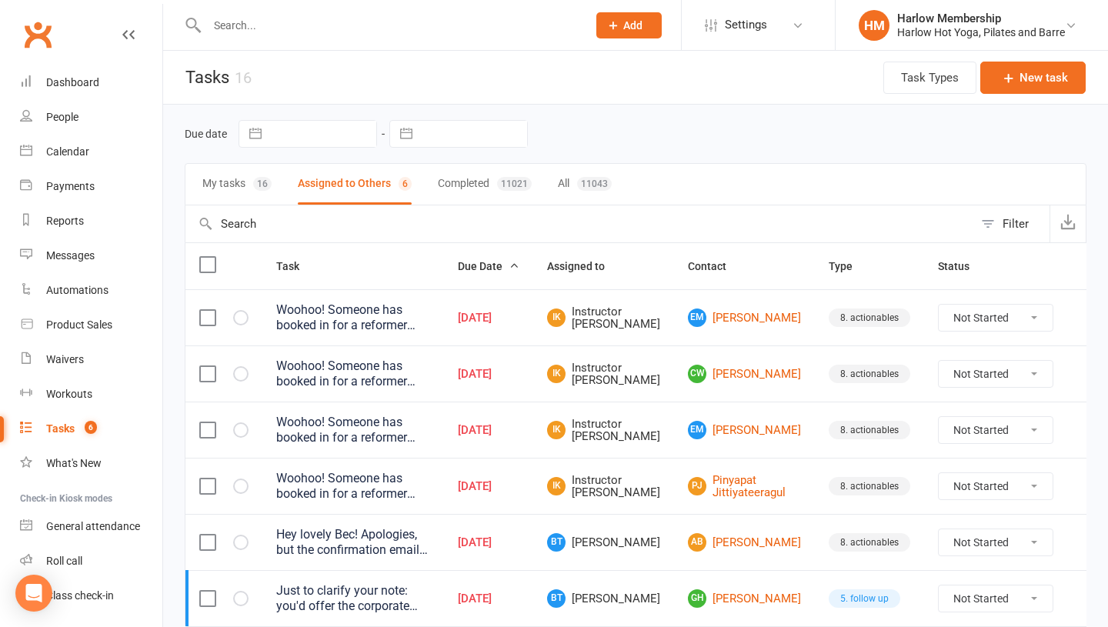
scroll to position [65, 0]
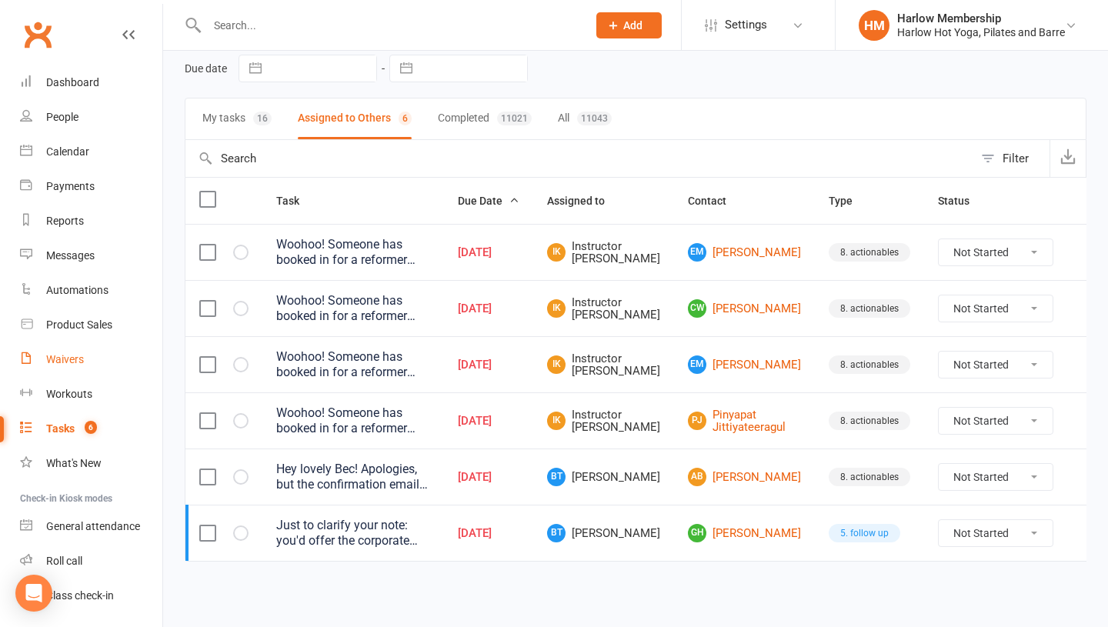
click at [87, 360] on link "Waivers" at bounding box center [91, 359] width 142 height 35
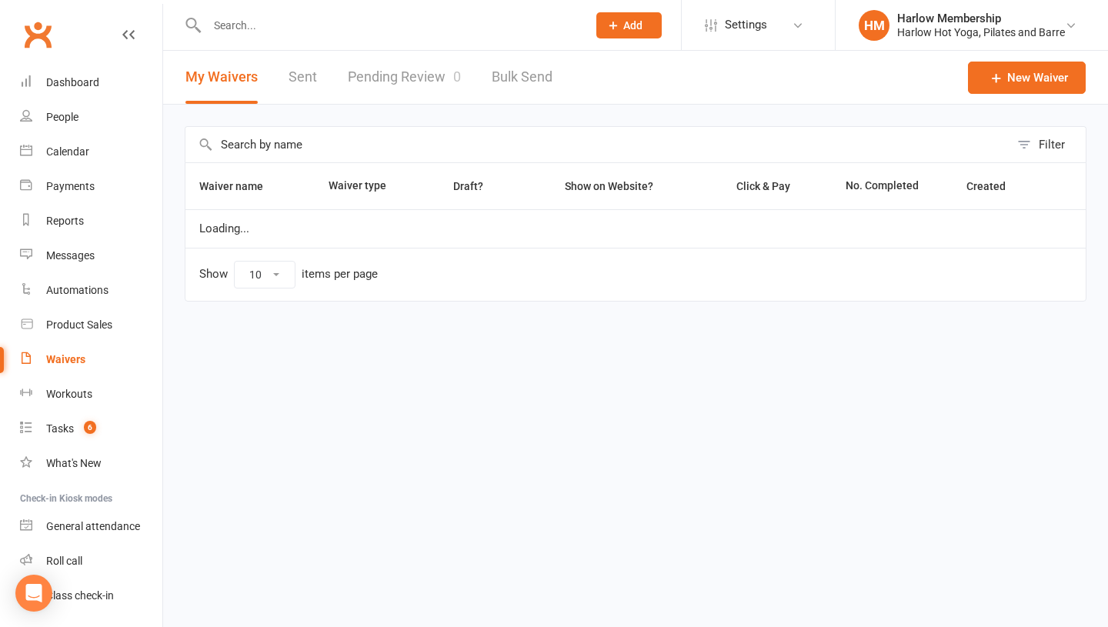
select select "100"
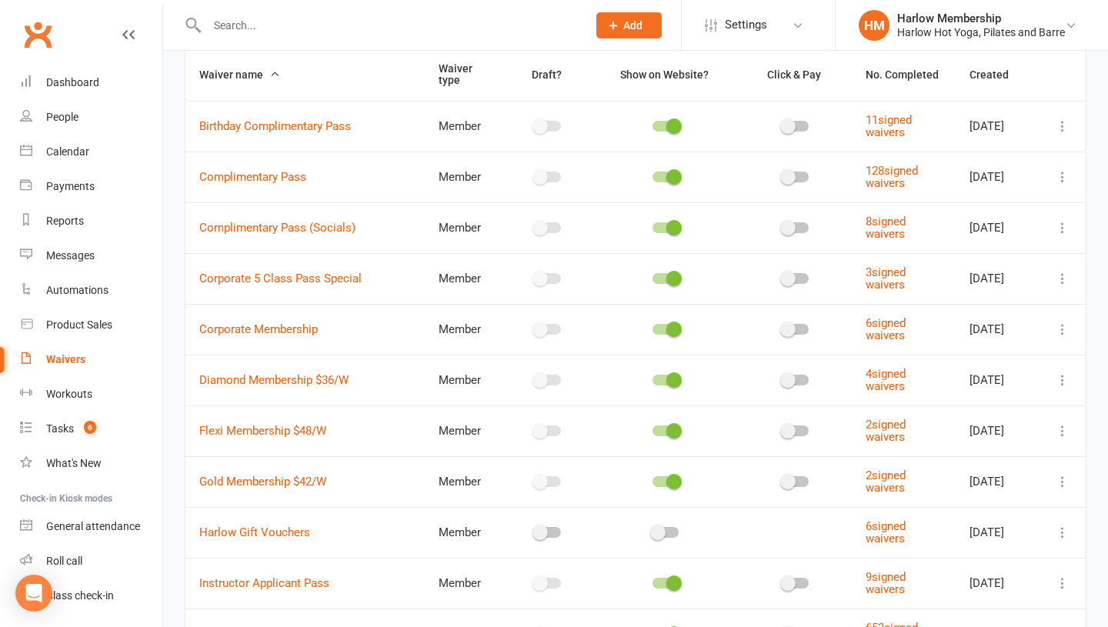
scroll to position [128, 0]
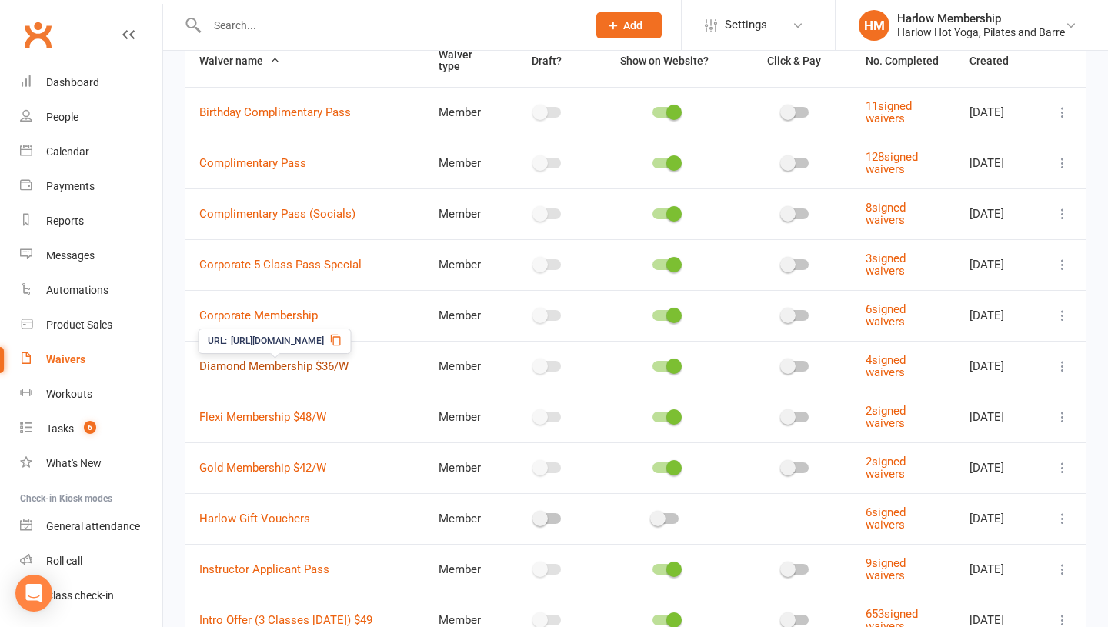
click at [326, 362] on link "Diamond Membership $36/W" at bounding box center [273, 366] width 149 height 14
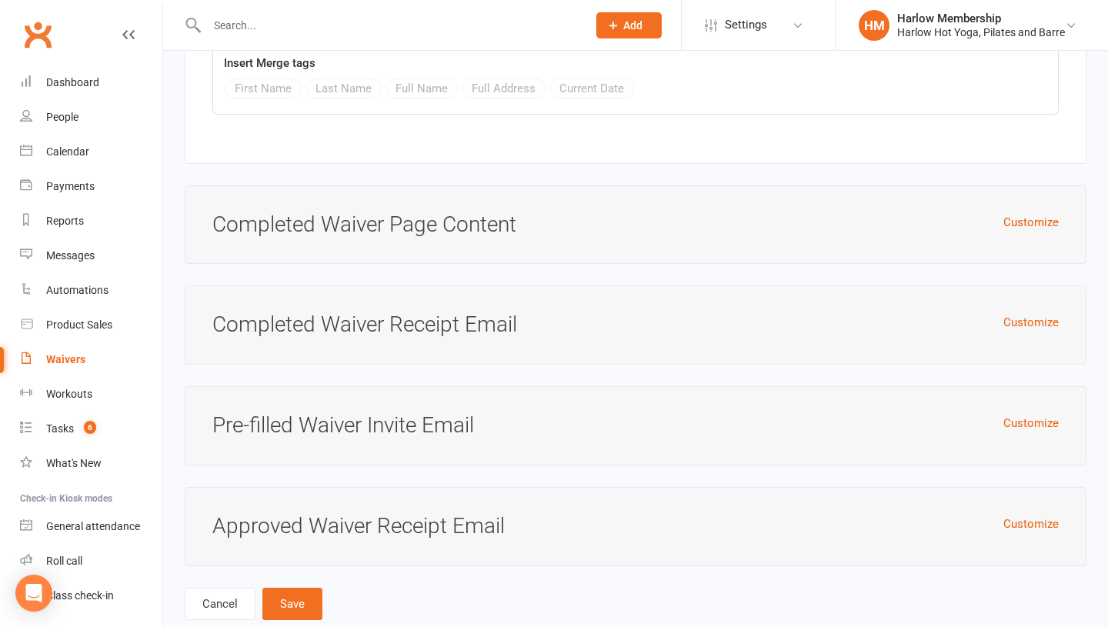
scroll to position [6218, 0]
click at [279, 313] on h3 "Completed Waiver Receipt Email" at bounding box center [635, 325] width 847 height 24
click at [1021, 313] on button "Customize" at bounding box center [1031, 322] width 55 height 18
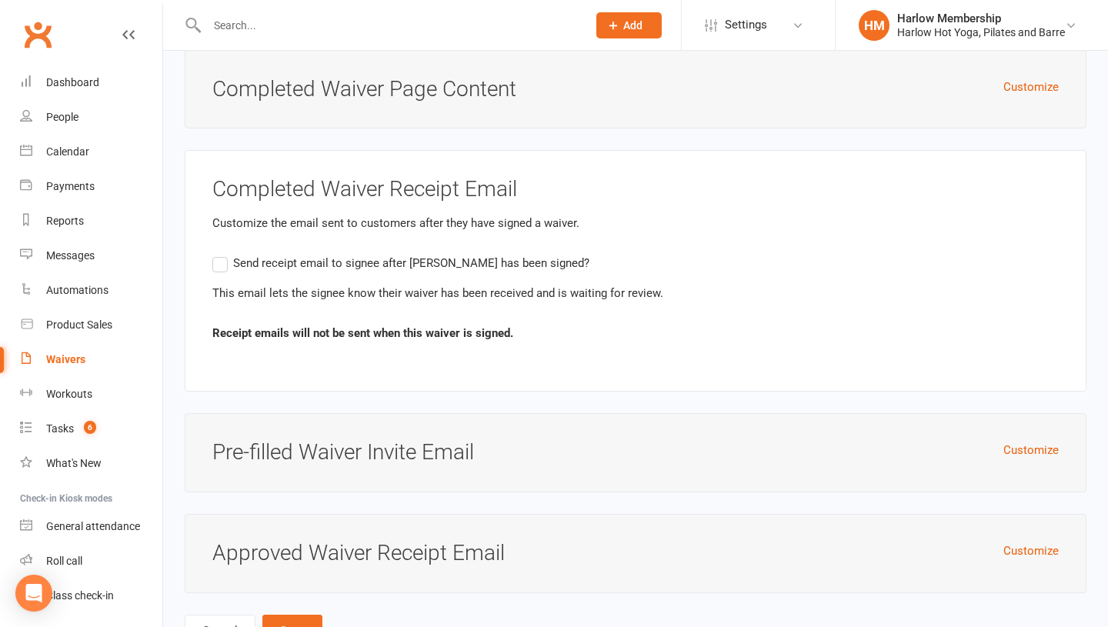
scroll to position [6364, 0]
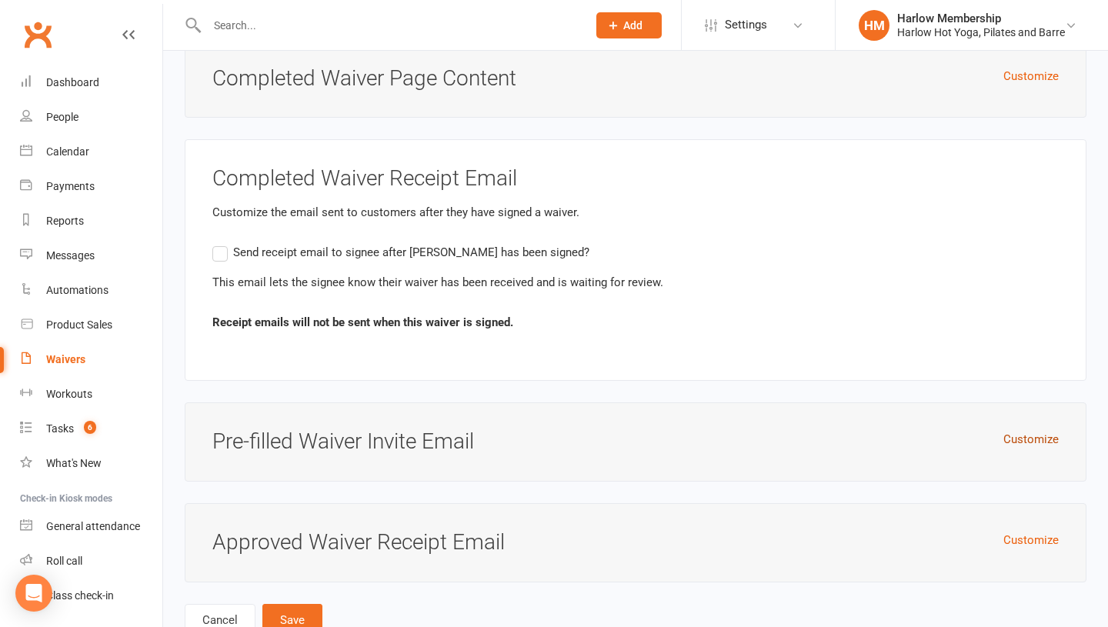
click at [1011, 430] on button "Customize" at bounding box center [1031, 439] width 55 height 18
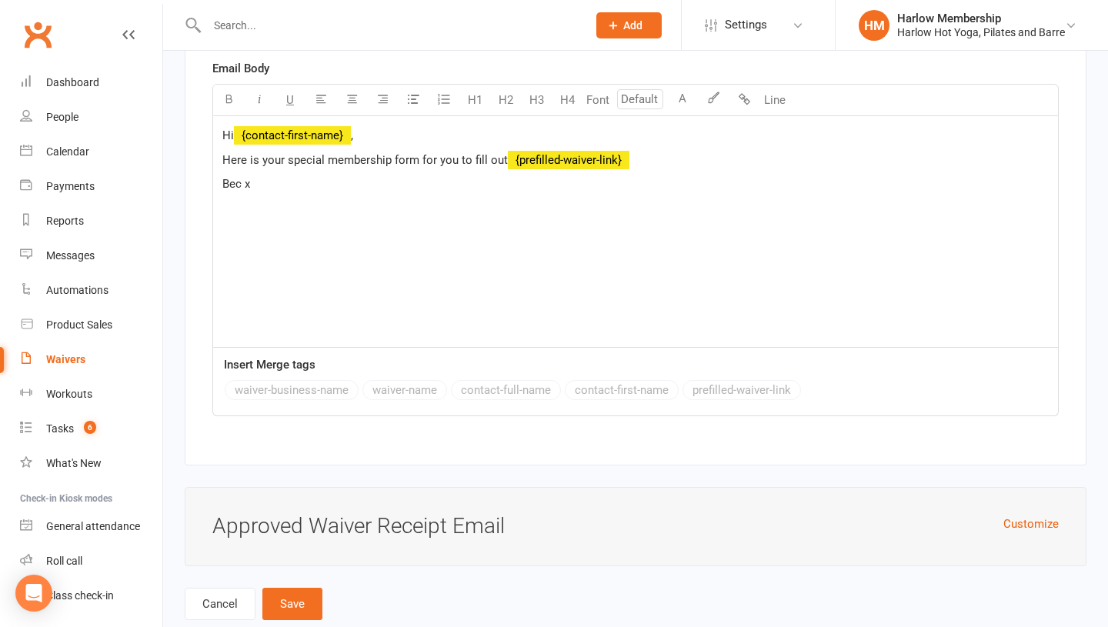
scroll to position [6903, 0]
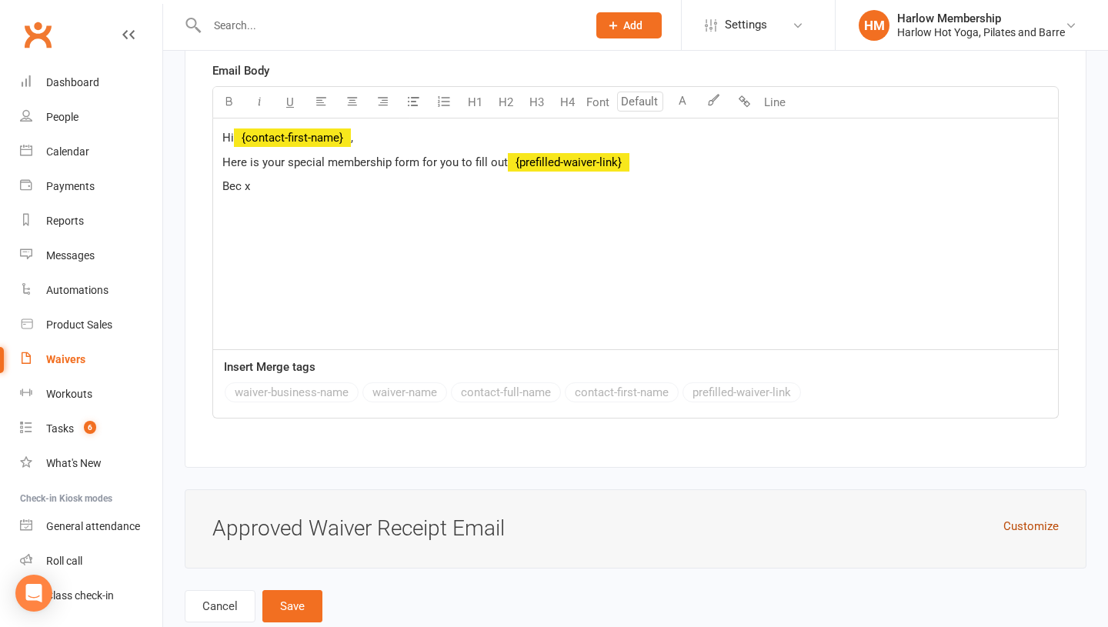
click at [1027, 517] on button "Customize" at bounding box center [1031, 526] width 55 height 18
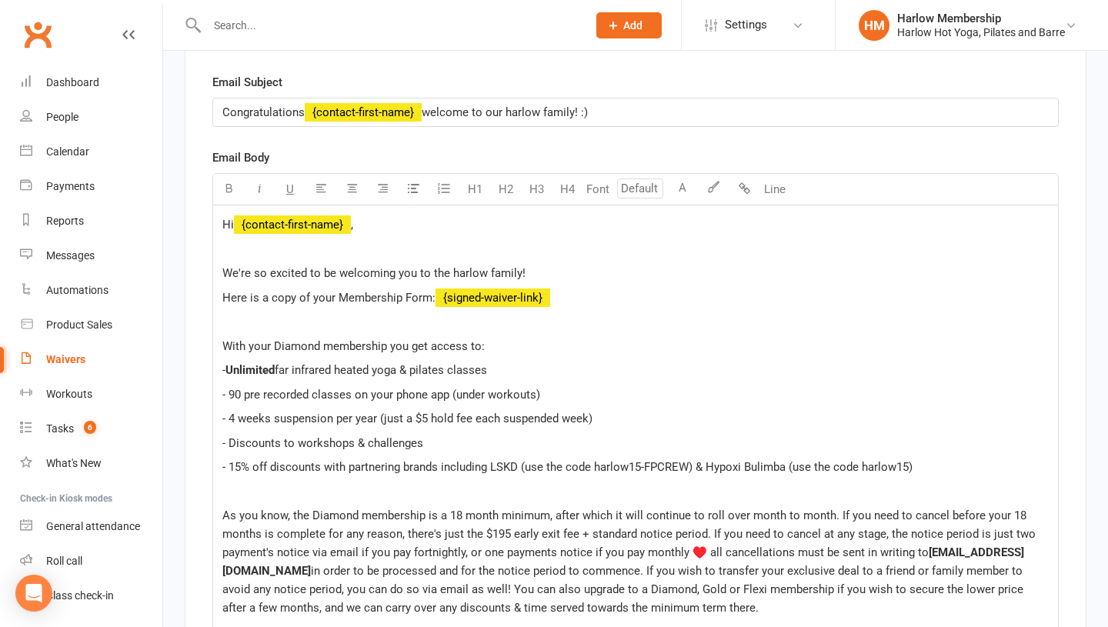
scroll to position [7499, 0]
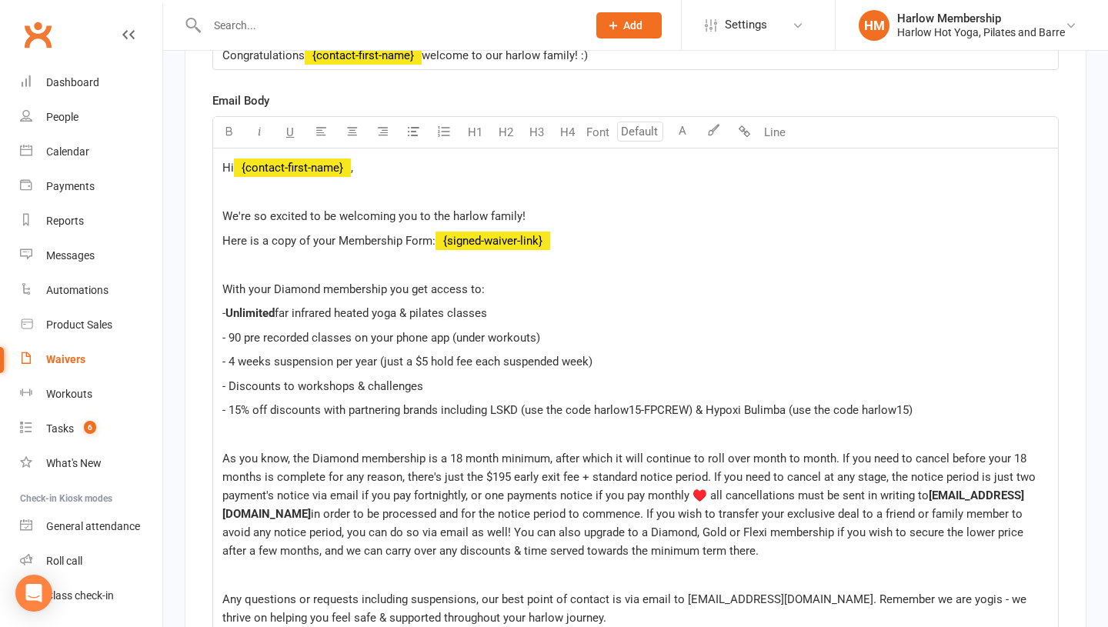
click at [453, 452] on span "As you know, the Diamond membership is a 18 month minimum, after which it will …" at bounding box center [630, 477] width 817 height 51
click at [1017, 452] on span "As you know, the Diamond membership is a 12 month minimum, after which it will …" at bounding box center [630, 477] width 817 height 51
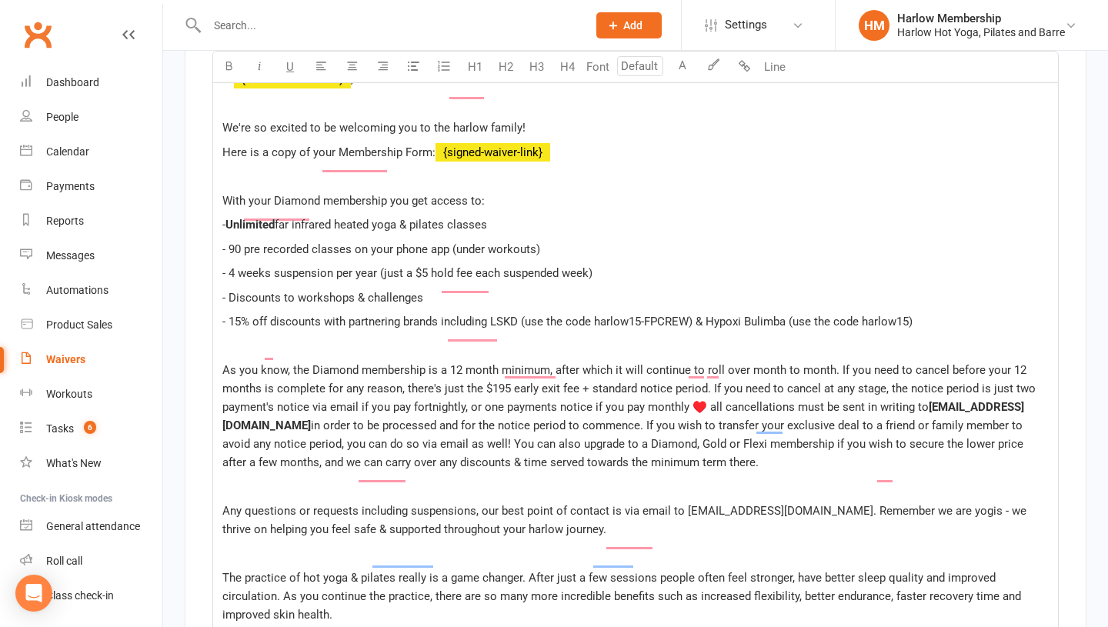
scroll to position [7869, 0]
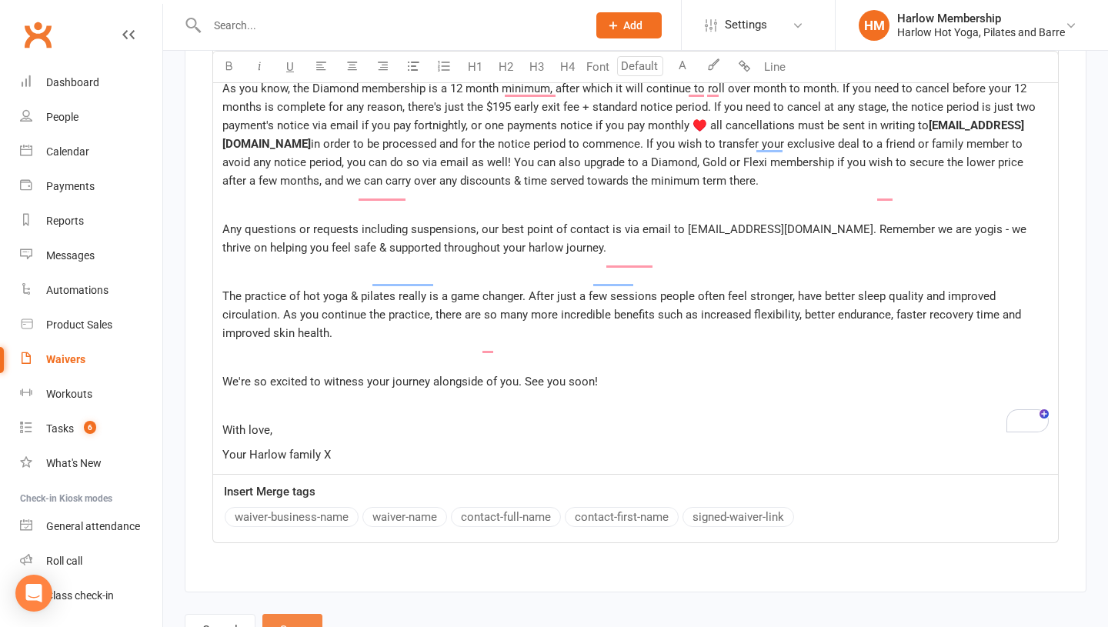
click at [276, 614] on button "Save" at bounding box center [292, 630] width 60 height 32
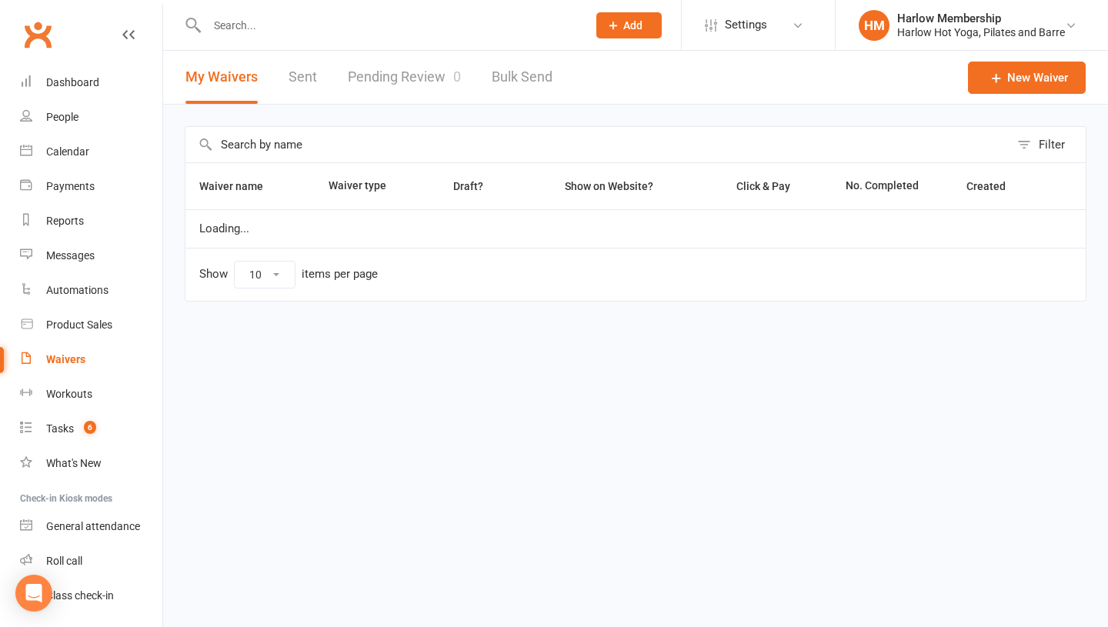
select select "100"
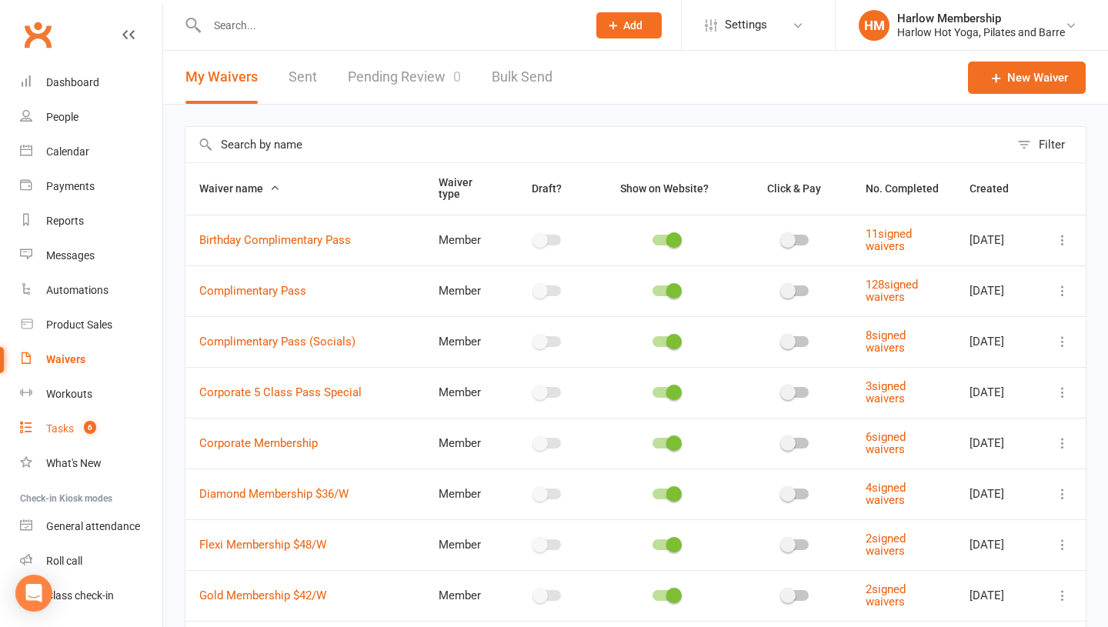
click at [65, 418] on link "Tasks 6" at bounding box center [91, 429] width 142 height 35
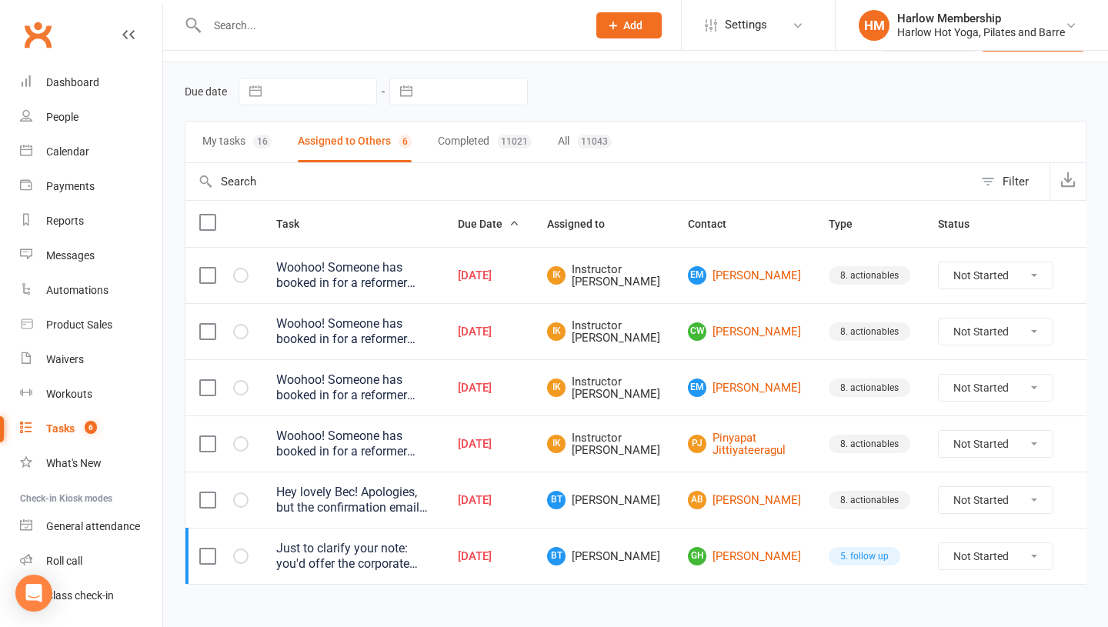
scroll to position [65, 0]
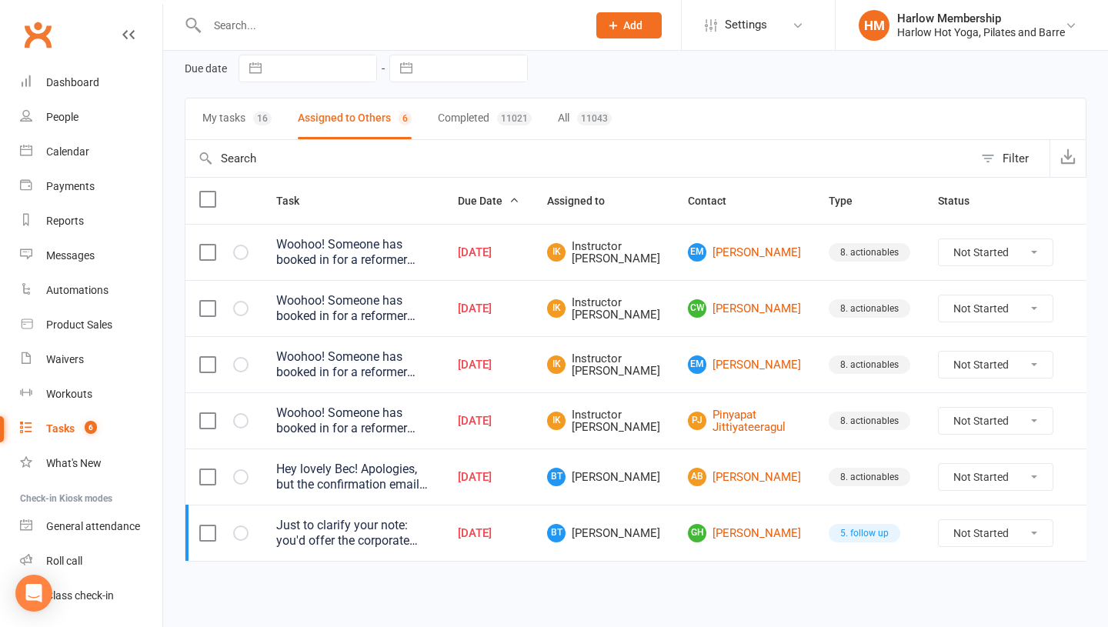
click at [977, 477] on select "Not Started In Progress Waiting Complete" at bounding box center [996, 477] width 114 height 26
select select "unstarted"
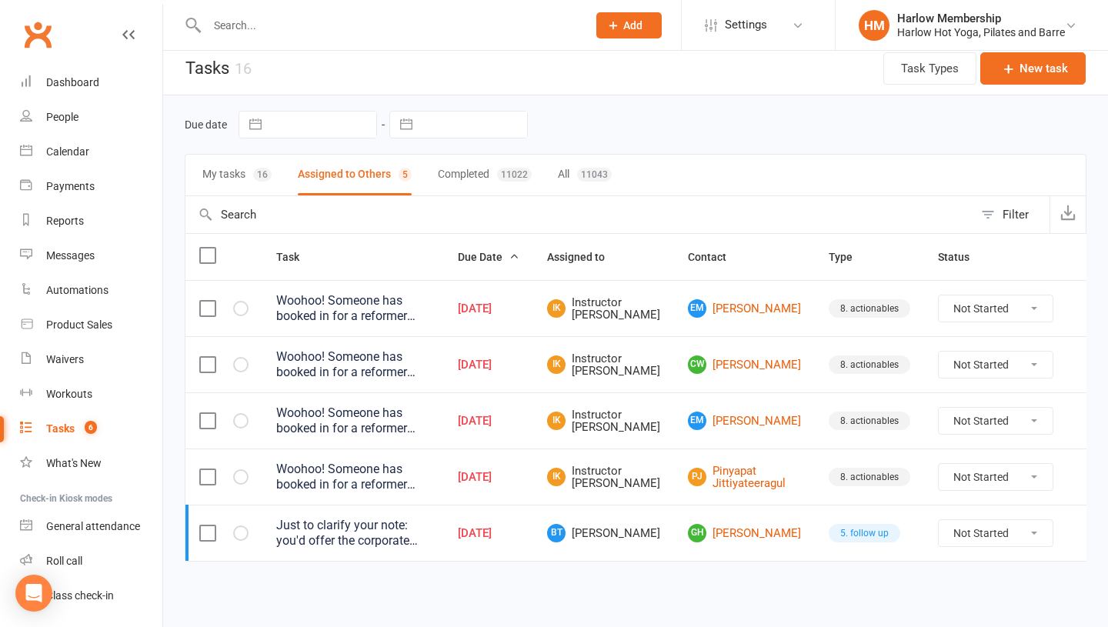
scroll to position [9, 0]
click link "Waivers"
select select "100"
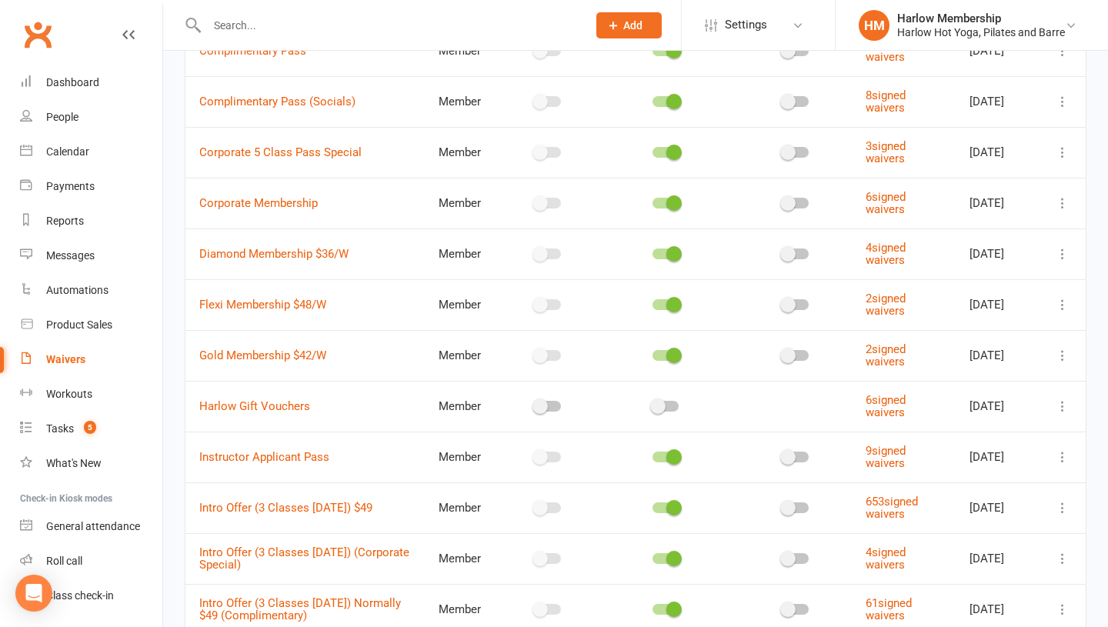
scroll to position [185, 0]
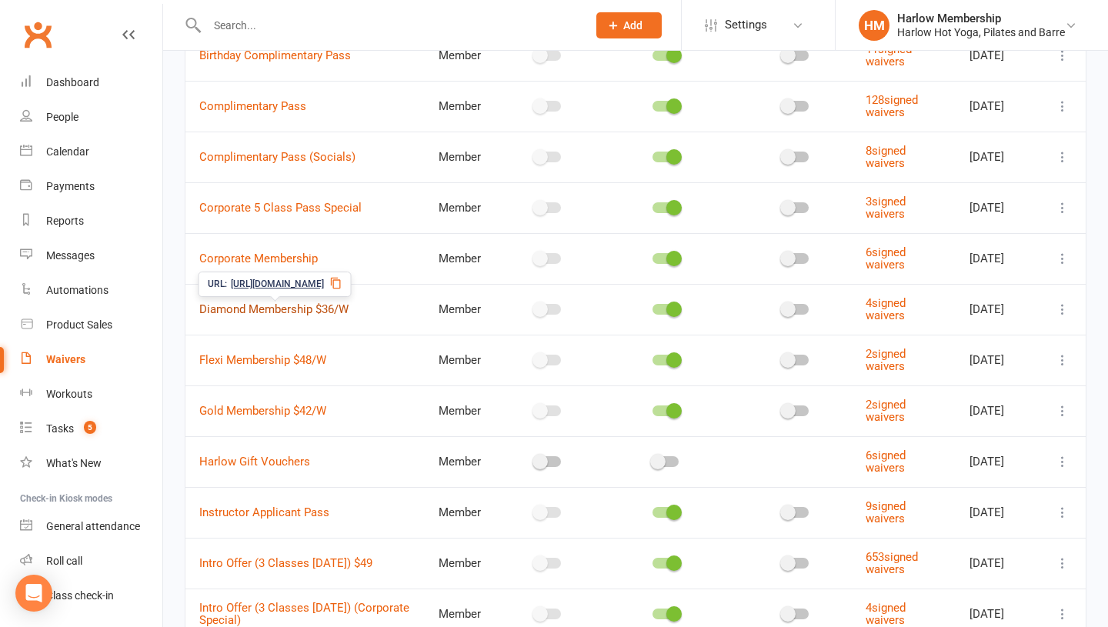
click link "Diamond Membership $36/W"
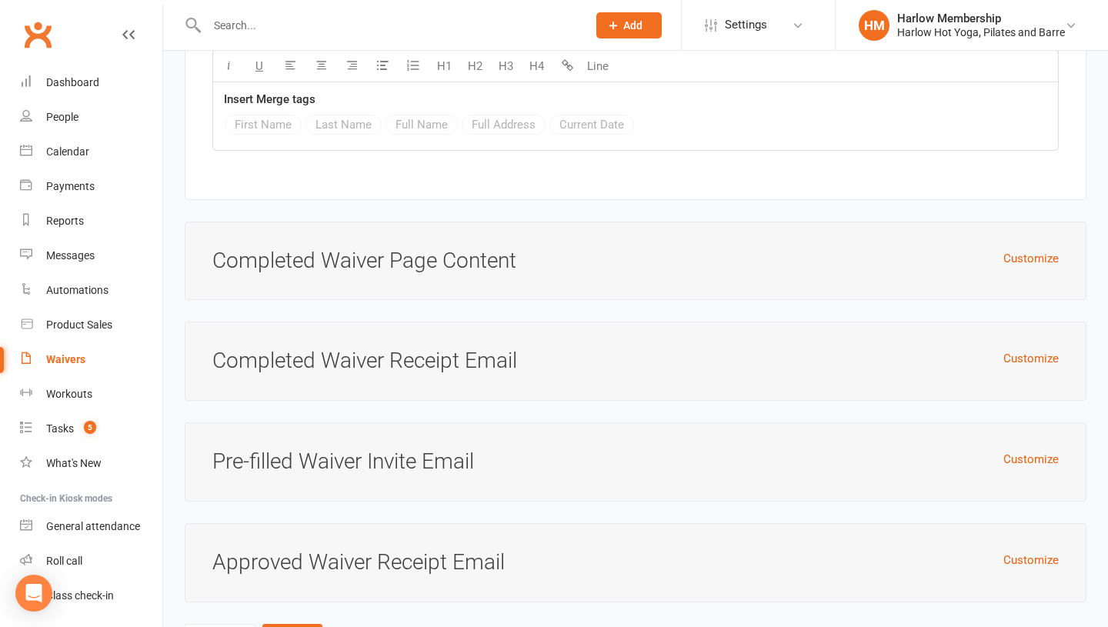
scroll to position [6218, 0]
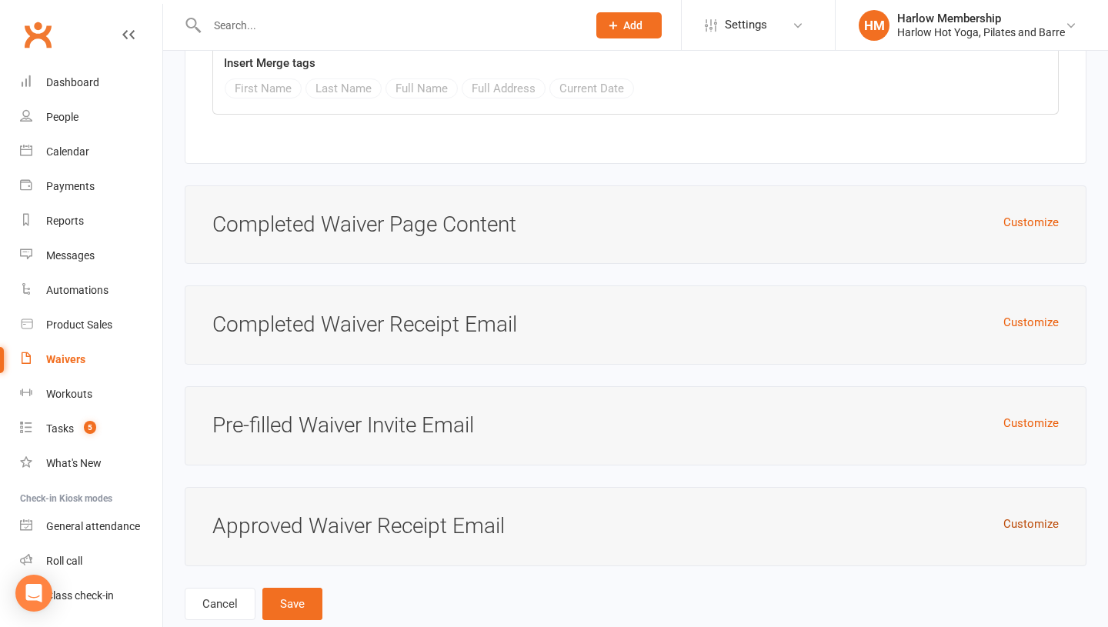
click button "Customize"
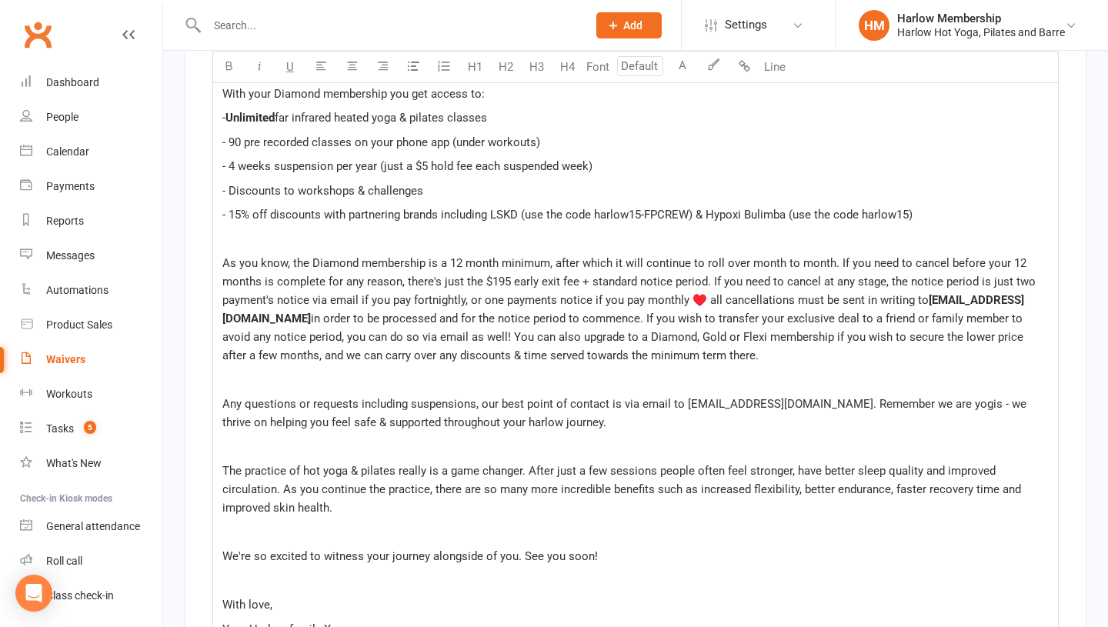
scroll to position [7208, 0]
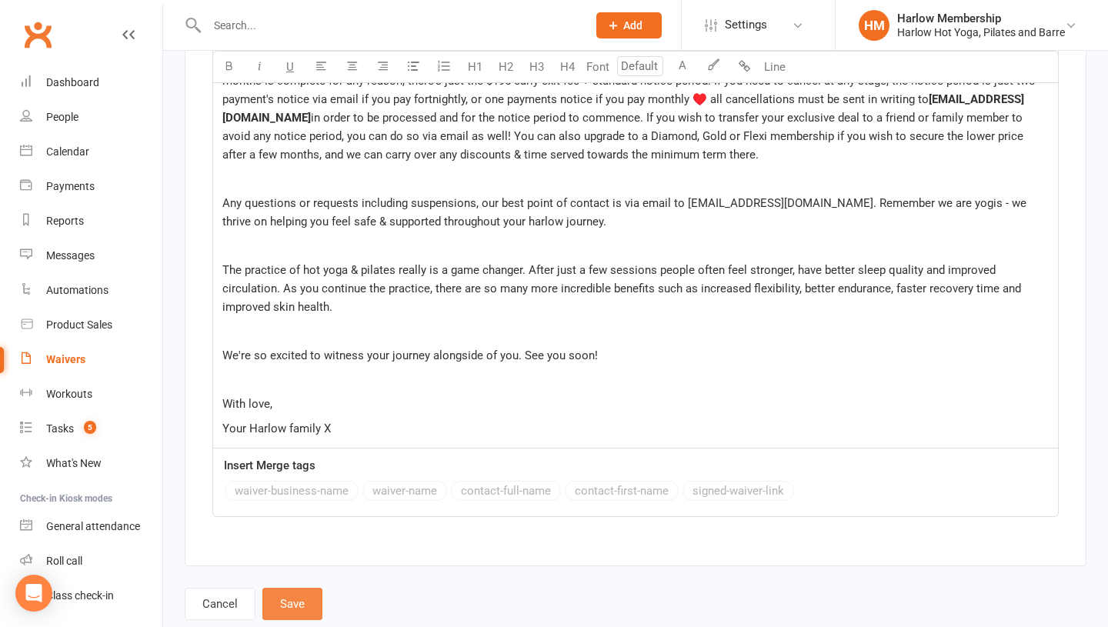
click button "Save"
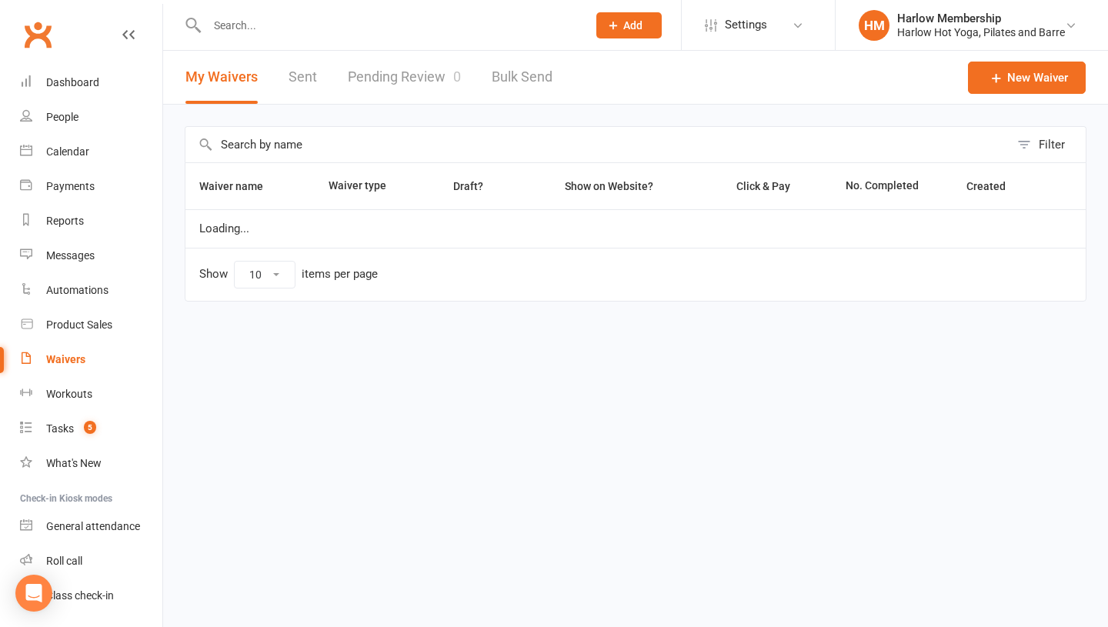
select select "100"
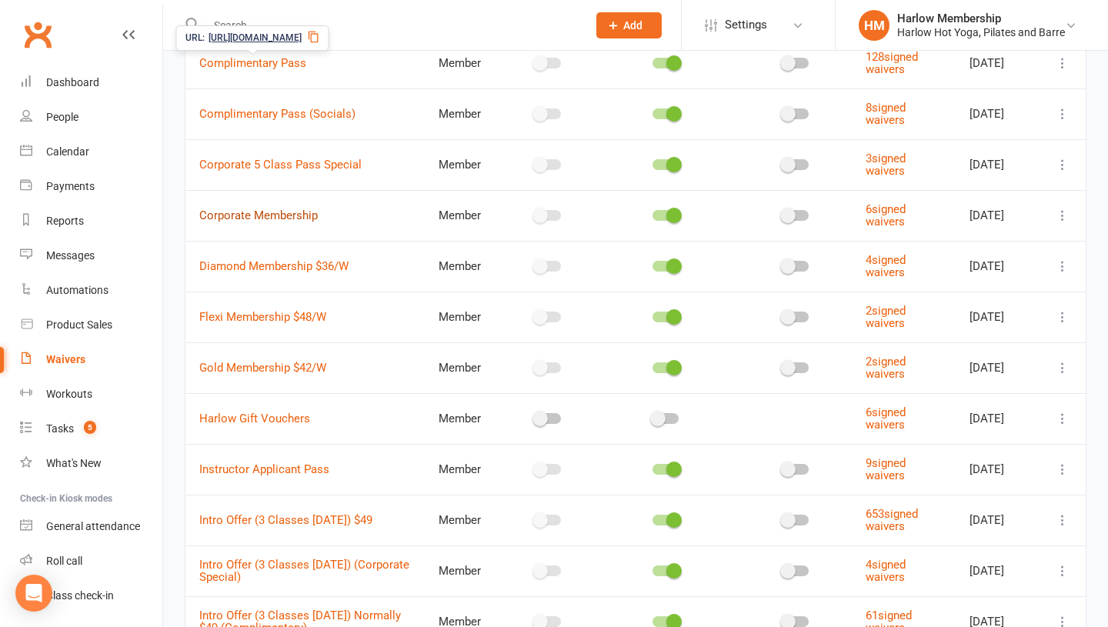
scroll to position [227, 0]
click link "Gold Membership $42/W"
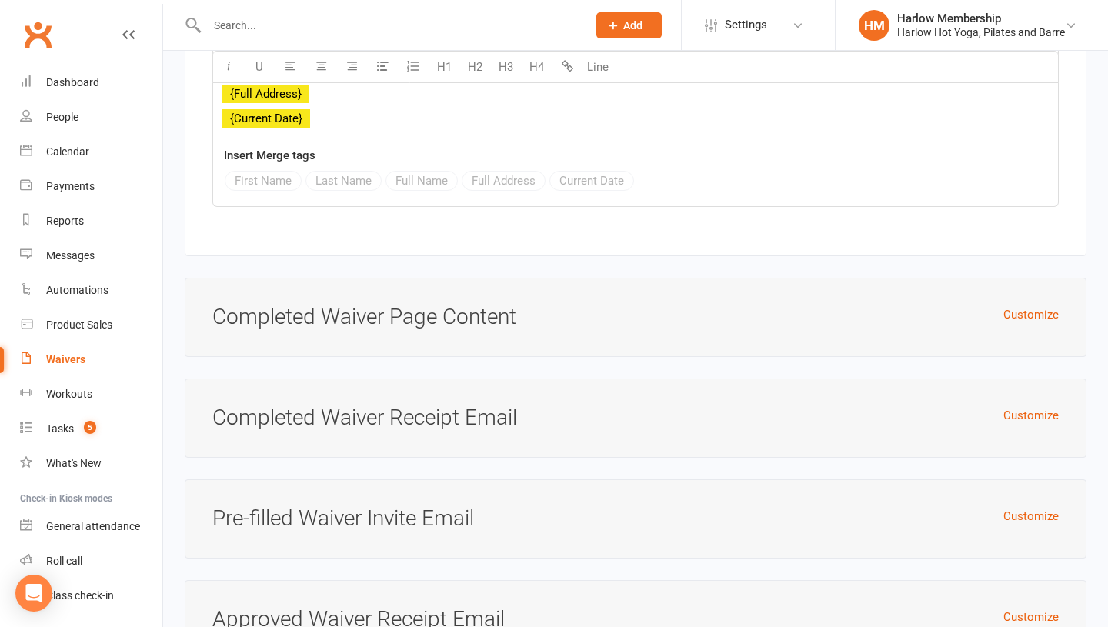
scroll to position [6787, 0]
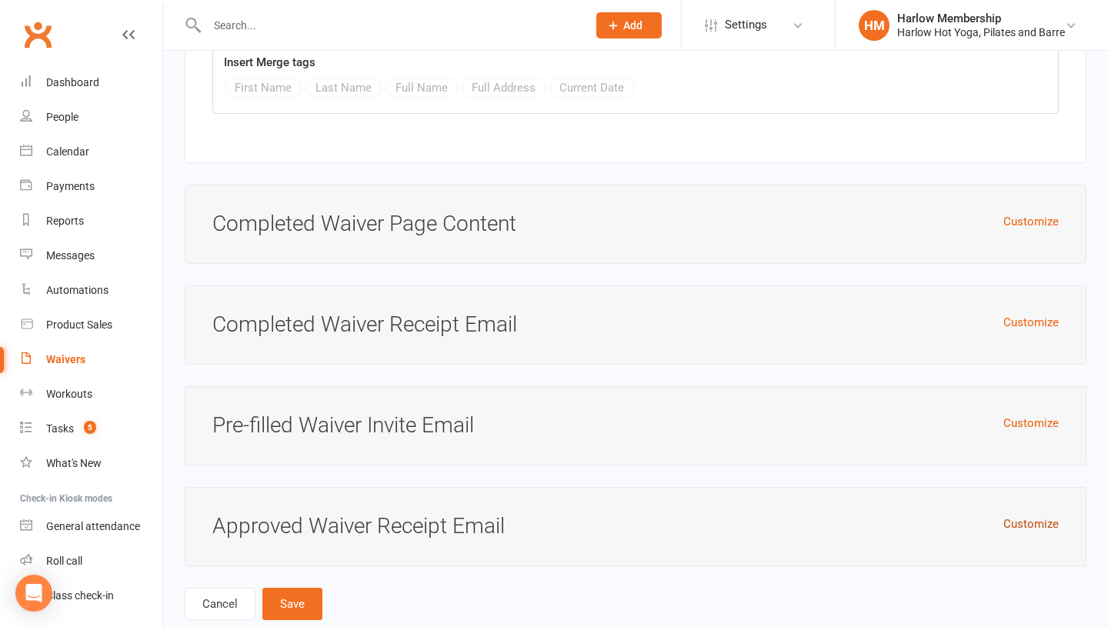
click button "Customize"
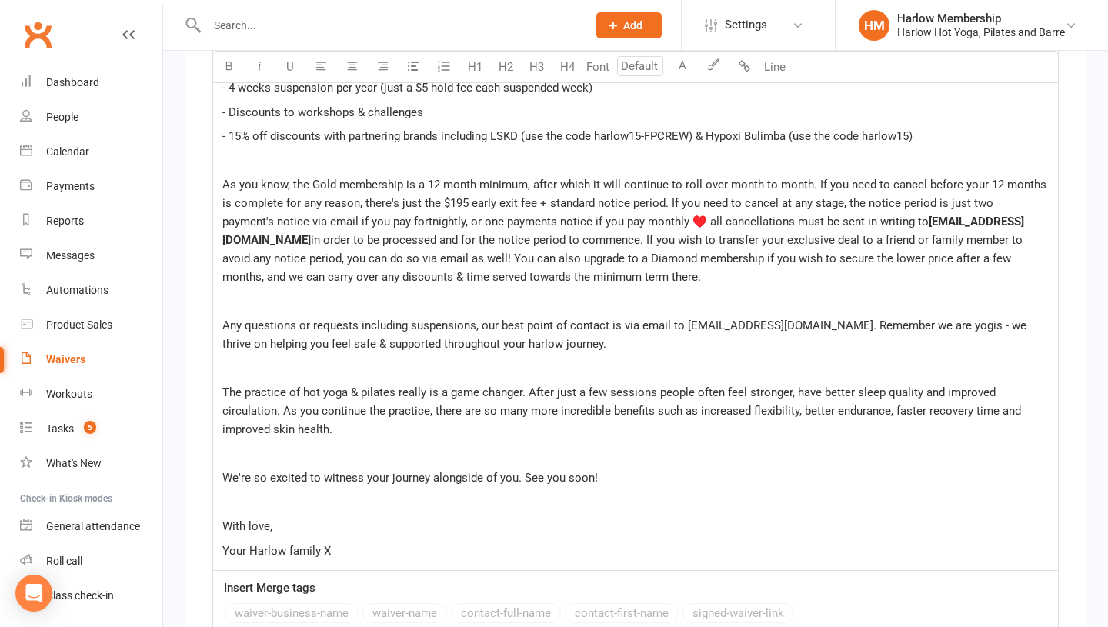
scroll to position [7650, 0]
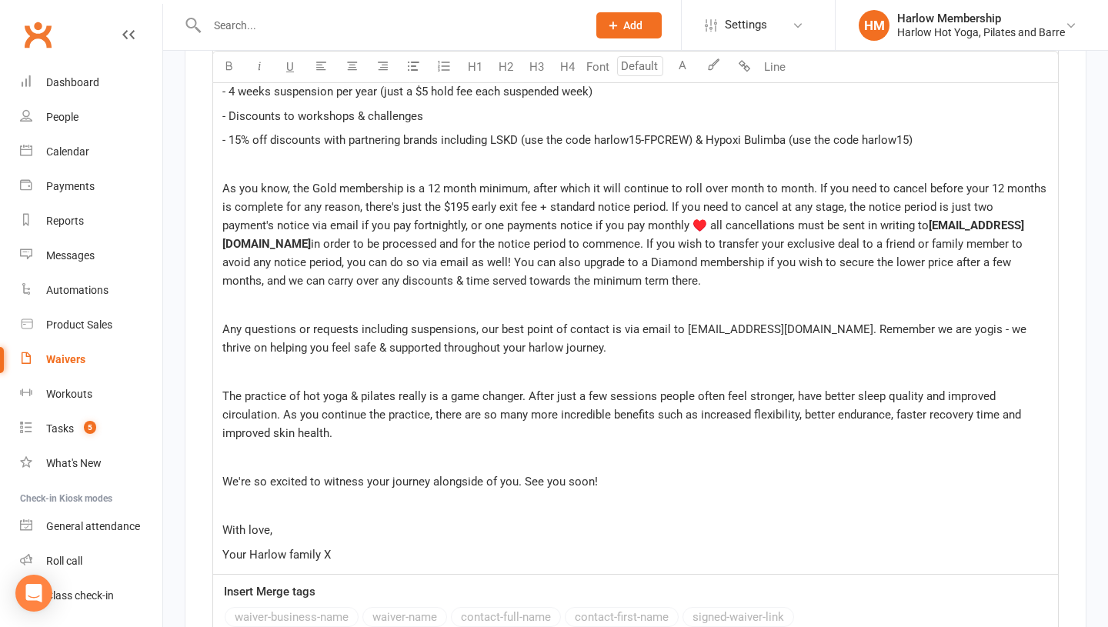
click span "As you know, the Gold membership is a 12 month minimum, after which it will con…"
click p "As you know, the Gold membership is a 6 month minimum, after which it will cont…"
click span "As you know, the Gold membership is a 6 month minimum, after which it will cont…"
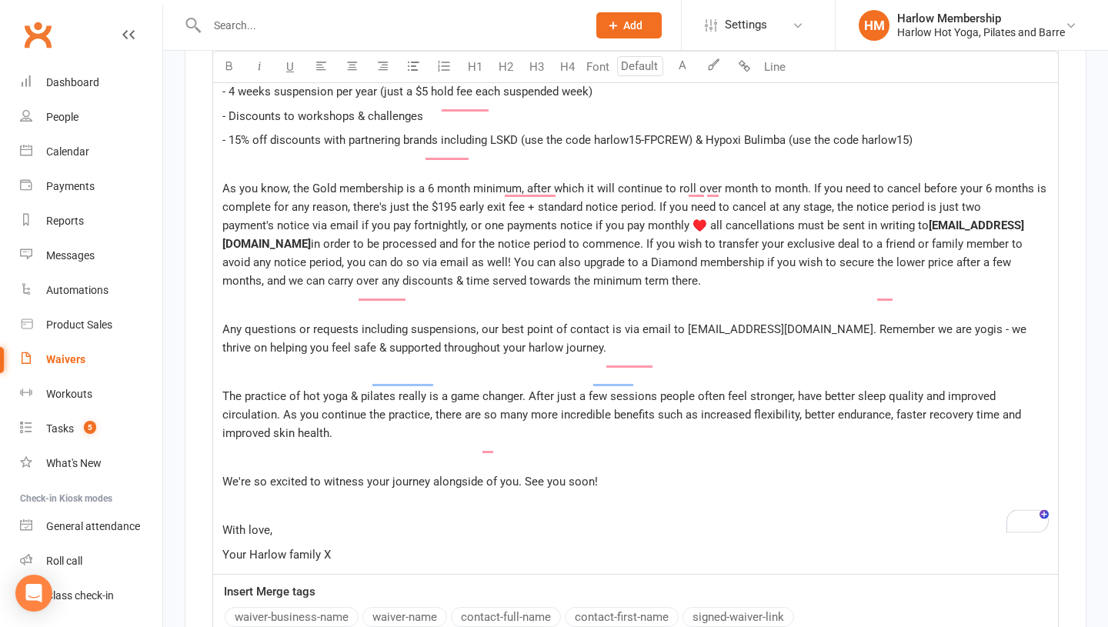
scroll to position [7776, 0]
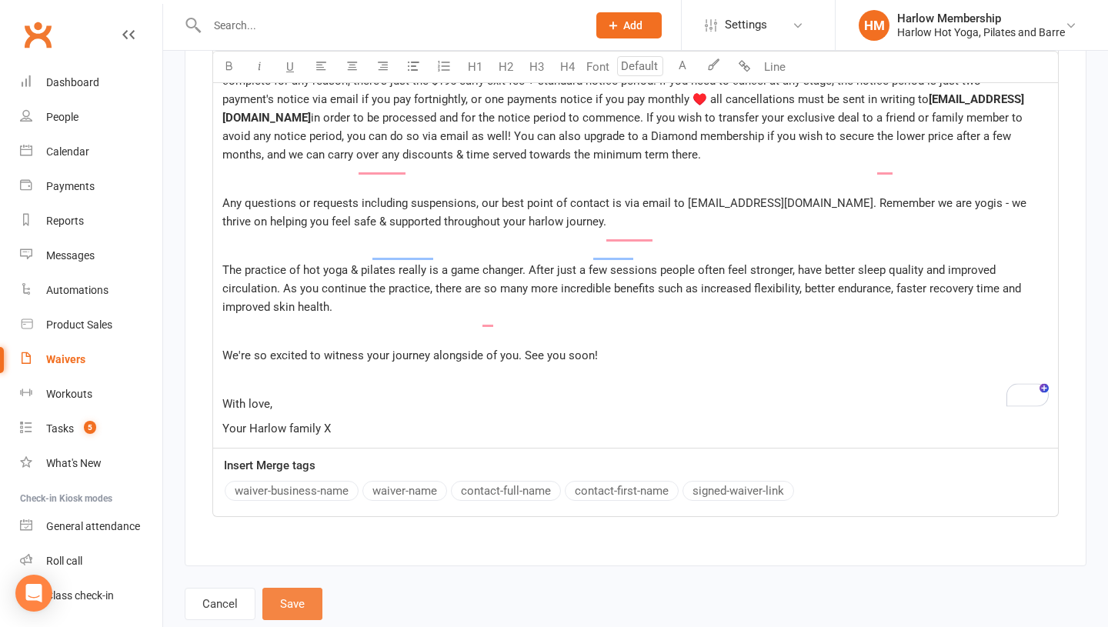
click button "Save"
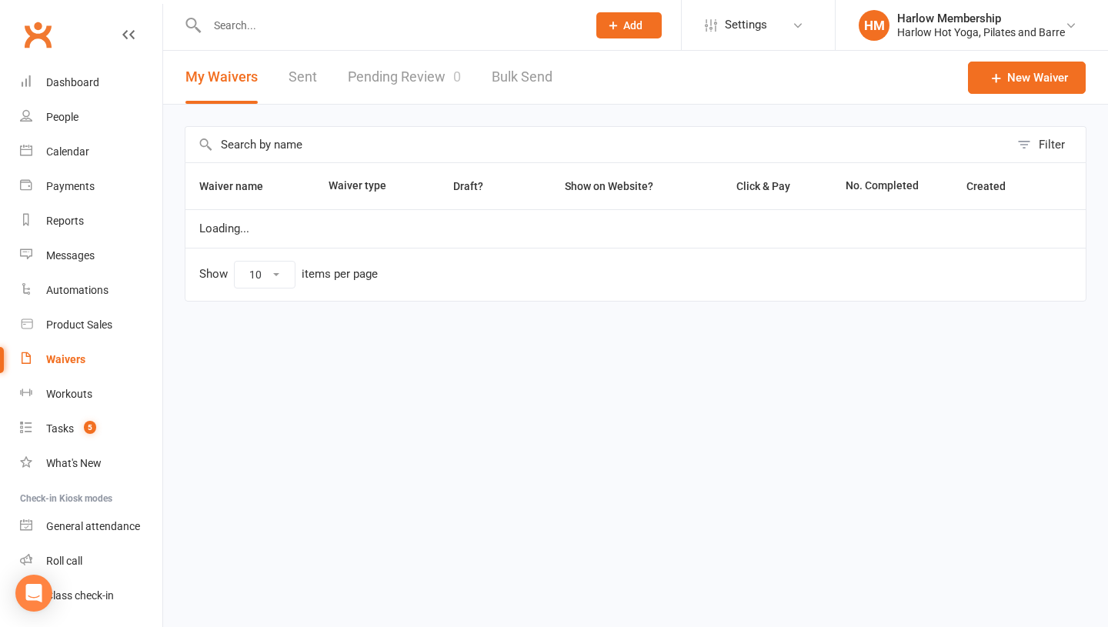
select select "100"
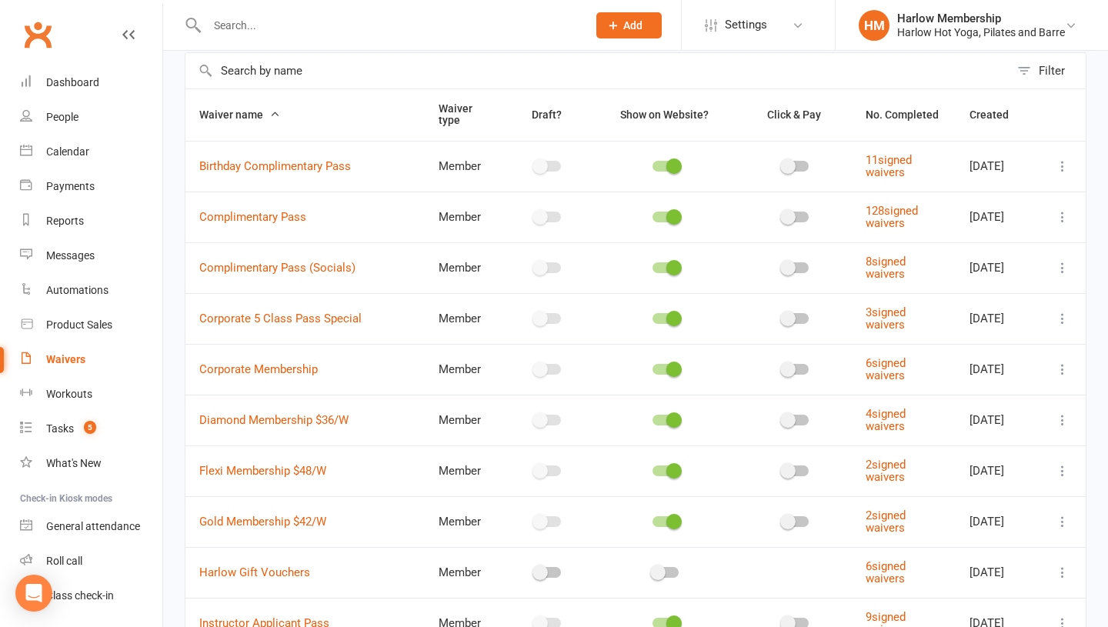
scroll to position [73, 0]
click link "Flexi Membership $48/W"
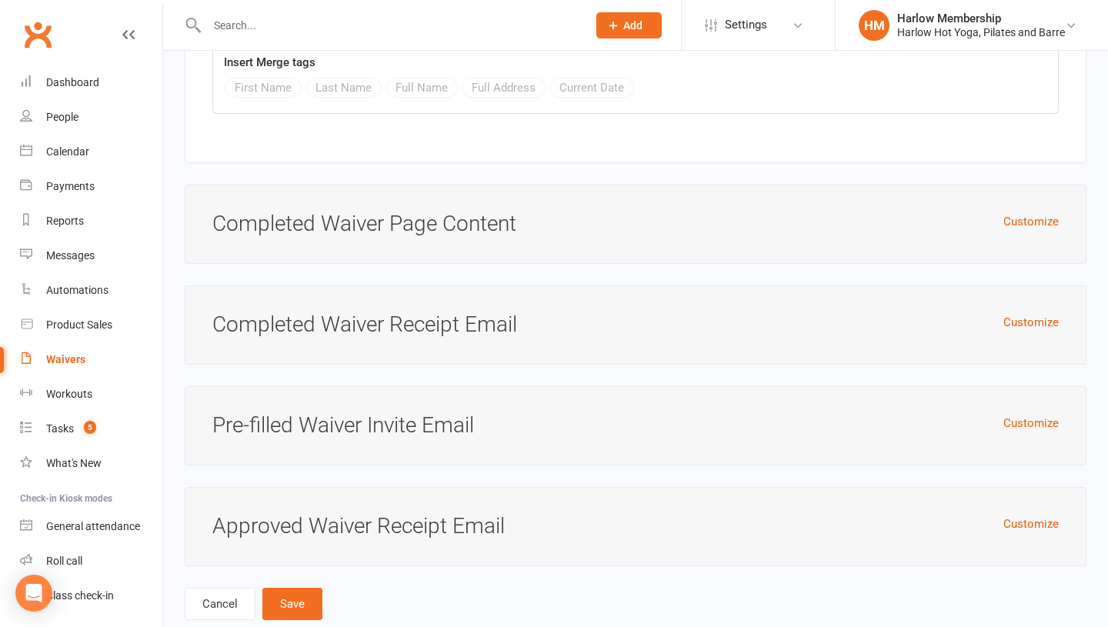
scroll to position [6778, 0]
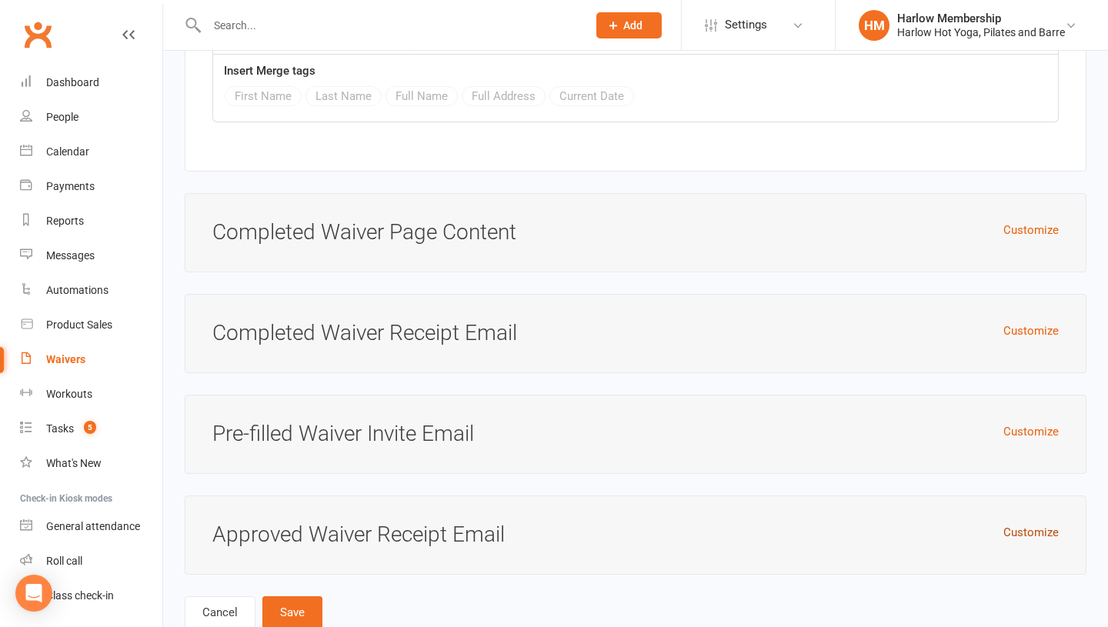
click button "Customize"
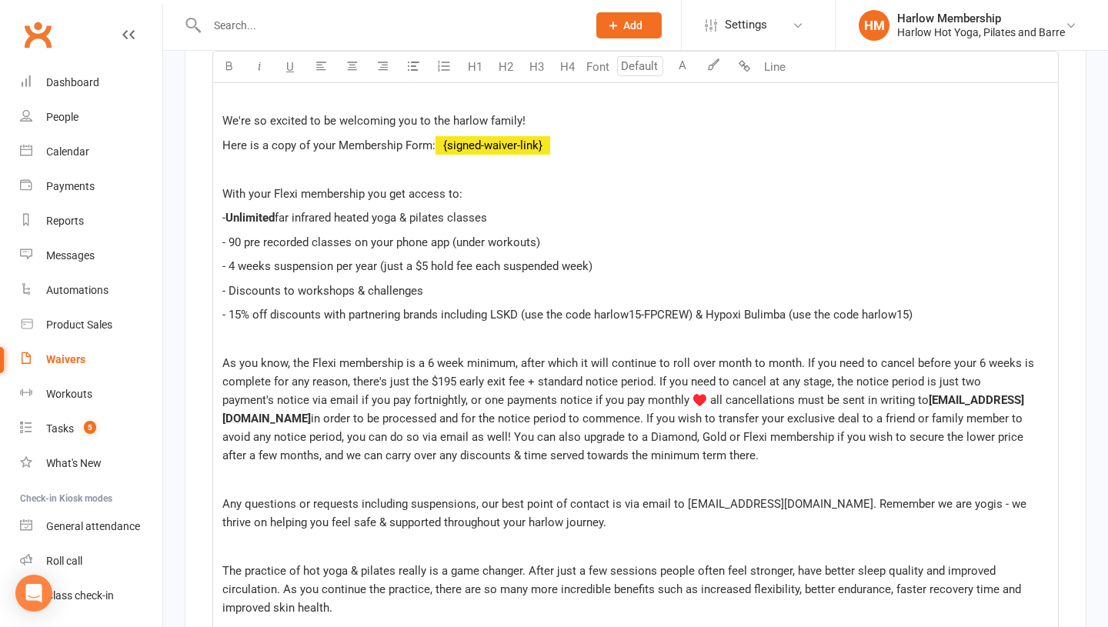
scroll to position [7776, 0]
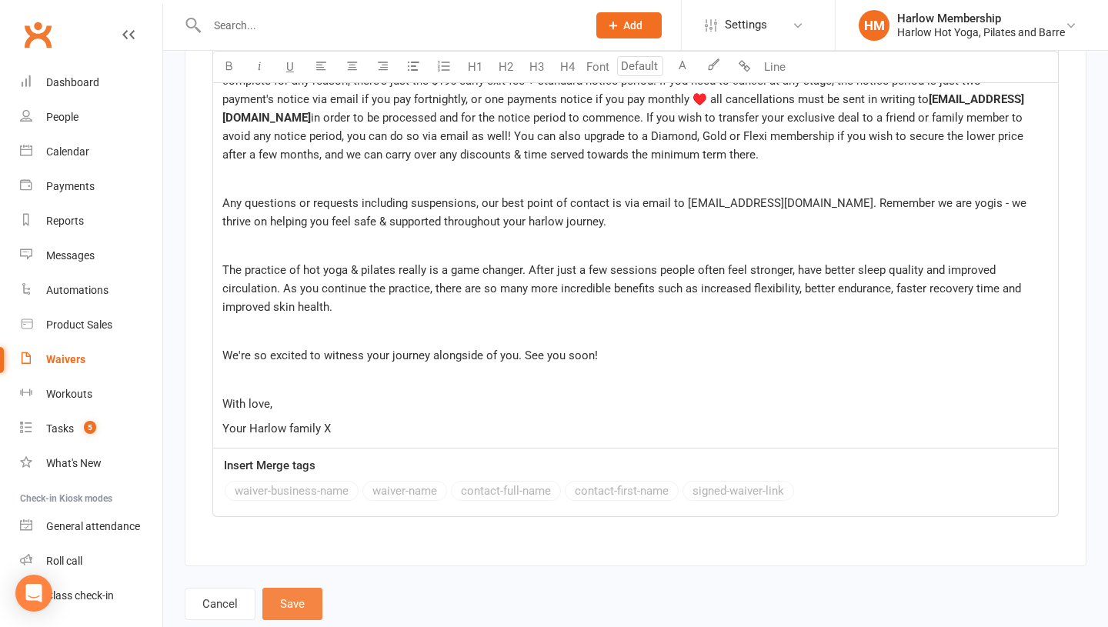
click button "Save"
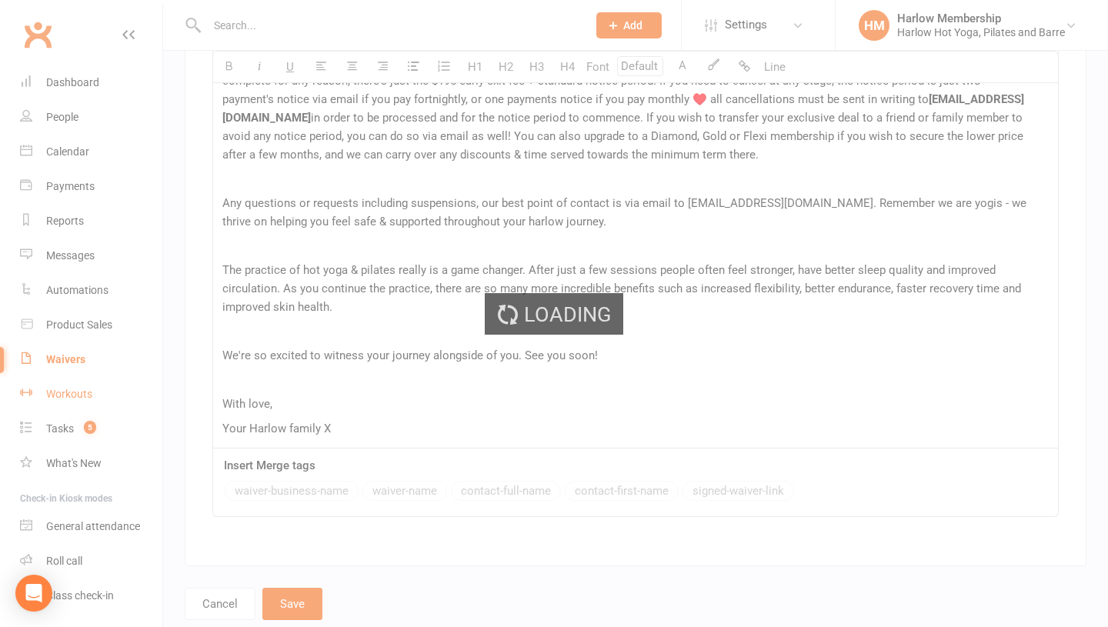
select select "100"
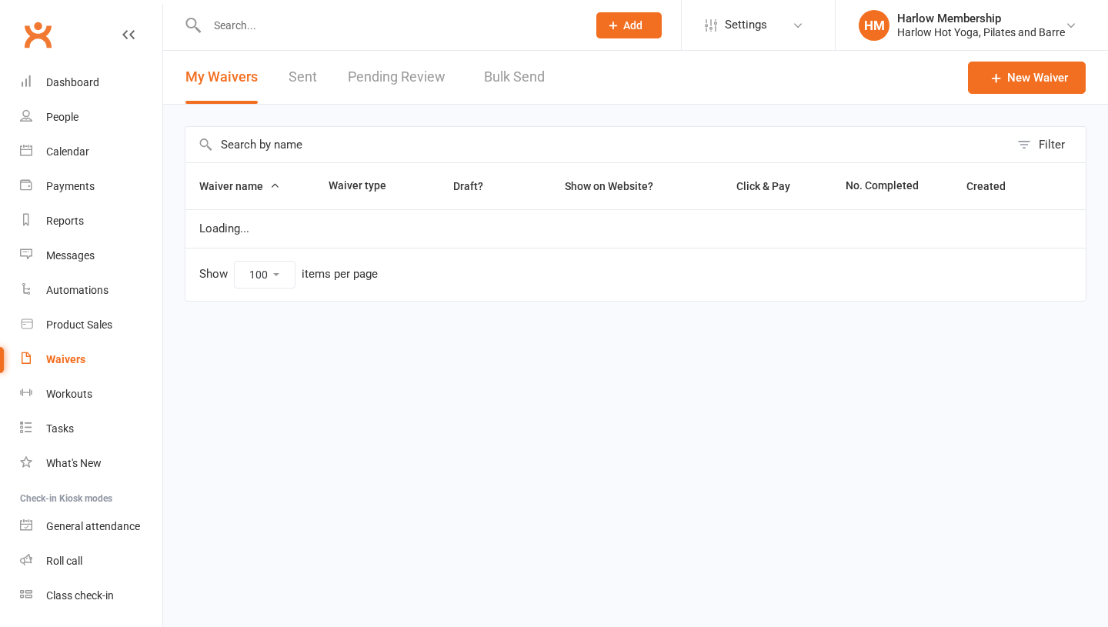
select select "100"
